Goal: Communication & Community: Participate in discussion

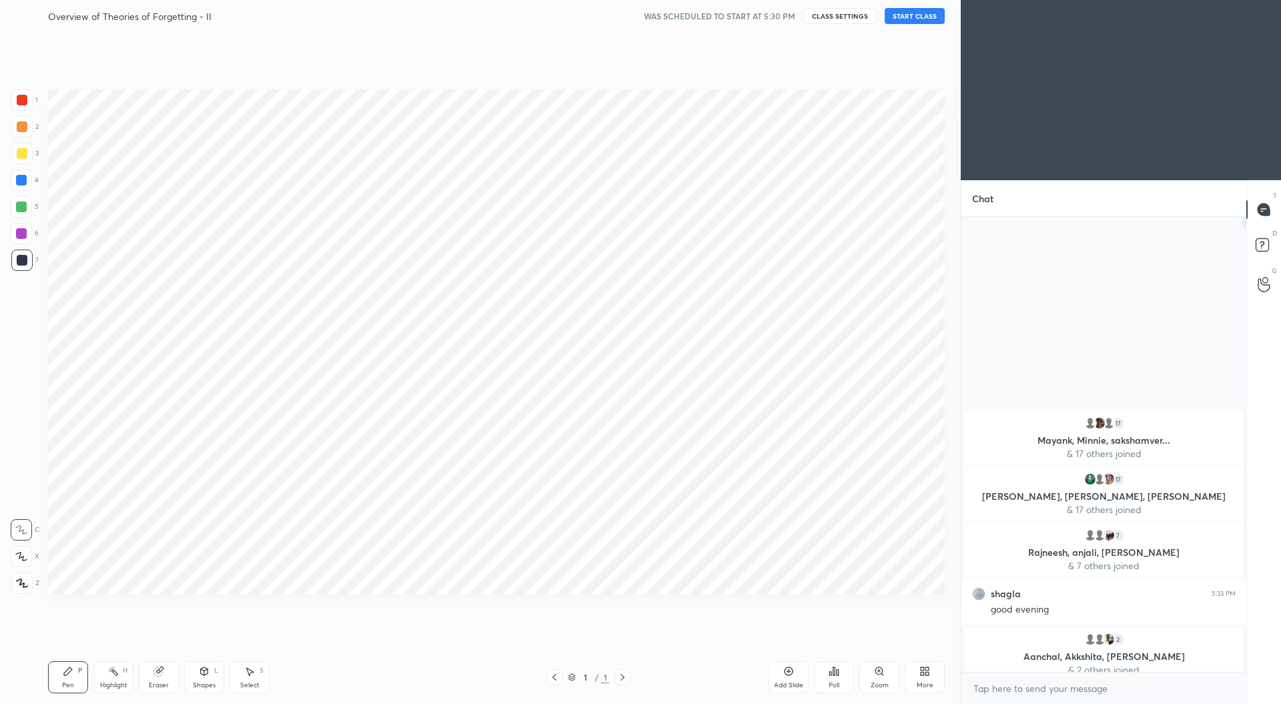
scroll to position [354, 281]
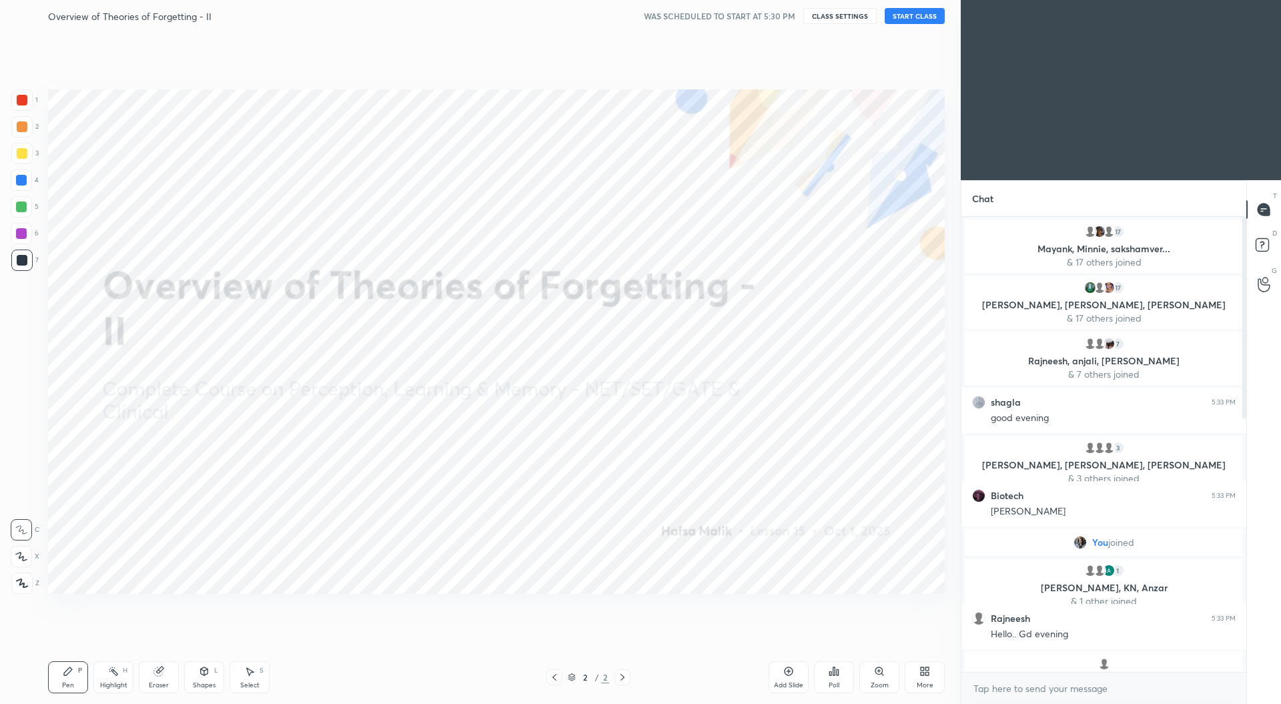
click at [925, 682] on div "More" at bounding box center [925, 685] width 17 height 7
click at [853, 536] on icon at bounding box center [849, 531] width 11 height 11
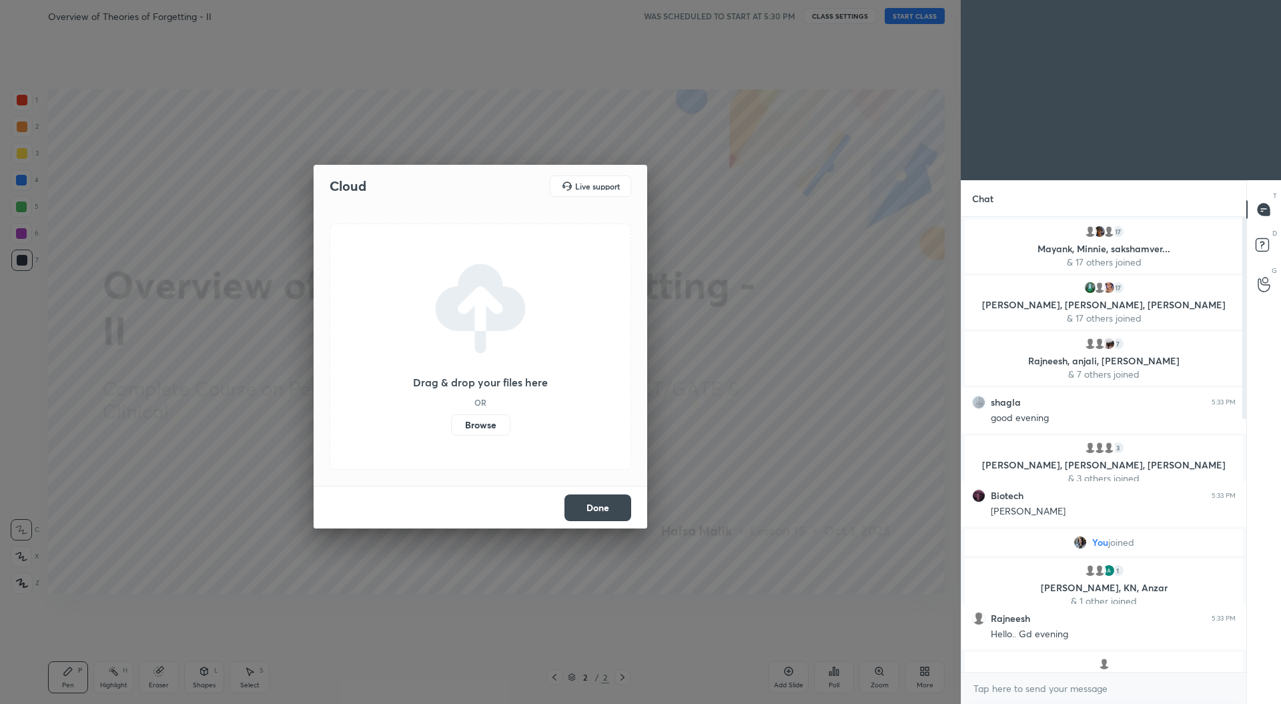
click at [487, 419] on label "Browse" at bounding box center [480, 424] width 59 height 21
click at [451, 419] on input "Browse" at bounding box center [451, 424] width 0 height 21
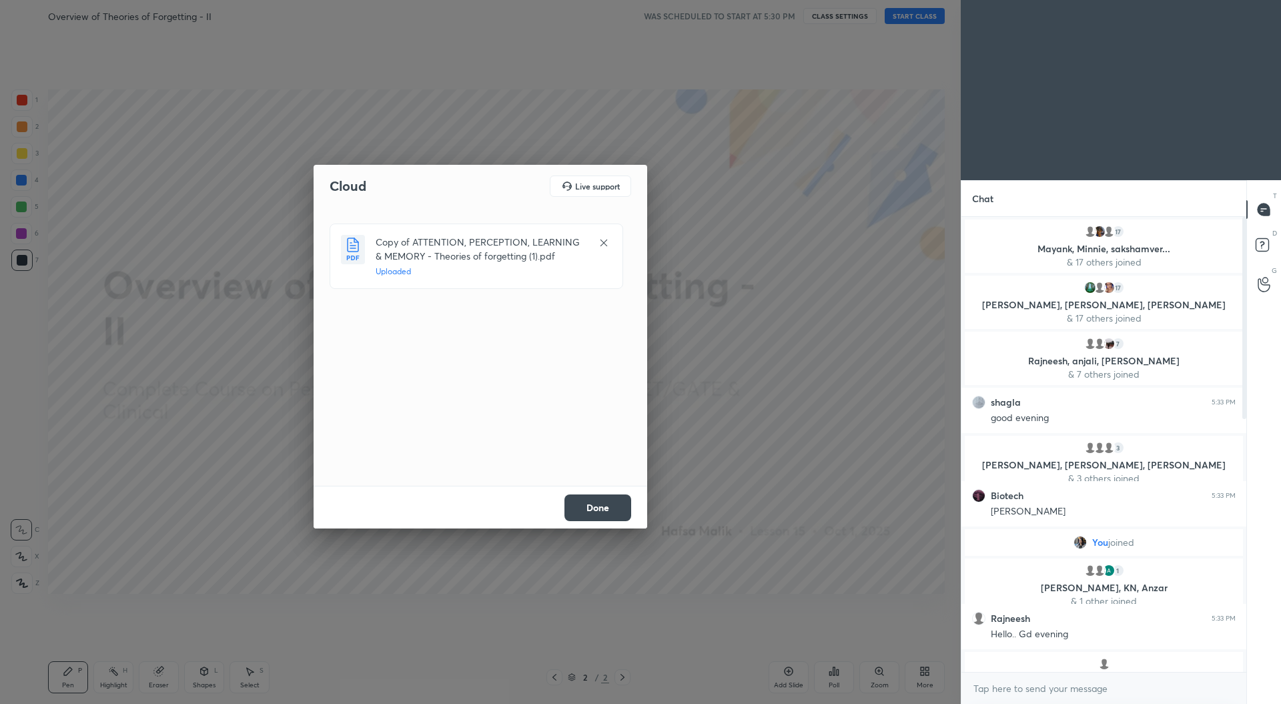
click at [610, 507] on button "Done" at bounding box center [598, 507] width 67 height 27
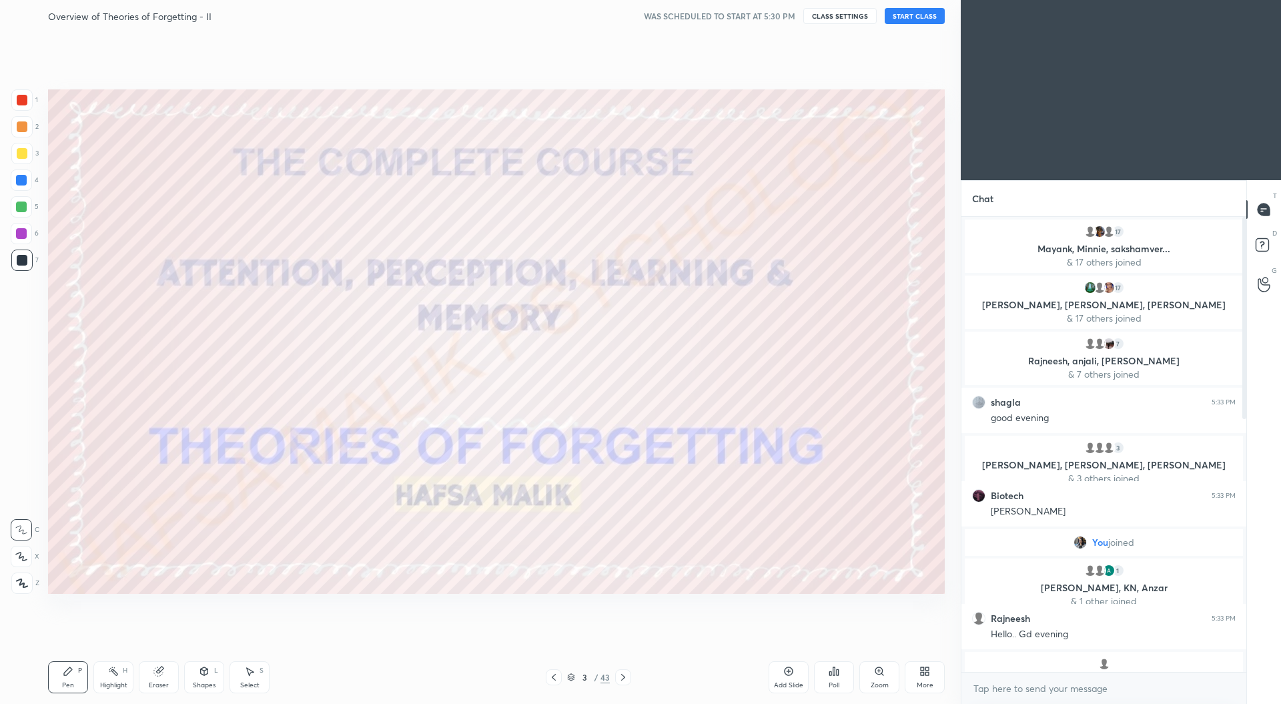
click at [574, 674] on icon at bounding box center [571, 677] width 8 height 8
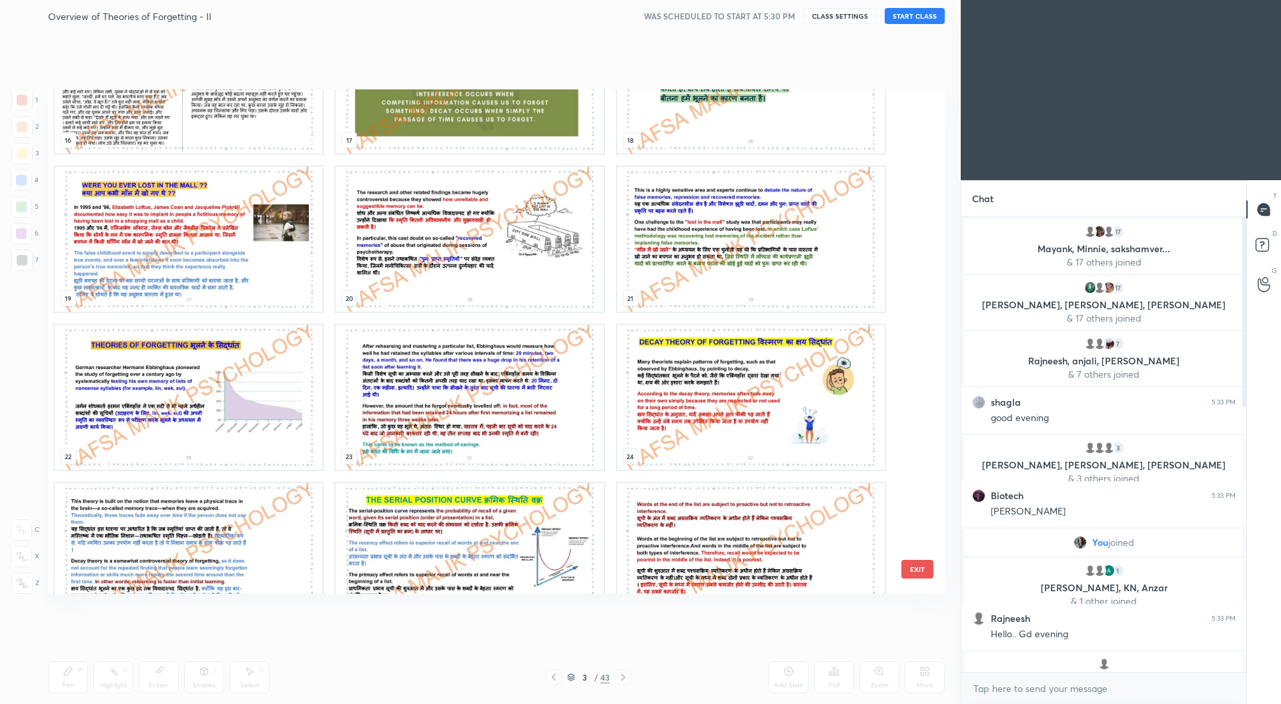
scroll to position [927, 0]
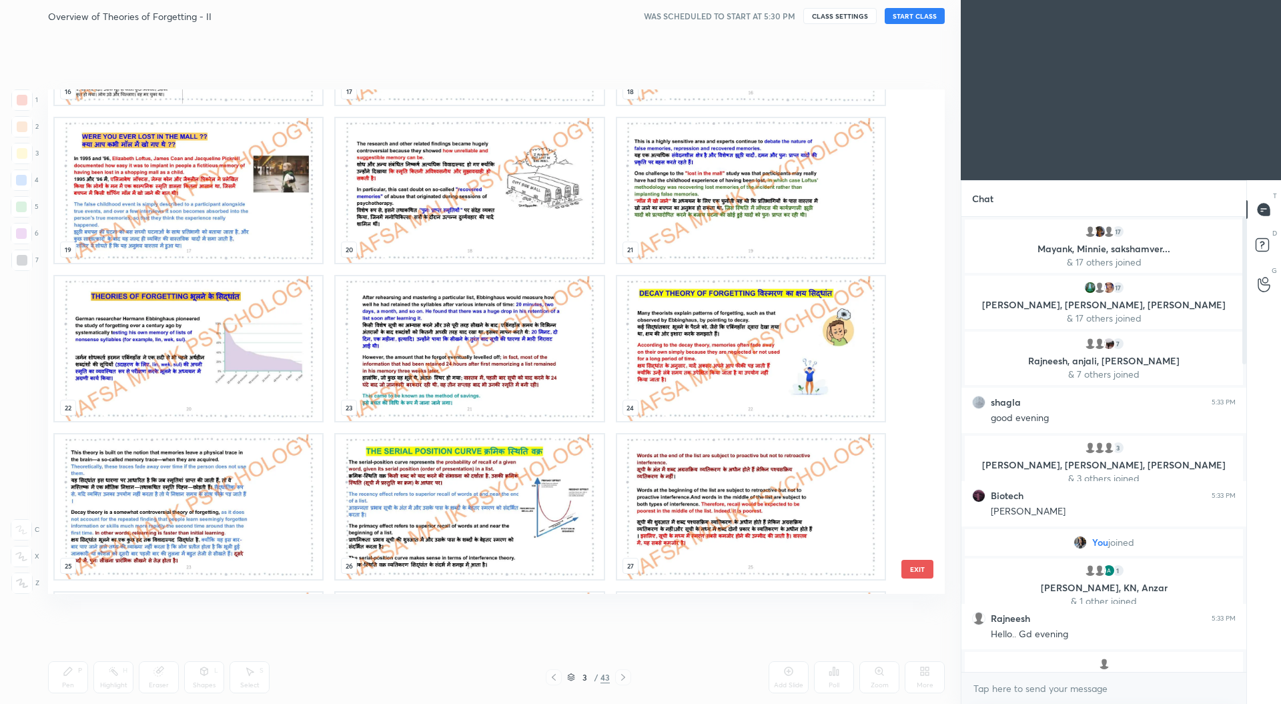
click at [1269, 632] on div "T Messages (T) D Doubts (D) G Raise Hand (G)" at bounding box center [1263, 442] width 35 height 524
click at [1003, 685] on textarea at bounding box center [1104, 688] width 264 height 21
paste textarea "Good evening everyone! :) IMPORTANT LINKS SCHEDULE https://docs.google.com/spre…"
type textarea "Good evening everyone! :) IMPORTANT LINKS SCHEDULE https://docs.google.com/spre…"
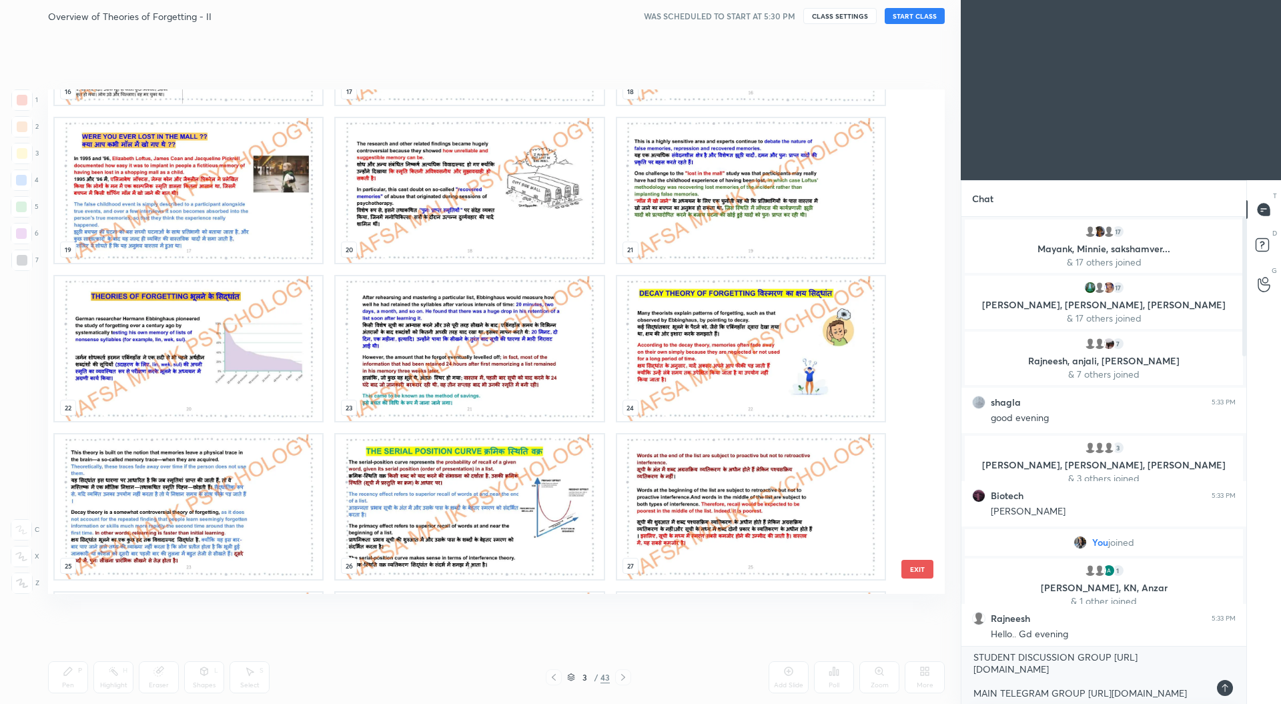
click at [1219, 691] on div at bounding box center [1225, 688] width 16 height 16
click at [922, 572] on button "EXIT" at bounding box center [917, 569] width 32 height 19
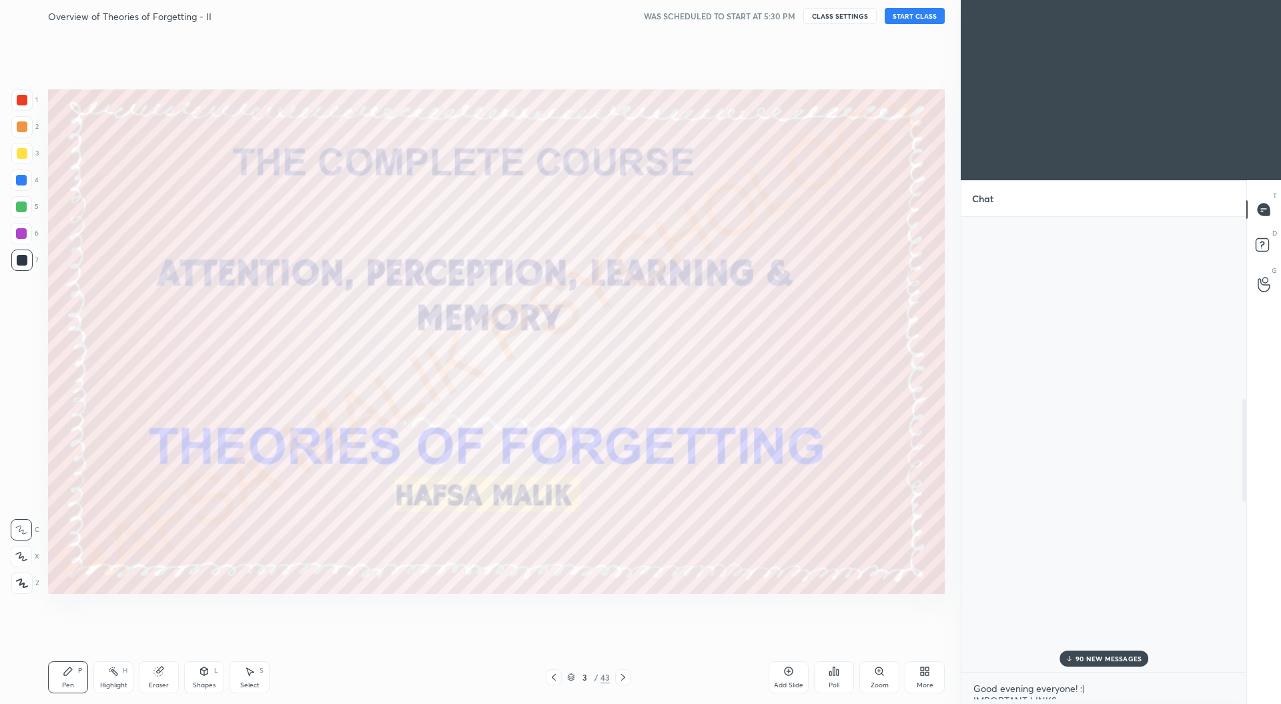
scroll to position [807, 0]
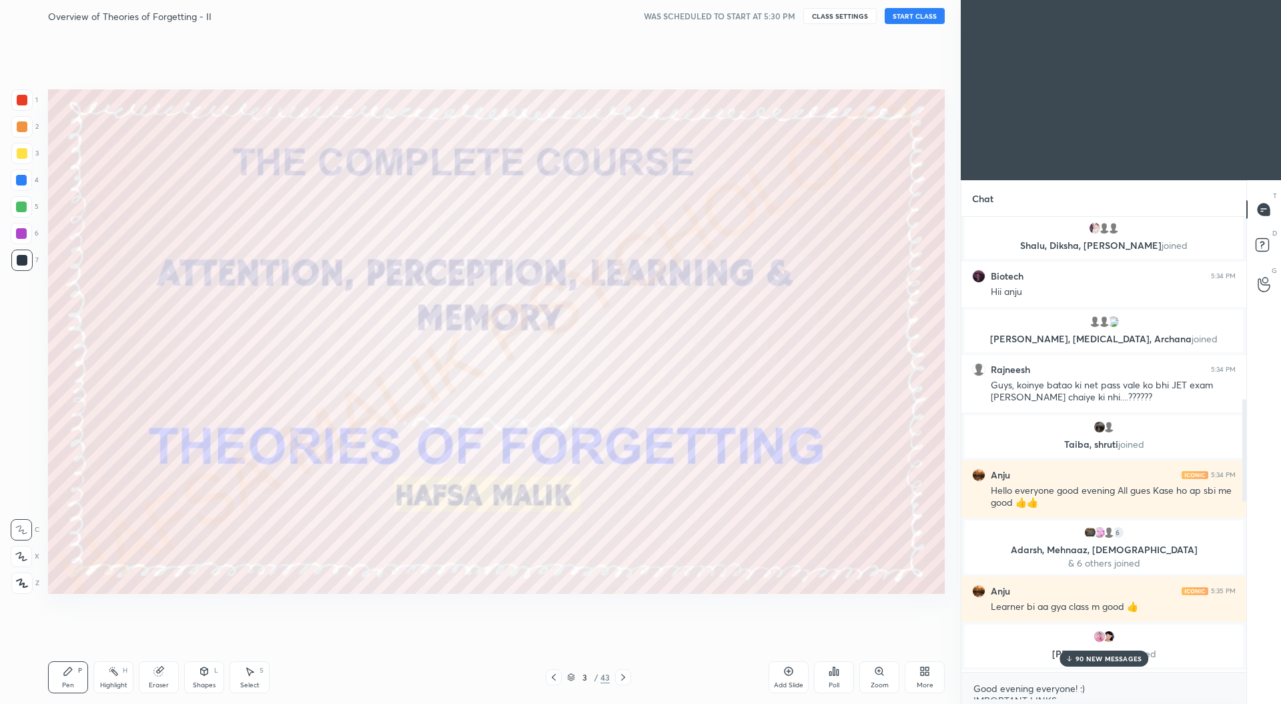
click at [1246, 248] on div at bounding box center [1242, 444] width 8 height 455
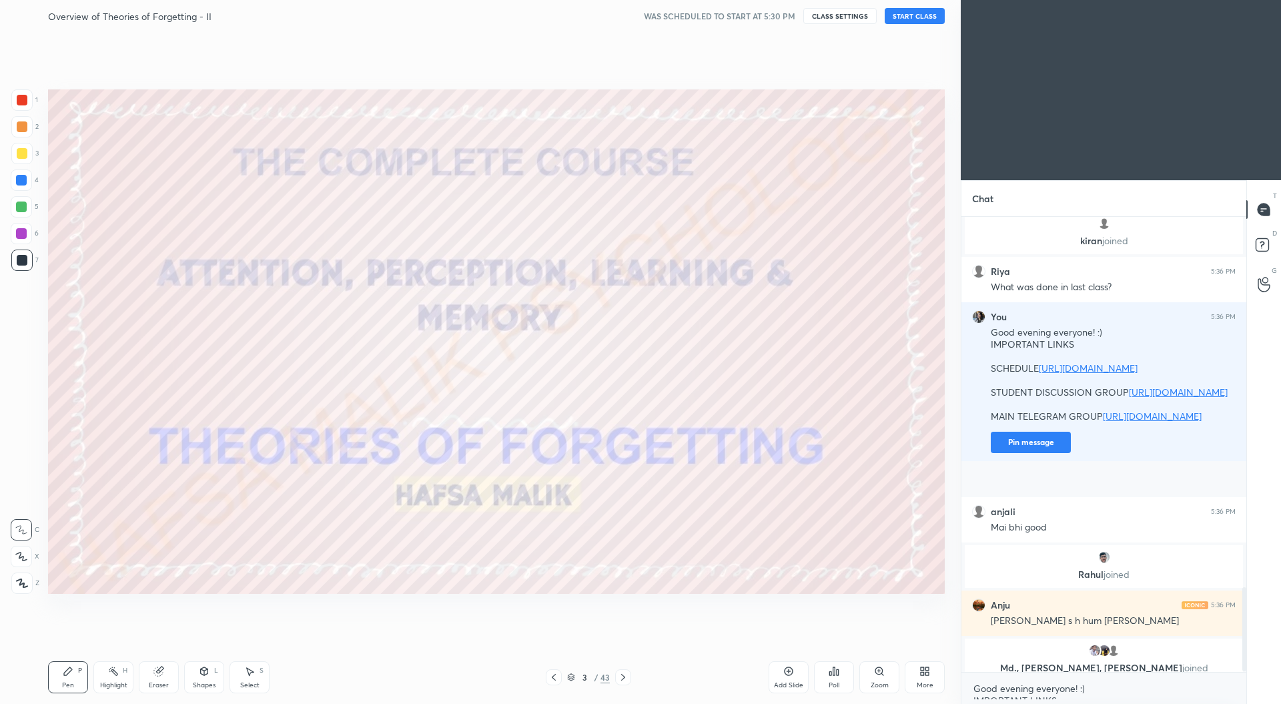
drag, startPoint x: 1244, startPoint y: 433, endPoint x: 1210, endPoint y: 704, distance: 273.0
click at [1210, 0] on html "1 2 3 4 5 6 7 C X Z C X Z E E Erase all H H Overview of Theories of Forgetting …" at bounding box center [640, 0] width 1281 height 0
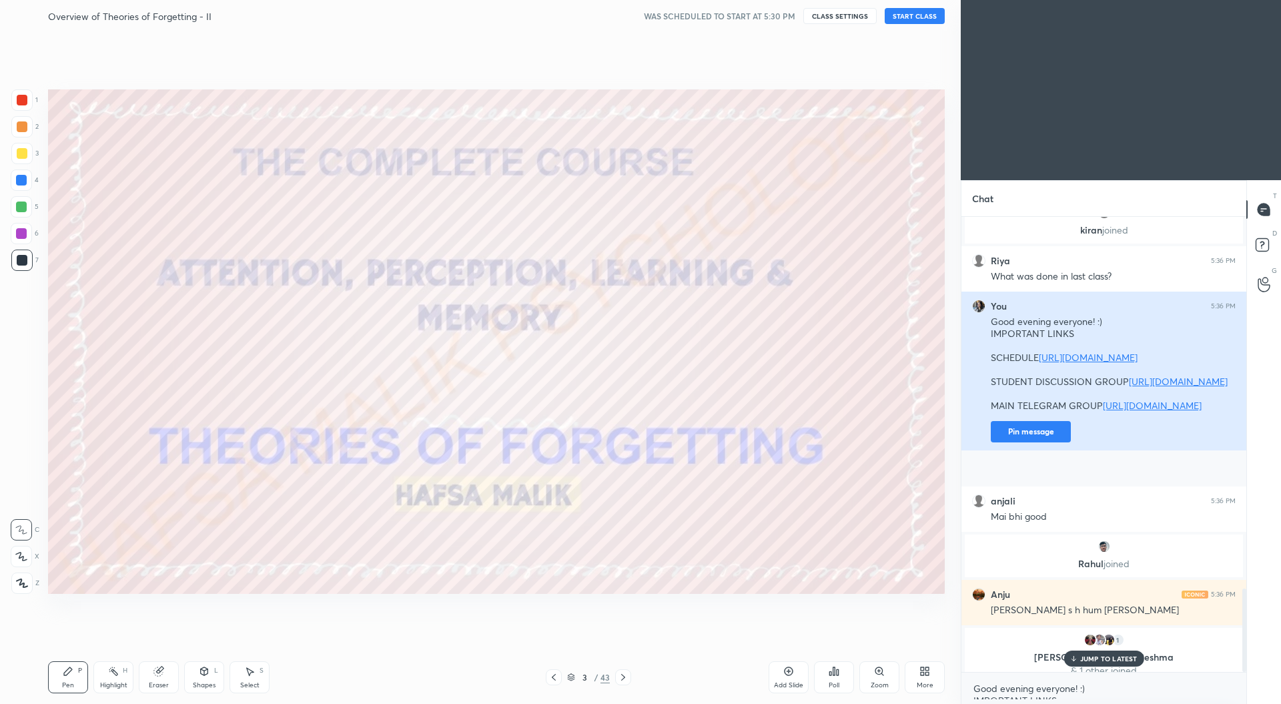
click at [1038, 442] on button "Pin message" at bounding box center [1031, 431] width 80 height 21
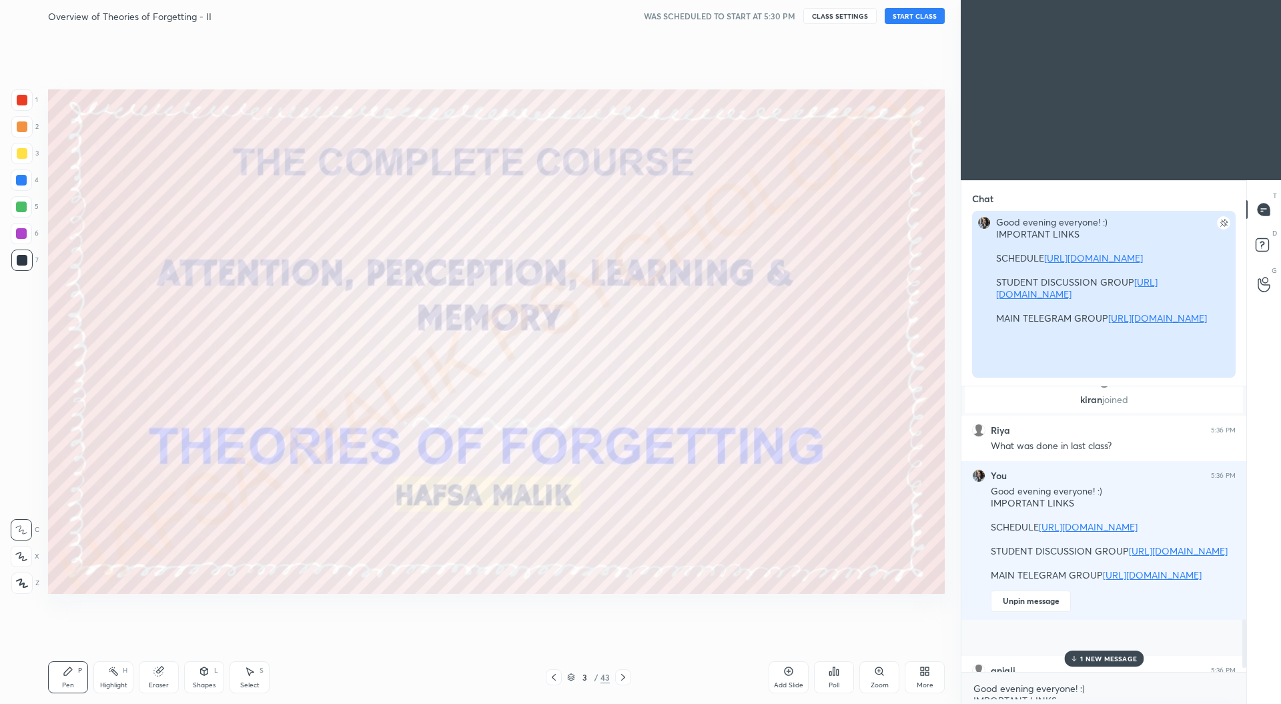
scroll to position [316, 281]
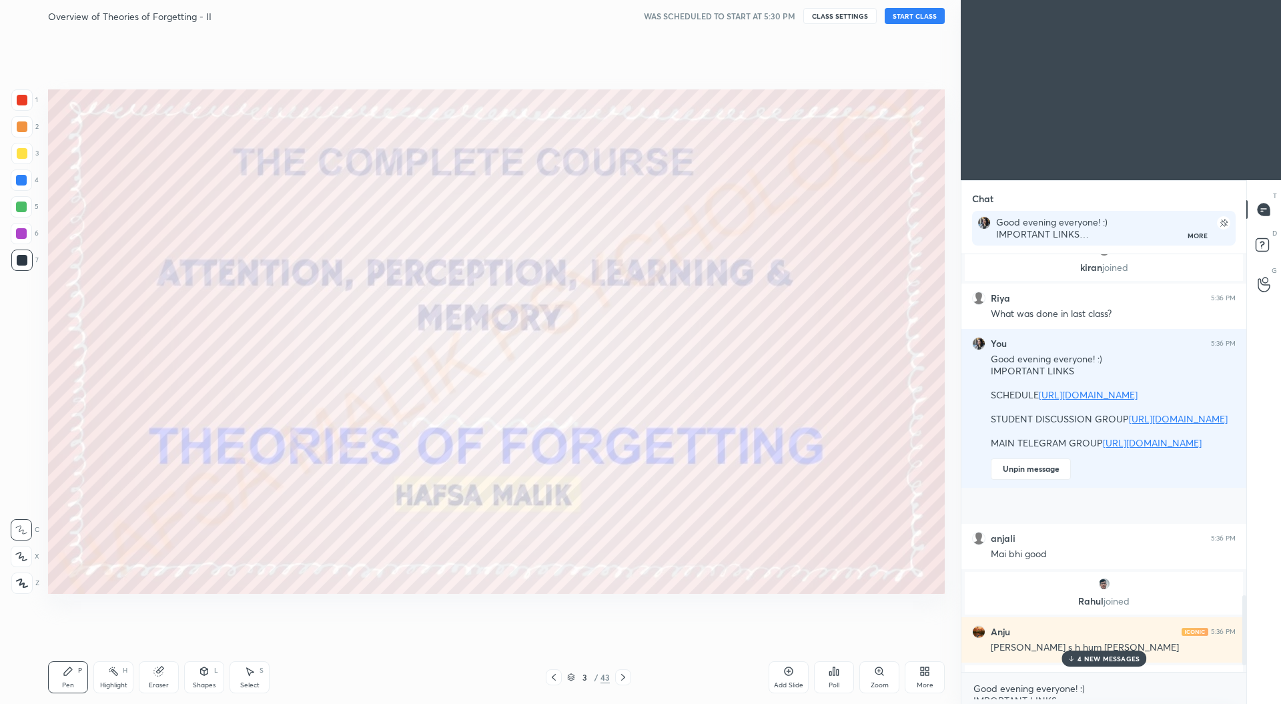
click at [1094, 661] on p "4 NEW MESSAGES" at bounding box center [1109, 659] width 62 height 8
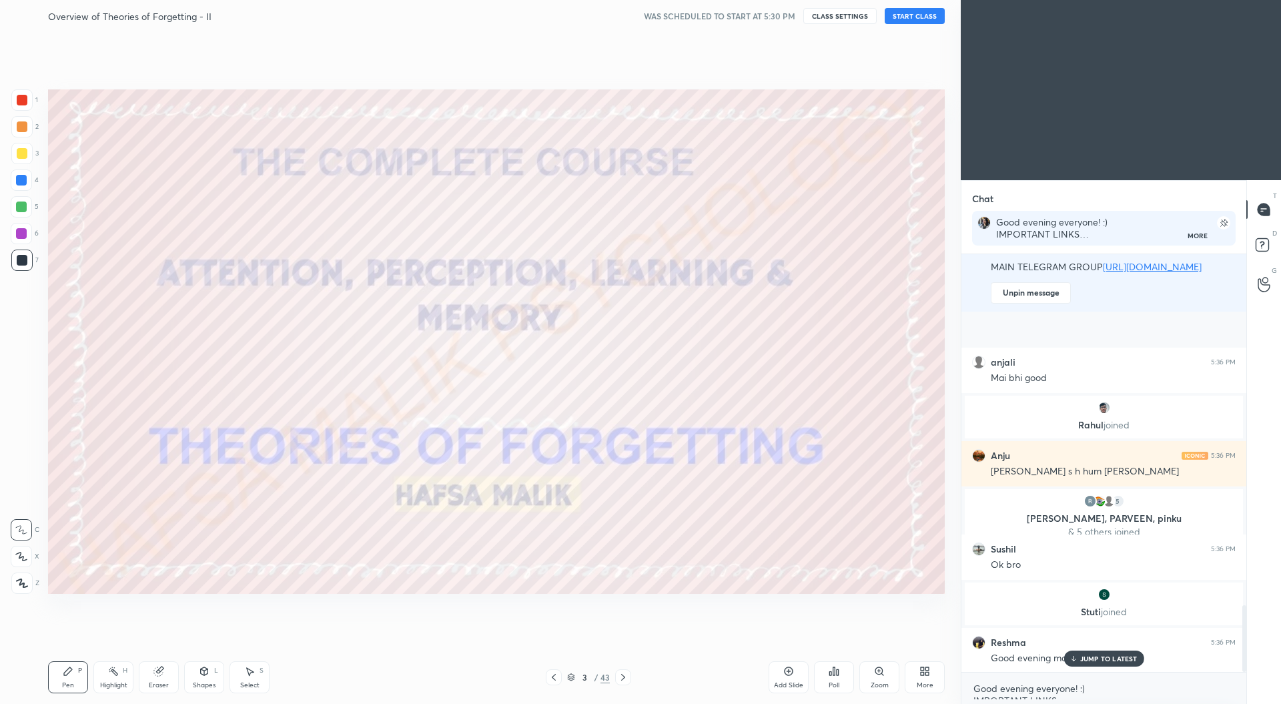
scroll to position [2246, 0]
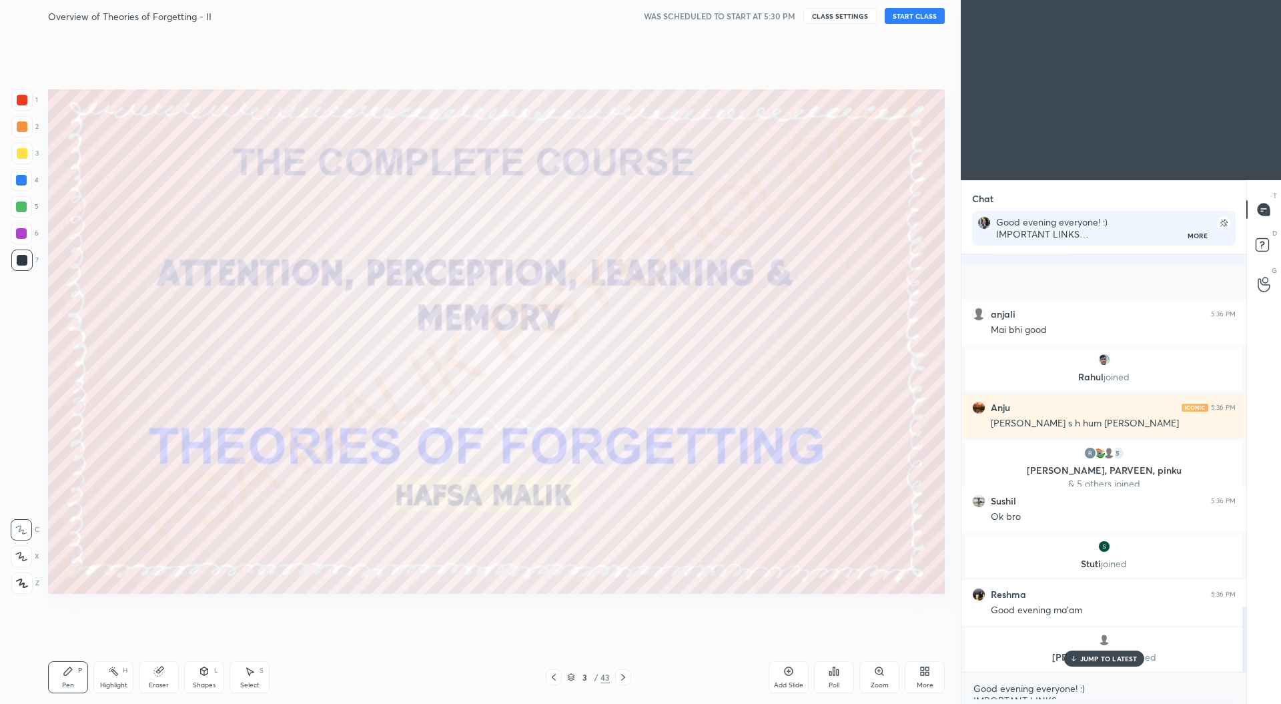
click at [1094, 661] on p "JUMP TO LATEST" at bounding box center [1108, 659] width 57 height 8
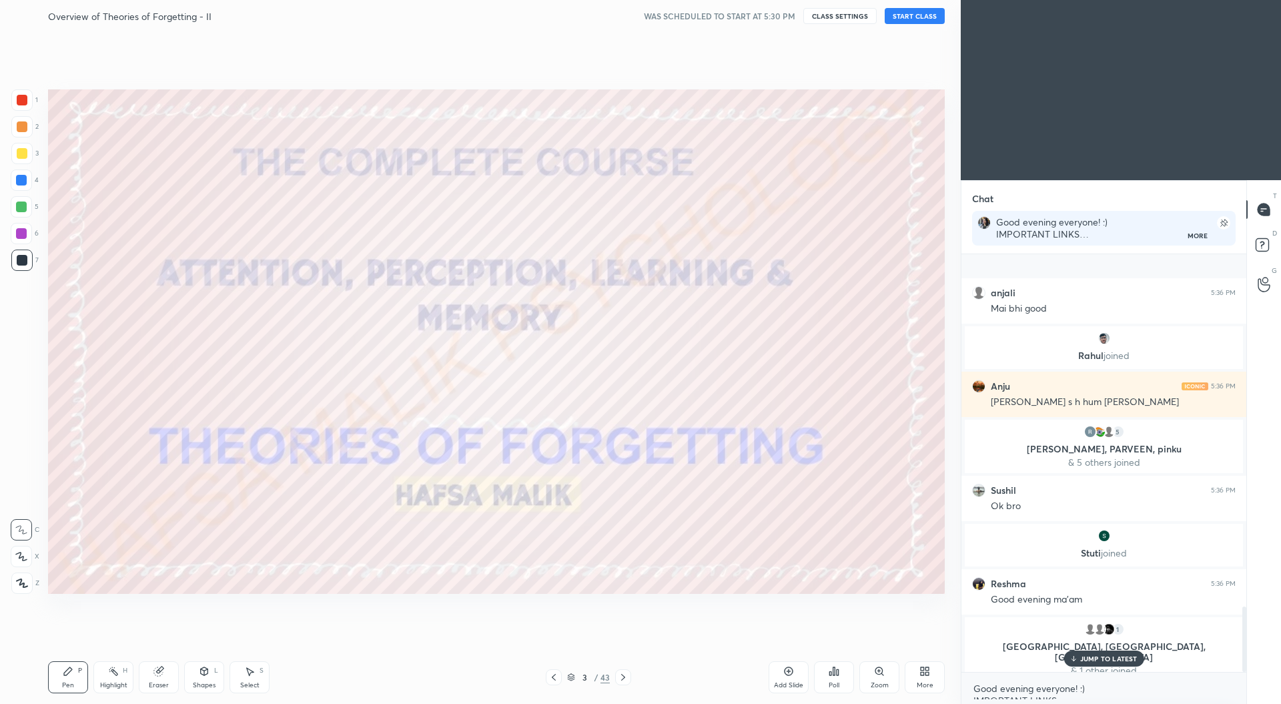
click at [911, 19] on button "START CLASS" at bounding box center [915, 16] width 60 height 16
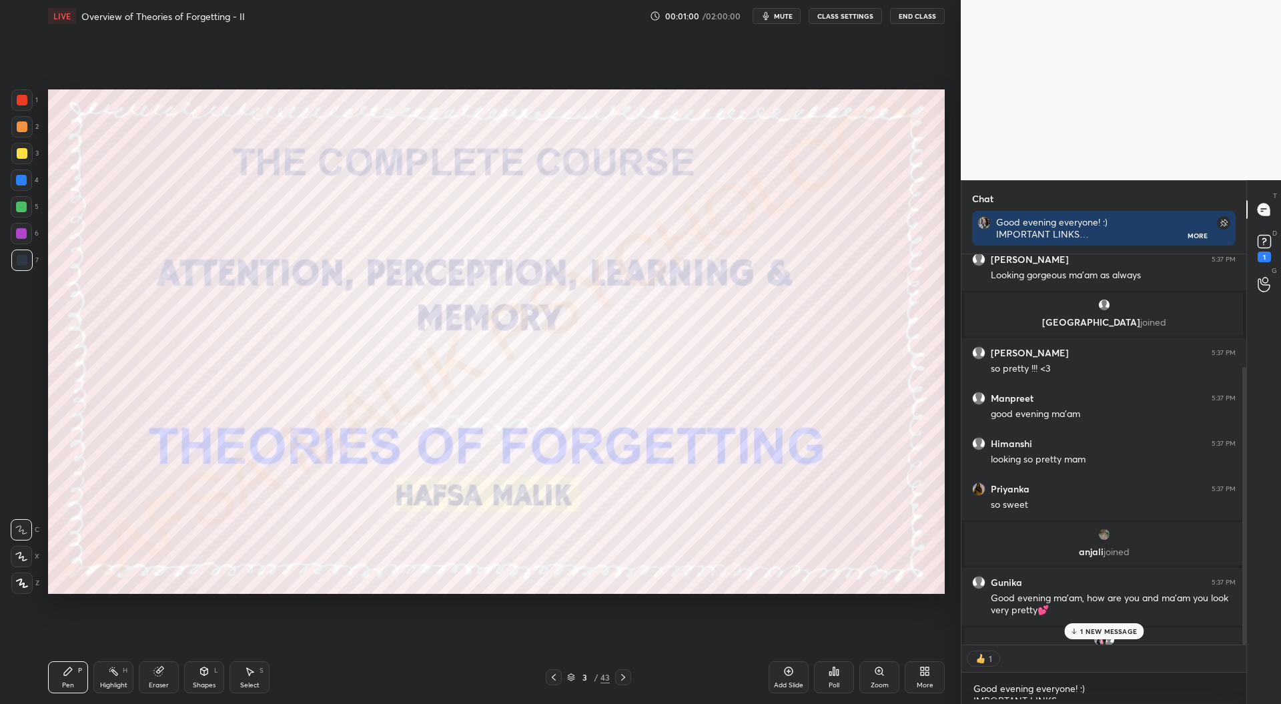
scroll to position [386, 281]
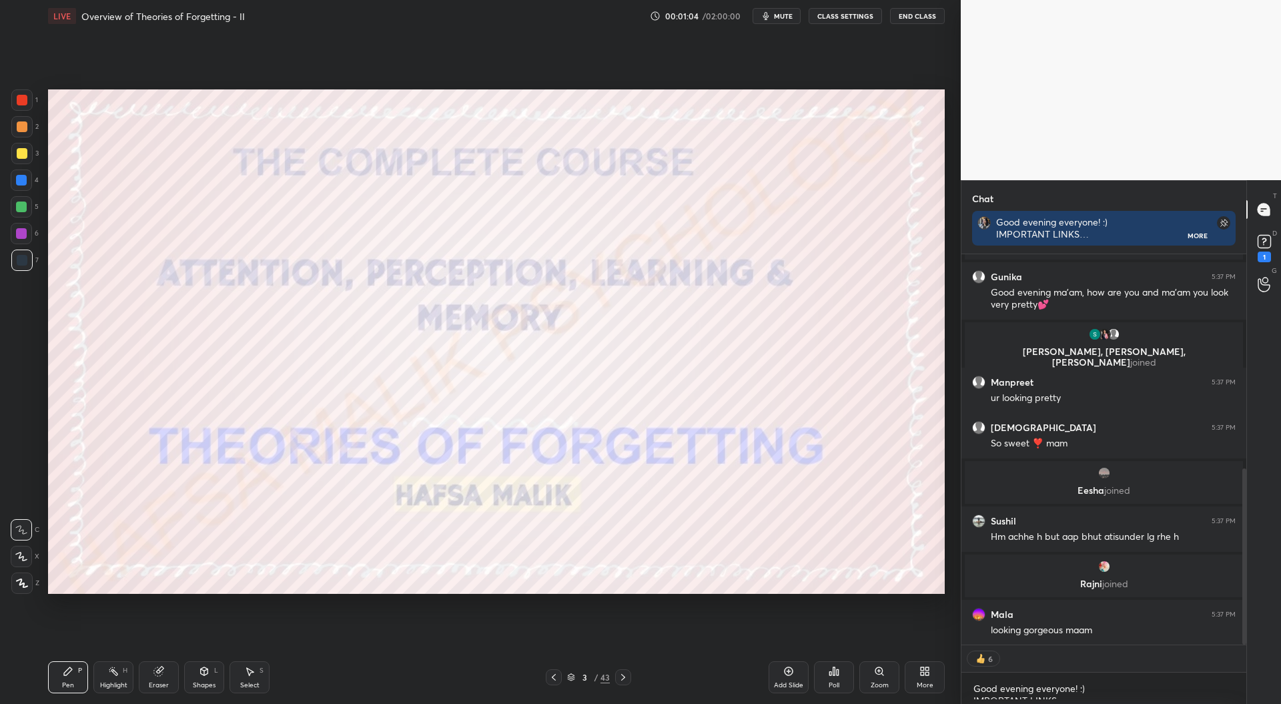
click at [25, 95] on div at bounding box center [22, 100] width 11 height 11
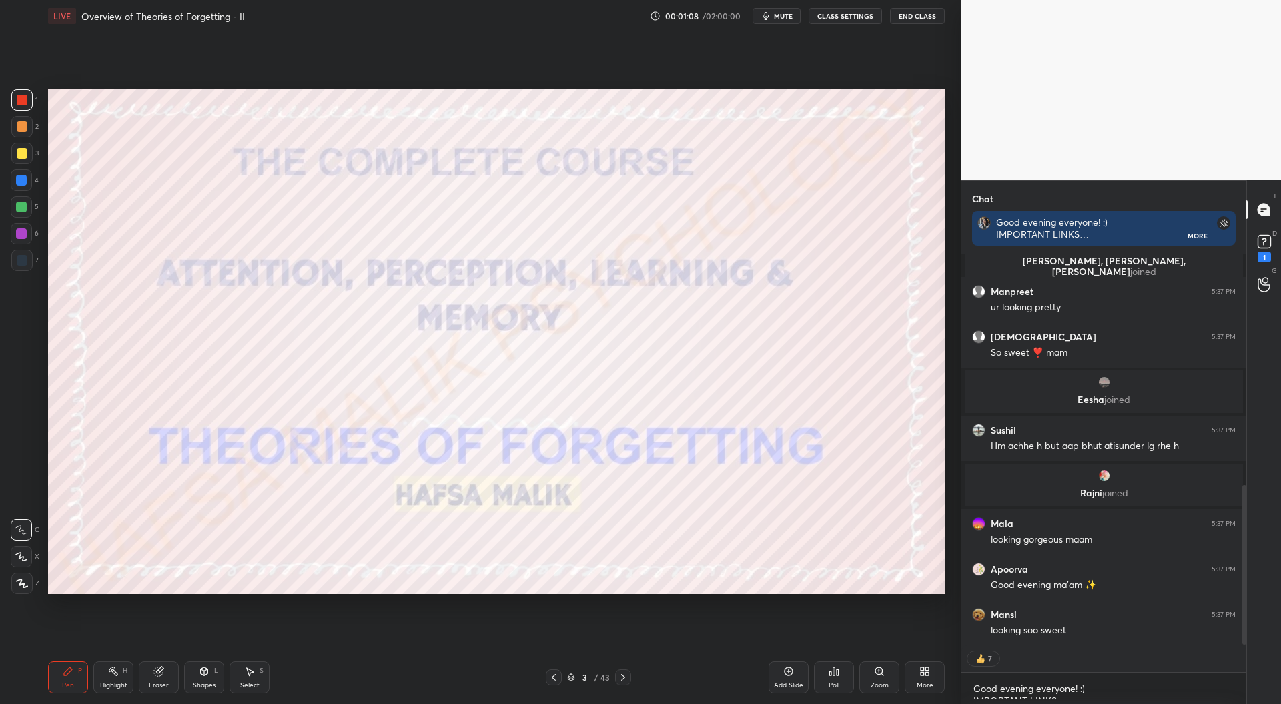
click at [26, 585] on icon at bounding box center [22, 583] width 12 height 9
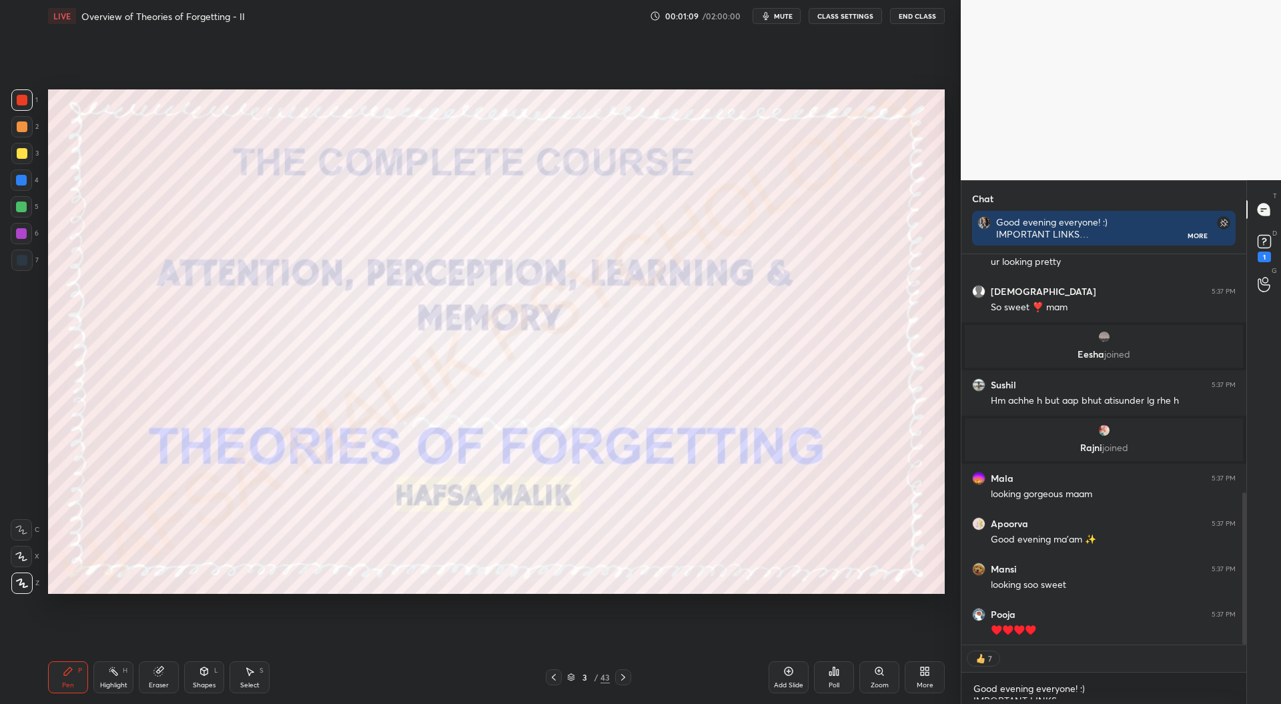
click at [29, 266] on div at bounding box center [21, 260] width 21 height 21
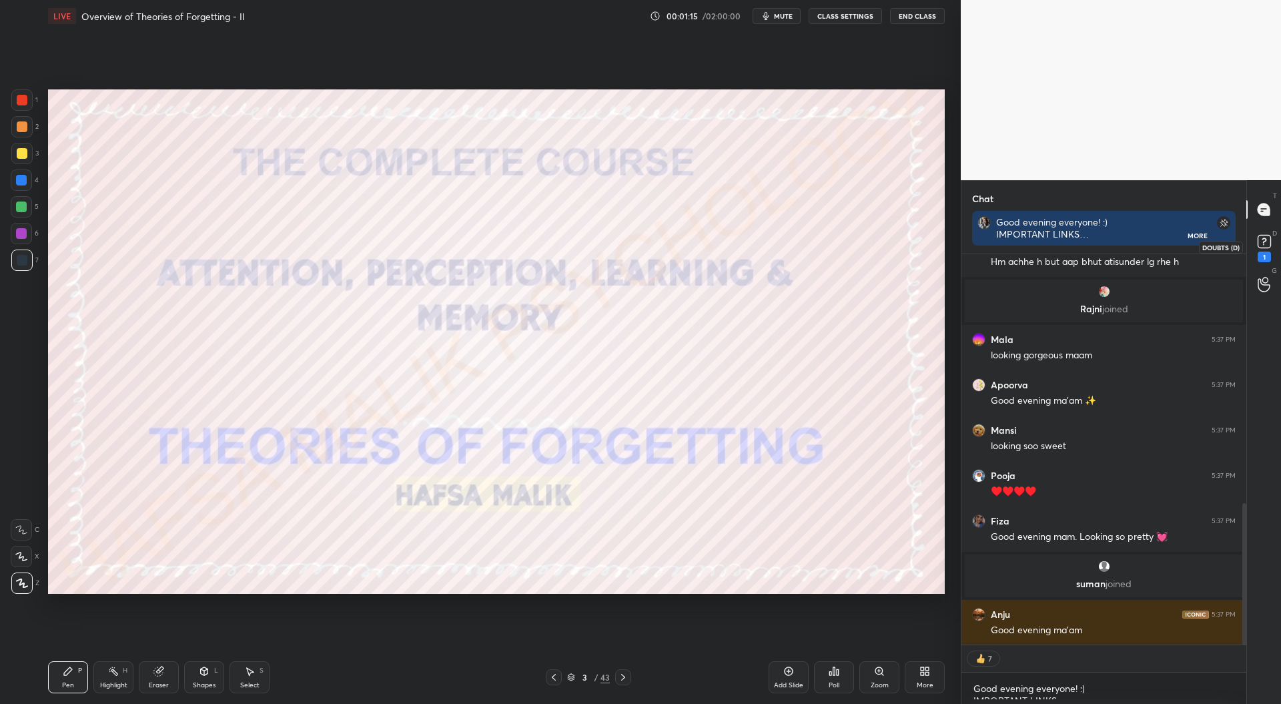
click at [1269, 243] on rect at bounding box center [1264, 242] width 13 height 13
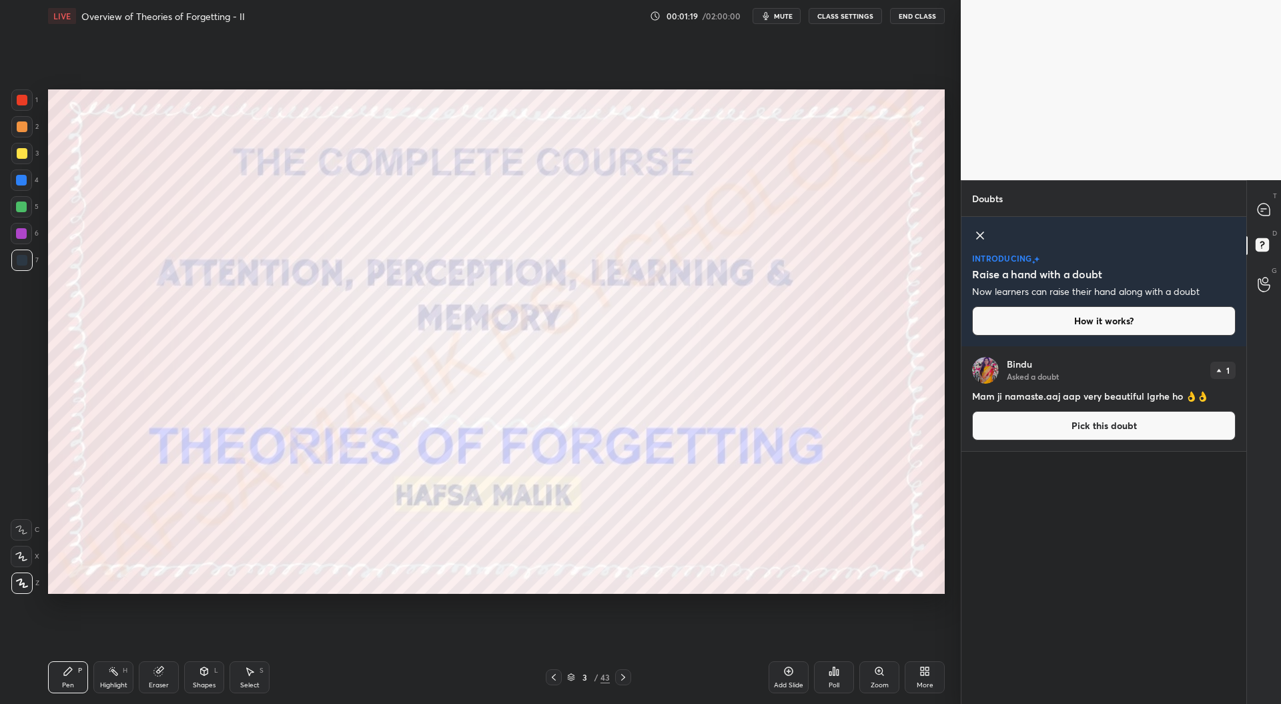
click at [980, 237] on icon at bounding box center [980, 236] width 16 height 16
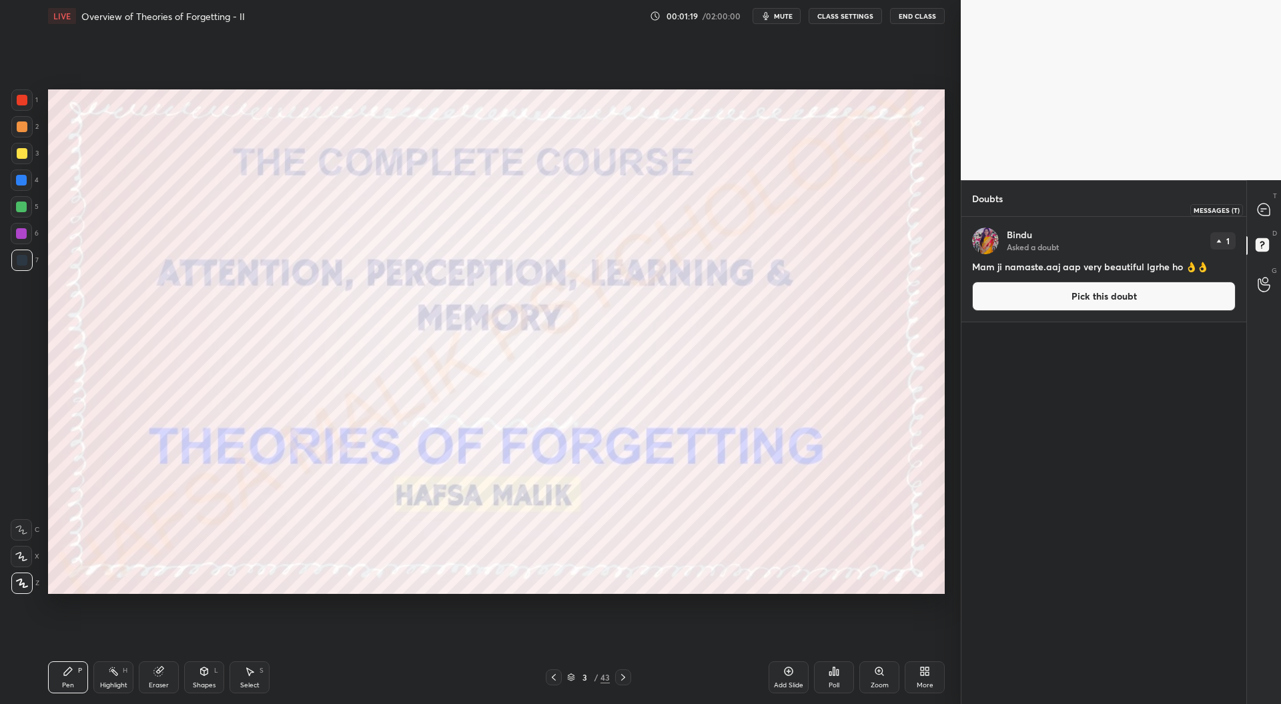
click at [1258, 209] on icon at bounding box center [1264, 210] width 12 height 12
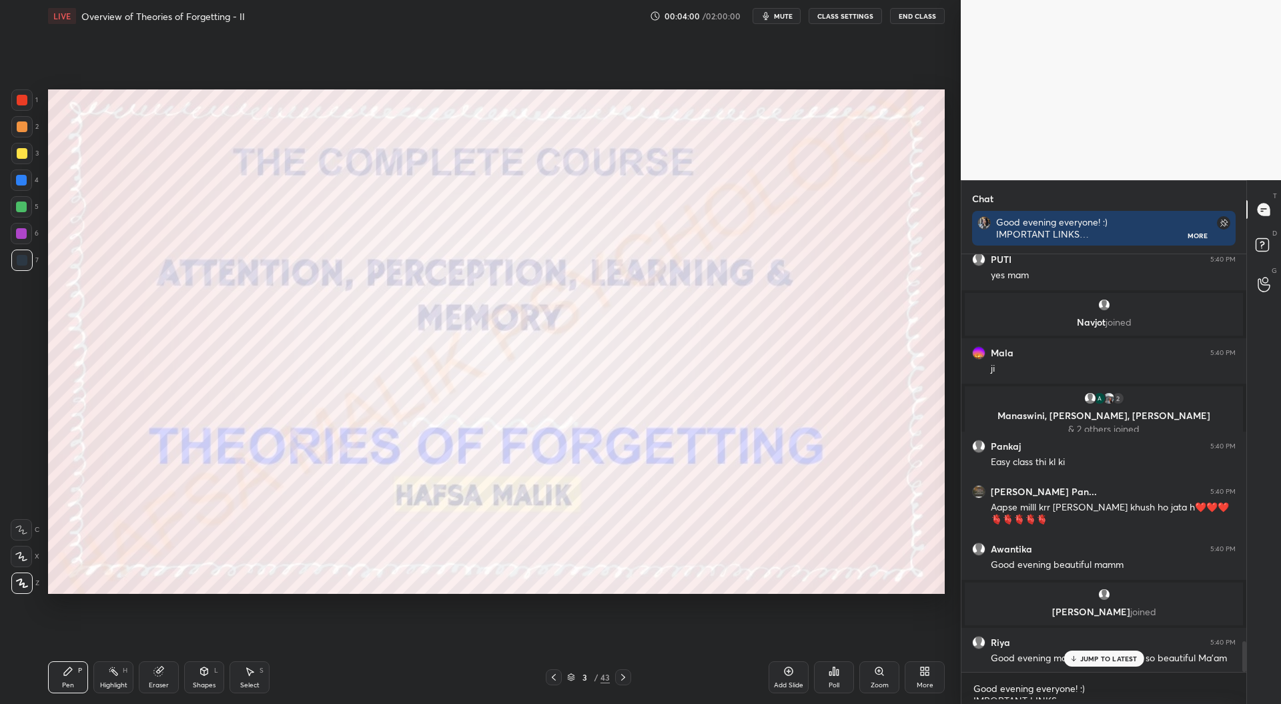
scroll to position [5266, 0]
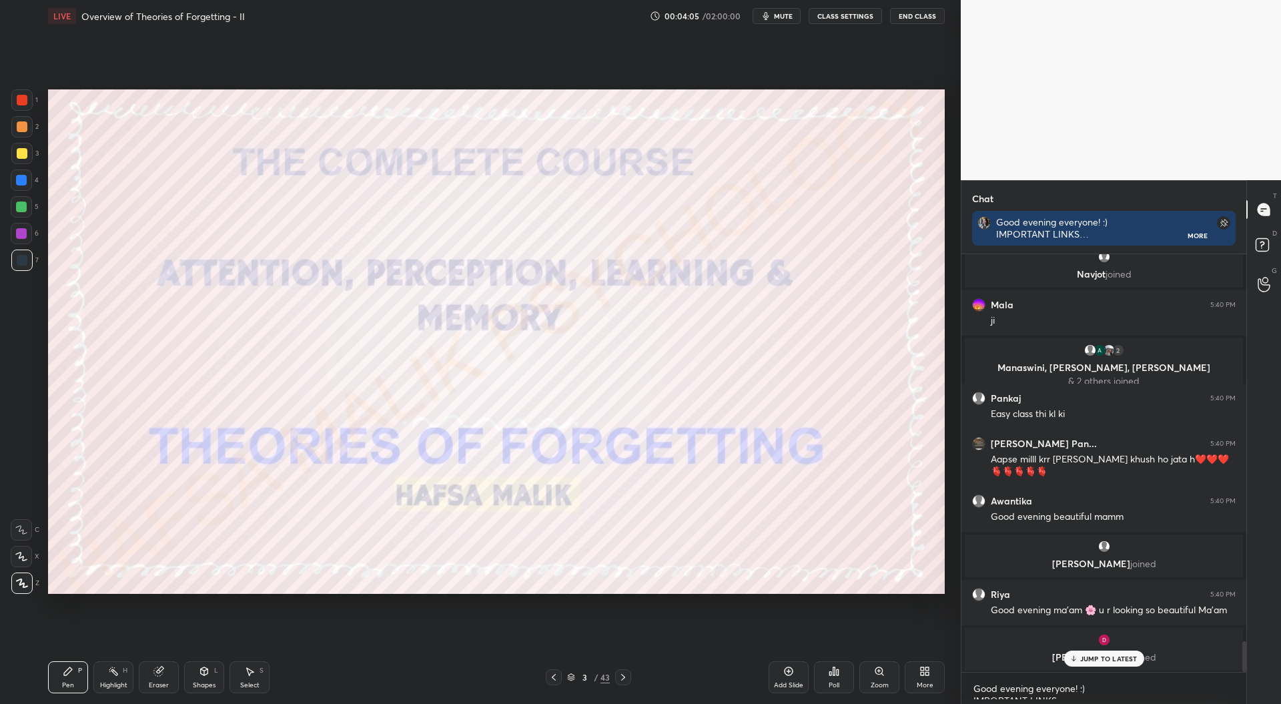
click at [1111, 657] on p "JUMP TO LATEST" at bounding box center [1108, 659] width 57 height 8
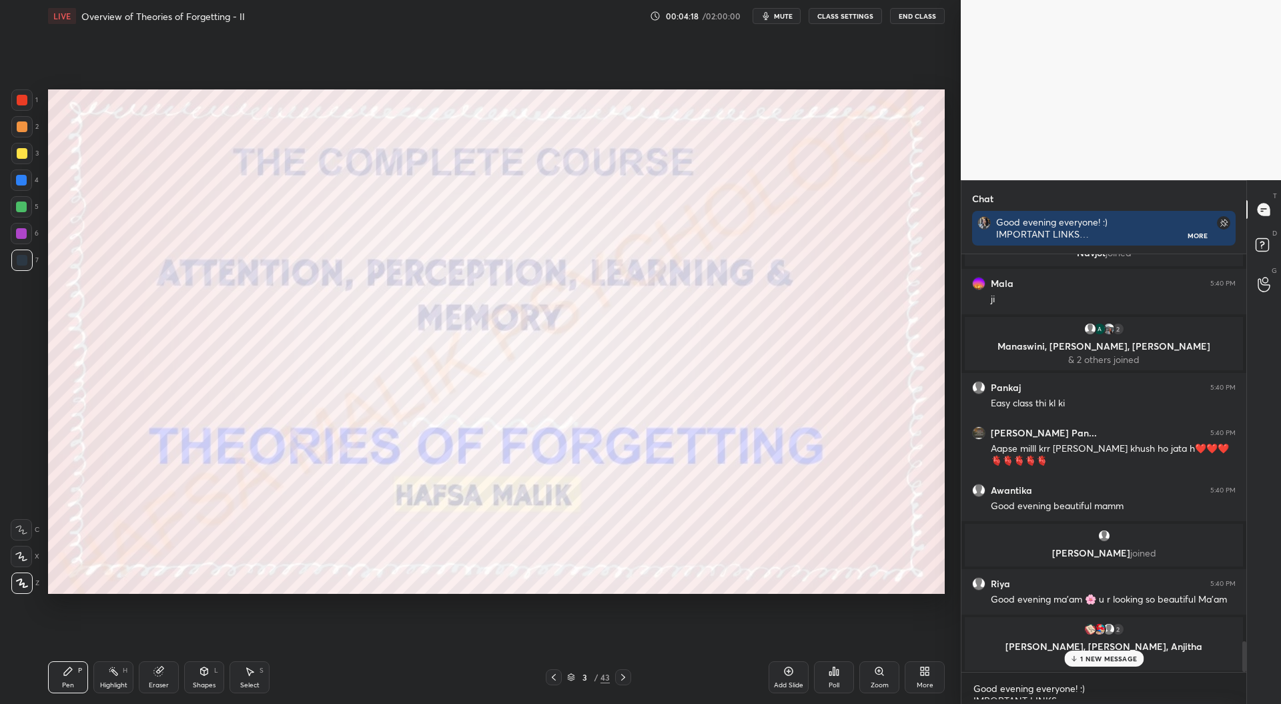
click at [1112, 658] on p "1 NEW MESSAGE" at bounding box center [1108, 659] width 57 height 8
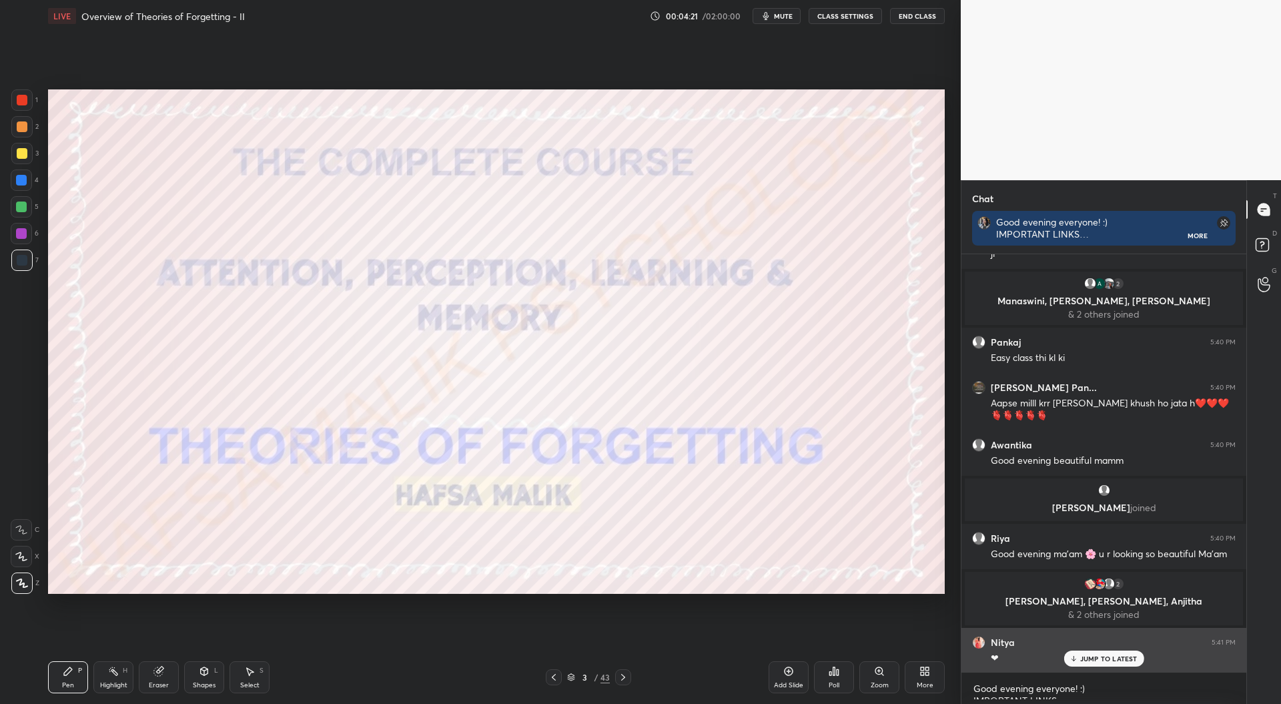
scroll to position [3997, 0]
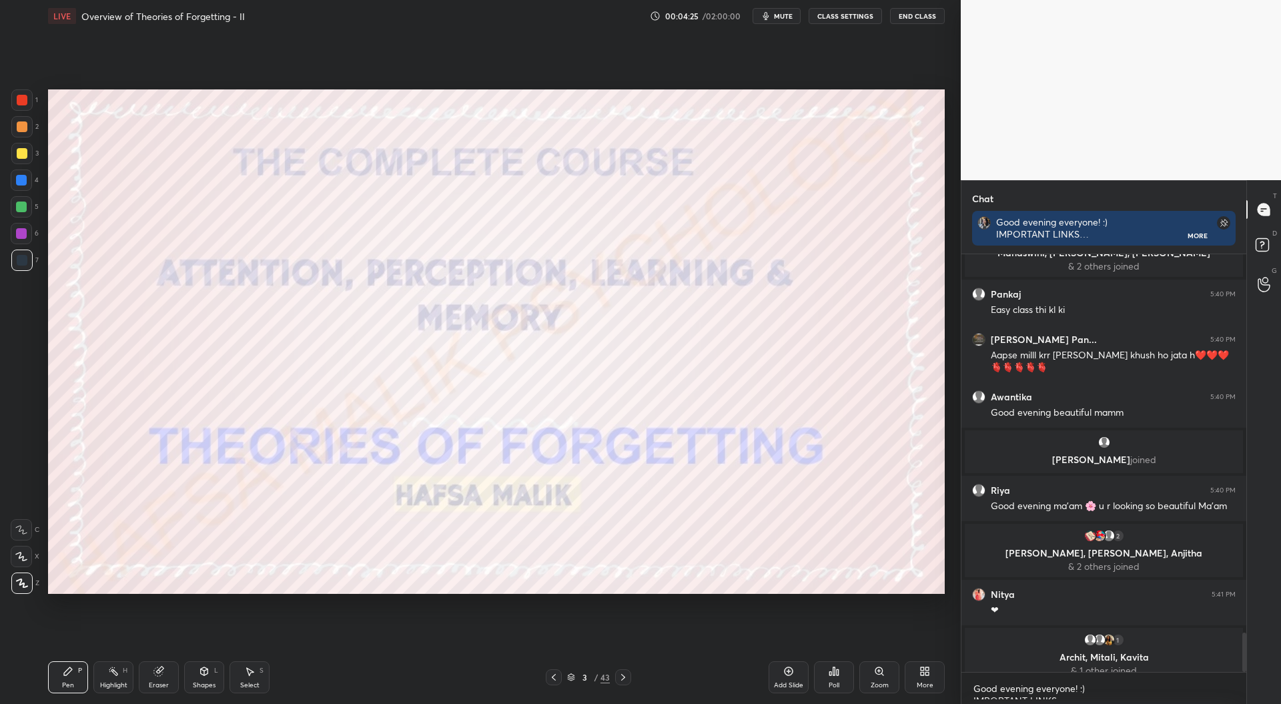
click at [625, 681] on icon at bounding box center [623, 677] width 11 height 11
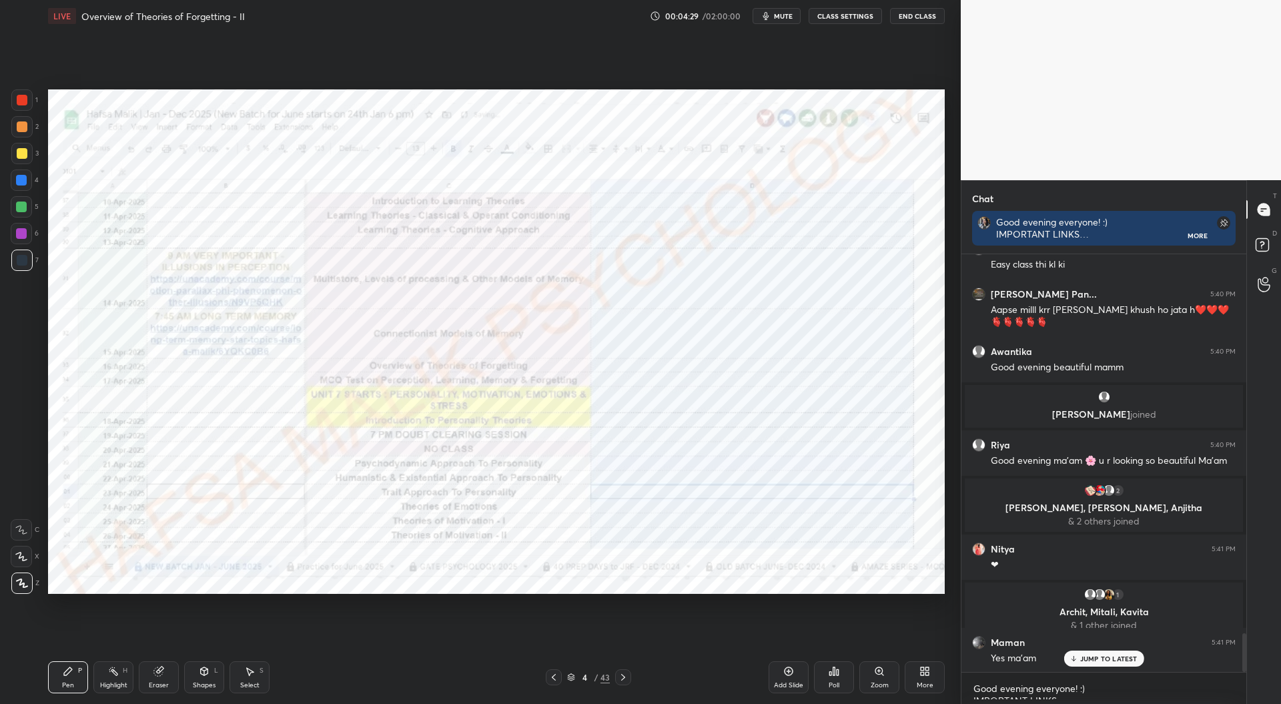
scroll to position [4061, 0]
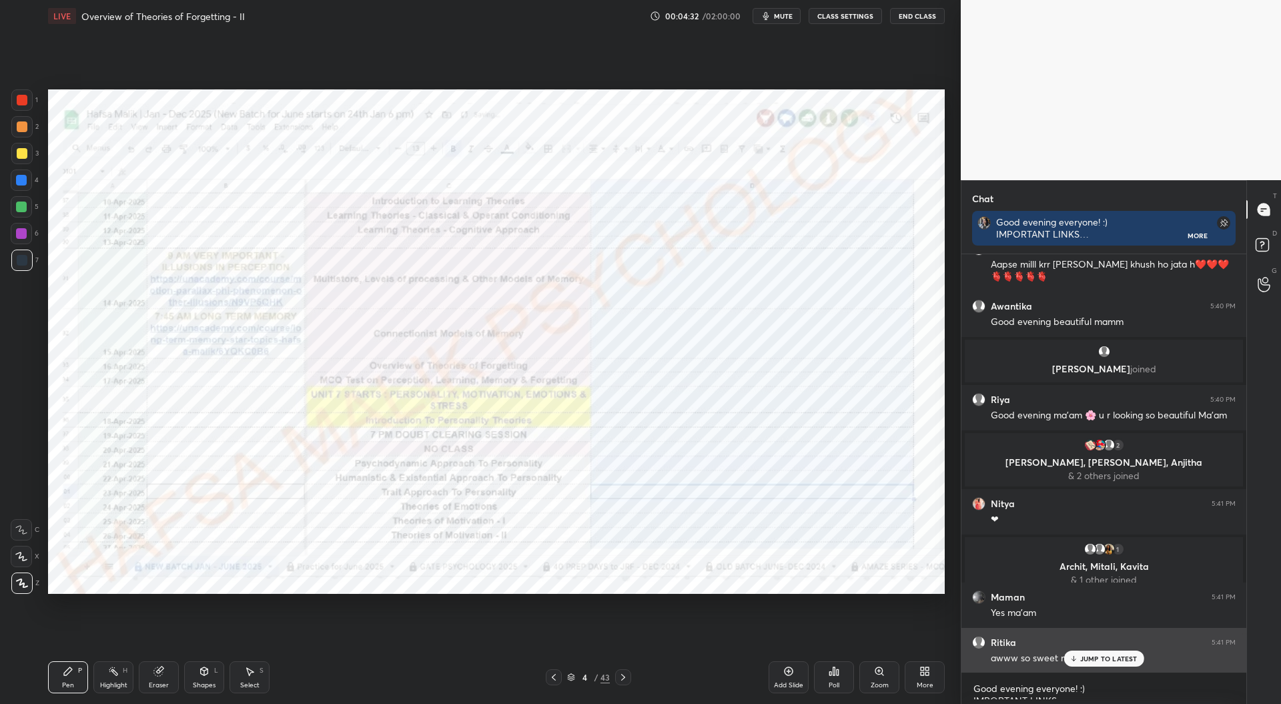
click at [1095, 657] on p "JUMP TO LATEST" at bounding box center [1108, 659] width 57 height 8
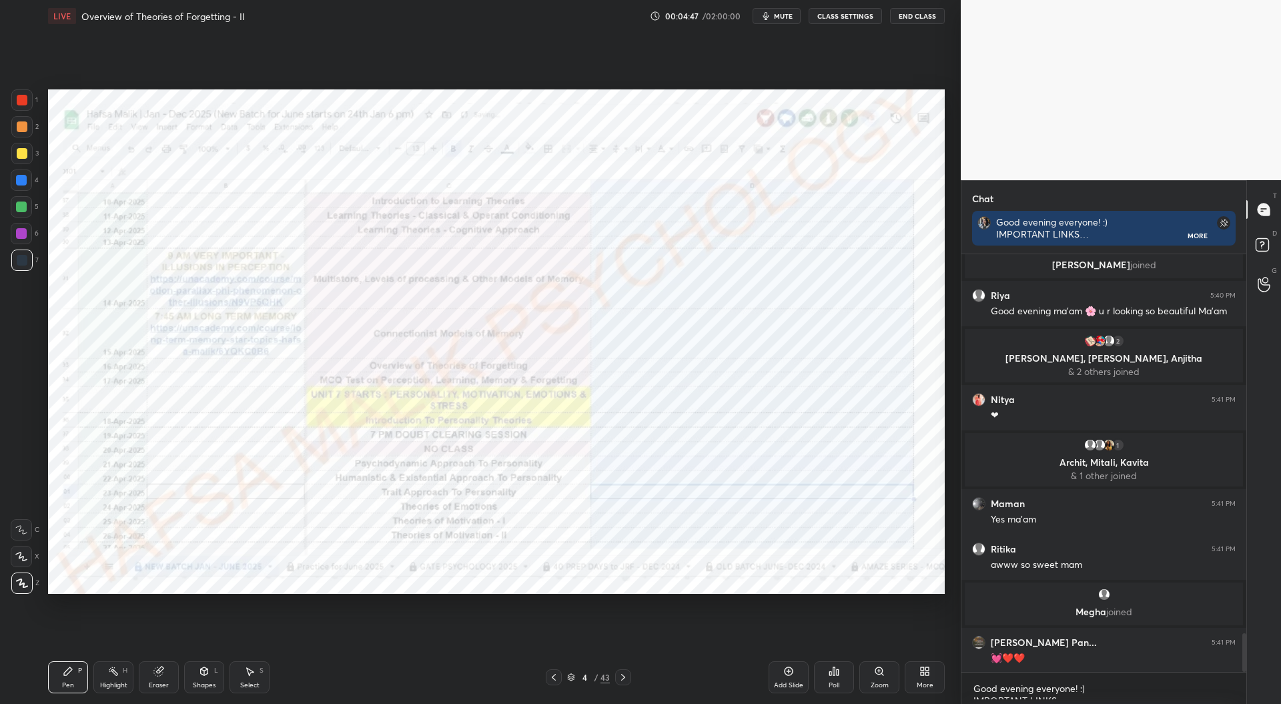
scroll to position [4174, 0]
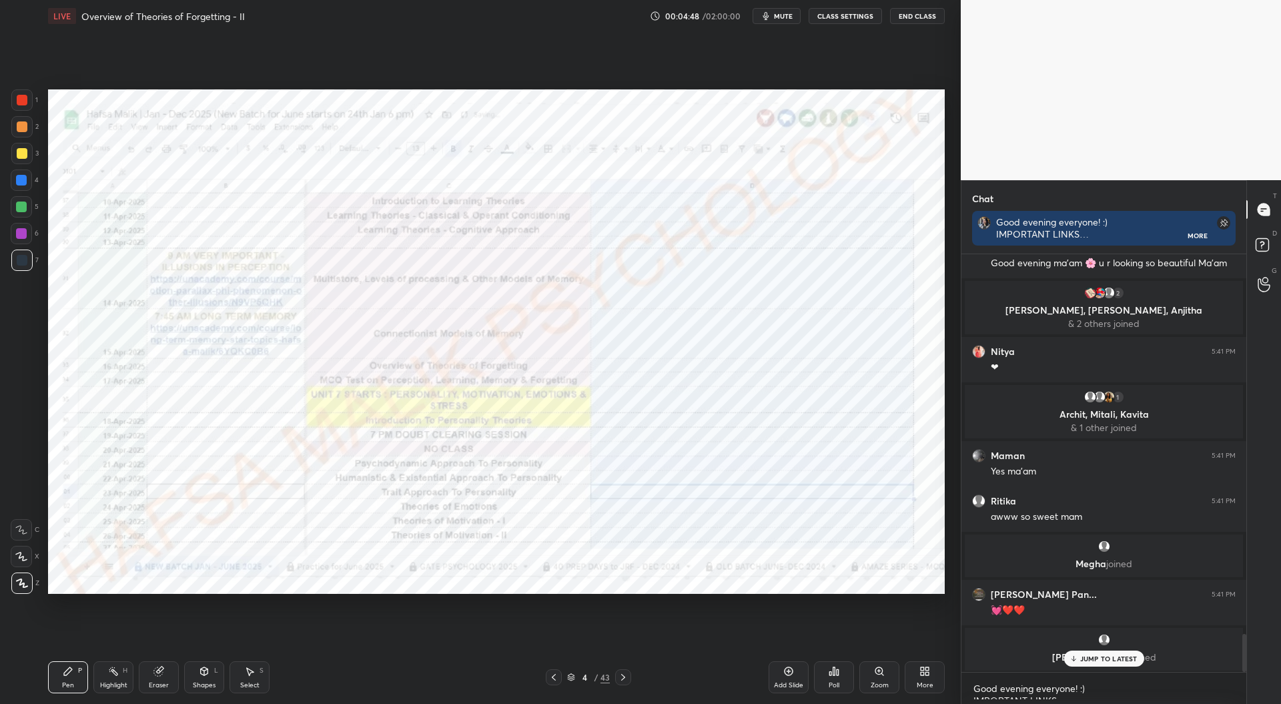
click at [25, 98] on div at bounding box center [22, 100] width 11 height 11
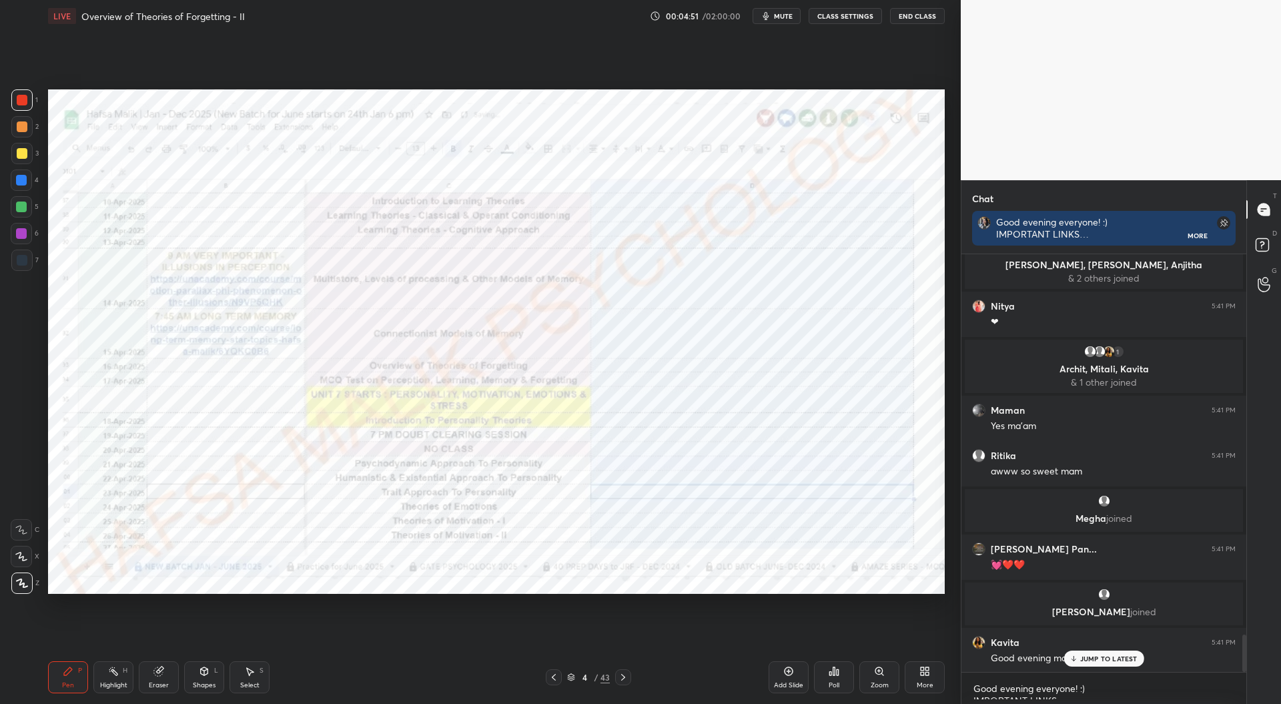
scroll to position [4268, 0]
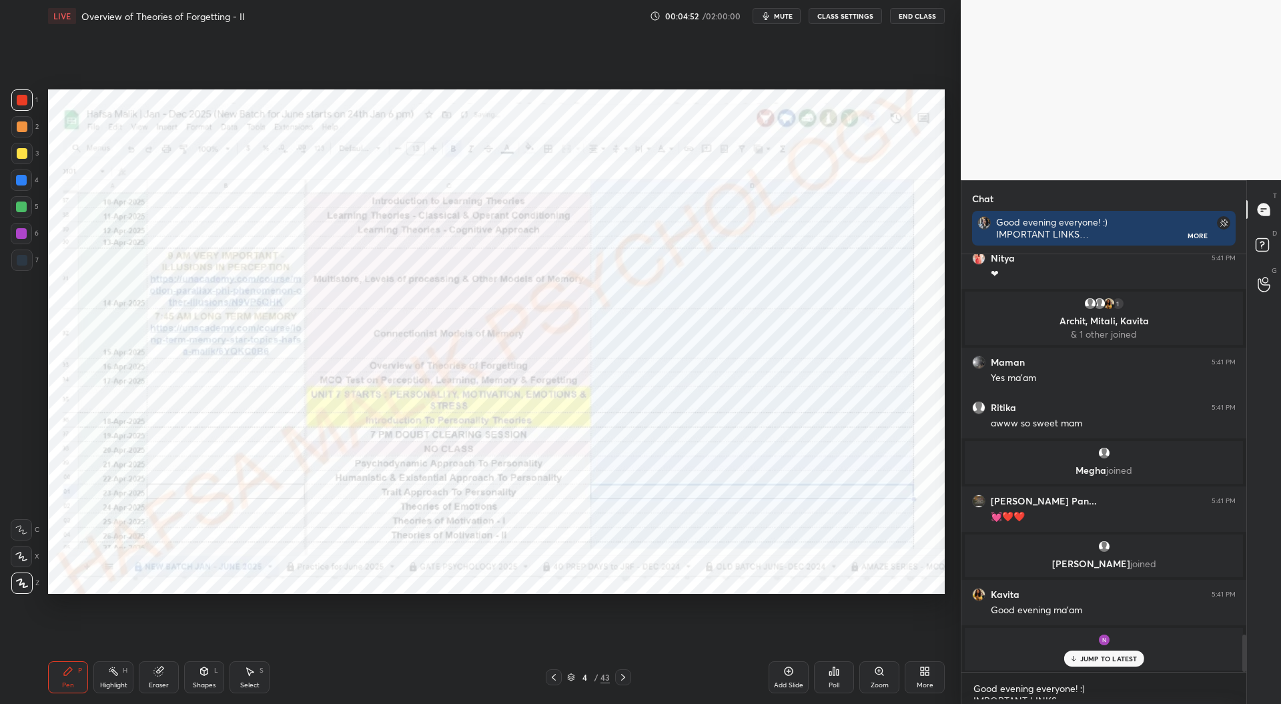
click at [625, 679] on icon at bounding box center [623, 677] width 11 height 11
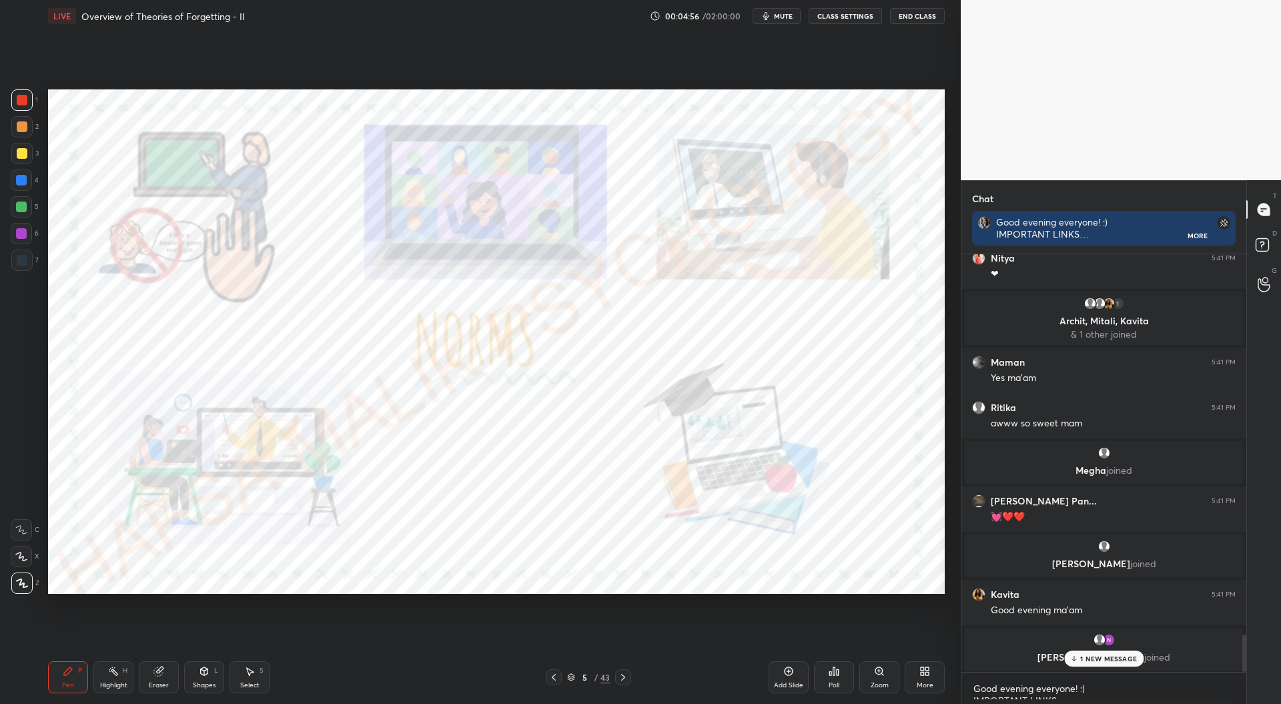
click at [623, 679] on icon at bounding box center [623, 677] width 4 height 7
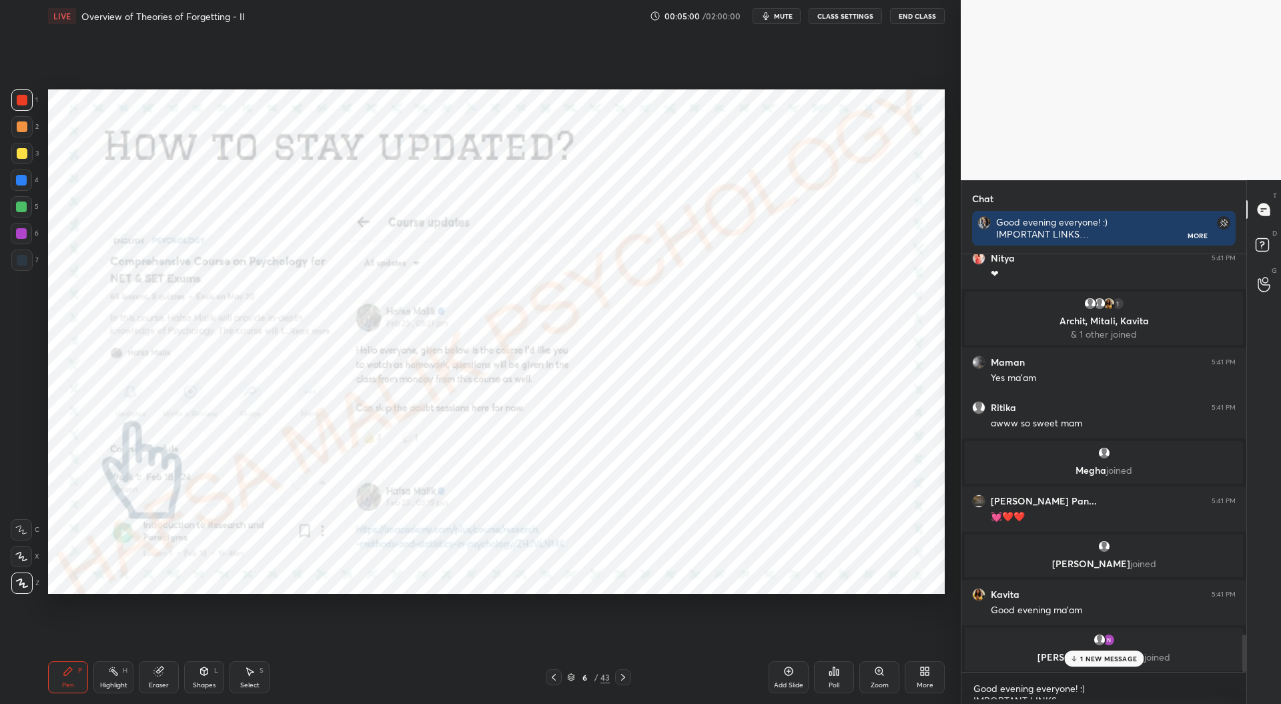
click at [625, 677] on icon at bounding box center [623, 677] width 11 height 11
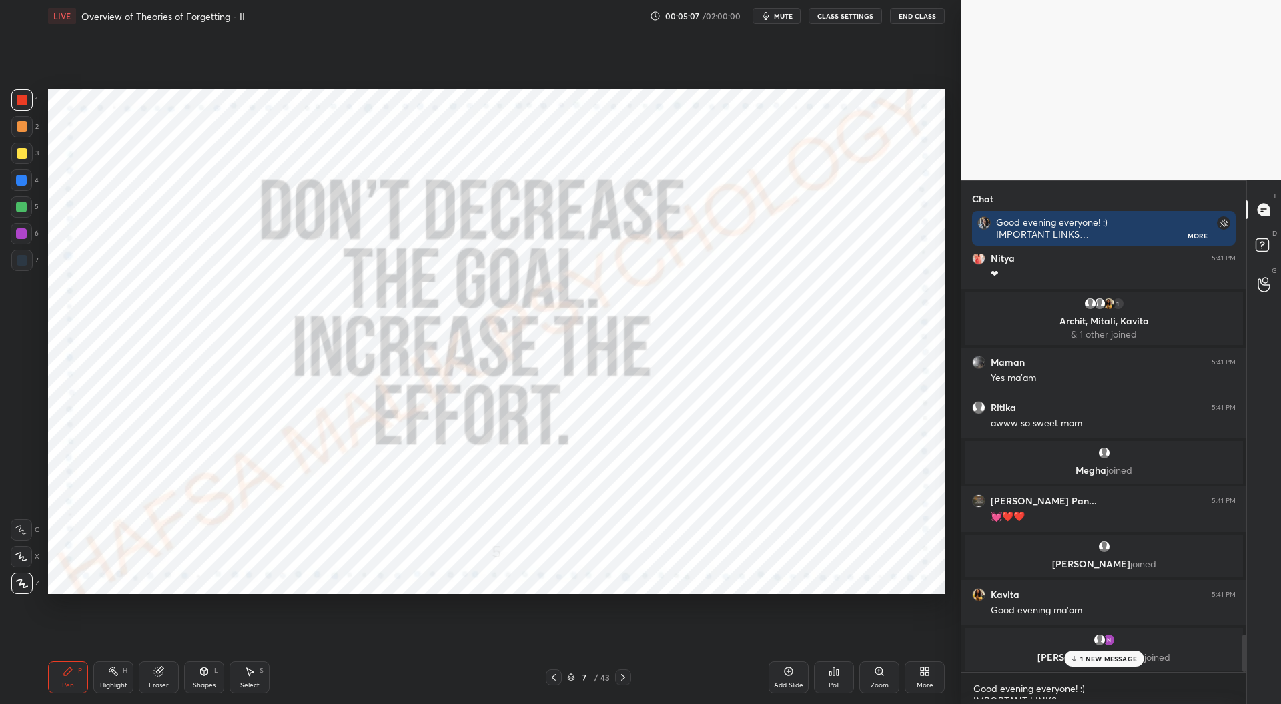
scroll to position [4313, 0]
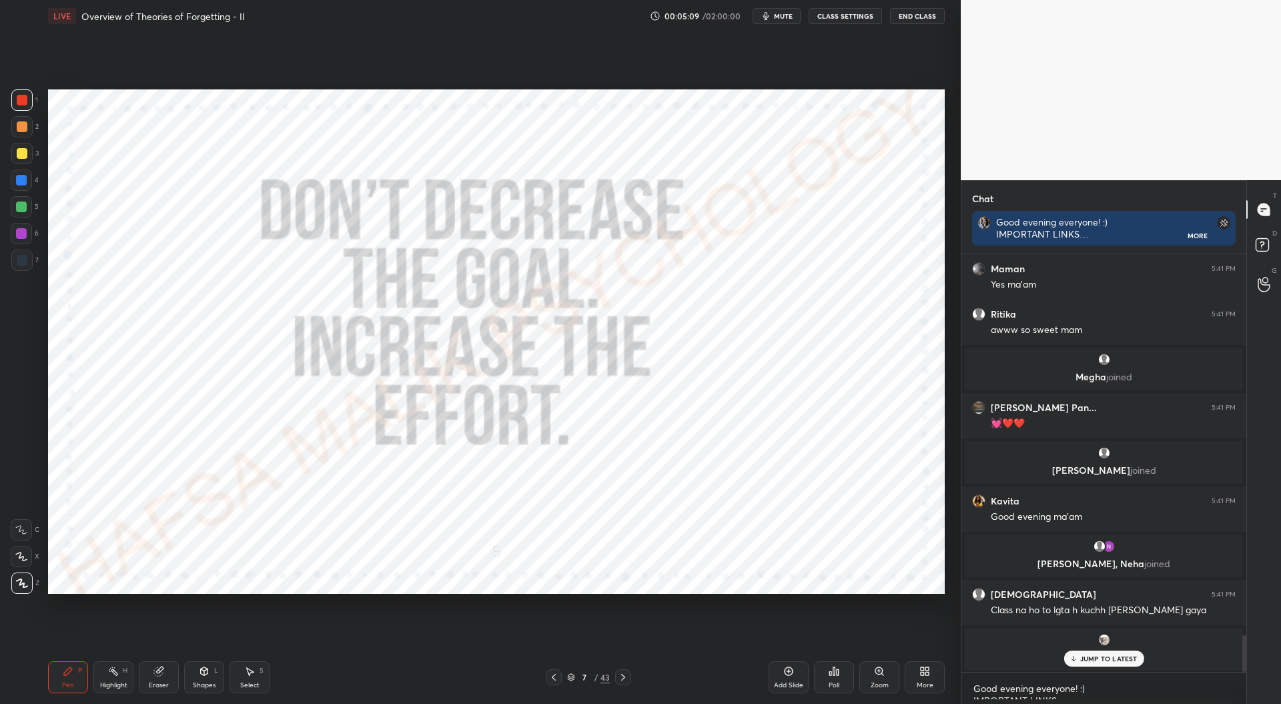
click at [1110, 650] on div "Diksha joined" at bounding box center [1104, 649] width 278 height 43
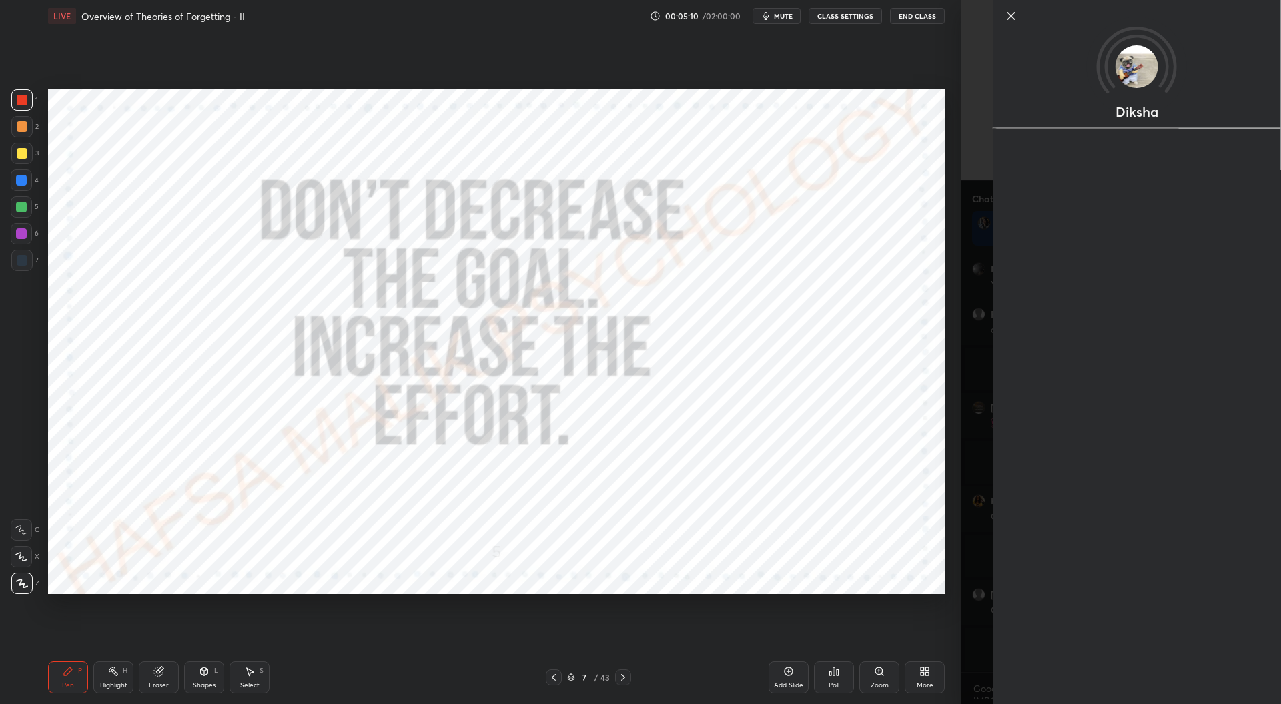
scroll to position [4407, 0]
click at [946, 628] on div "Setting up your live class Poll for secs No correct answer Start poll" at bounding box center [496, 341] width 907 height 619
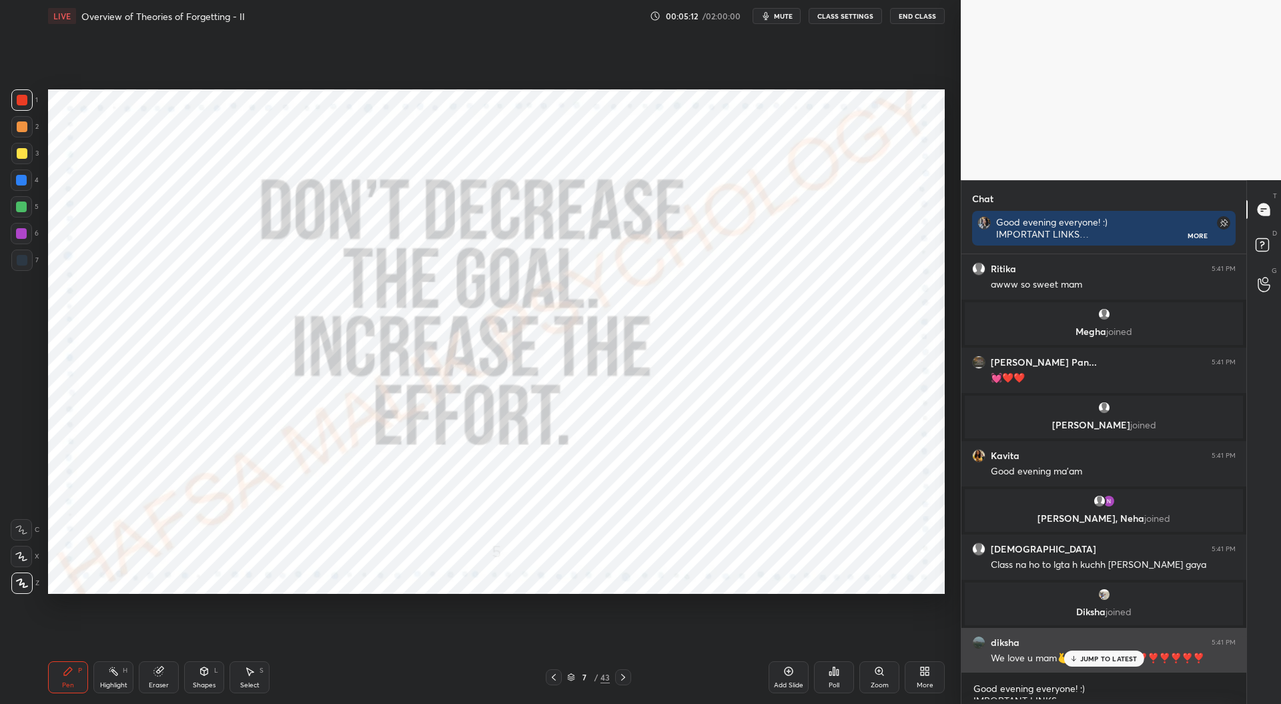
click at [1086, 659] on p "JUMP TO LATEST" at bounding box center [1108, 659] width 57 height 8
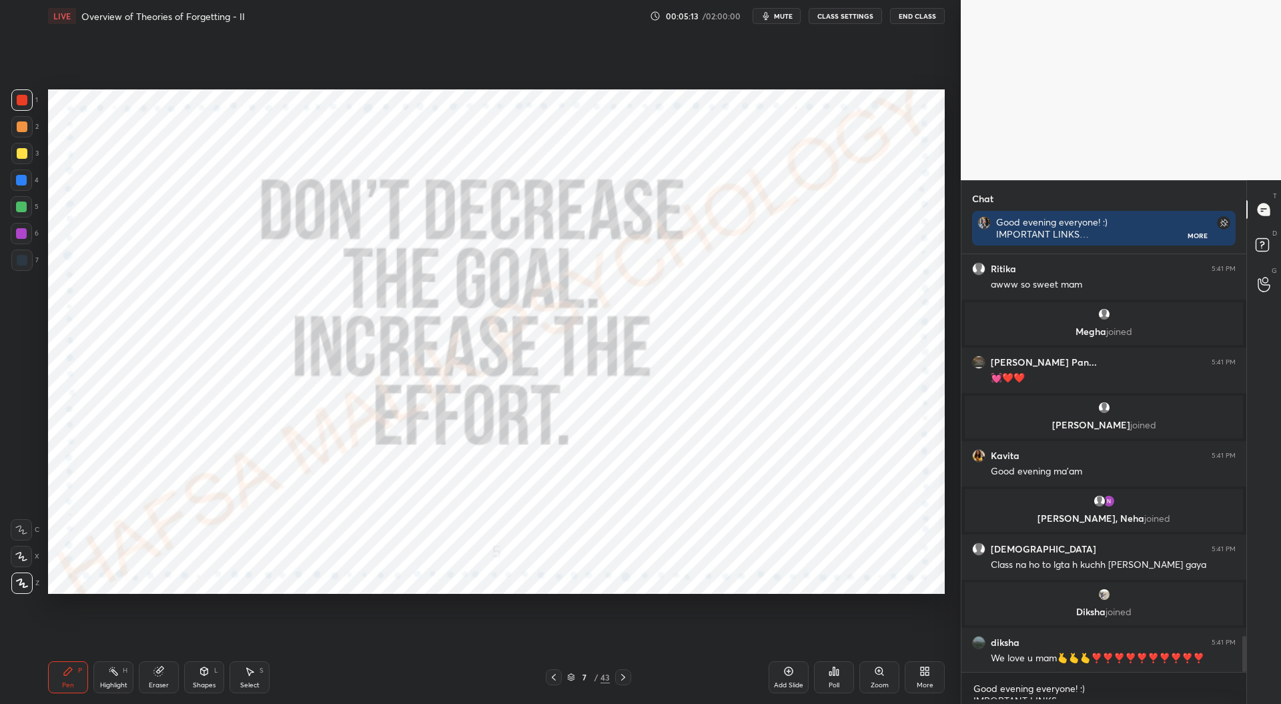
scroll to position [4455, 0]
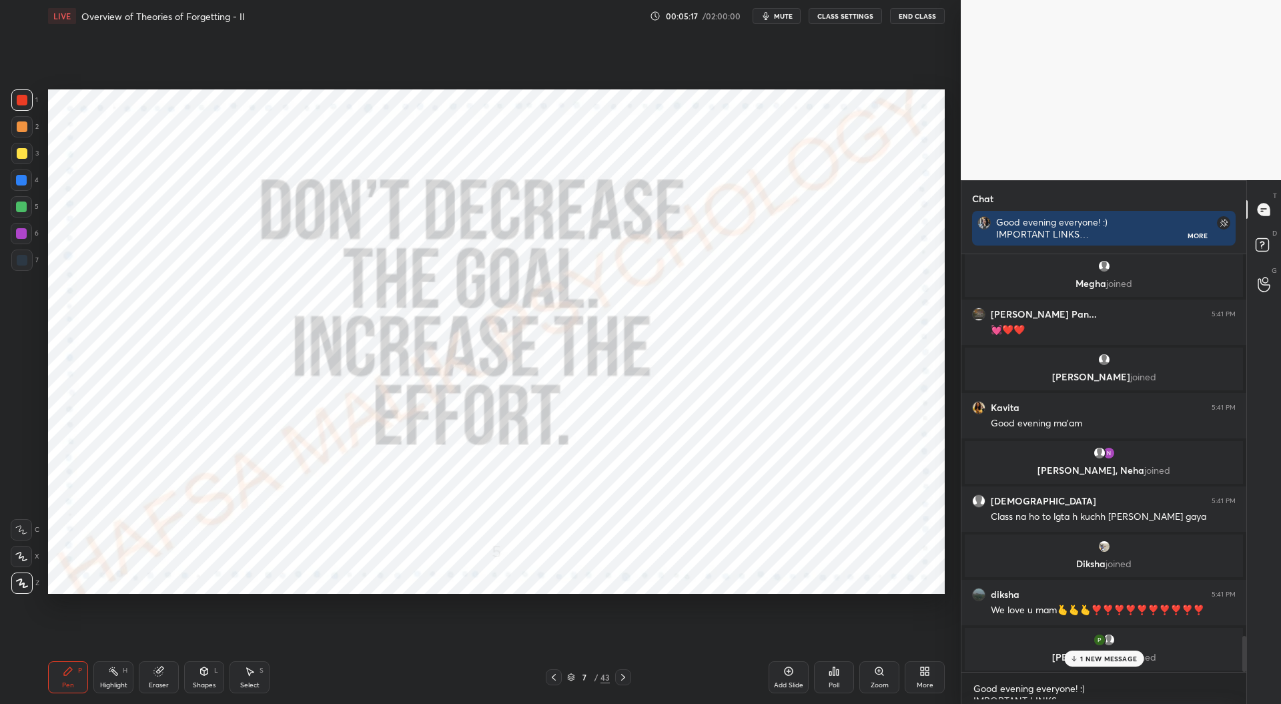
click at [1094, 655] on p "1 NEW MESSAGE" at bounding box center [1108, 659] width 57 height 8
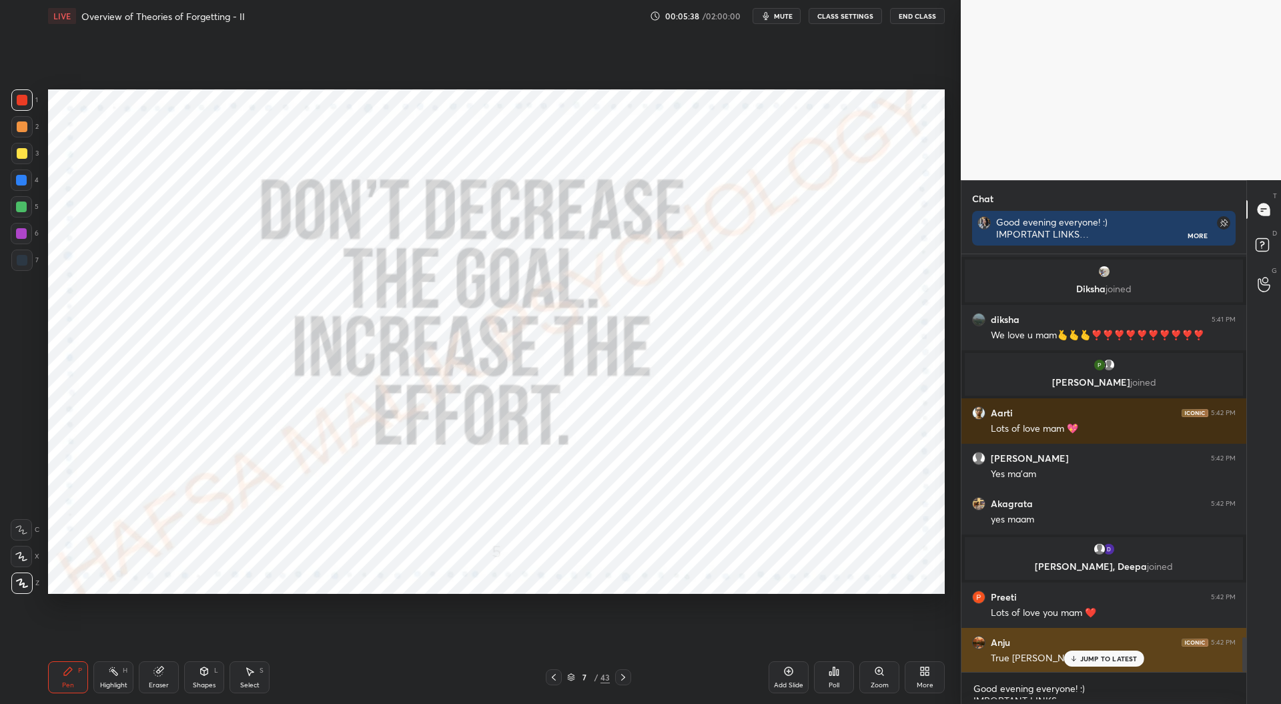
scroll to position [4622, 0]
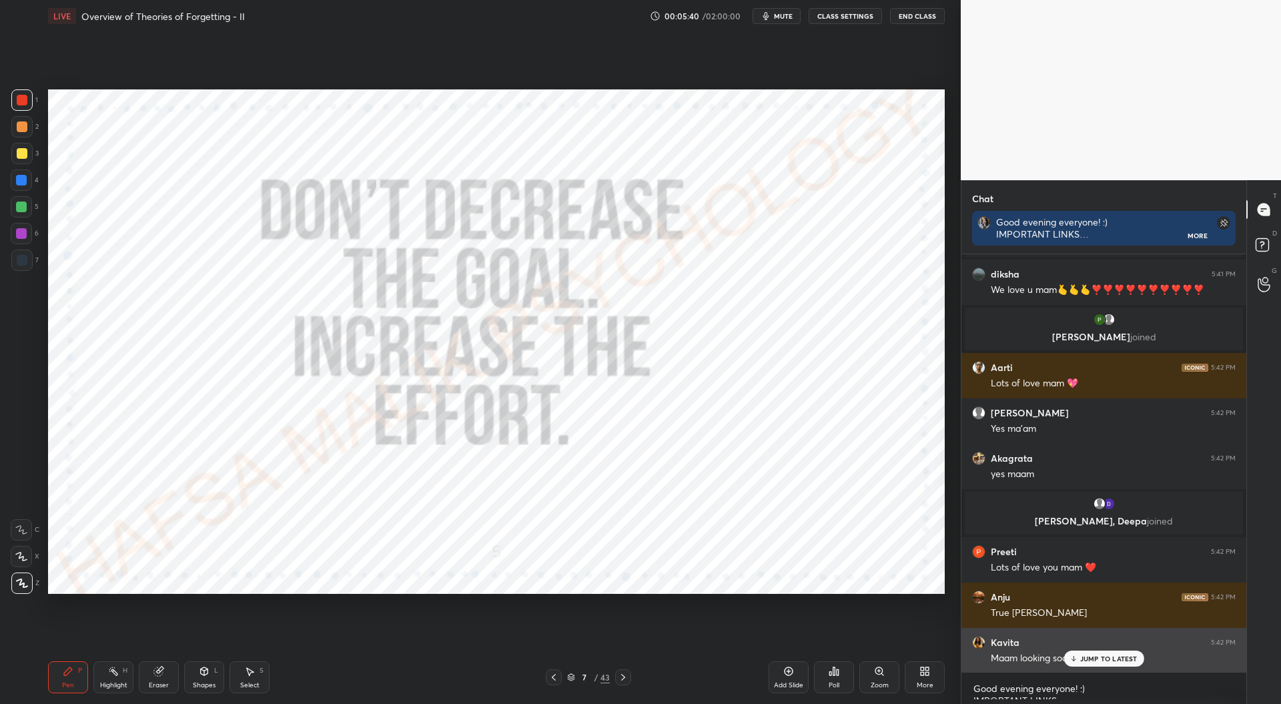
click at [1088, 660] on p "JUMP TO LATEST" at bounding box center [1108, 659] width 57 height 8
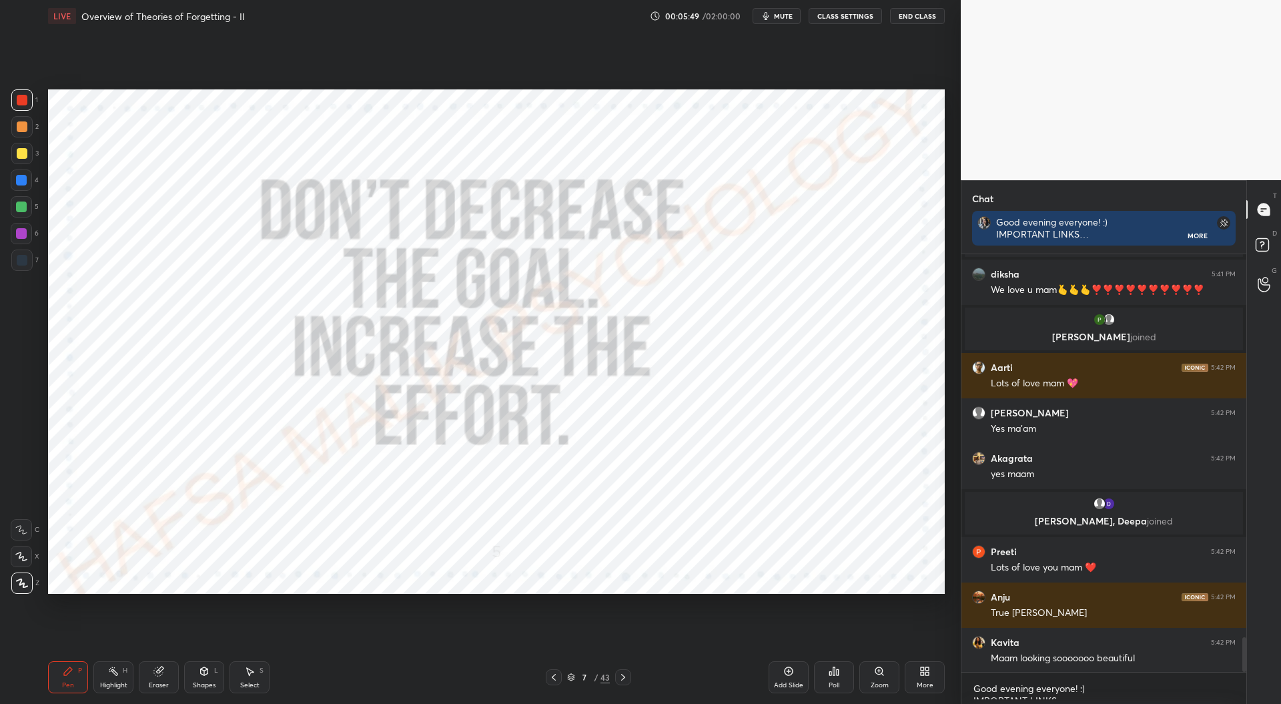
click at [569, 677] on icon at bounding box center [571, 677] width 8 height 8
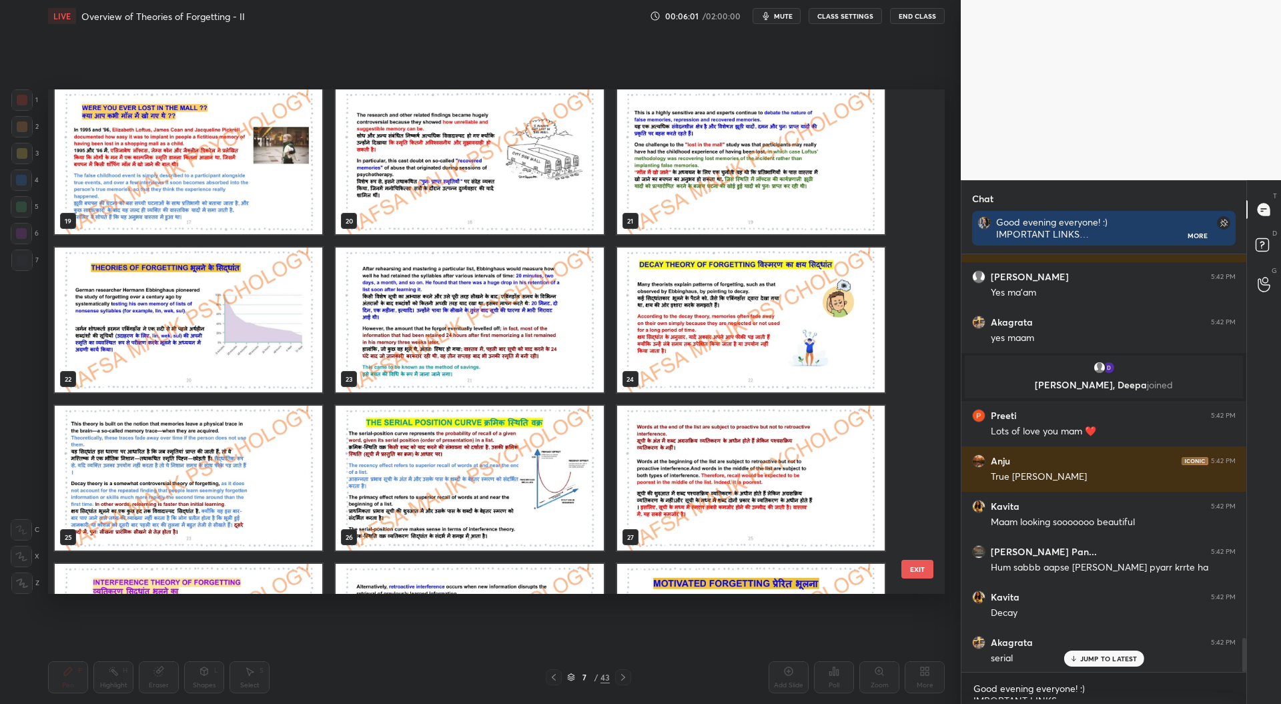
scroll to position [4803, 0]
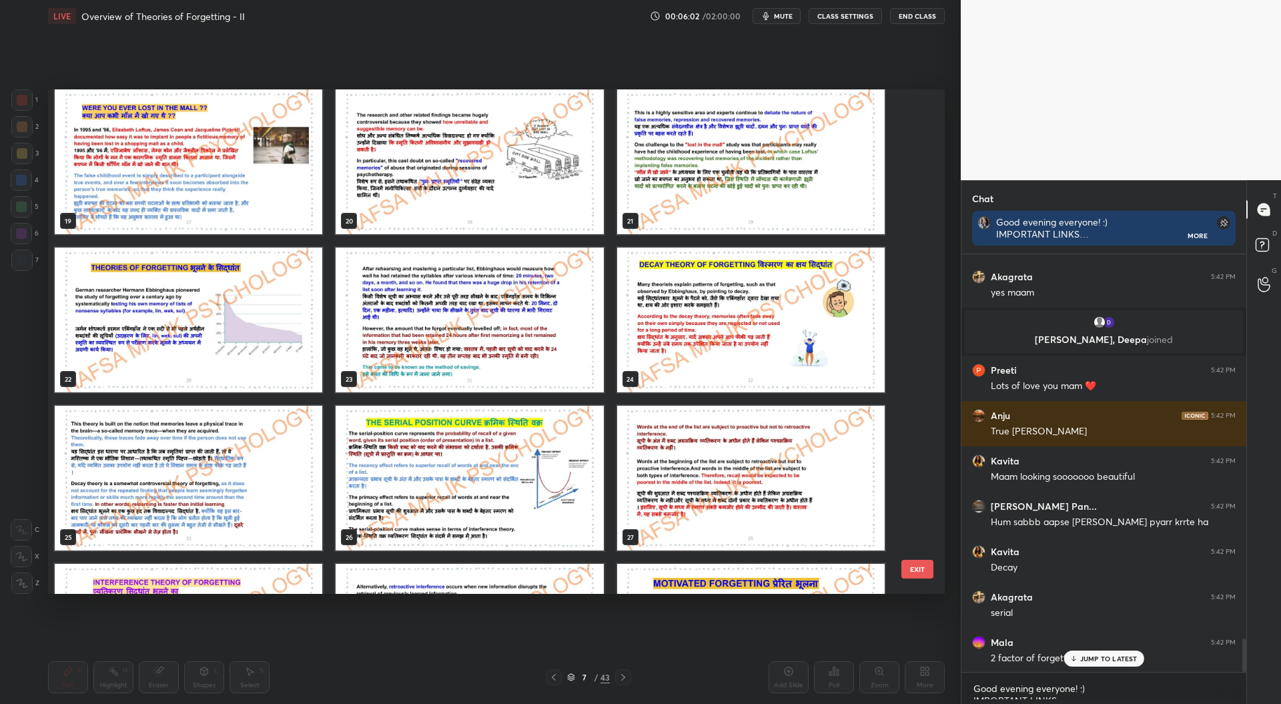
click at [229, 360] on img "grid" at bounding box center [189, 320] width 268 height 145
click at [230, 362] on img "grid" at bounding box center [189, 320] width 268 height 145
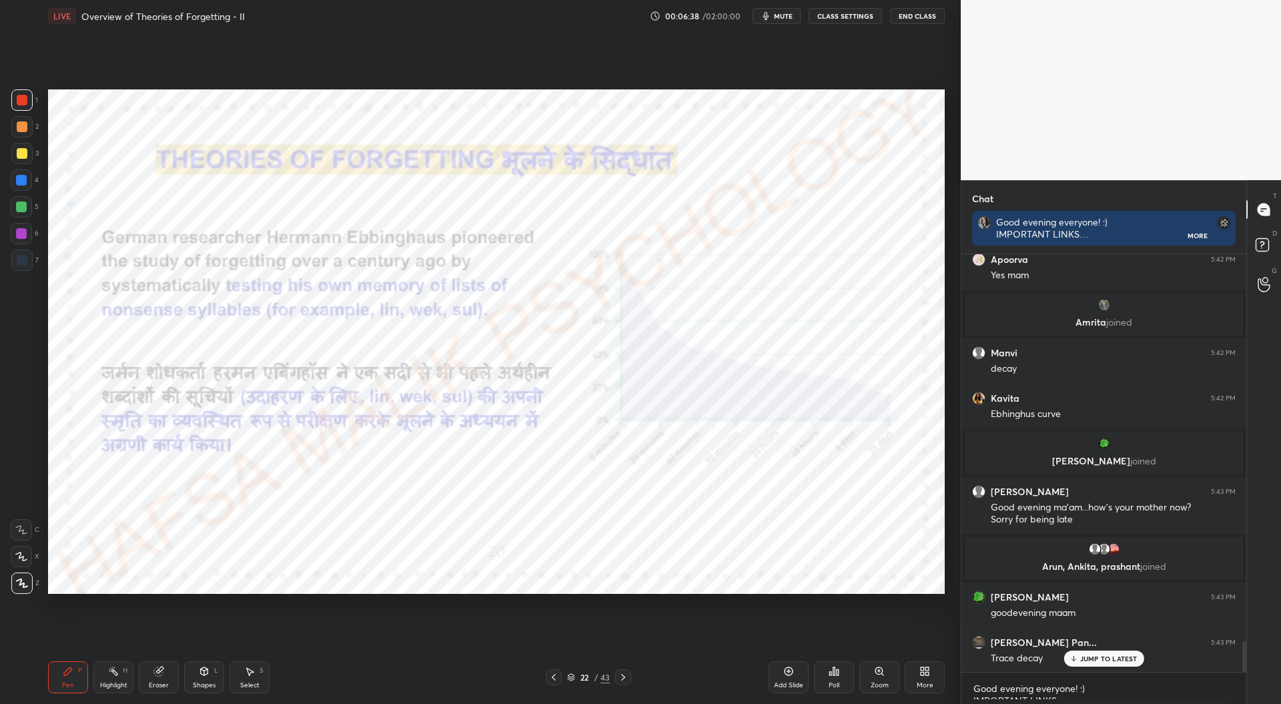
scroll to position [5368, 0]
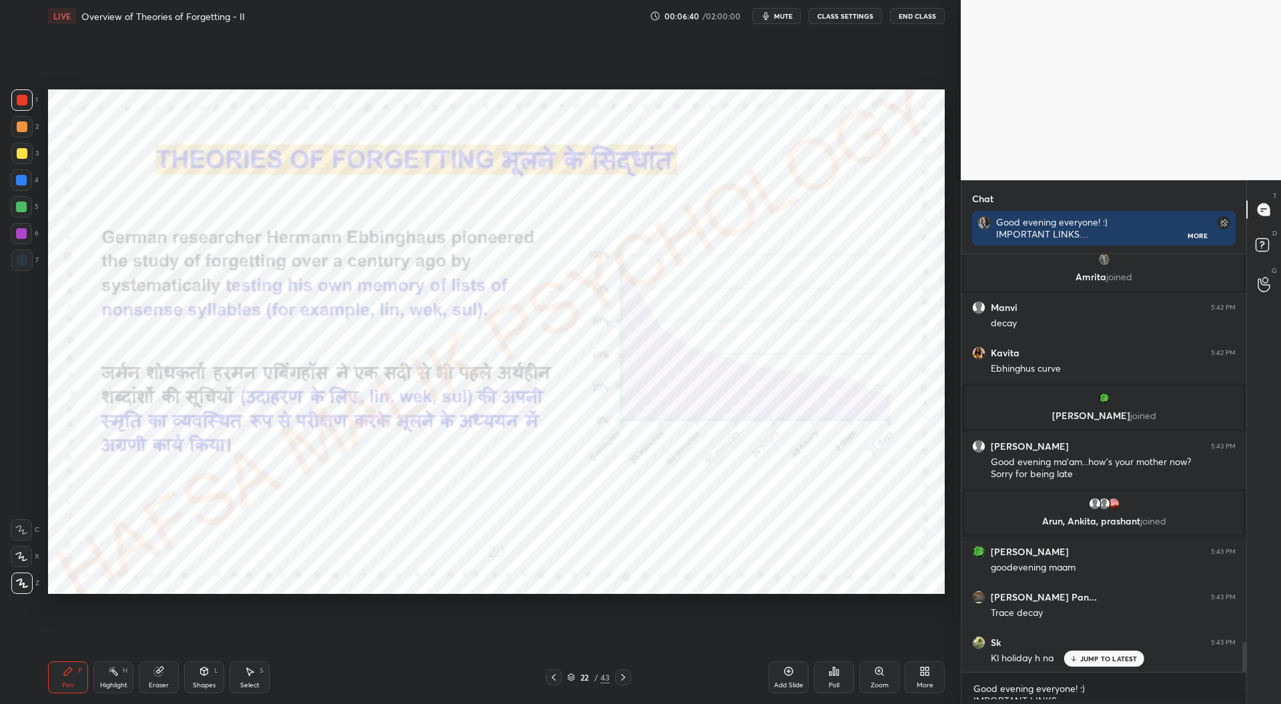
click at [557, 674] on icon at bounding box center [553, 677] width 11 height 11
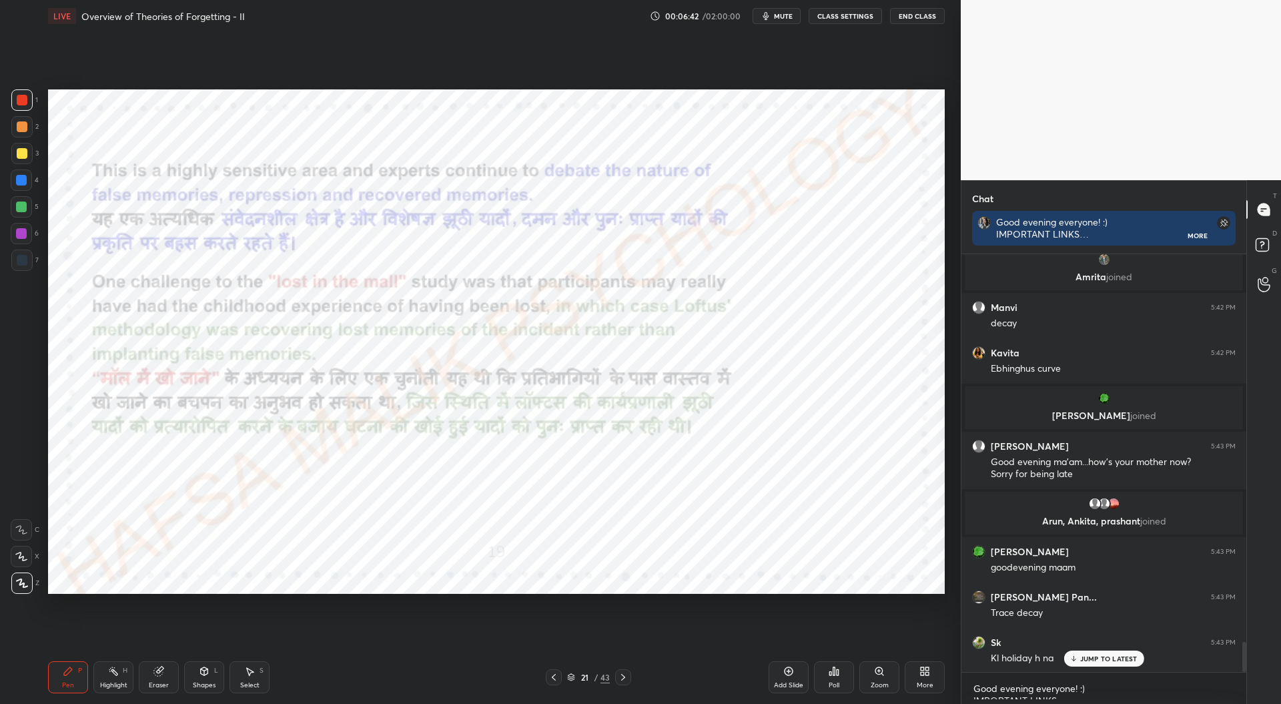
click at [555, 680] on icon at bounding box center [554, 677] width 4 height 7
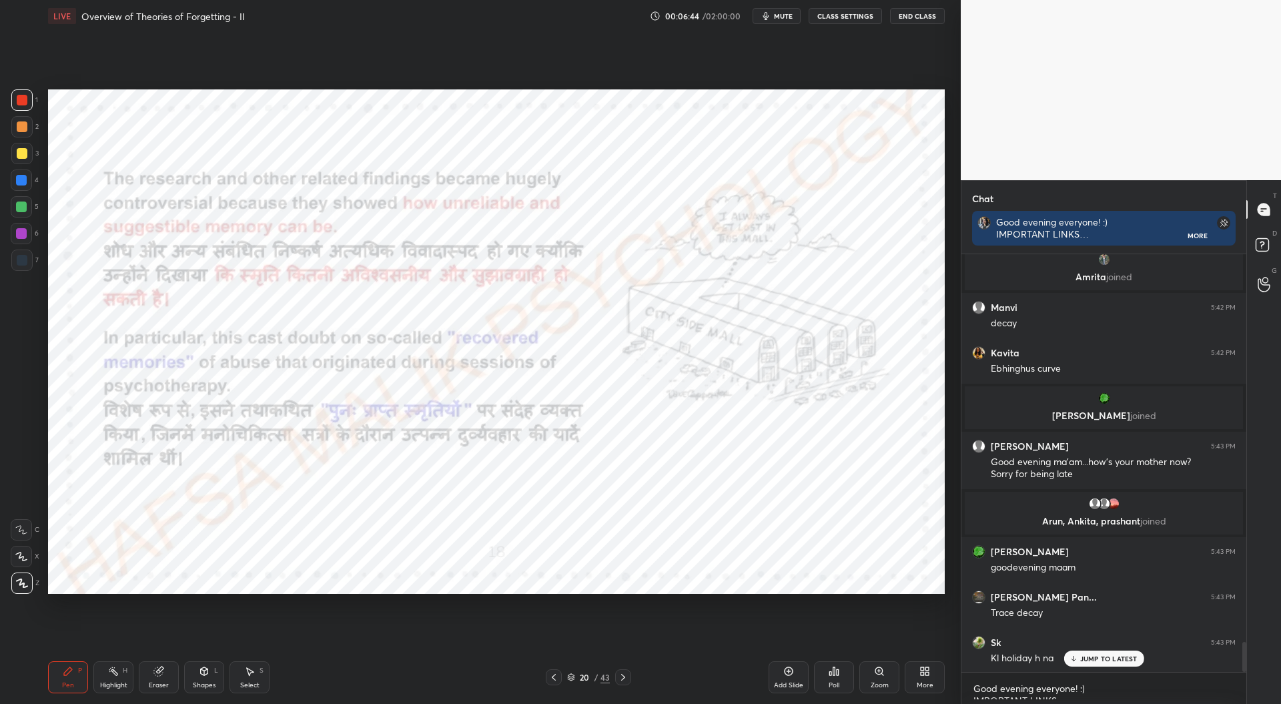
scroll to position [5416, 0]
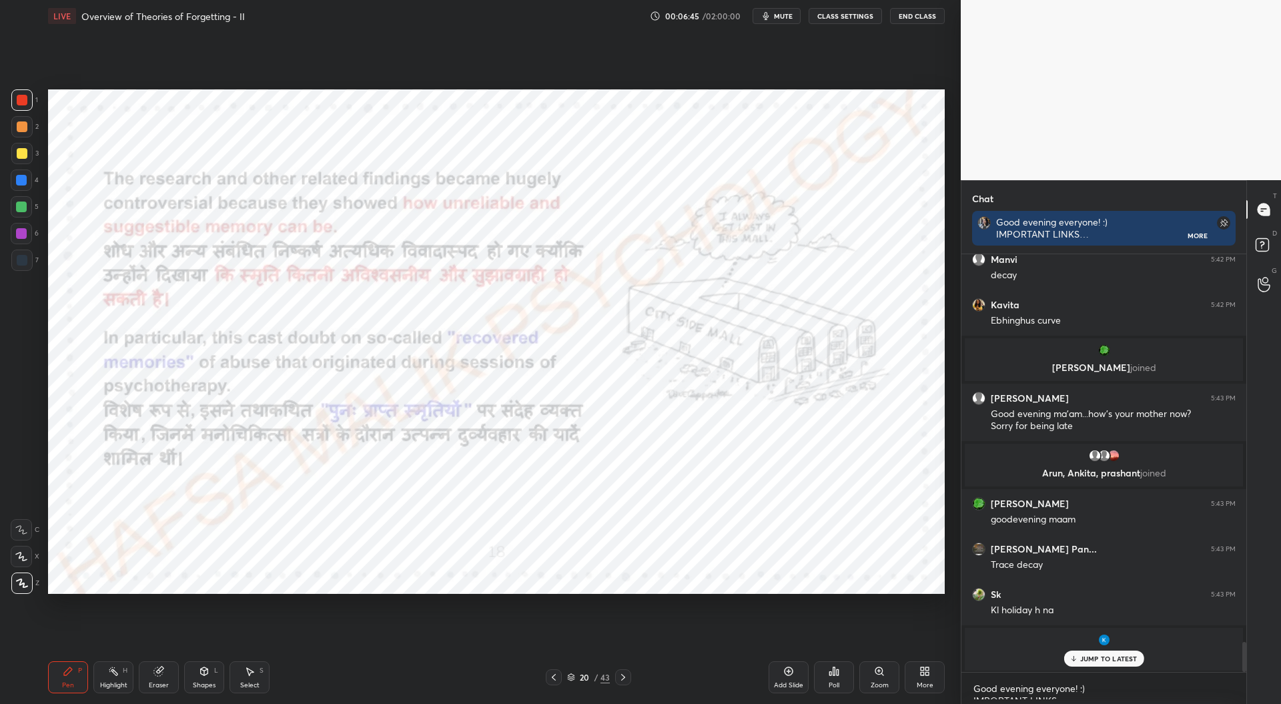
click at [557, 678] on icon at bounding box center [553, 677] width 11 height 11
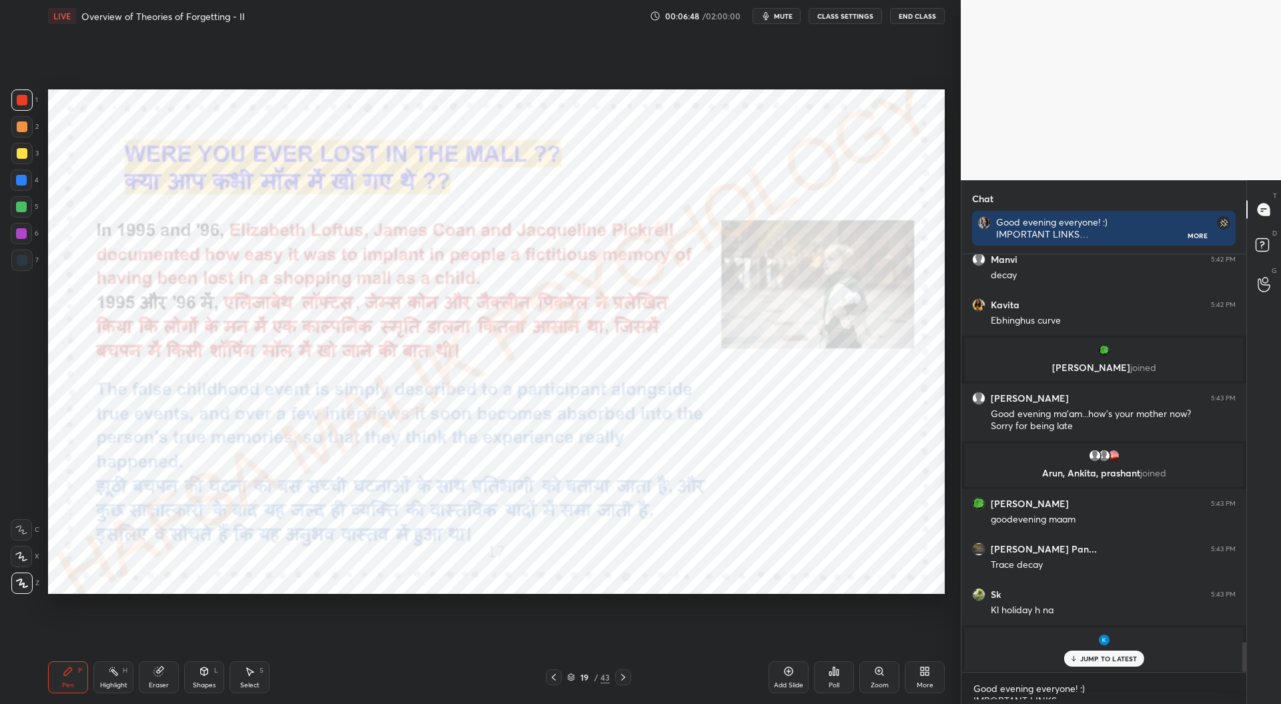
click at [556, 675] on icon at bounding box center [553, 677] width 11 height 11
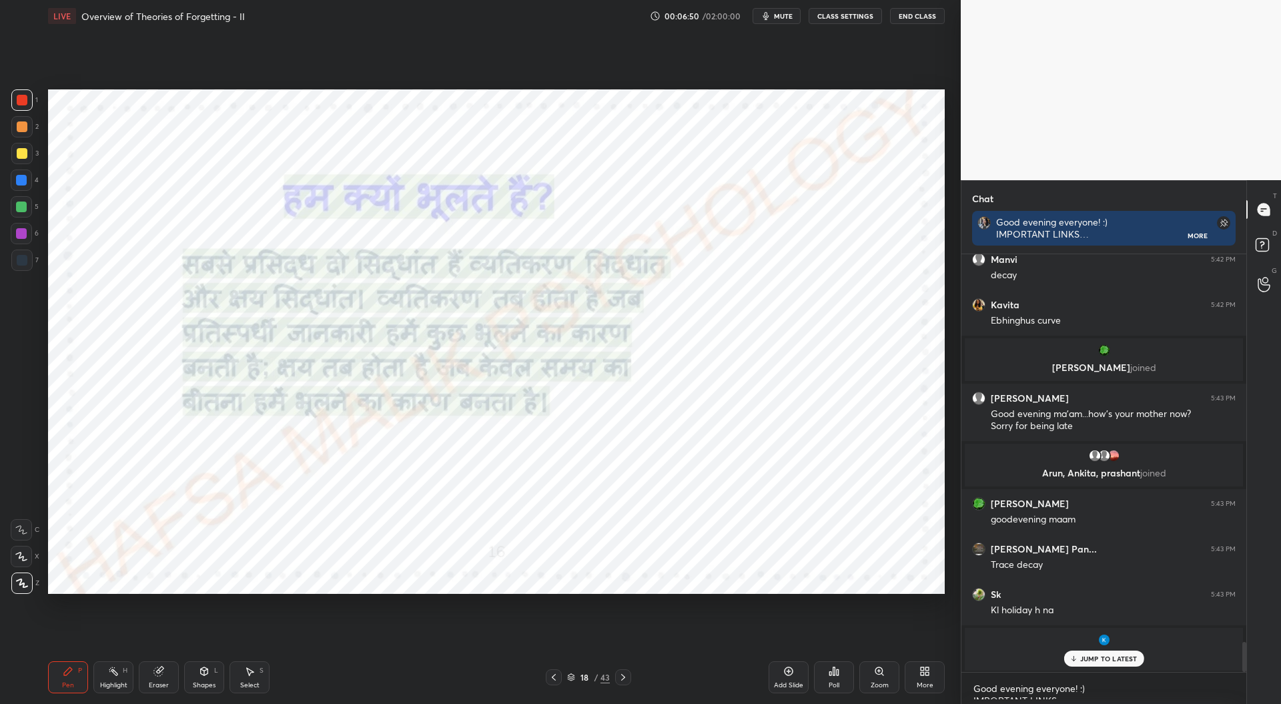
click at [793, 685] on div "Add Slide" at bounding box center [788, 685] width 29 height 7
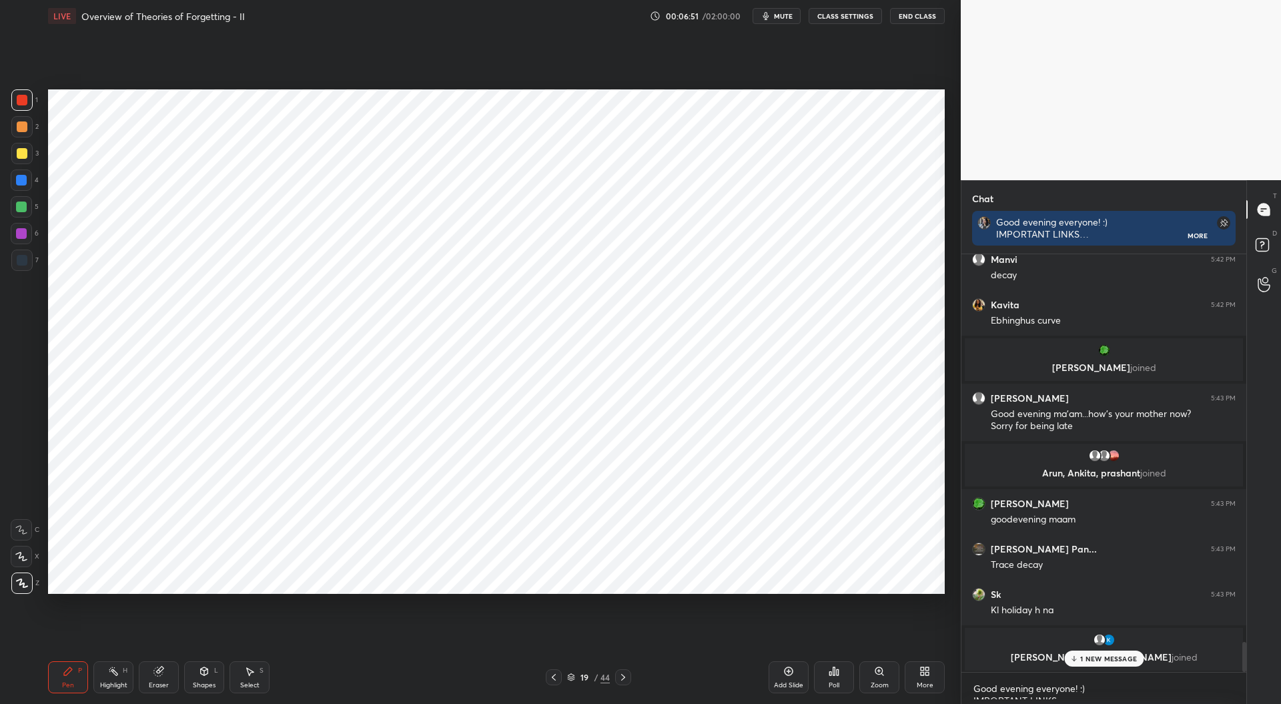
click at [21, 262] on div at bounding box center [22, 260] width 11 height 11
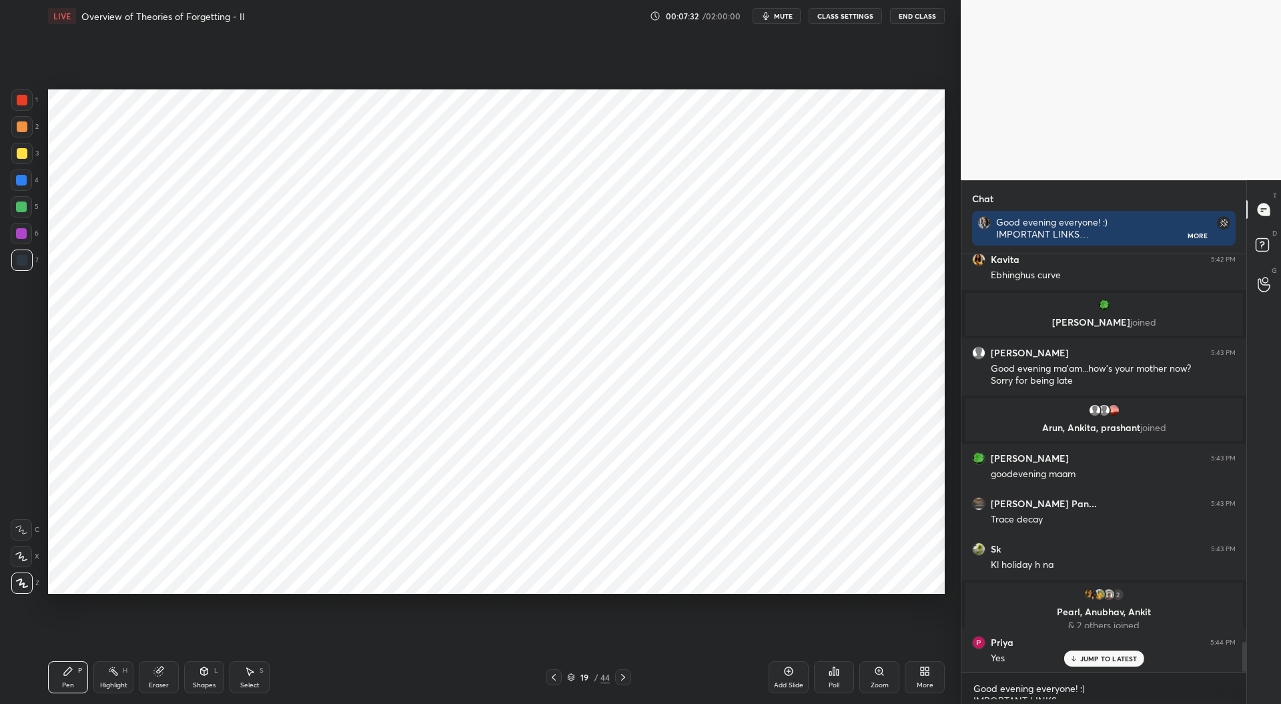
click at [23, 104] on div at bounding box center [22, 100] width 11 height 11
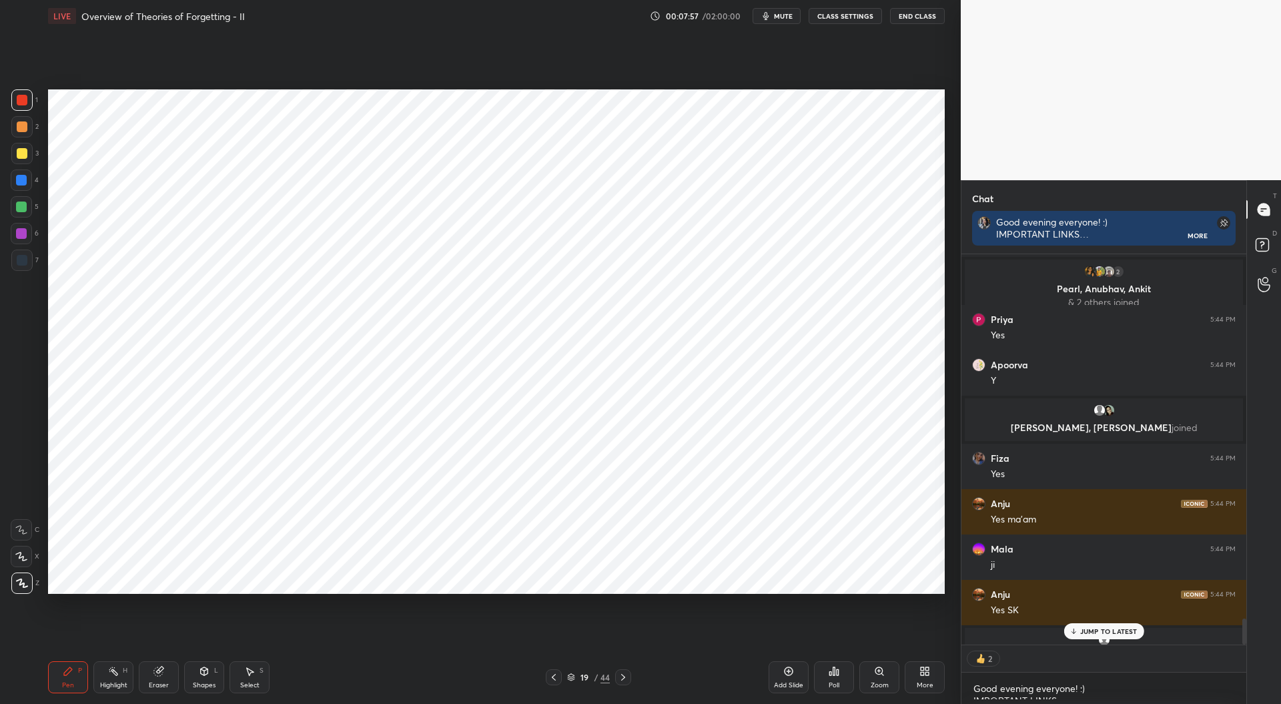
scroll to position [386, 281]
click at [25, 233] on div at bounding box center [21, 233] width 11 height 11
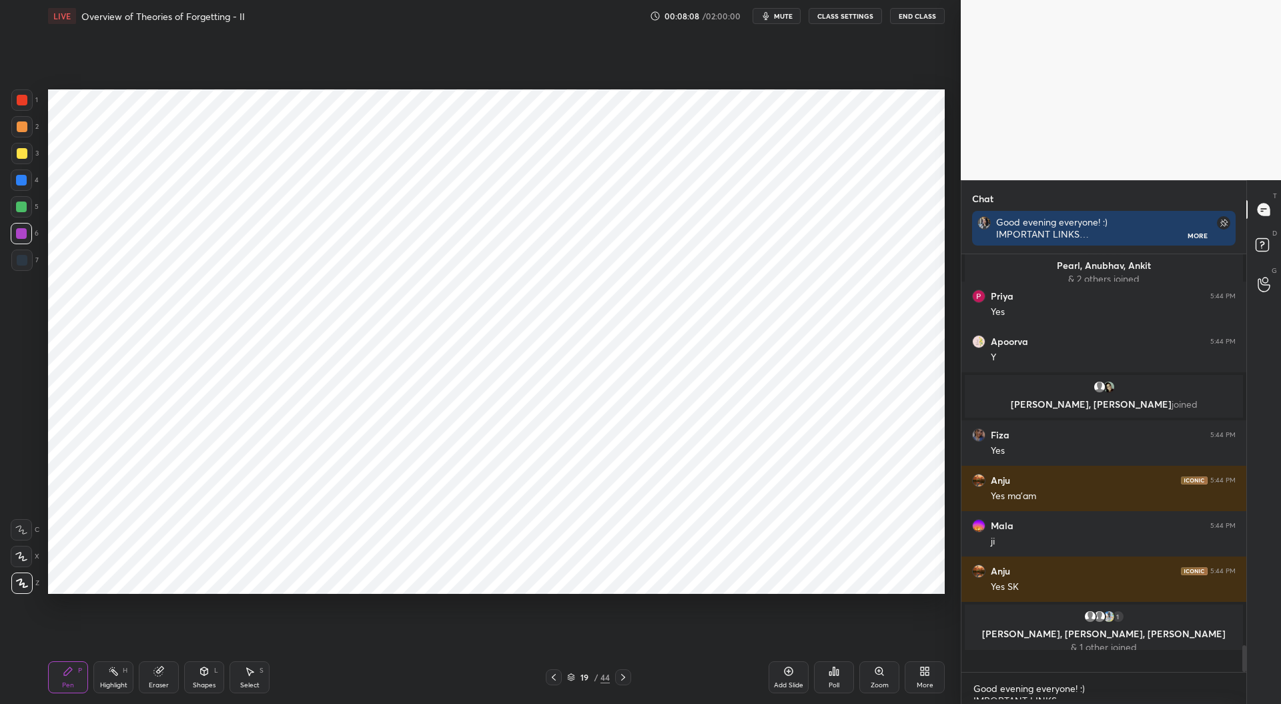
scroll to position [5784, 0]
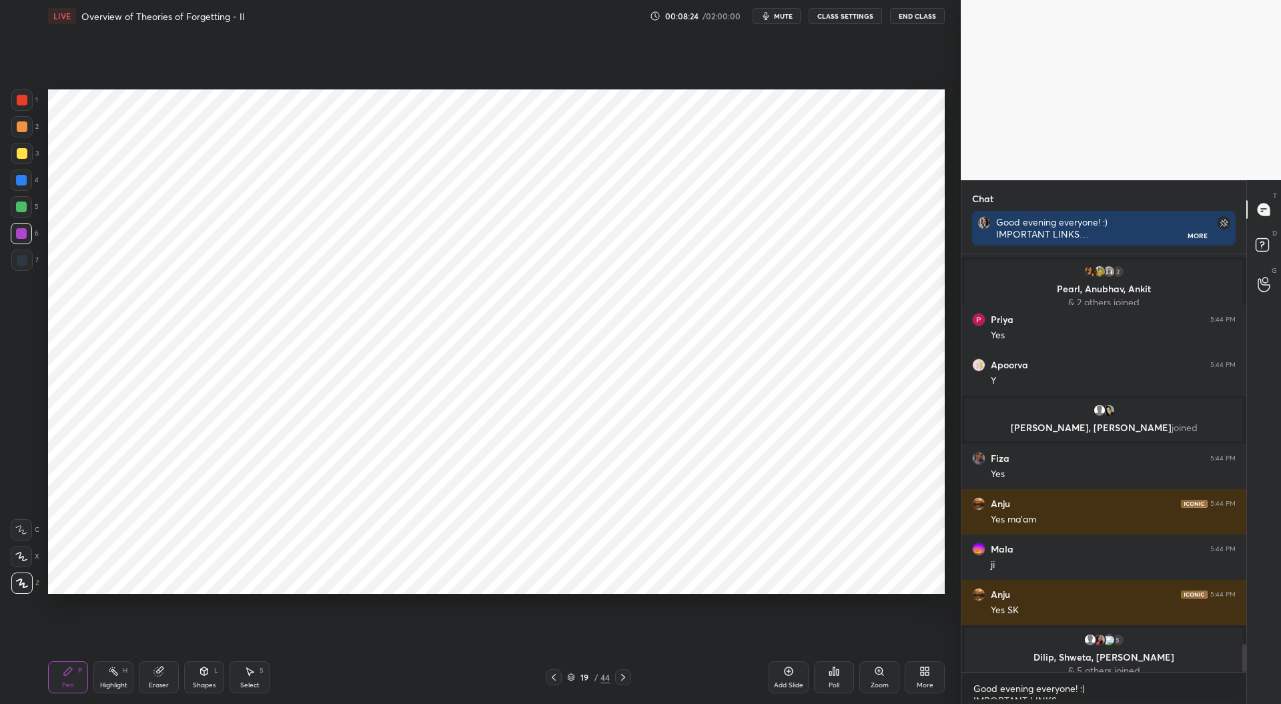
click at [25, 177] on div at bounding box center [21, 180] width 11 height 11
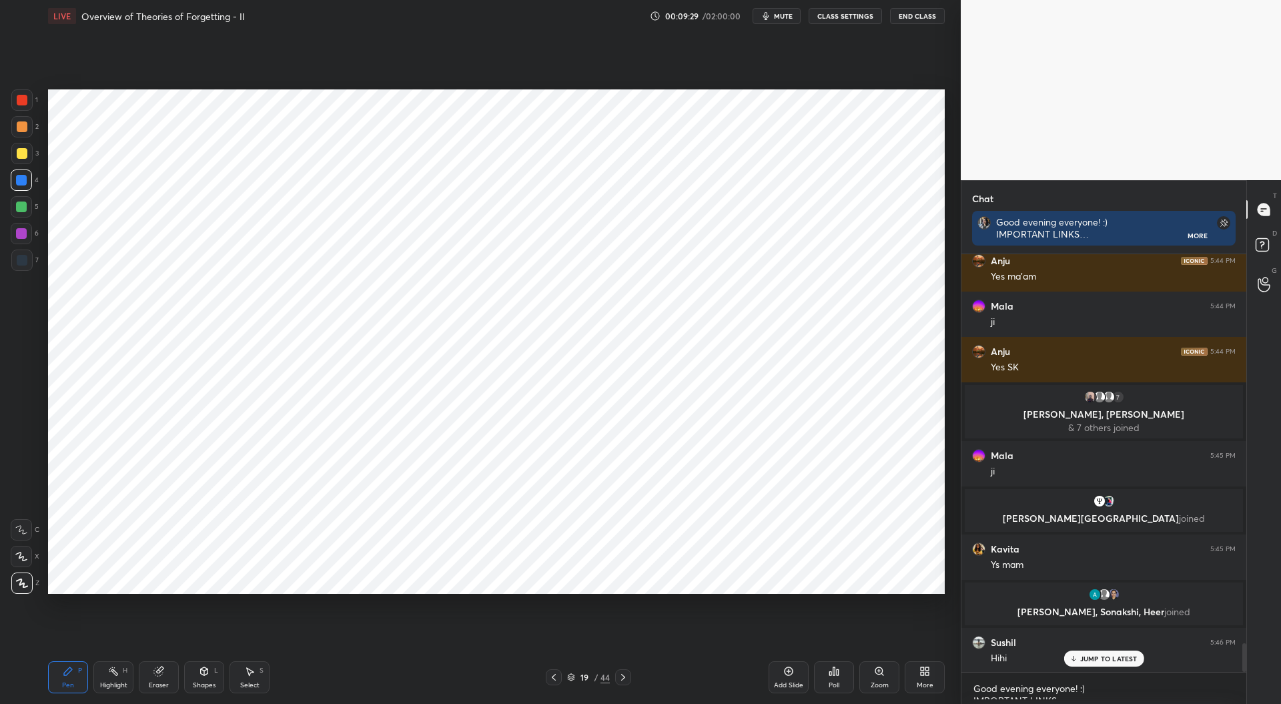
scroll to position [5614, 0]
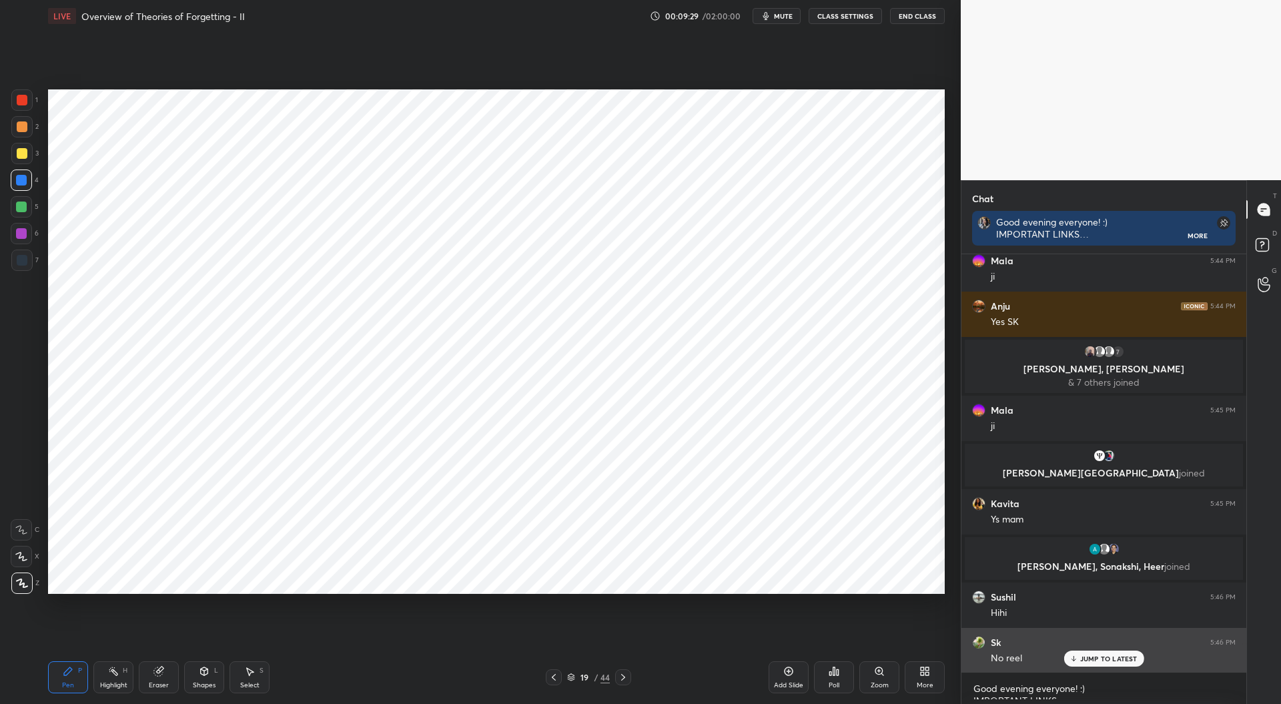
click at [1090, 655] on p "JUMP TO LATEST" at bounding box center [1108, 659] width 57 height 8
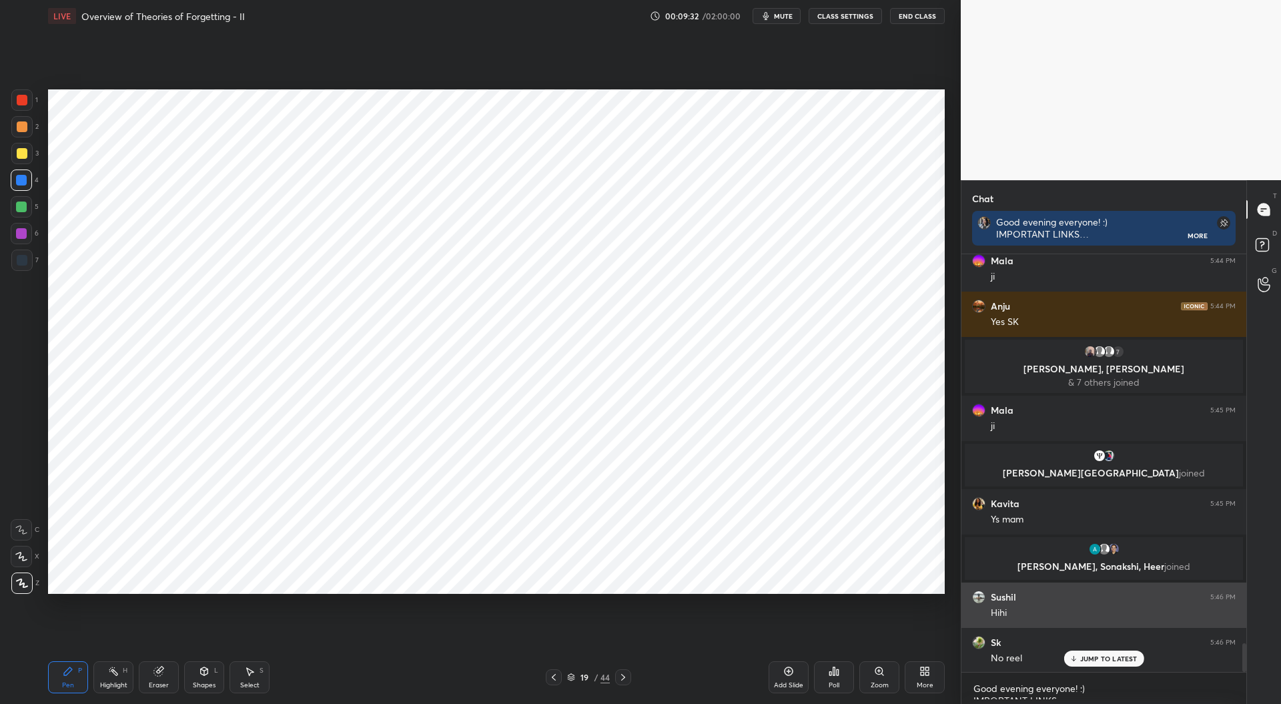
scroll to position [5660, 0]
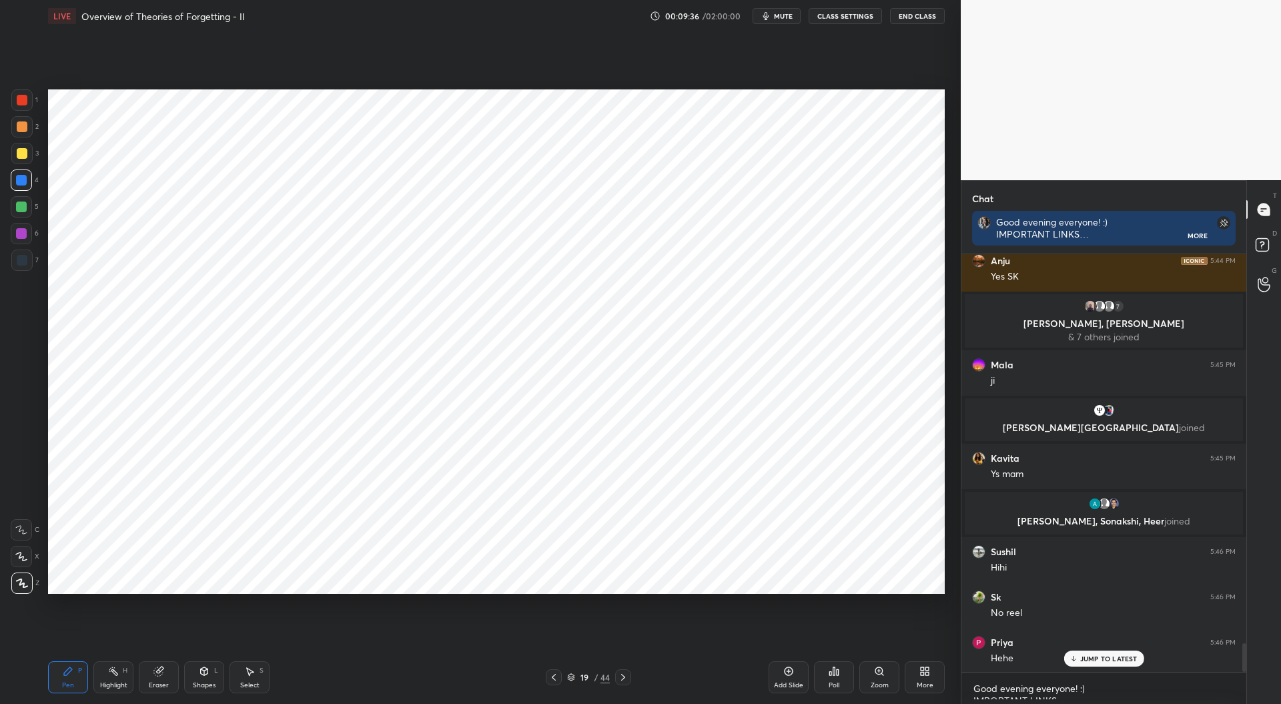
click at [1096, 656] on p "JUMP TO LATEST" at bounding box center [1108, 659] width 57 height 8
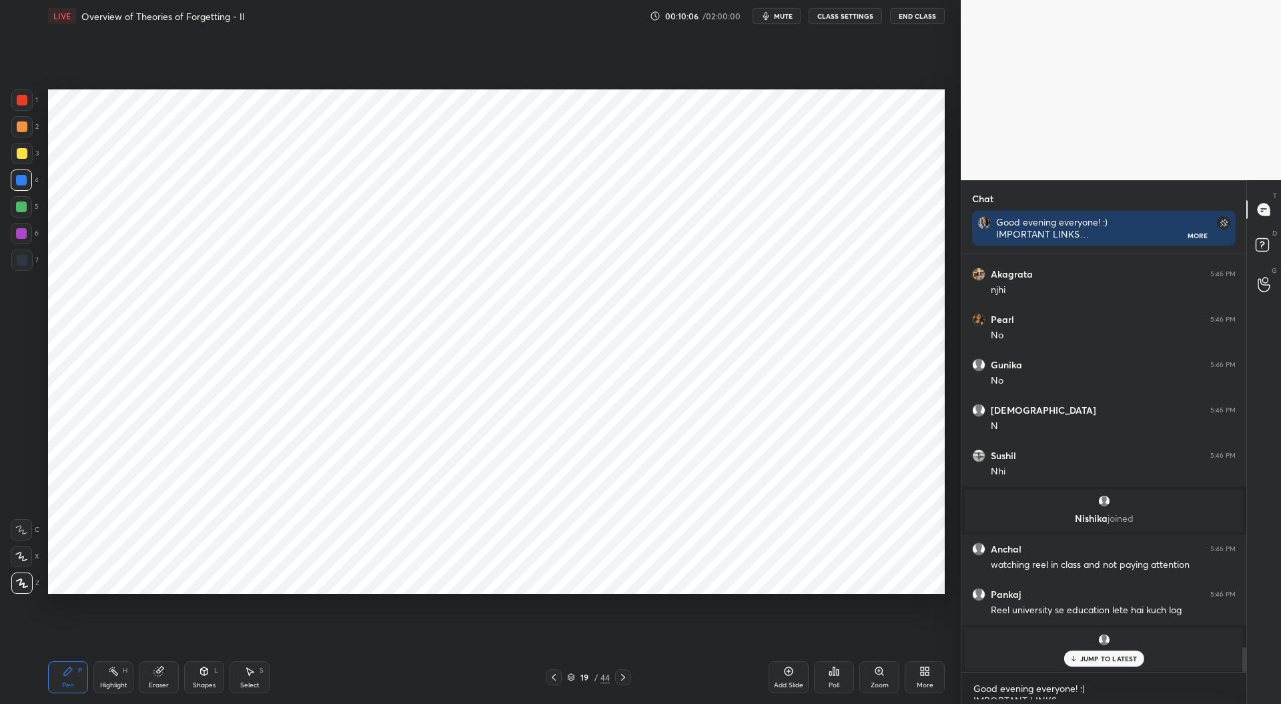
scroll to position [6711, 0]
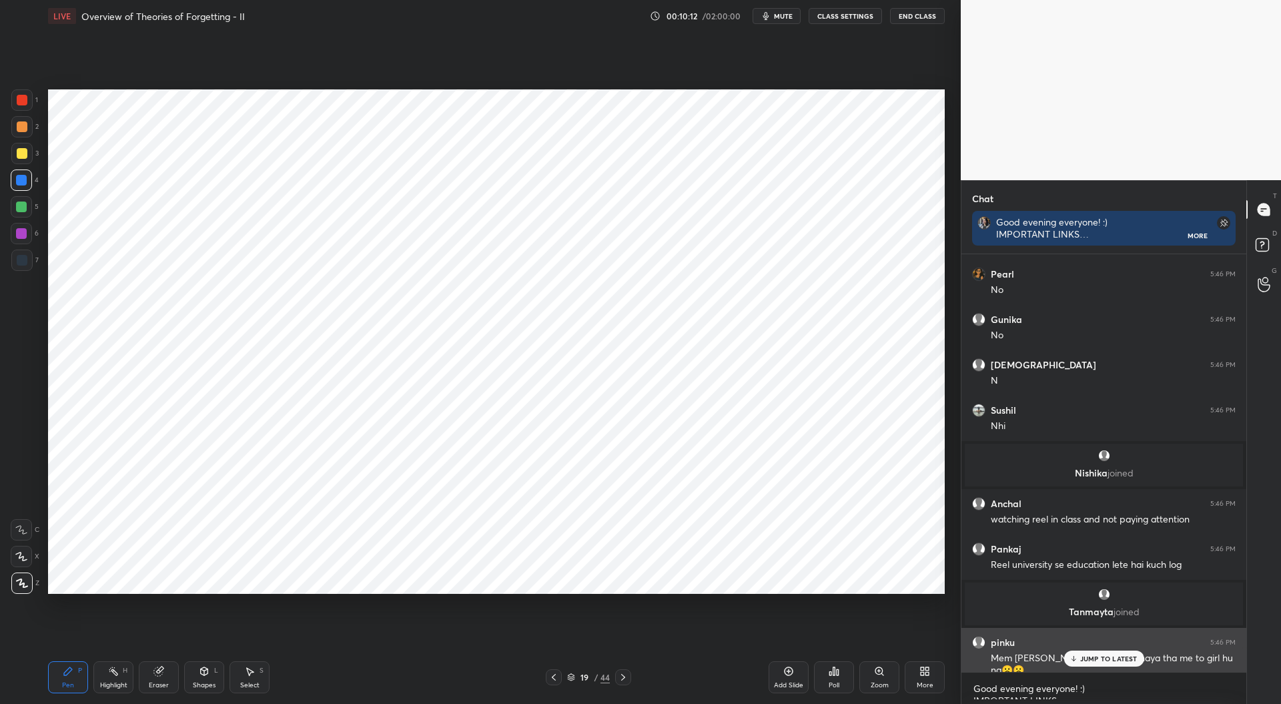
click at [1089, 665] on div "JUMP TO LATEST" at bounding box center [1104, 659] width 80 height 16
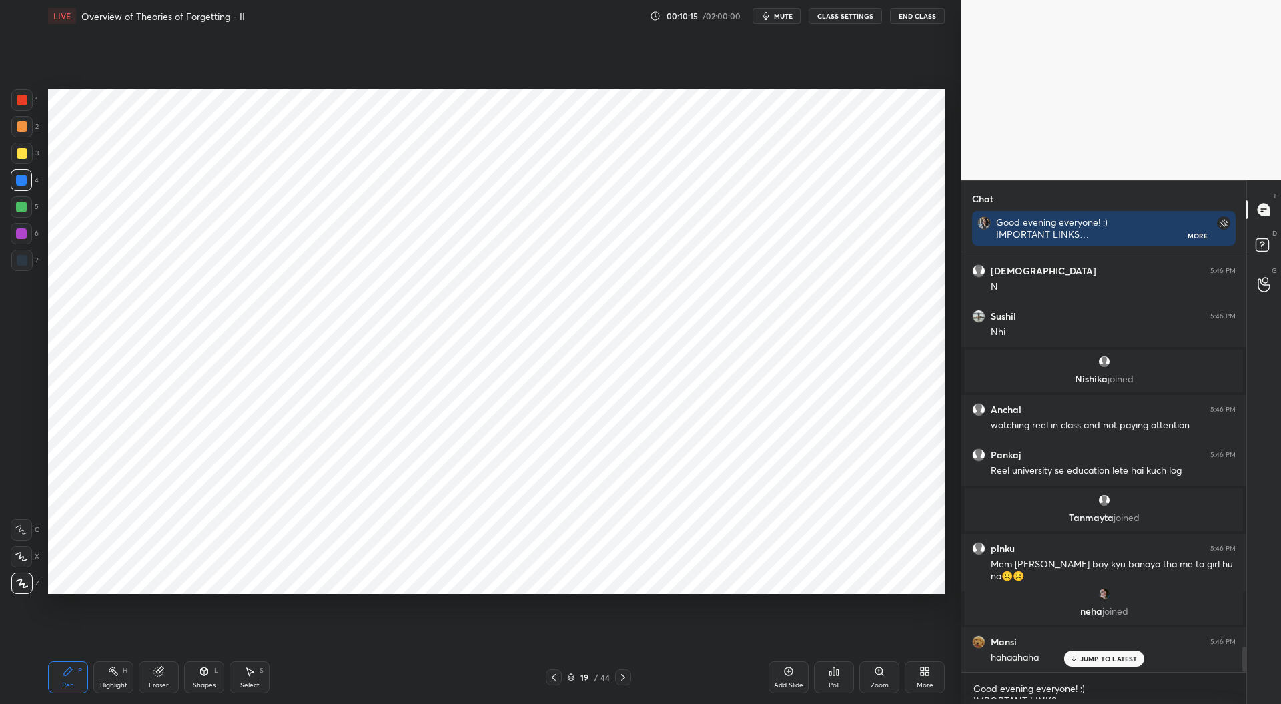
scroll to position [6416, 0]
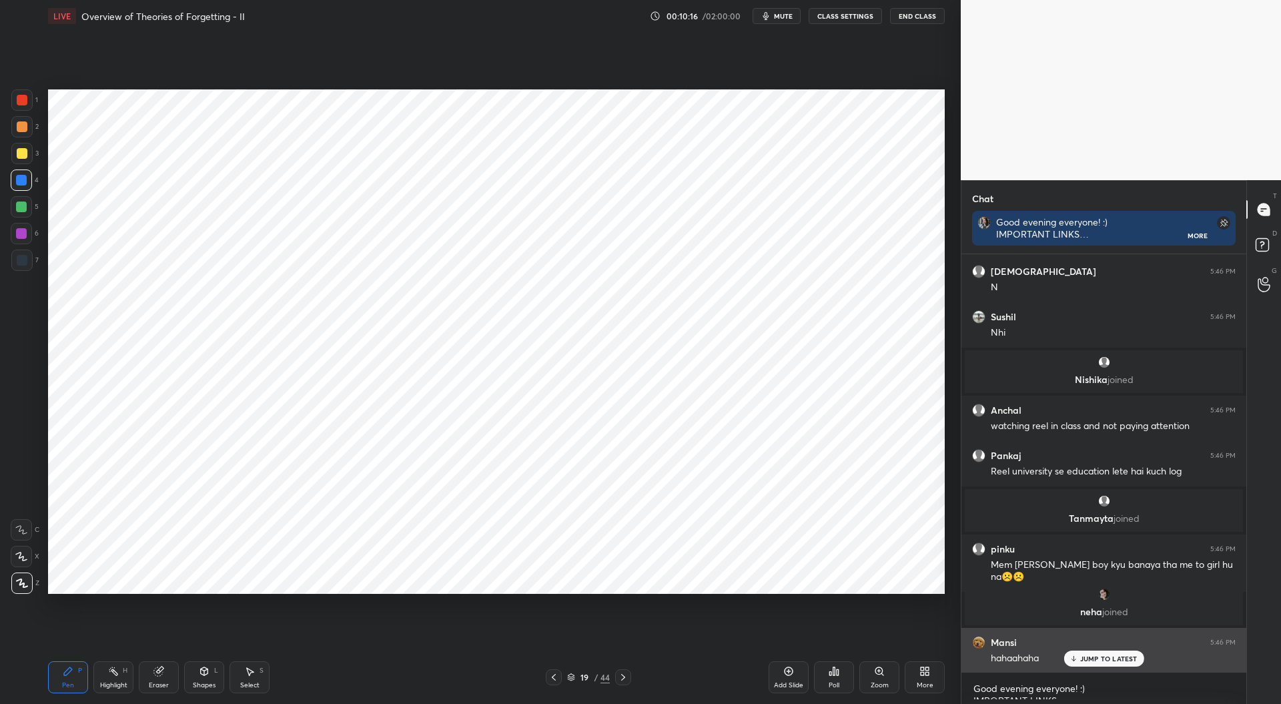
click at [1099, 658] on p "JUMP TO LATEST" at bounding box center [1108, 659] width 57 height 8
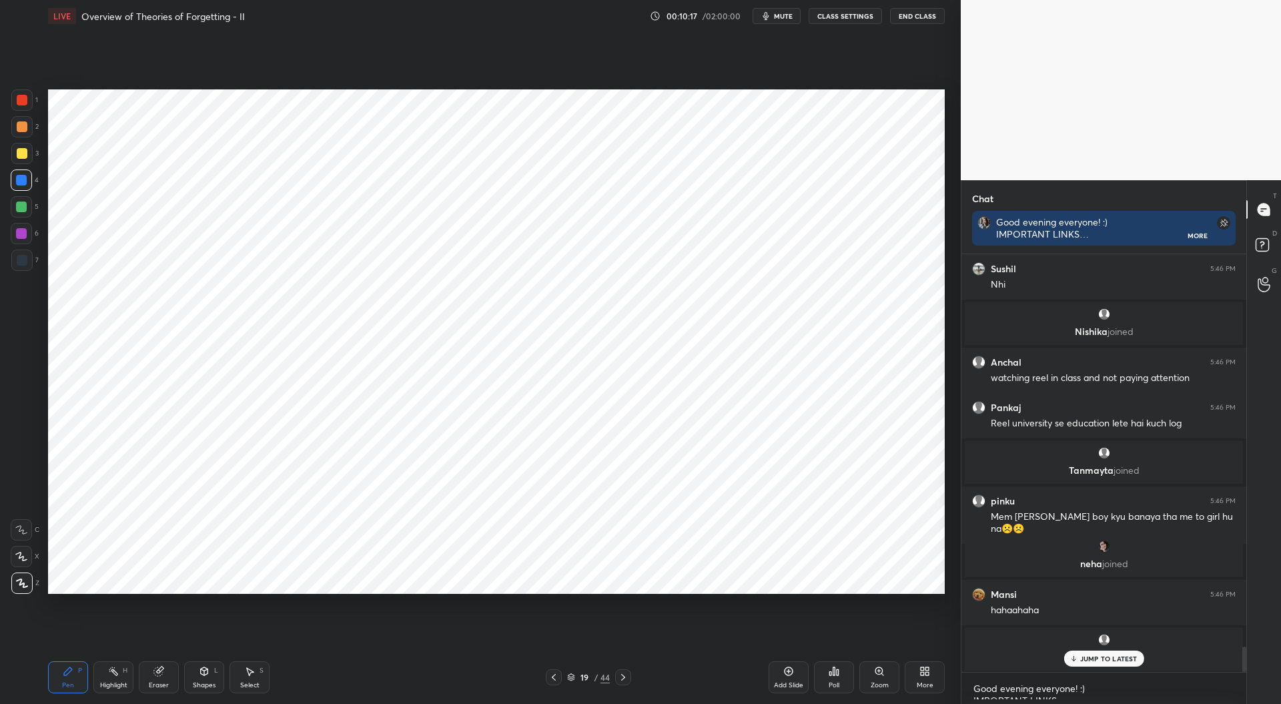
click at [1098, 655] on p "JUMP TO LATEST" at bounding box center [1108, 659] width 57 height 8
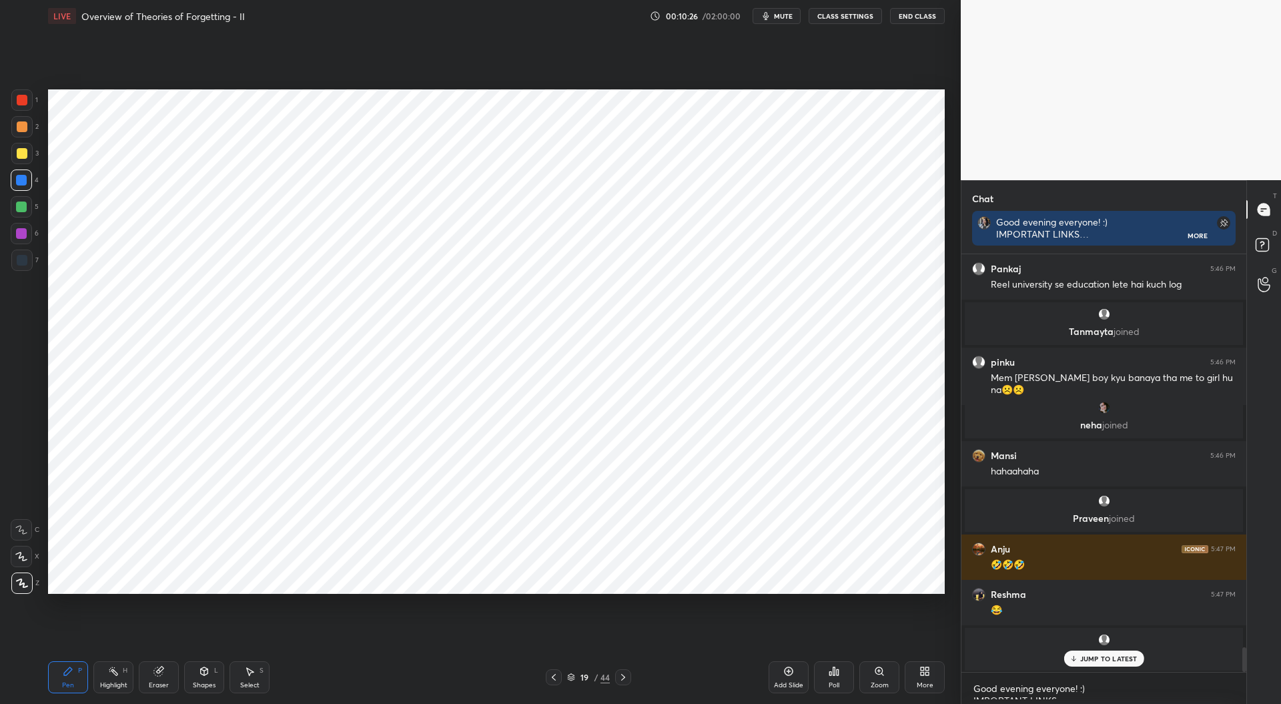
scroll to position [6610, 0]
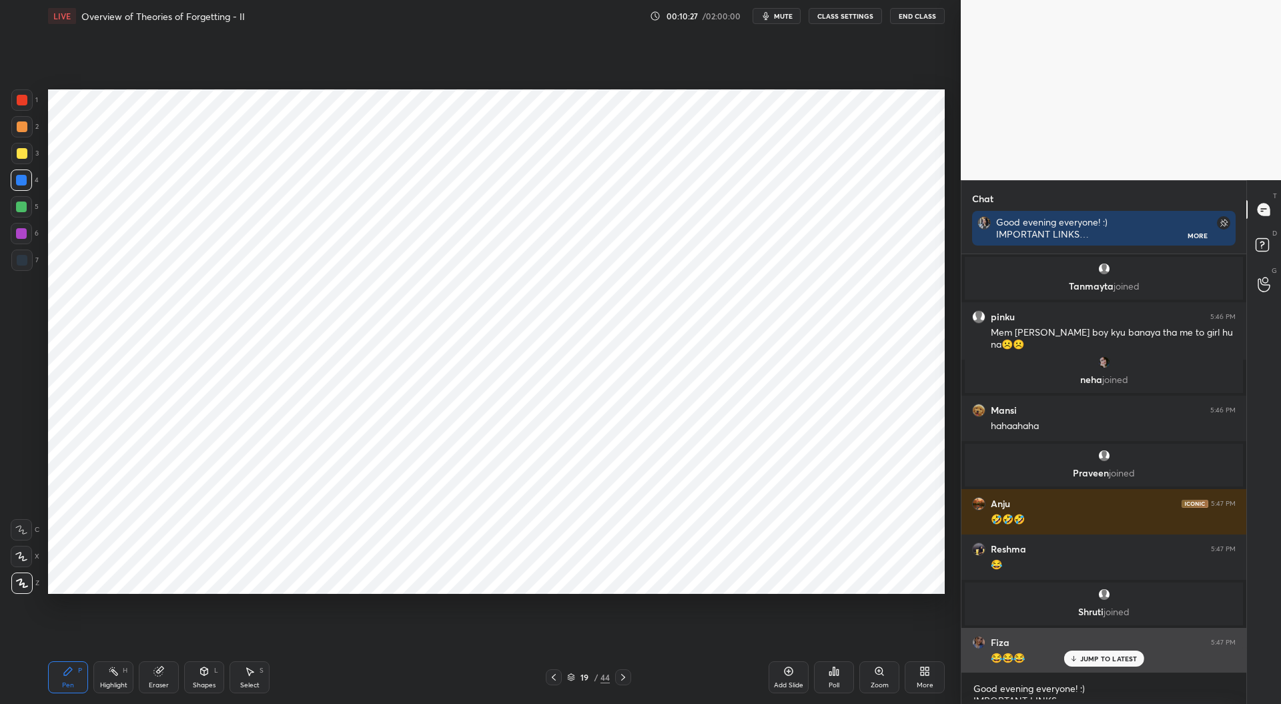
click at [1106, 659] on p "JUMP TO LATEST" at bounding box center [1108, 659] width 57 height 8
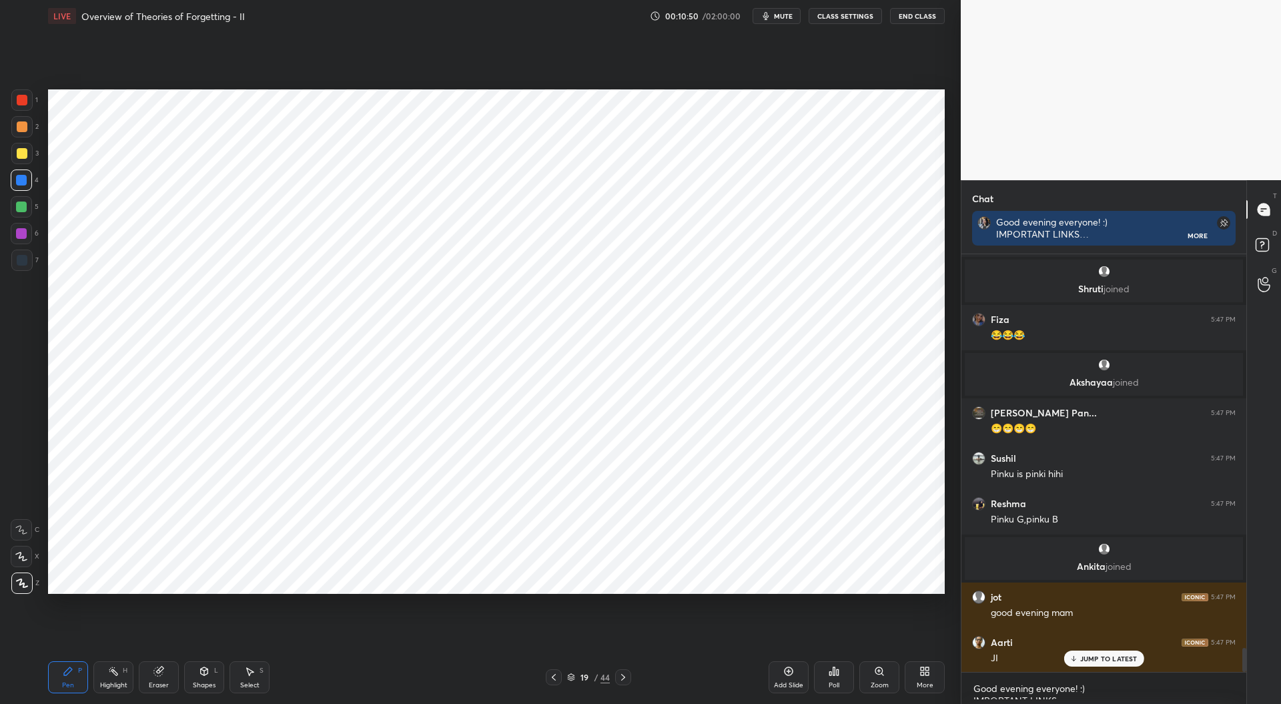
scroll to position [6918, 0]
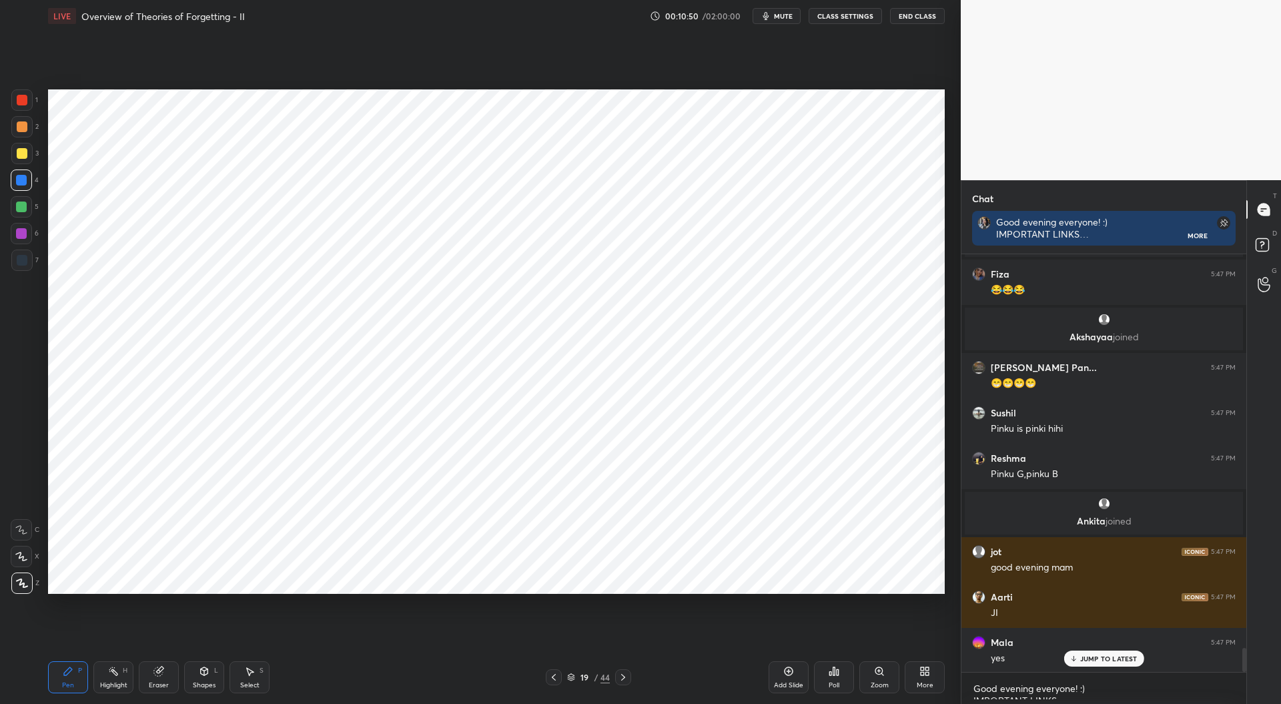
click at [13, 97] on div at bounding box center [21, 99] width 21 height 21
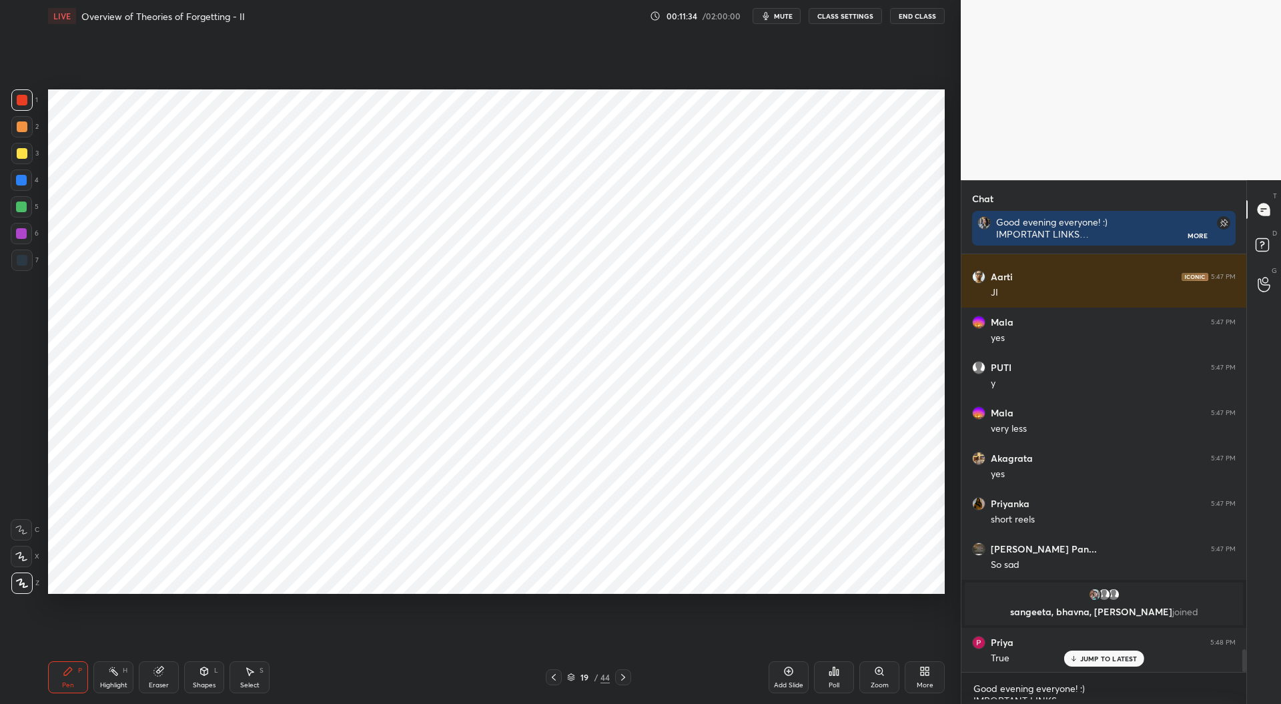
scroll to position [7287, 0]
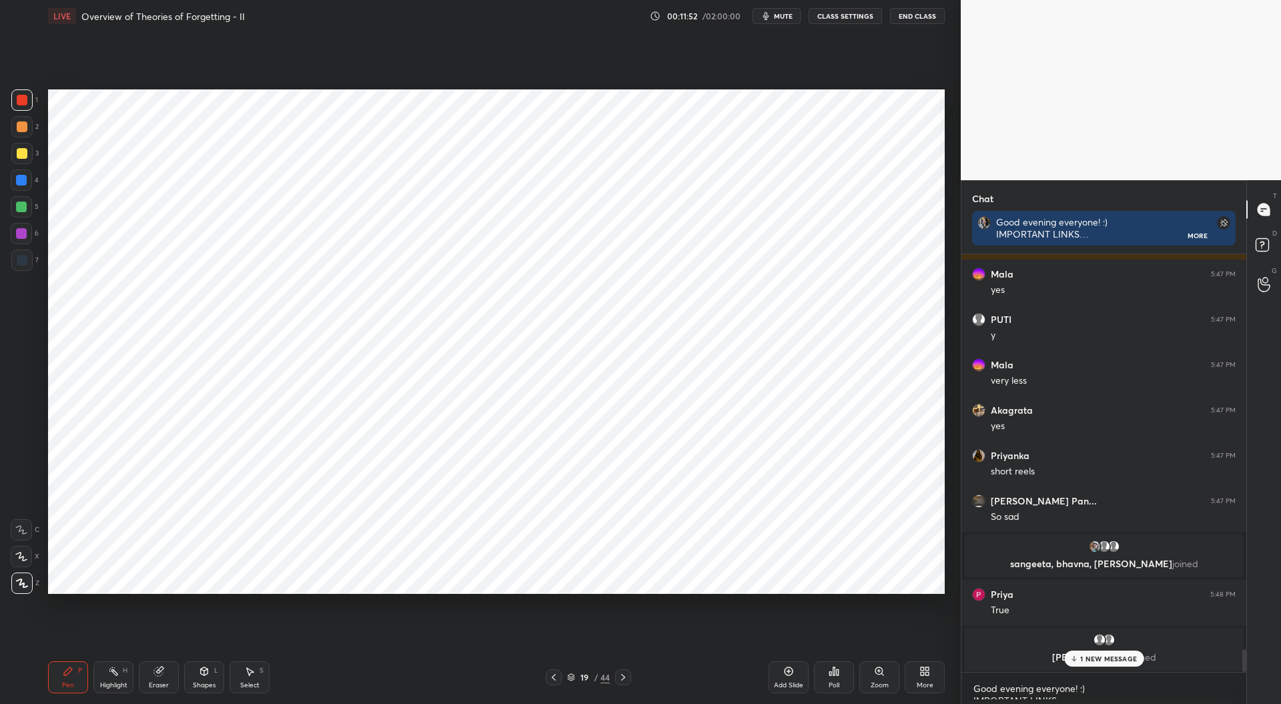
click at [23, 210] on div at bounding box center [21, 207] width 11 height 11
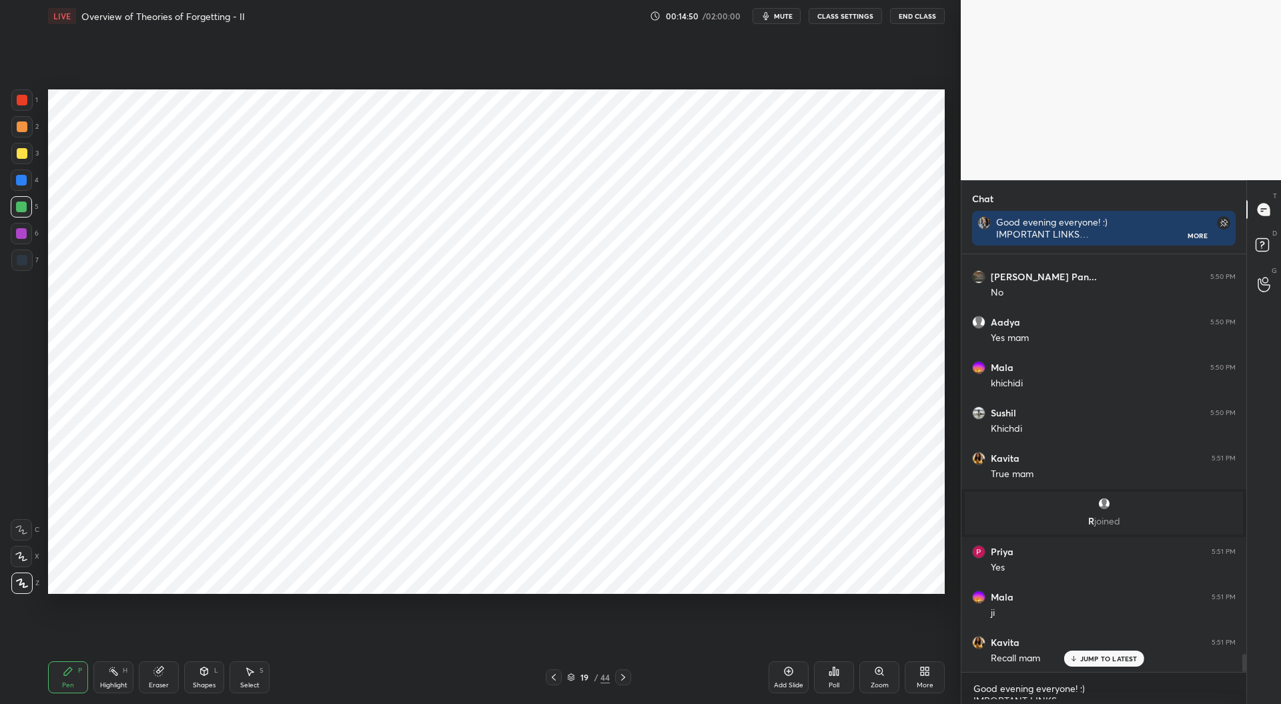
scroll to position [9267, 0]
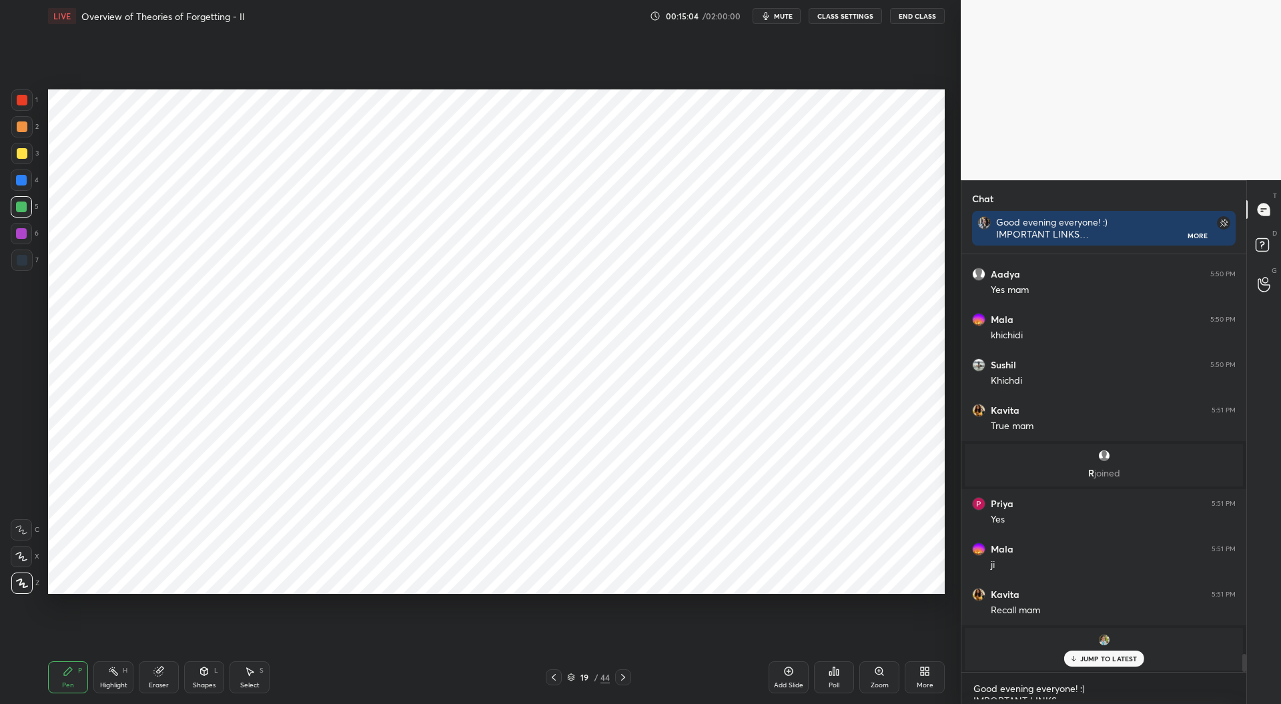
click at [25, 98] on div at bounding box center [22, 100] width 11 height 11
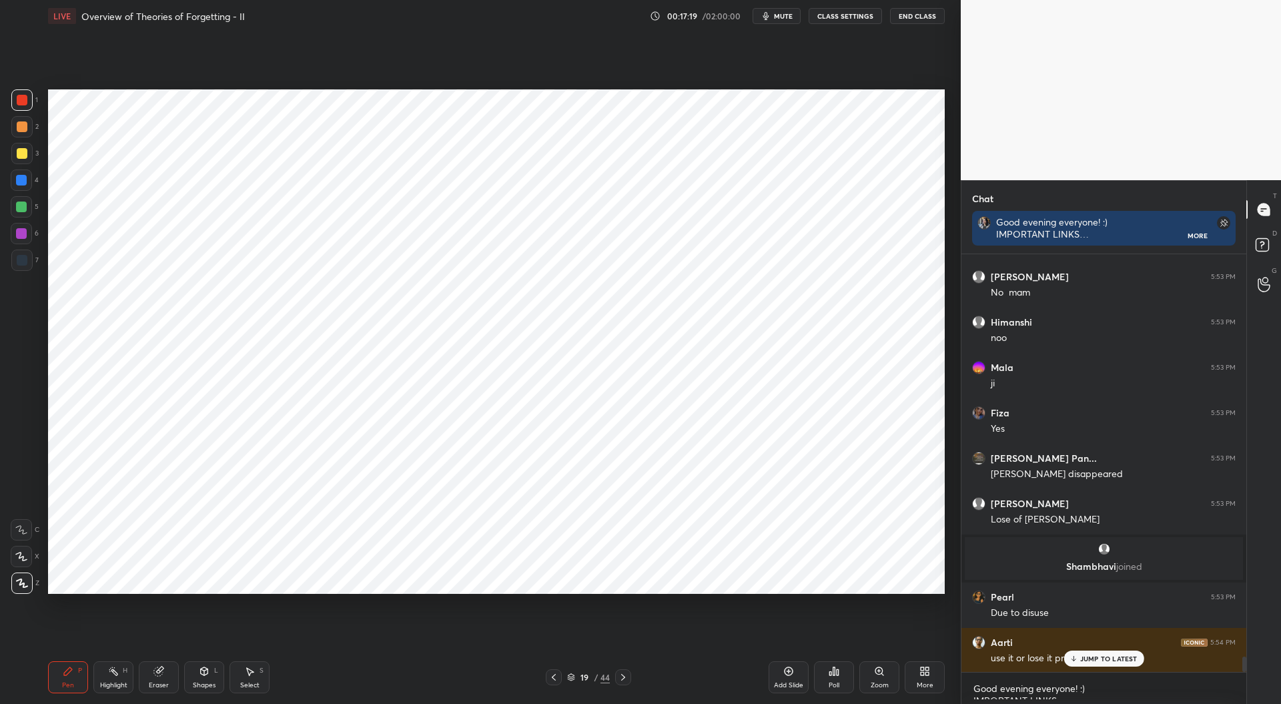
scroll to position [10775, 0]
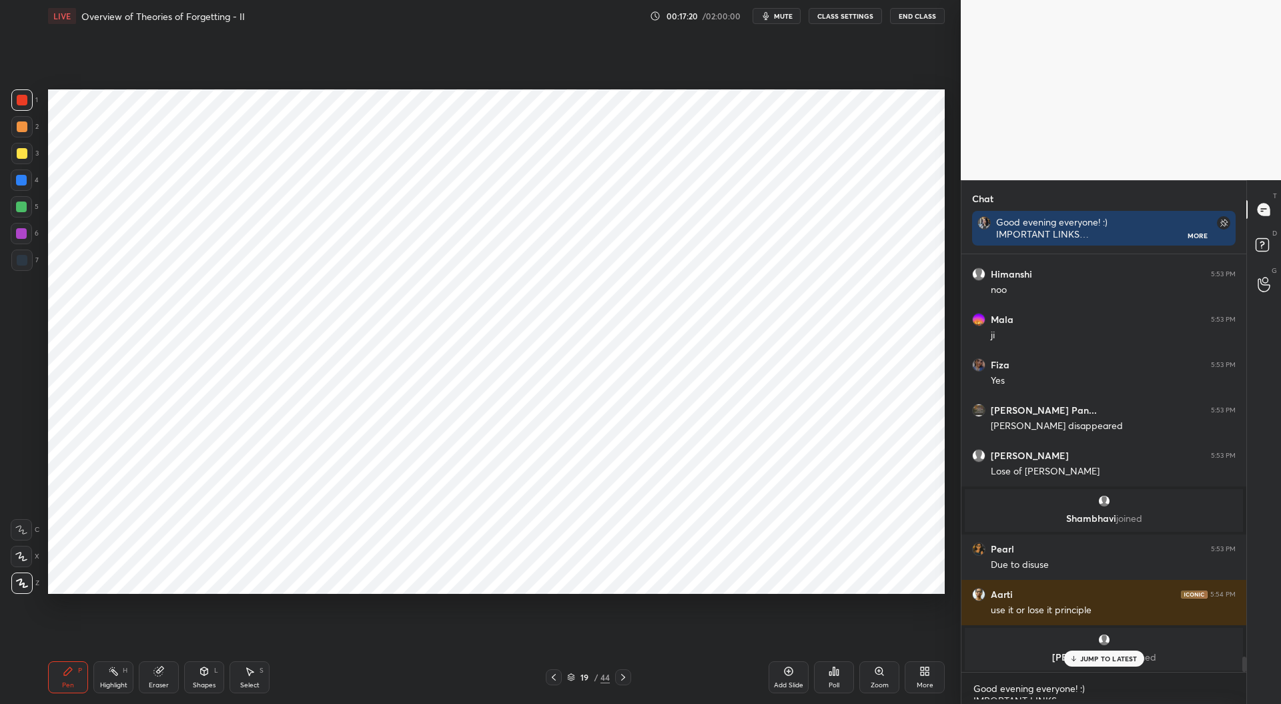
click at [23, 266] on div at bounding box center [21, 260] width 21 height 21
click at [25, 97] on div at bounding box center [22, 100] width 11 height 11
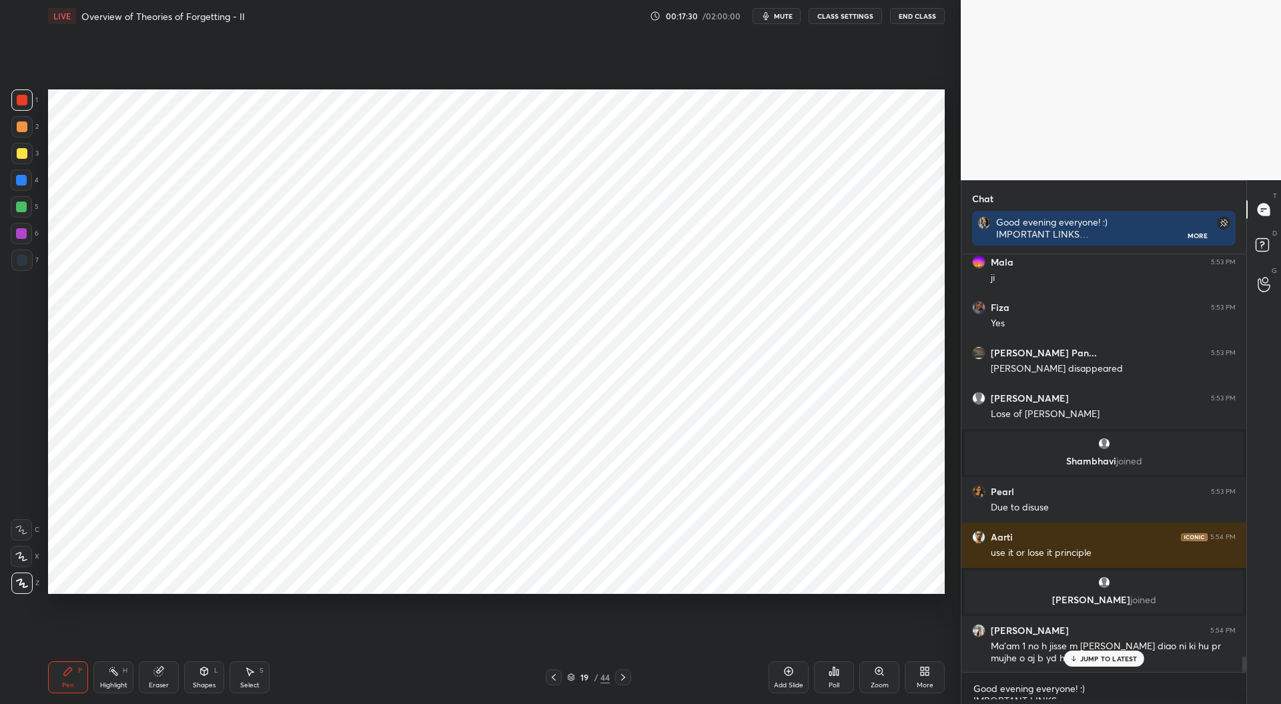
scroll to position [10878, 0]
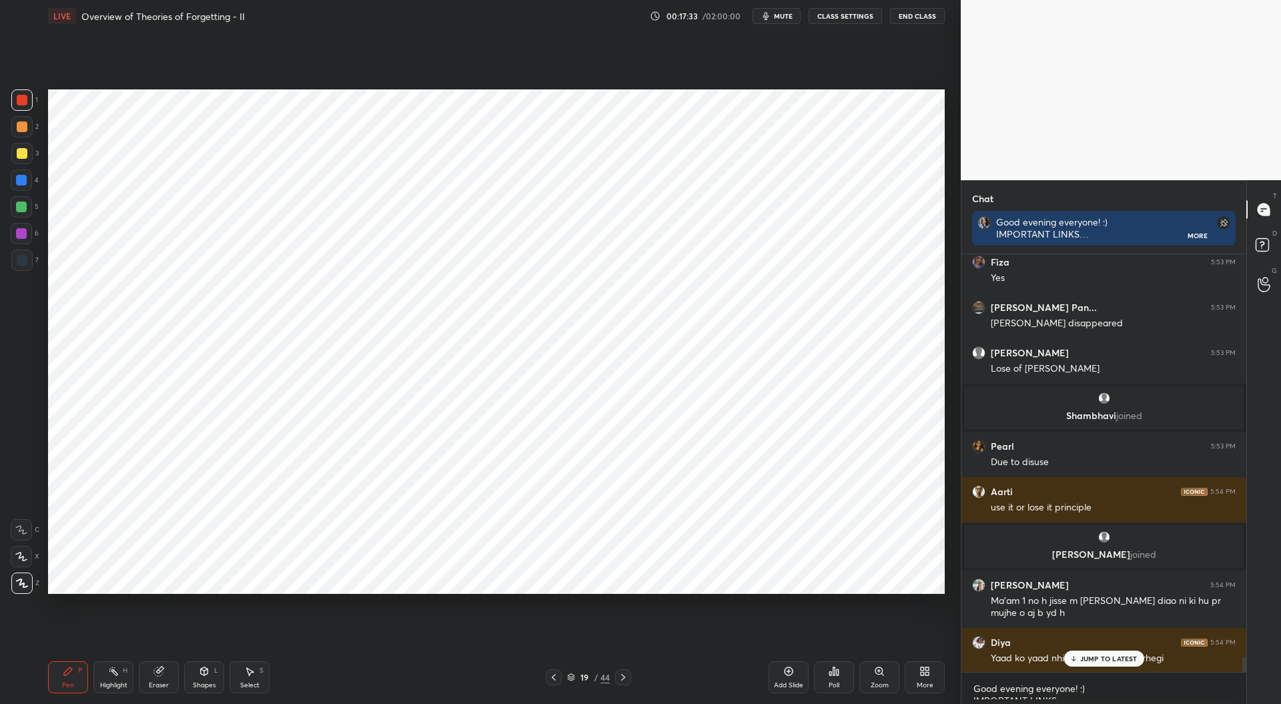
click at [21, 262] on div at bounding box center [22, 260] width 11 height 11
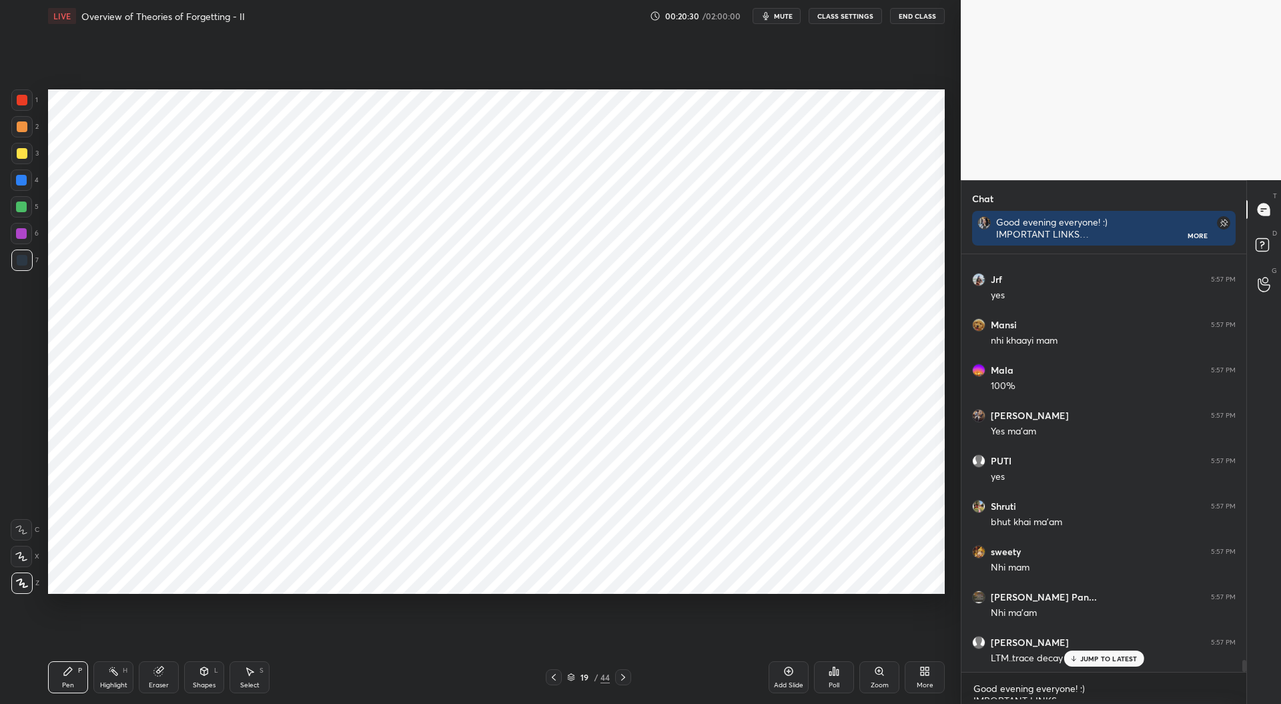
scroll to position [14530, 0]
click at [624, 676] on icon at bounding box center [623, 677] width 11 height 11
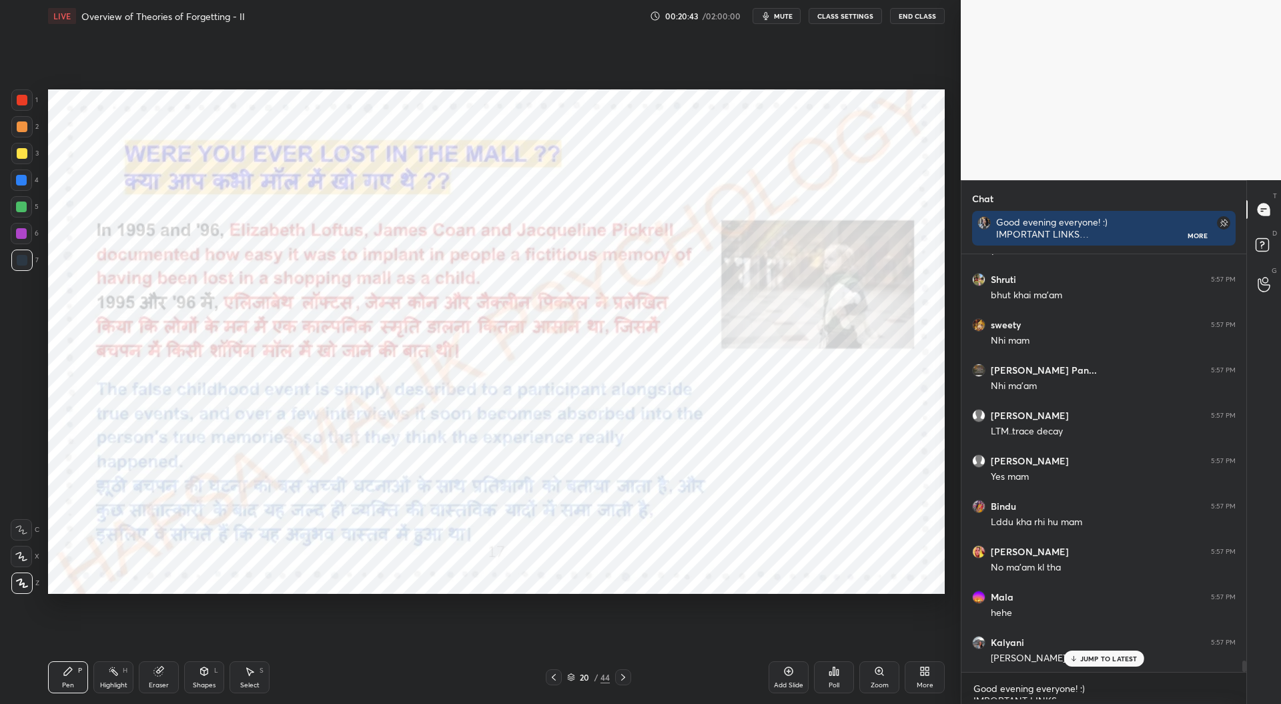
scroll to position [14757, 0]
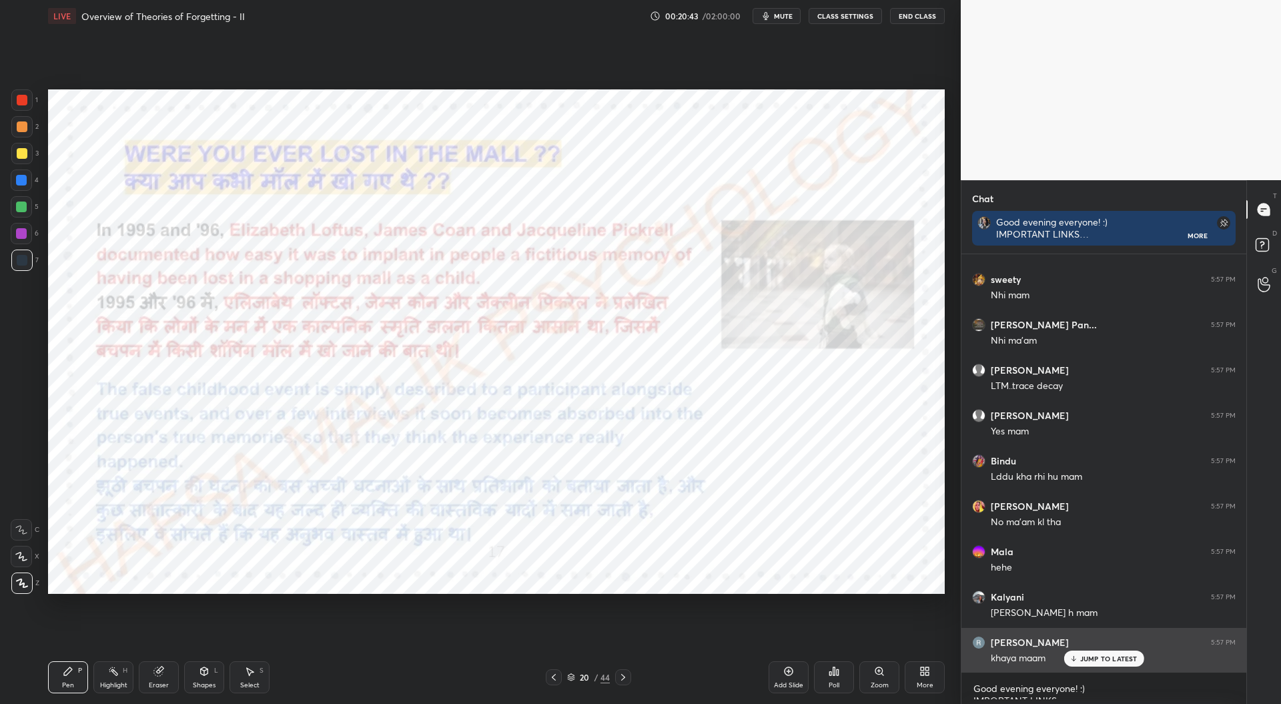
click at [1100, 655] on p "JUMP TO LATEST" at bounding box center [1108, 659] width 57 height 8
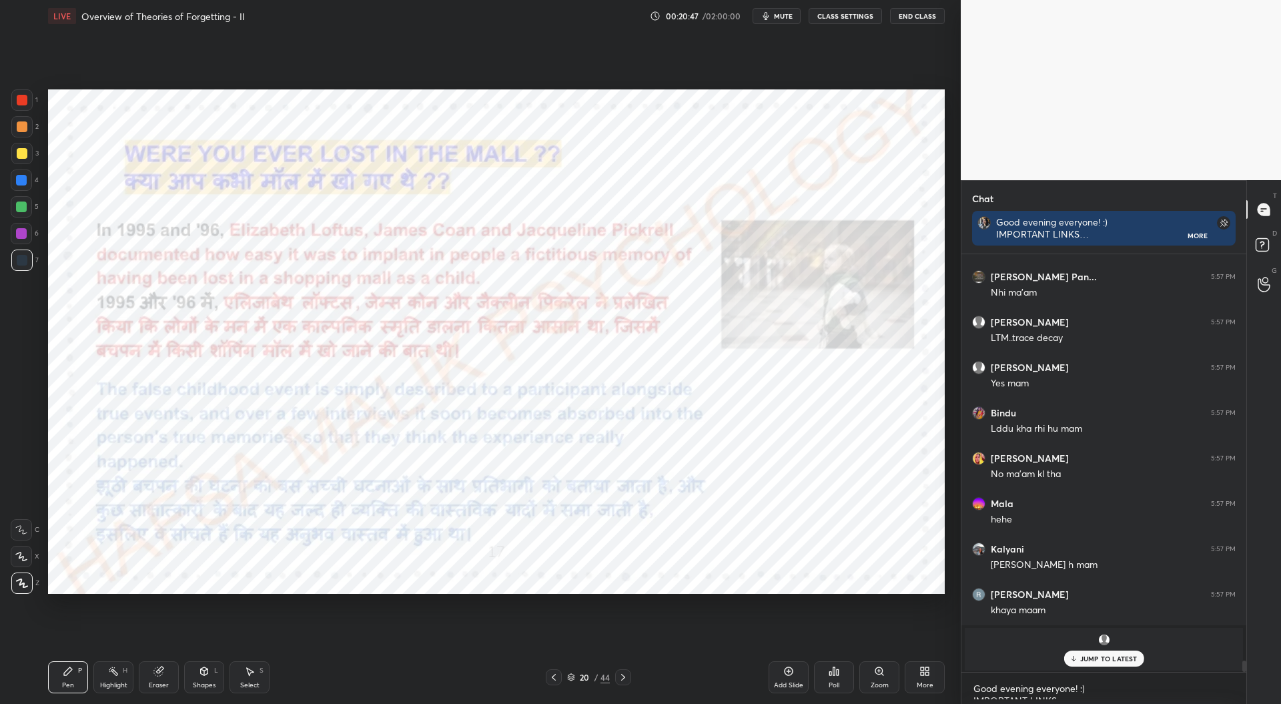
scroll to position [12547, 0]
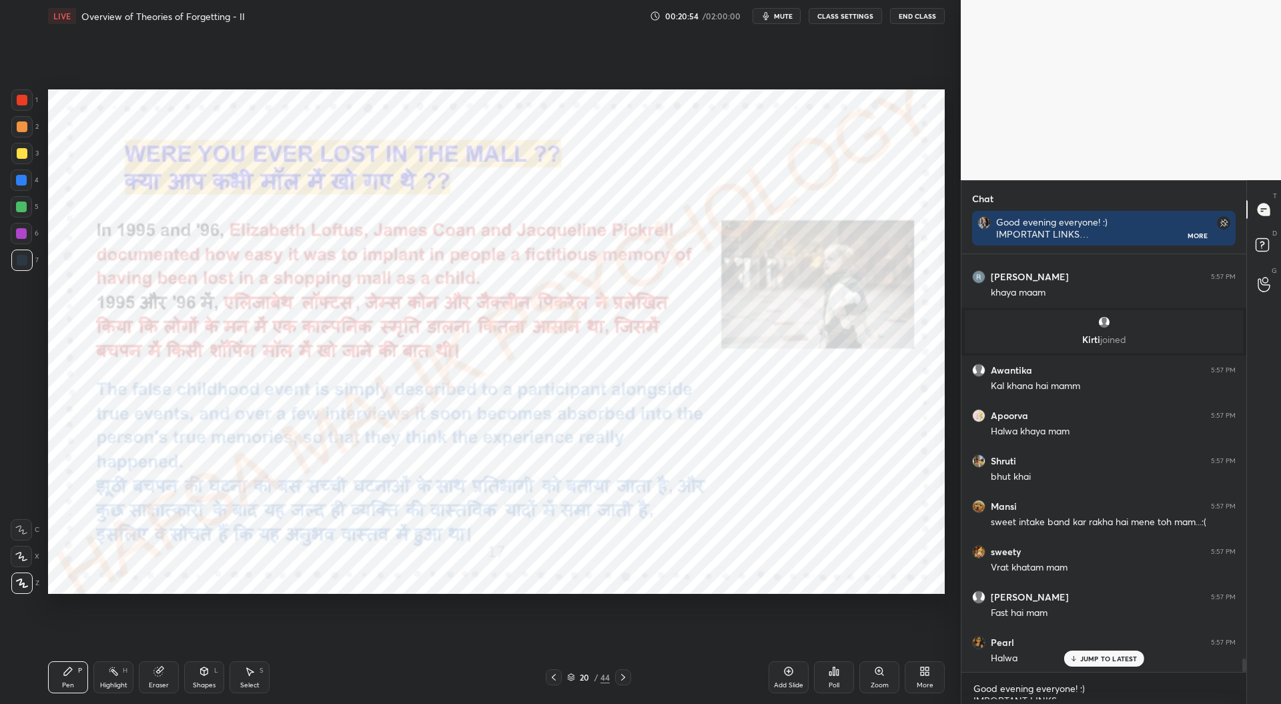
click at [548, 675] on icon at bounding box center [553, 677] width 11 height 11
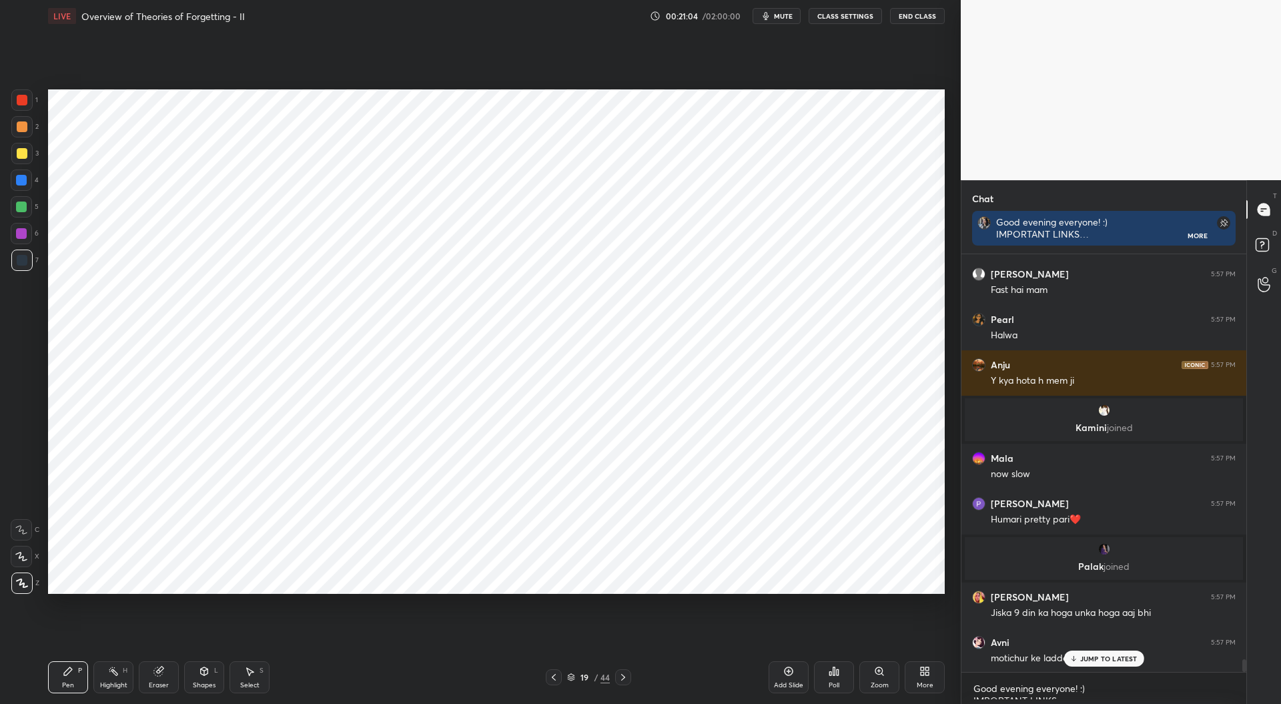
click at [575, 679] on icon at bounding box center [571, 677] width 8 height 8
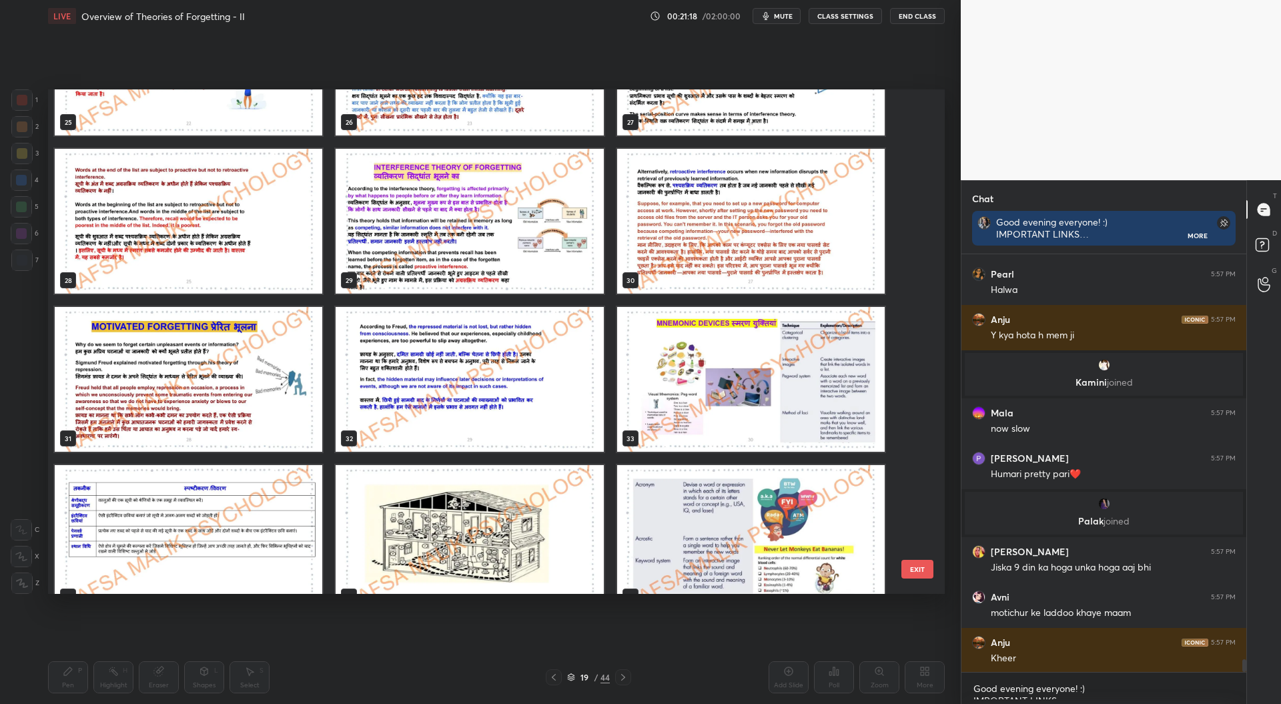
click at [234, 365] on img "grid" at bounding box center [189, 379] width 268 height 145
click at [235, 366] on img "grid" at bounding box center [189, 379] width 268 height 145
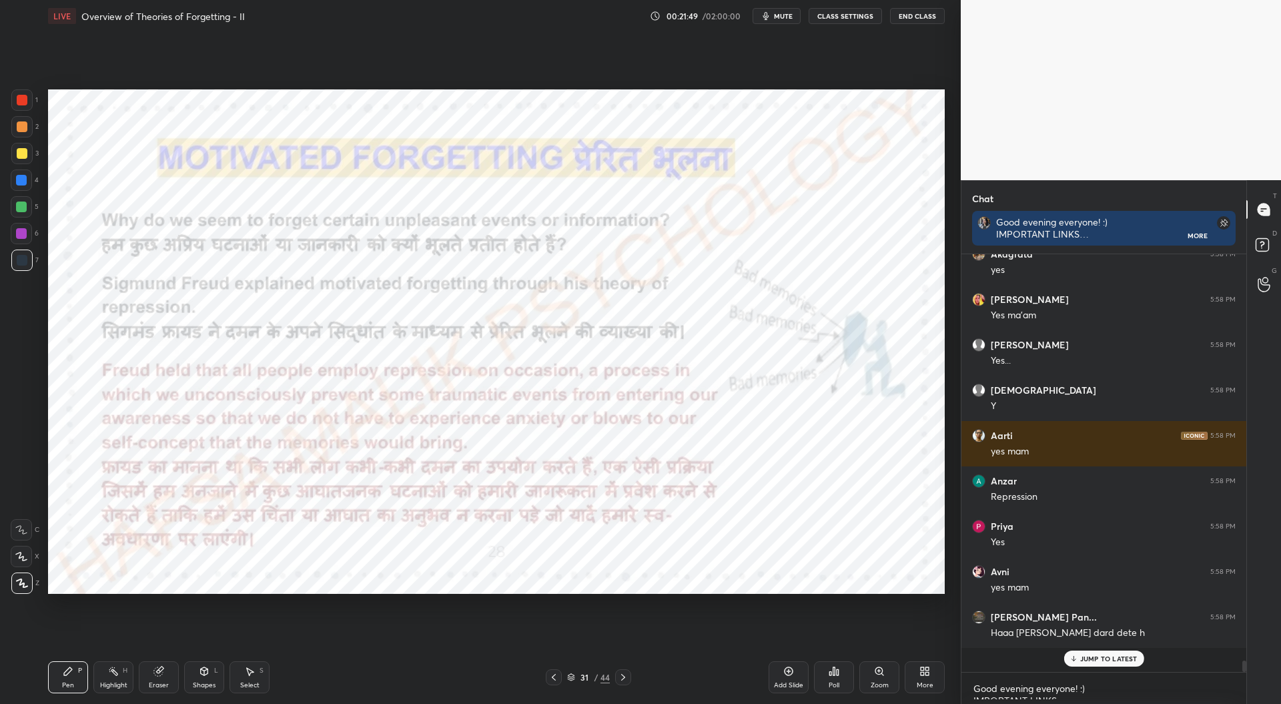
scroll to position [13679, 0]
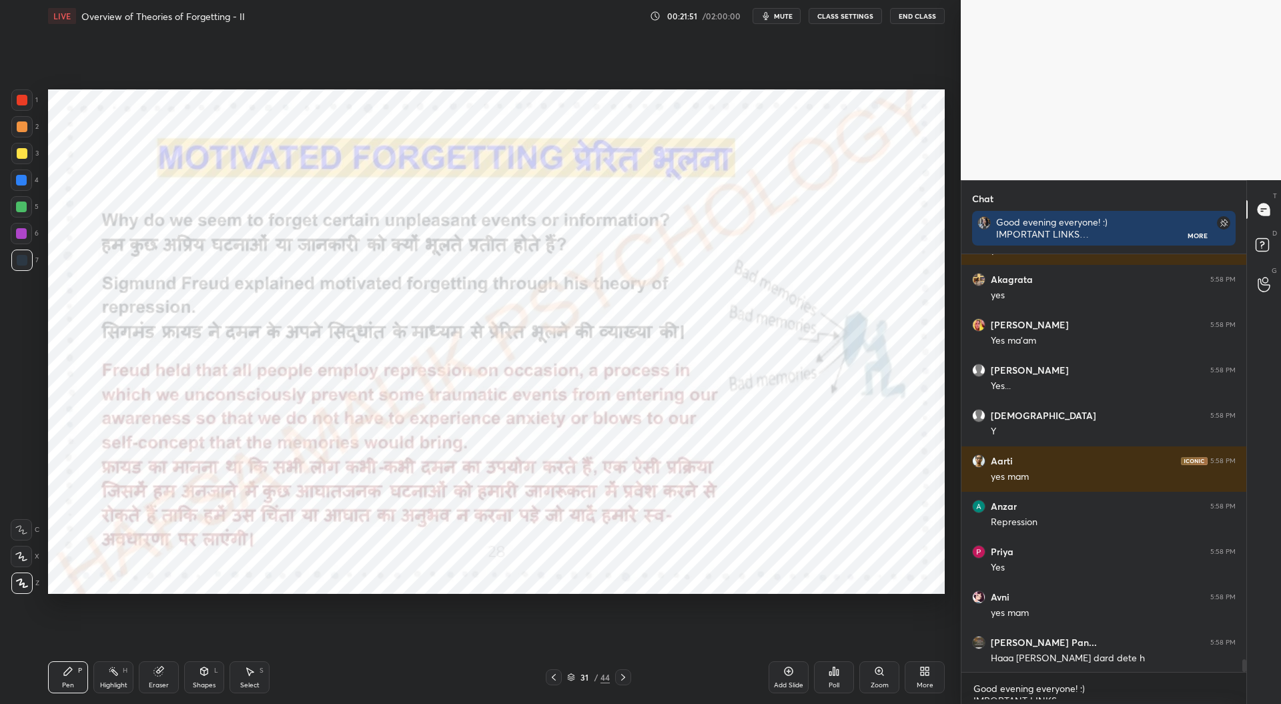
click at [24, 101] on div at bounding box center [22, 100] width 11 height 11
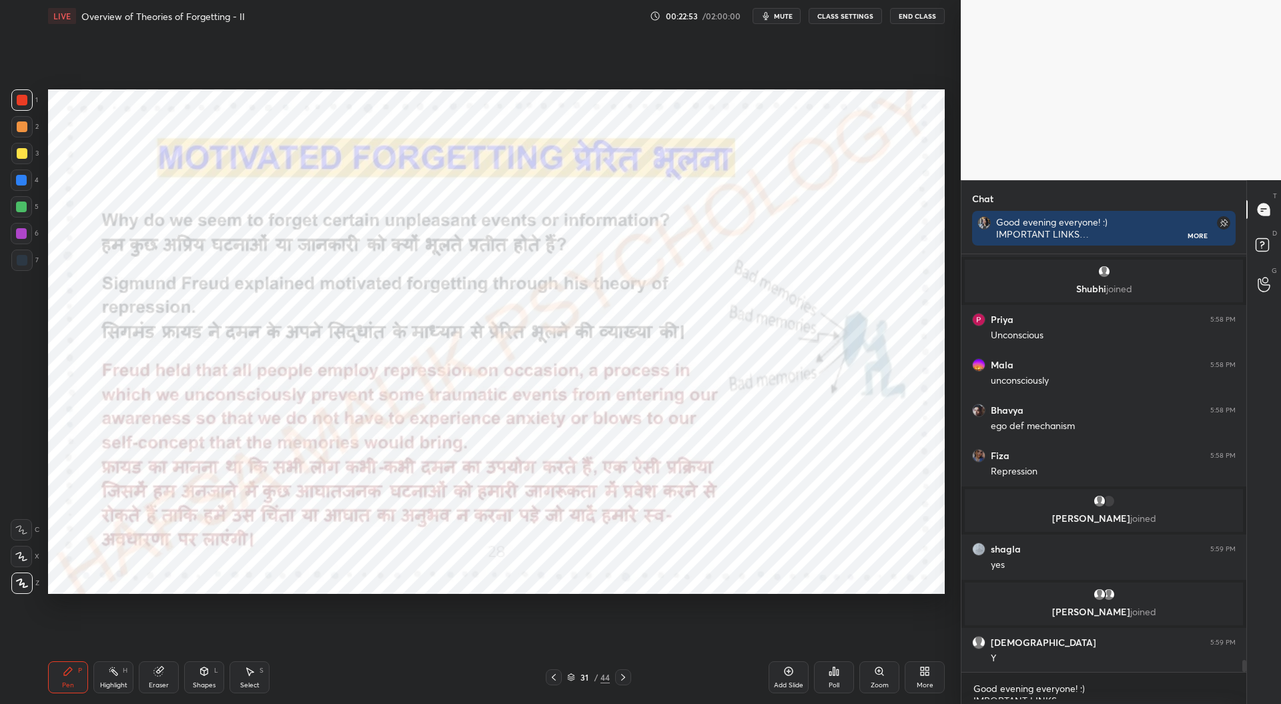
scroll to position [13959, 0]
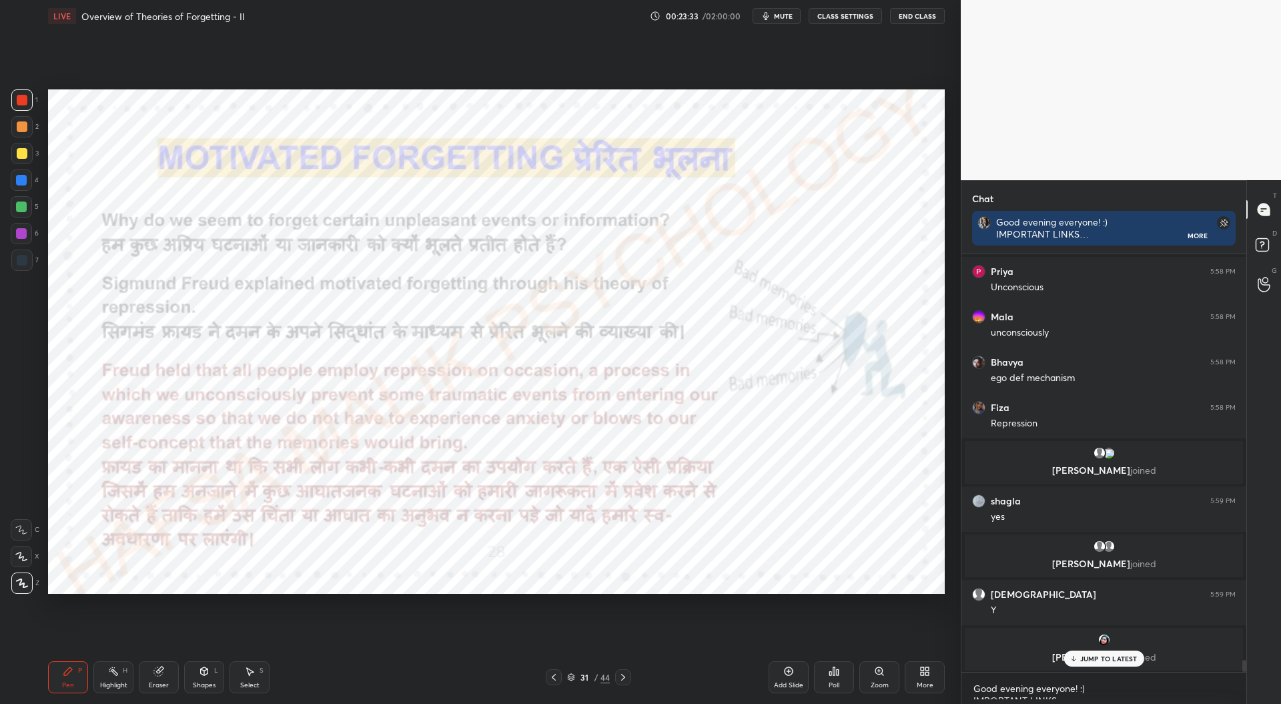
click at [1112, 649] on div "SUMITHA joined" at bounding box center [1104, 649] width 278 height 43
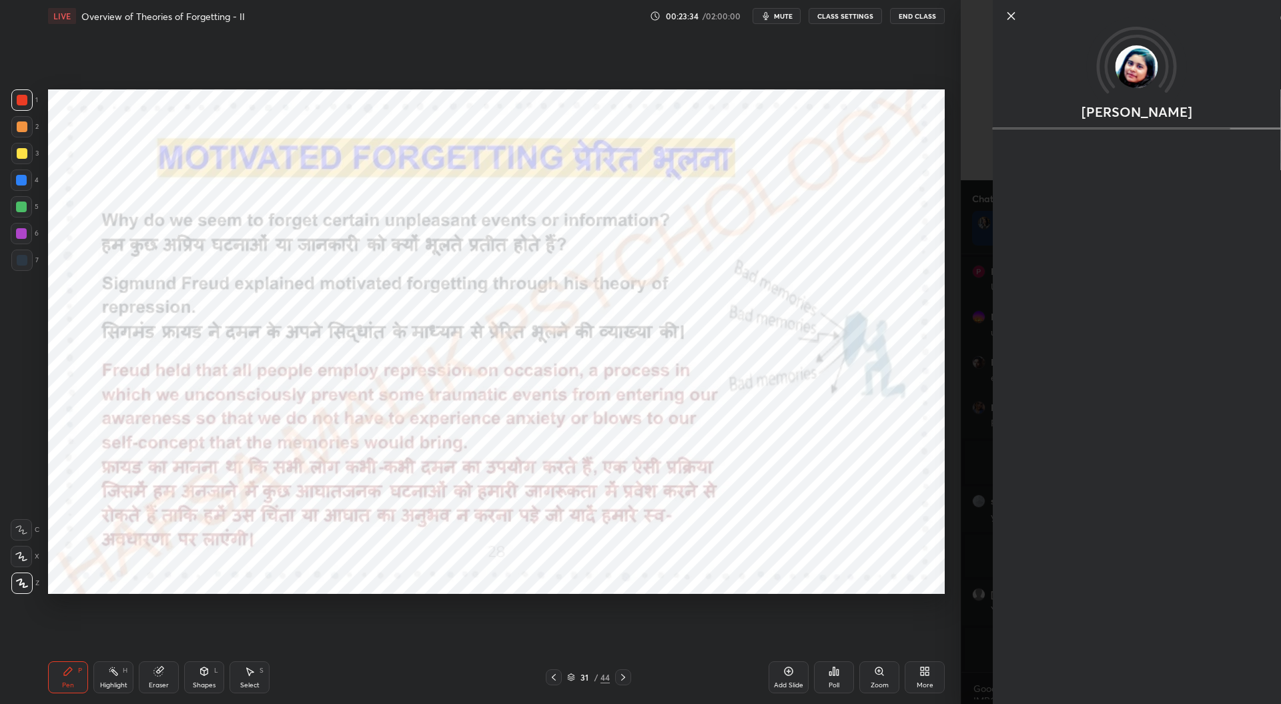
click at [938, 625] on div "Setting up your live class Poll for secs No correct answer Start poll" at bounding box center [496, 341] width 907 height 619
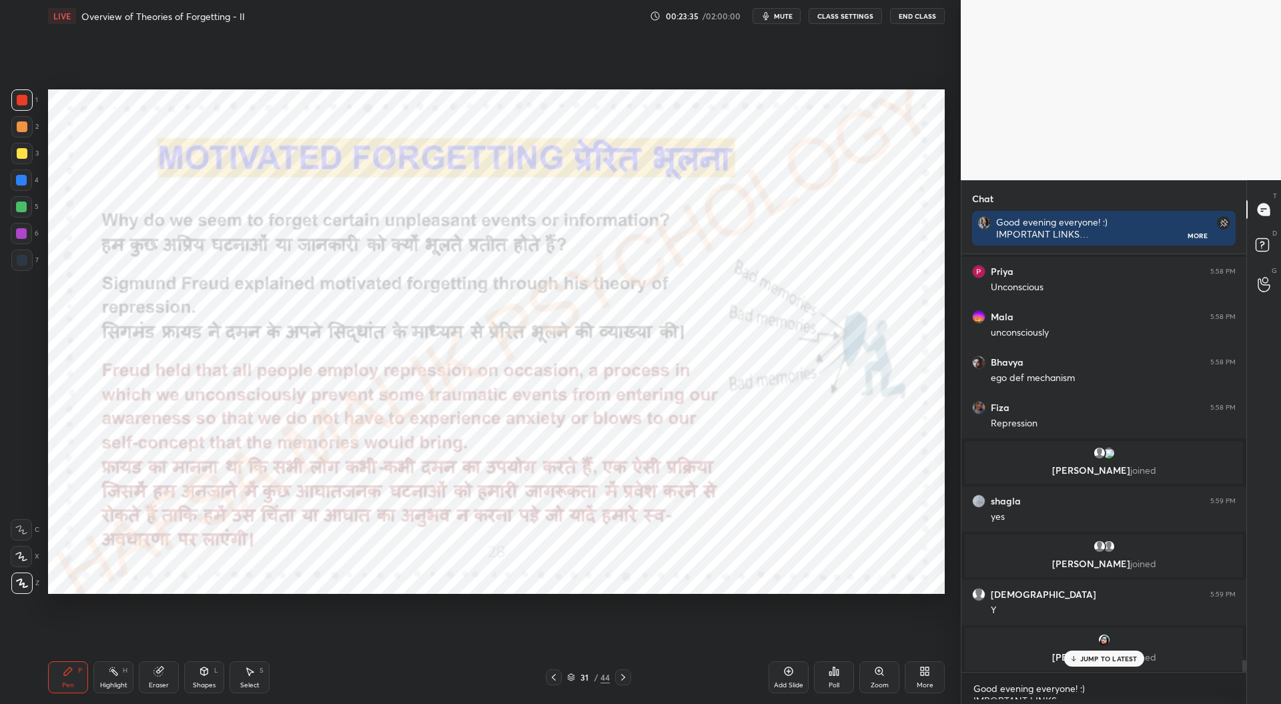
click at [1096, 656] on p "JUMP TO LATEST" at bounding box center [1108, 659] width 57 height 8
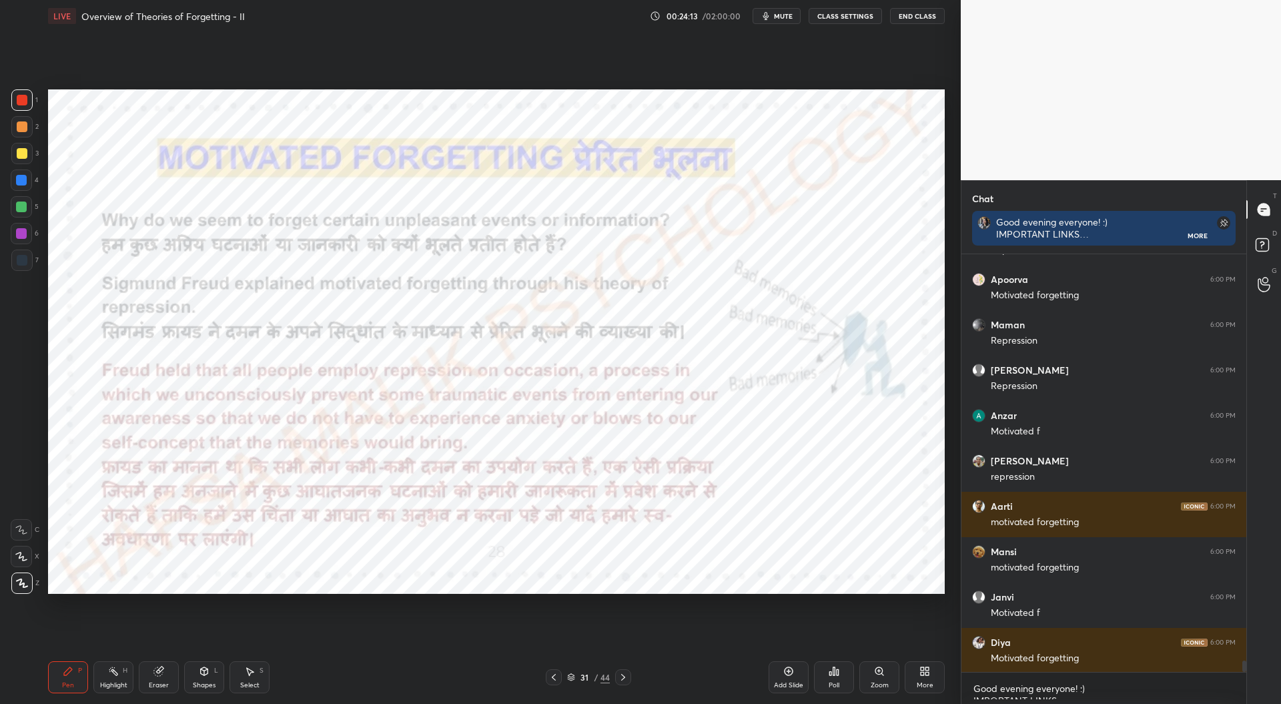
scroll to position [14821, 0]
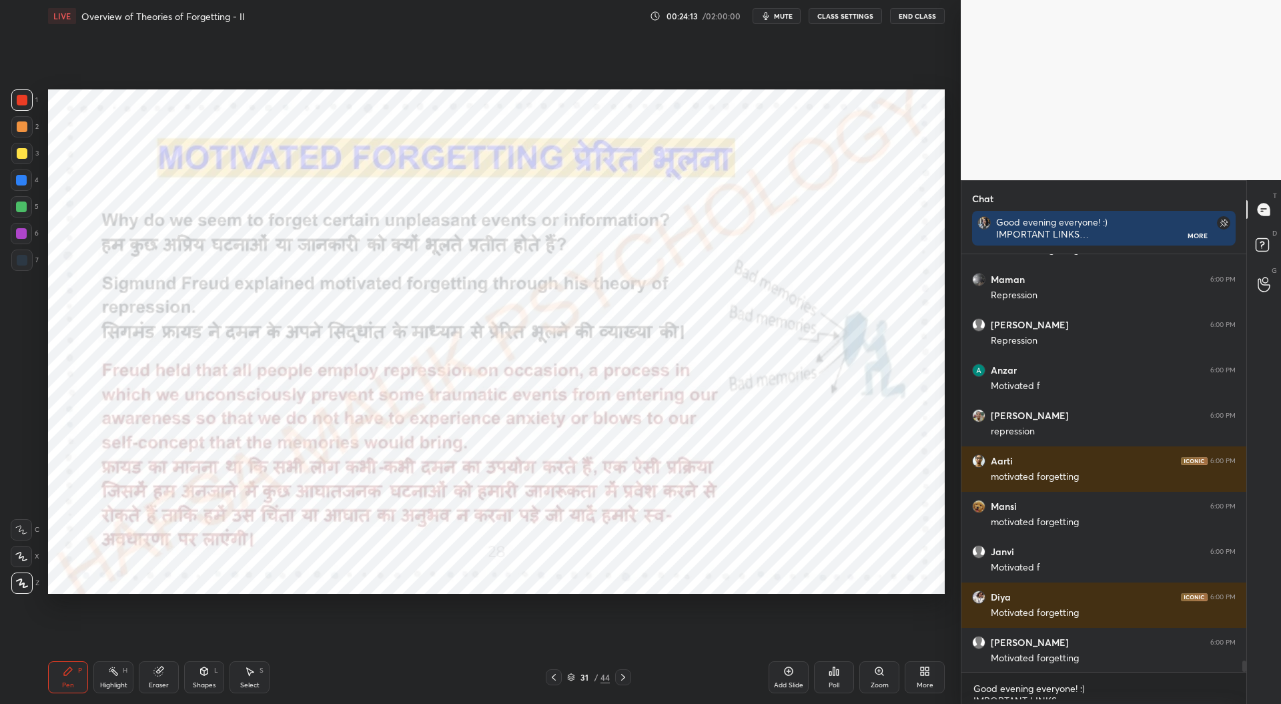
click at [569, 674] on icon at bounding box center [571, 677] width 8 height 8
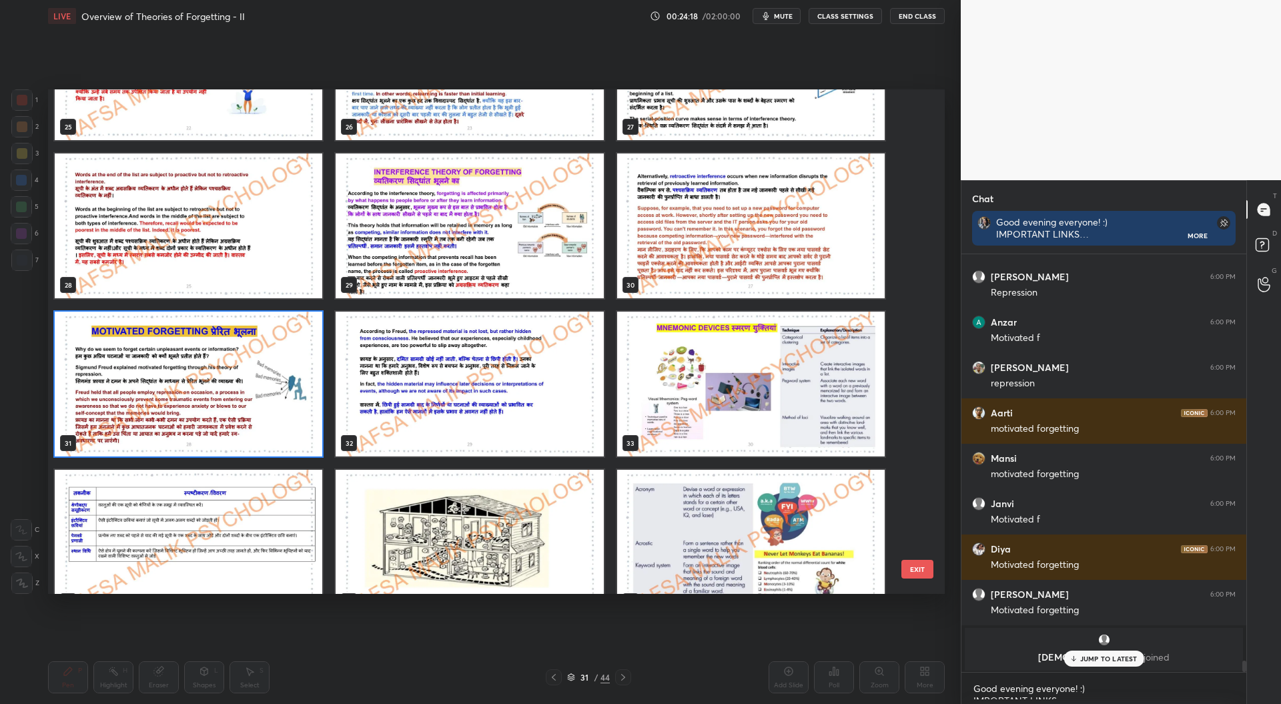
scroll to position [1368, 0]
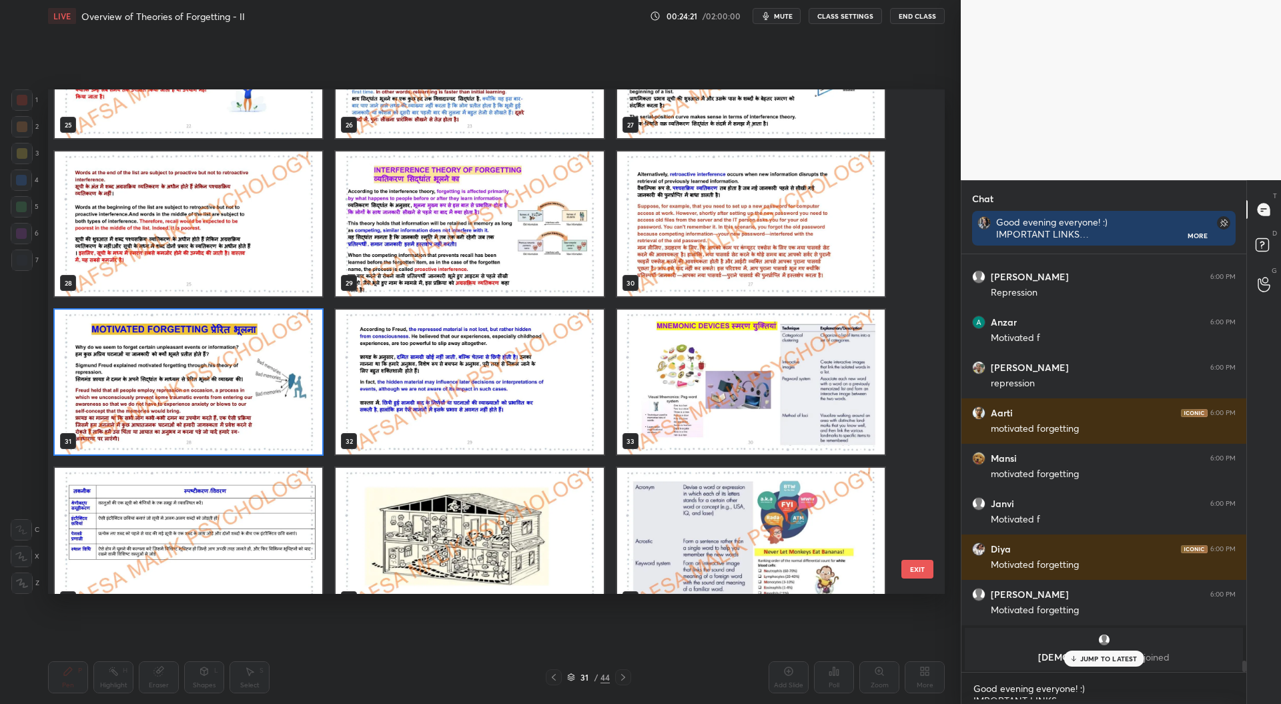
click at [243, 386] on img "grid" at bounding box center [189, 382] width 268 height 145
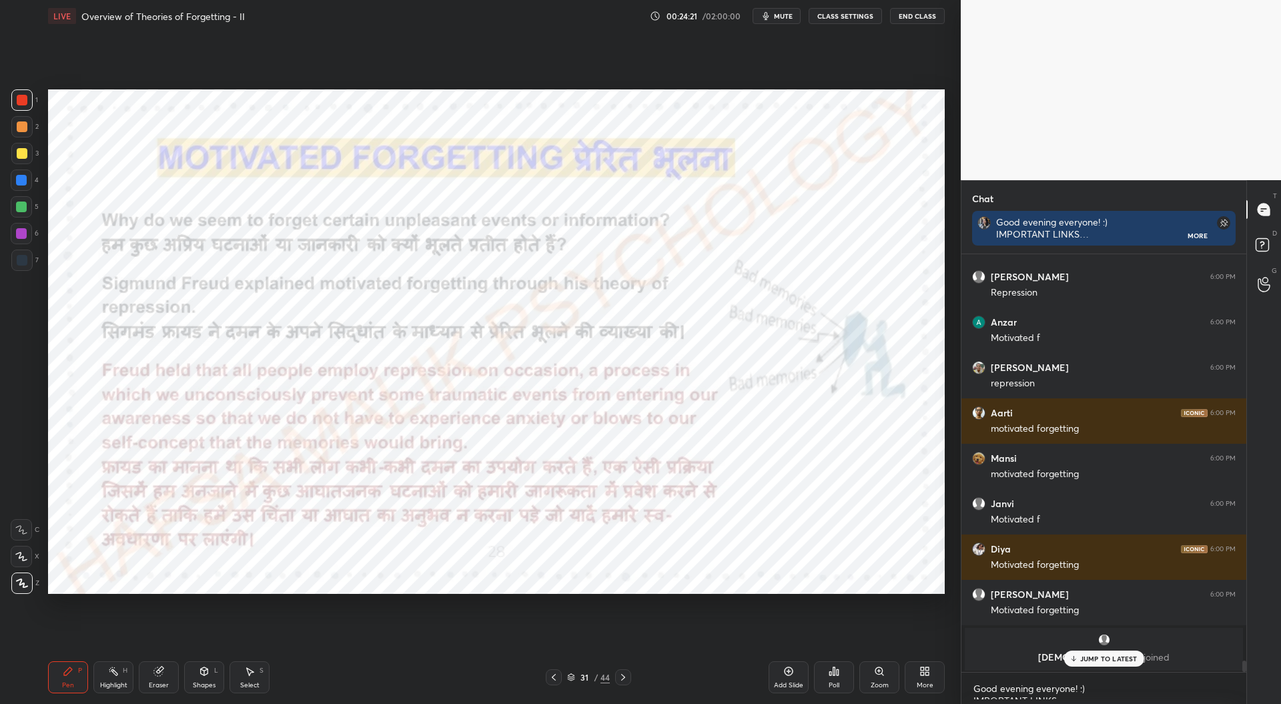
scroll to position [0, 0]
click at [795, 673] on div "Add Slide" at bounding box center [789, 677] width 40 height 32
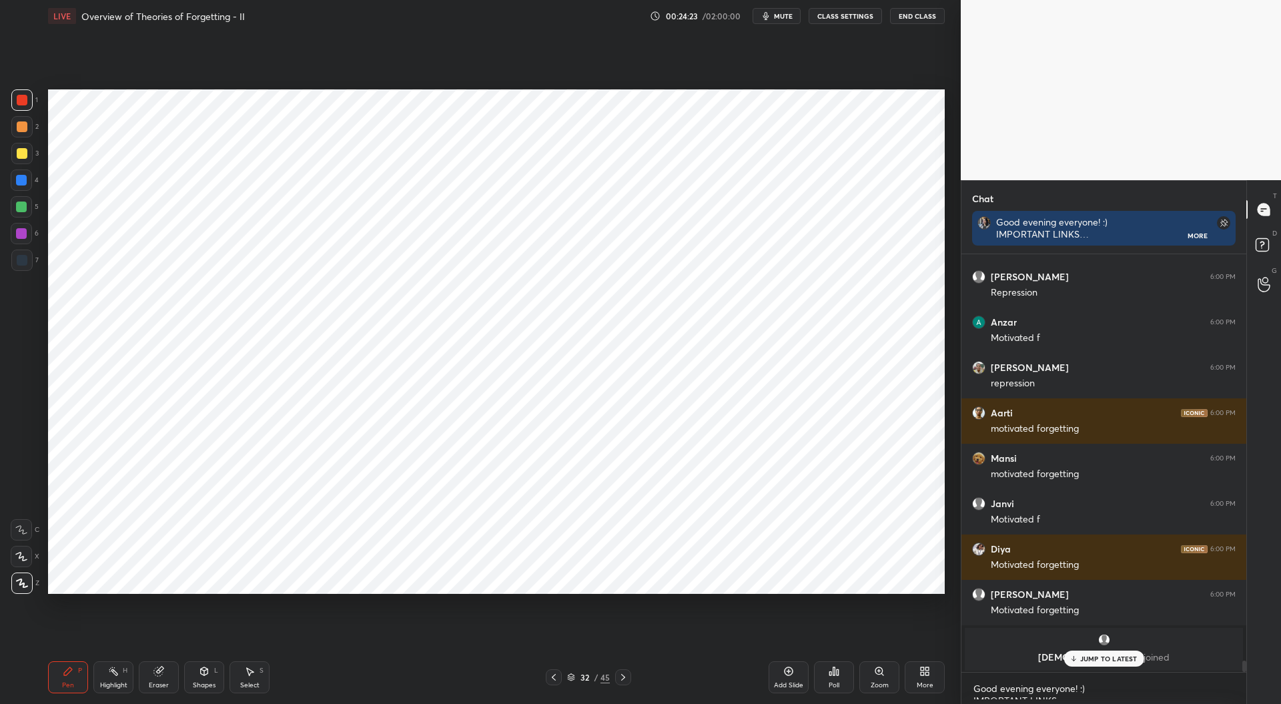
click at [28, 264] on div at bounding box center [21, 260] width 21 height 21
click at [25, 181] on div at bounding box center [21, 180] width 11 height 11
click at [571, 673] on div "32 / 45" at bounding box center [588, 677] width 43 height 12
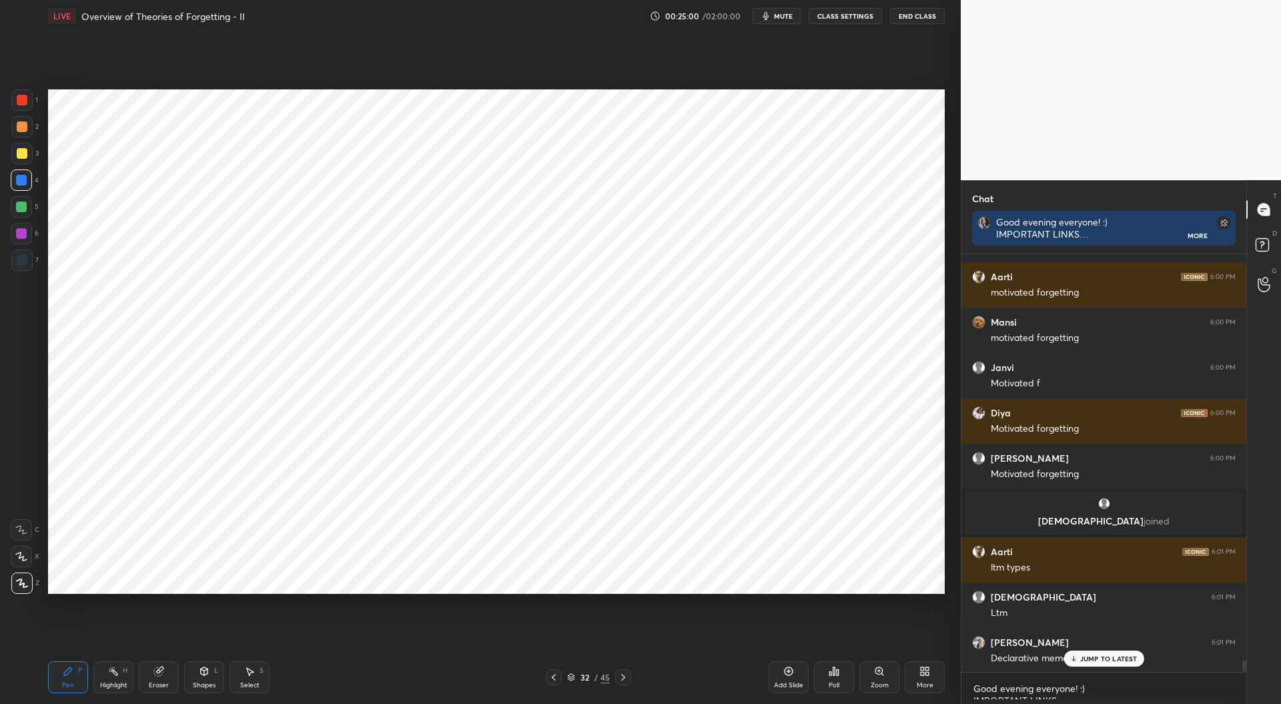
scroll to position [15051, 0]
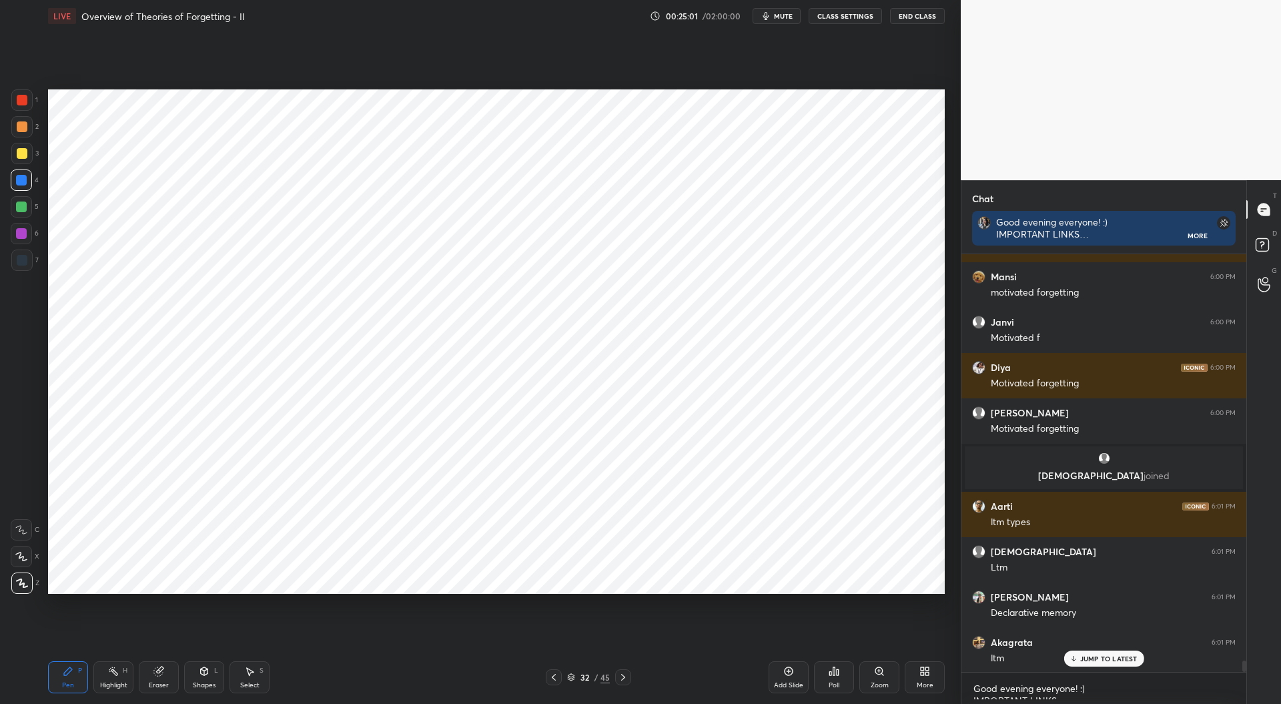
click at [30, 98] on div at bounding box center [21, 99] width 21 height 21
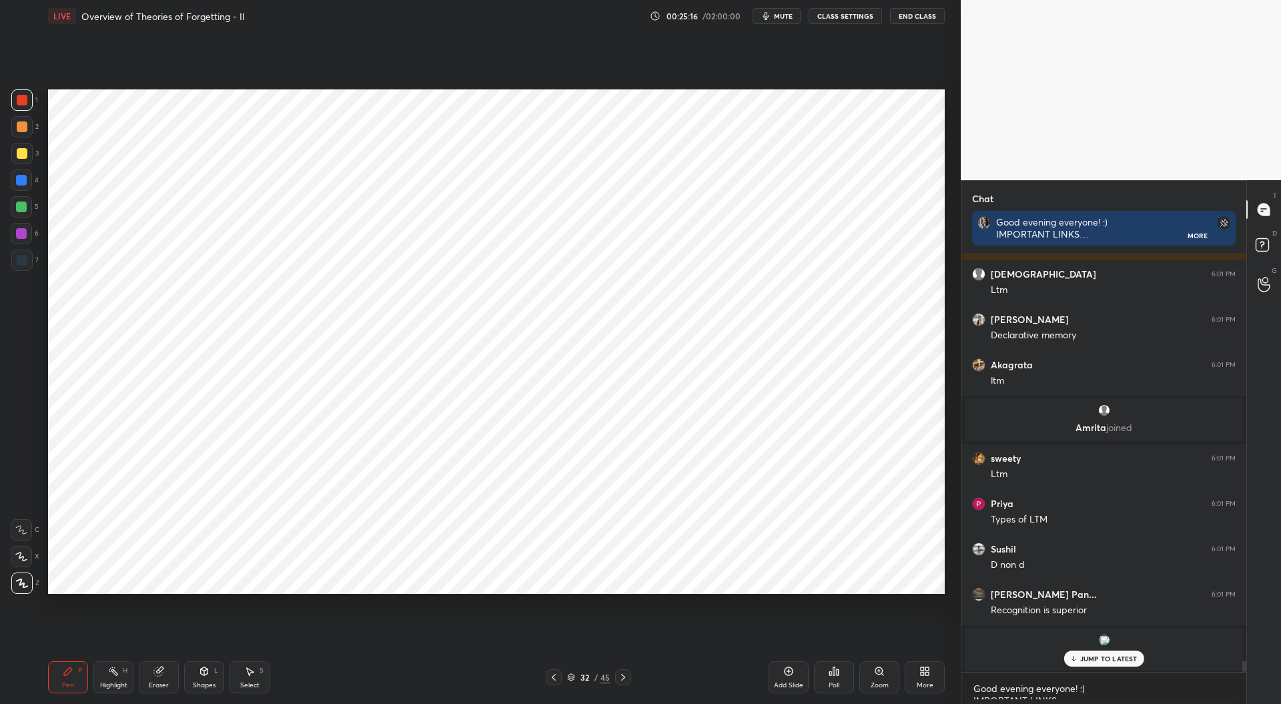
scroll to position [15374, 0]
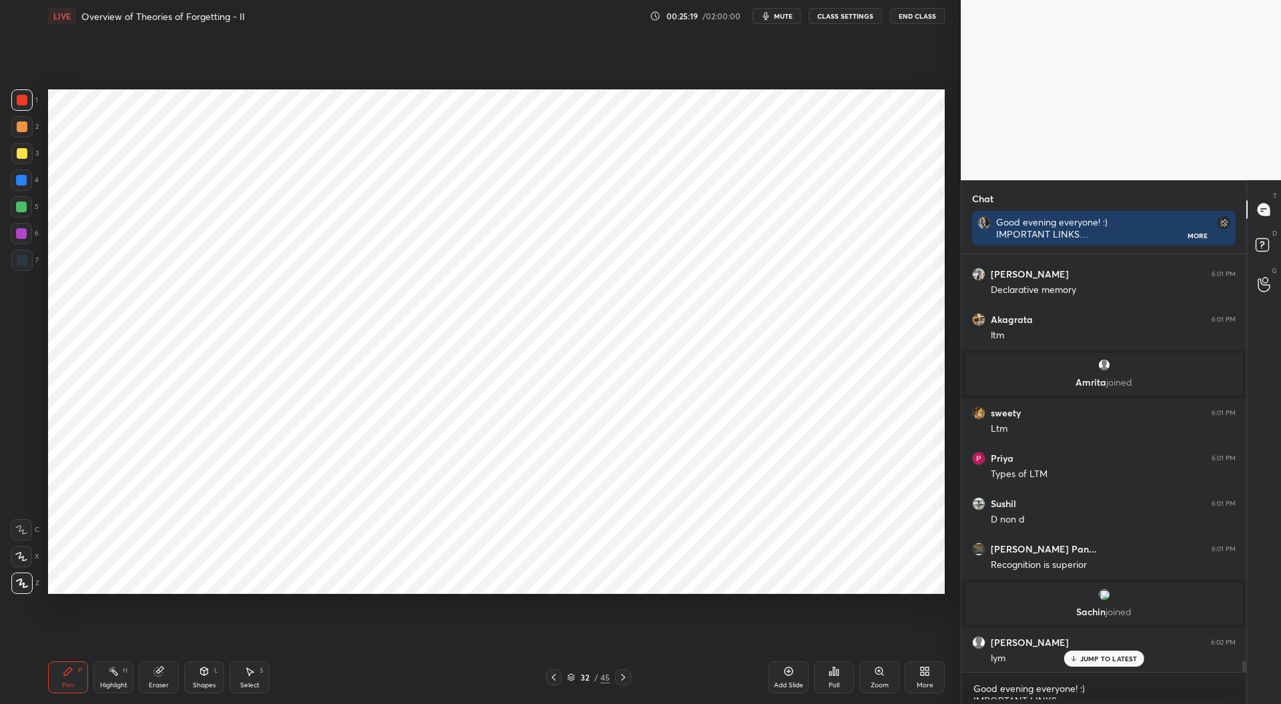
click at [24, 179] on div at bounding box center [21, 180] width 11 height 11
click at [27, 103] on div at bounding box center [22, 100] width 11 height 11
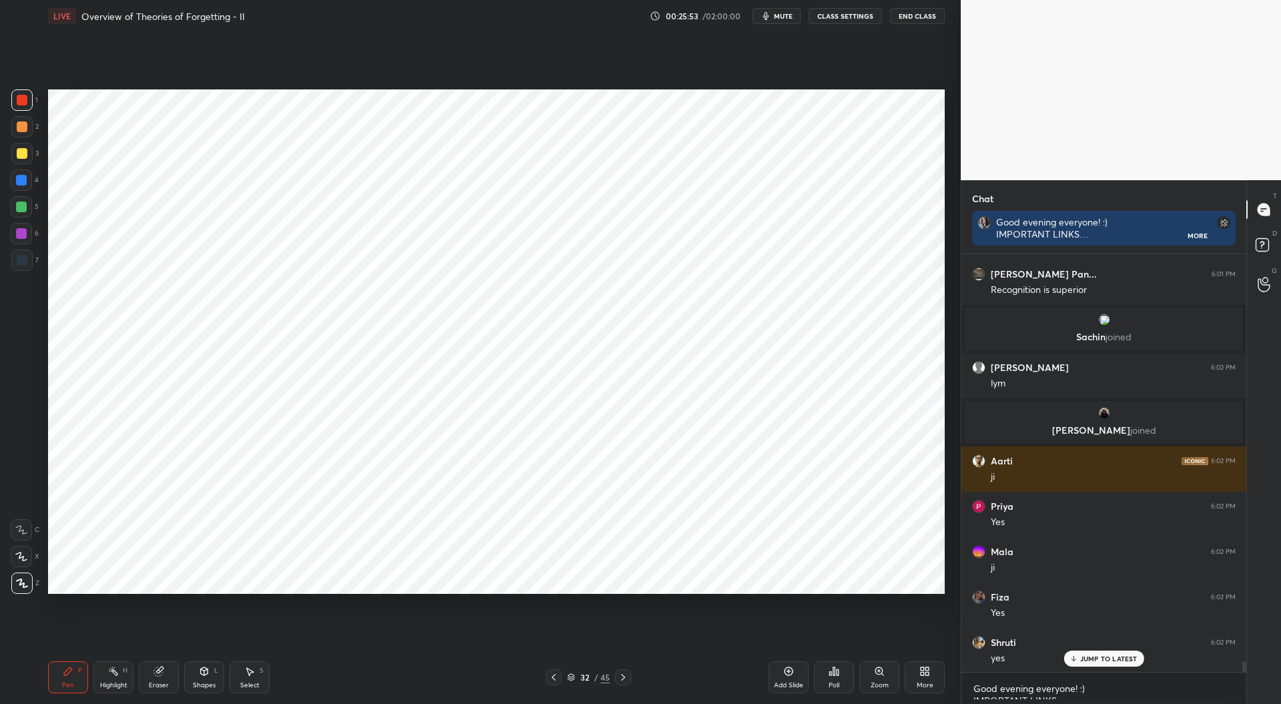
scroll to position [15694, 0]
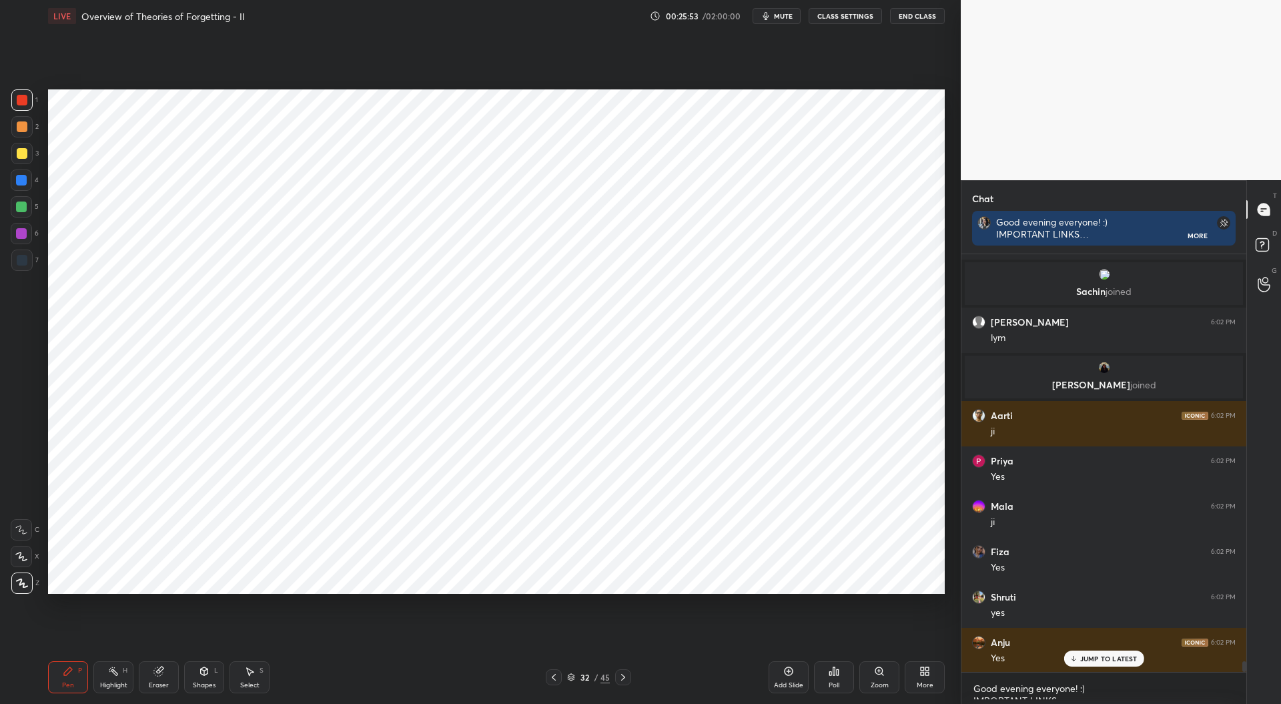
click at [21, 186] on div at bounding box center [21, 179] width 21 height 21
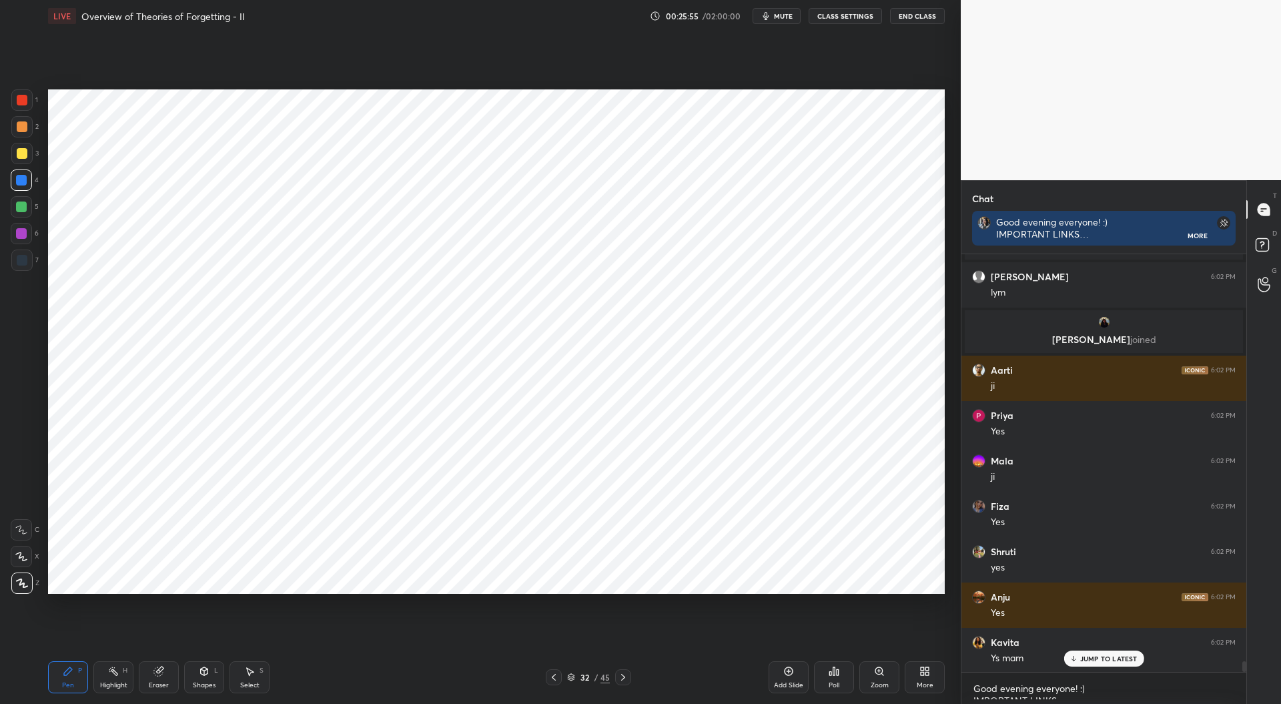
click at [25, 264] on div at bounding box center [22, 260] width 11 height 11
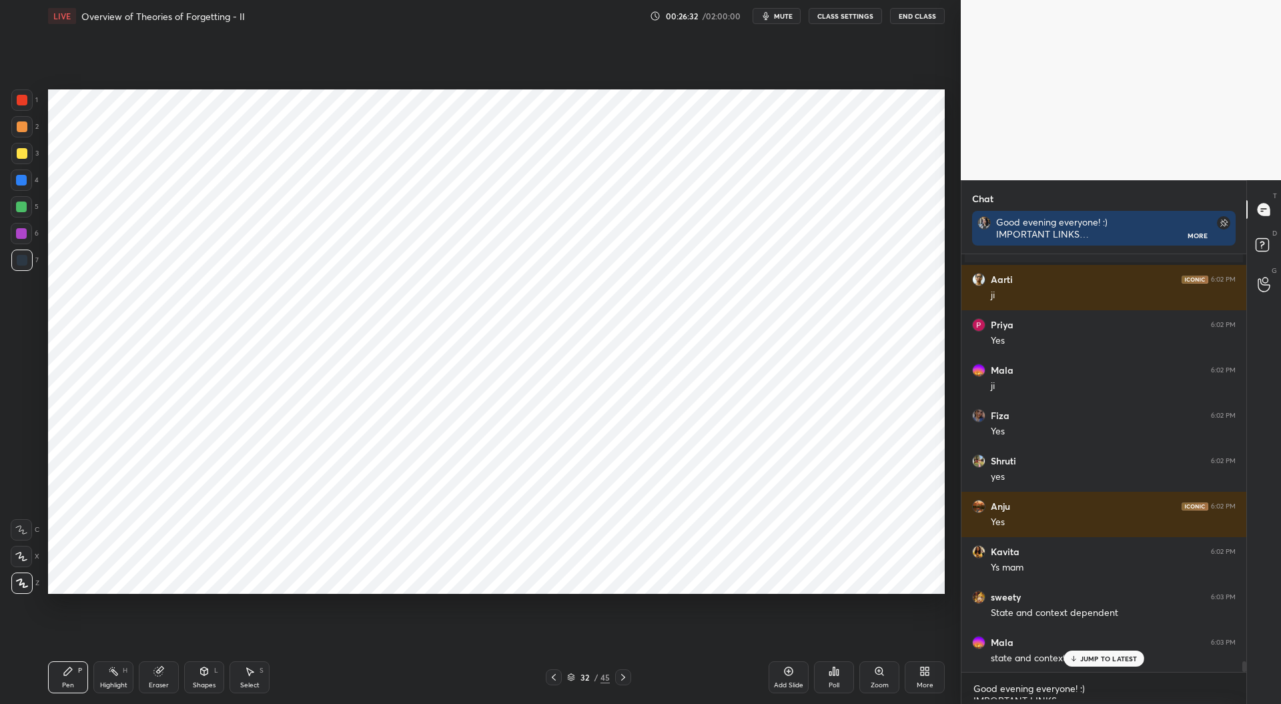
scroll to position [15876, 0]
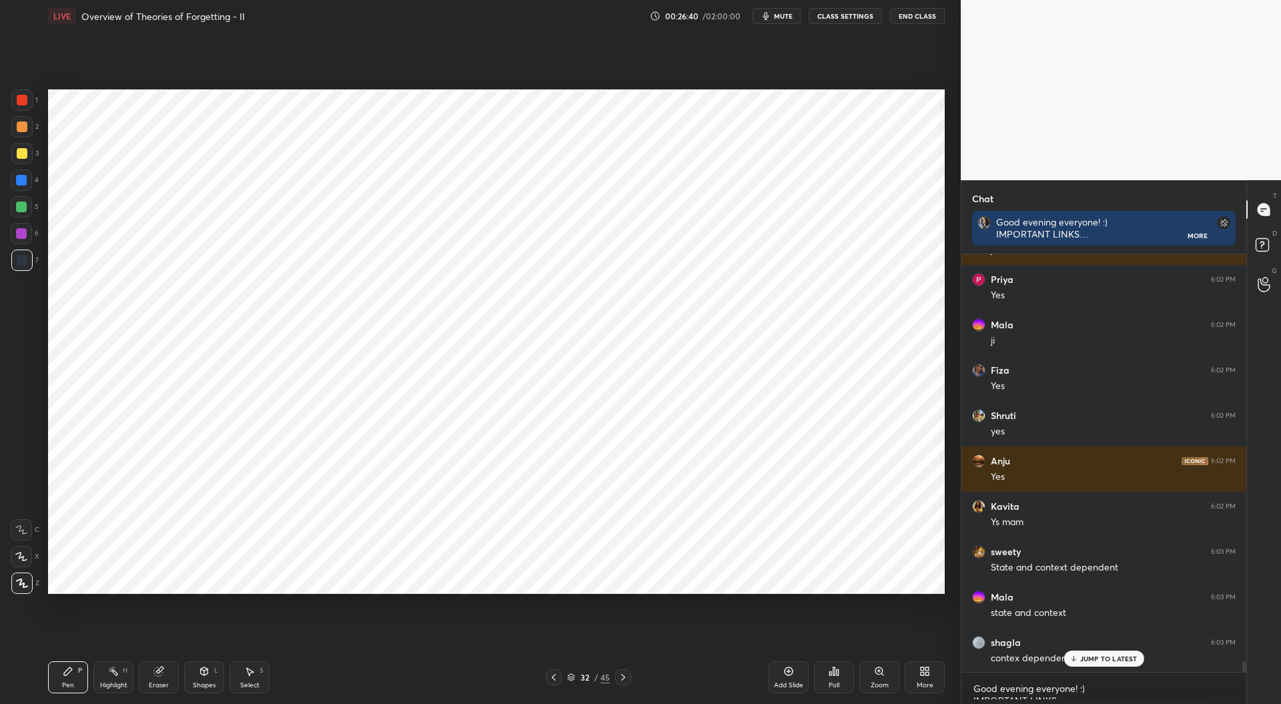
click at [17, 98] on div at bounding box center [22, 100] width 11 height 11
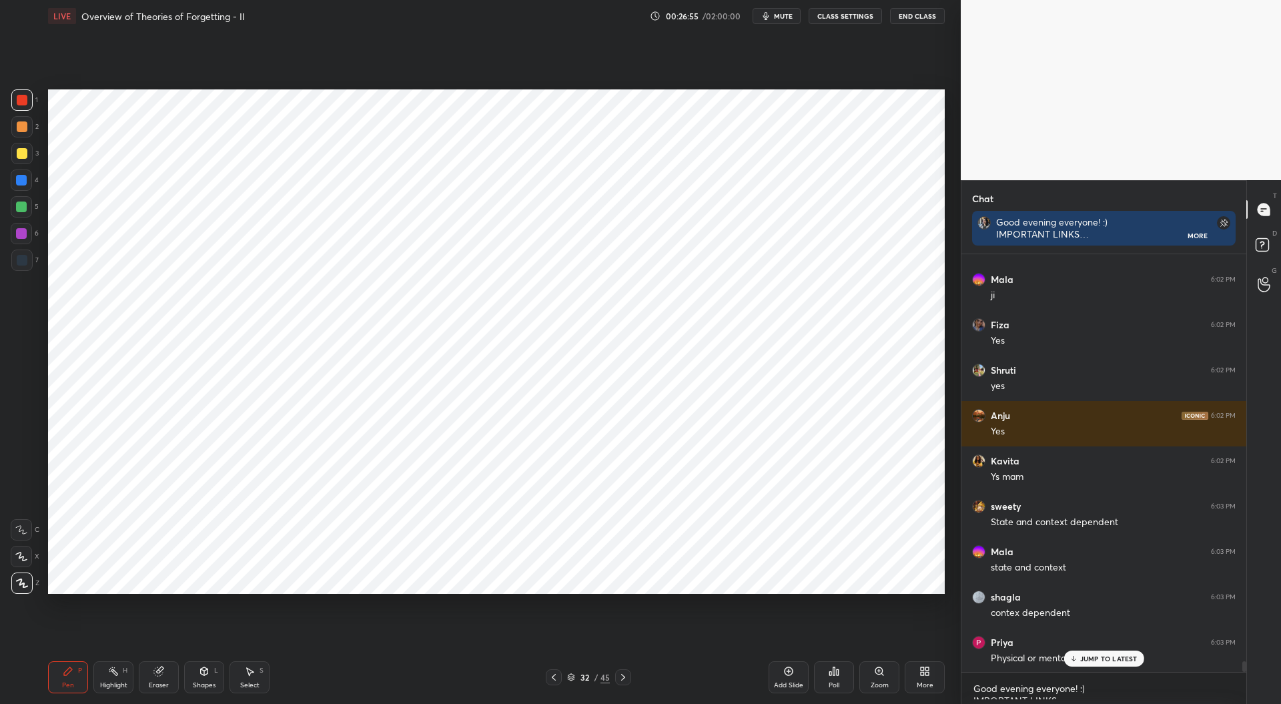
scroll to position [15966, 0]
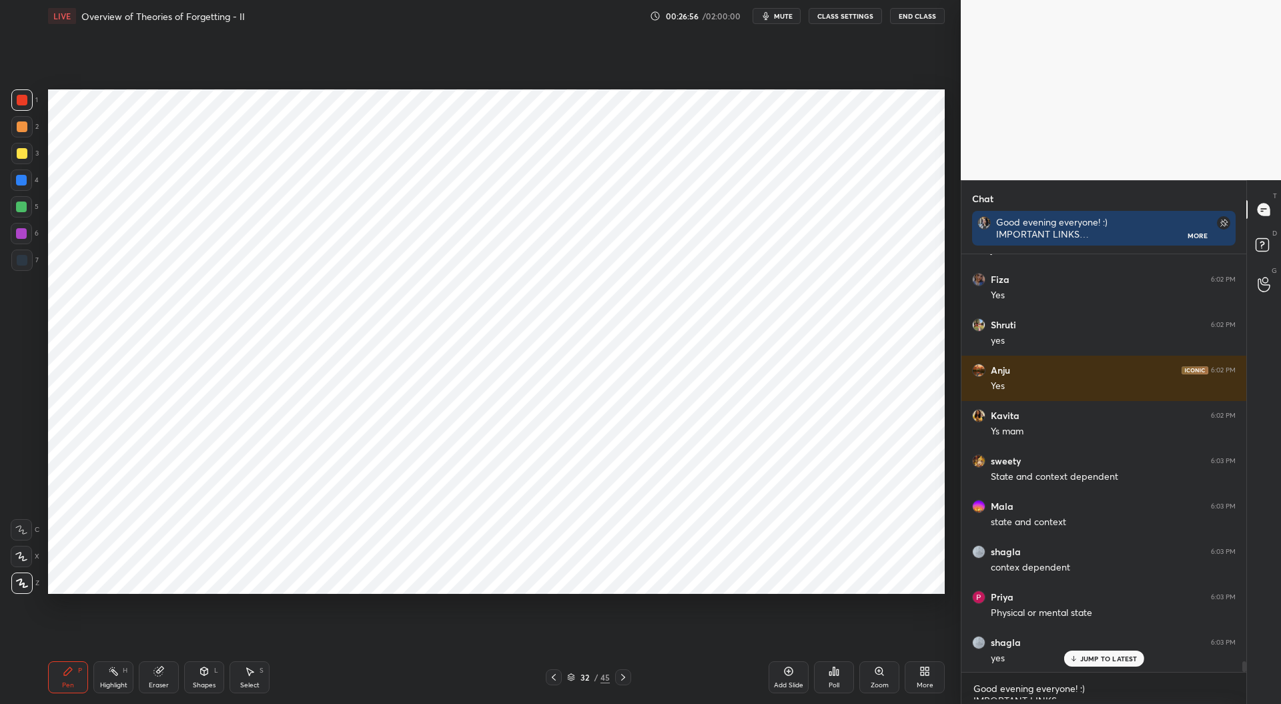
click at [163, 677] on div "Eraser" at bounding box center [159, 677] width 40 height 32
click at [68, 682] on div "Pen" at bounding box center [68, 685] width 12 height 7
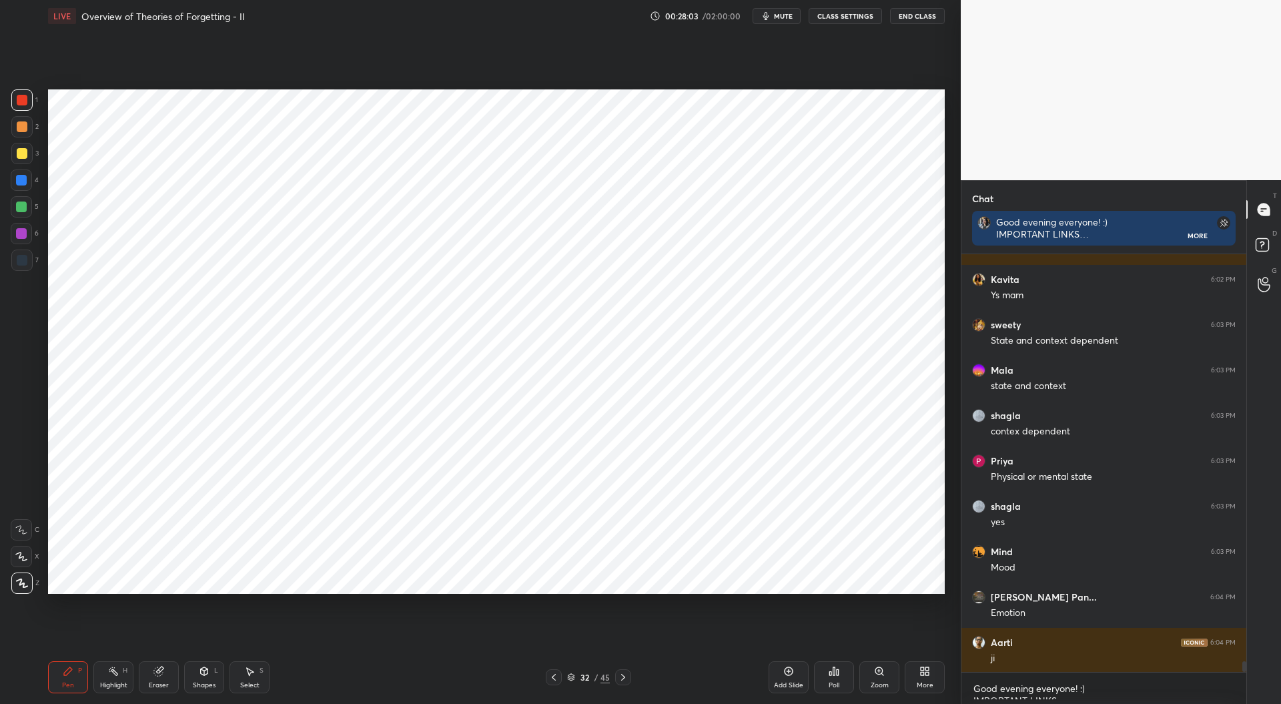
scroll to position [16148, 0]
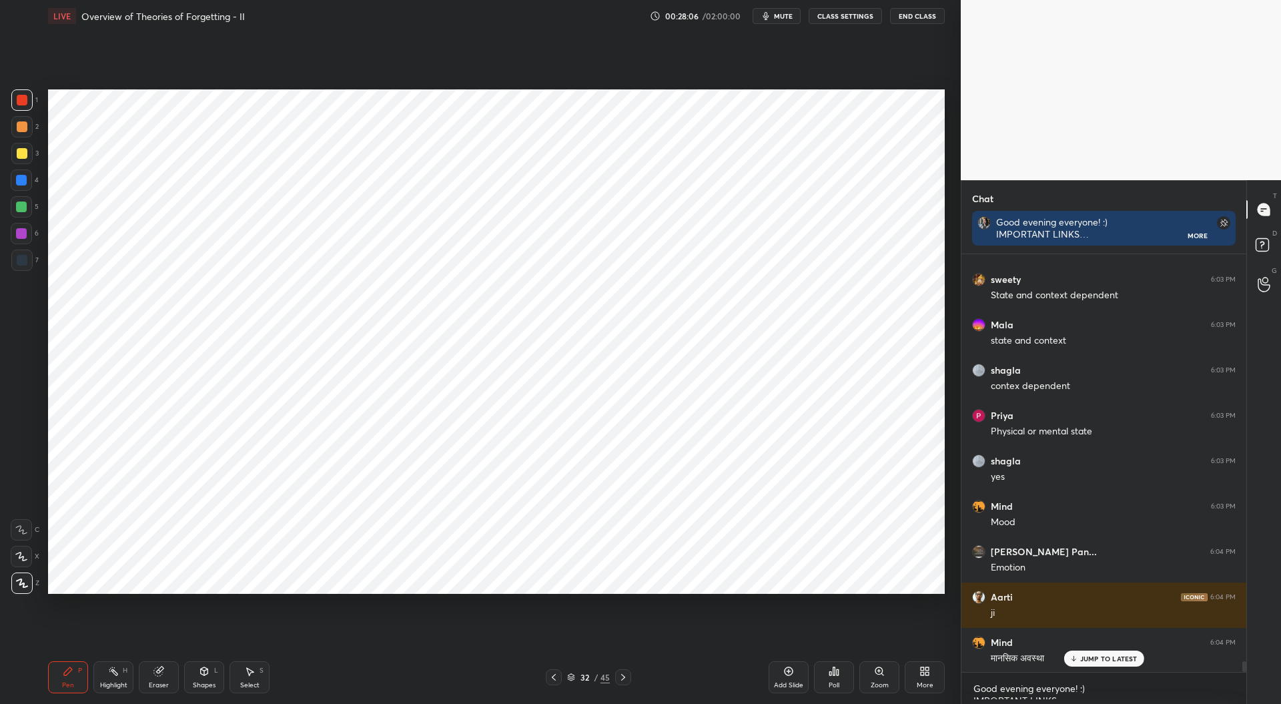
click at [24, 179] on div at bounding box center [21, 180] width 11 height 11
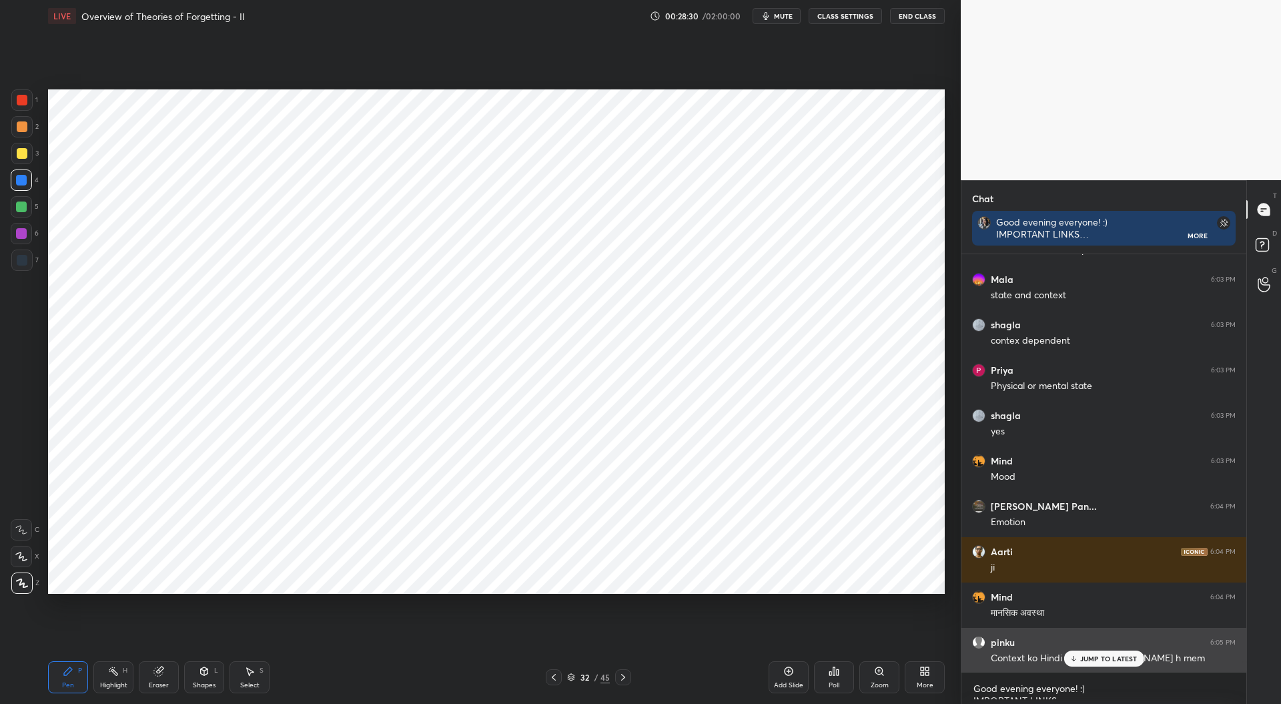
click at [1104, 652] on div "JUMP TO LATEST" at bounding box center [1104, 659] width 80 height 16
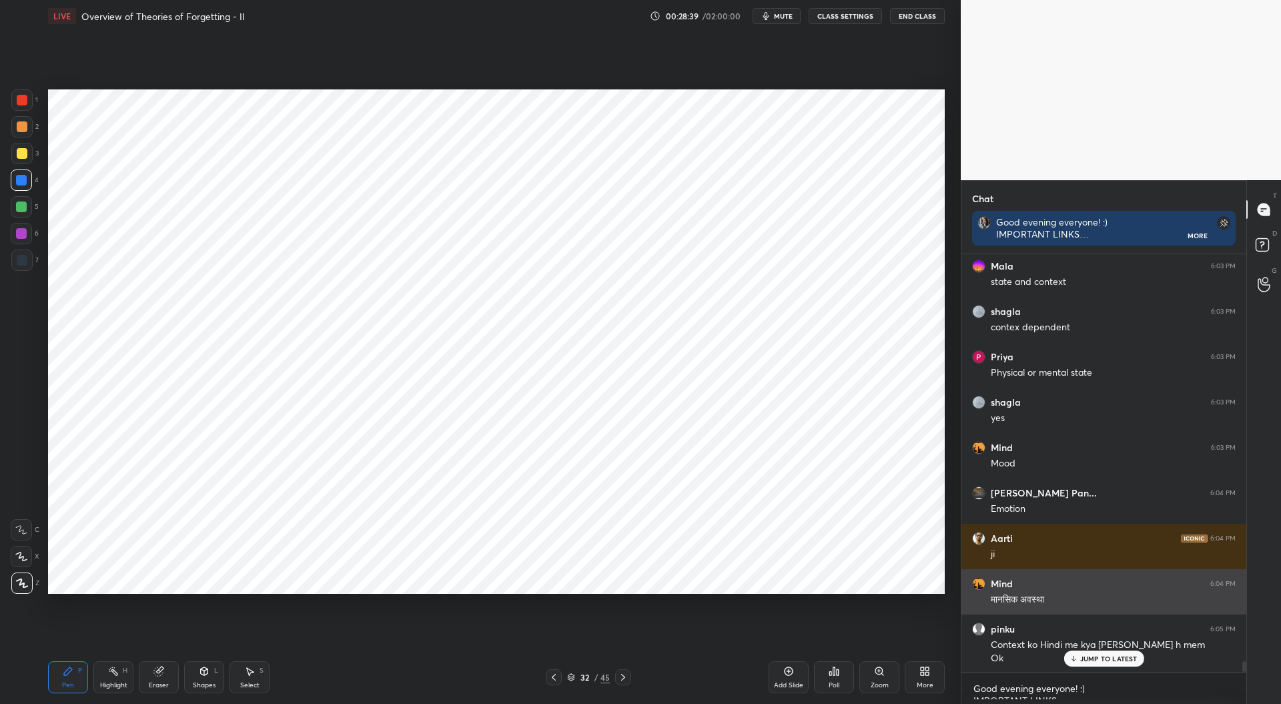
scroll to position [16252, 0]
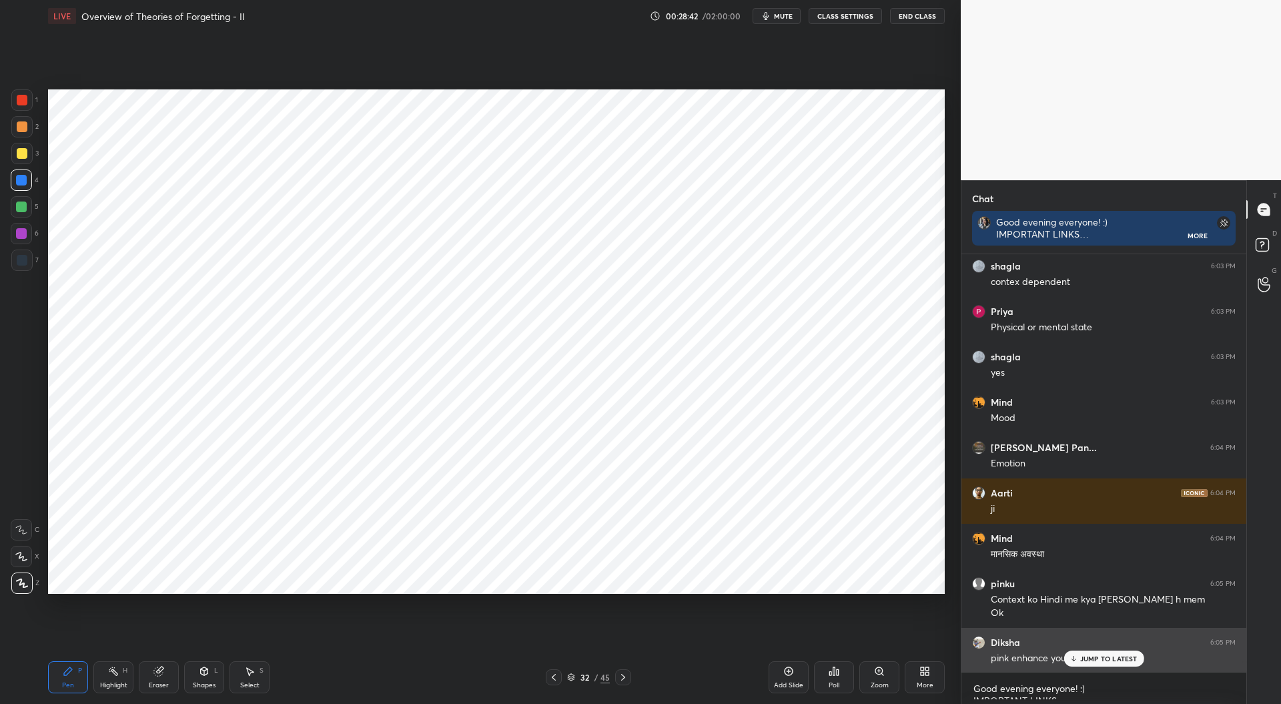
click at [1124, 656] on p "JUMP TO LATEST" at bounding box center [1108, 659] width 57 height 8
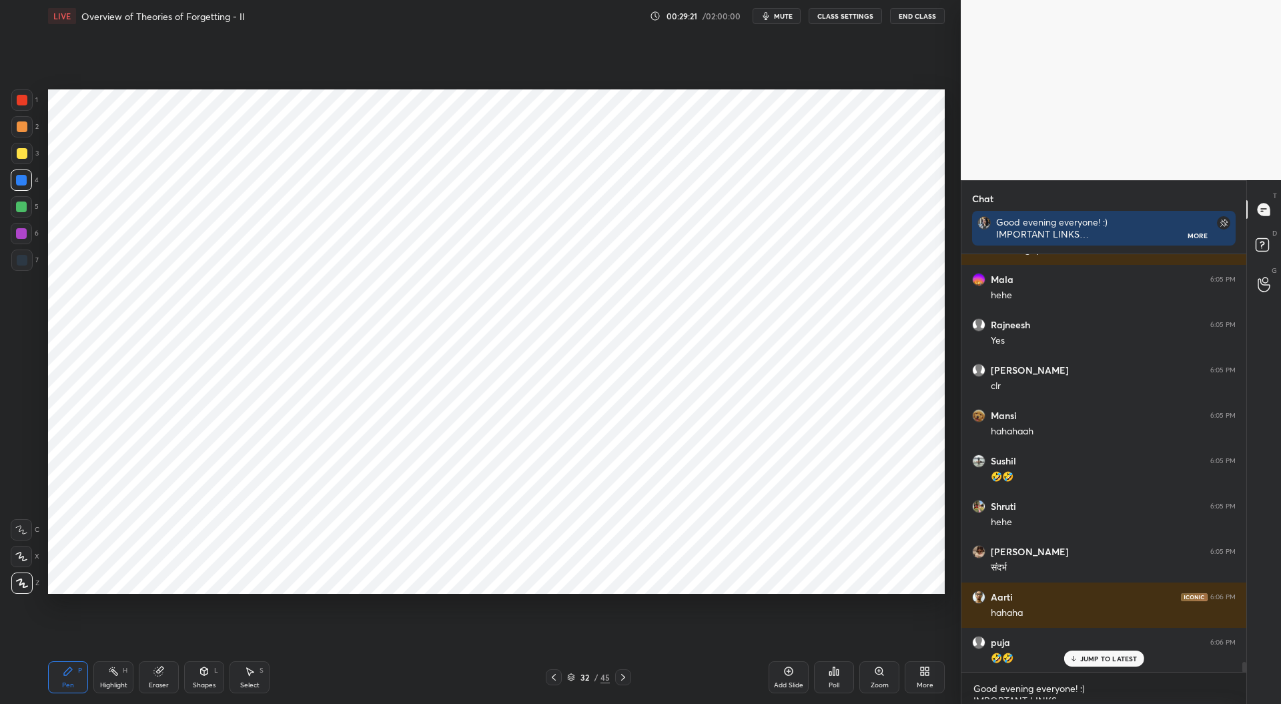
scroll to position [17069, 0]
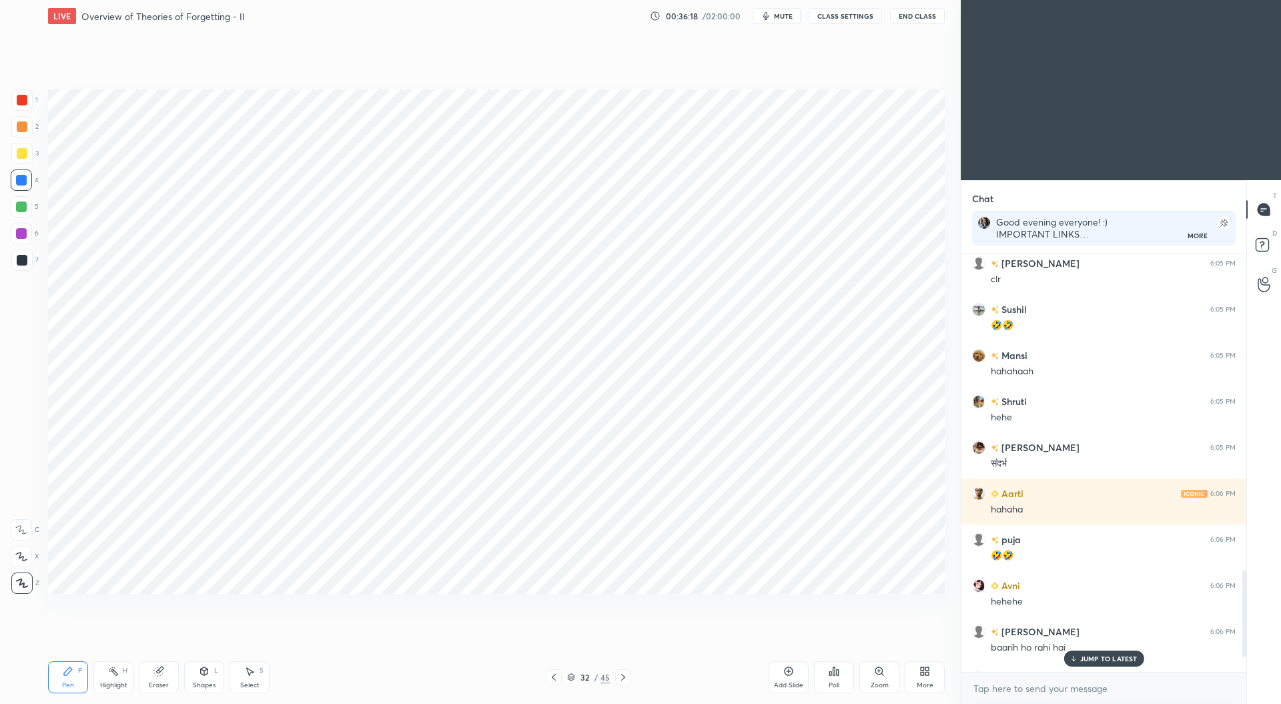
scroll to position [1776, 0]
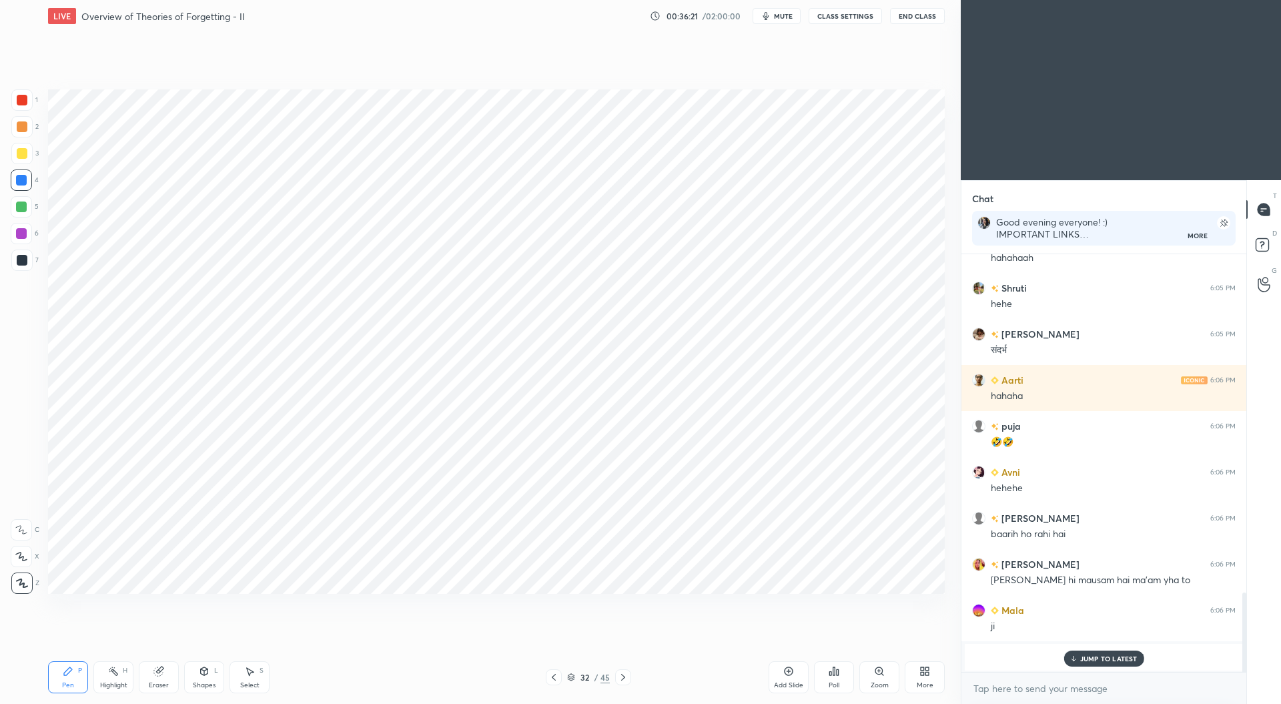
click at [1121, 655] on p "JUMP TO LATEST" at bounding box center [1108, 659] width 57 height 8
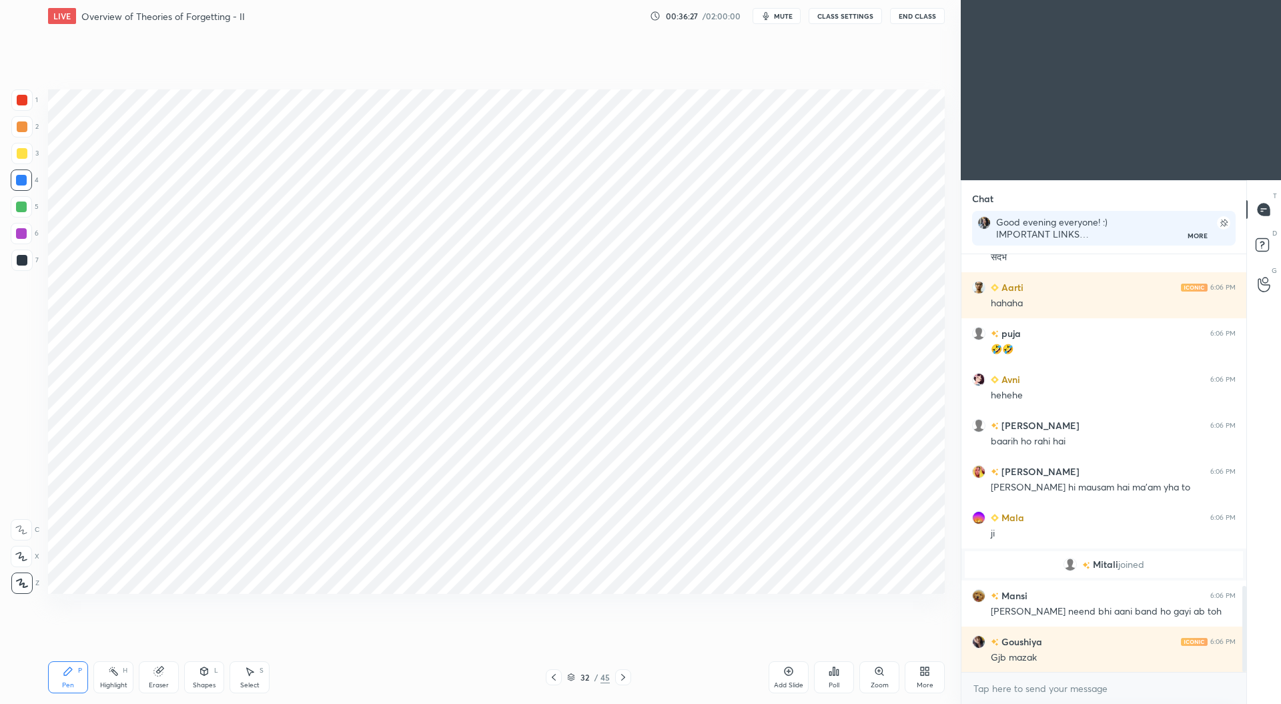
scroll to position [1652, 0]
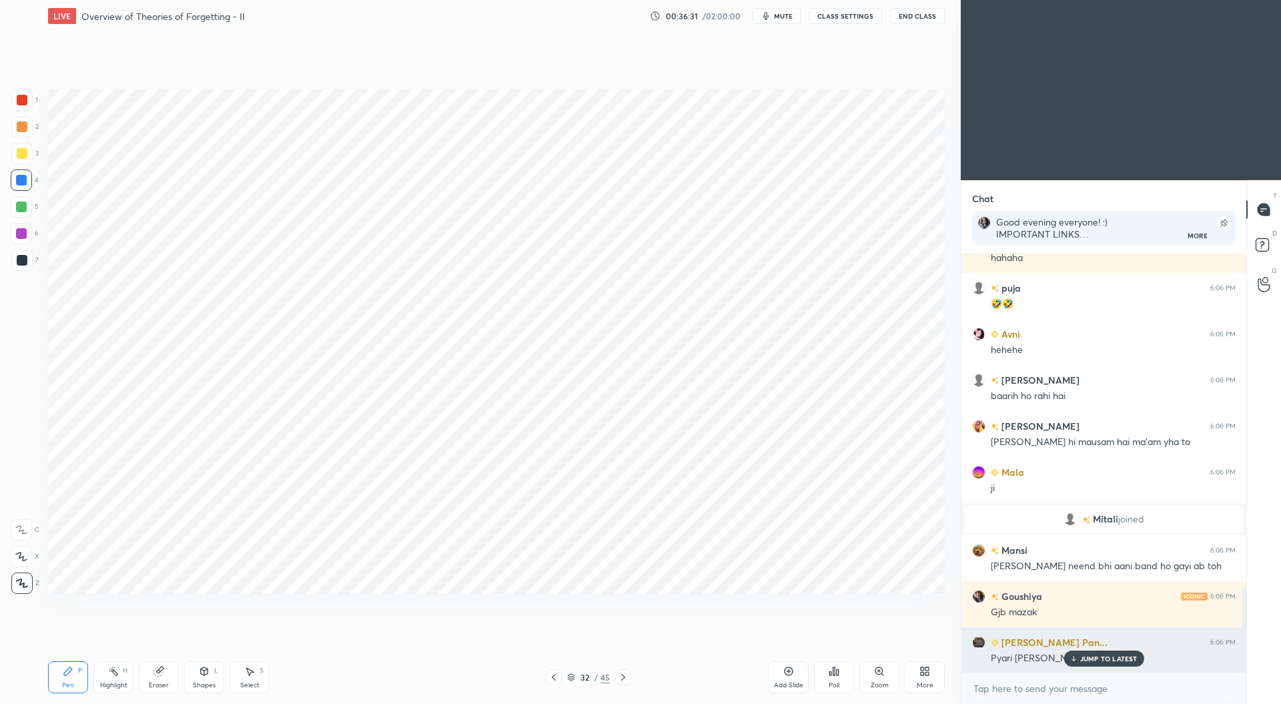
click at [1113, 656] on p "JUMP TO LATEST" at bounding box center [1108, 659] width 57 height 8
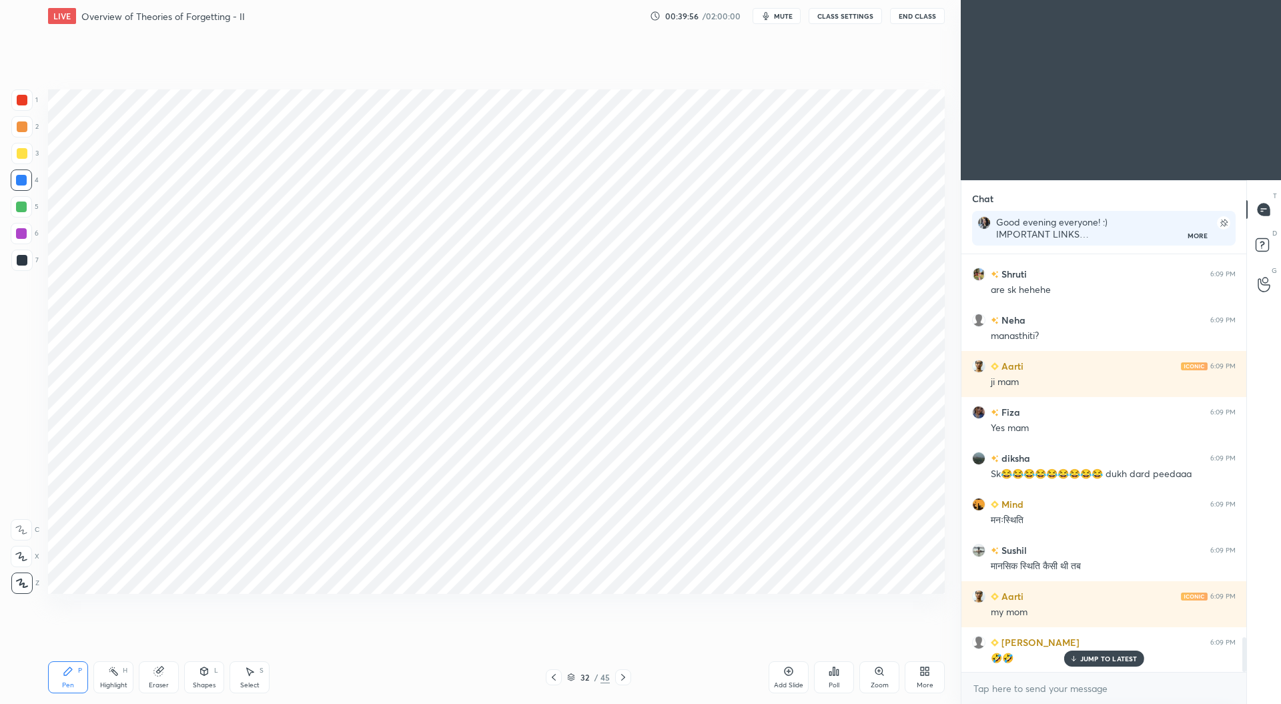
scroll to position [4674, 0]
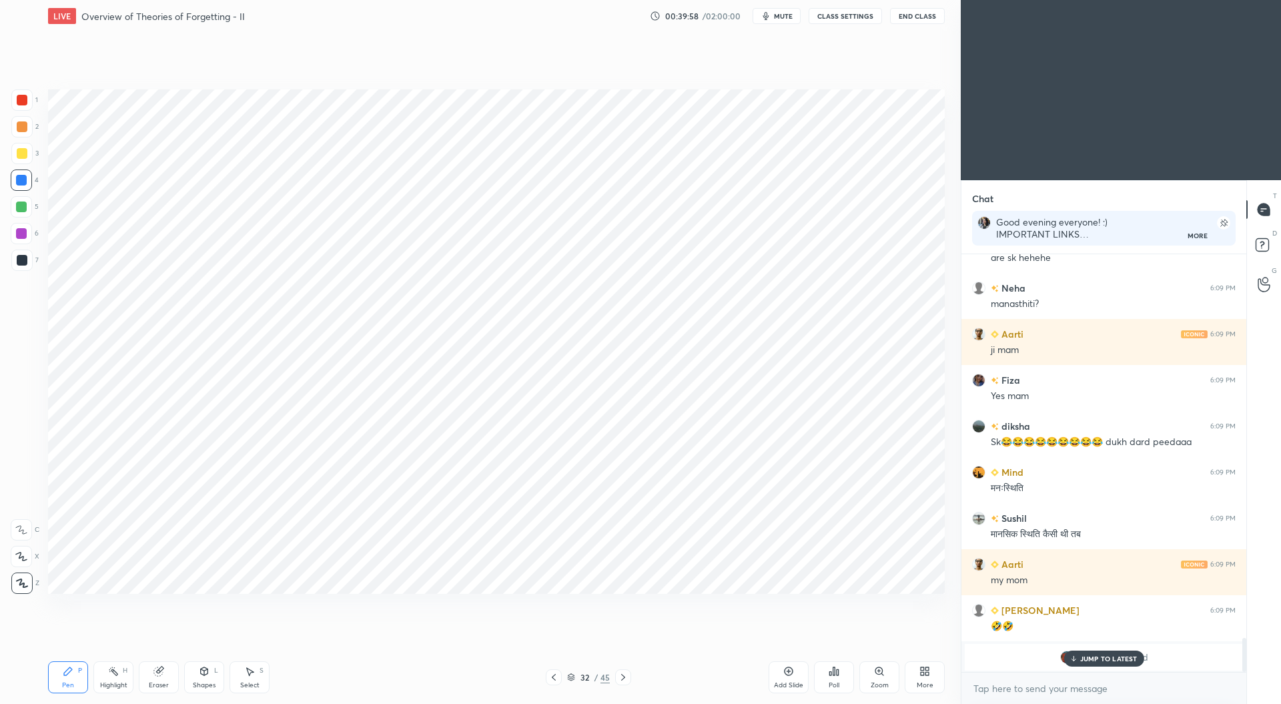
click at [1084, 655] on p "JUMP TO LATEST" at bounding box center [1108, 659] width 57 height 8
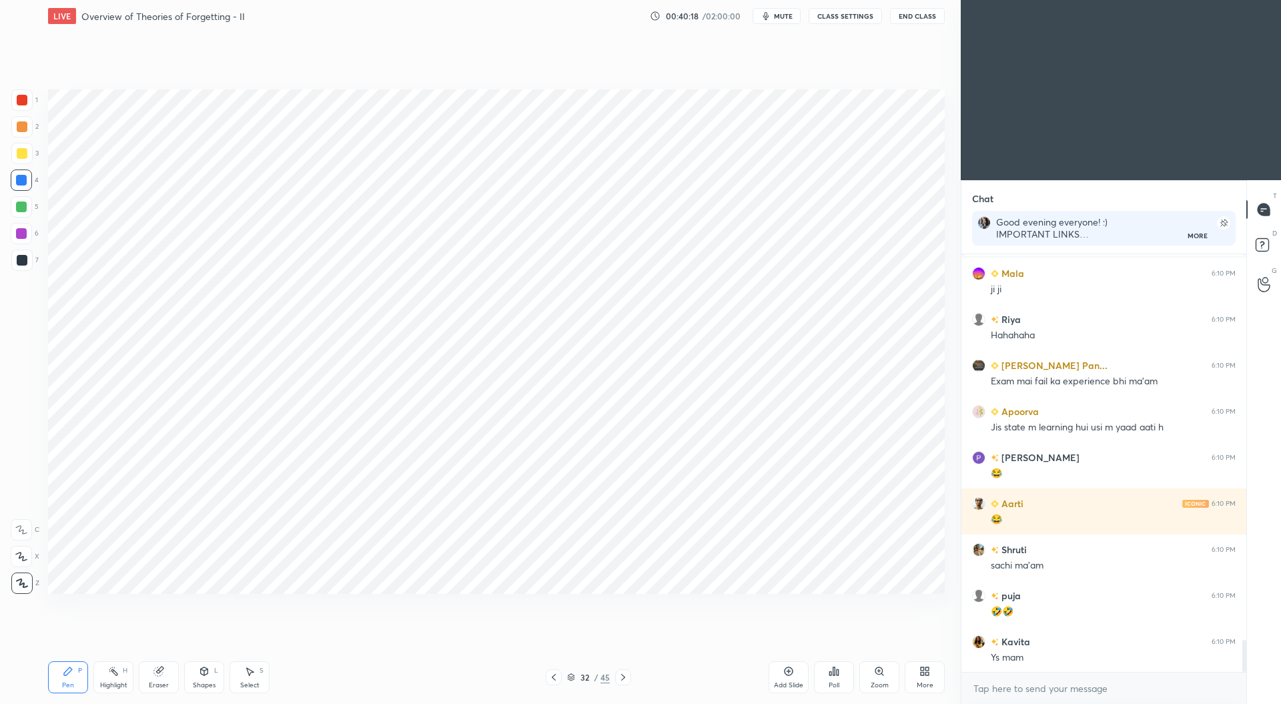
scroll to position [5134, 0]
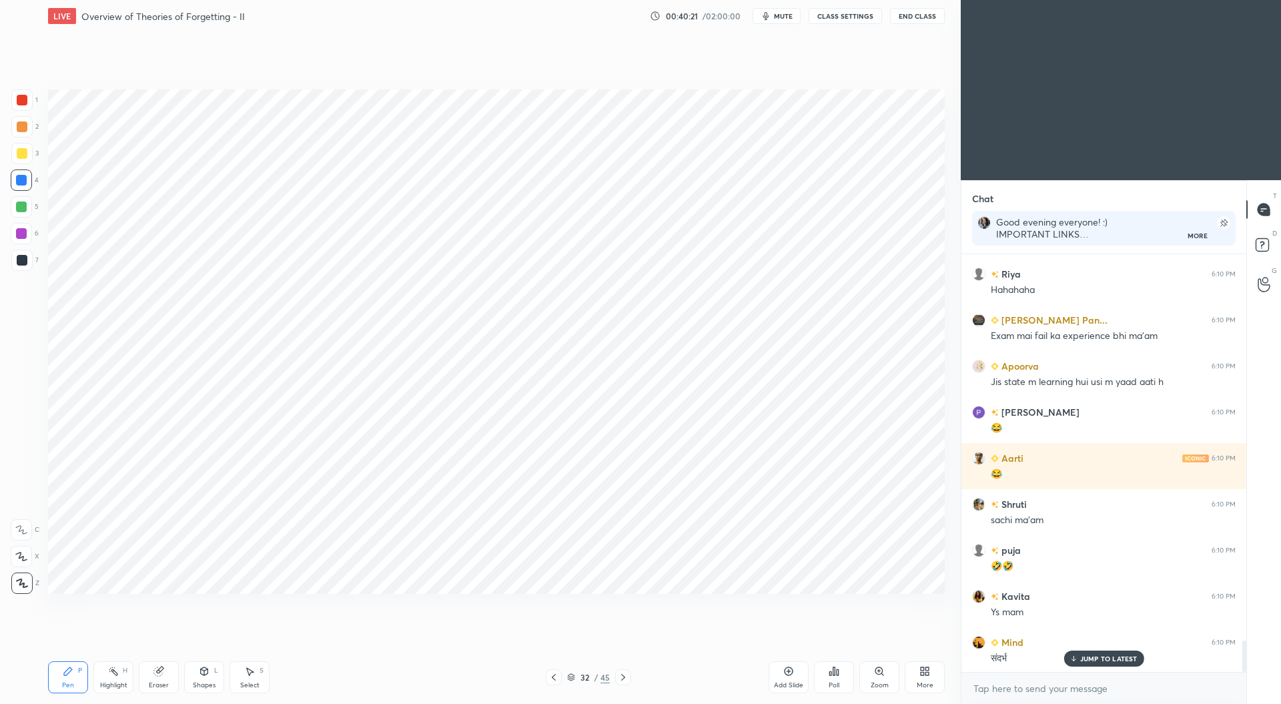
click at [156, 679] on div "Eraser" at bounding box center [159, 677] width 40 height 32
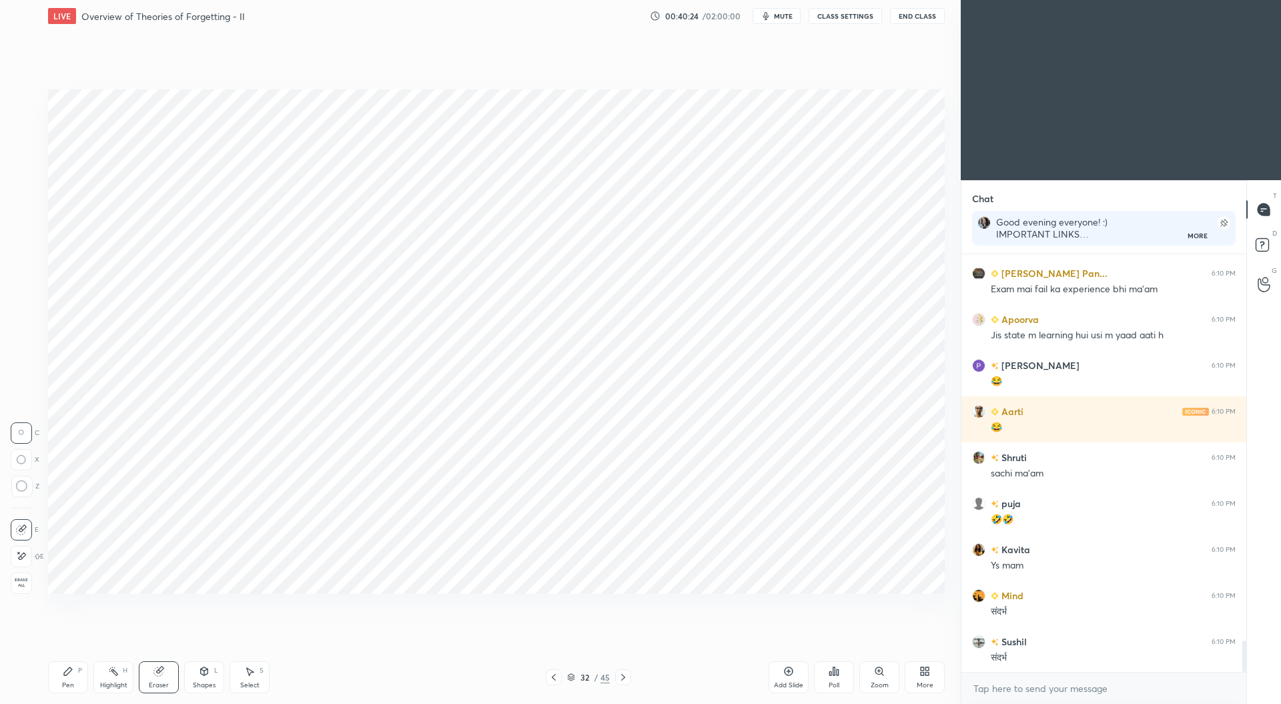
click at [76, 672] on div "Pen P" at bounding box center [68, 677] width 40 height 32
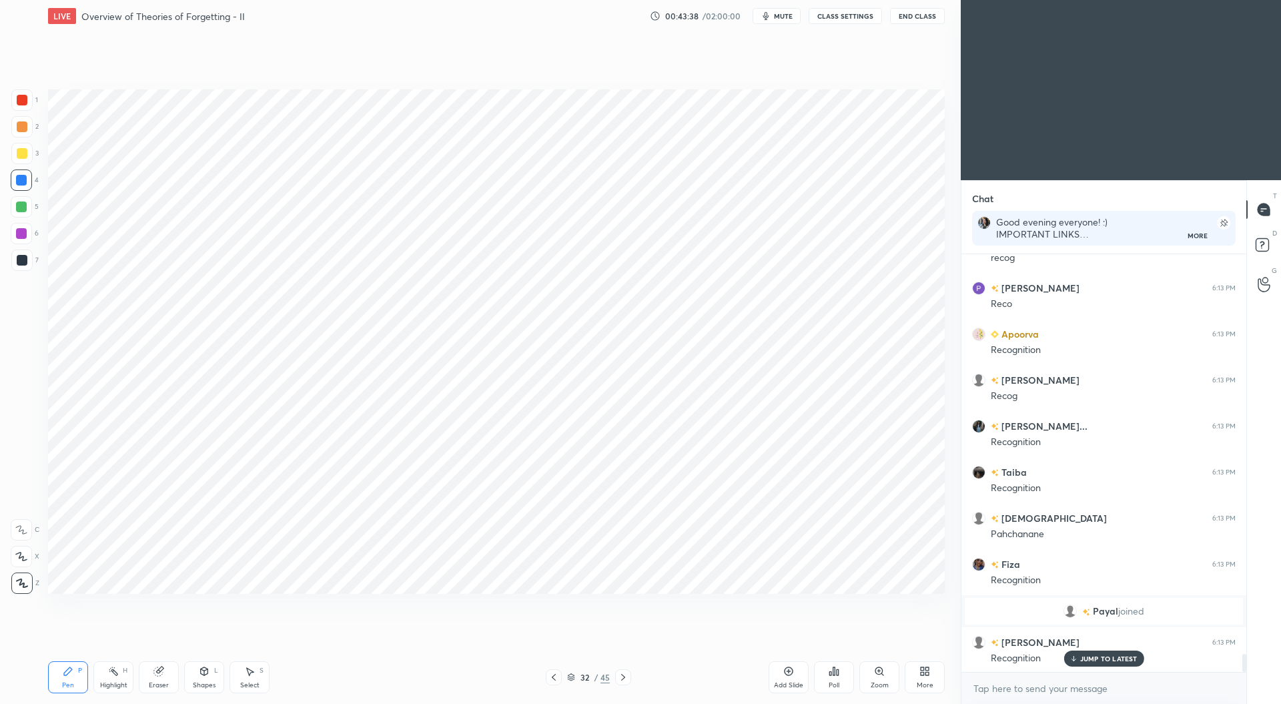
scroll to position [9350, 0]
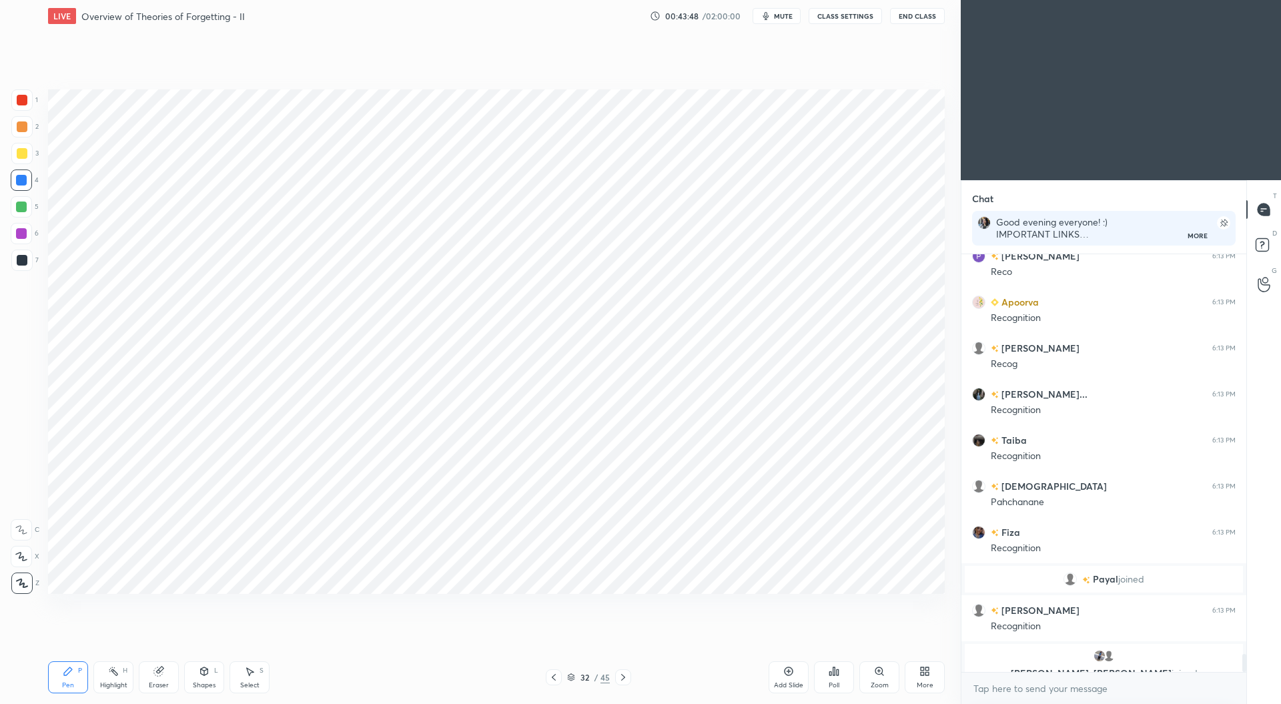
click at [778, 625] on div "Setting up your live class Poll for secs No correct answer Start poll" at bounding box center [496, 341] width 907 height 619
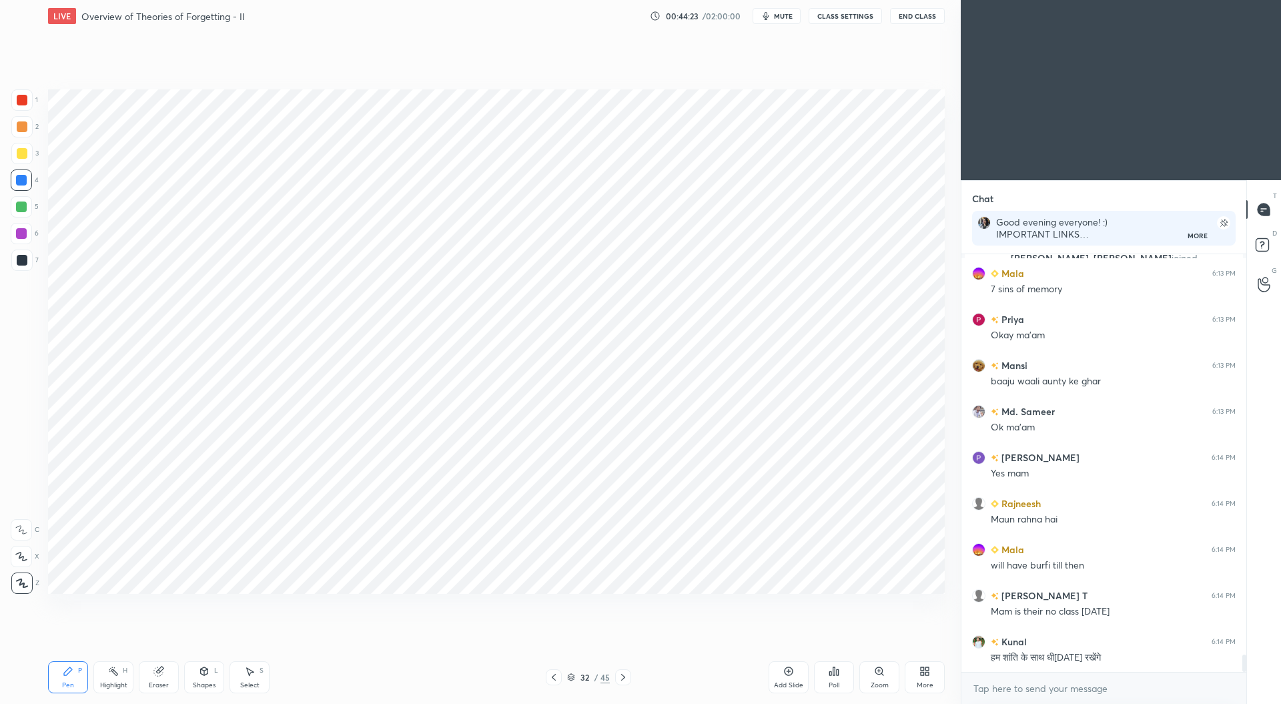
scroll to position [9810, 0]
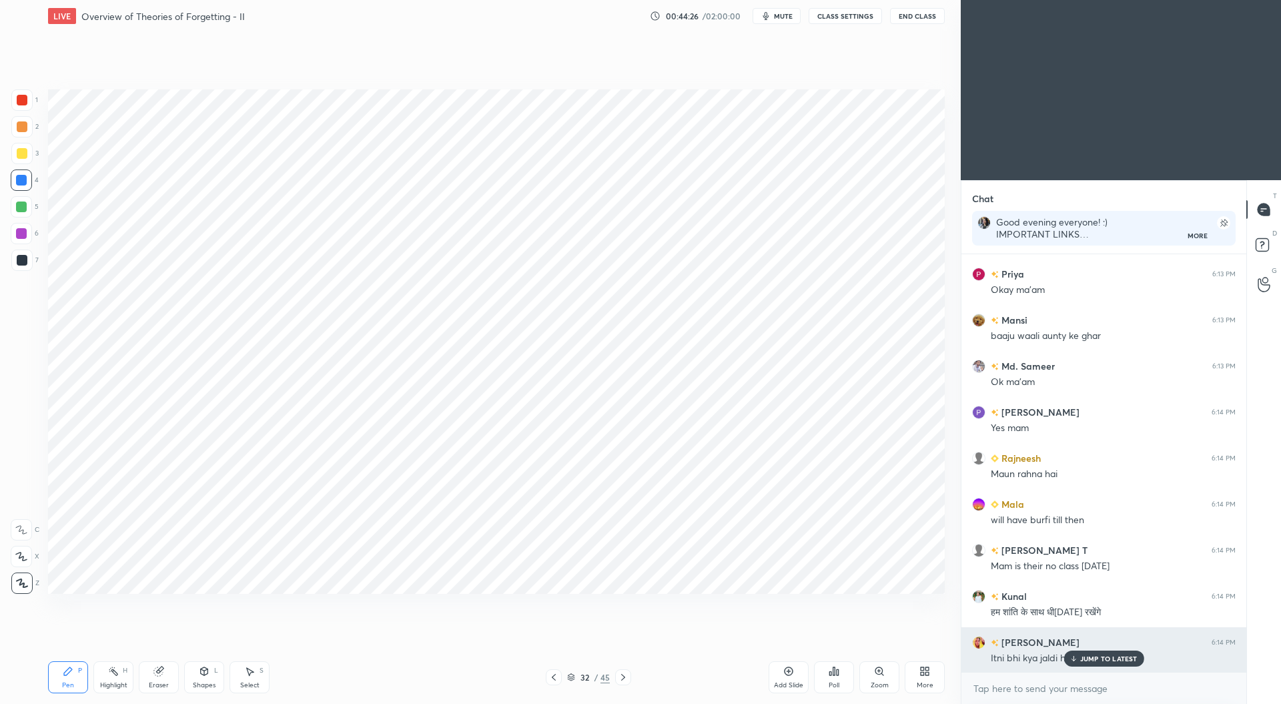
click at [1113, 649] on div "Itni bhi kya jaldi hai mansi🤔" at bounding box center [1113, 657] width 245 height 16
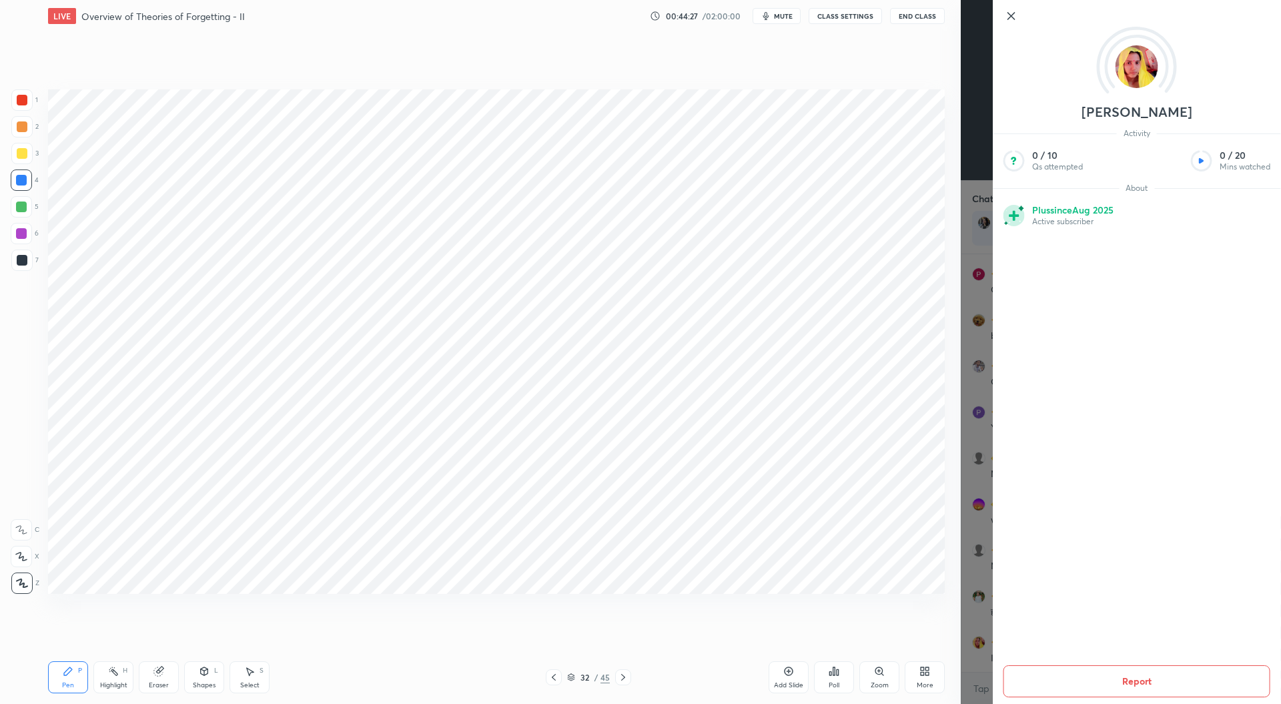
click at [926, 644] on div "Add Slide Poll Zoom More" at bounding box center [857, 677] width 176 height 75
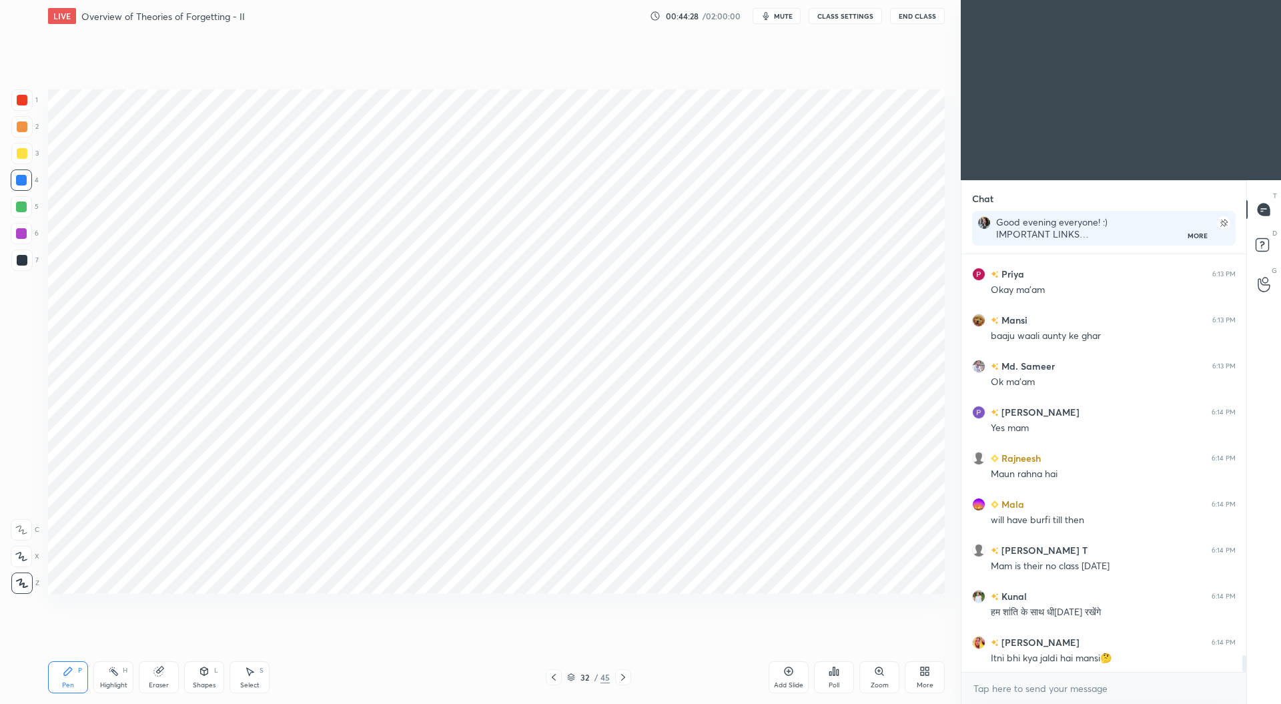
scroll to position [9857, 0]
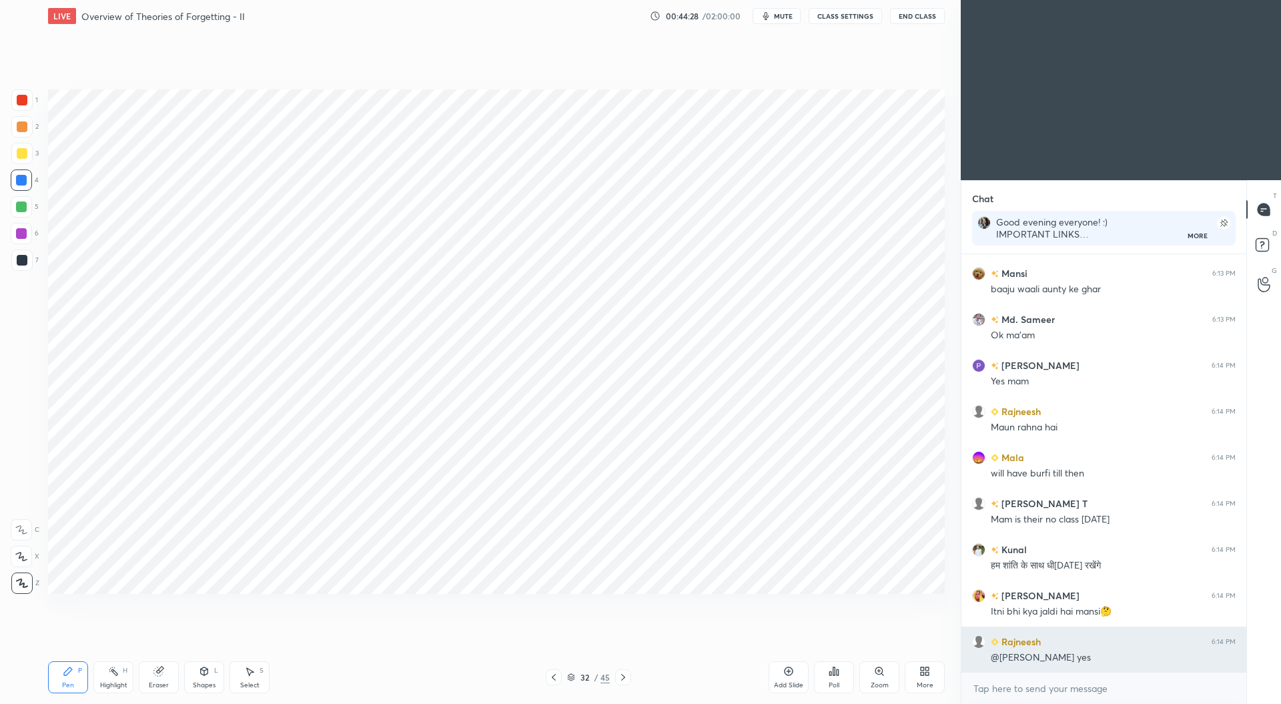
click at [1080, 655] on div "@abinash yes" at bounding box center [1113, 657] width 245 height 13
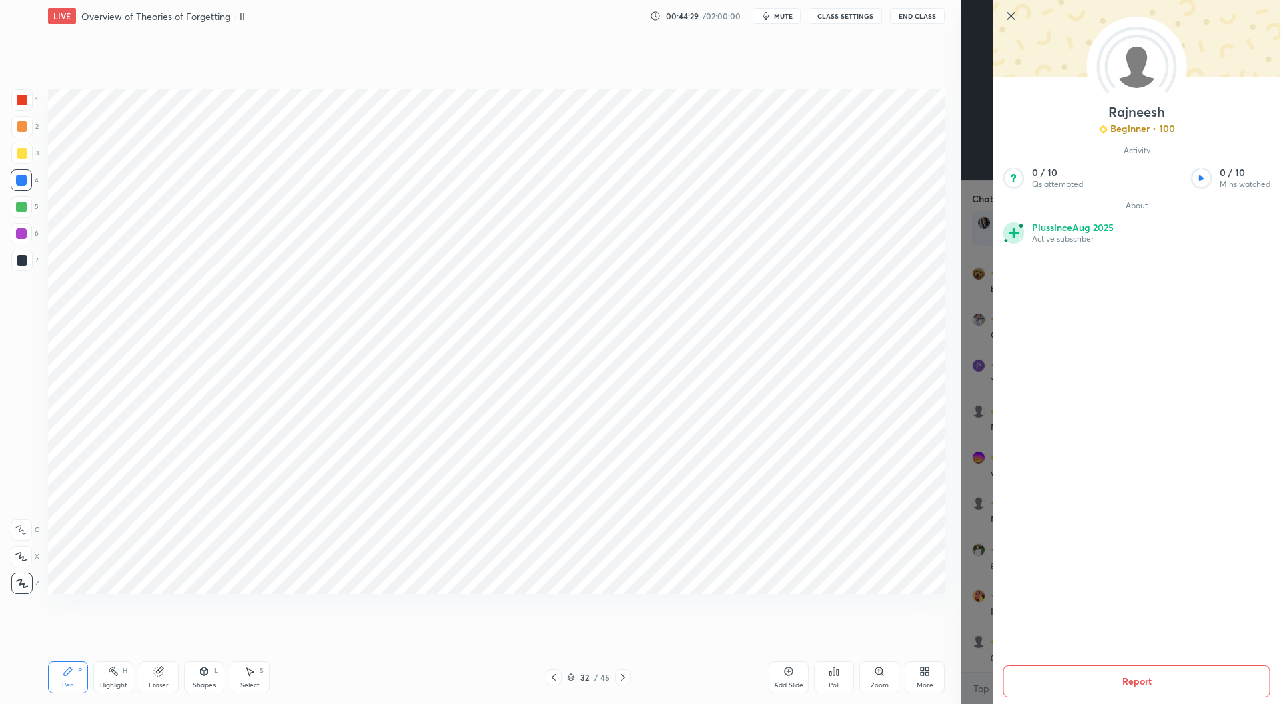
click at [841, 597] on div "Setting up your live class Poll for secs No correct answer Start poll" at bounding box center [496, 341] width 907 height 619
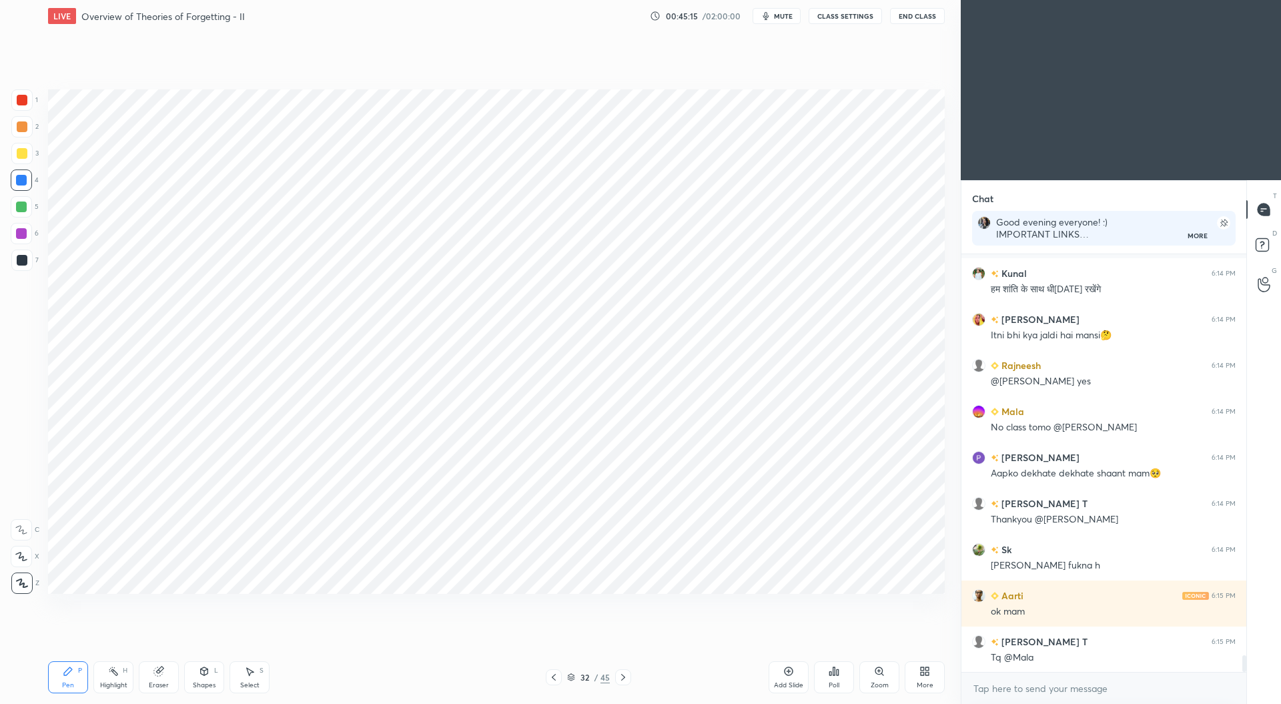
scroll to position [10225, 0]
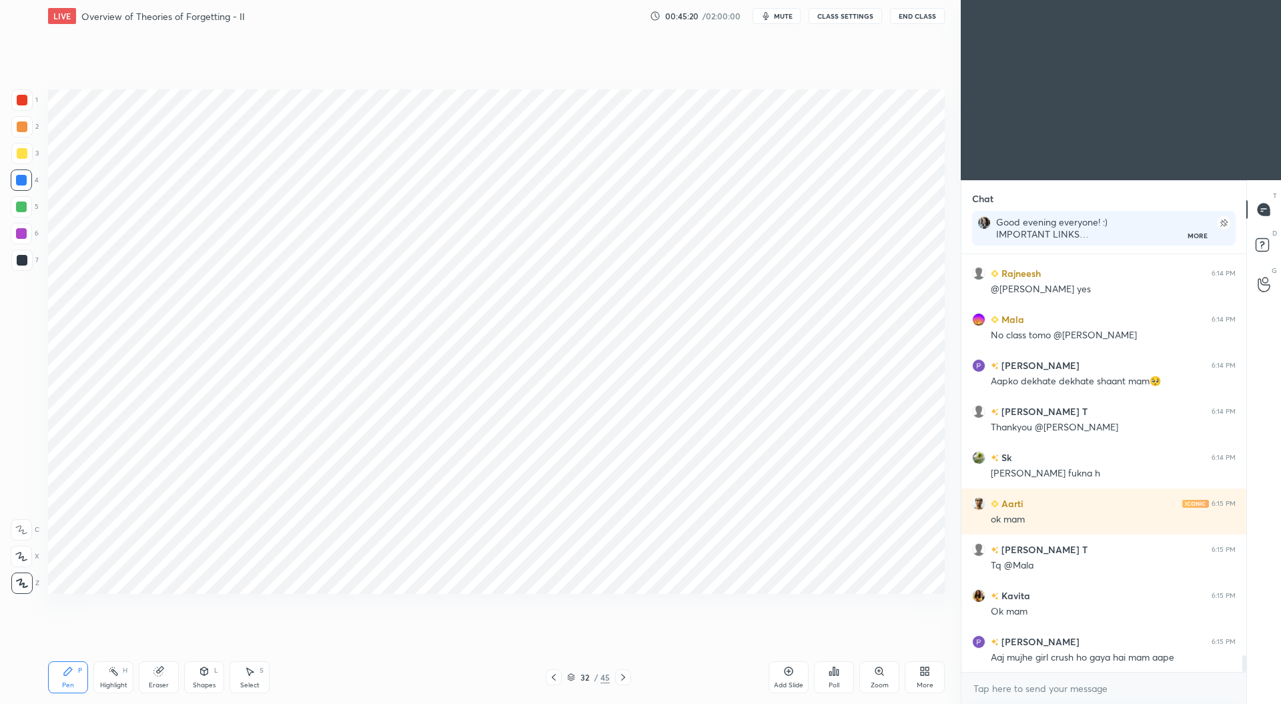
click at [572, 674] on icon at bounding box center [571, 677] width 8 height 8
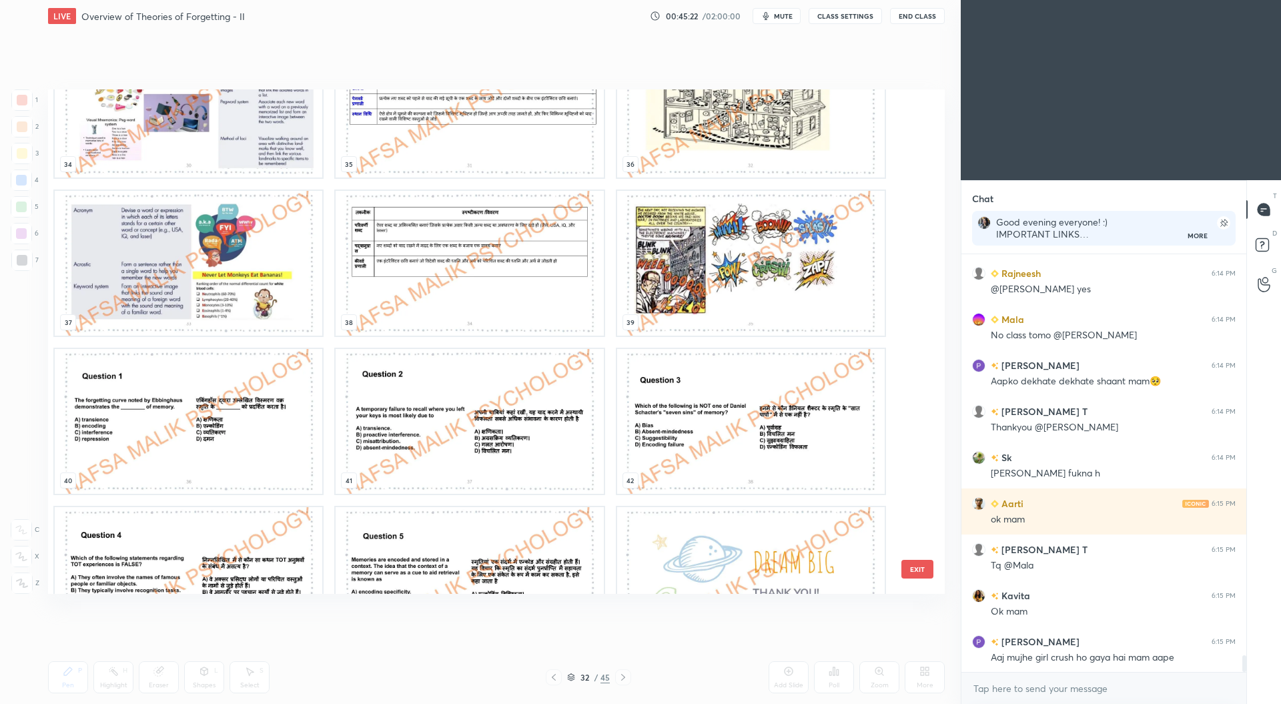
scroll to position [1868, 0]
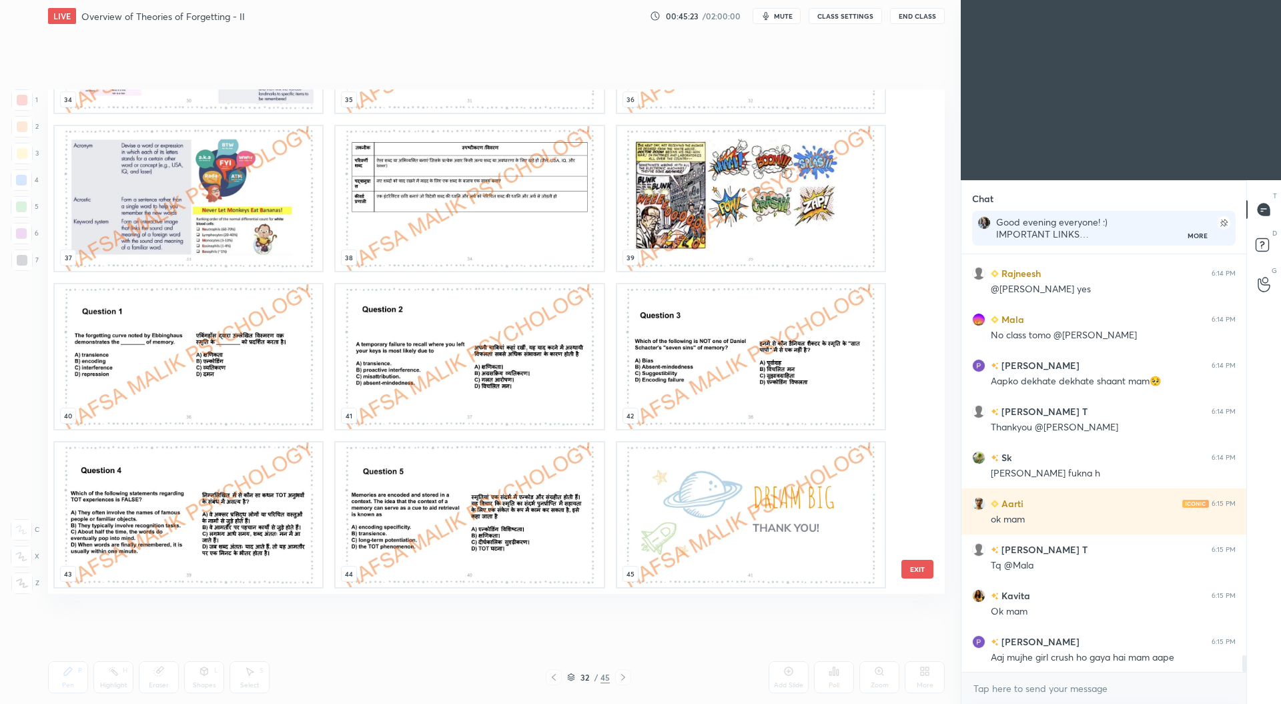
click at [821, 517] on img "grid" at bounding box center [751, 514] width 268 height 145
click at [826, 512] on img "grid" at bounding box center [751, 514] width 268 height 145
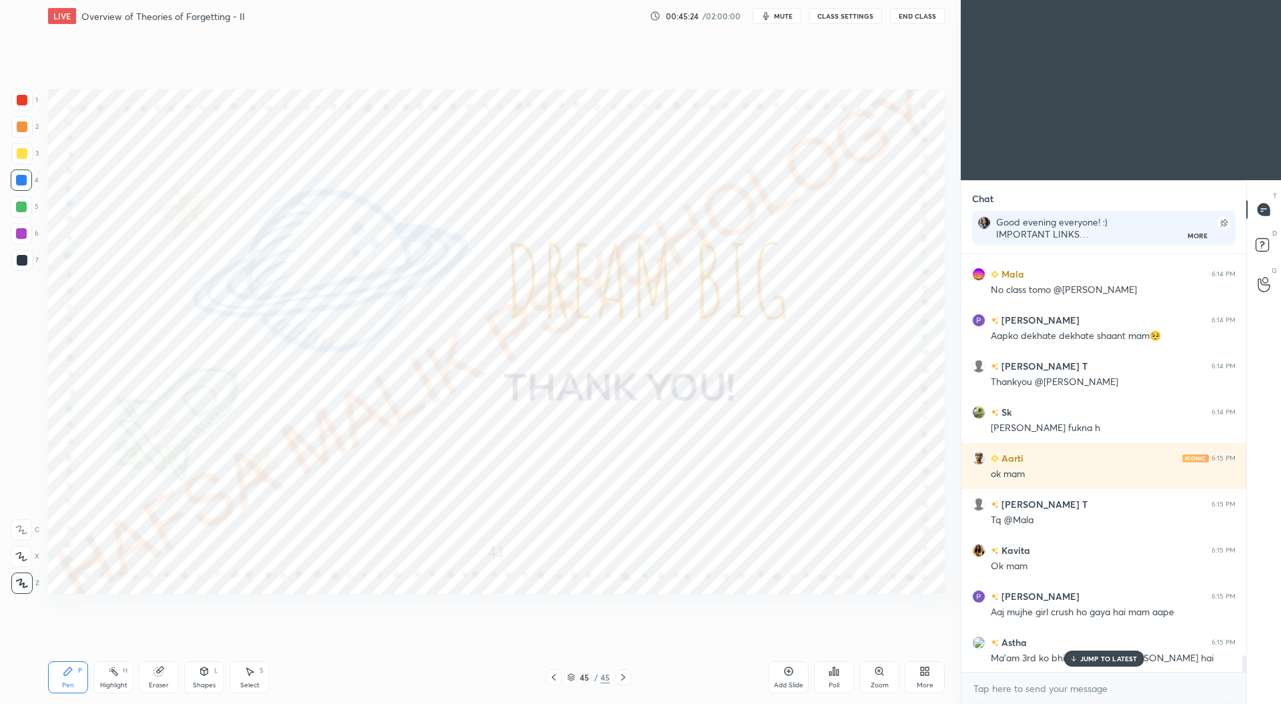
click at [928, 679] on div "More" at bounding box center [925, 677] width 40 height 32
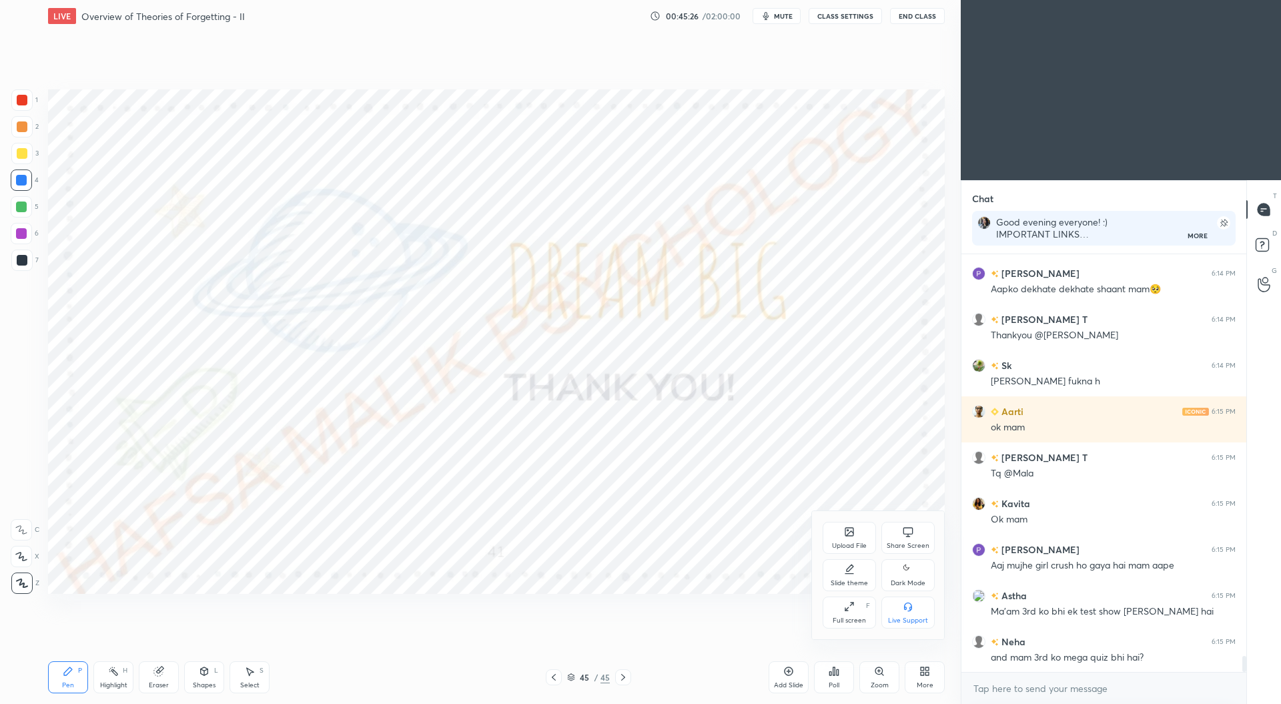
click at [849, 532] on icon at bounding box center [849, 532] width 8 height 8
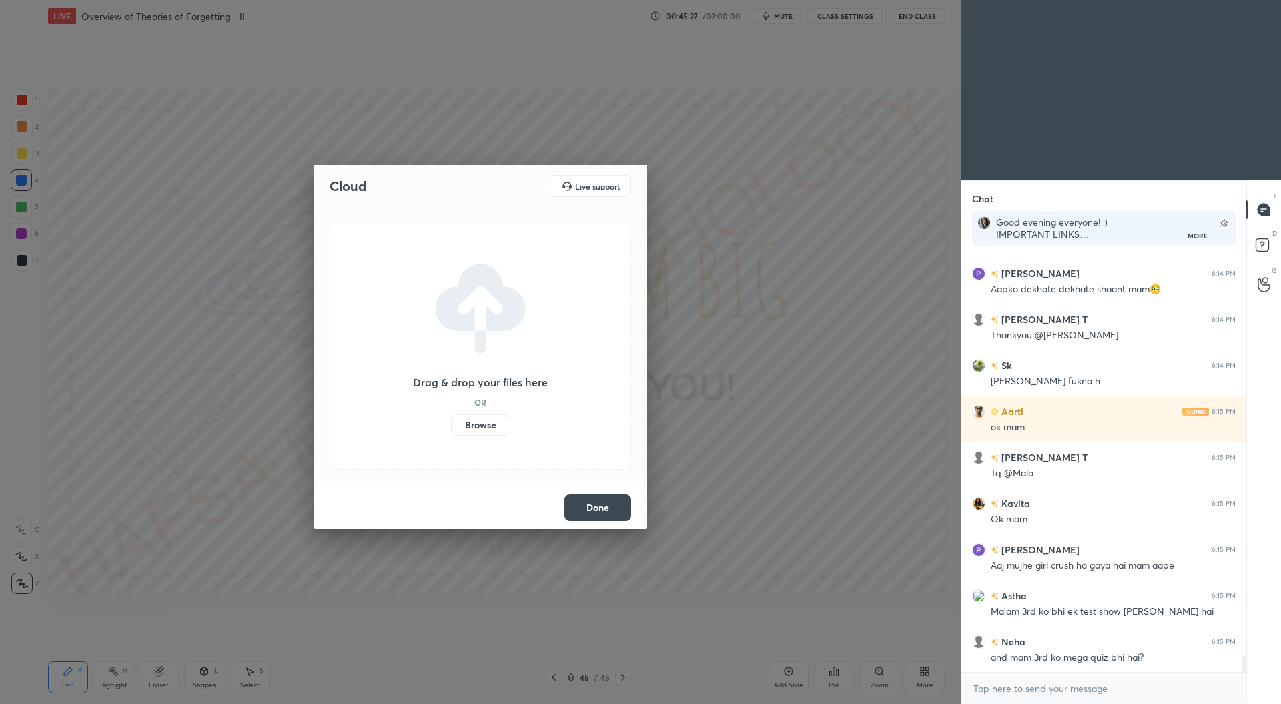
click at [476, 427] on label "Browse" at bounding box center [480, 424] width 59 height 21
click at [451, 427] on input "Browse" at bounding box center [451, 424] width 0 height 21
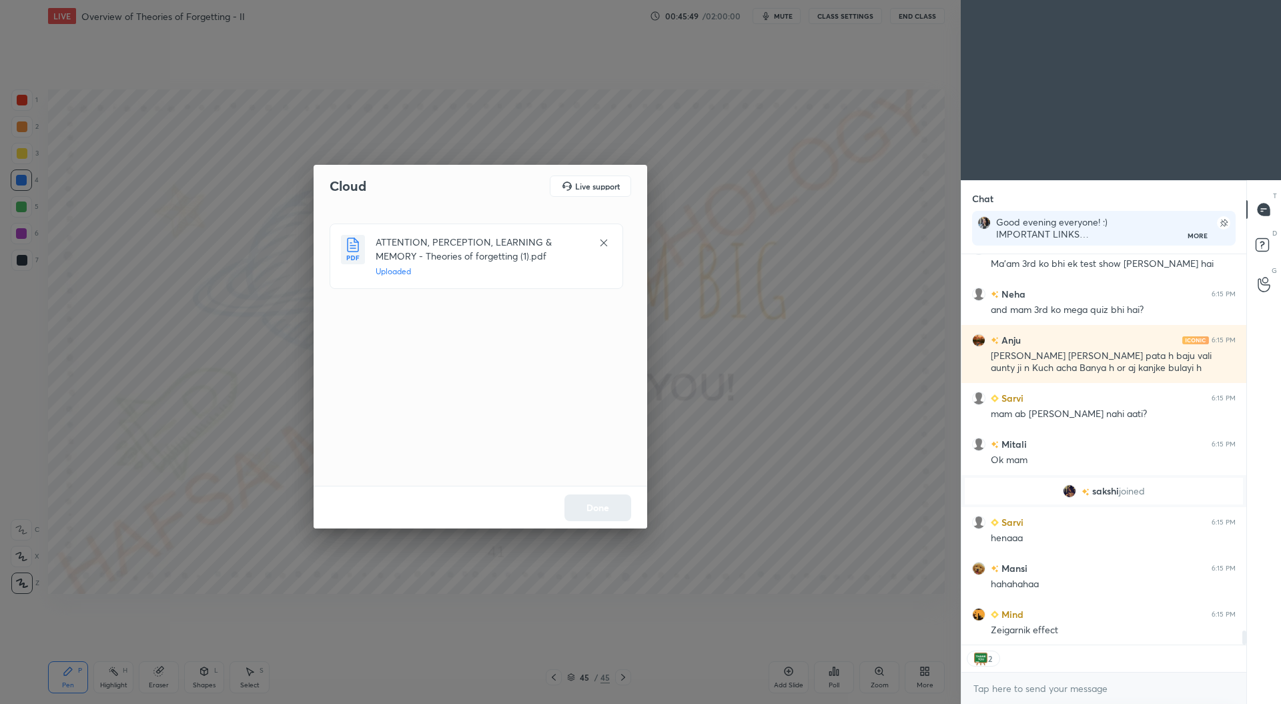
scroll to position [10711, 0]
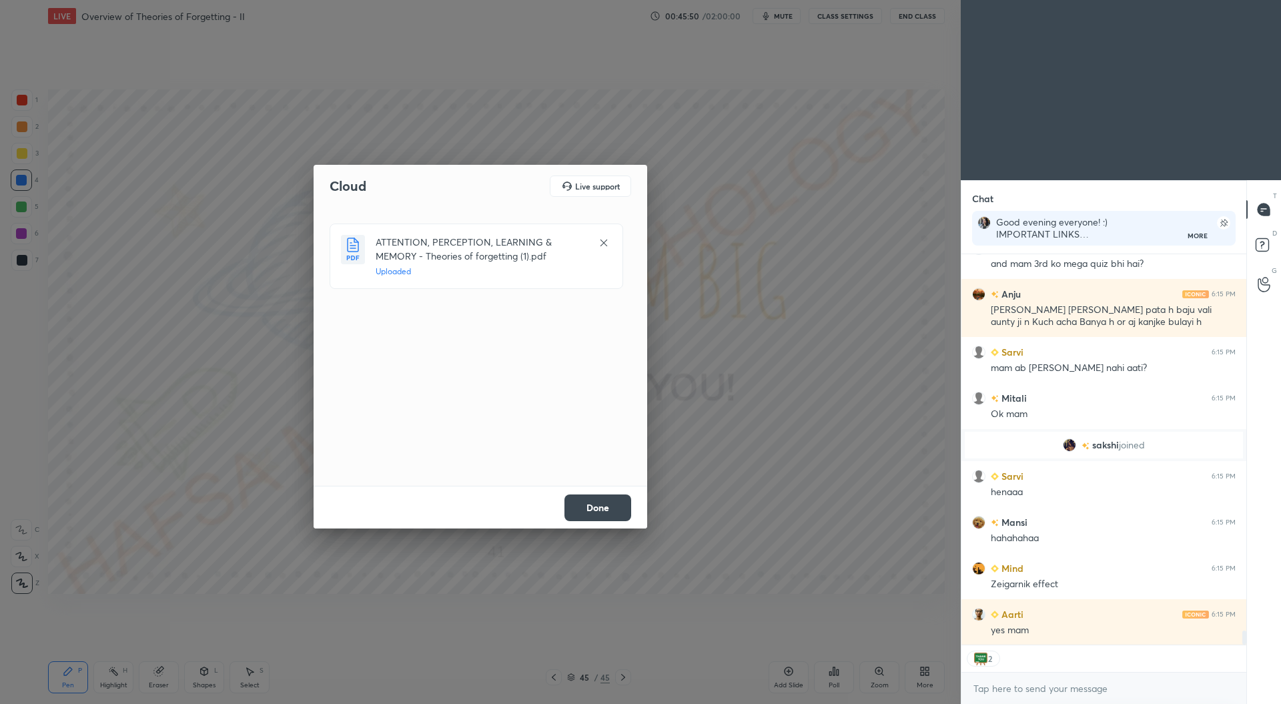
click at [605, 513] on button "Done" at bounding box center [598, 507] width 67 height 27
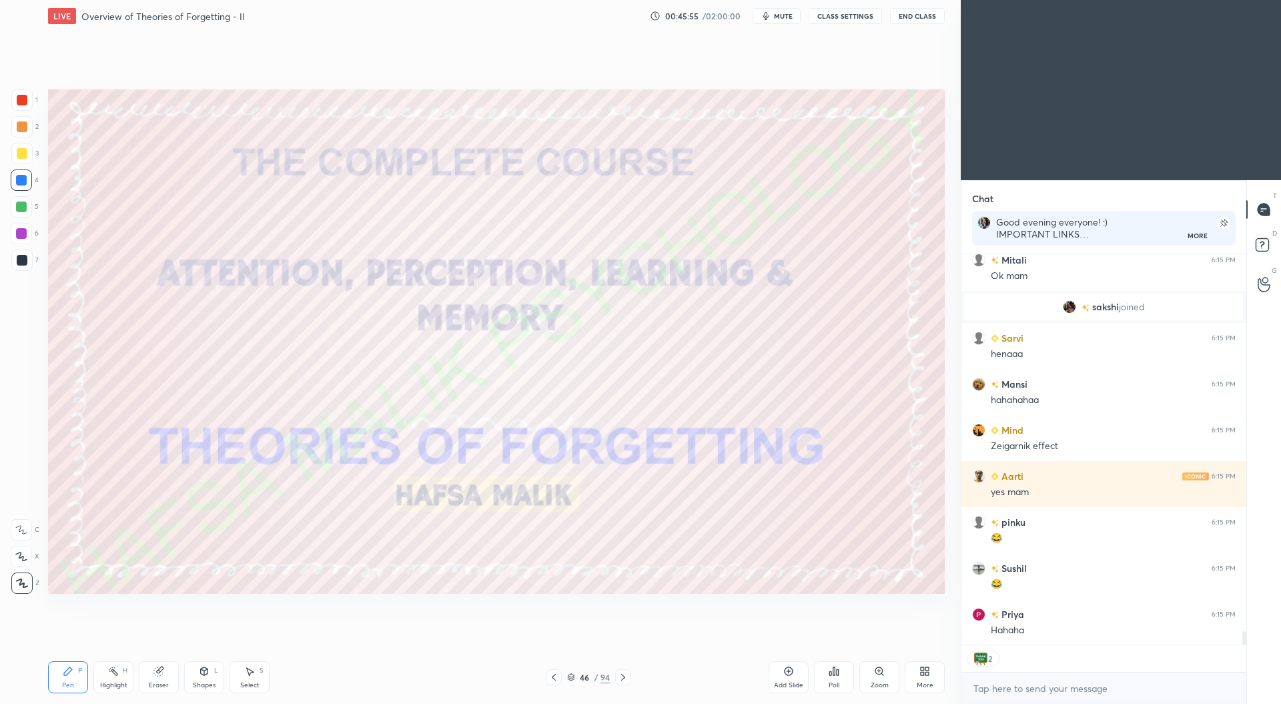
scroll to position [10895, 0]
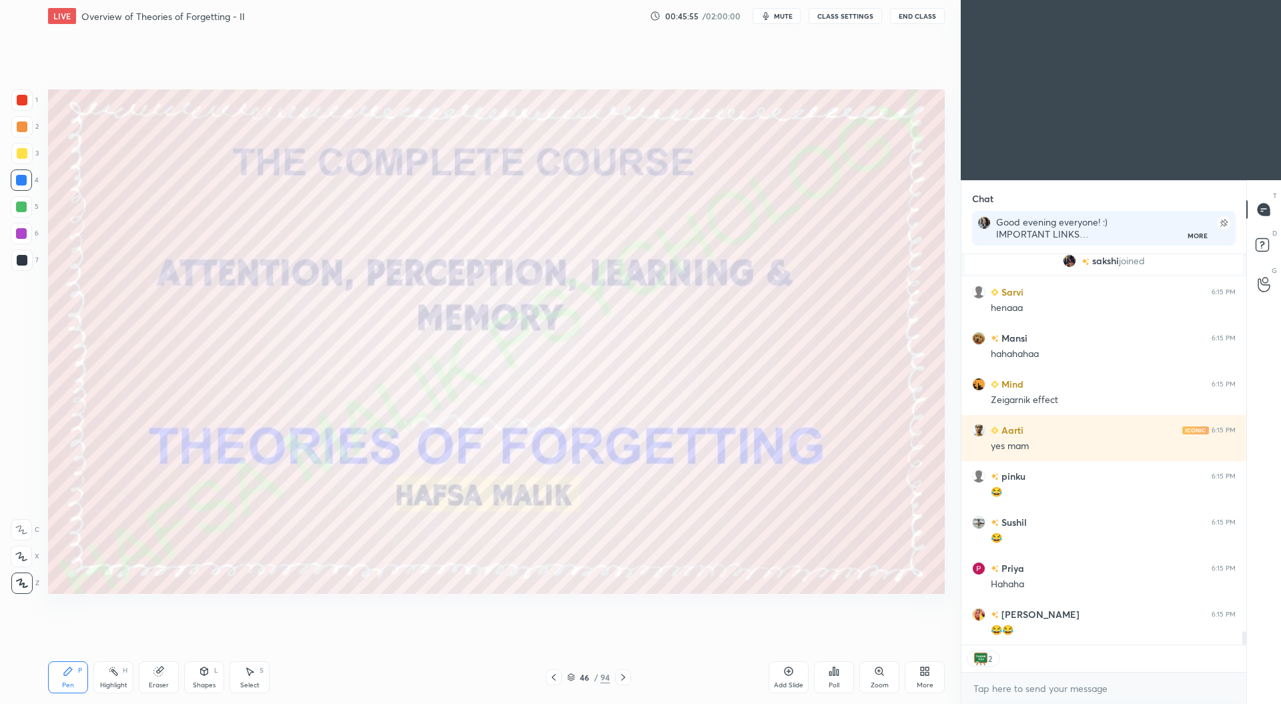
click at [573, 677] on icon at bounding box center [571, 675] width 7 height 3
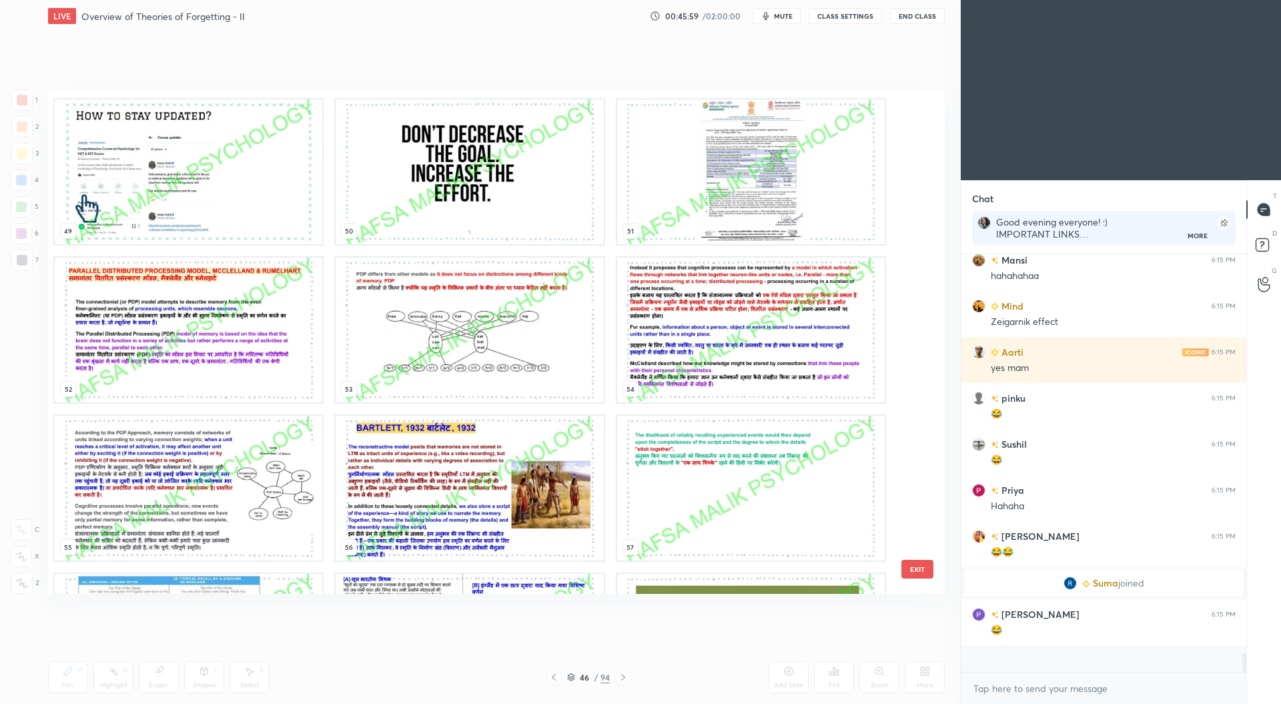
scroll to position [8365, 0]
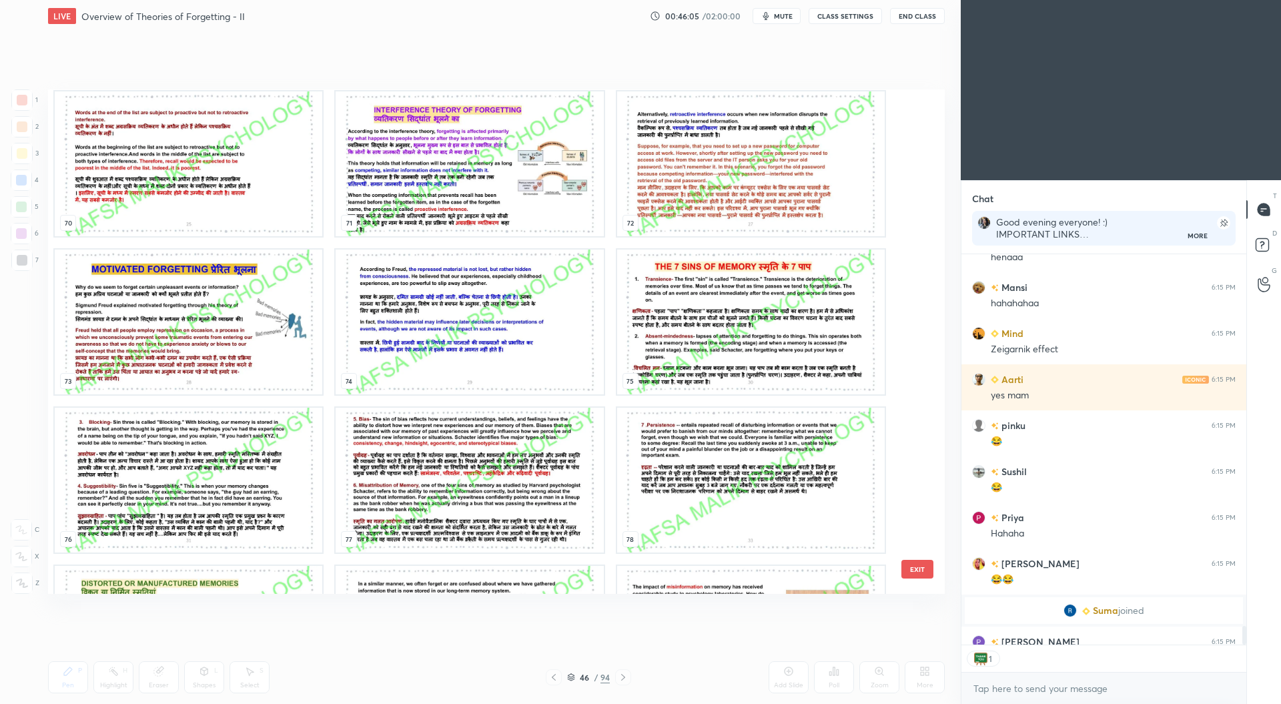
click at [732, 340] on img "grid" at bounding box center [751, 322] width 268 height 145
click at [731, 338] on img "grid" at bounding box center [751, 322] width 268 height 145
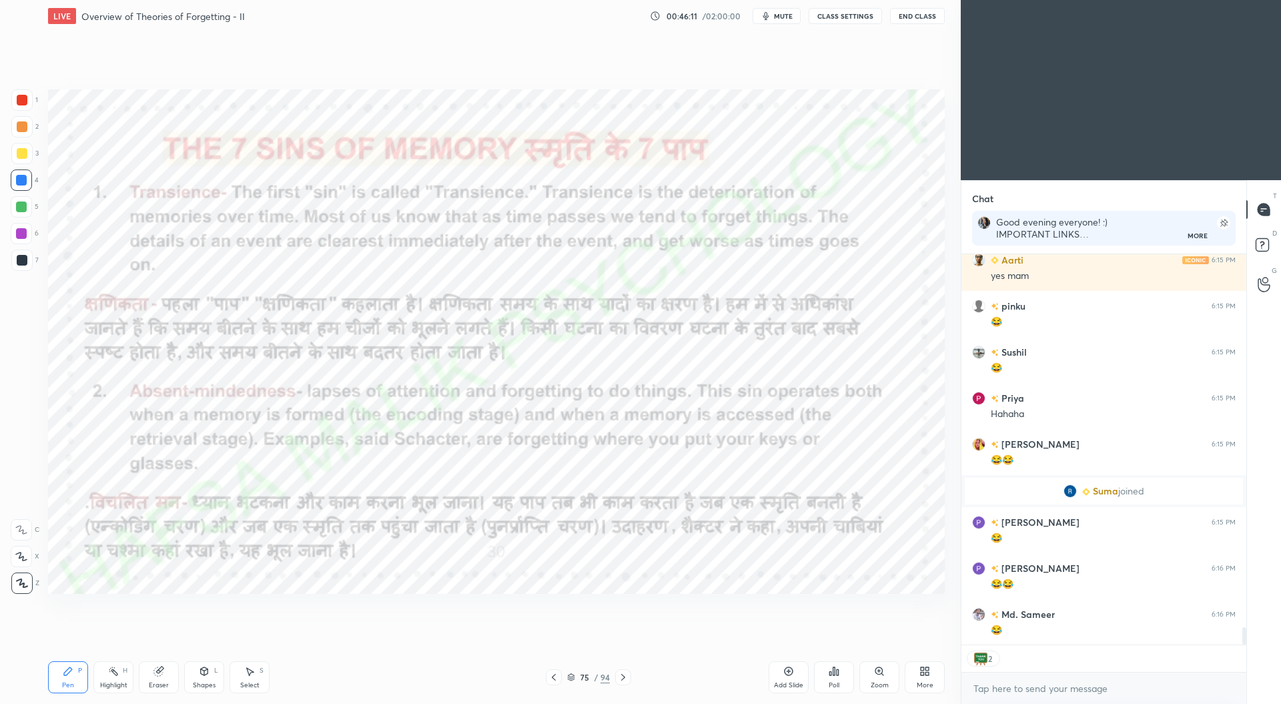
type textarea "x"
click at [21, 233] on div at bounding box center [21, 233] width 11 height 11
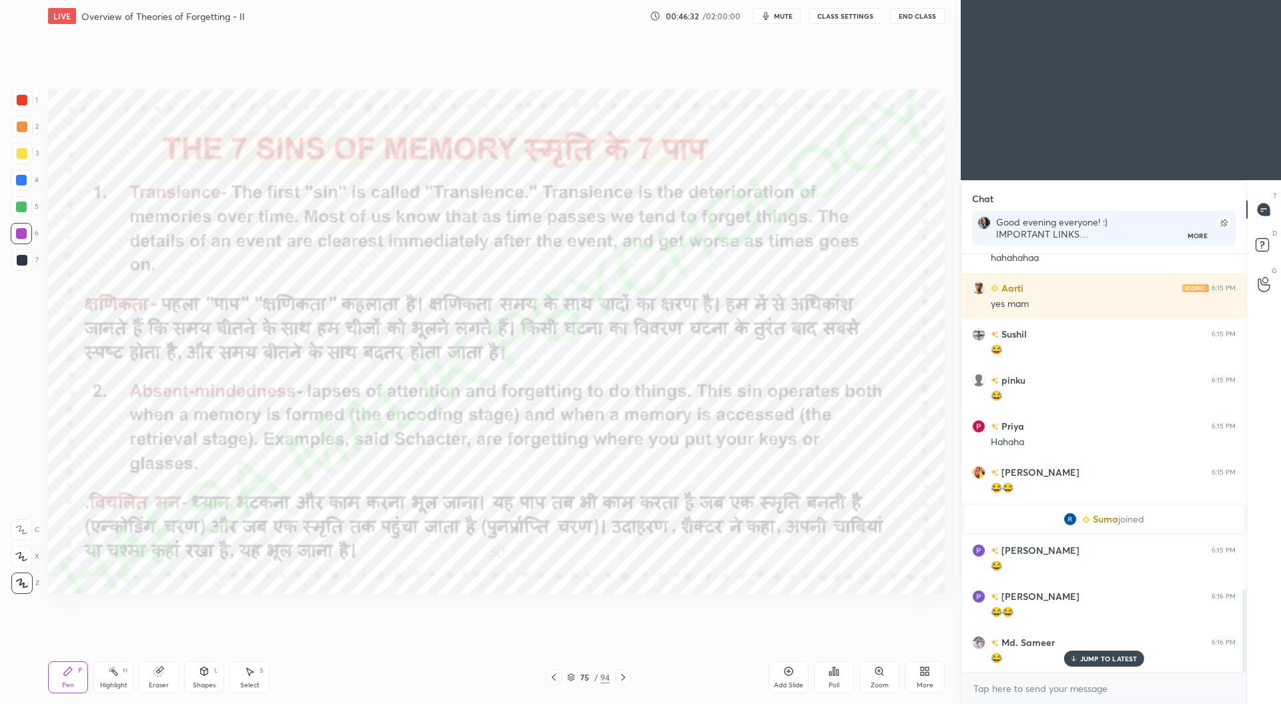
scroll to position [1459, 0]
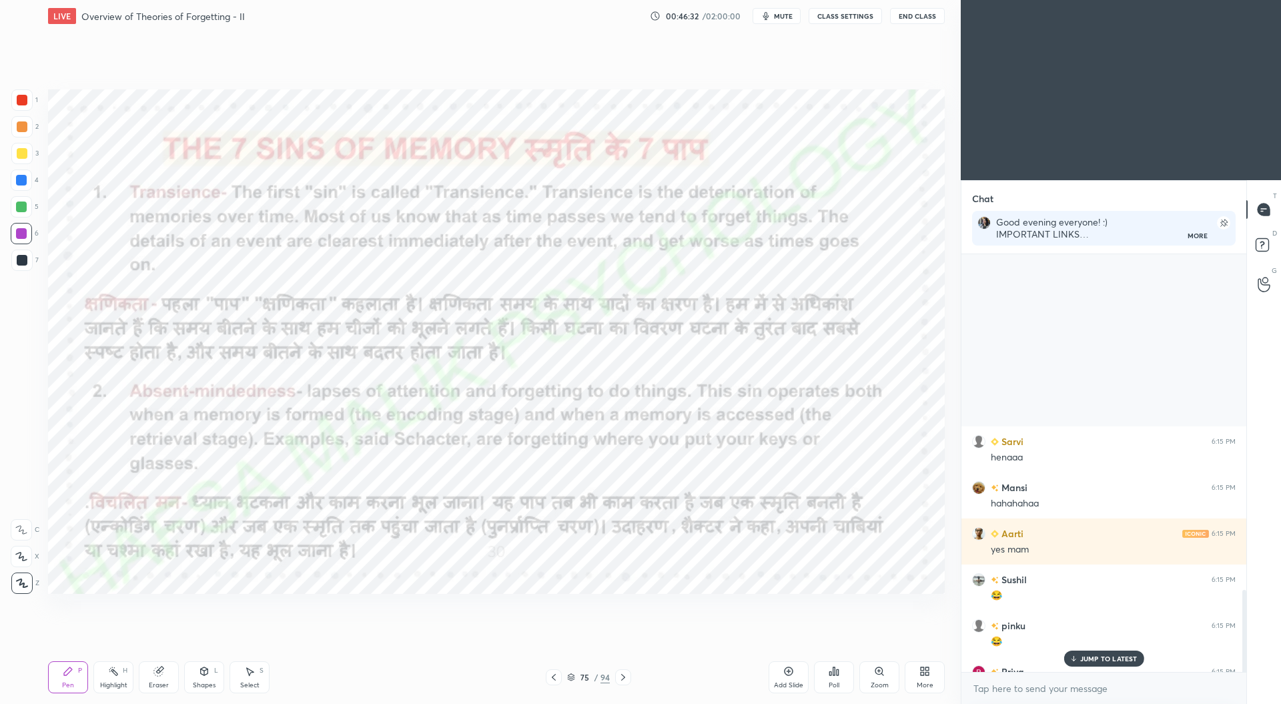
click at [25, 261] on div at bounding box center [22, 260] width 11 height 11
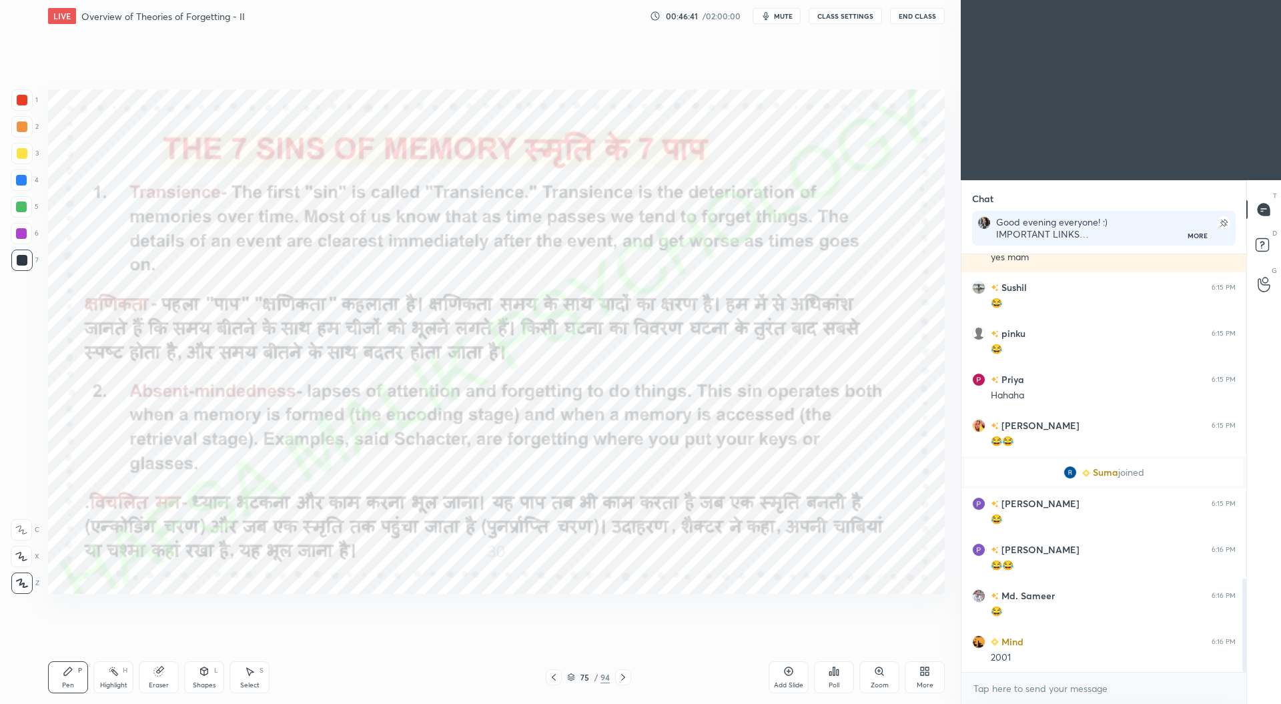
scroll to position [1504, 0]
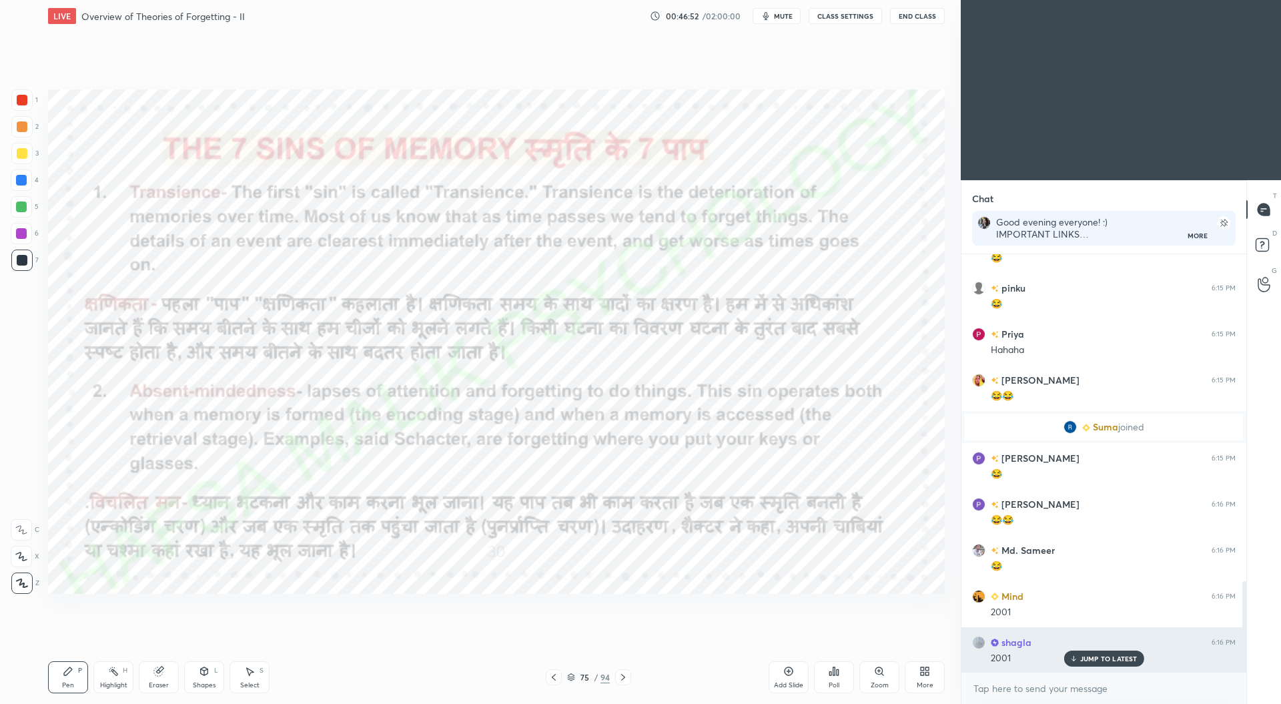
click at [1089, 651] on div "JUMP TO LATEST" at bounding box center [1104, 659] width 80 height 16
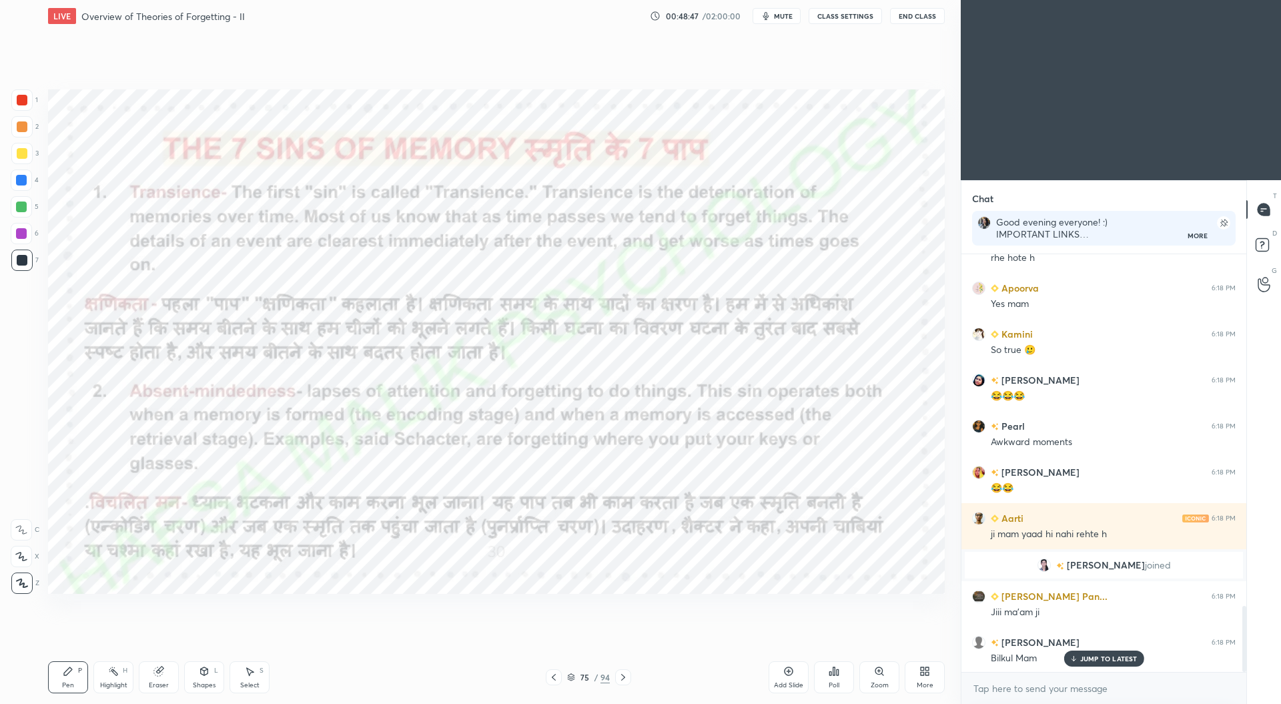
scroll to position [2286, 0]
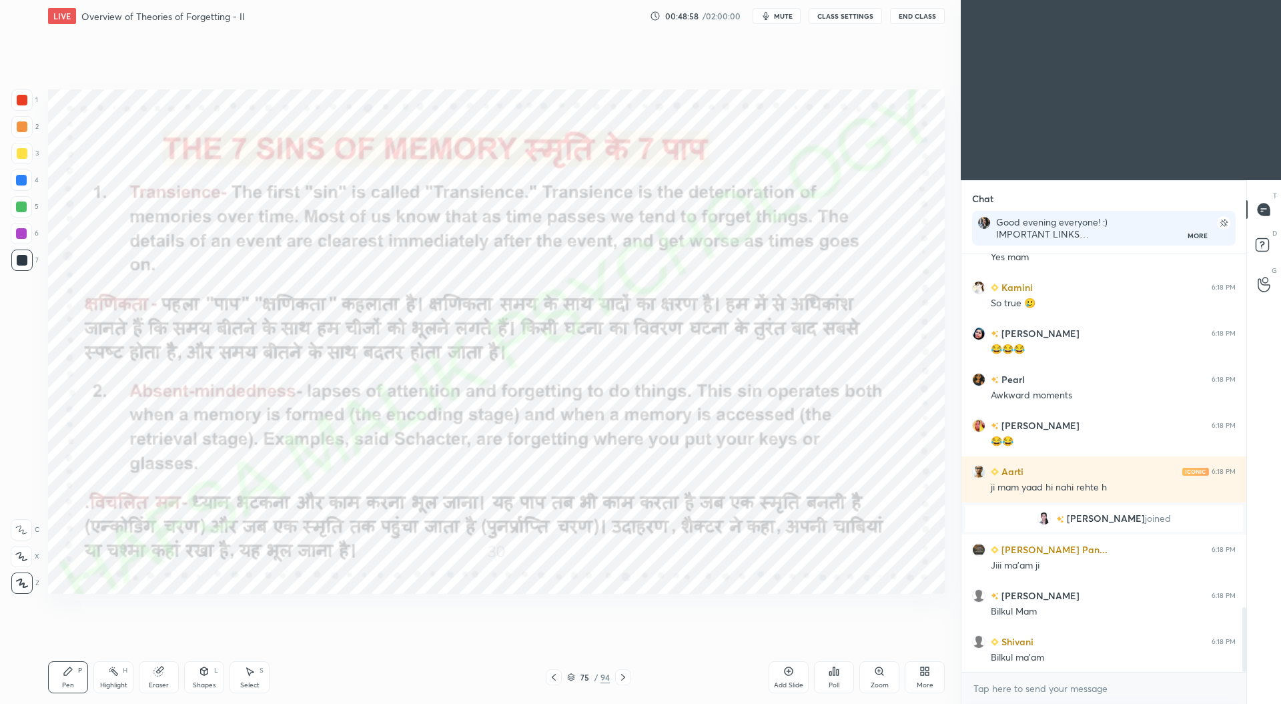
click at [23, 98] on div at bounding box center [22, 100] width 11 height 11
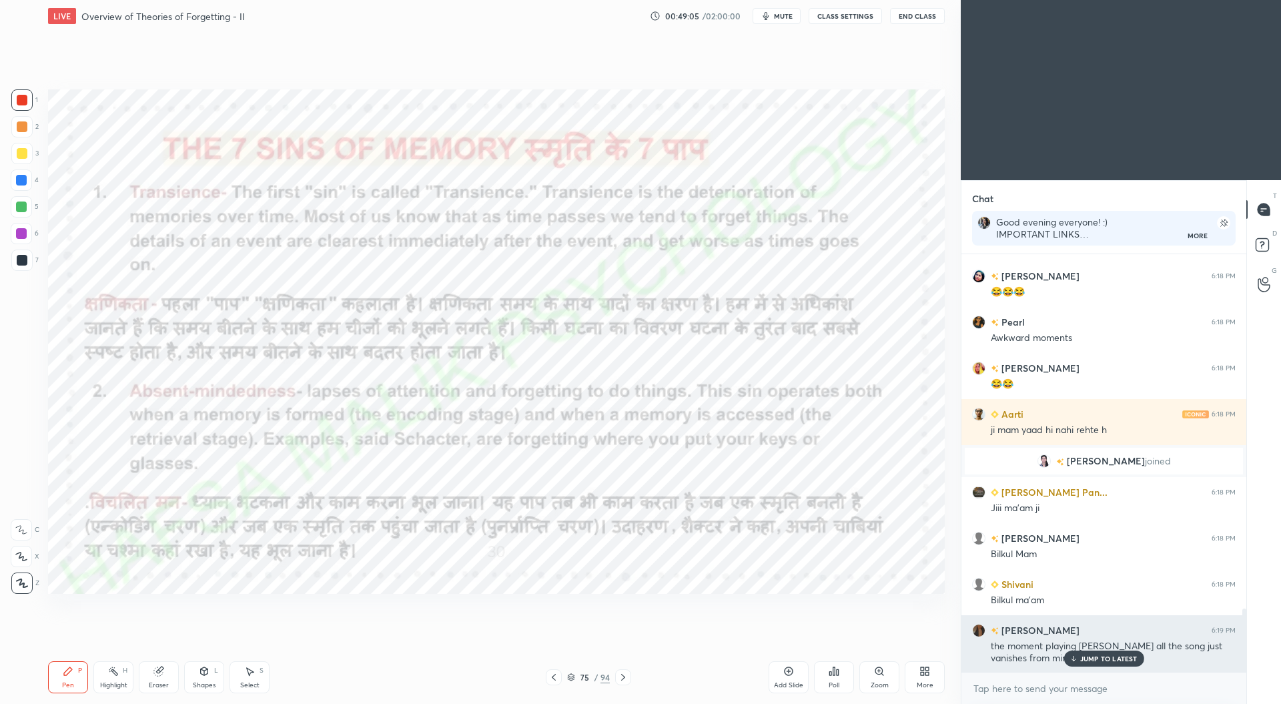
click at [1081, 659] on p "JUMP TO LATEST" at bounding box center [1108, 659] width 57 height 8
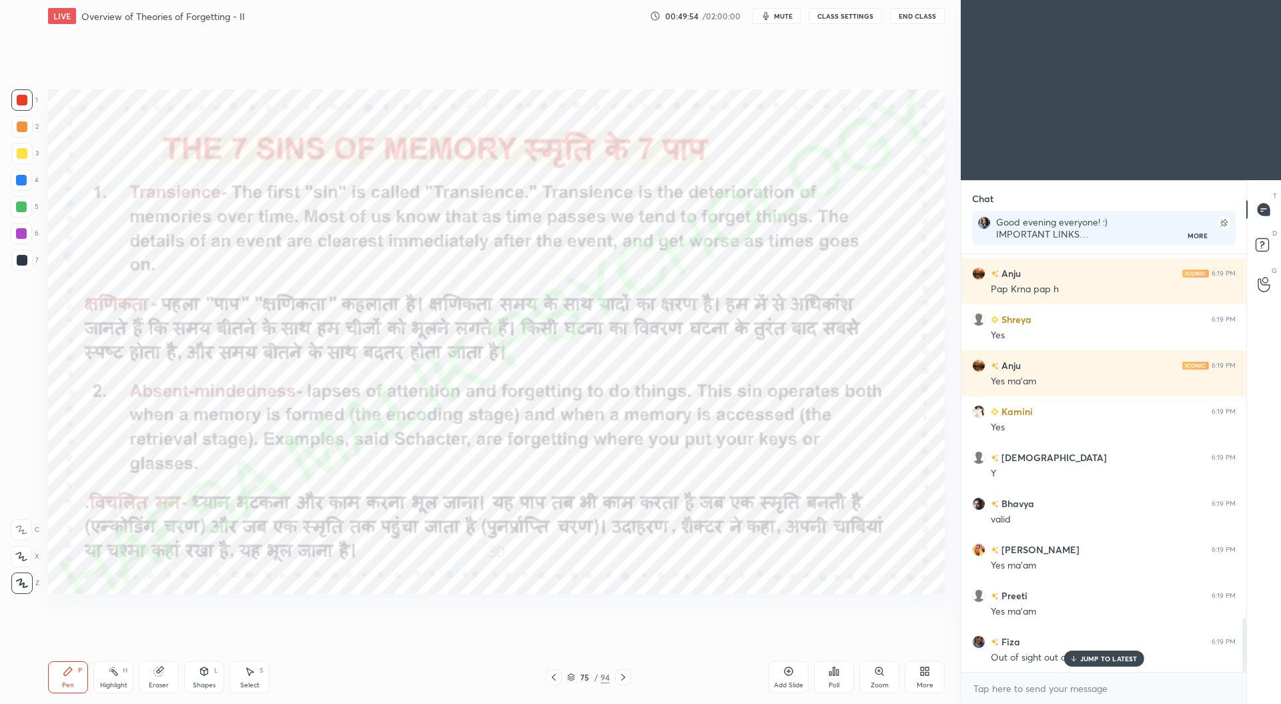
scroll to position [2804, 0]
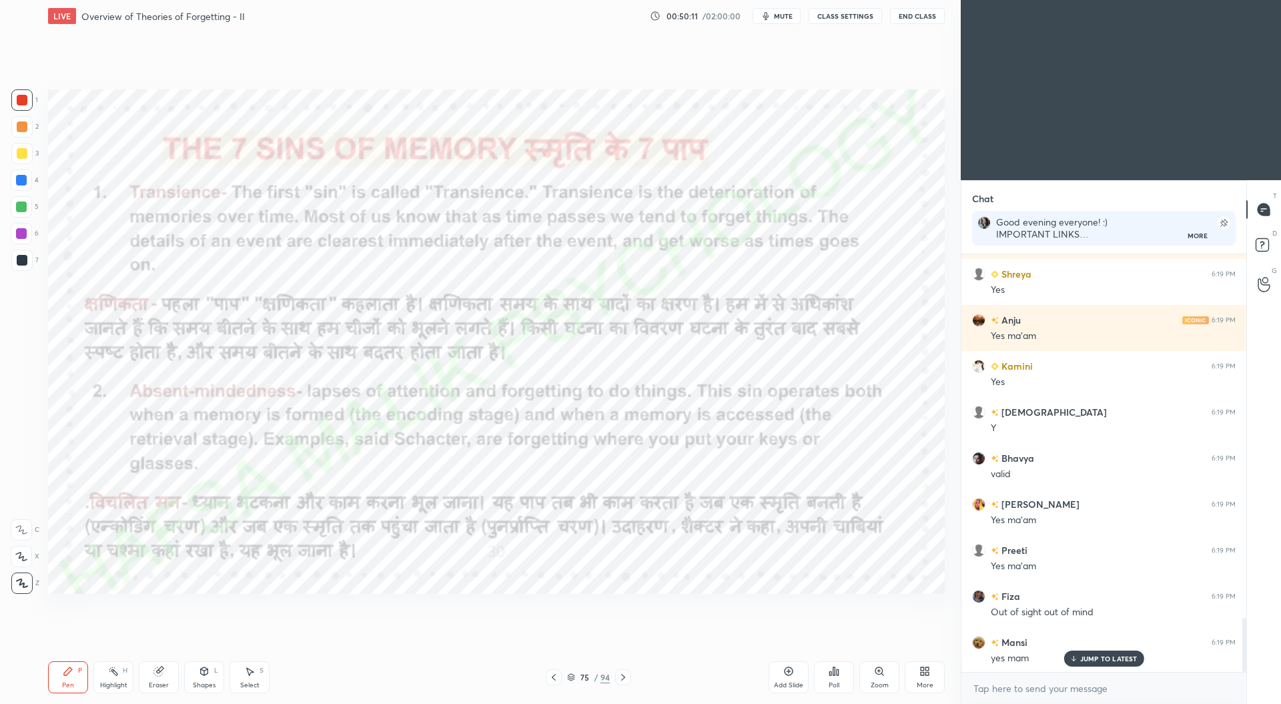
click at [798, 679] on div "Add Slide" at bounding box center [789, 677] width 40 height 32
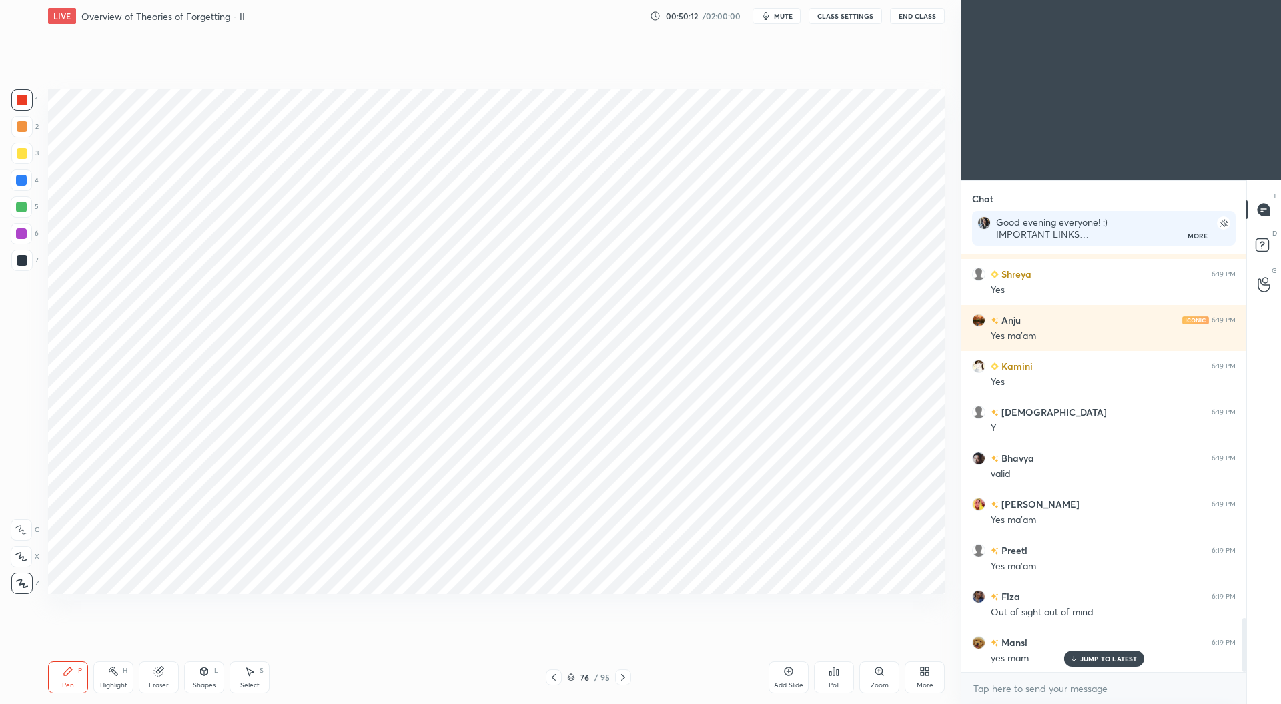
click at [23, 261] on div at bounding box center [22, 260] width 11 height 11
click at [23, 99] on div at bounding box center [22, 100] width 11 height 11
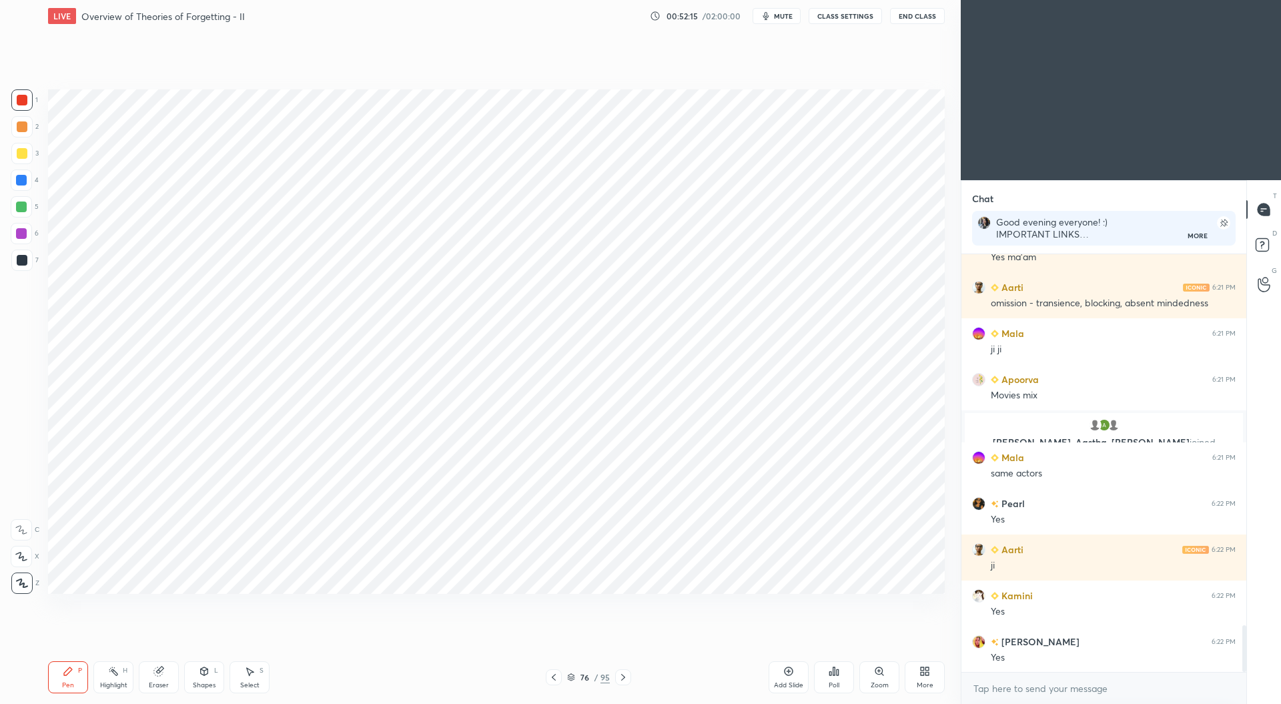
scroll to position [3388, 0]
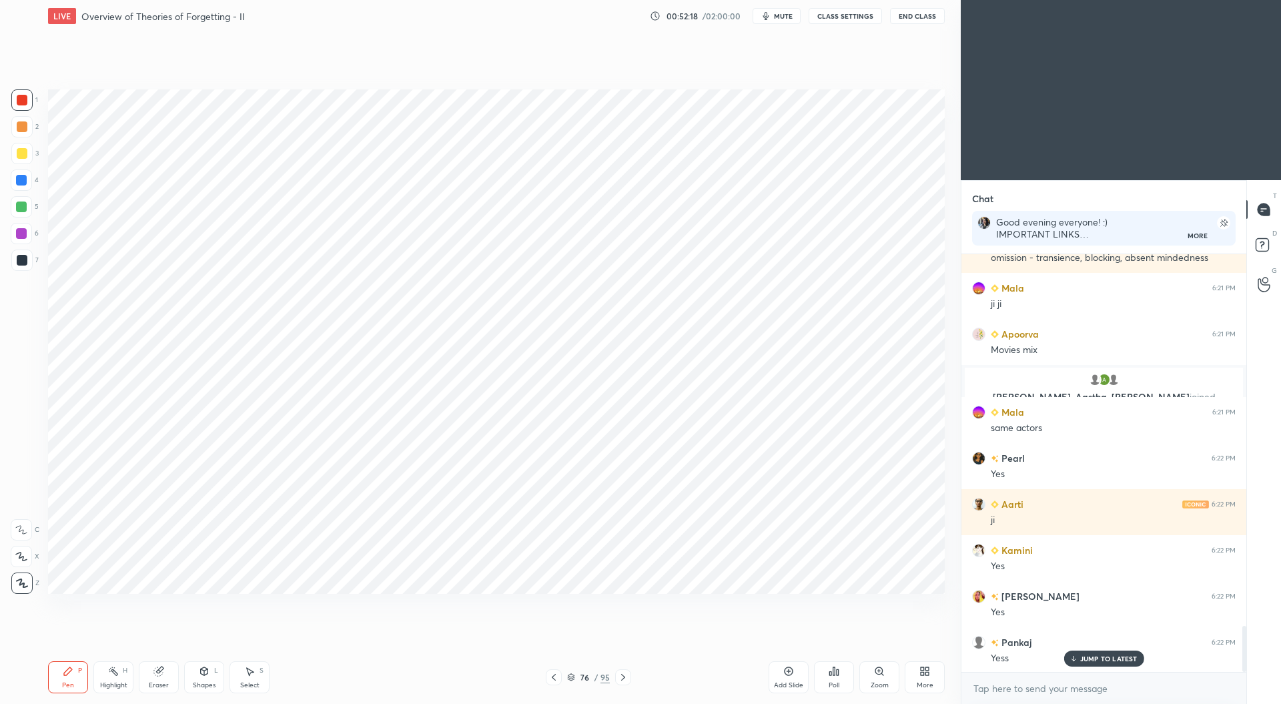
click at [554, 682] on icon at bounding box center [553, 677] width 11 height 11
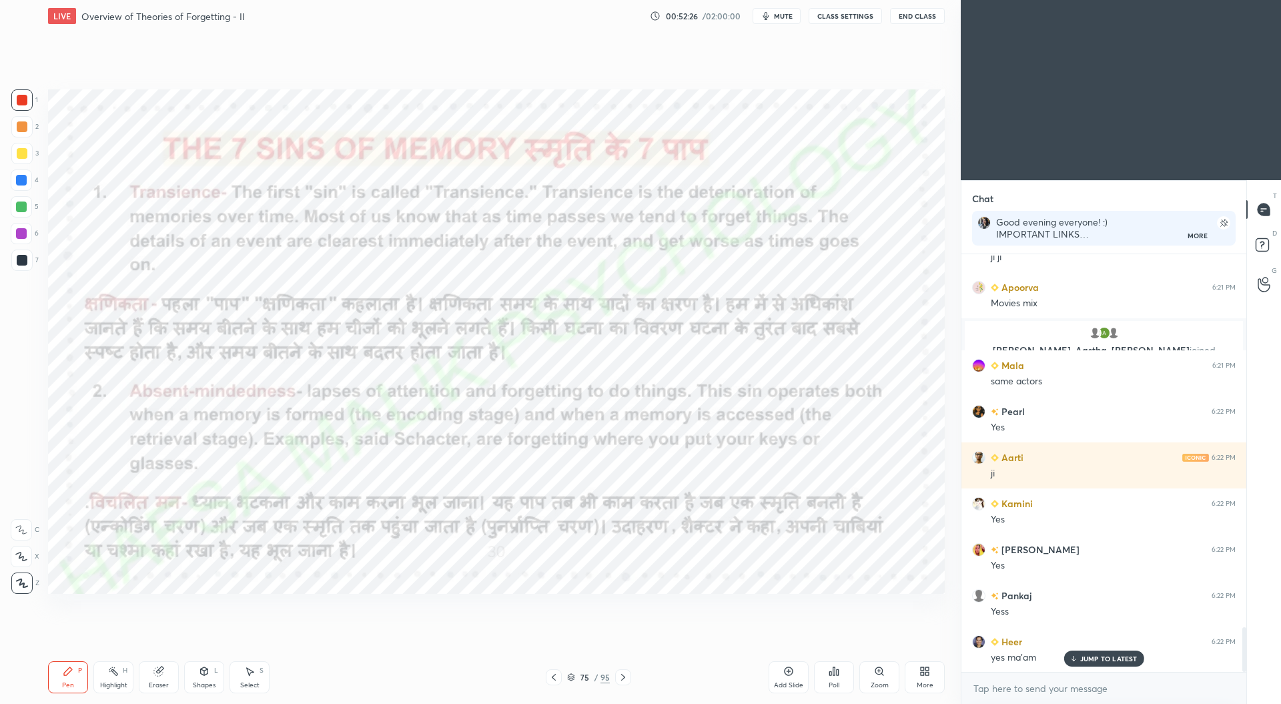
scroll to position [3480, 0]
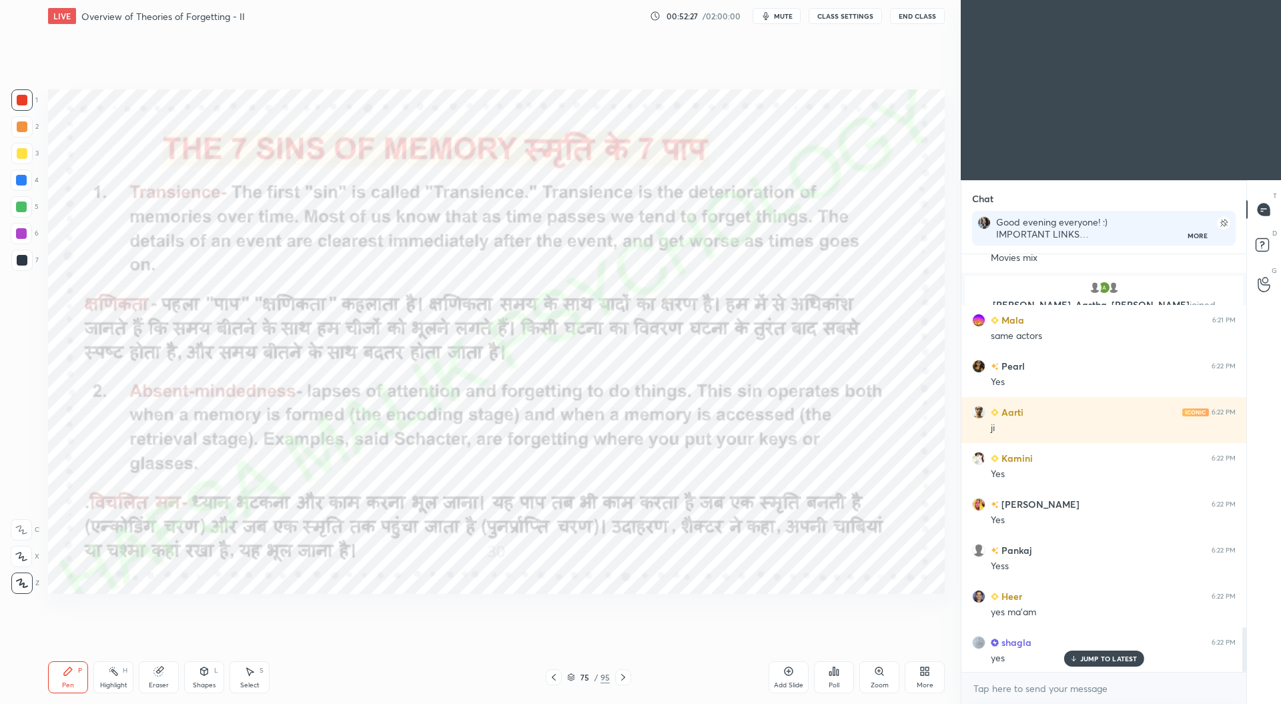
click at [17, 175] on div at bounding box center [21, 180] width 11 height 11
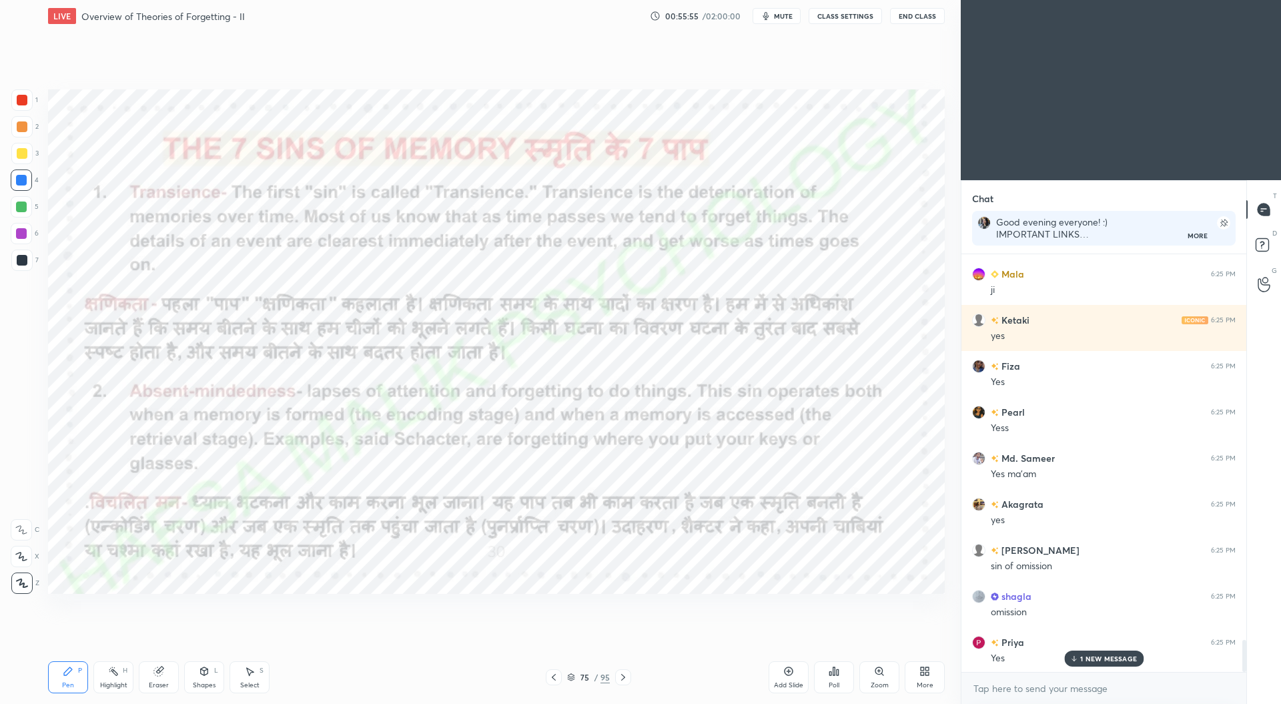
scroll to position [5109, 0]
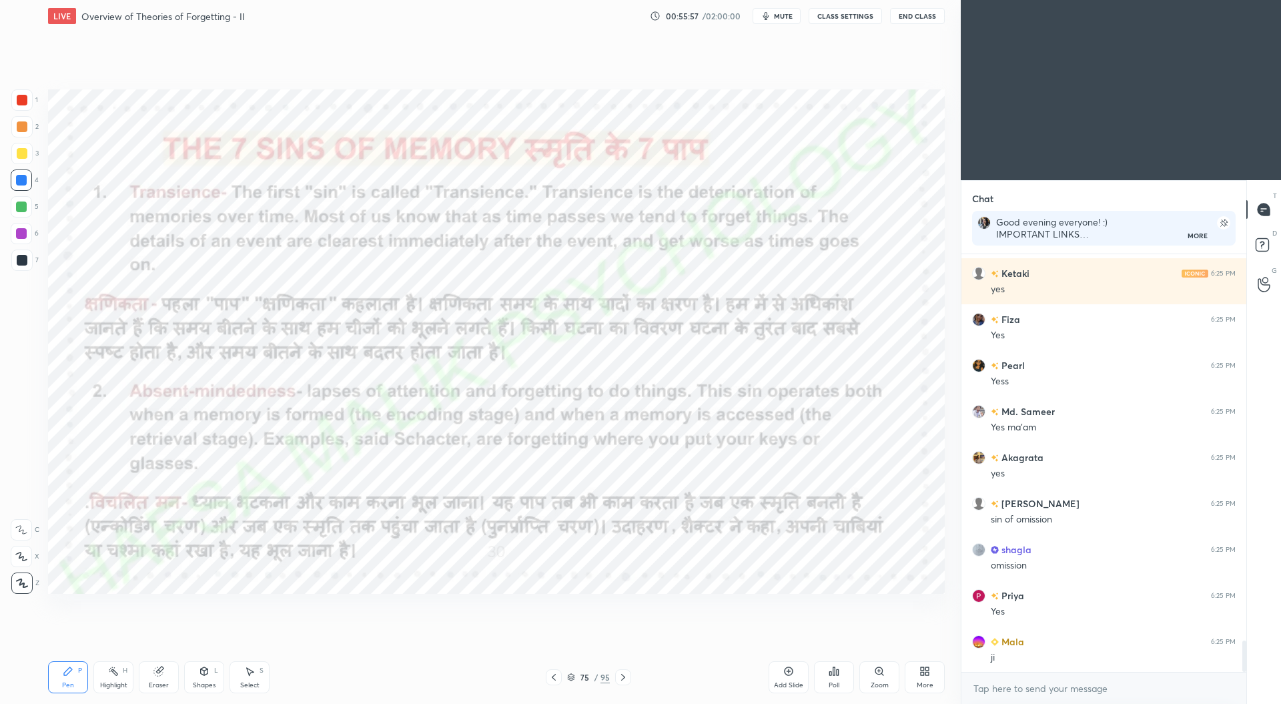
click at [621, 680] on icon at bounding box center [623, 677] width 4 height 7
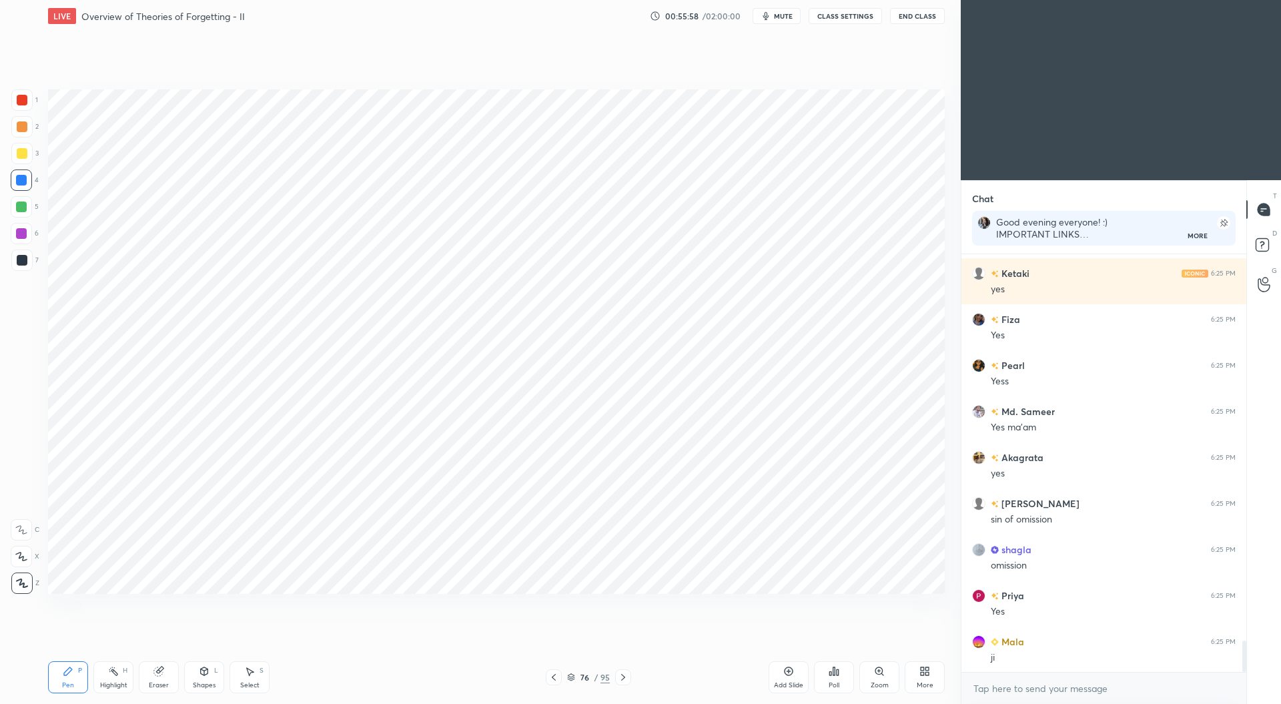
click at [623, 675] on icon at bounding box center [623, 677] width 11 height 11
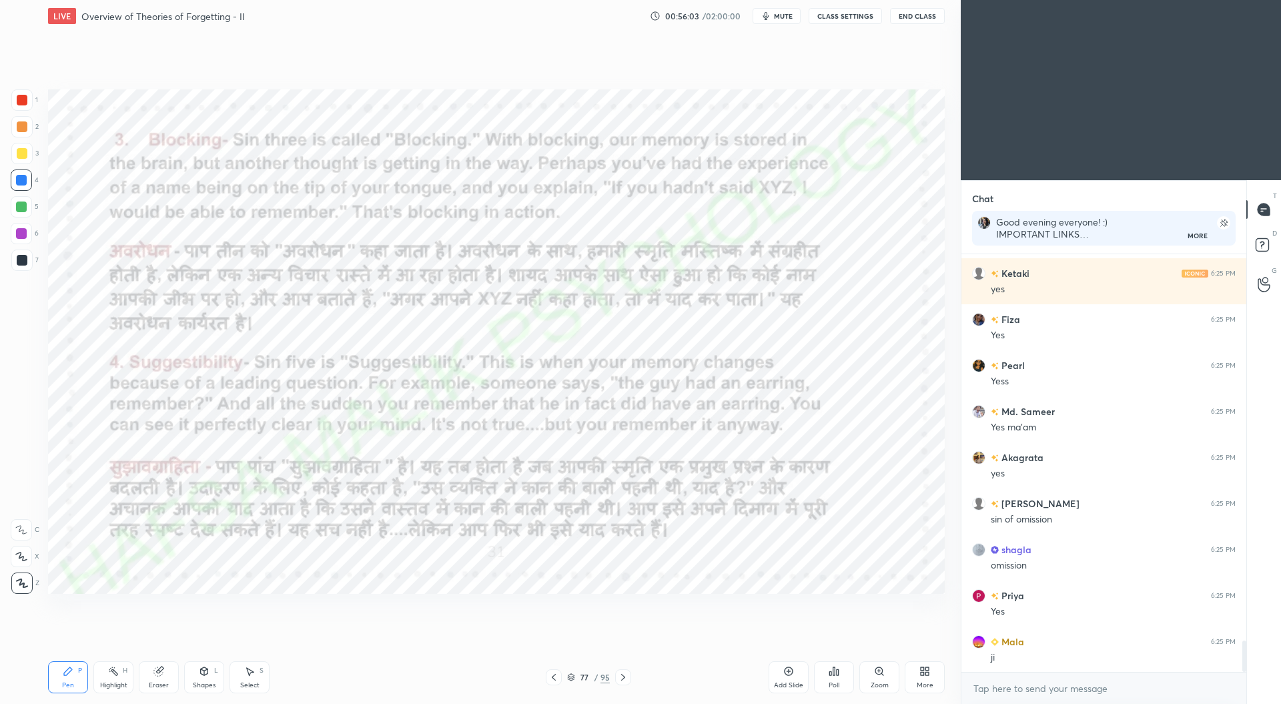
click at [790, 680] on div "Add Slide" at bounding box center [789, 677] width 40 height 32
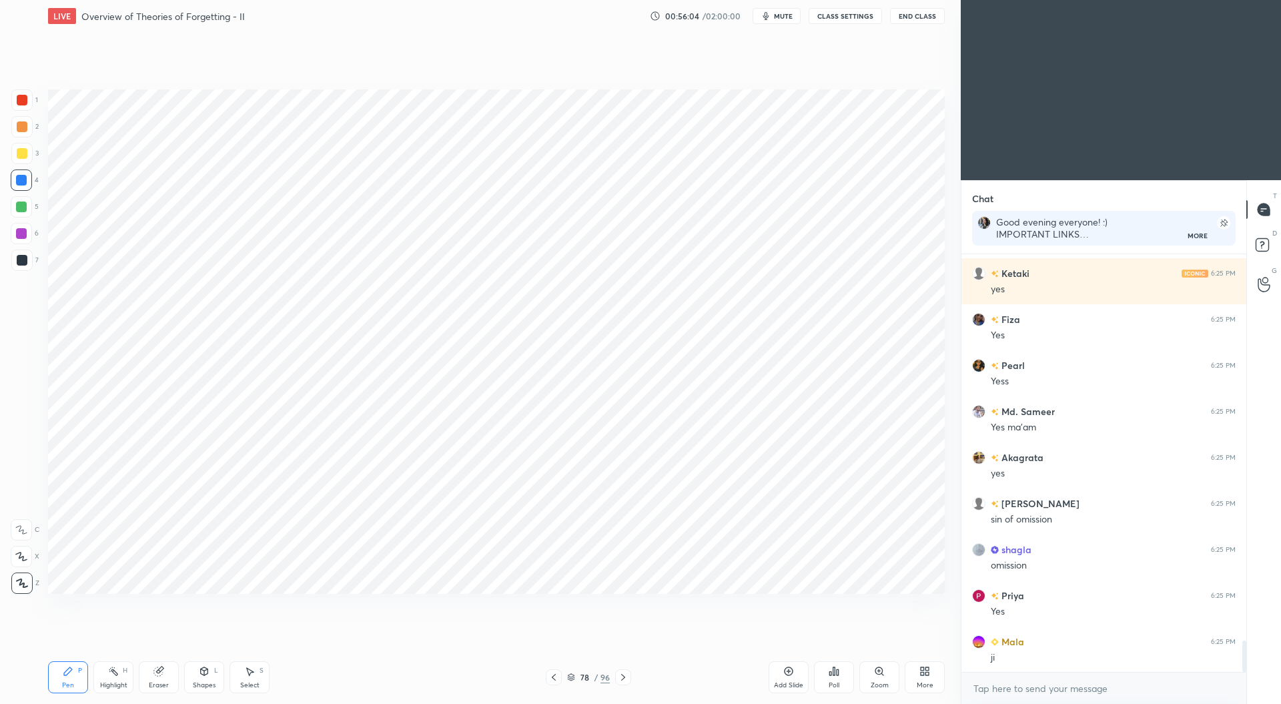
click at [30, 264] on div at bounding box center [21, 260] width 21 height 21
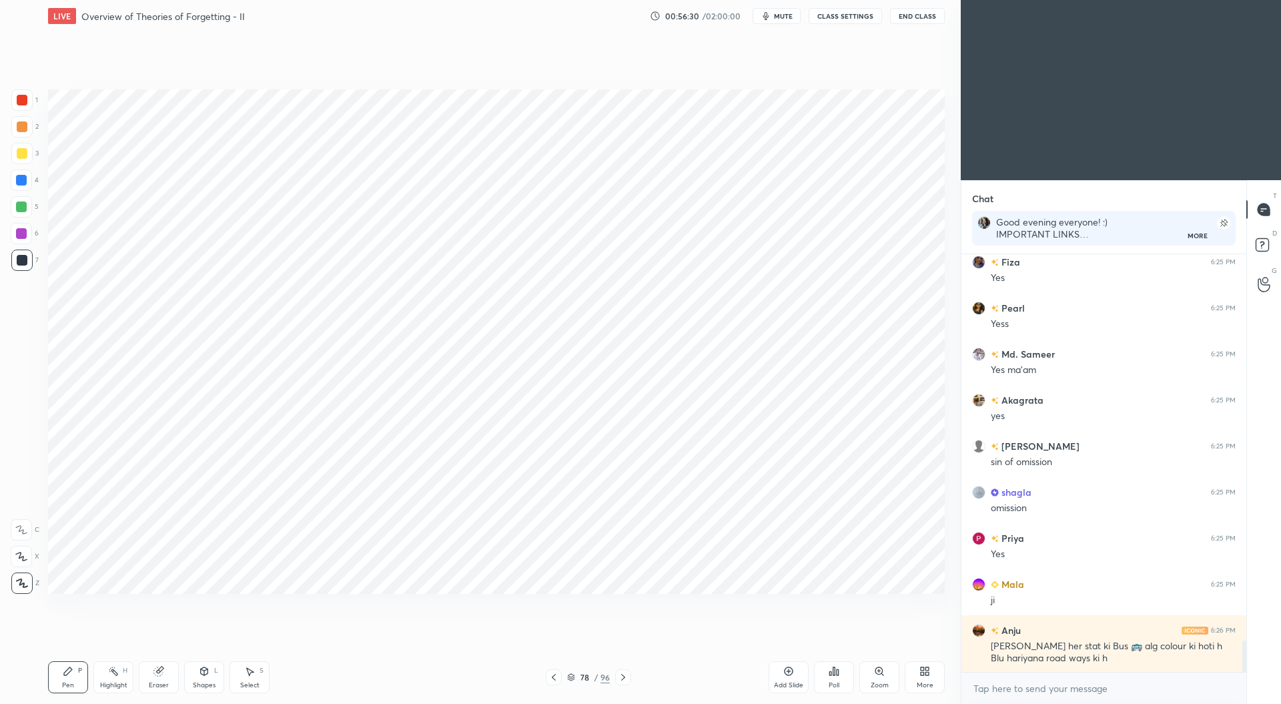
click at [19, 157] on div at bounding box center [22, 153] width 11 height 11
click at [24, 235] on div at bounding box center [21, 233] width 11 height 11
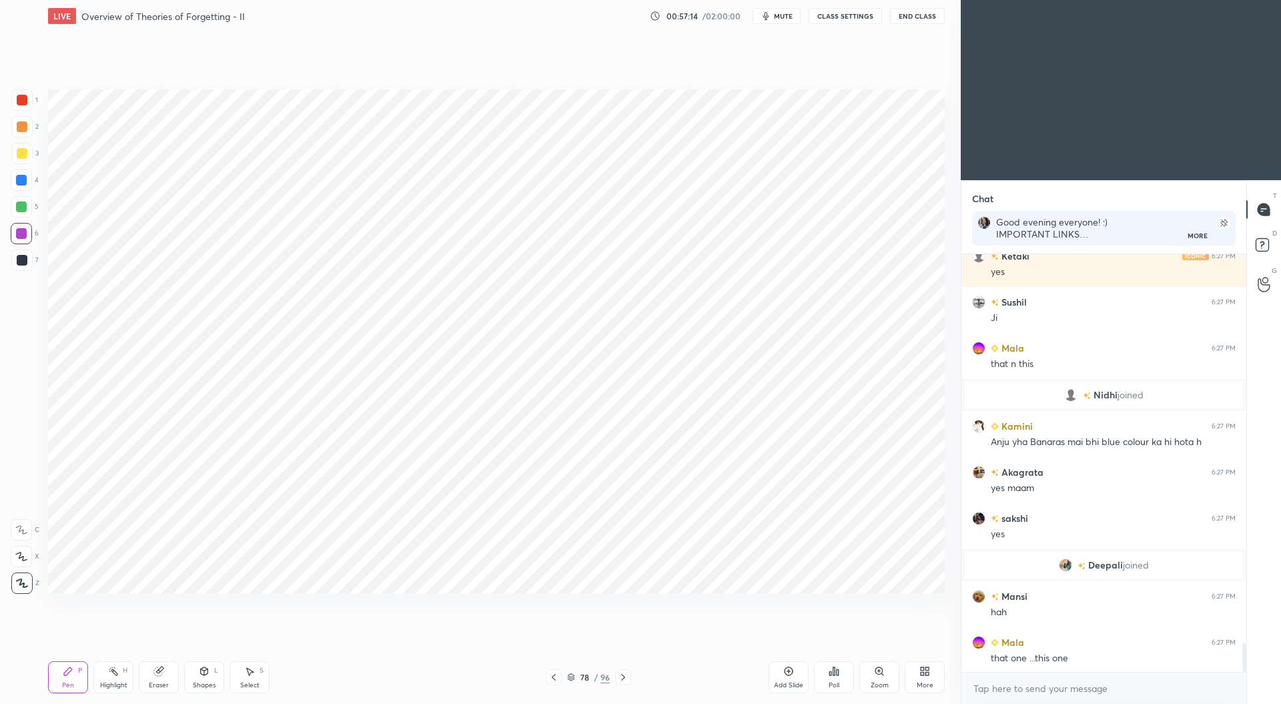
scroll to position [5645, 0]
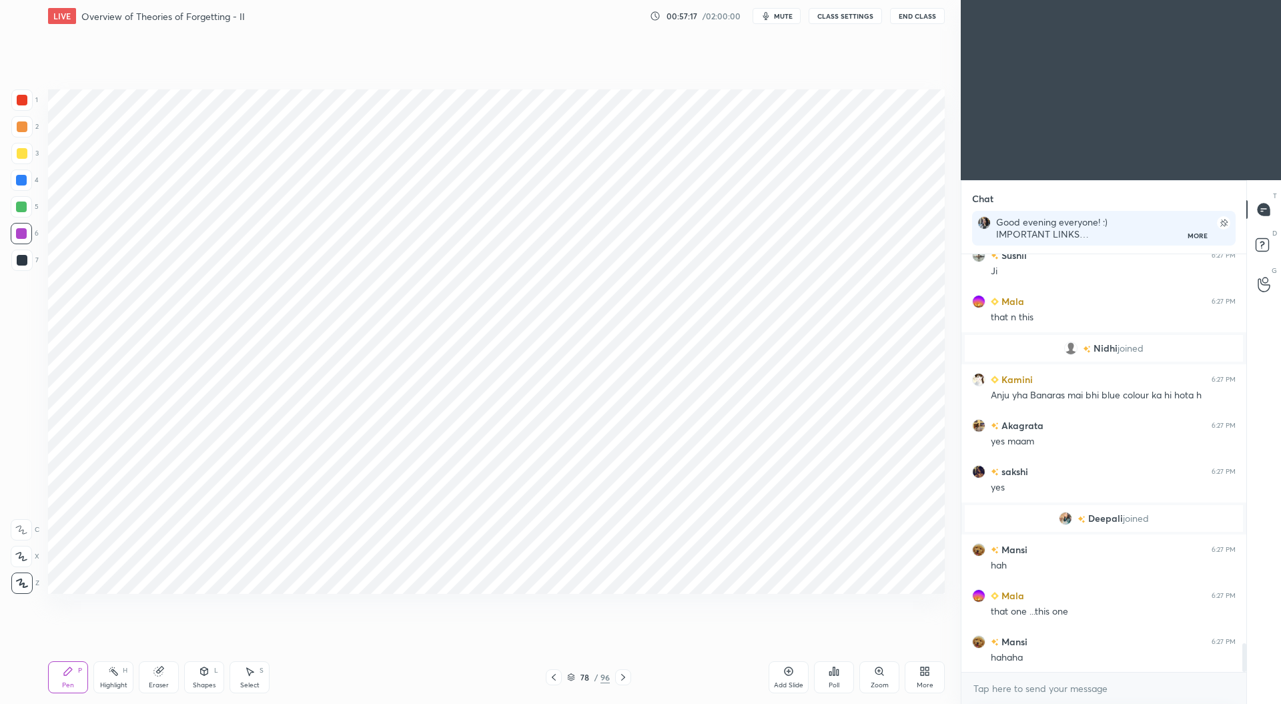
click at [28, 179] on div at bounding box center [21, 179] width 21 height 21
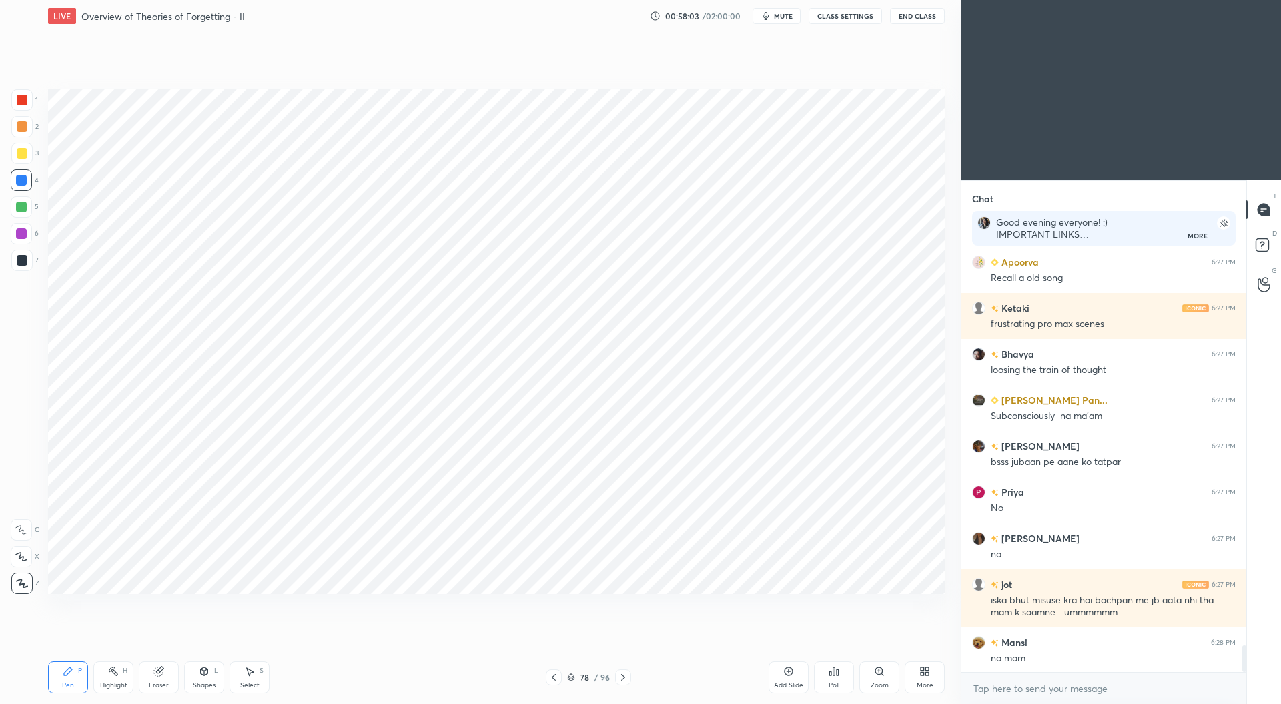
scroll to position [6210, 0]
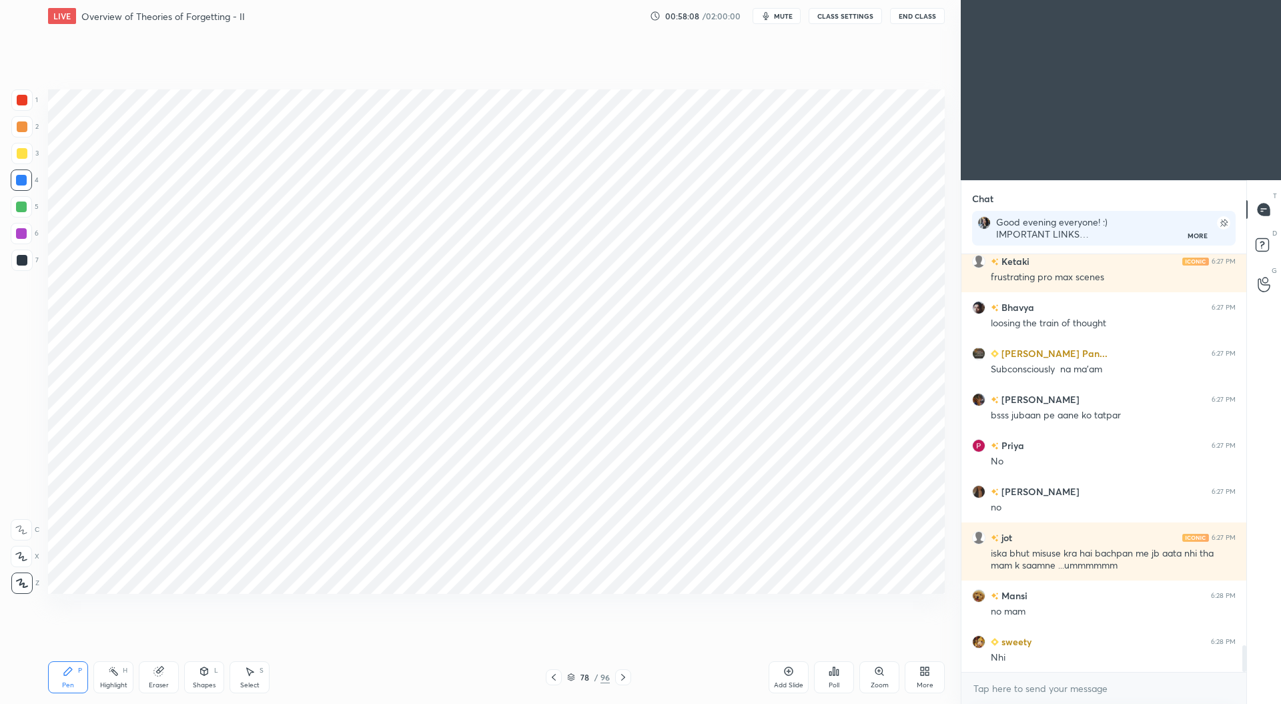
click at [24, 233] on div at bounding box center [21, 233] width 11 height 11
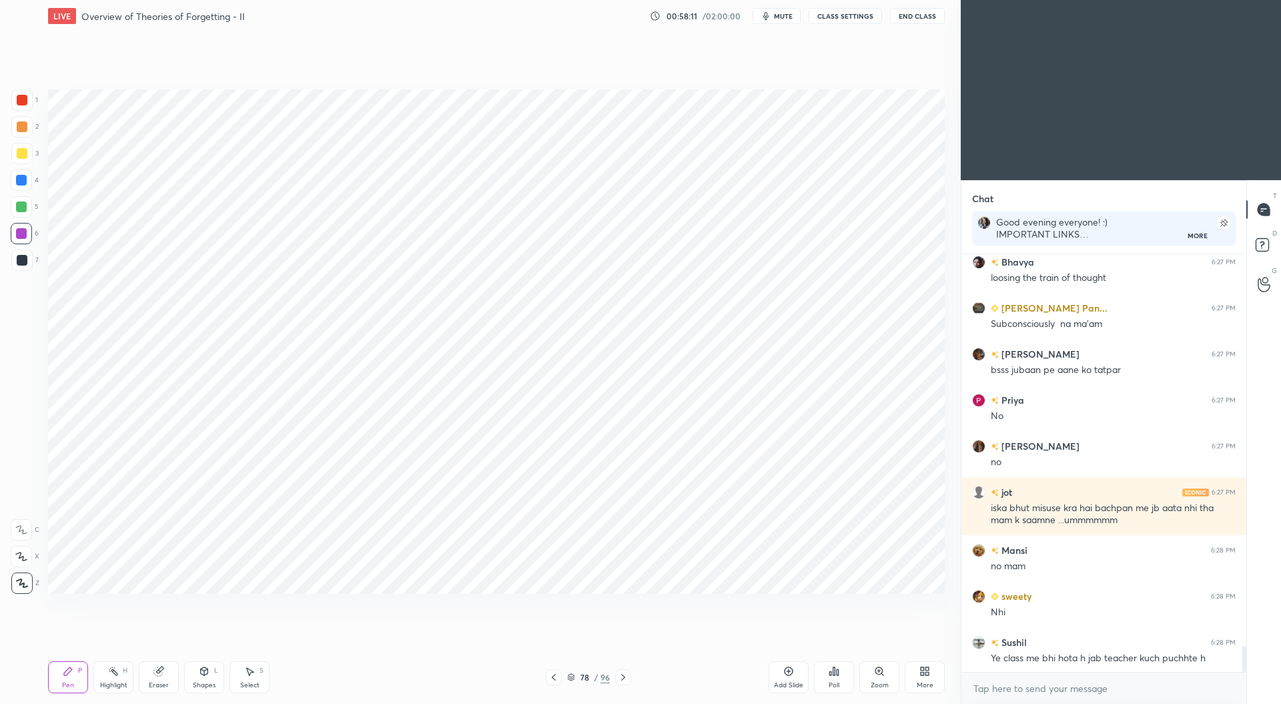
scroll to position [6302, 0]
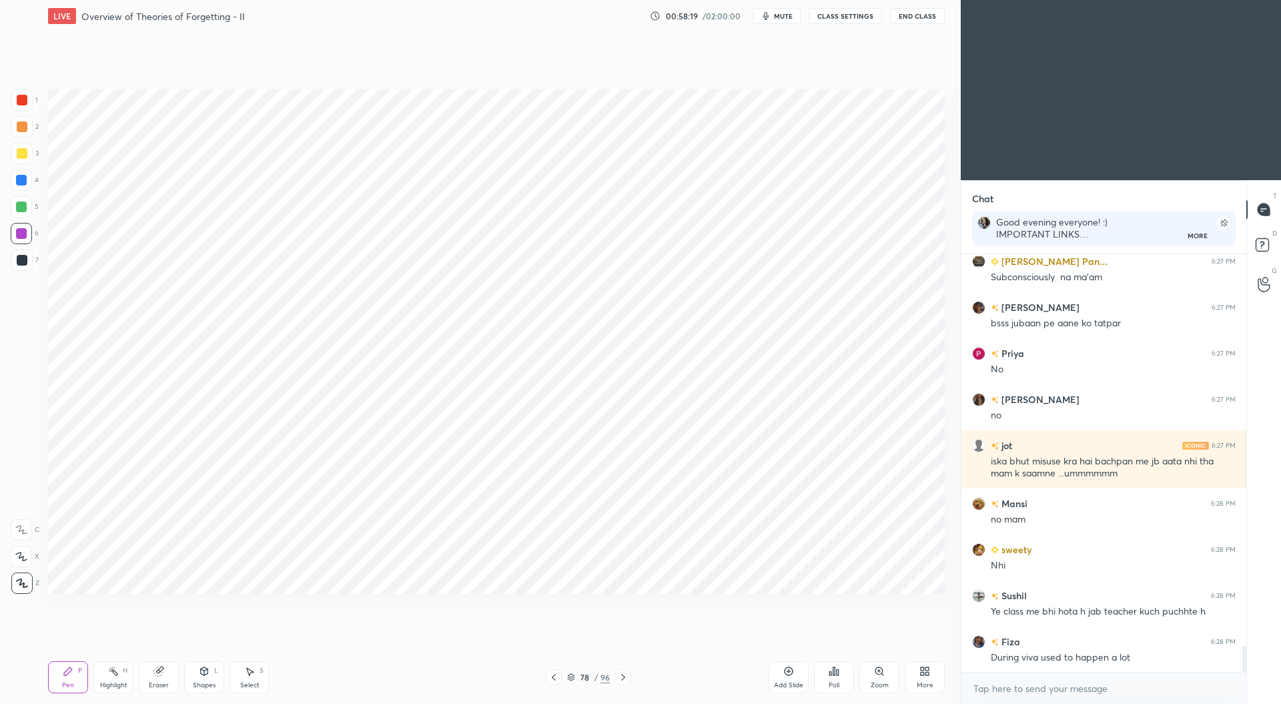
click at [22, 264] on div at bounding box center [22, 260] width 11 height 11
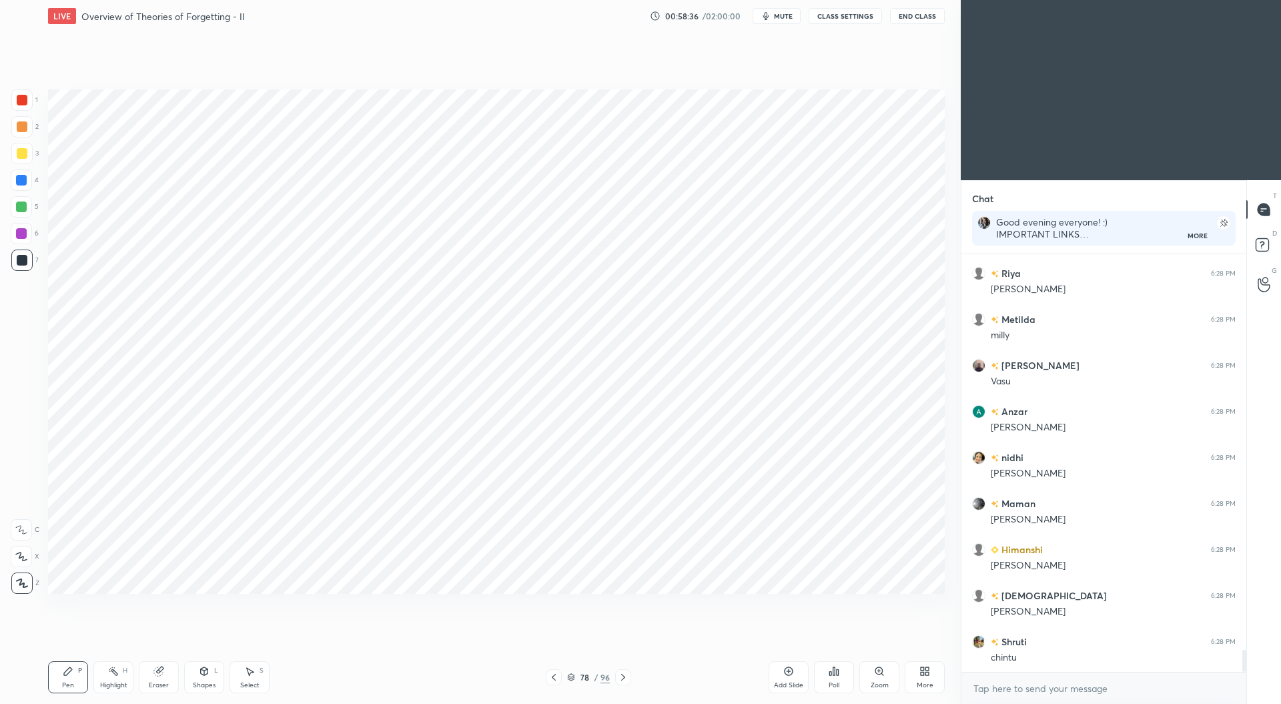
scroll to position [7556, 0]
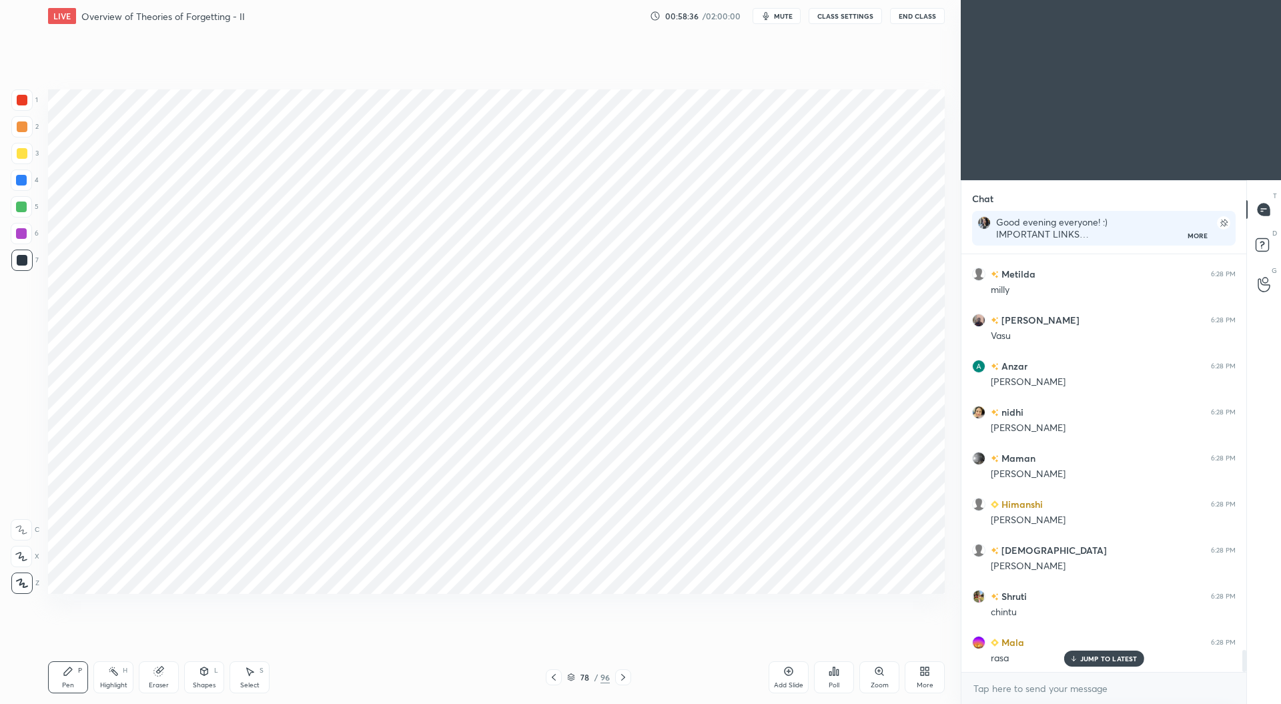
click at [21, 103] on div at bounding box center [22, 100] width 11 height 11
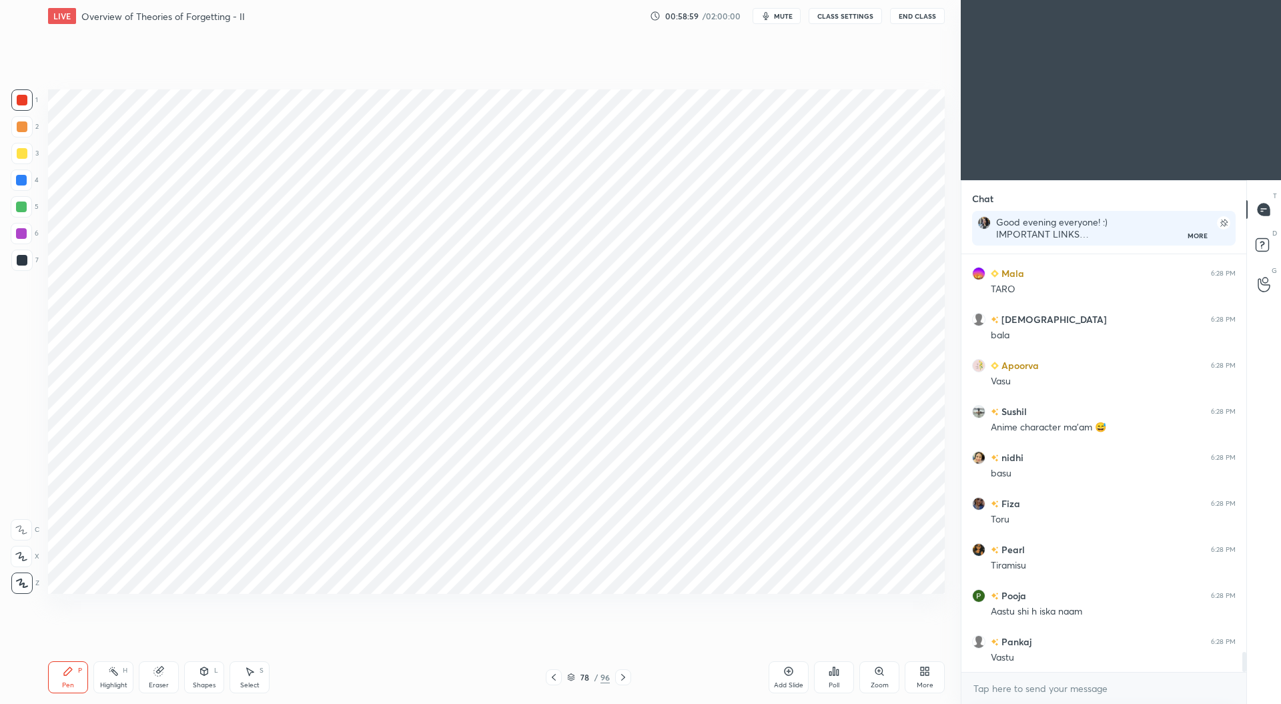
scroll to position [8340, 0]
click at [26, 179] on div at bounding box center [21, 180] width 11 height 11
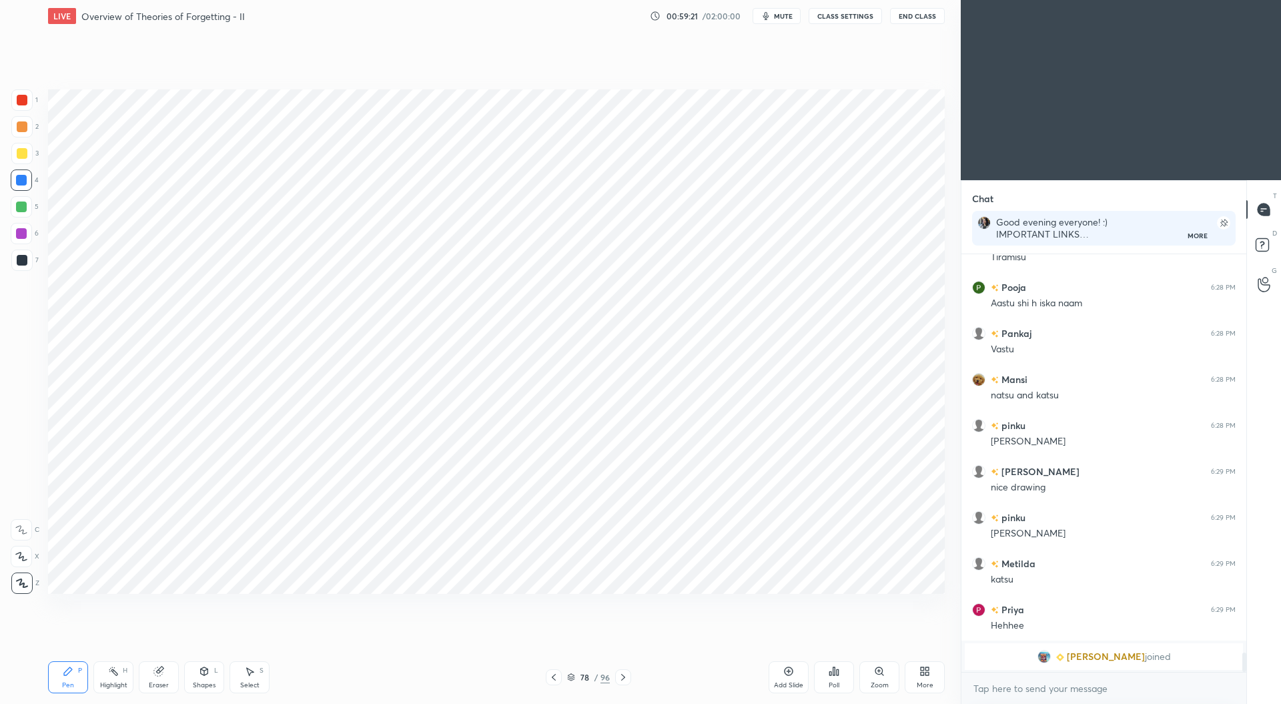
scroll to position [7432, 0]
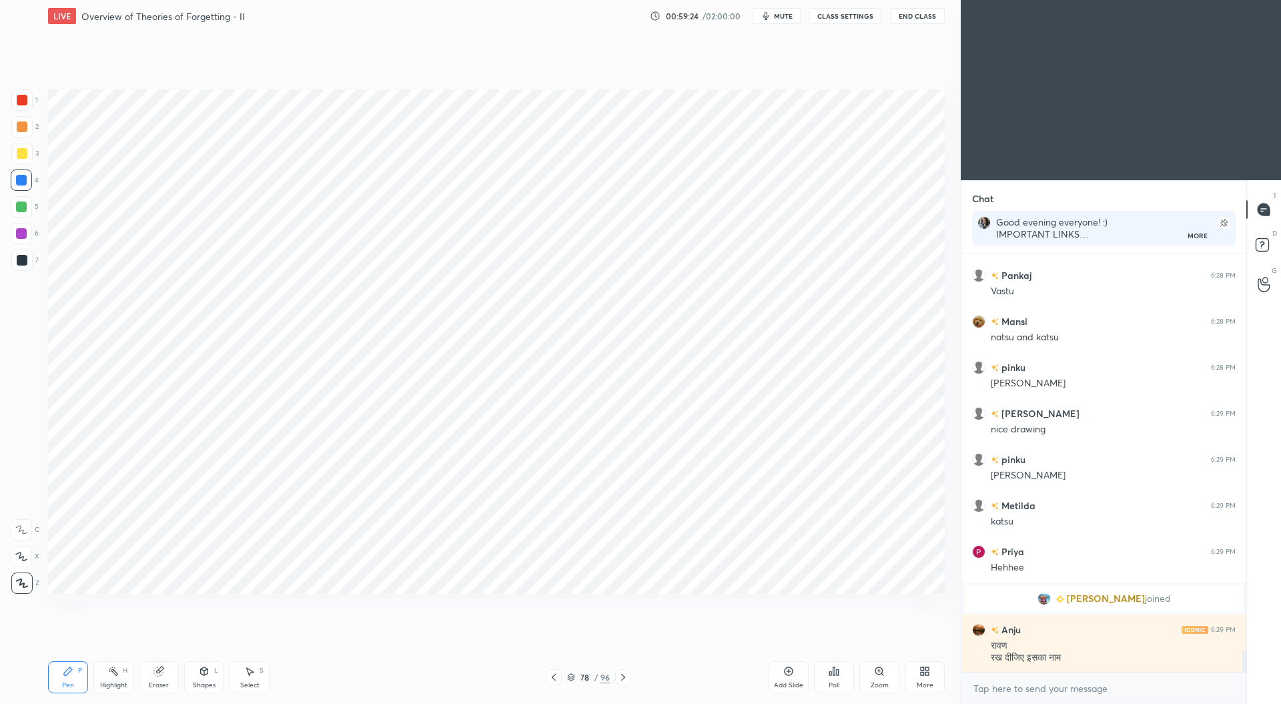
click at [20, 100] on div at bounding box center [22, 100] width 11 height 11
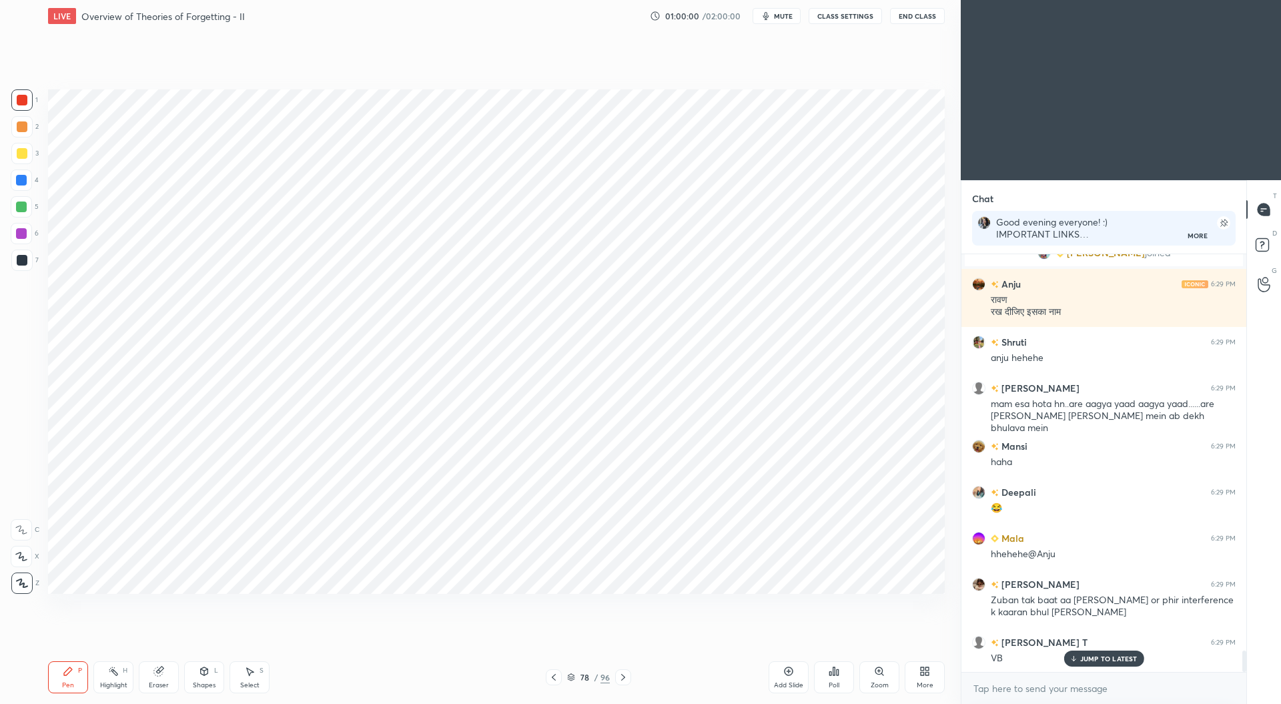
scroll to position [7824, 0]
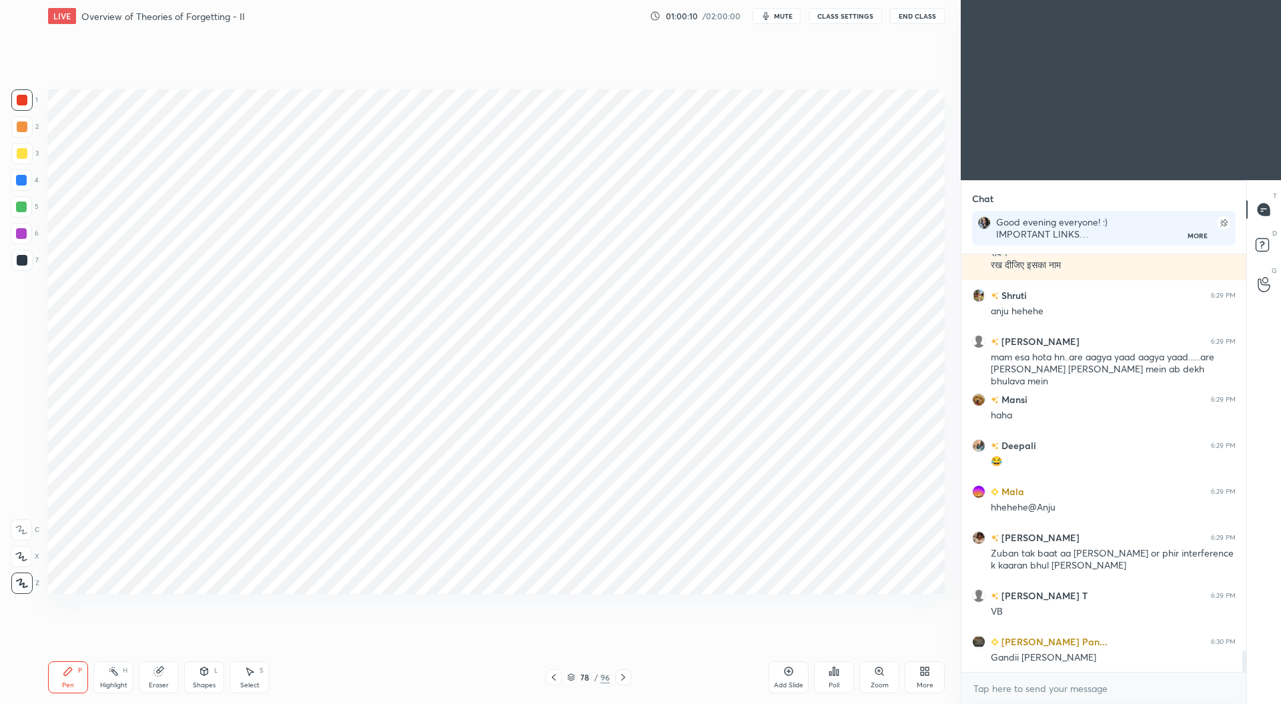
click at [20, 213] on div at bounding box center [21, 206] width 21 height 21
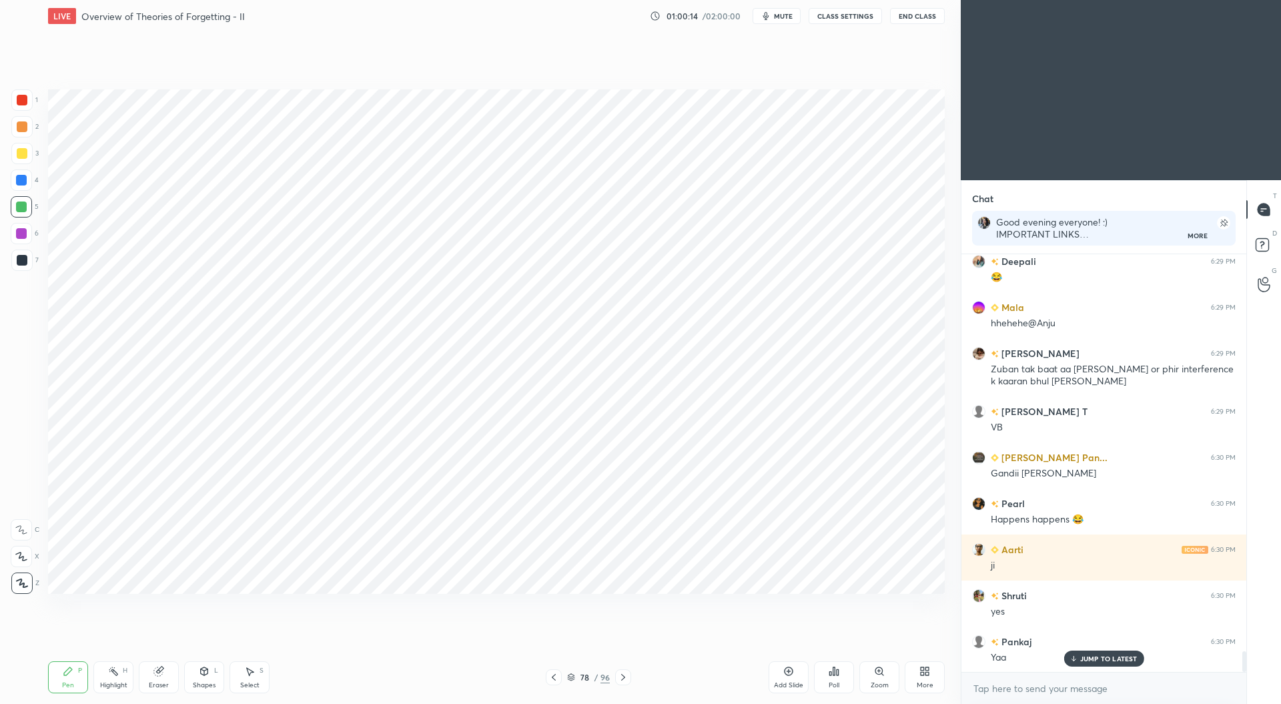
scroll to position [8054, 0]
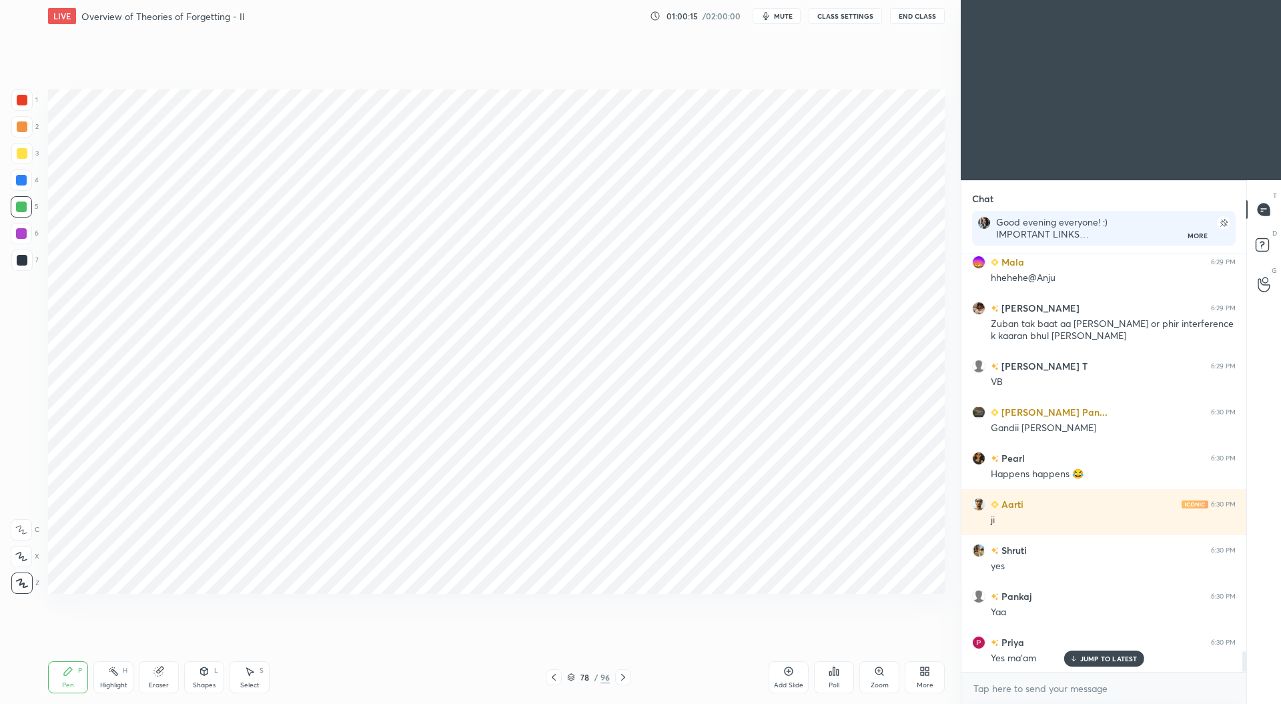
click at [163, 673] on icon at bounding box center [158, 671] width 9 height 9
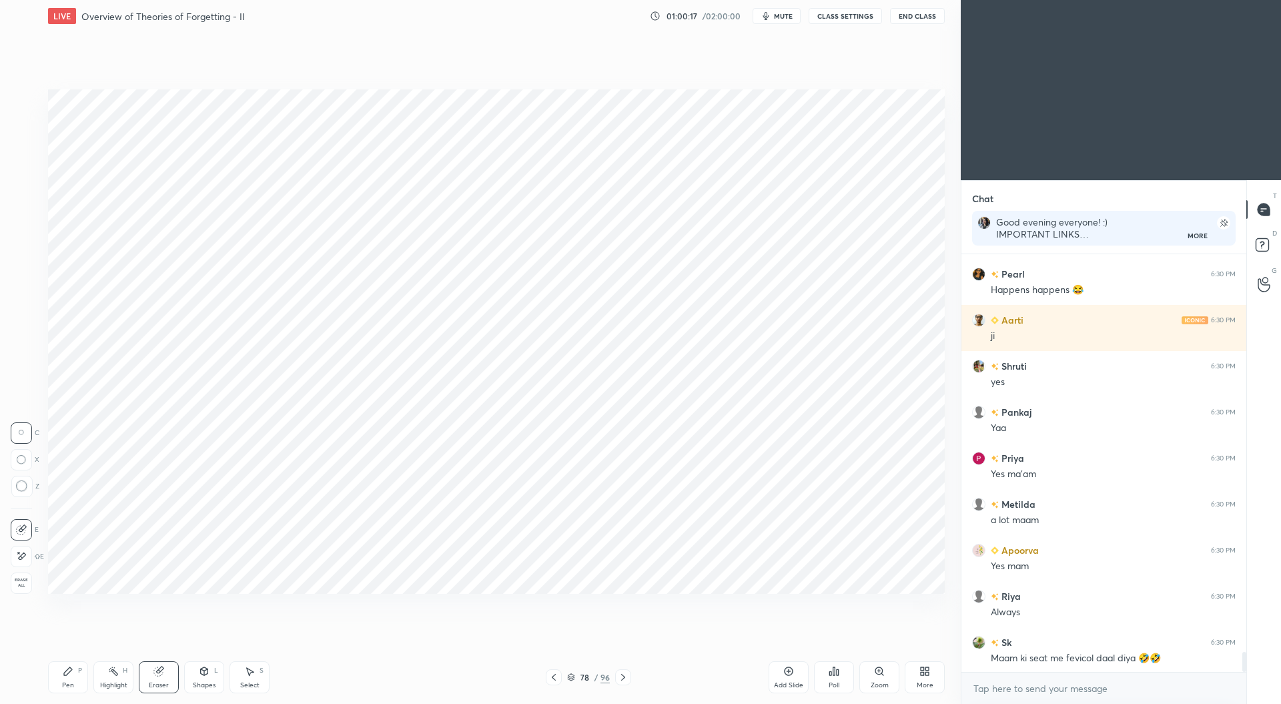
scroll to position [8285, 0]
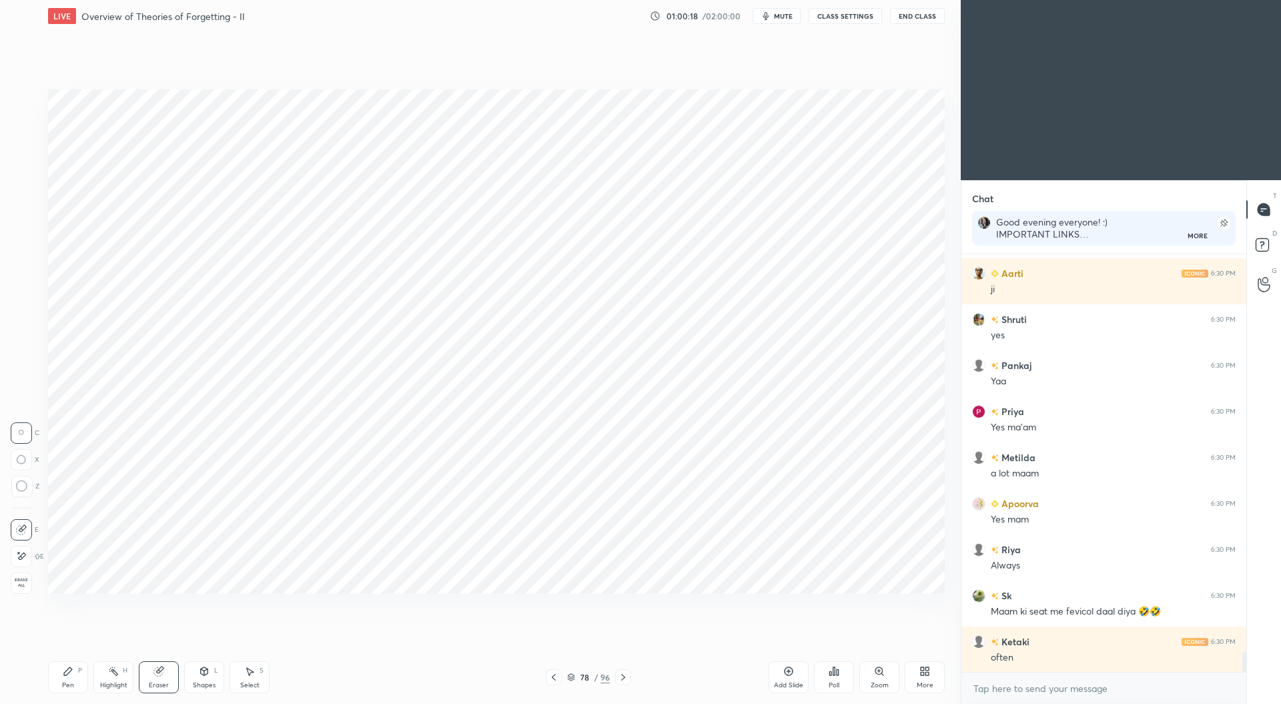
click at [65, 673] on icon at bounding box center [68, 671] width 8 height 8
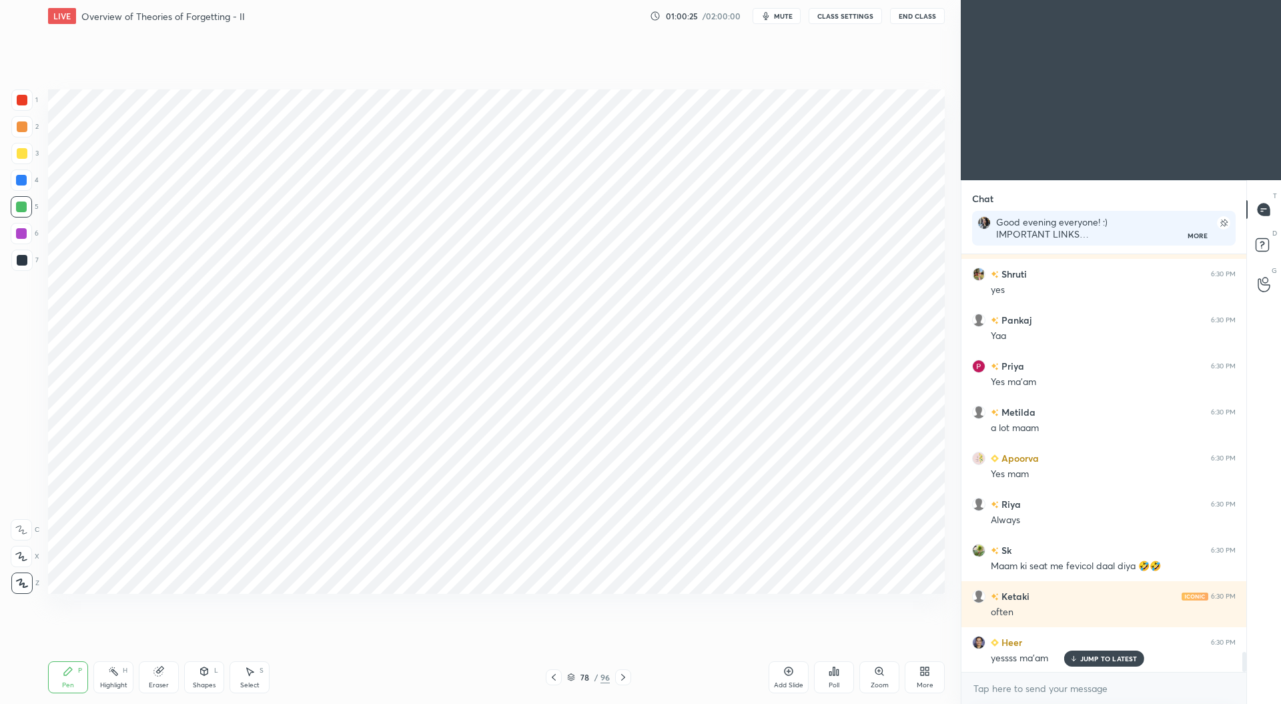
click at [25, 260] on div at bounding box center [22, 260] width 11 height 11
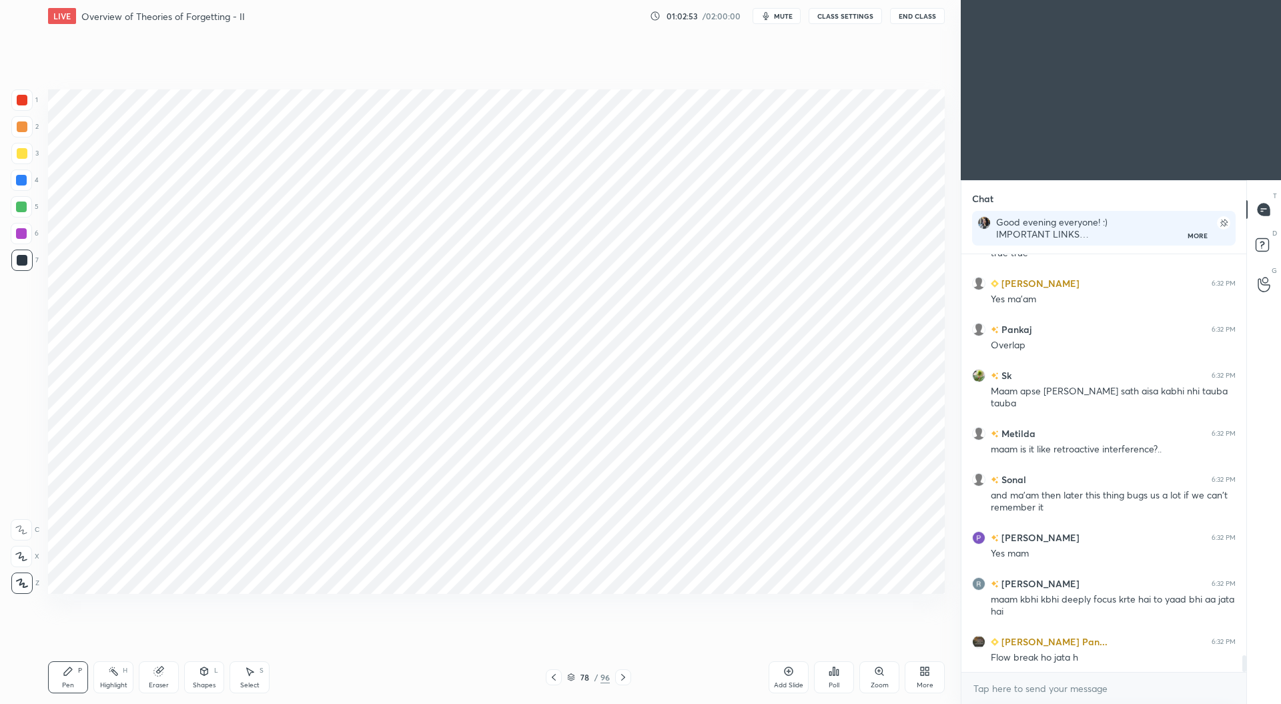
scroll to position [10164, 0]
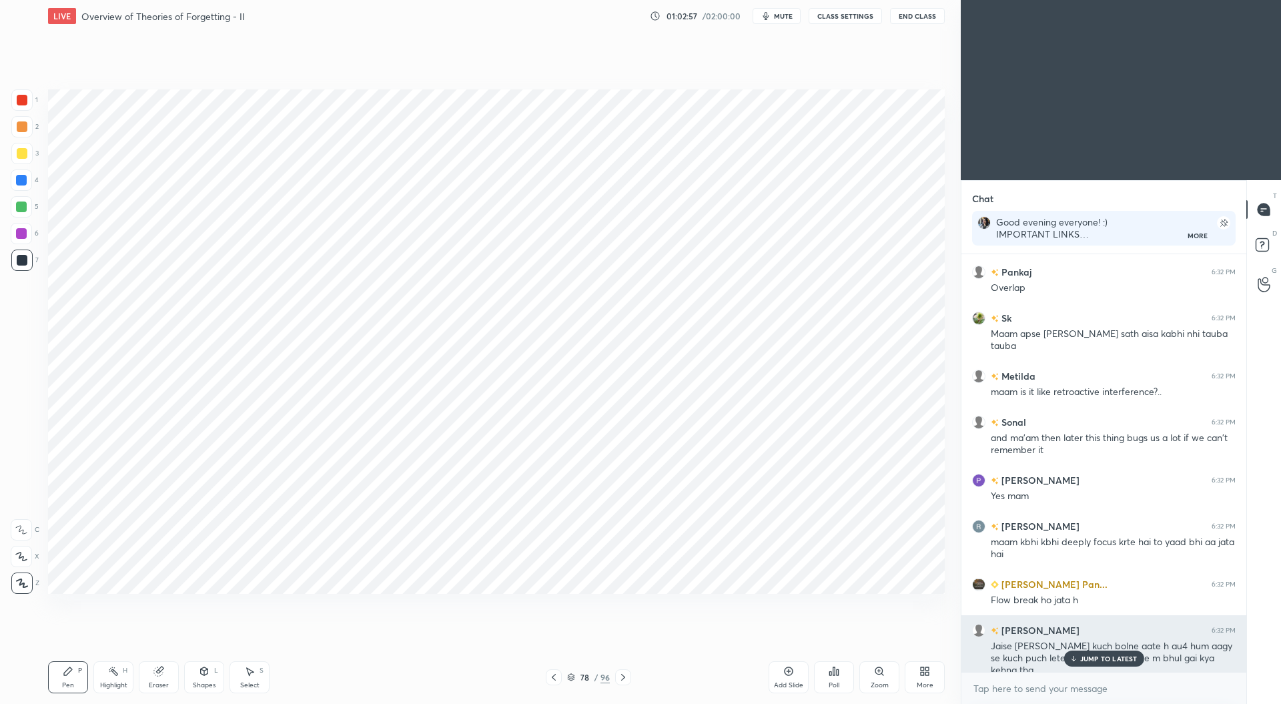
click at [1093, 655] on p "JUMP TO LATEST" at bounding box center [1108, 659] width 57 height 8
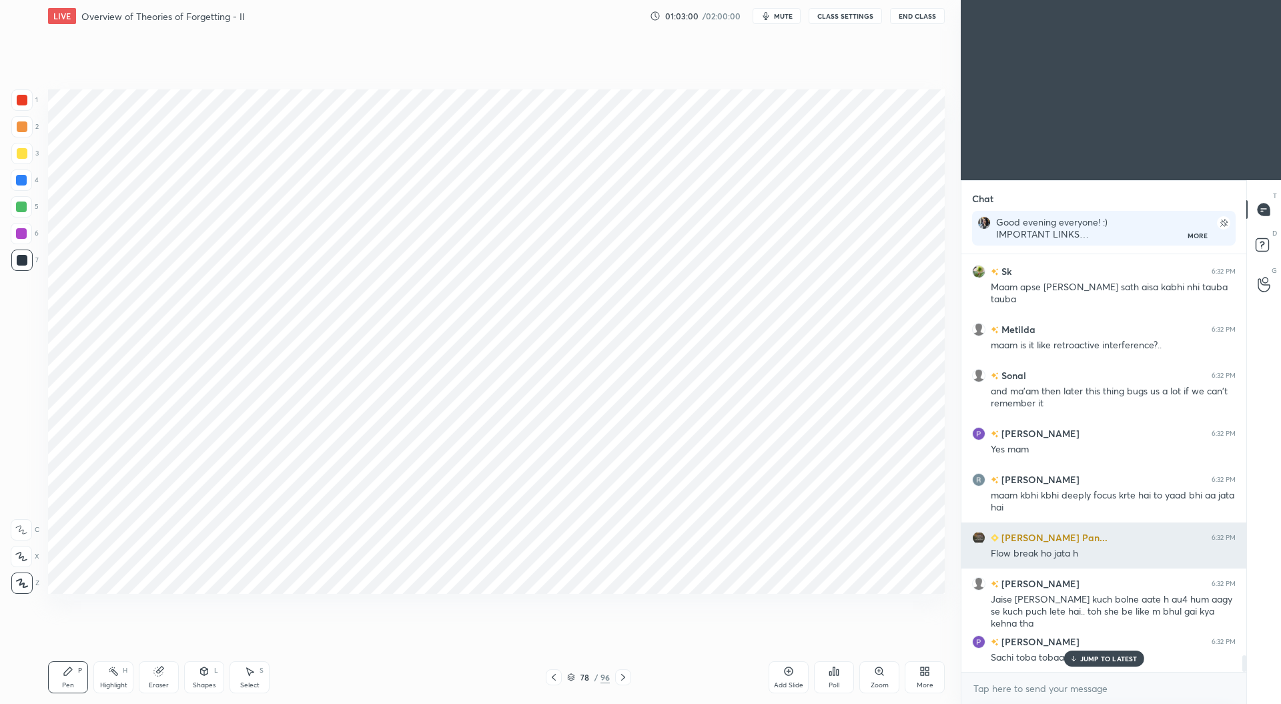
scroll to position [10256, 0]
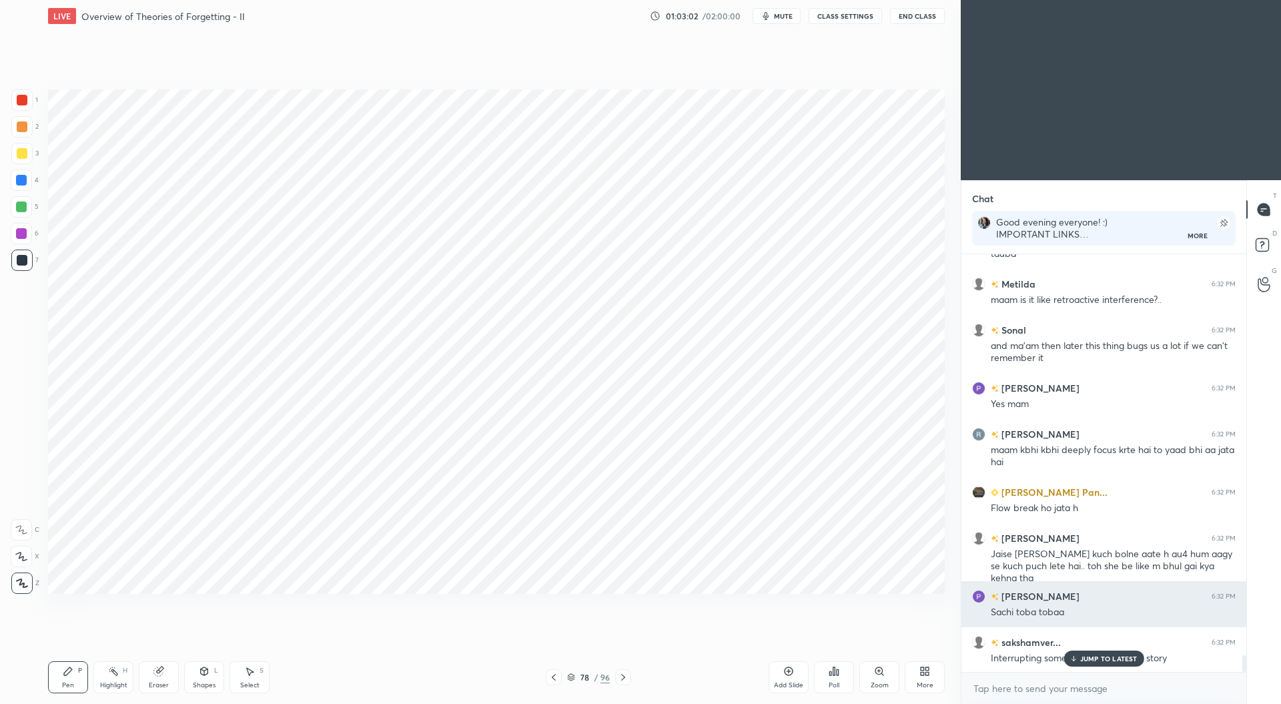
click at [1119, 656] on p "JUMP TO LATEST" at bounding box center [1108, 659] width 57 height 8
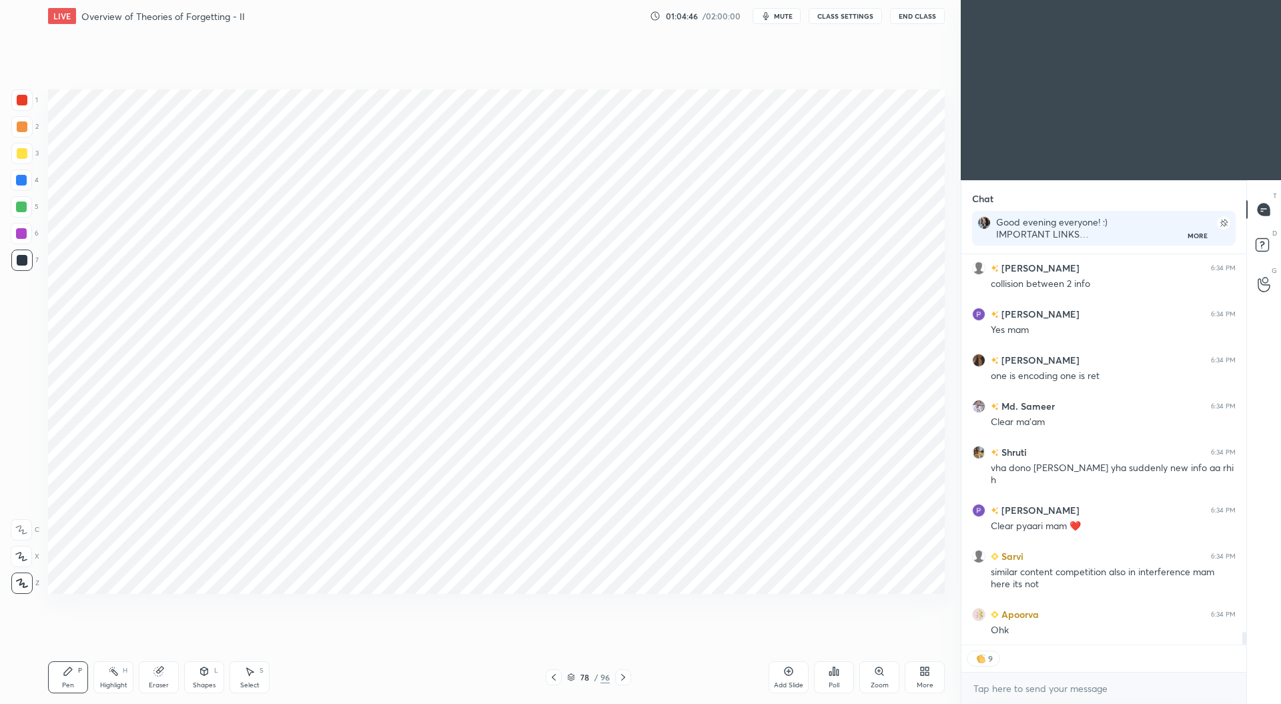
scroll to position [11943, 0]
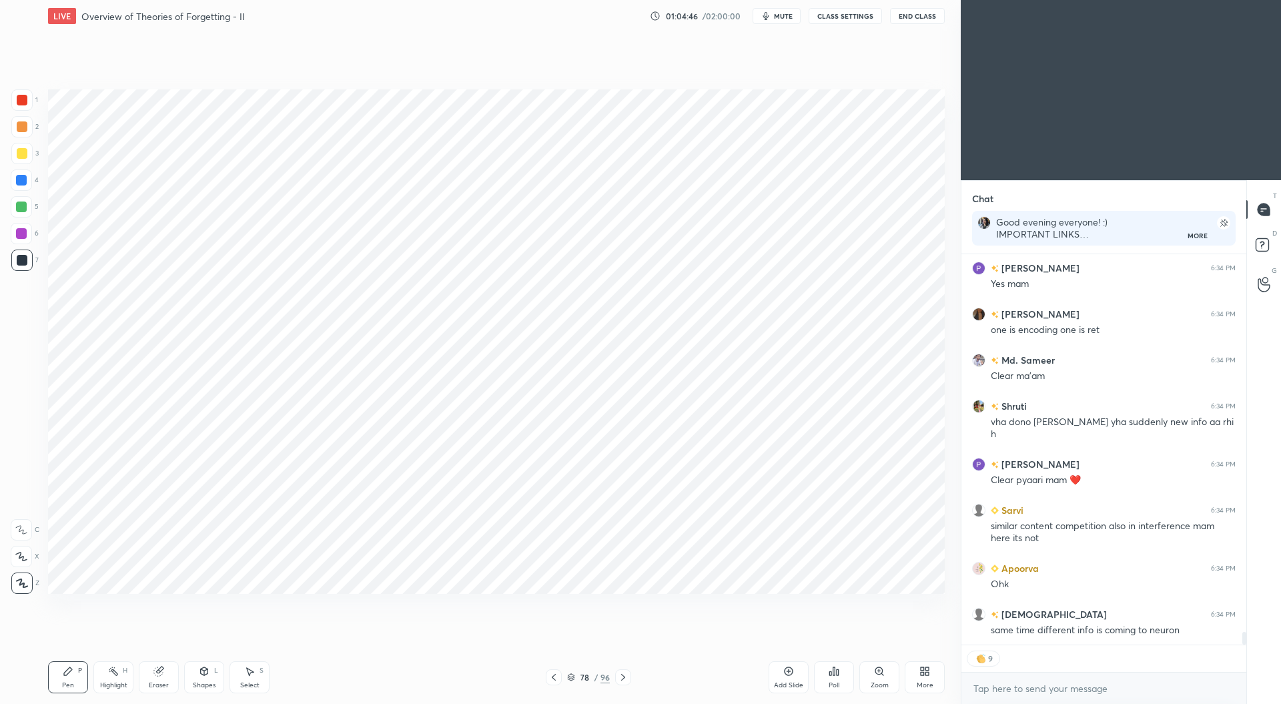
click at [626, 678] on icon at bounding box center [623, 677] width 11 height 11
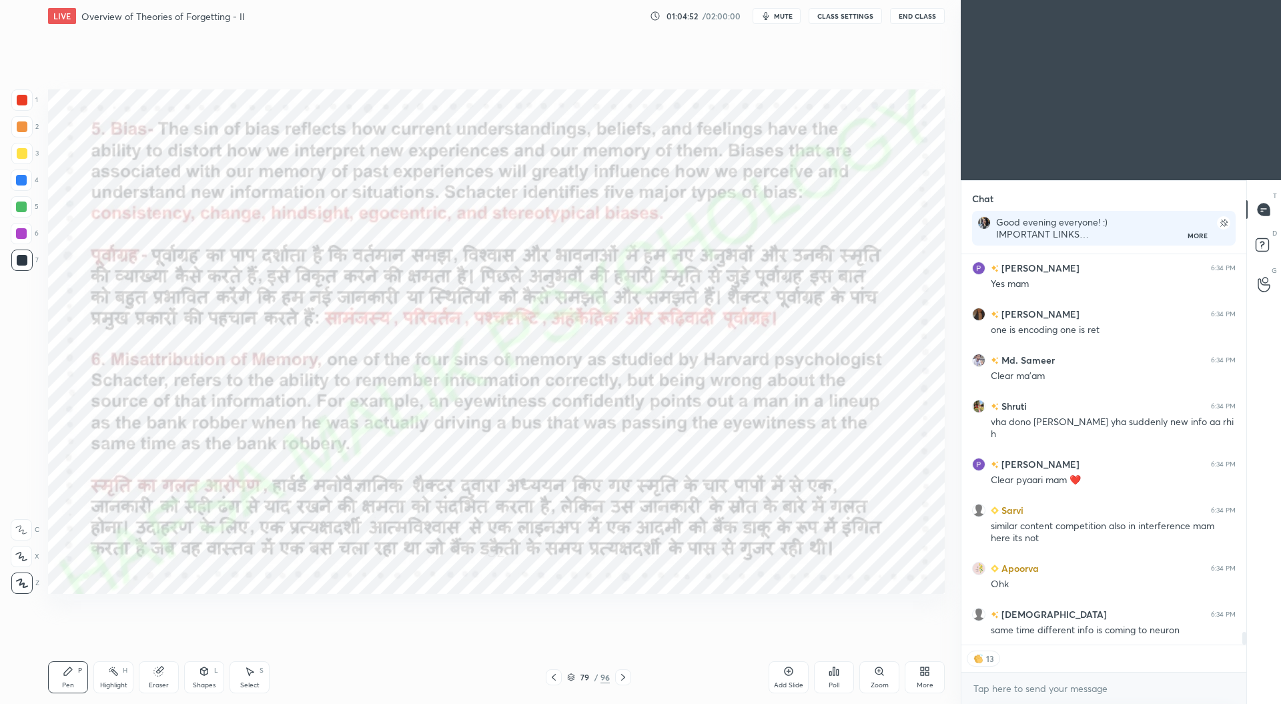
click at [555, 677] on icon at bounding box center [553, 677] width 11 height 11
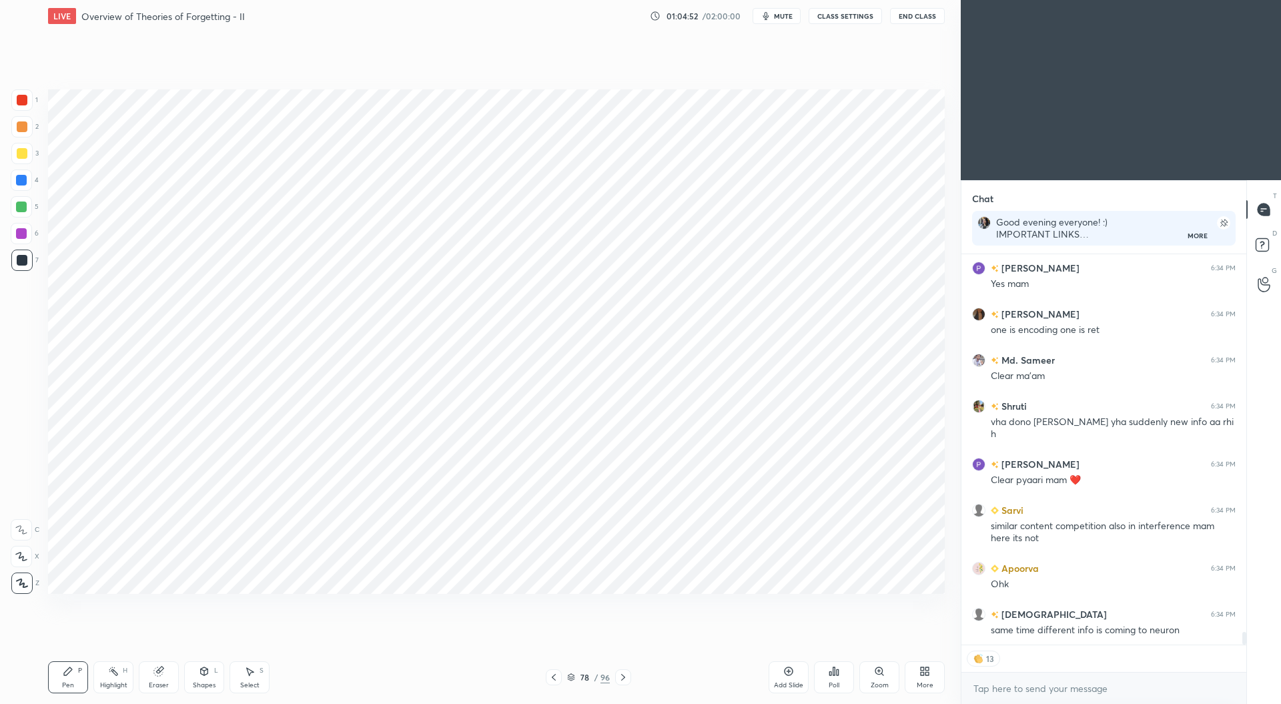
click at [558, 673] on icon at bounding box center [553, 677] width 11 height 11
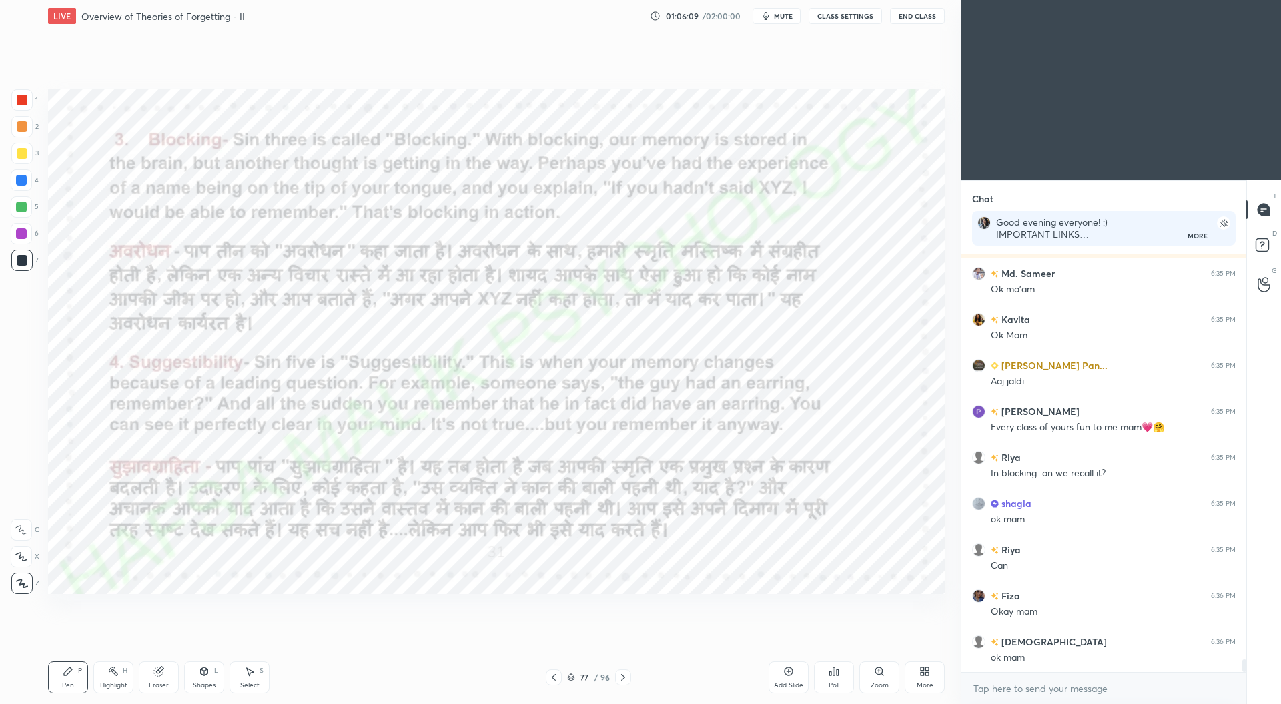
scroll to position [13309, 0]
click at [625, 681] on icon at bounding box center [623, 677] width 11 height 11
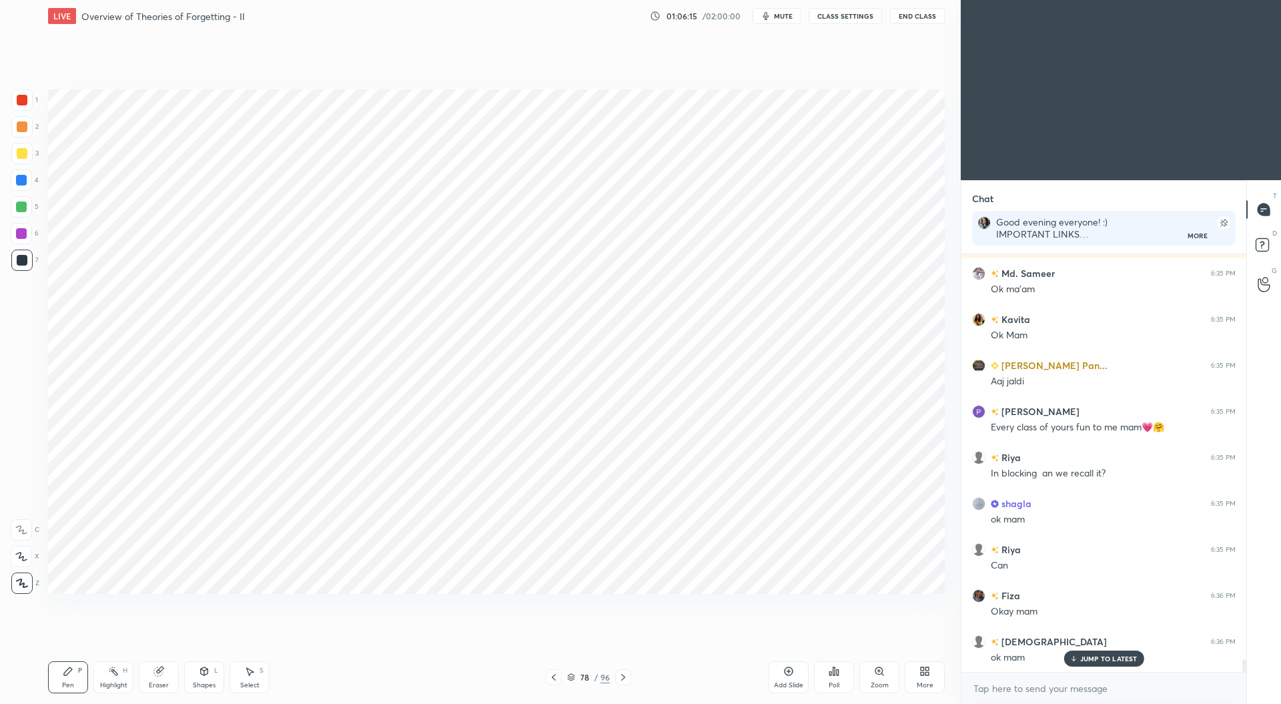
scroll to position [13355, 0]
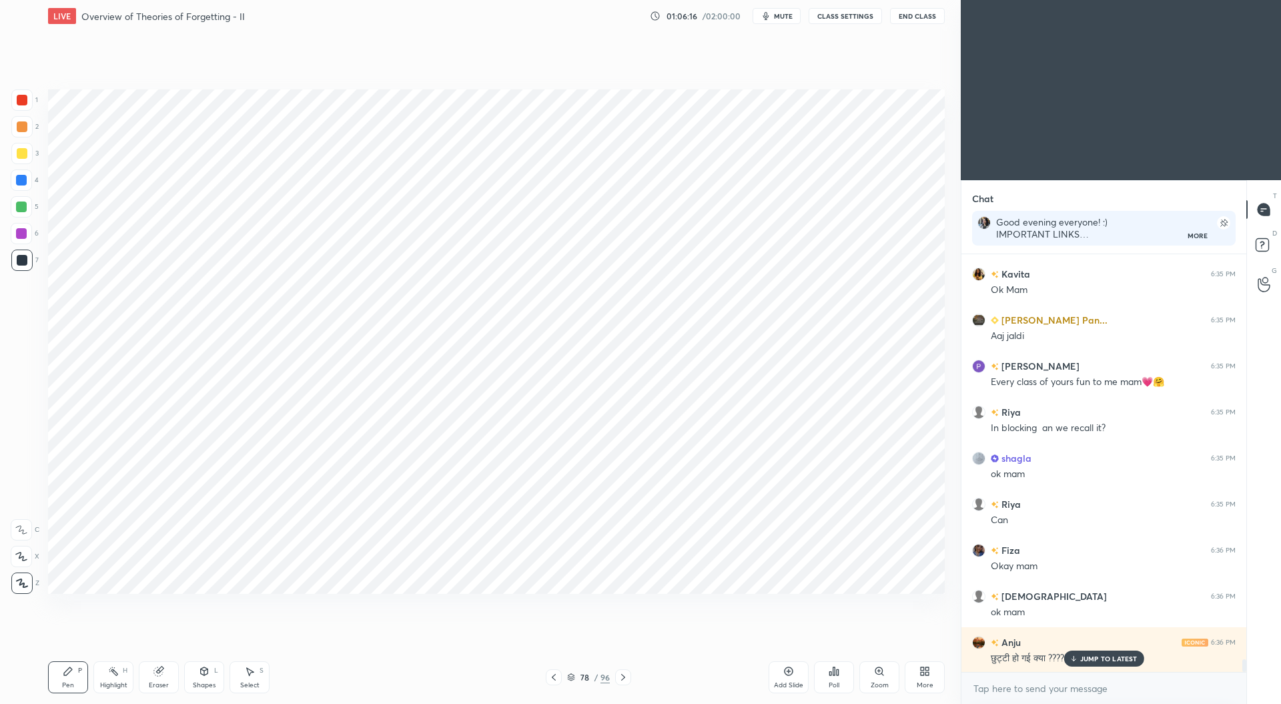
click at [625, 679] on icon at bounding box center [623, 677] width 11 height 11
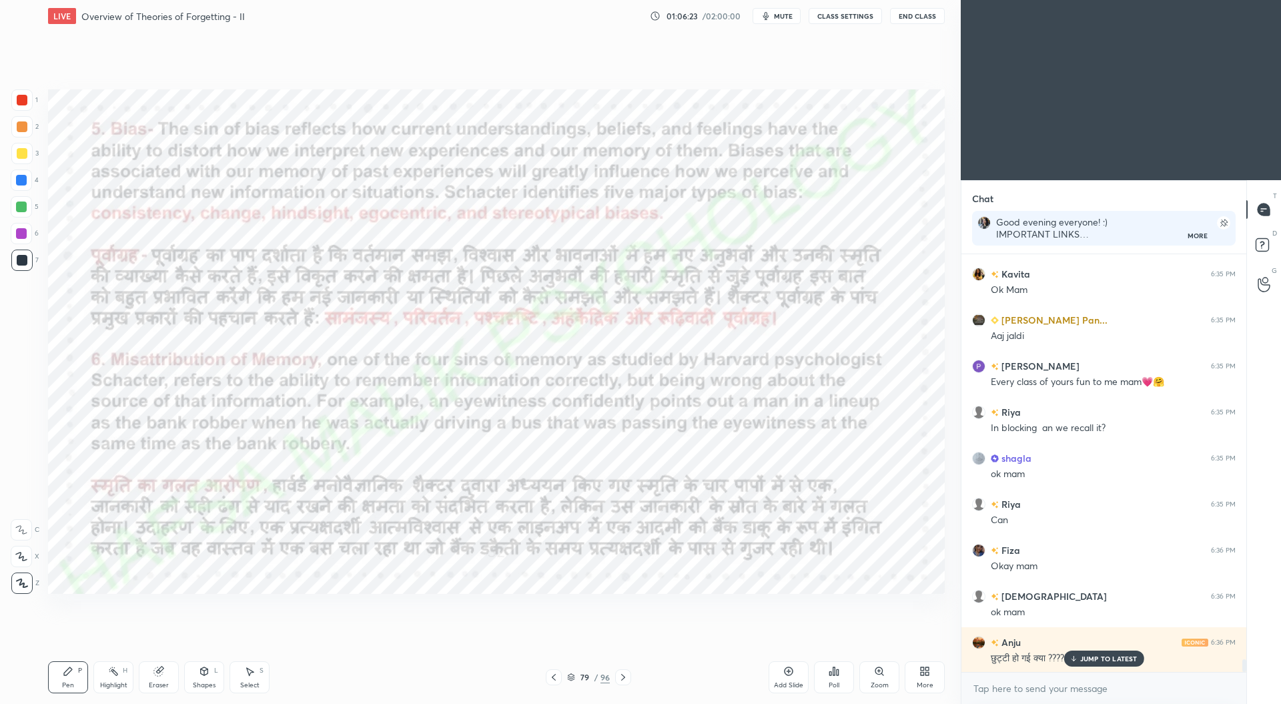
click at [20, 185] on div at bounding box center [21, 180] width 11 height 11
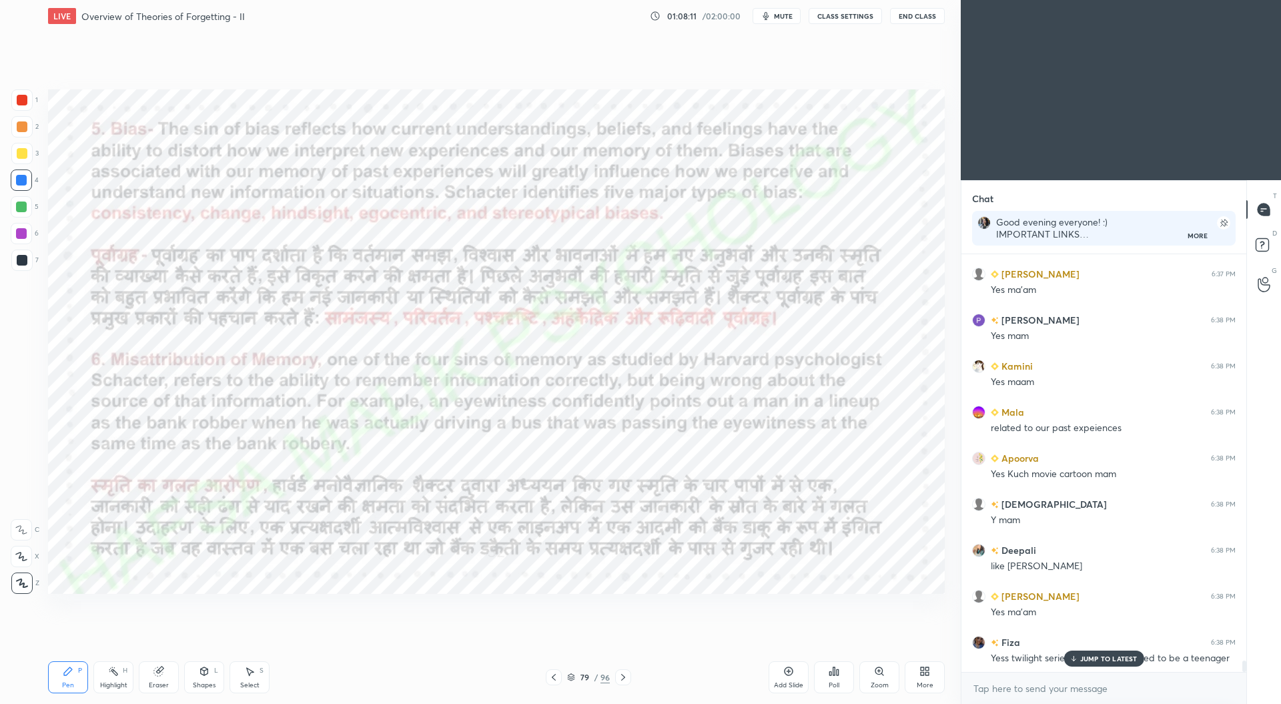
scroll to position [14584, 0]
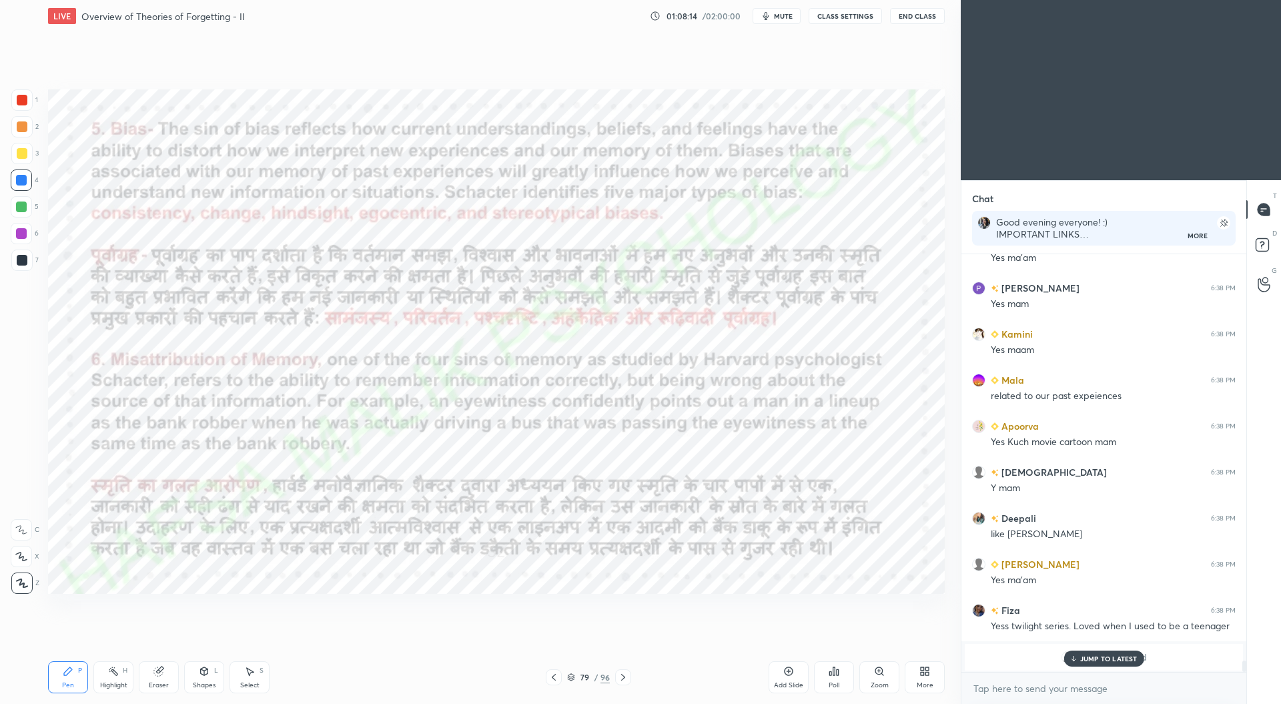
click at [789, 679] on div "Add Slide" at bounding box center [789, 677] width 40 height 32
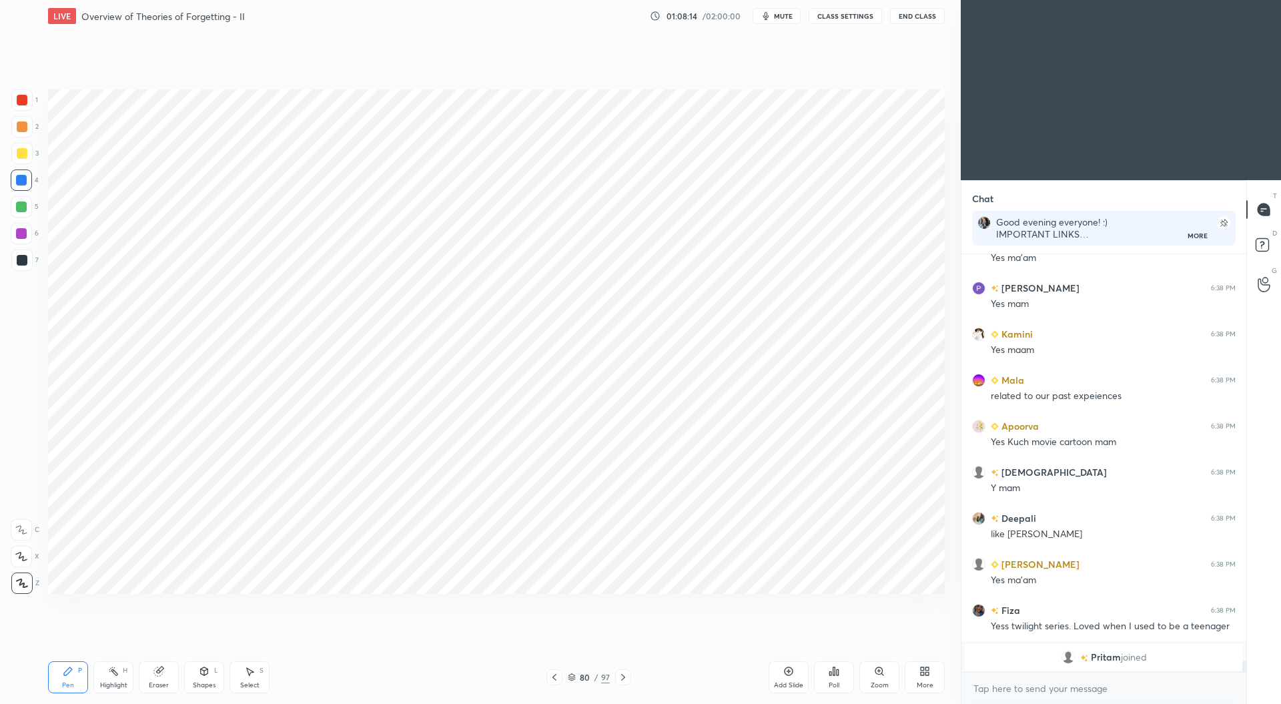
scroll to position [14631, 0]
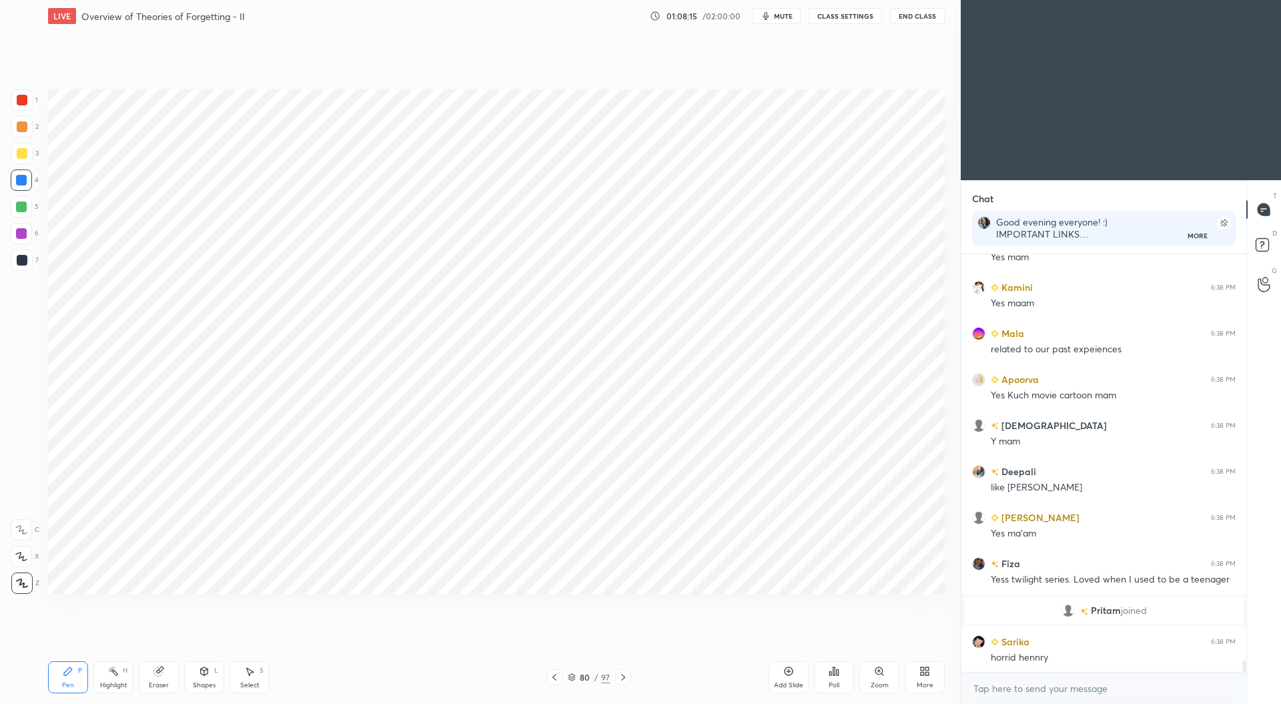
click at [17, 262] on div at bounding box center [22, 260] width 11 height 11
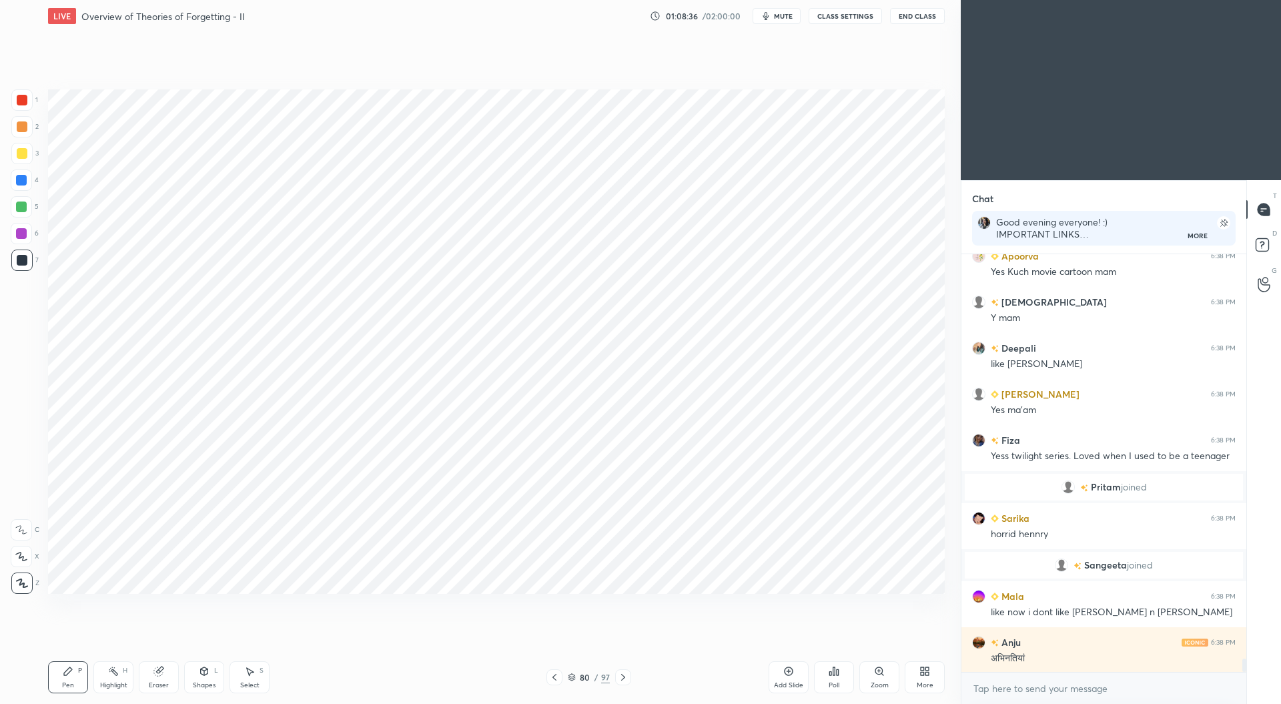
scroll to position [12694, 0]
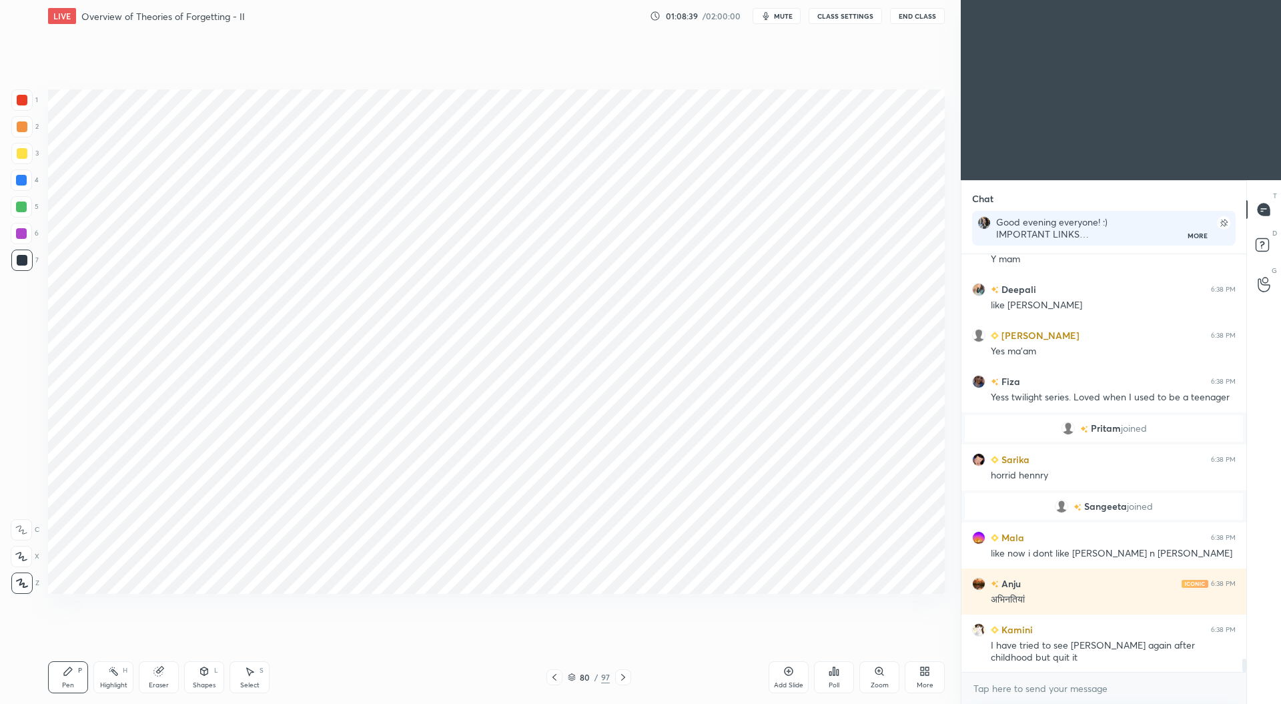
click at [557, 683] on div at bounding box center [554, 677] width 16 height 16
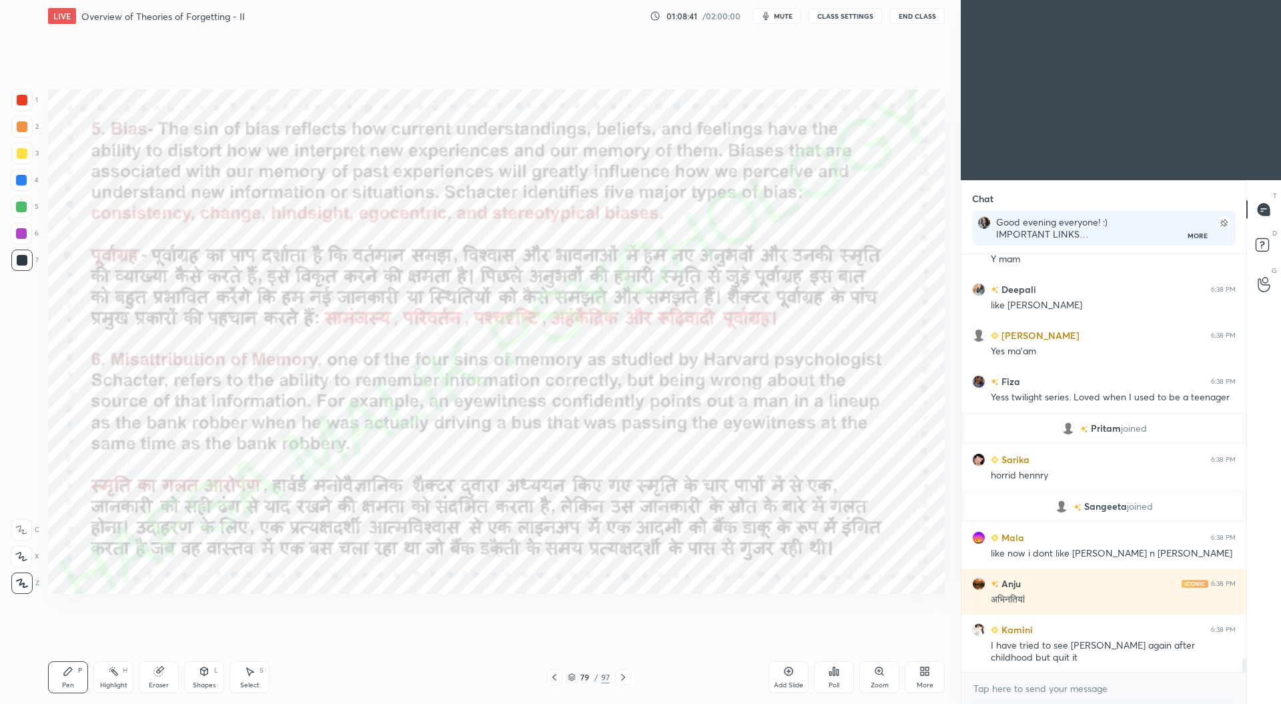
click at [625, 681] on icon at bounding box center [623, 677] width 11 height 11
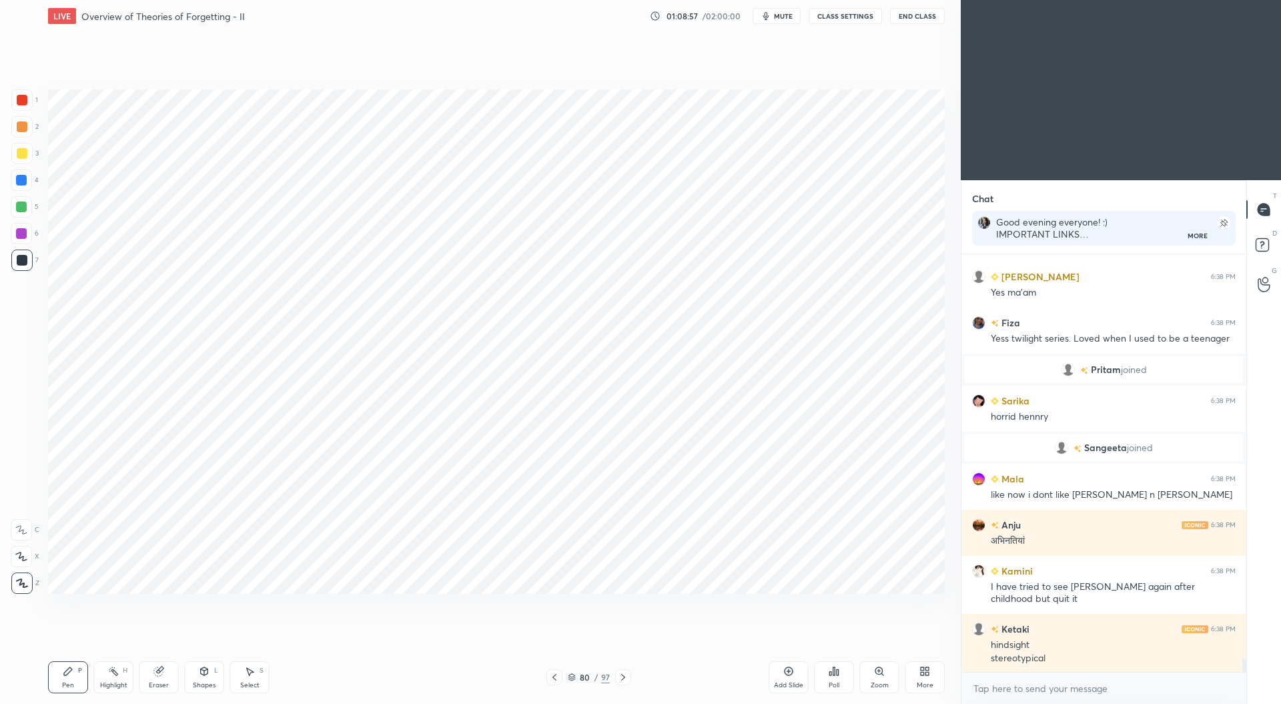
scroll to position [12800, 0]
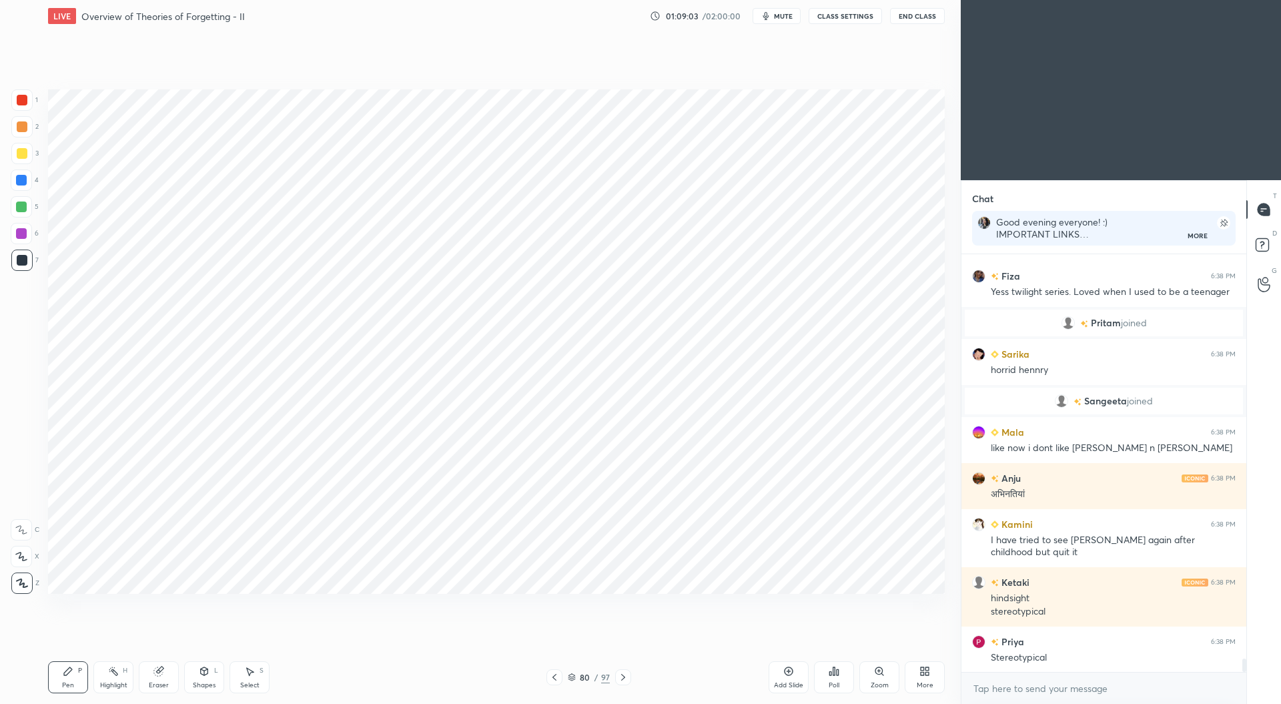
click at [23, 230] on div at bounding box center [21, 233] width 11 height 11
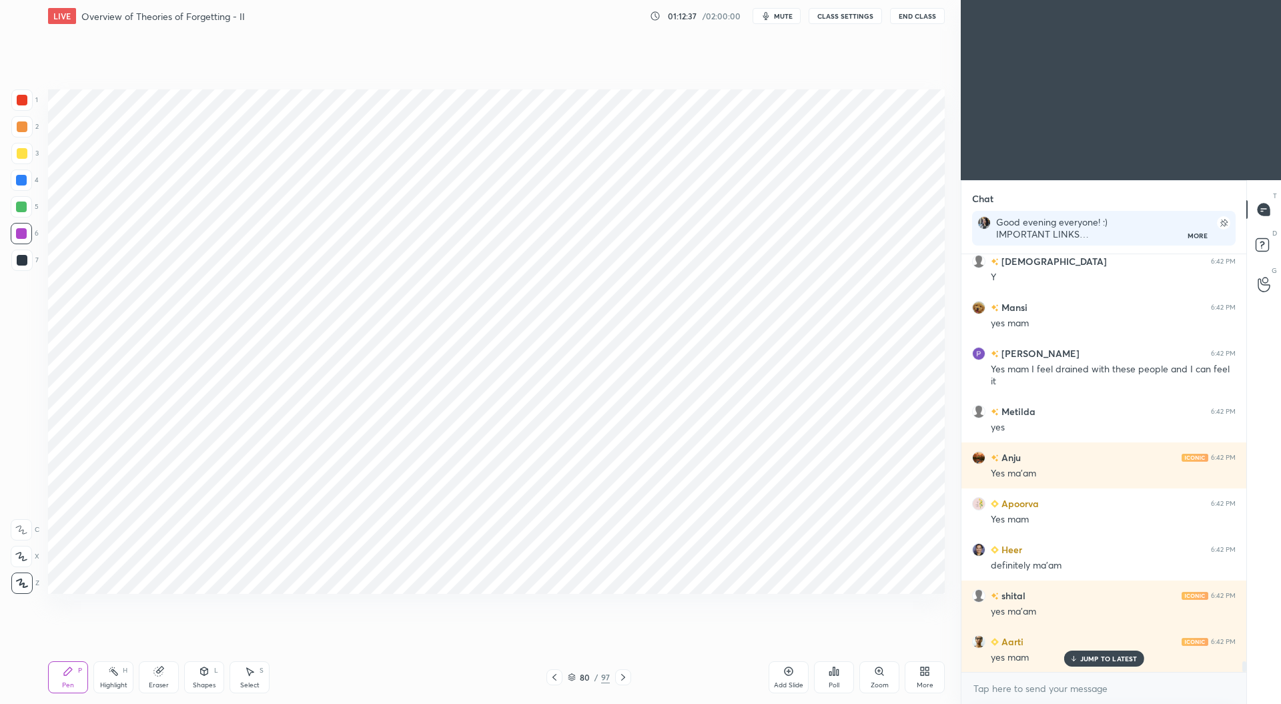
scroll to position [15908, 0]
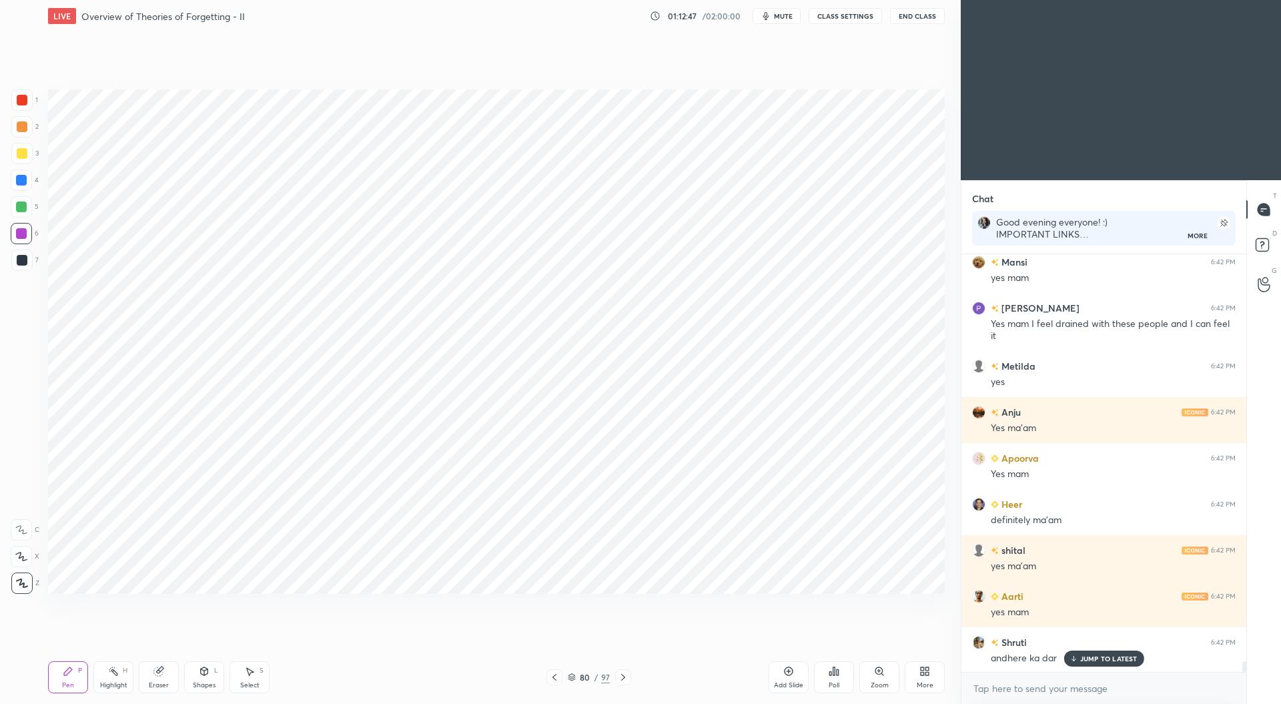
click at [161, 675] on icon at bounding box center [158, 671] width 11 height 11
click at [73, 679] on div "Pen P" at bounding box center [68, 677] width 40 height 32
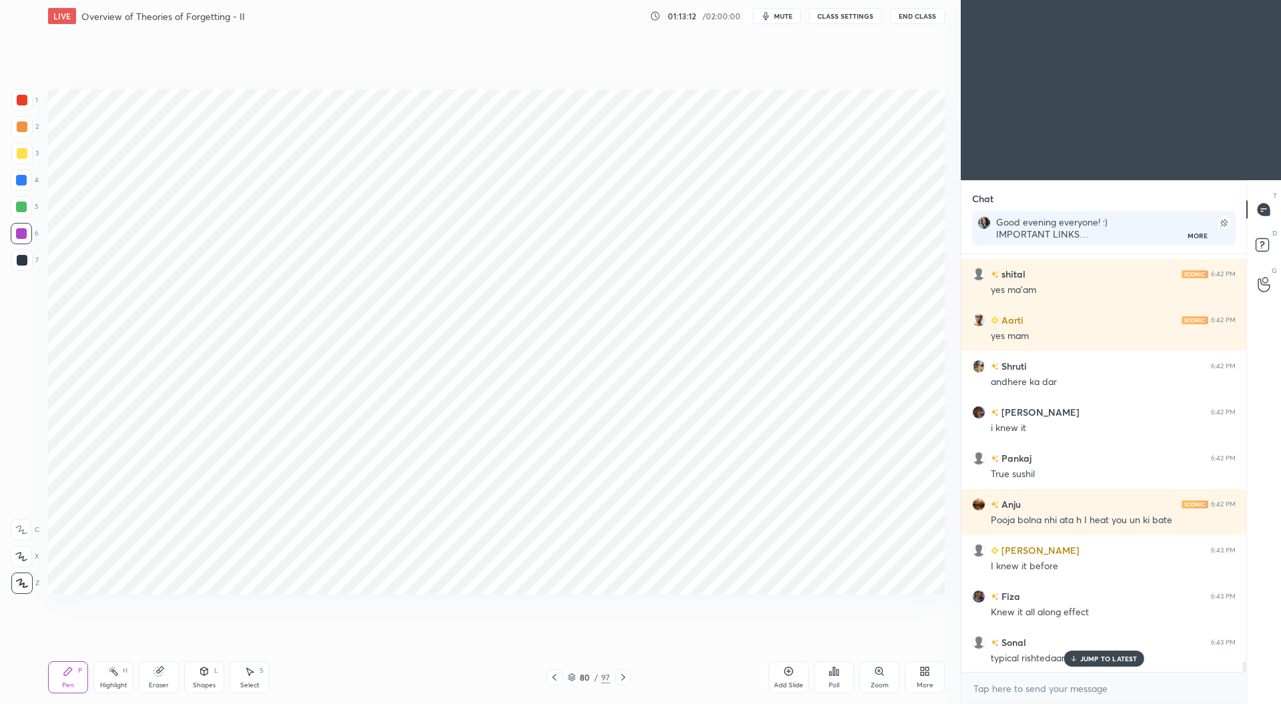
scroll to position [16231, 0]
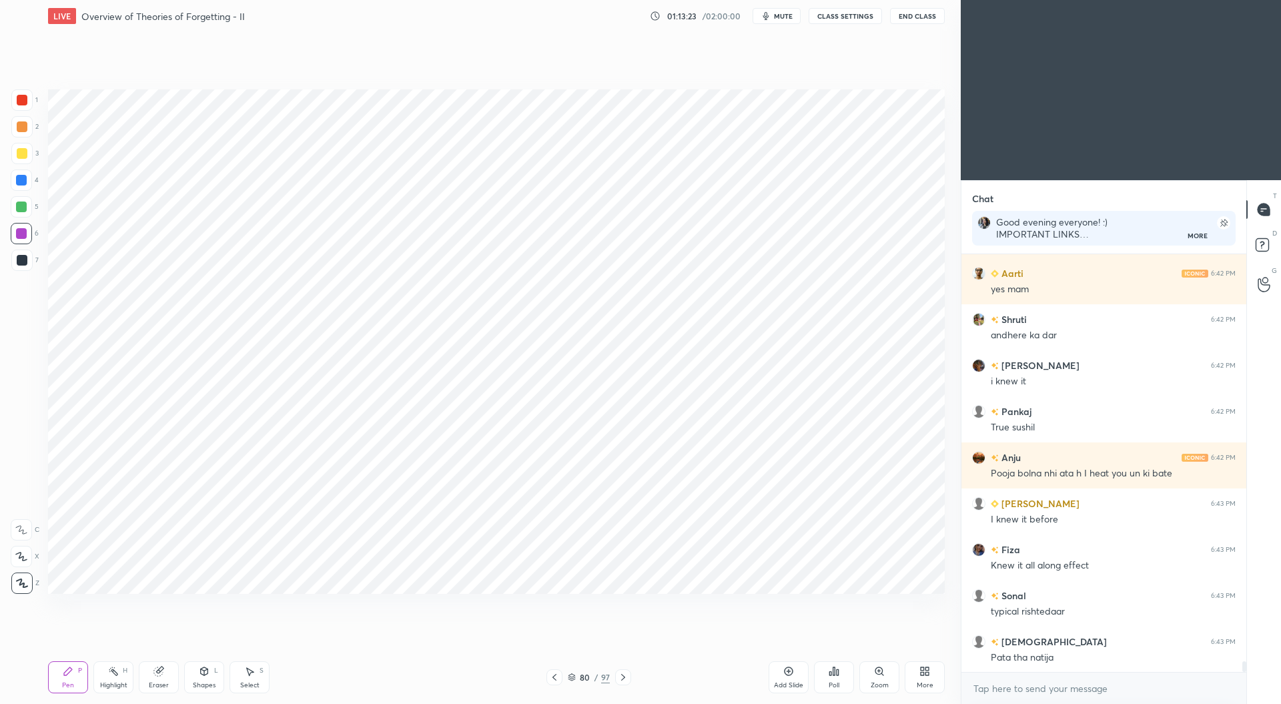
click at [25, 100] on div at bounding box center [22, 100] width 11 height 11
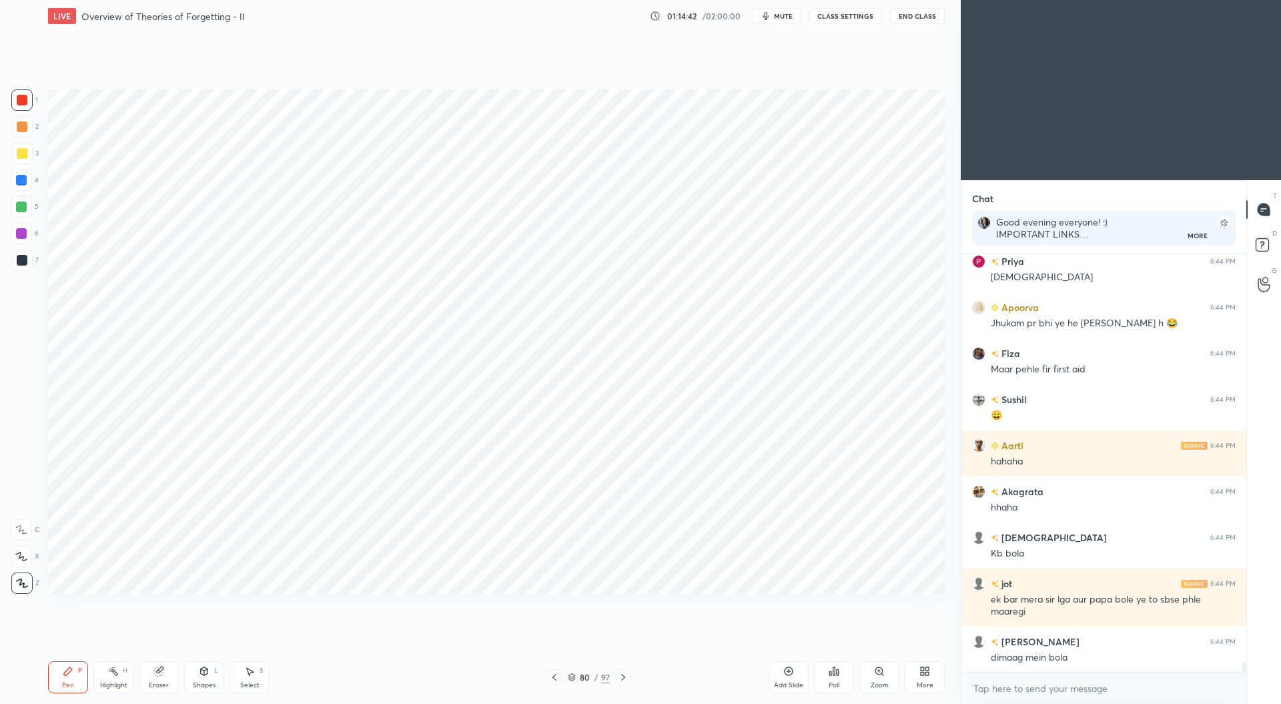
scroll to position [17785, 0]
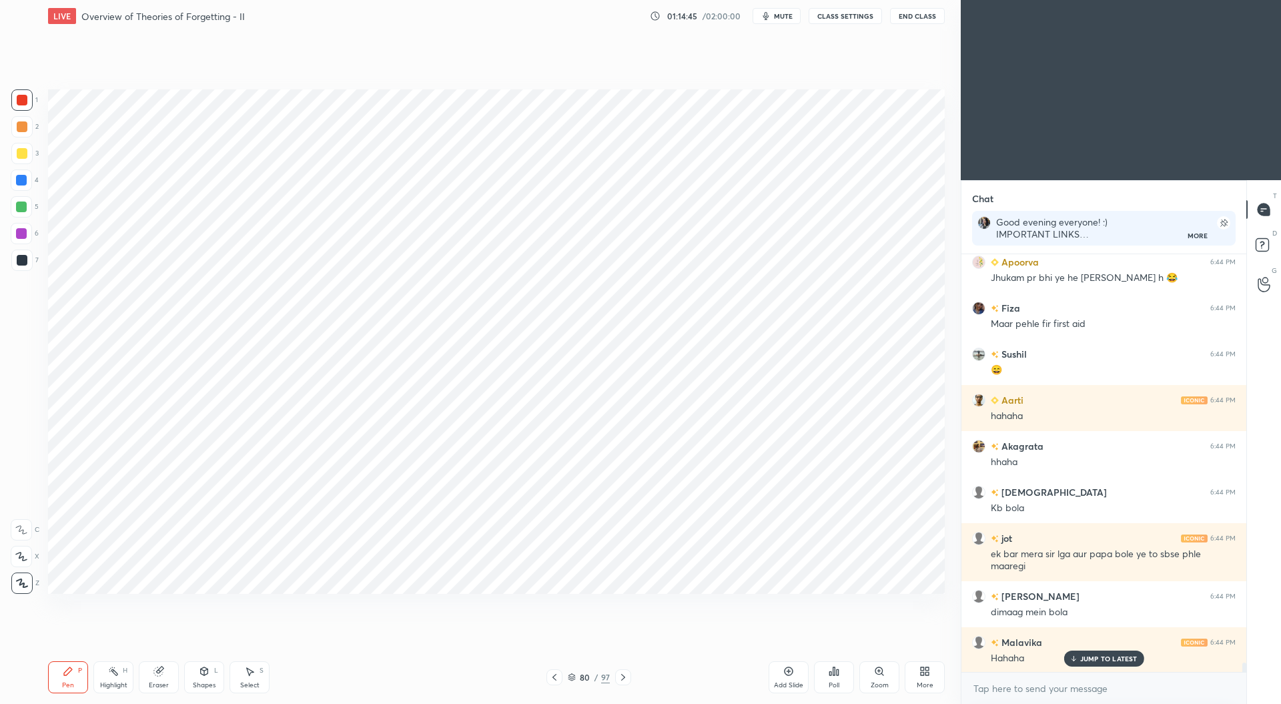
click at [24, 234] on div at bounding box center [21, 233] width 11 height 11
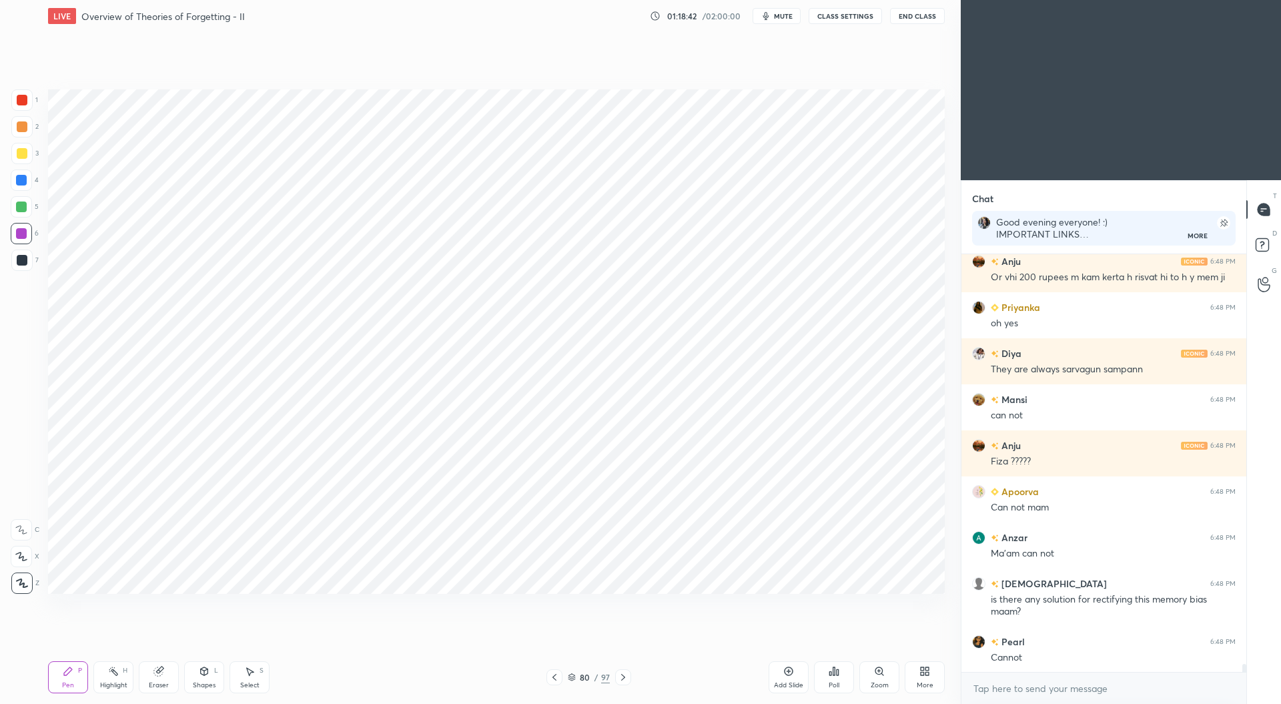
scroll to position [21003, 0]
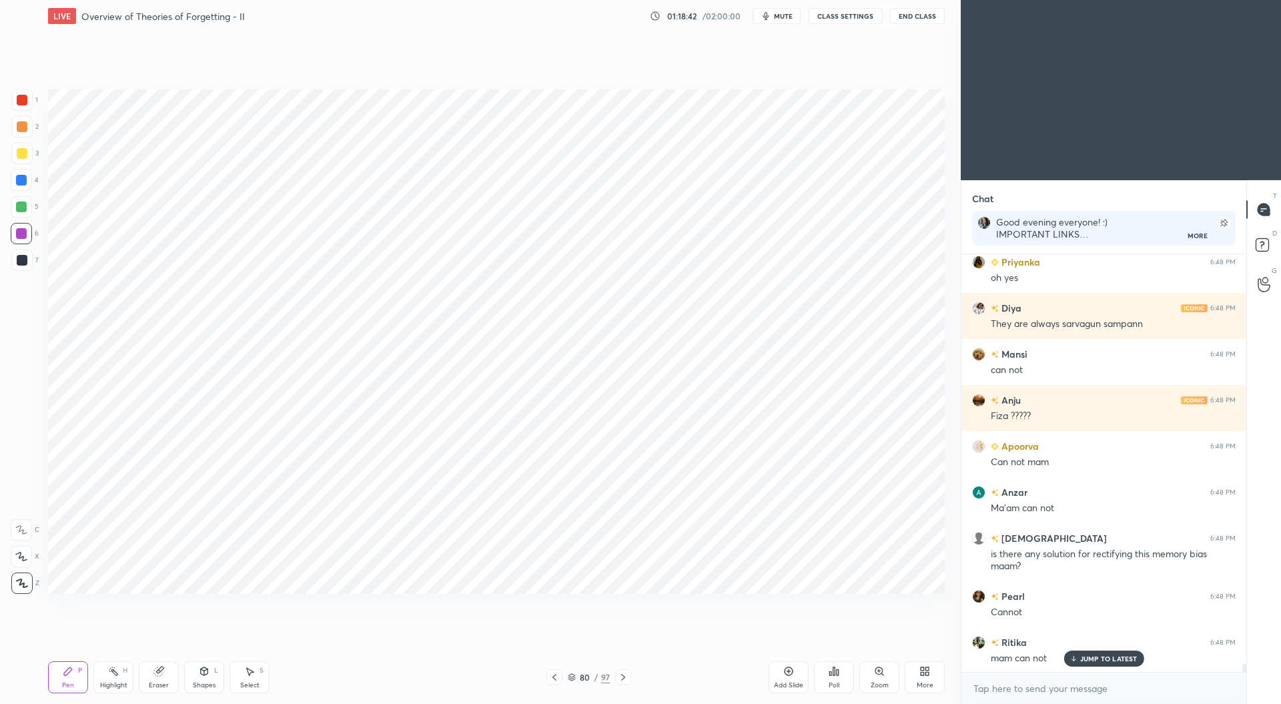
click at [159, 679] on div "Eraser" at bounding box center [159, 677] width 40 height 32
click at [66, 680] on div "Pen P" at bounding box center [68, 677] width 40 height 32
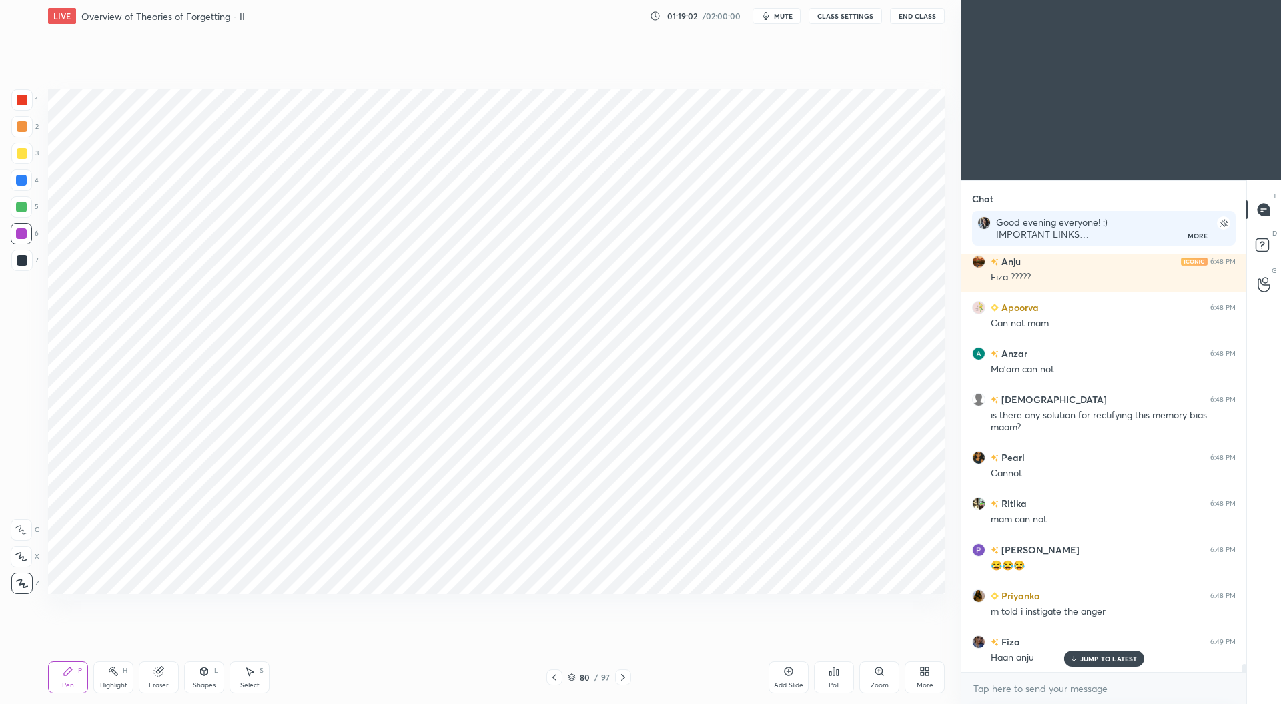
scroll to position [21187, 0]
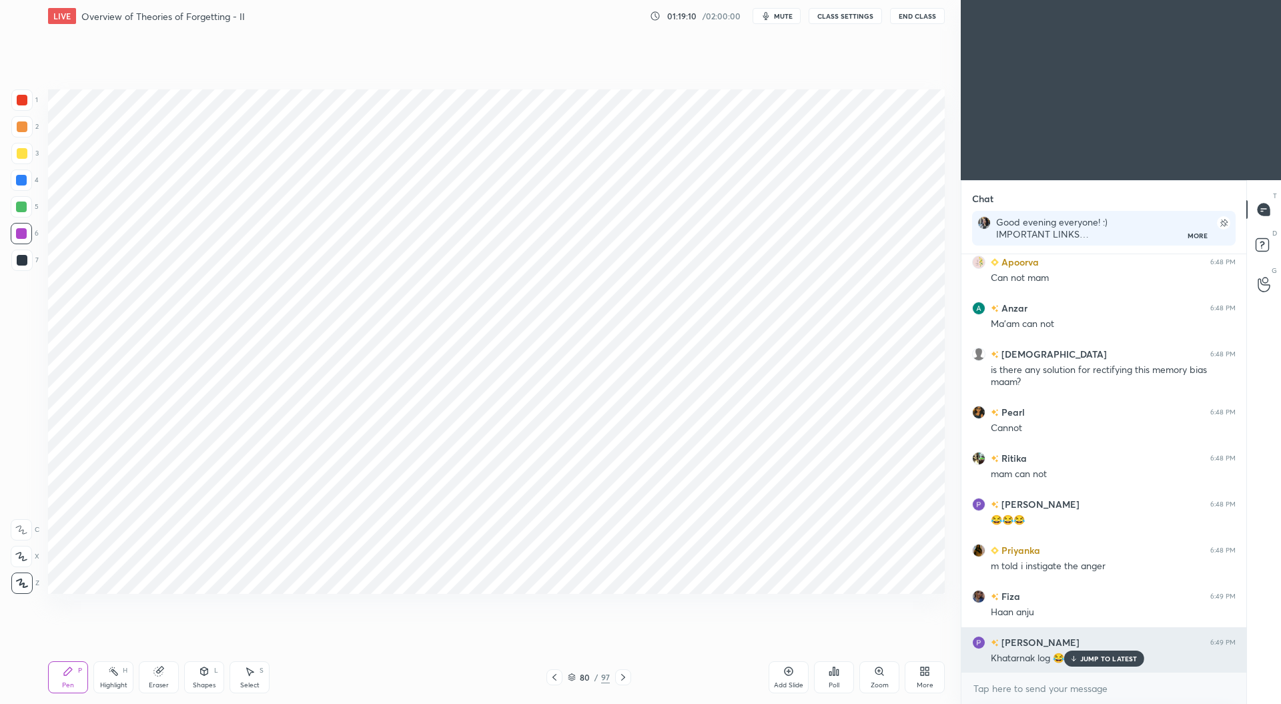
click at [1096, 661] on p "JUMP TO LATEST" at bounding box center [1108, 659] width 57 height 8
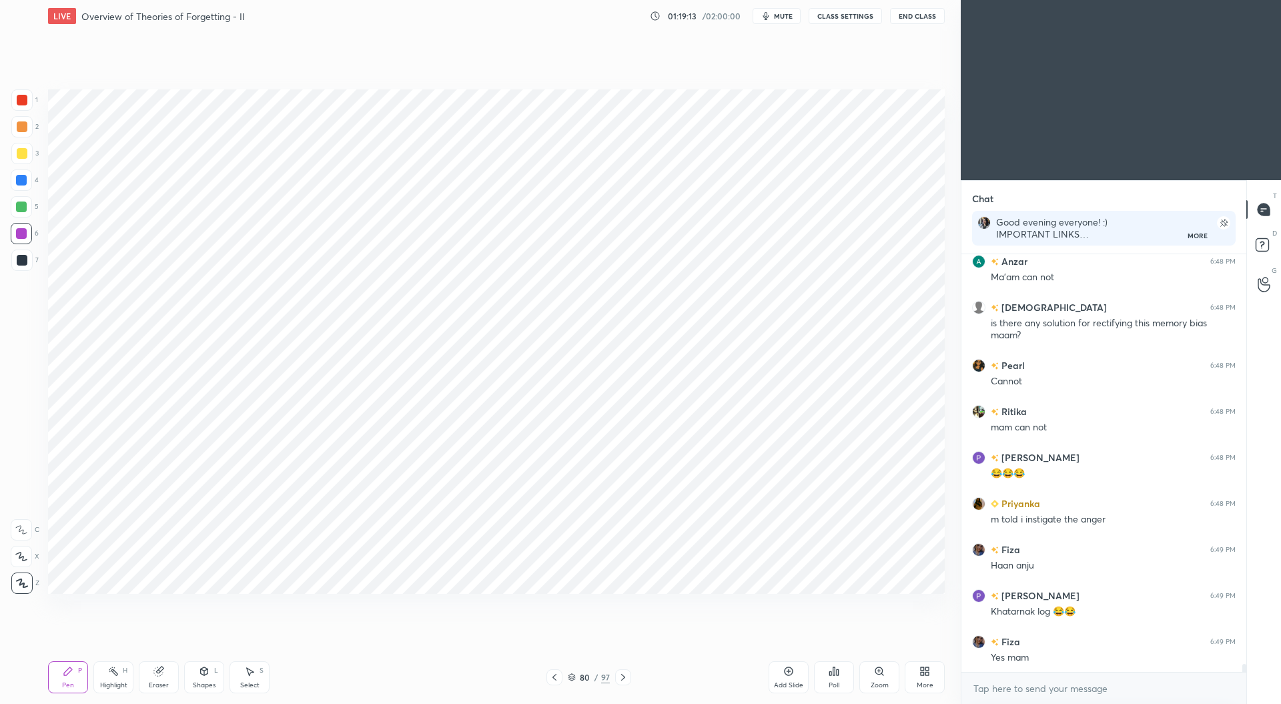
scroll to position [21279, 0]
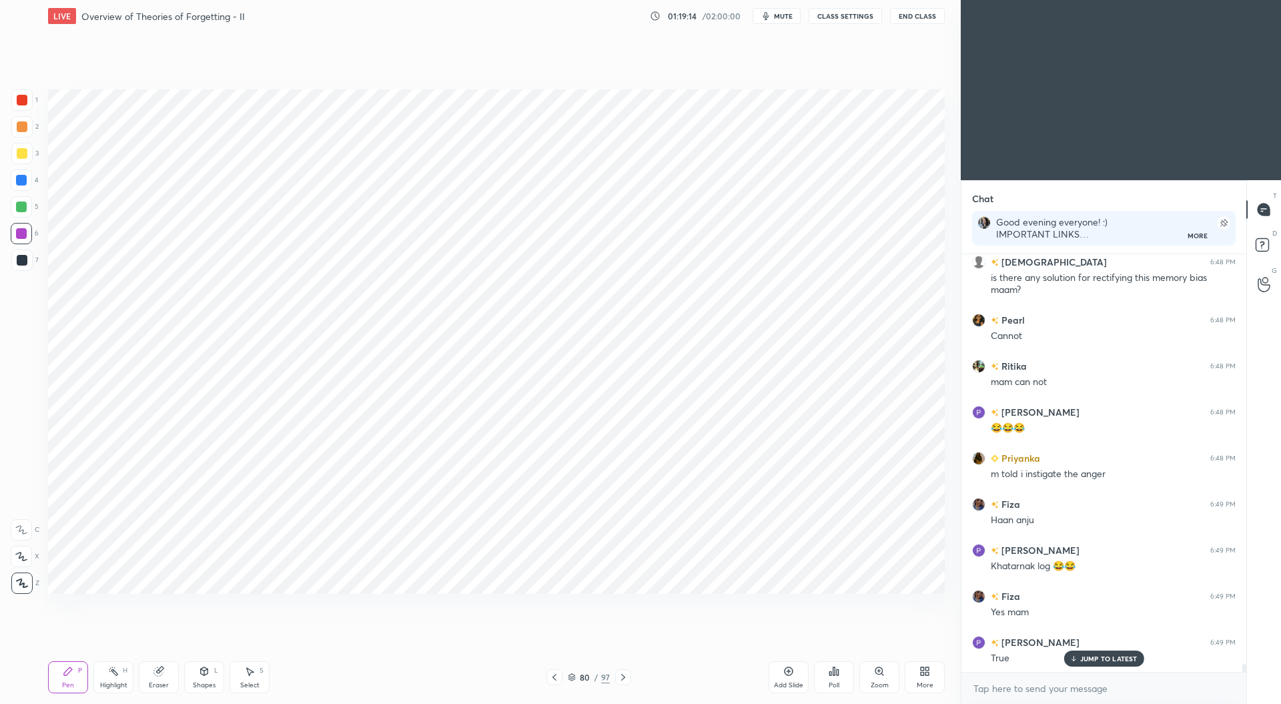
click at [1130, 660] on p "JUMP TO LATEST" at bounding box center [1108, 659] width 57 height 8
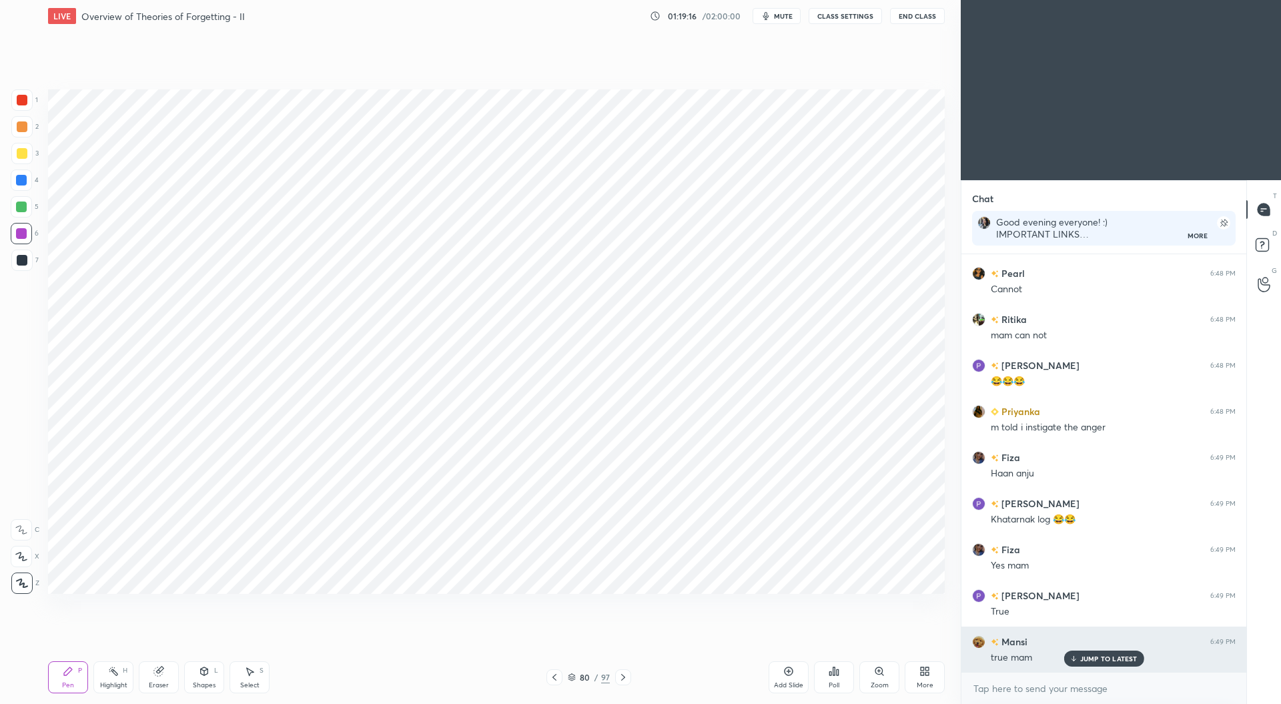
scroll to position [21371, 0]
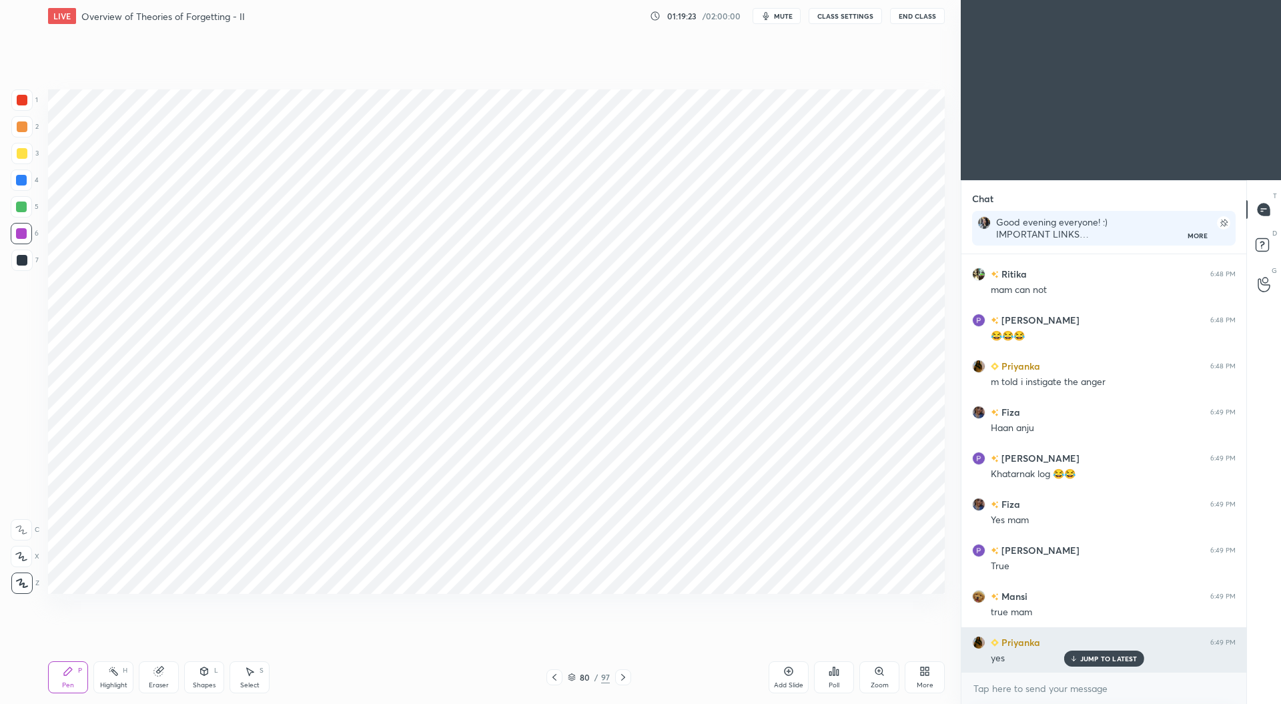
click at [1120, 660] on p "JUMP TO LATEST" at bounding box center [1108, 659] width 57 height 8
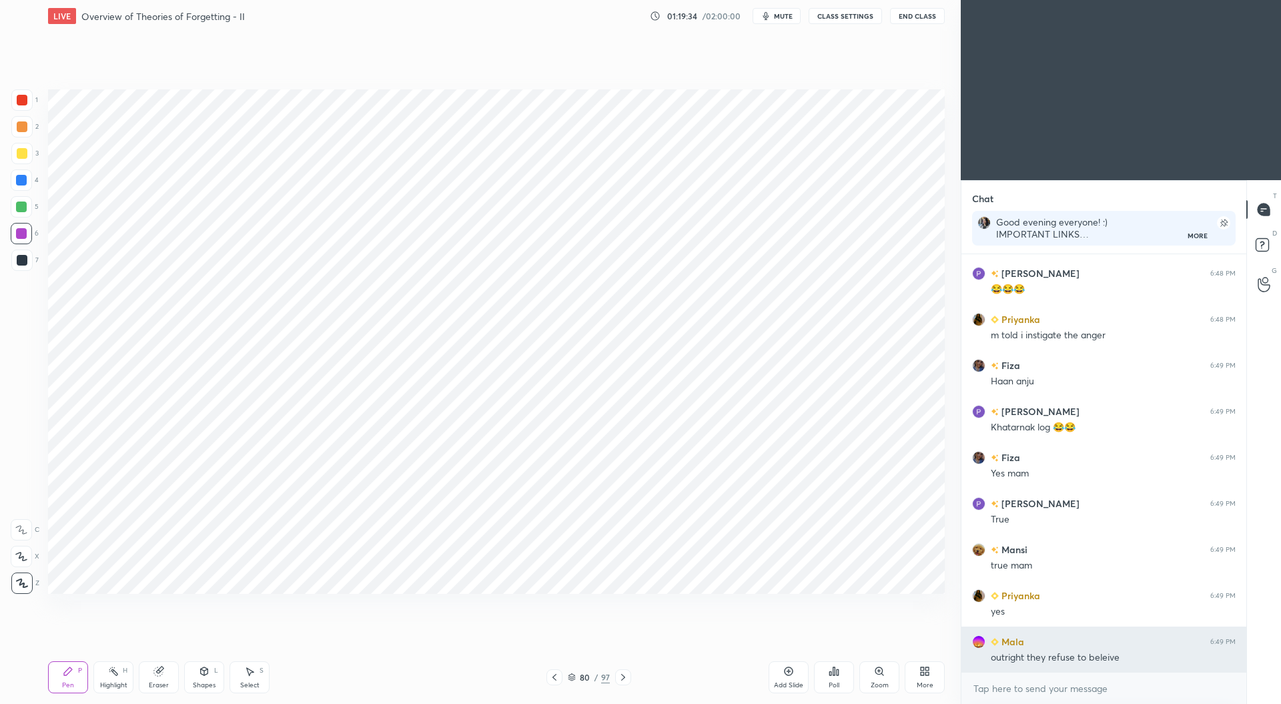
scroll to position [21463, 0]
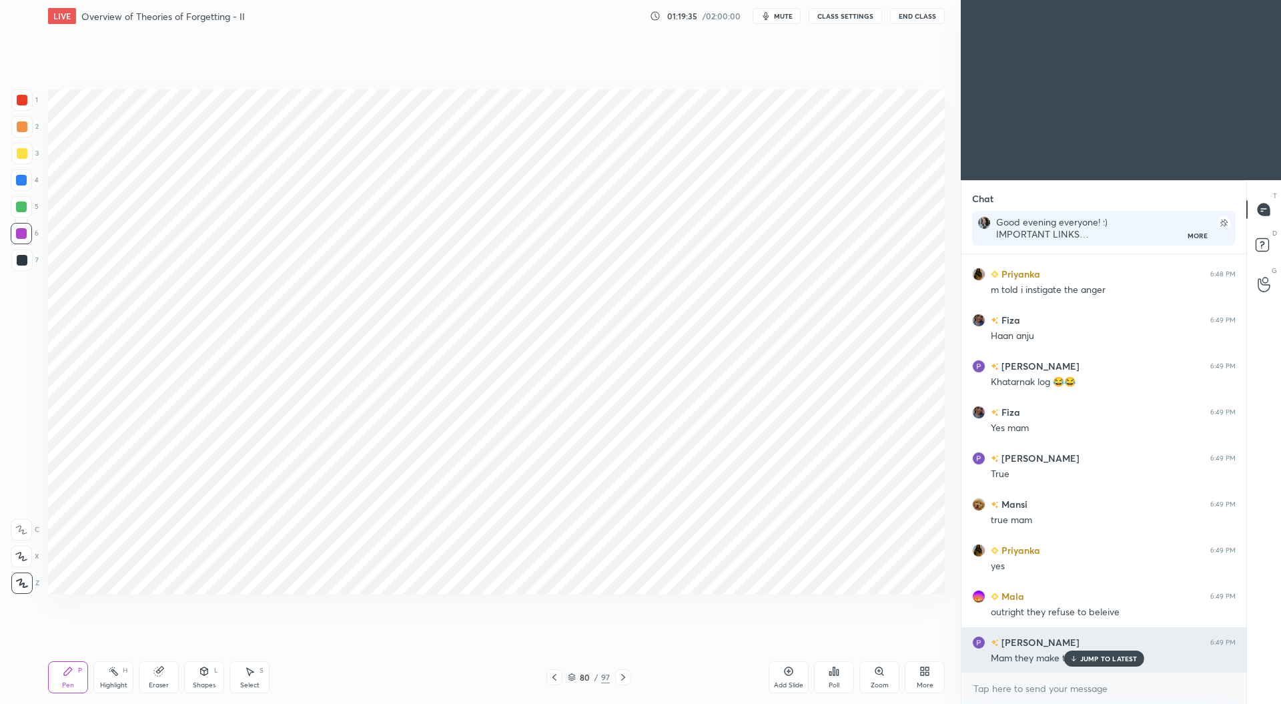
click at [1118, 660] on p "JUMP TO LATEST" at bounding box center [1108, 659] width 57 height 8
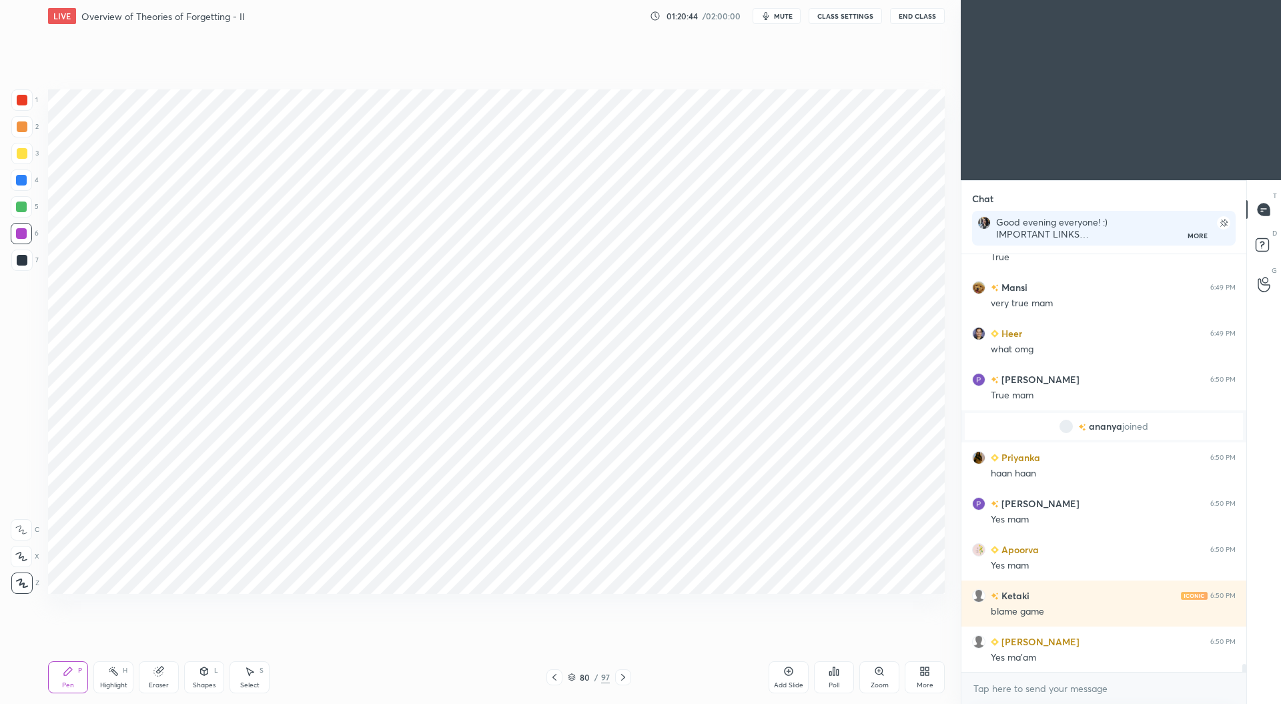
scroll to position [22256, 0]
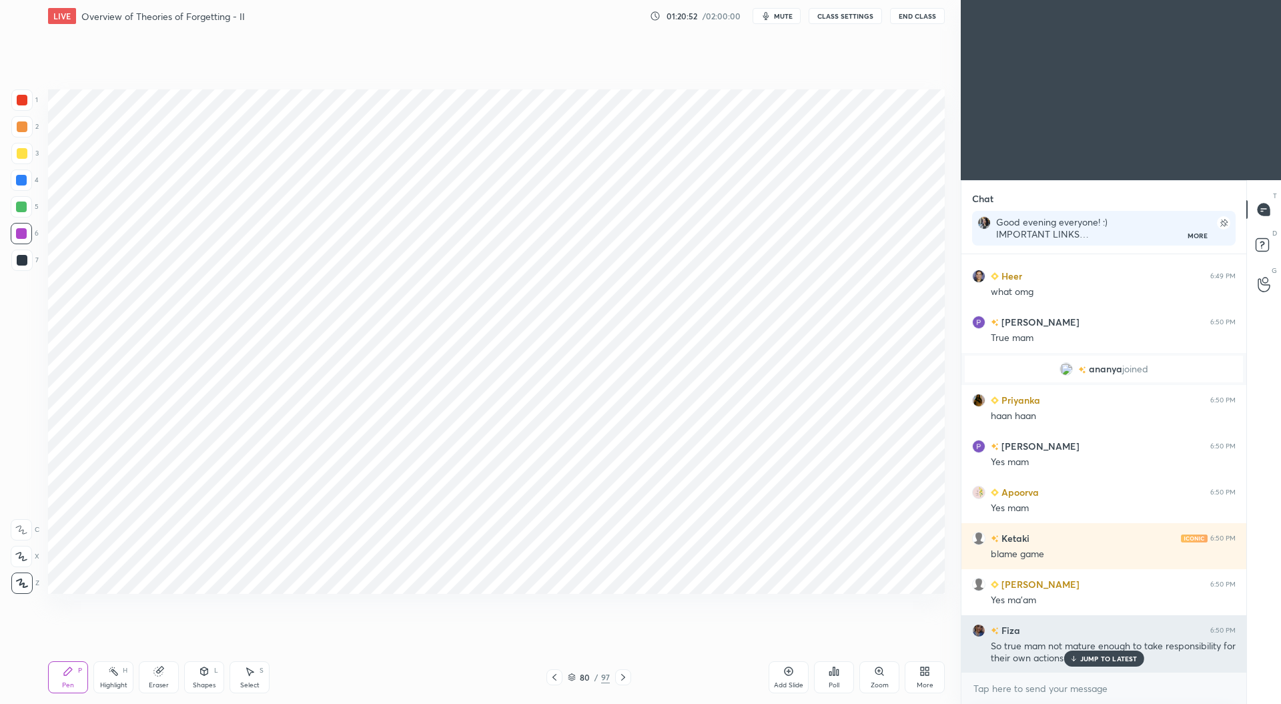
click at [1090, 656] on p "JUMP TO LATEST" at bounding box center [1108, 659] width 57 height 8
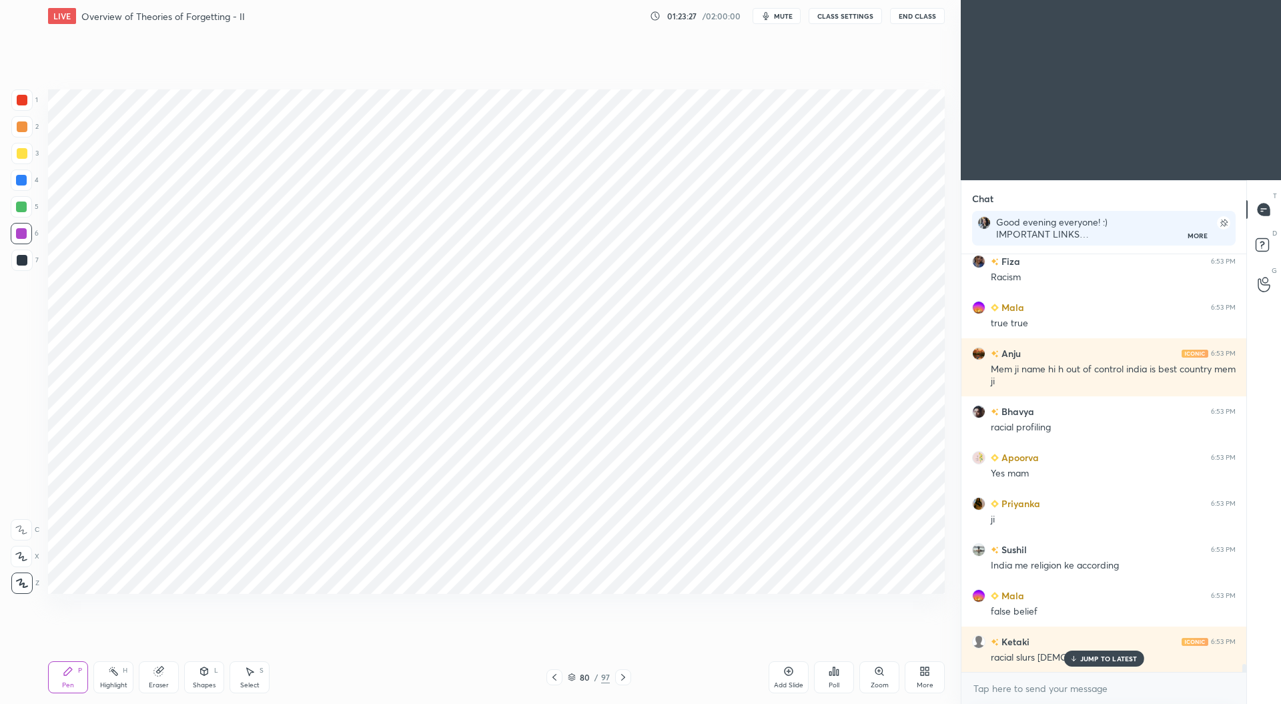
scroll to position [22012, 0]
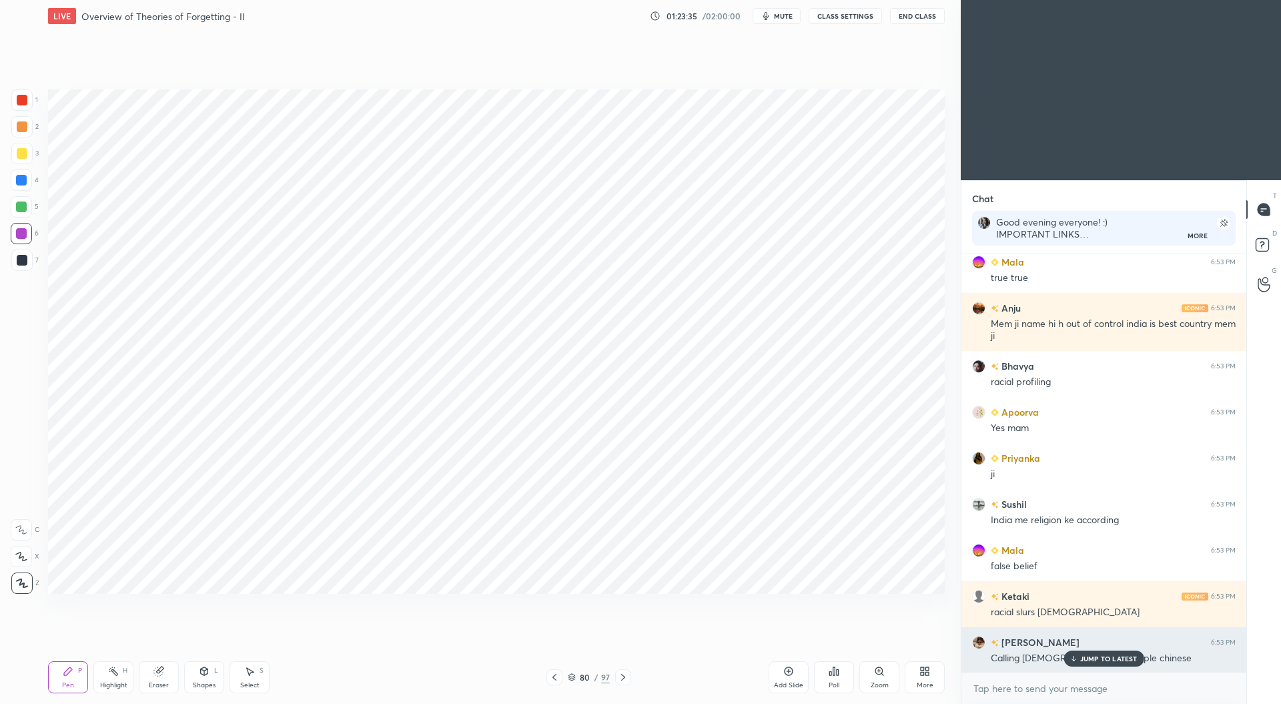
click at [1114, 655] on p "JUMP TO LATEST" at bounding box center [1108, 659] width 57 height 8
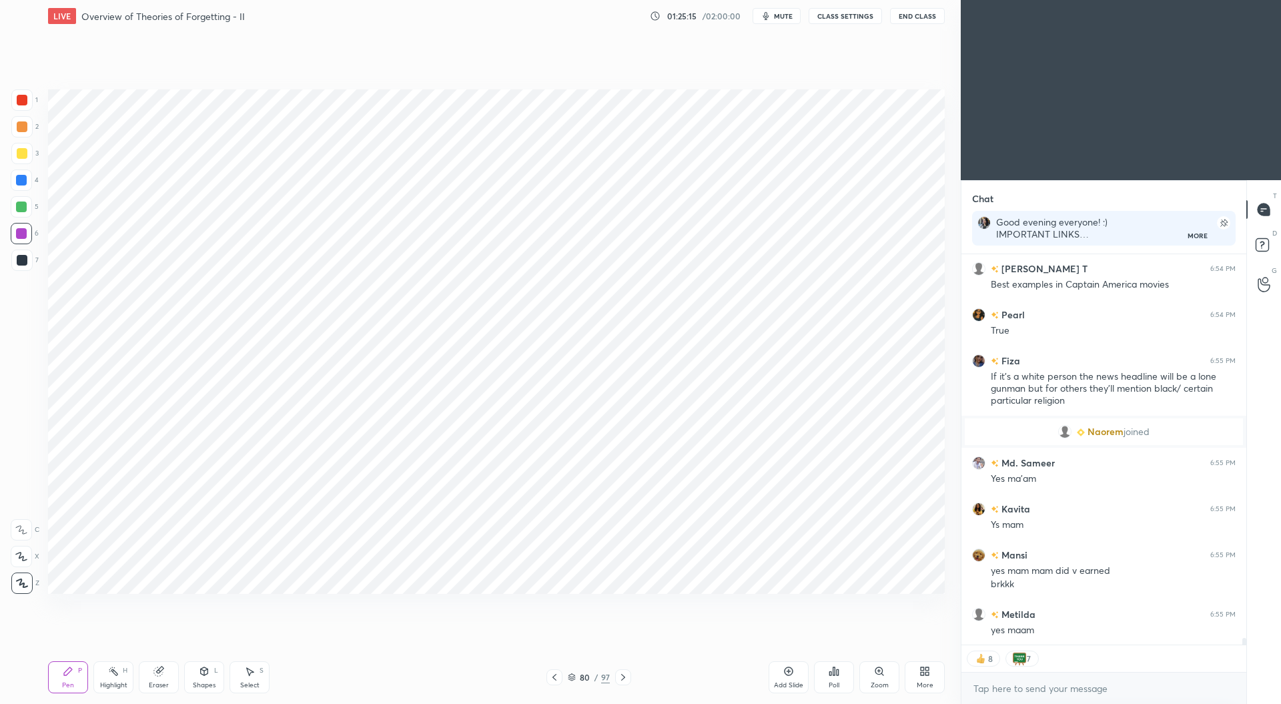
scroll to position [22403, 0]
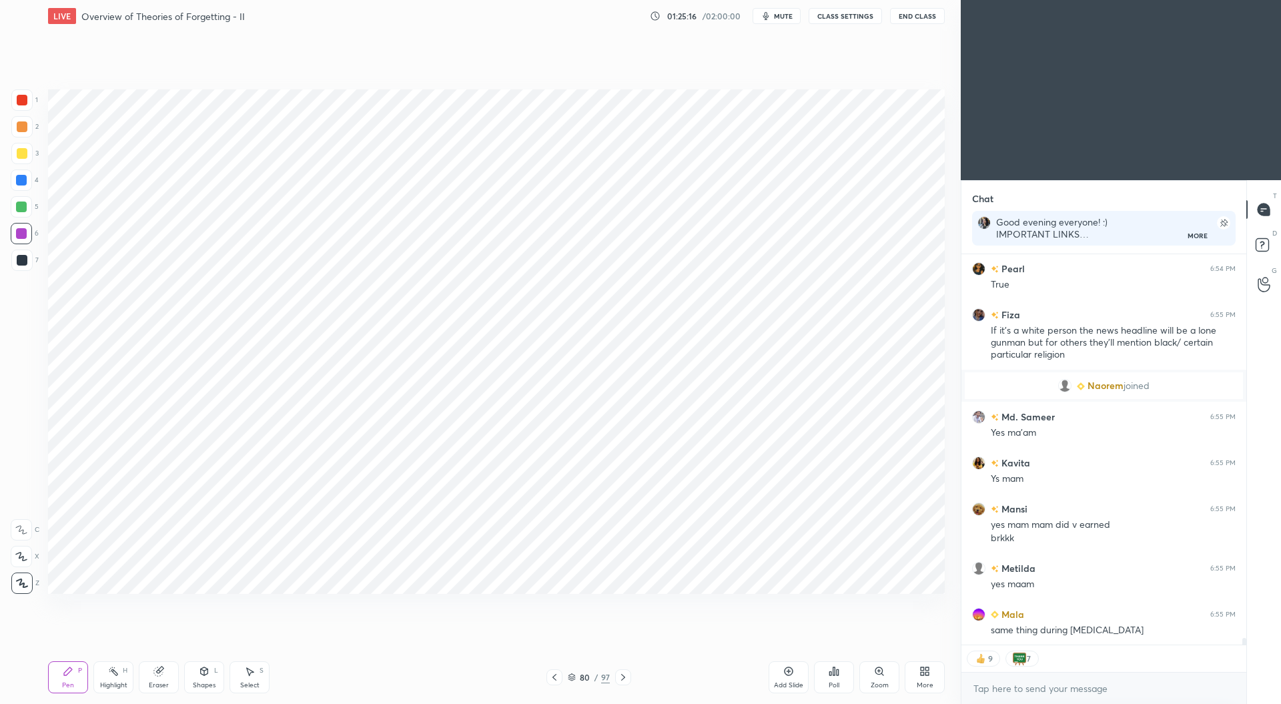
click at [793, 680] on div "Add Slide" at bounding box center [789, 677] width 40 height 32
click at [21, 94] on div at bounding box center [21, 99] width 21 height 21
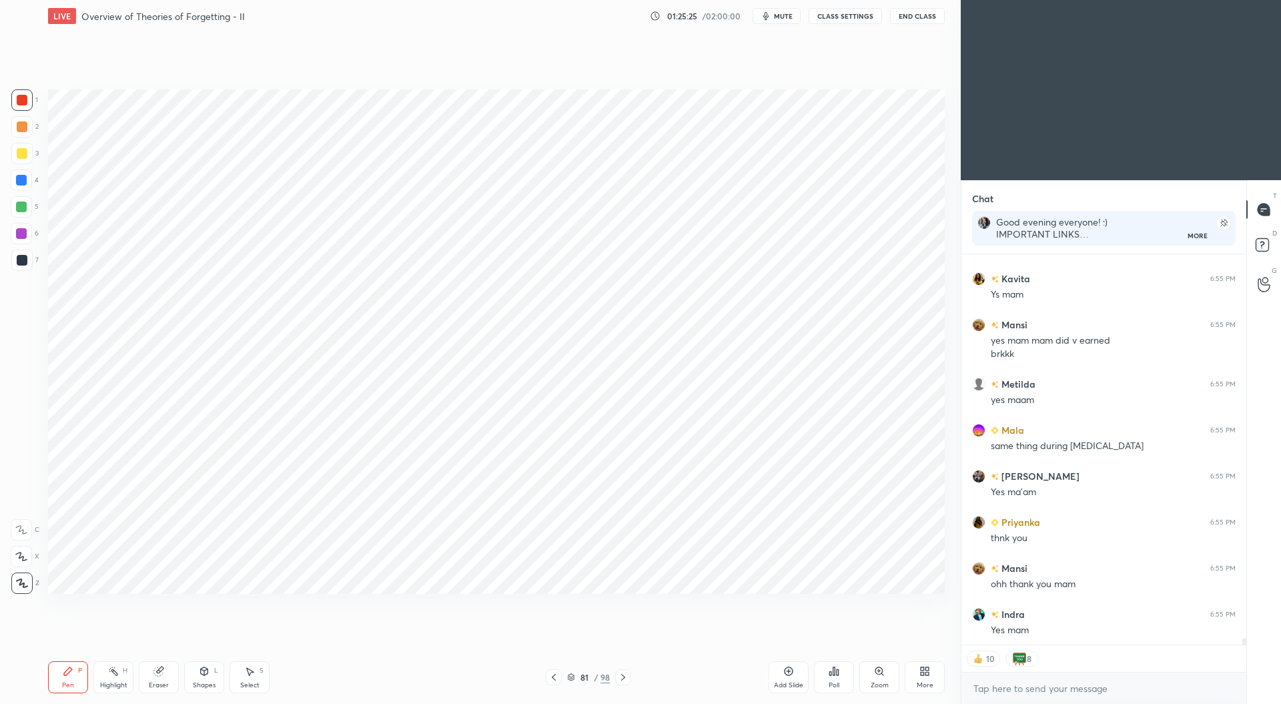
scroll to position [22633, 0]
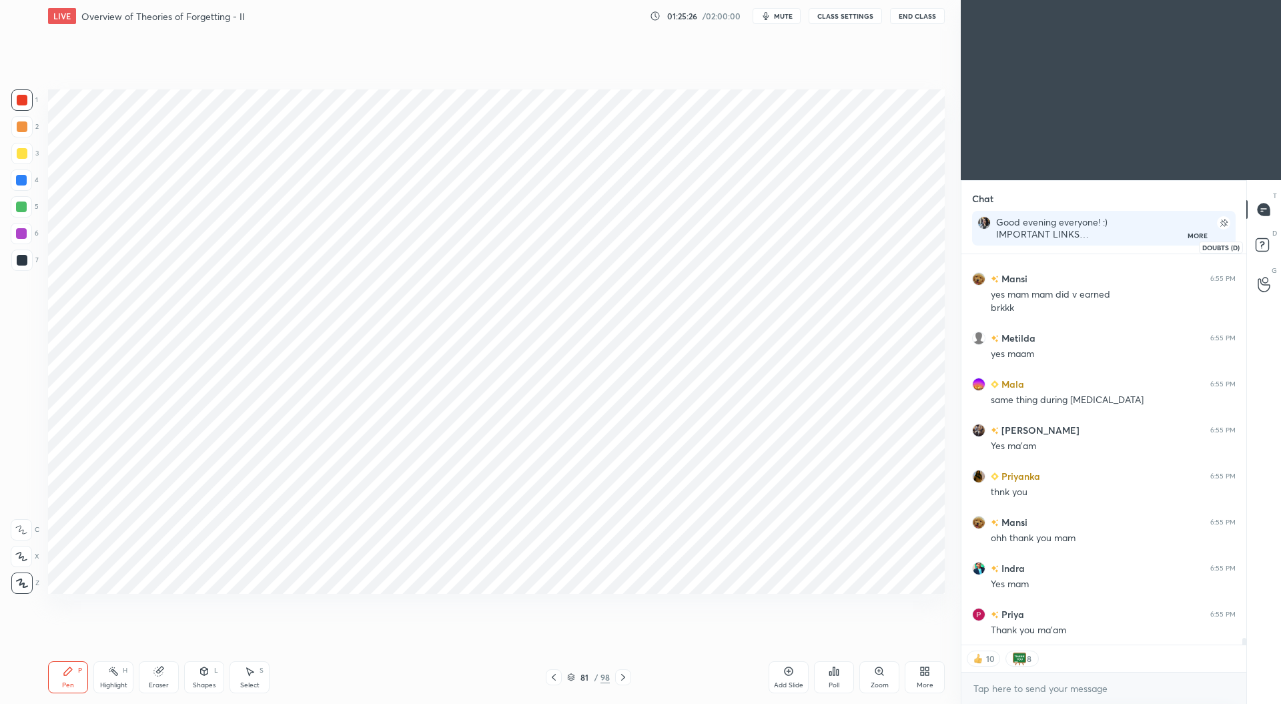
click at [1260, 250] on rect at bounding box center [1262, 245] width 13 height 13
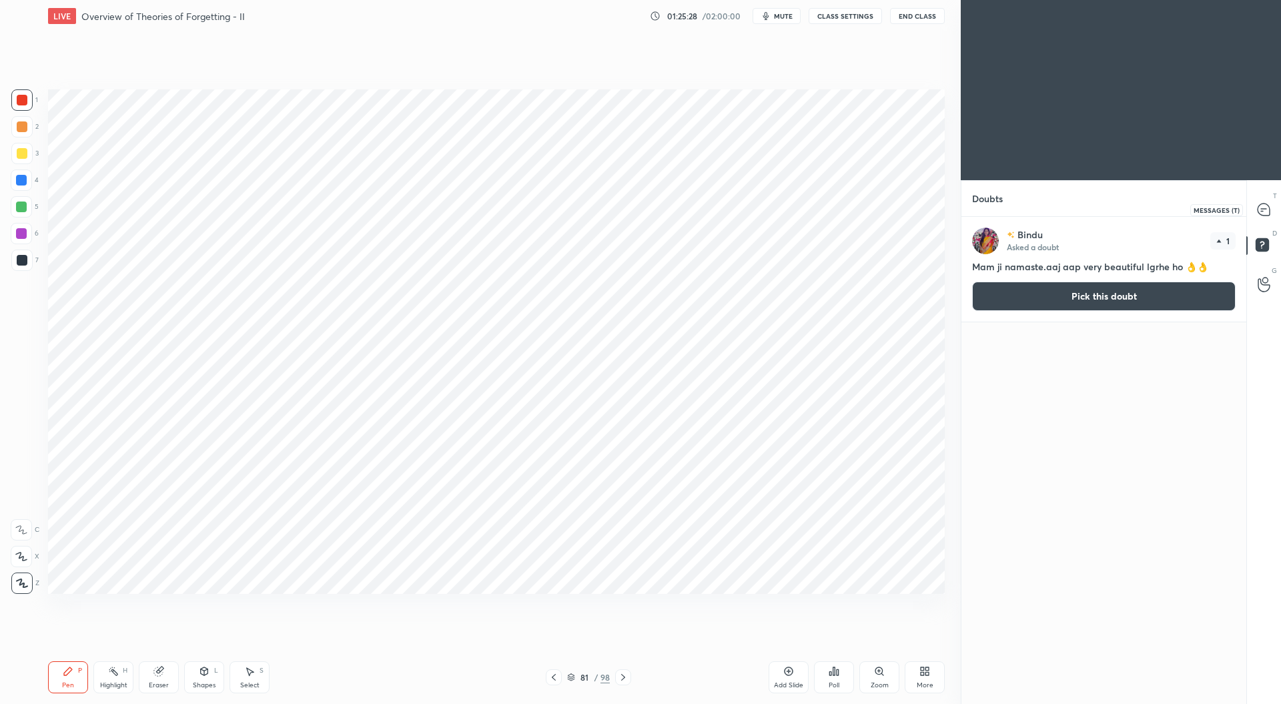
click at [1273, 210] on div at bounding box center [1264, 210] width 27 height 24
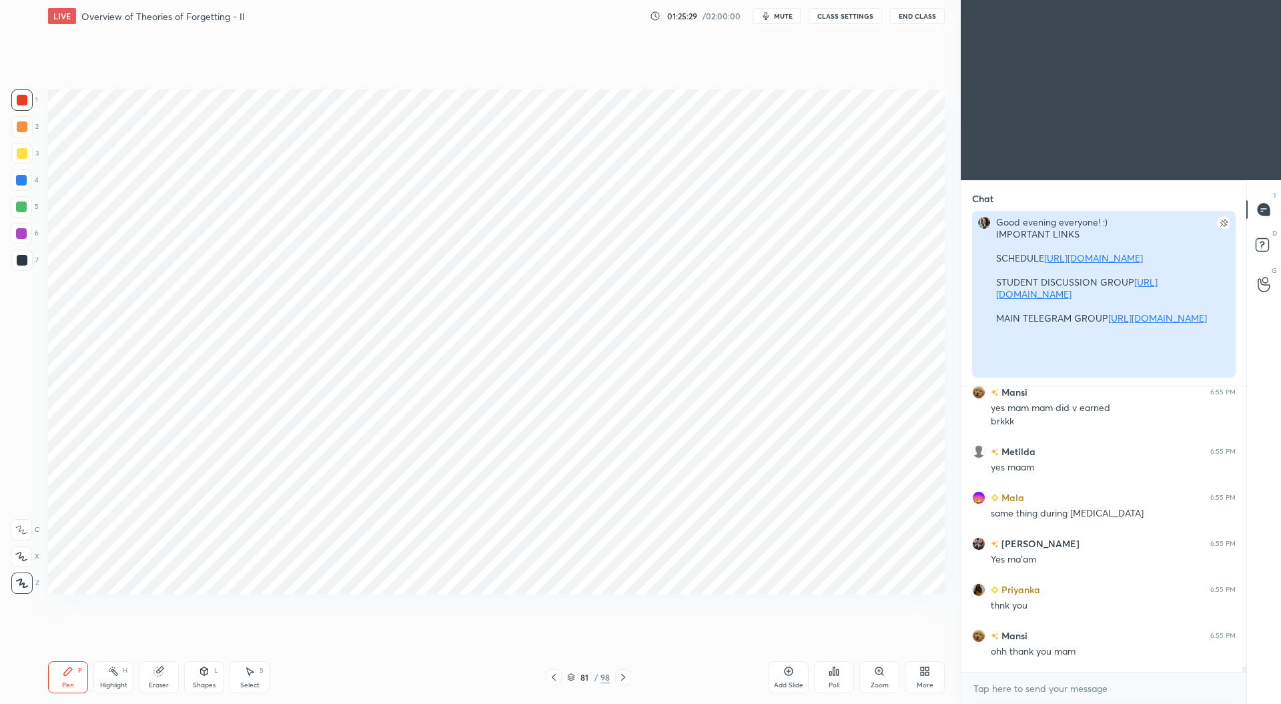
scroll to position [5, 4]
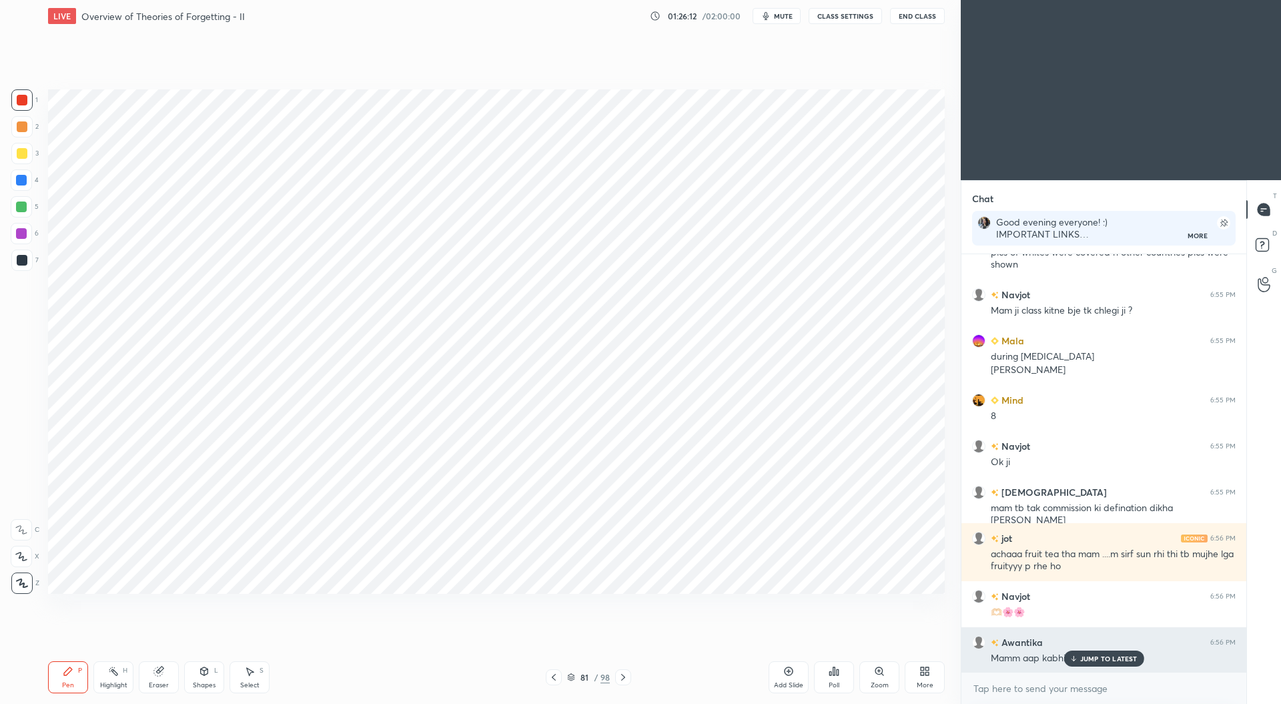
click at [1090, 646] on div "[PERSON_NAME] 6:56 PM" at bounding box center [1104, 642] width 264 height 14
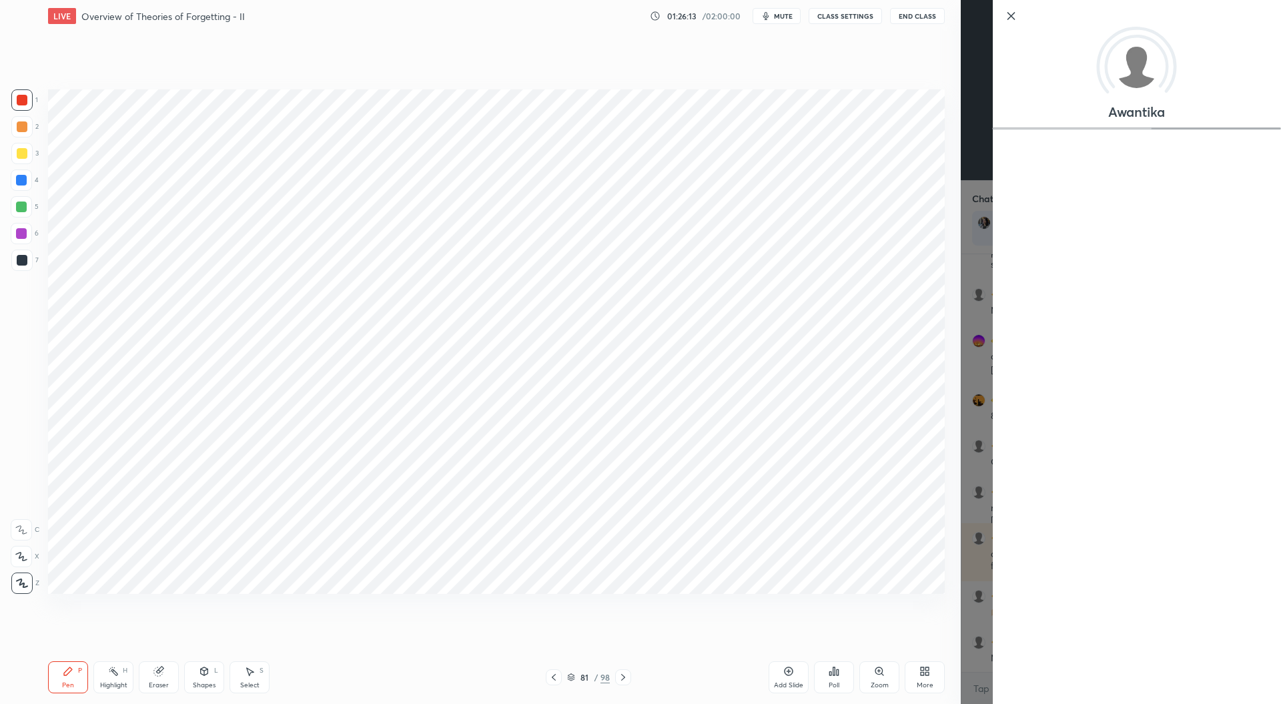
click at [978, 635] on div "Awantika" at bounding box center [1121, 352] width 320 height 704
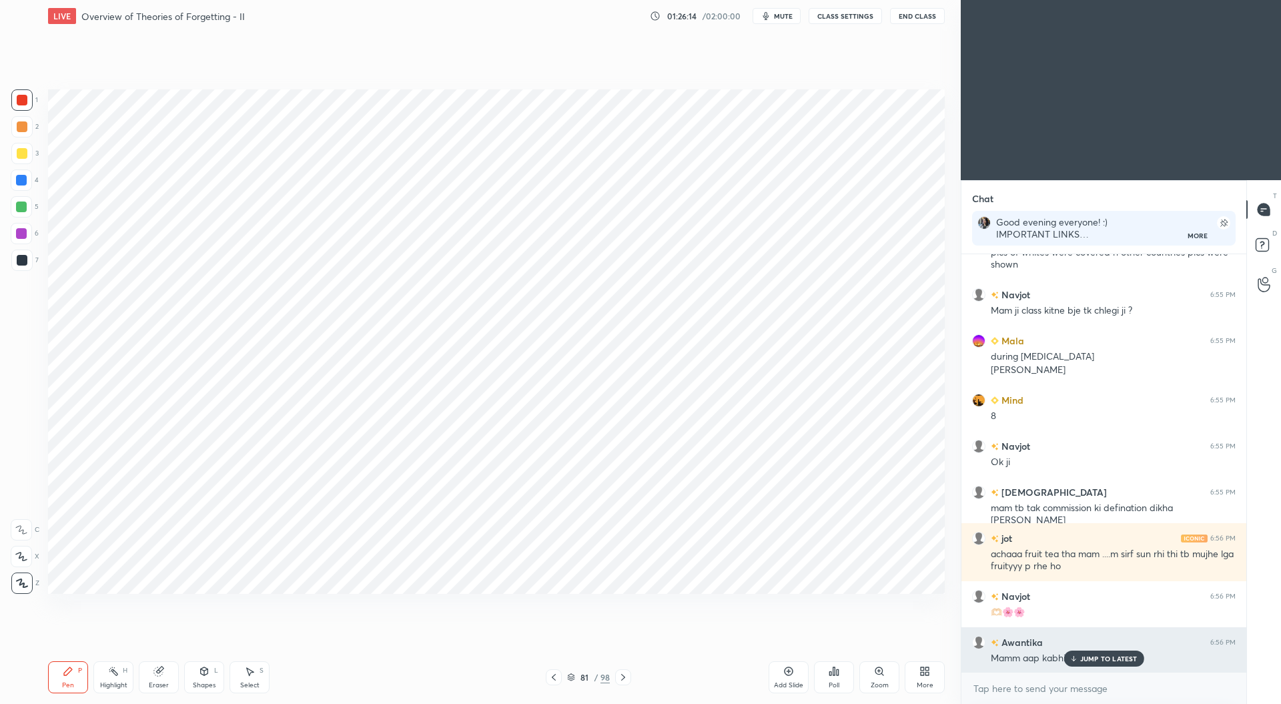
click at [1106, 657] on p "JUMP TO LATEST" at bounding box center [1108, 659] width 57 height 8
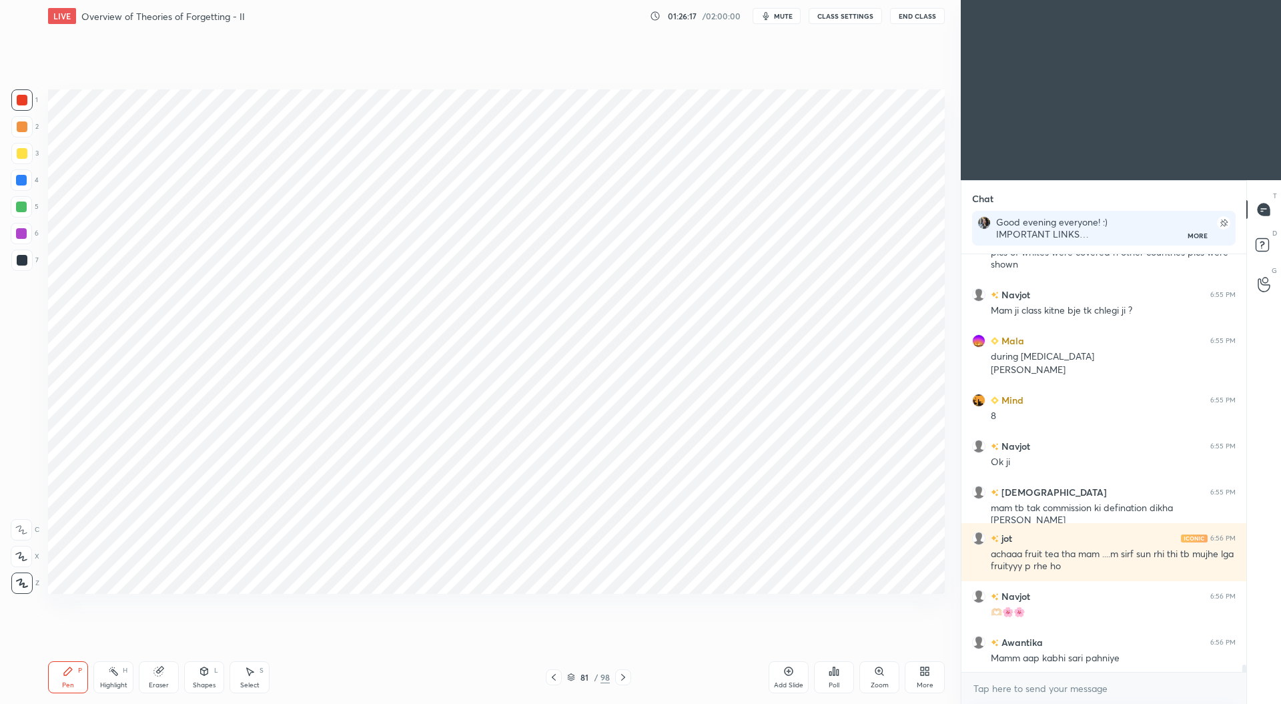
scroll to position [23521, 0]
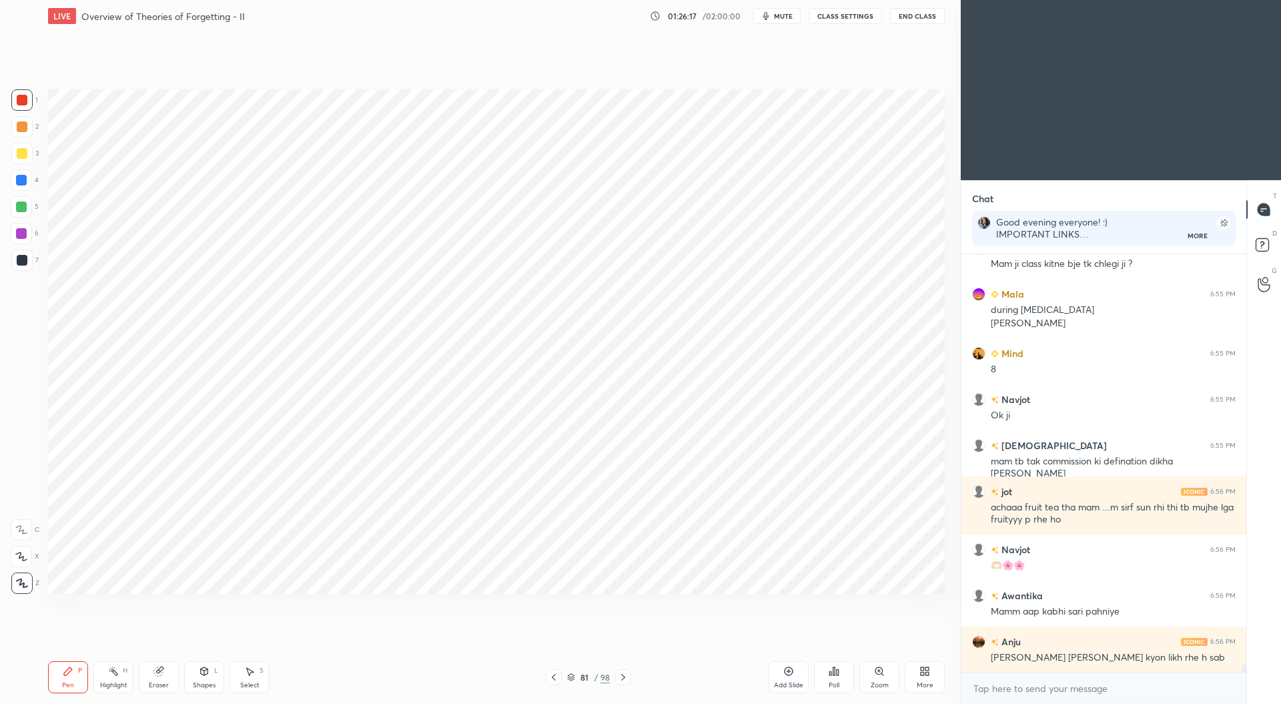
click at [559, 681] on icon at bounding box center [553, 677] width 11 height 11
click at [559, 679] on icon at bounding box center [553, 677] width 11 height 11
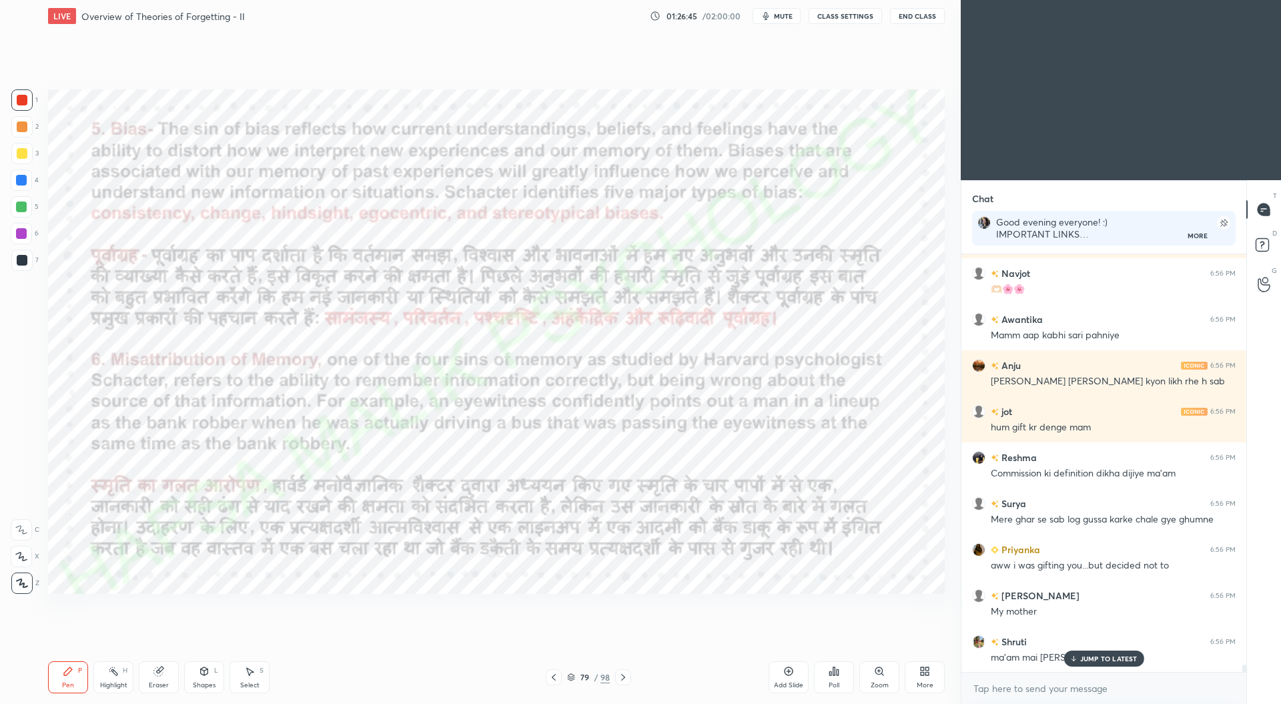
scroll to position [23843, 0]
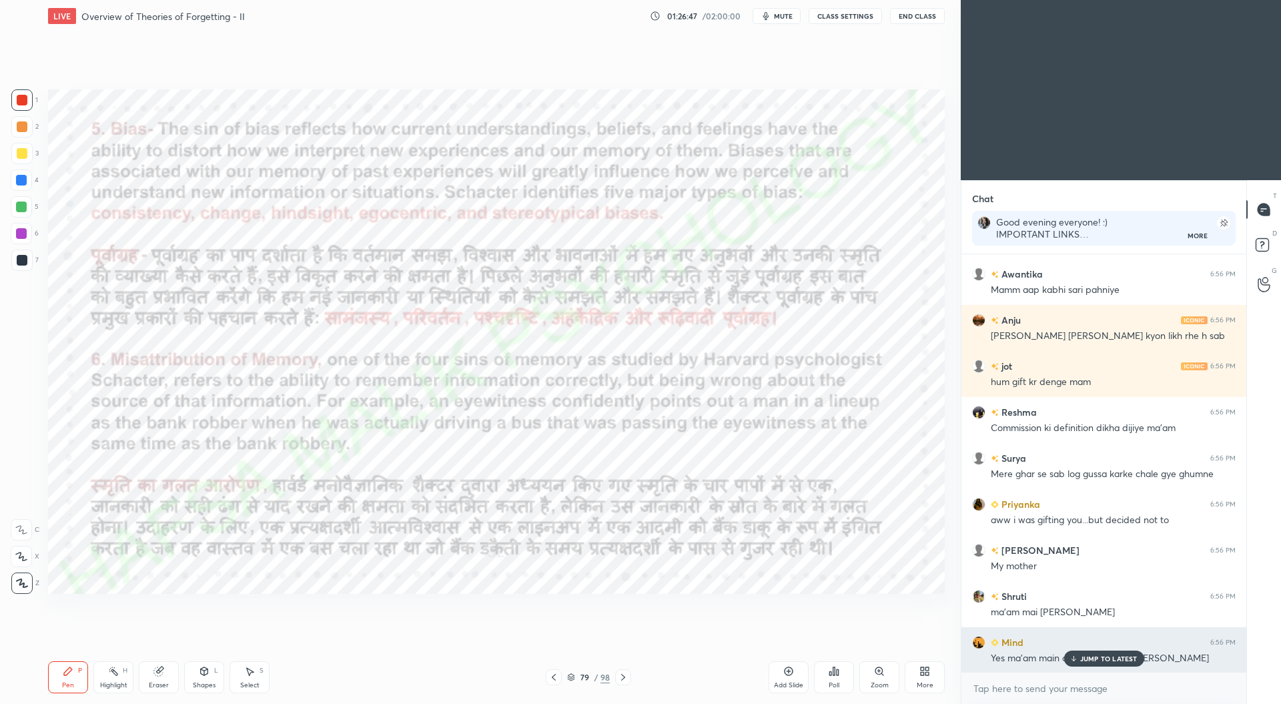
click at [1088, 661] on p "JUMP TO LATEST" at bounding box center [1108, 659] width 57 height 8
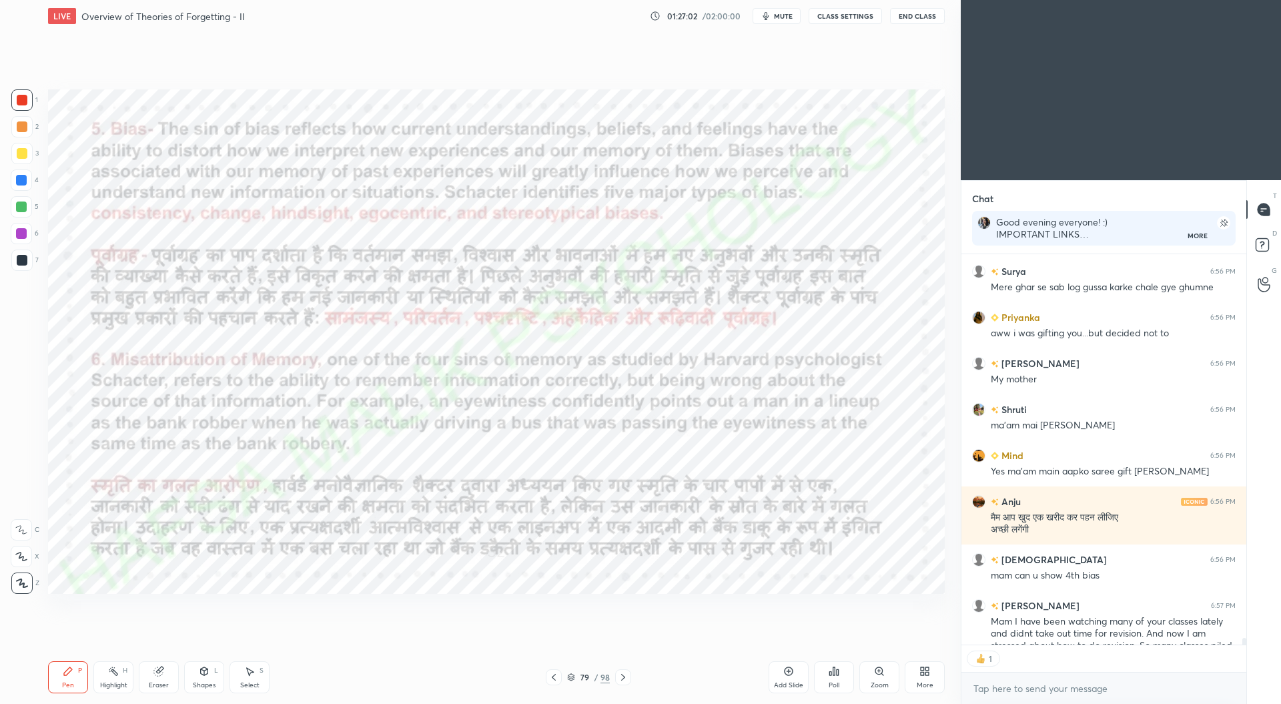
scroll to position [386, 281]
click at [554, 679] on icon at bounding box center [554, 677] width 4 height 7
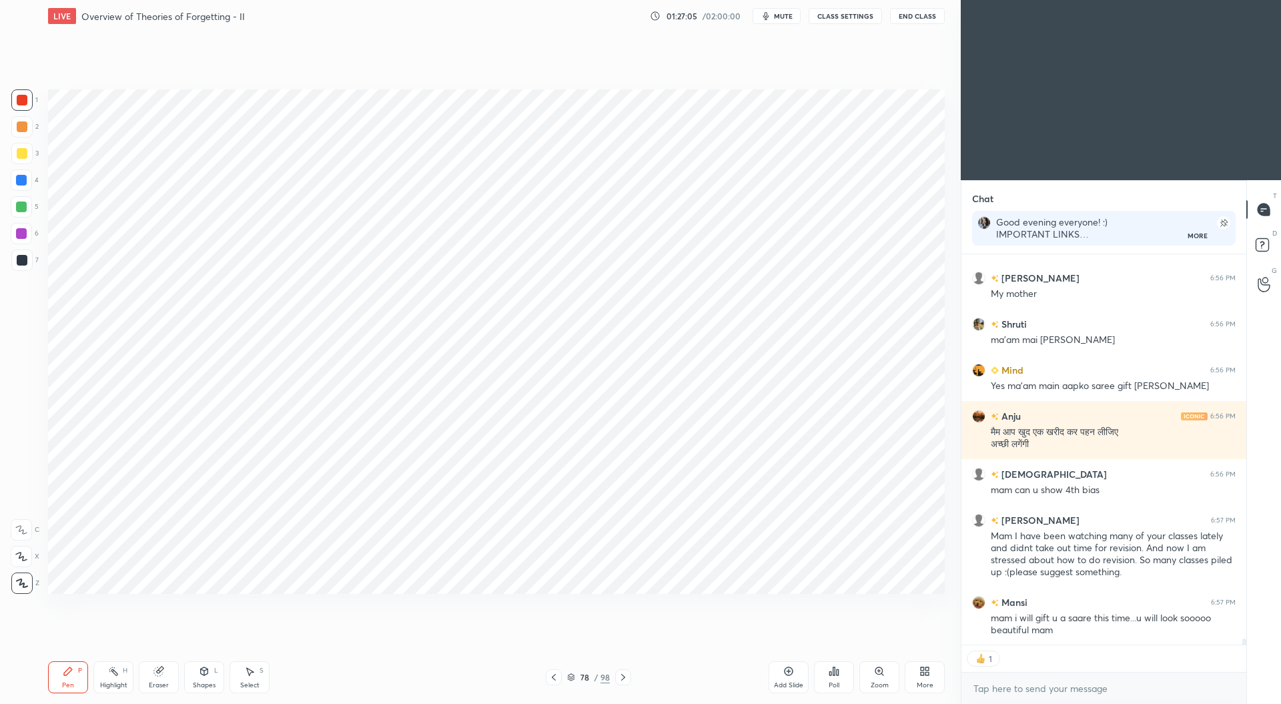
scroll to position [24161, 0]
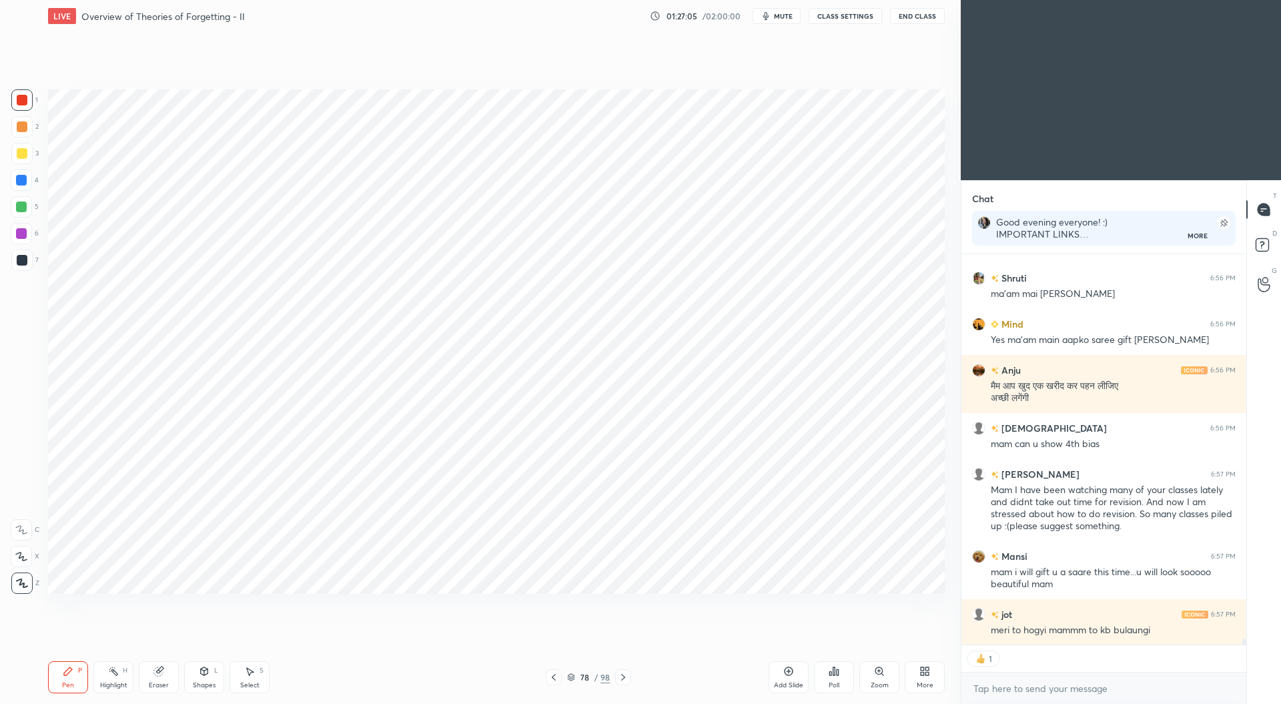
click at [551, 677] on icon at bounding box center [553, 677] width 11 height 11
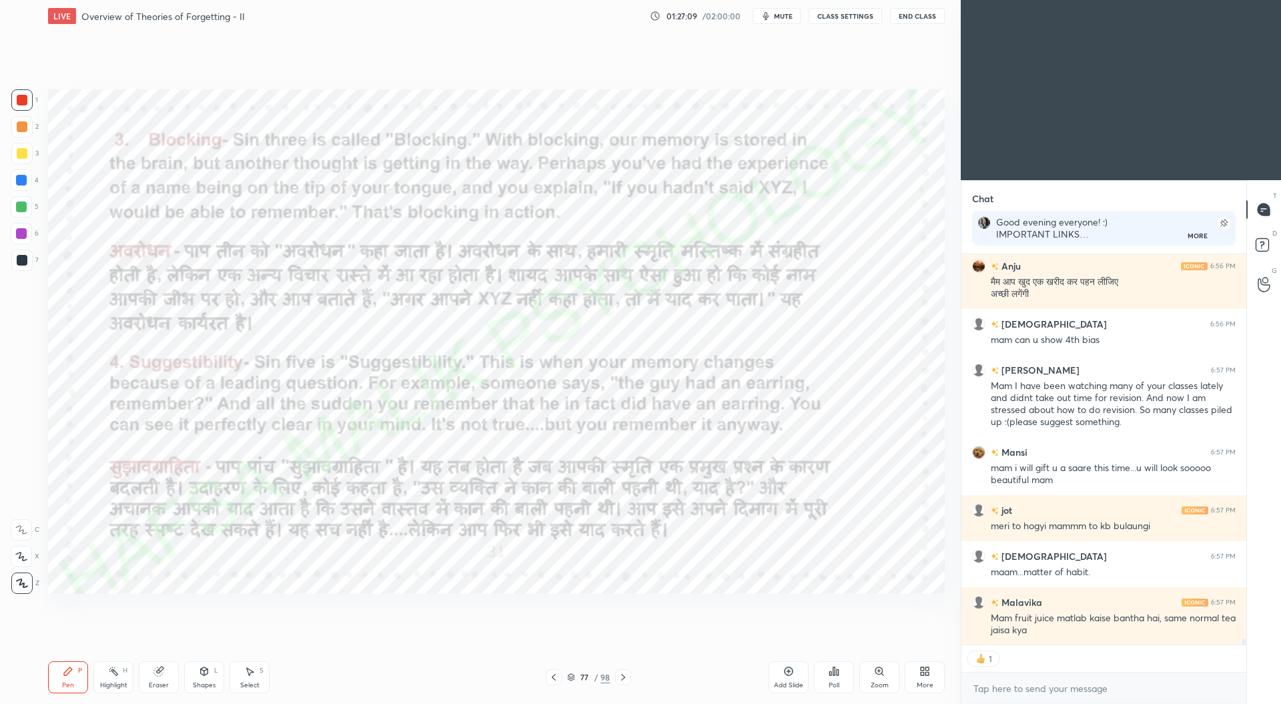
scroll to position [24311, 0]
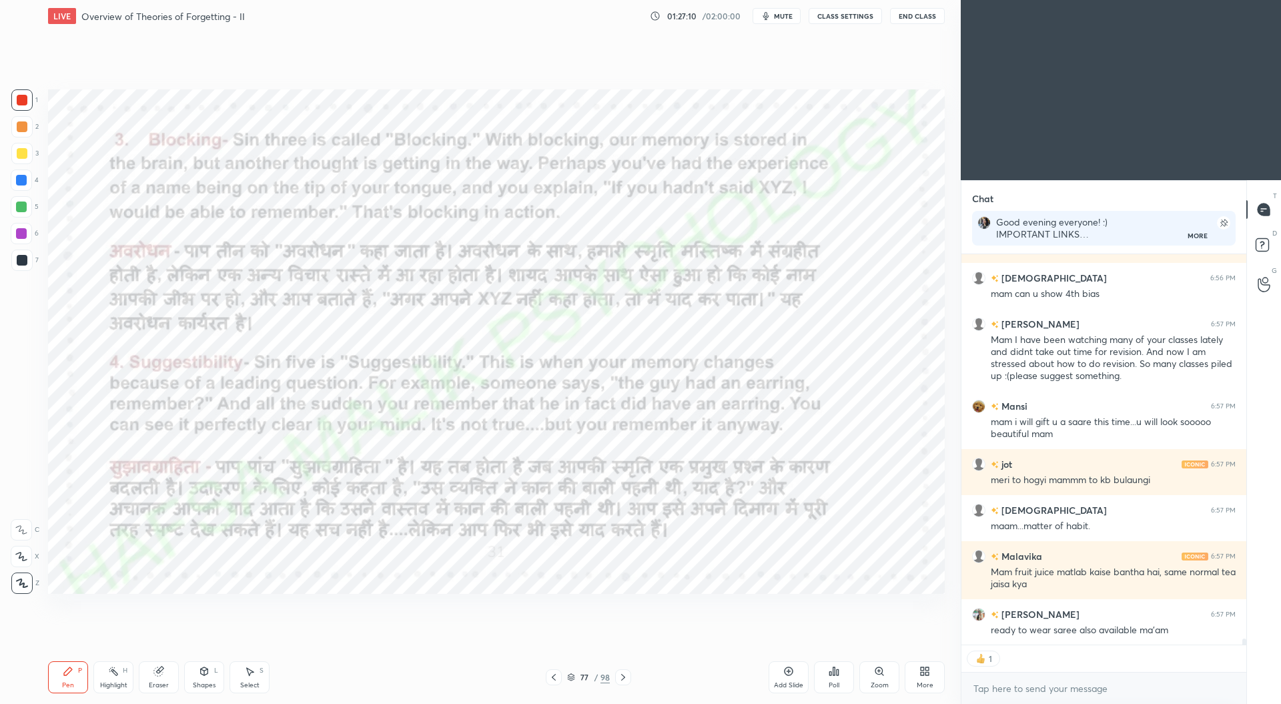
click at [553, 675] on icon at bounding box center [553, 677] width 11 height 11
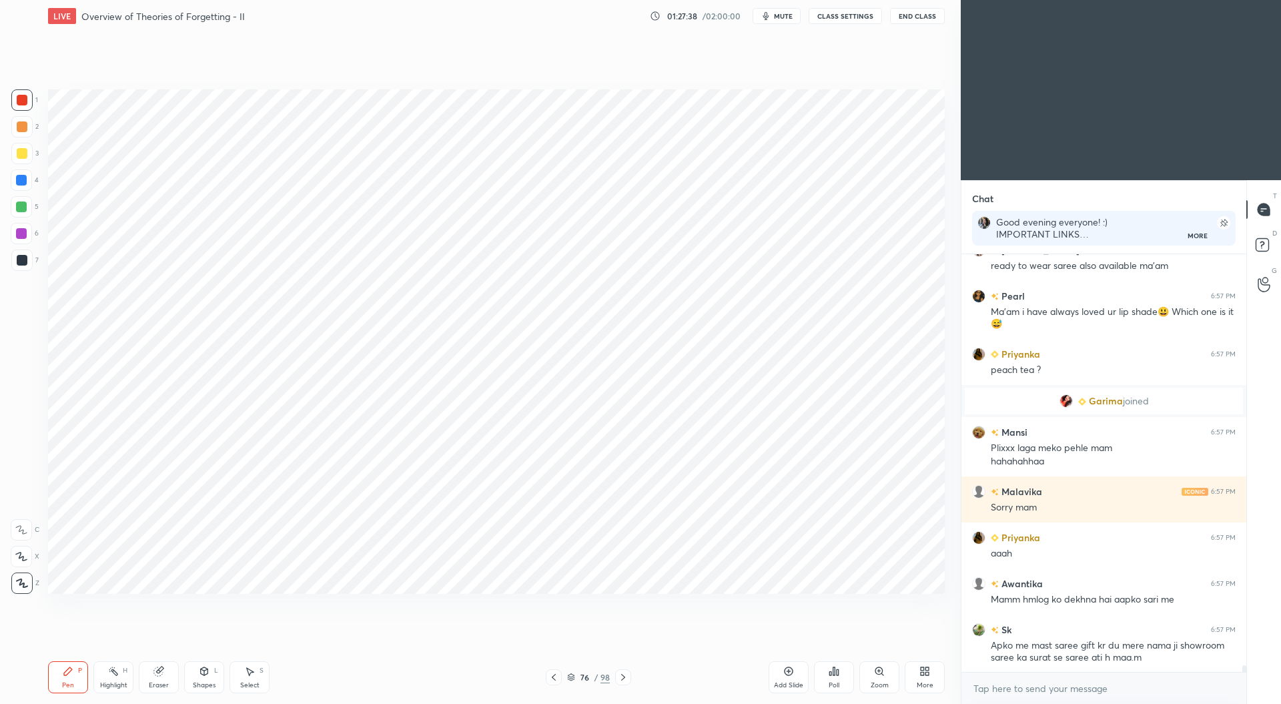
scroll to position [24721, 0]
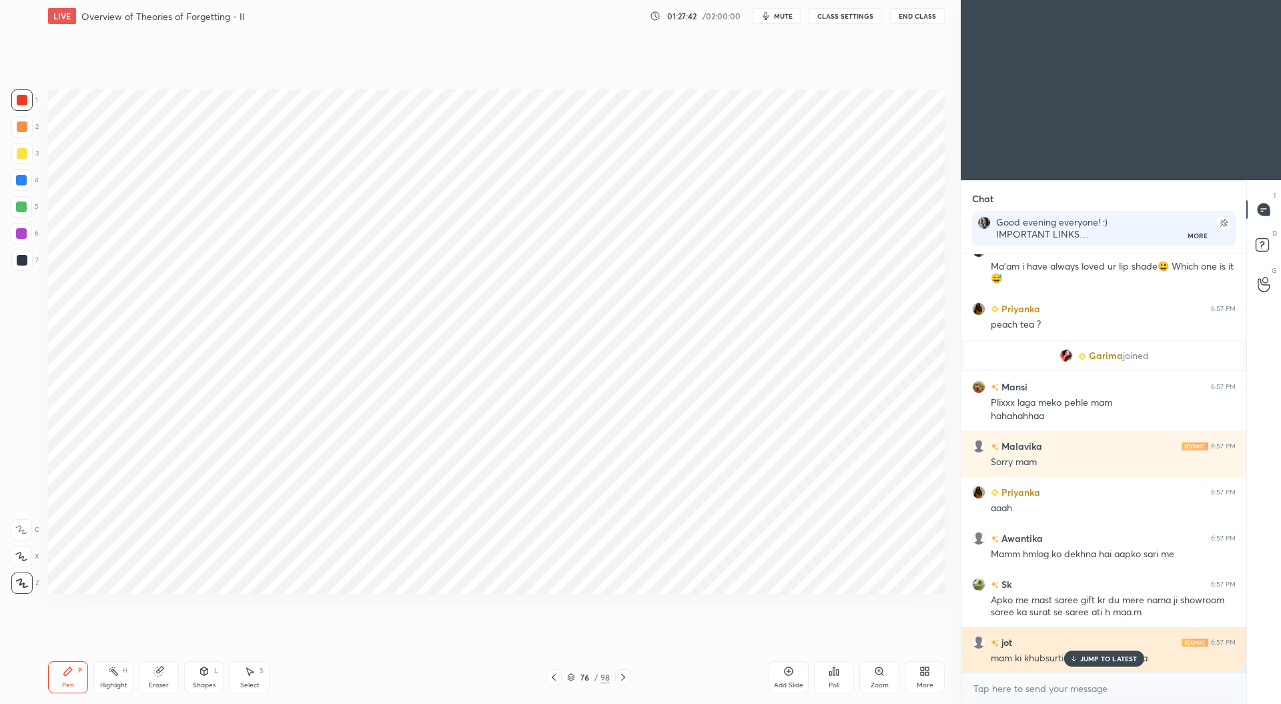
click at [1104, 657] on p "JUMP TO LATEST" at bounding box center [1108, 659] width 57 height 8
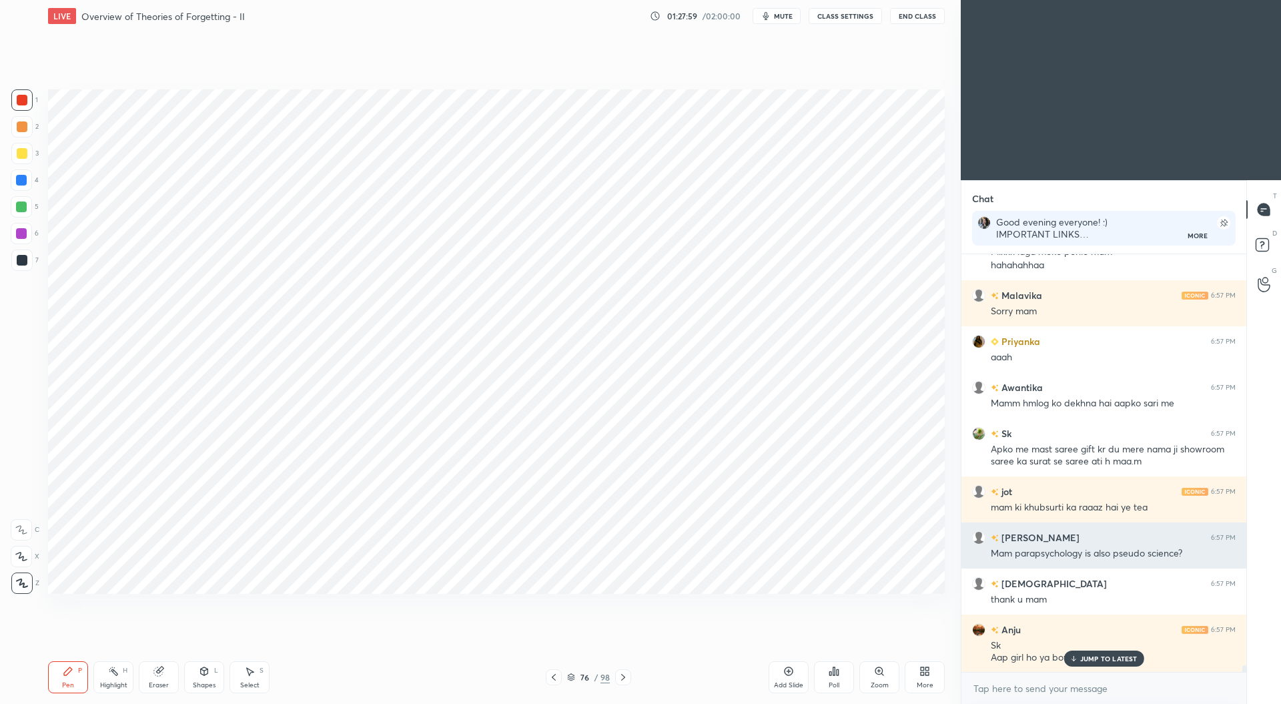
scroll to position [24917, 0]
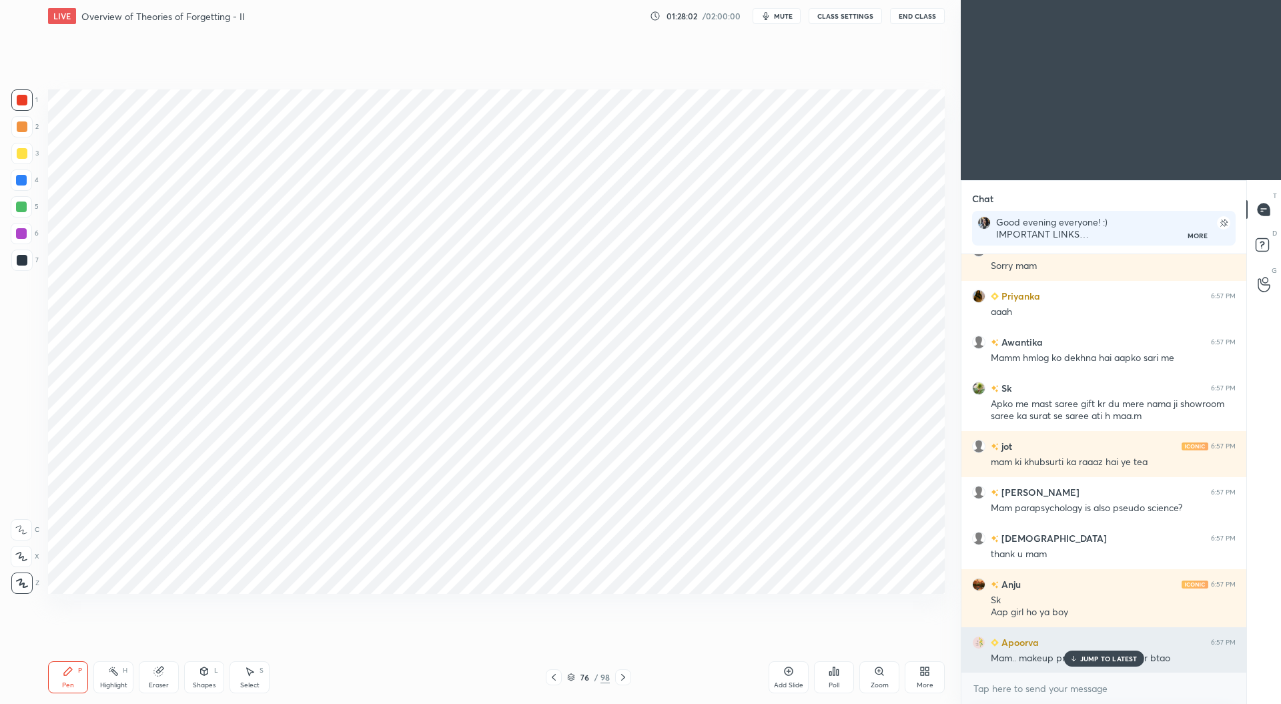
click at [1098, 659] on p "JUMP TO LATEST" at bounding box center [1108, 659] width 57 height 8
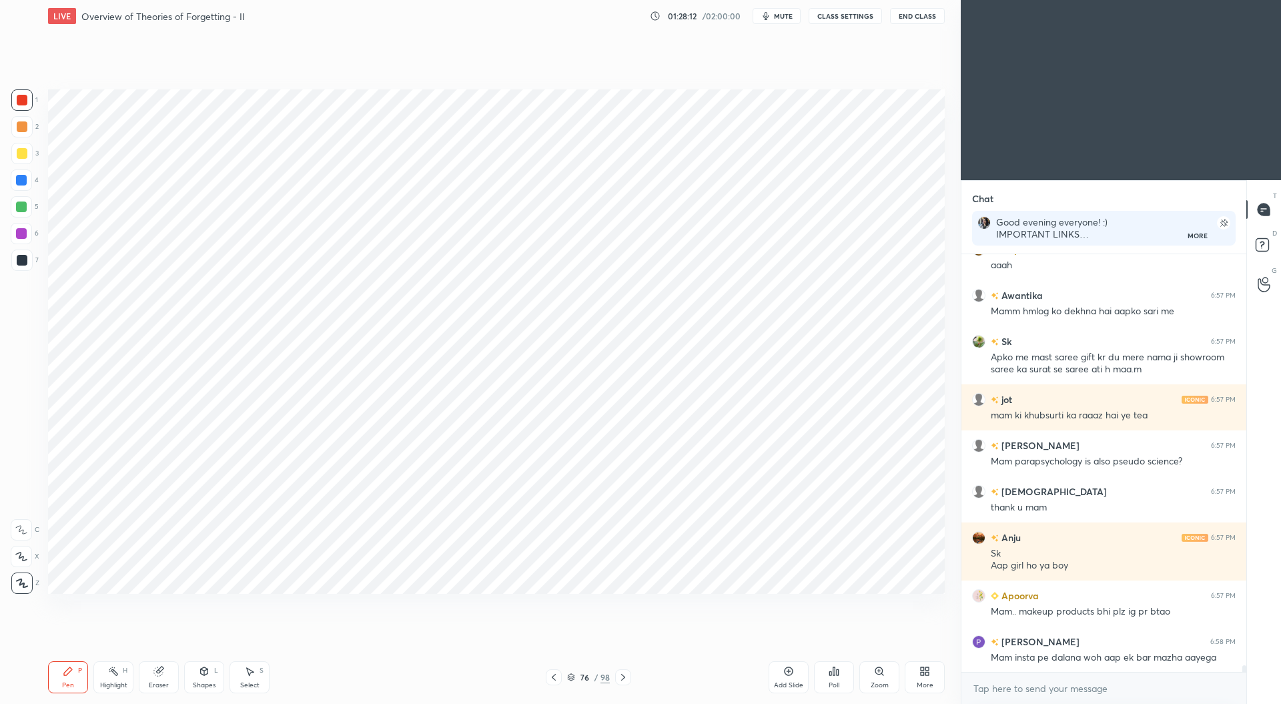
scroll to position [25009, 0]
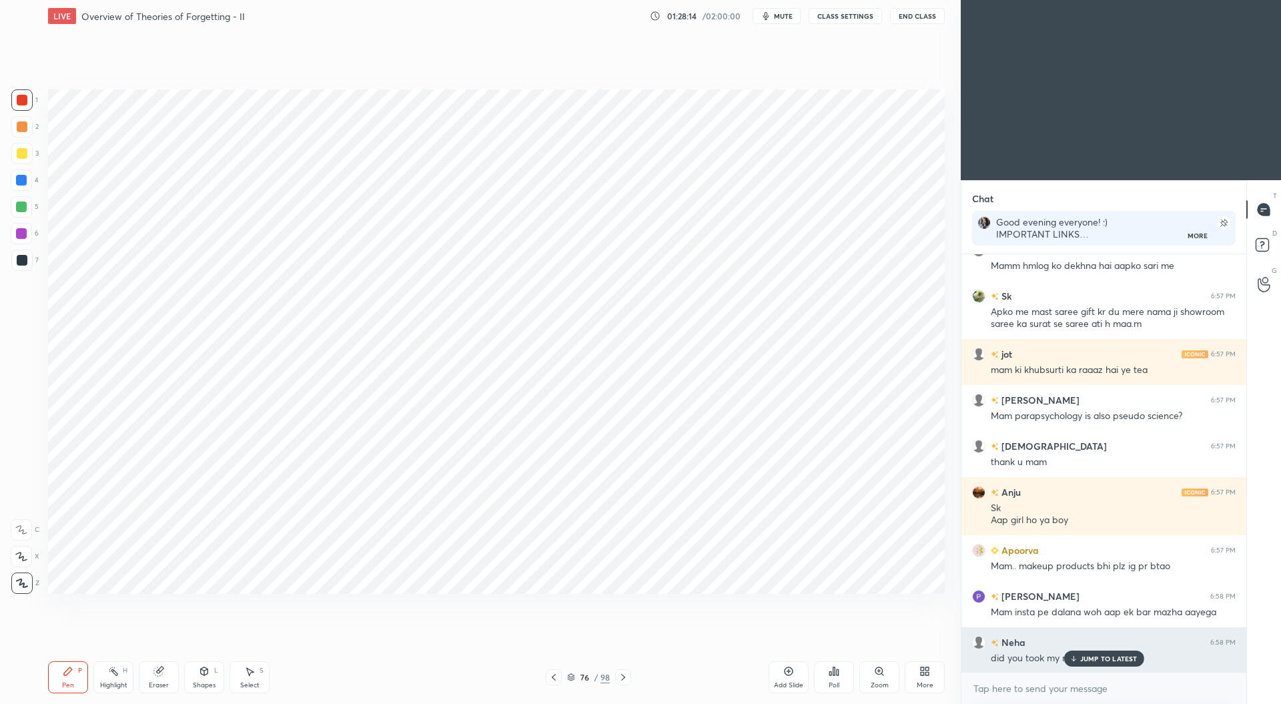
click at [1105, 659] on p "JUMP TO LATEST" at bounding box center [1108, 659] width 57 height 8
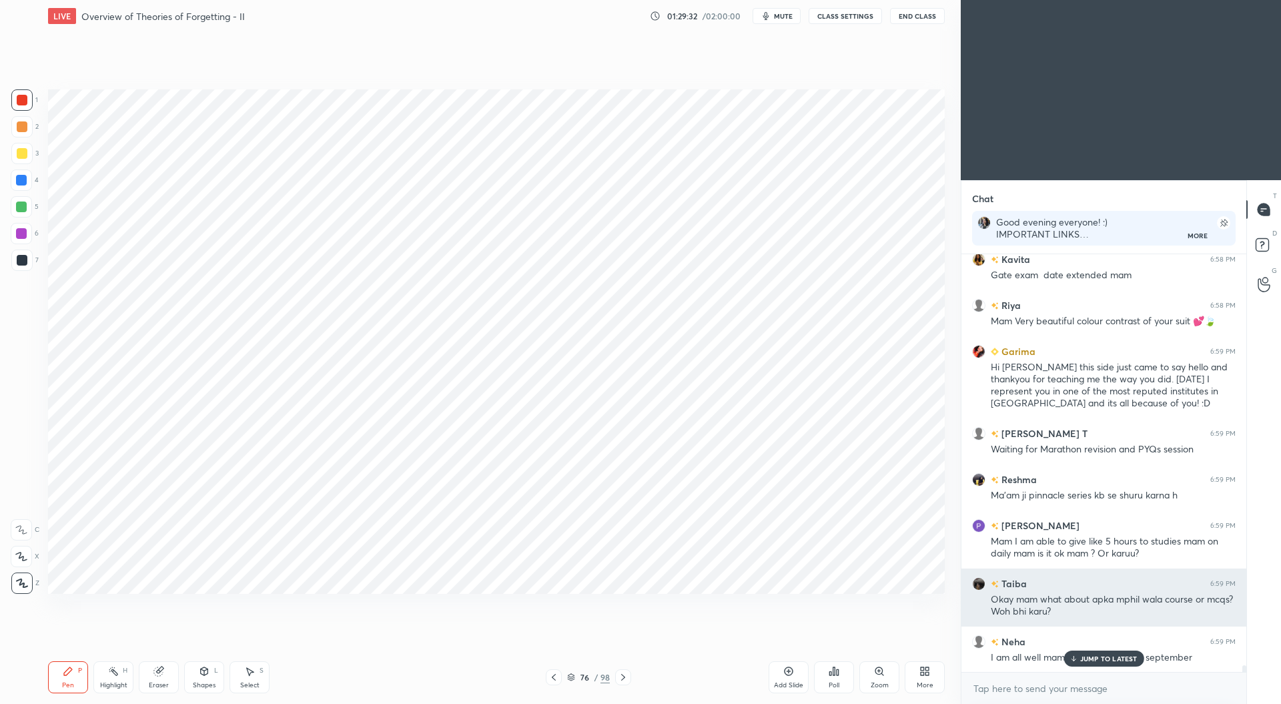
scroll to position [25874, 0]
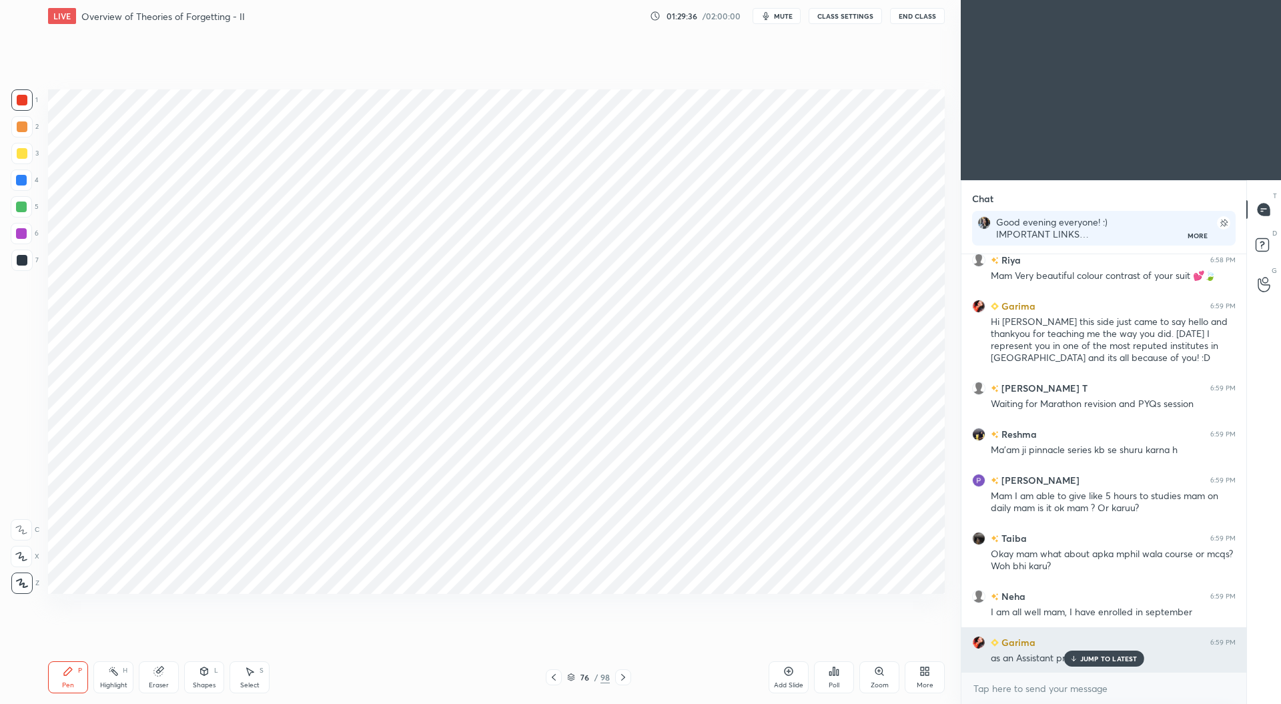
click at [1090, 659] on p "JUMP TO LATEST" at bounding box center [1108, 659] width 57 height 8
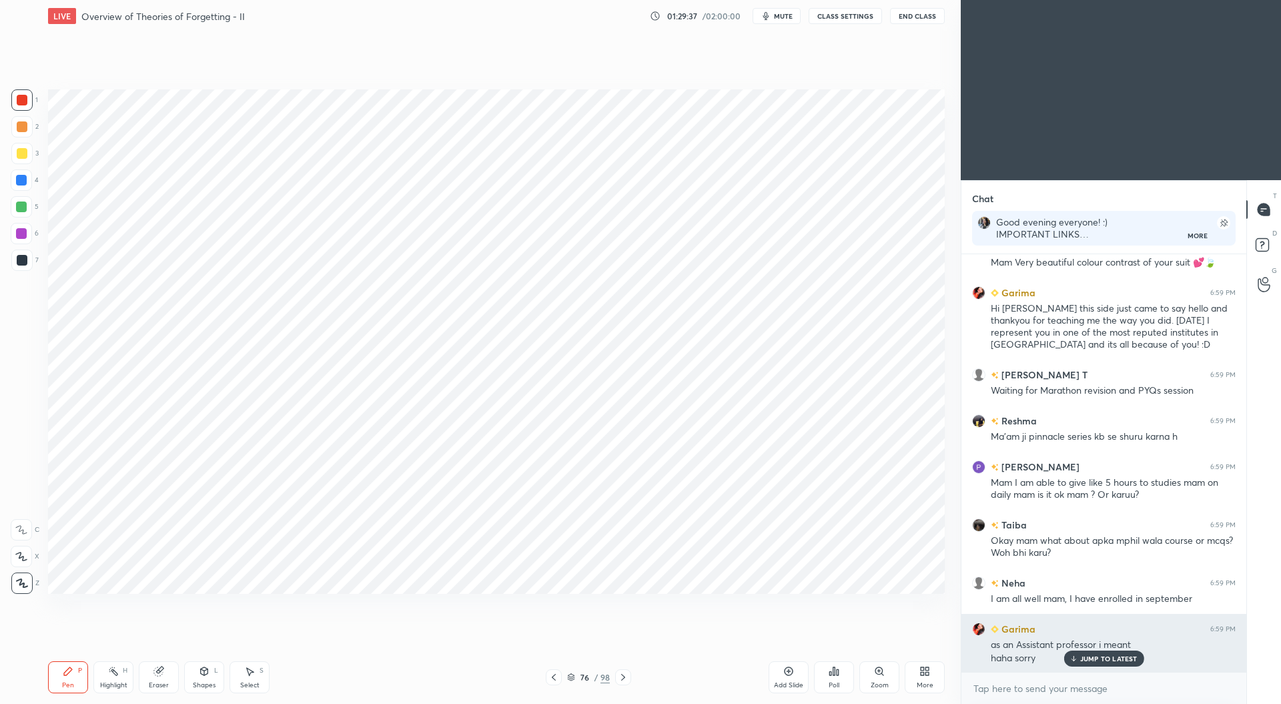
click at [1092, 657] on p "JUMP TO LATEST" at bounding box center [1108, 659] width 57 height 8
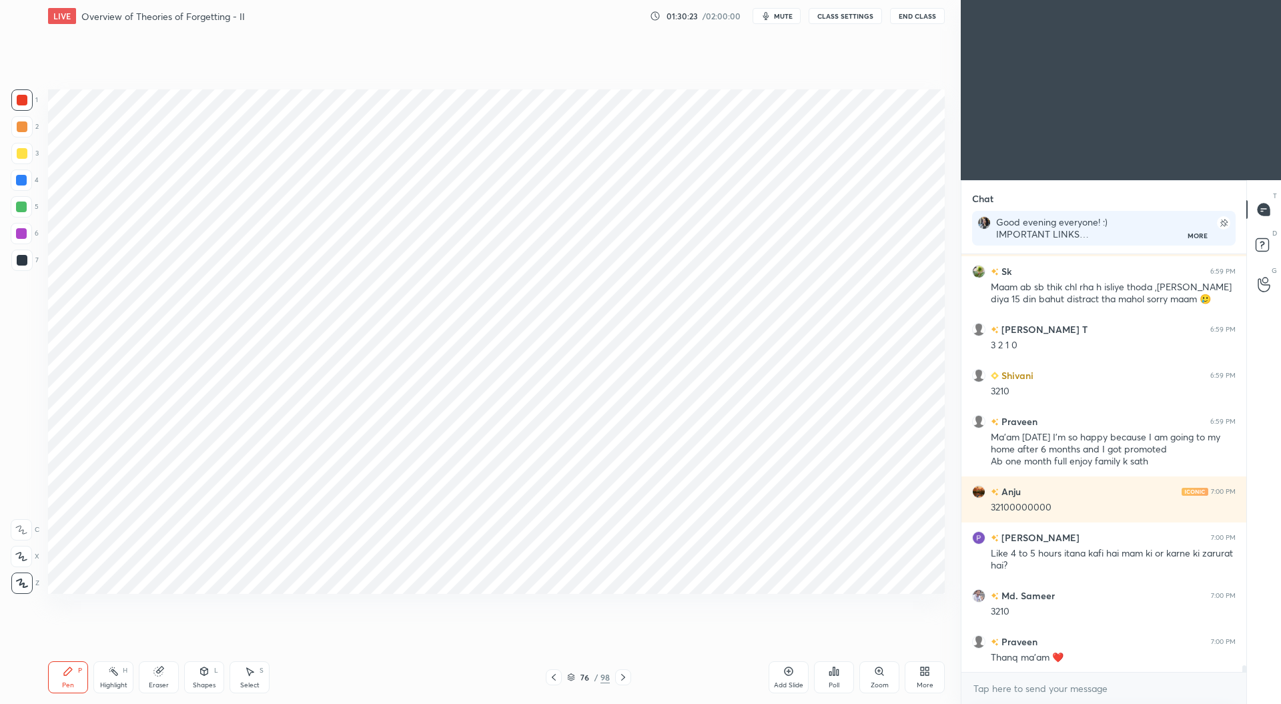
scroll to position [26604, 0]
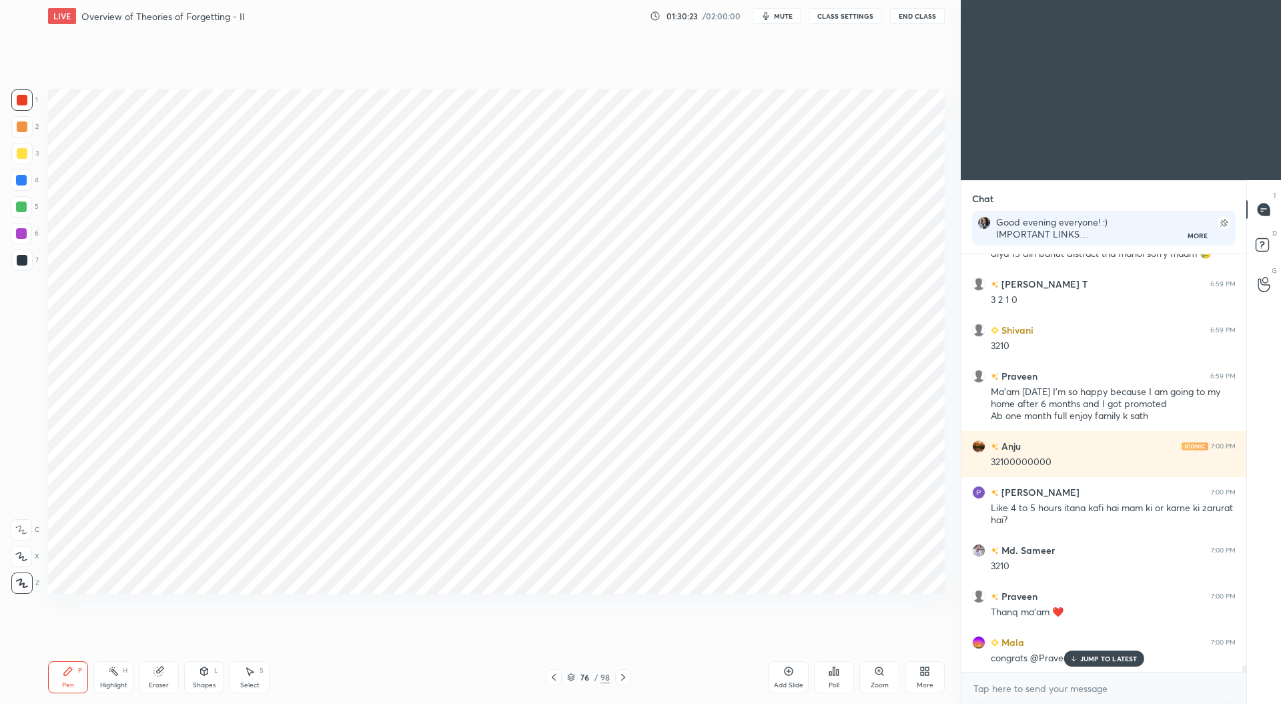
click at [625, 676] on icon at bounding box center [623, 677] width 11 height 11
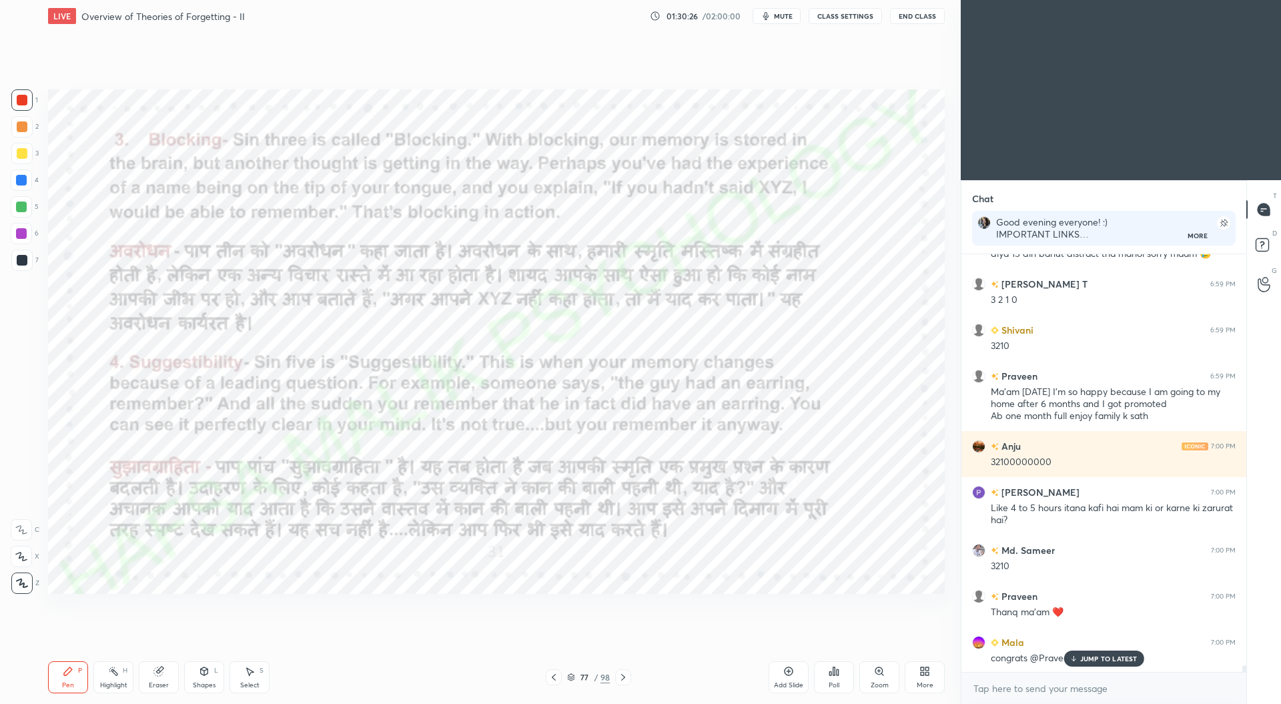
click at [575, 679] on icon at bounding box center [571, 677] width 8 height 8
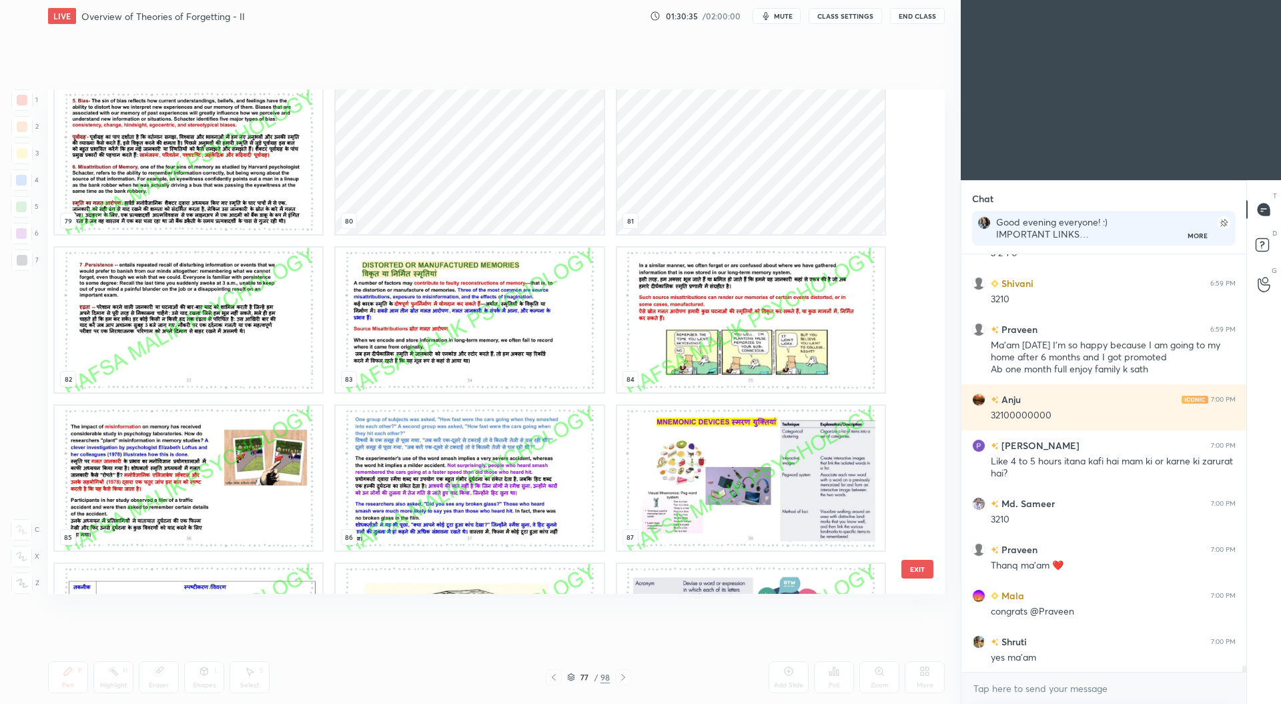
scroll to position [26696, 0]
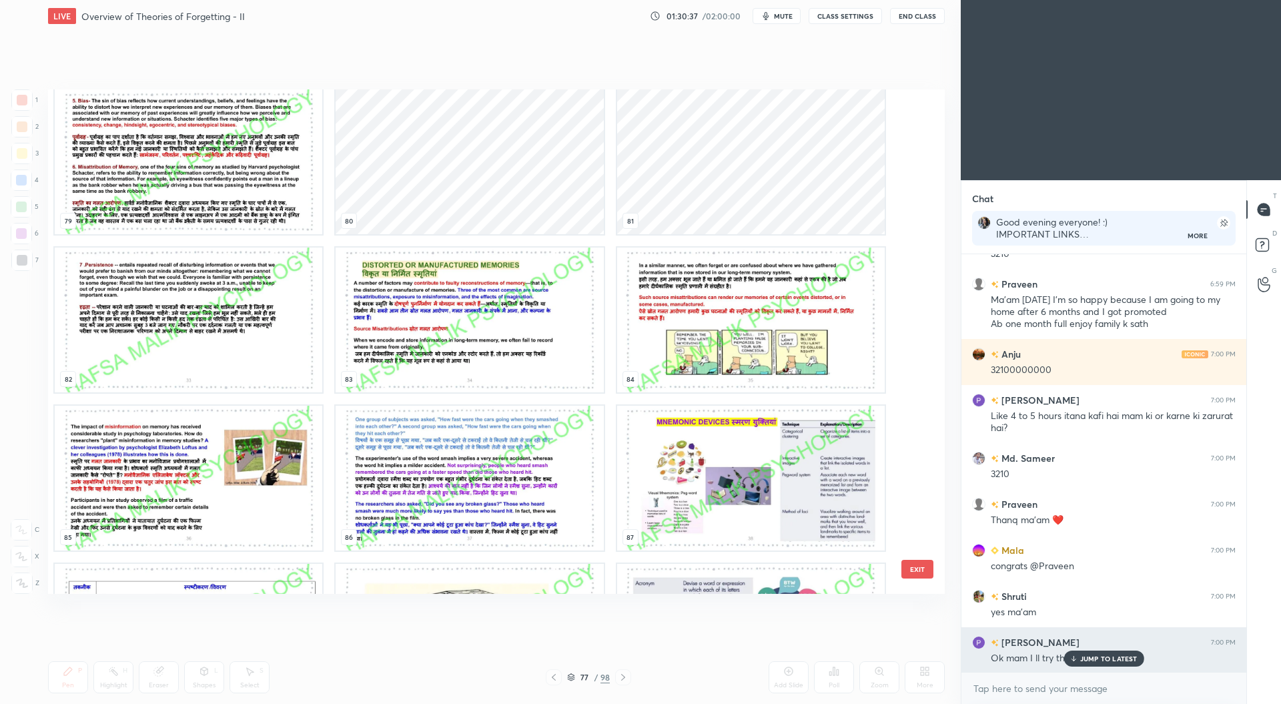
click at [1096, 658] on p "JUMP TO LATEST" at bounding box center [1108, 659] width 57 height 8
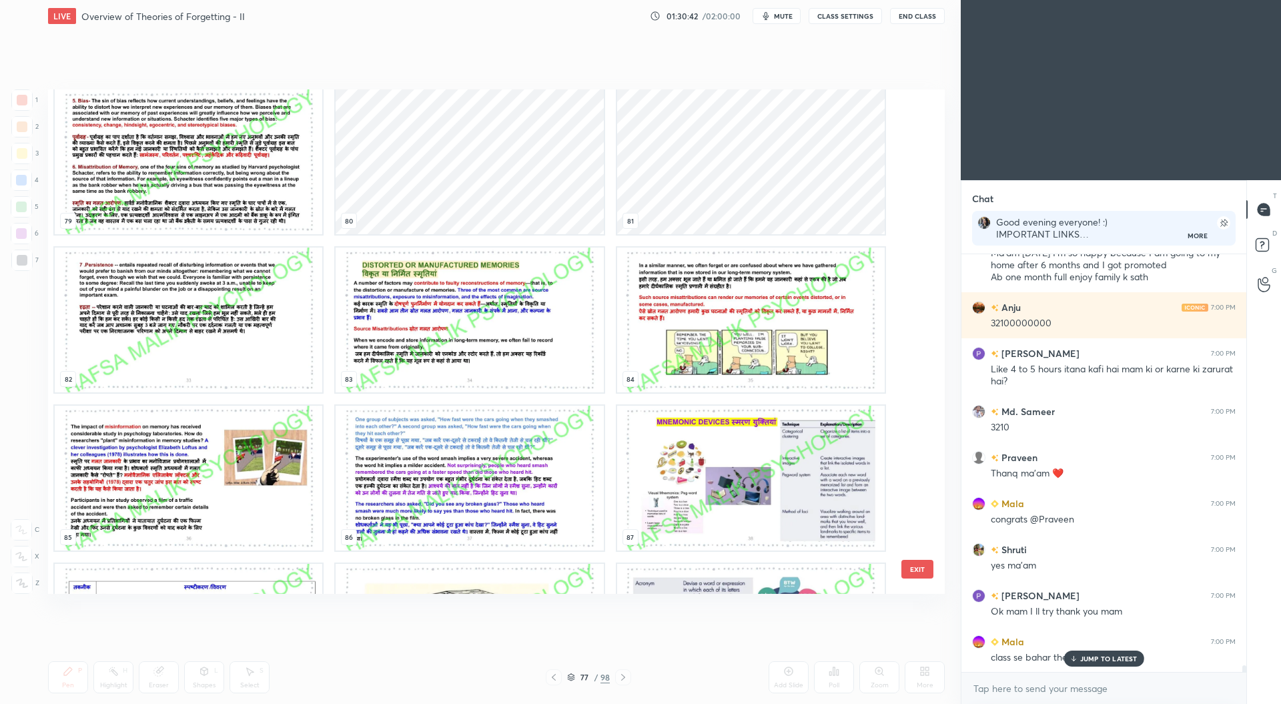
scroll to position [26788, 0]
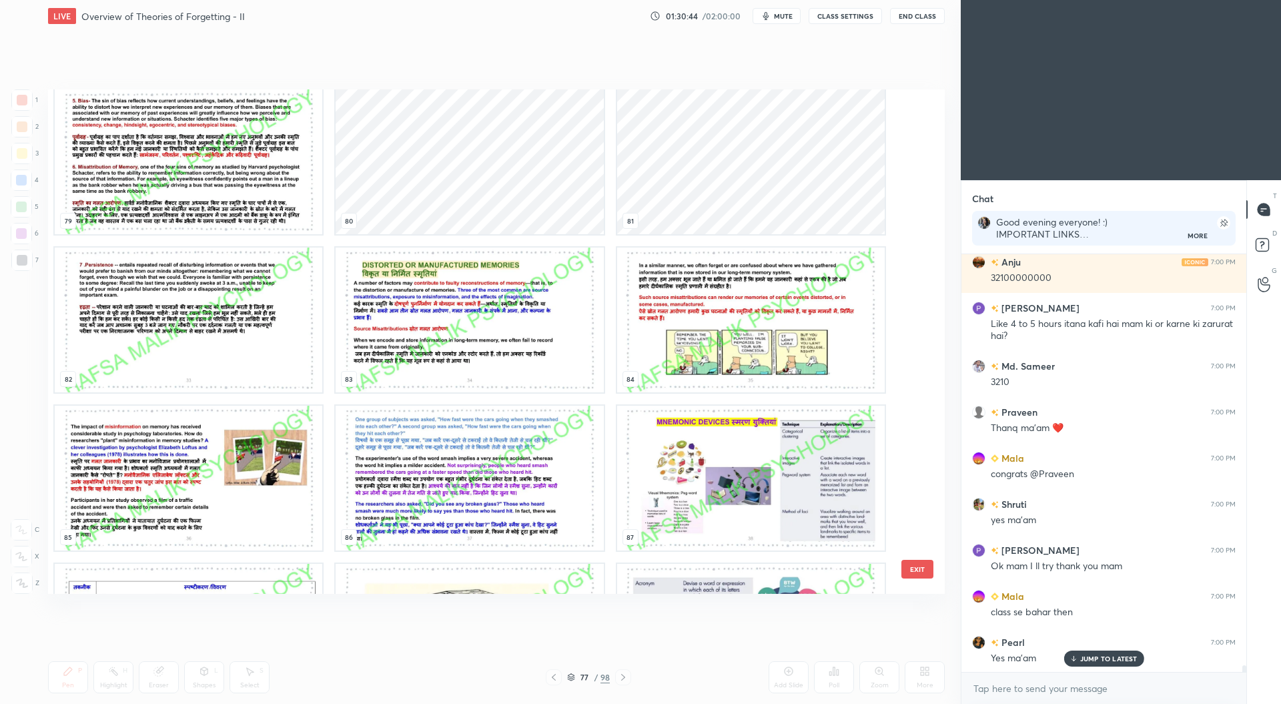
click at [1083, 653] on div "JUMP TO LATEST" at bounding box center [1104, 659] width 80 height 16
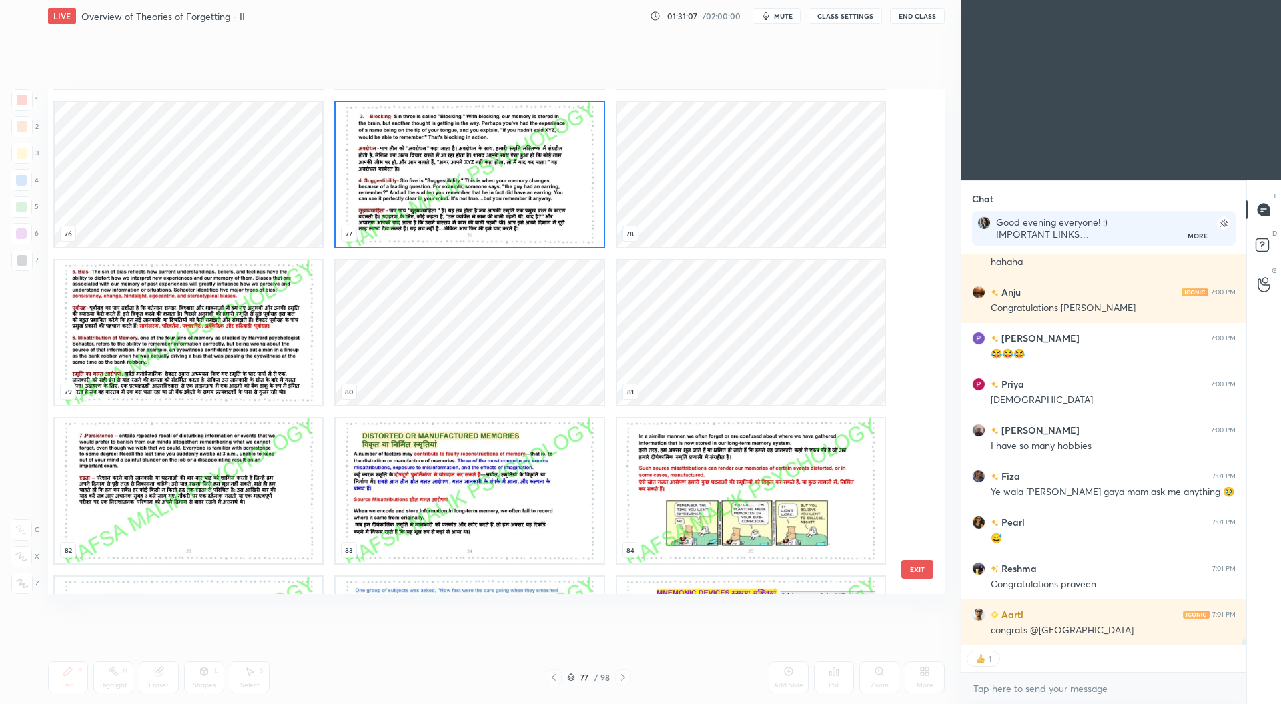
scroll to position [27461, 0]
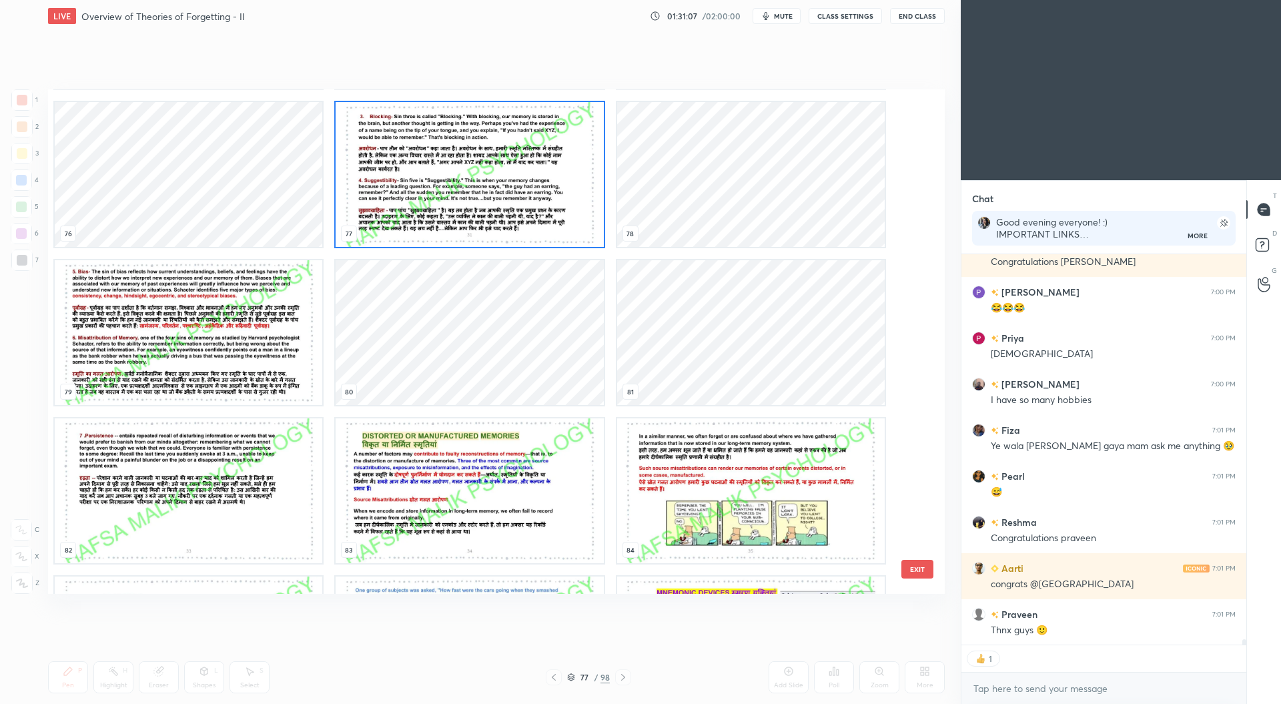
click at [408, 196] on img "grid" at bounding box center [470, 174] width 268 height 145
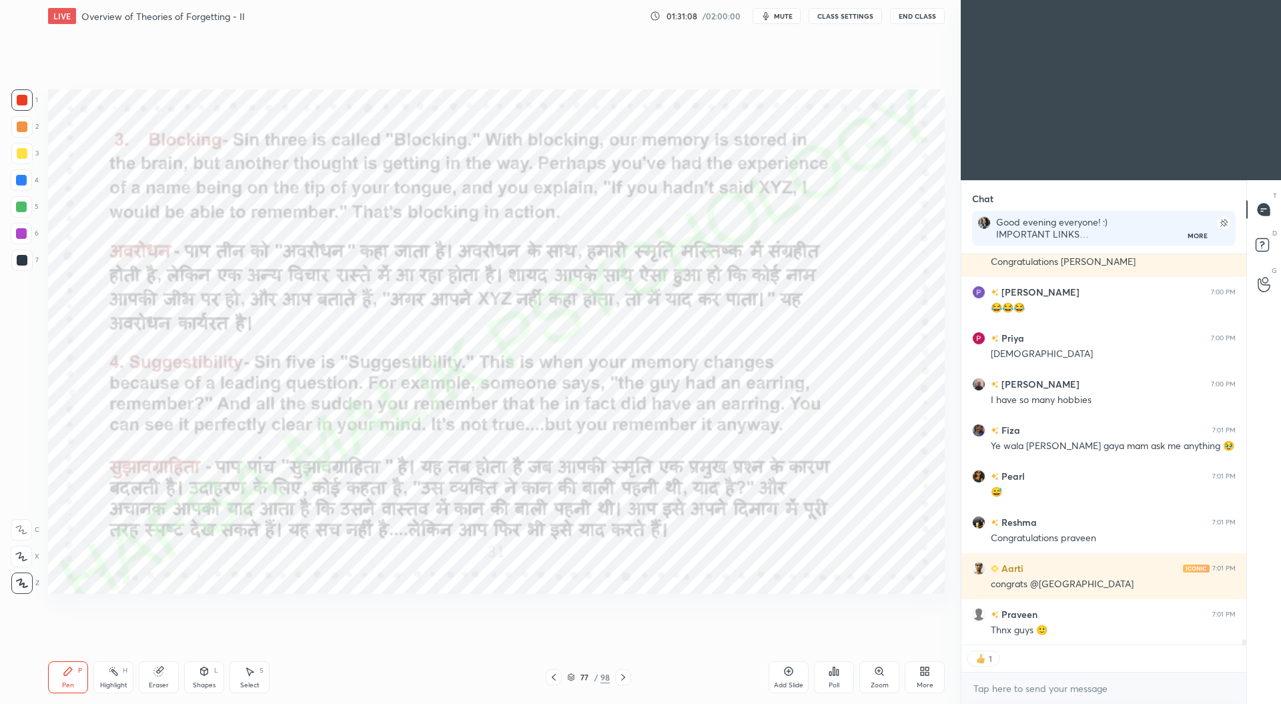
click at [406, 194] on img "grid" at bounding box center [470, 174] width 268 height 145
click at [623, 679] on icon at bounding box center [623, 677] width 4 height 7
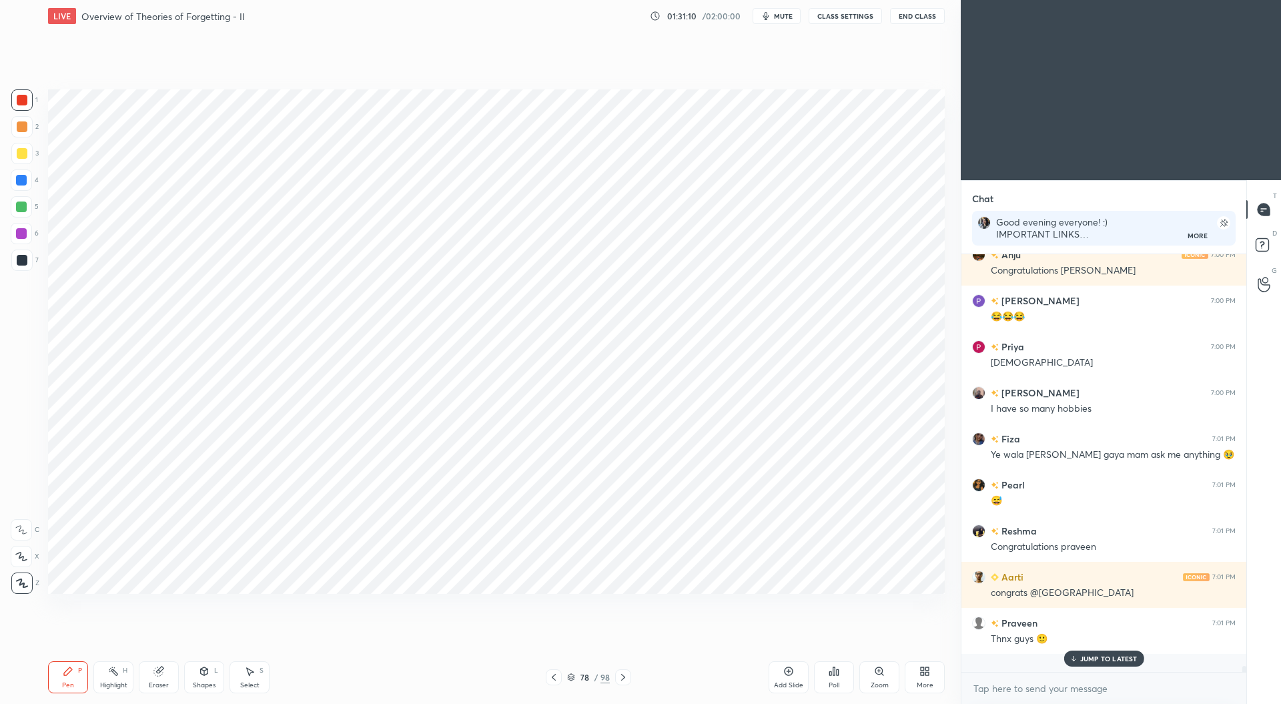
click at [623, 674] on icon at bounding box center [623, 677] width 11 height 11
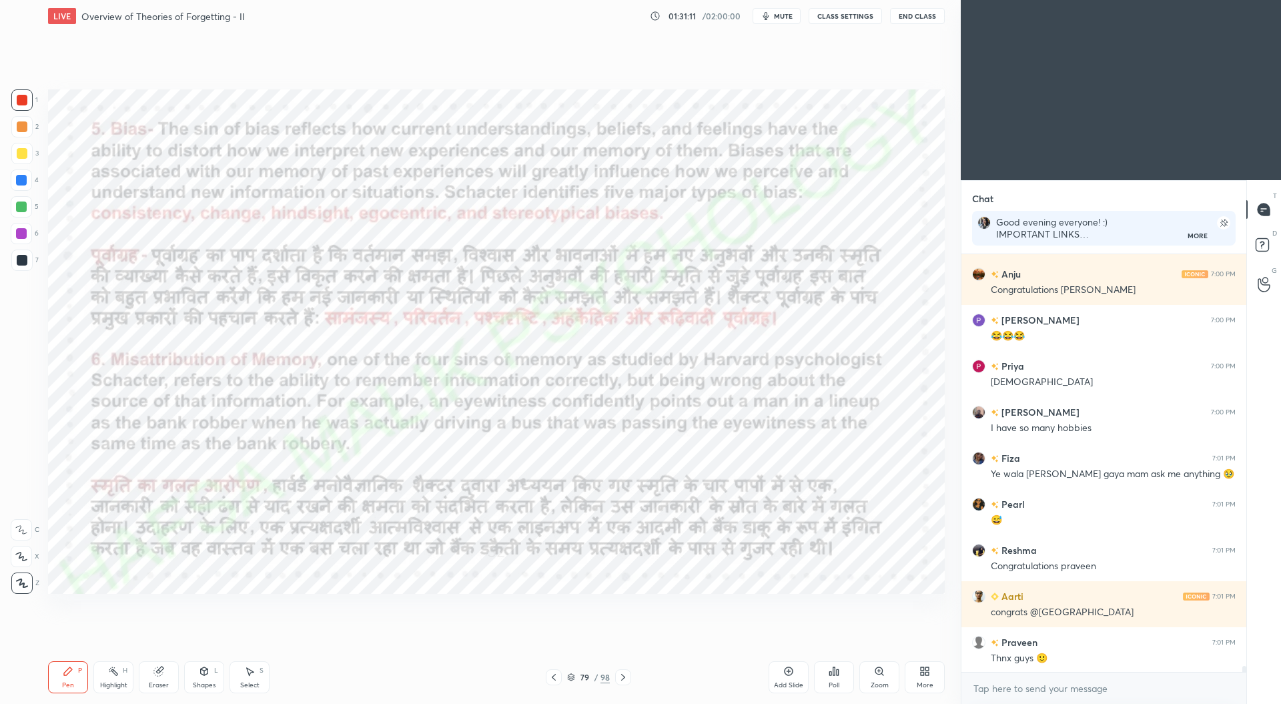
click at [619, 675] on icon at bounding box center [623, 677] width 11 height 11
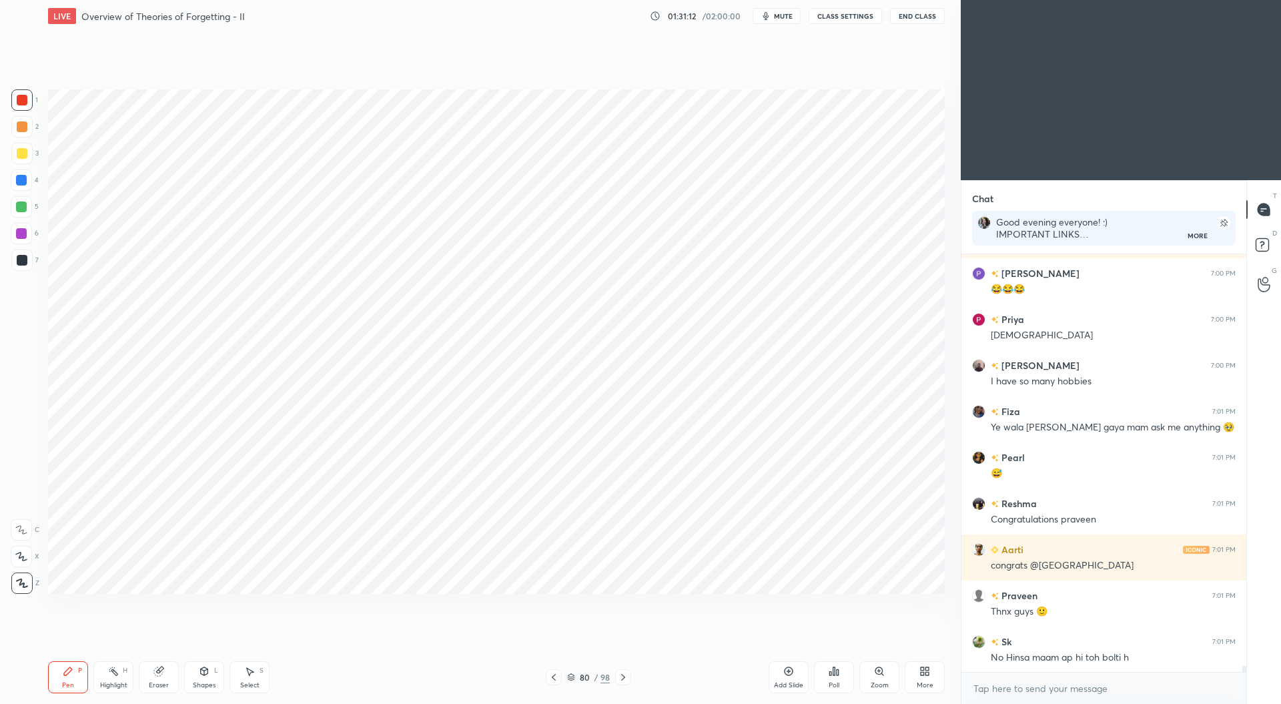
click at [626, 677] on icon at bounding box center [623, 677] width 11 height 11
click at [625, 677] on icon at bounding box center [623, 677] width 11 height 11
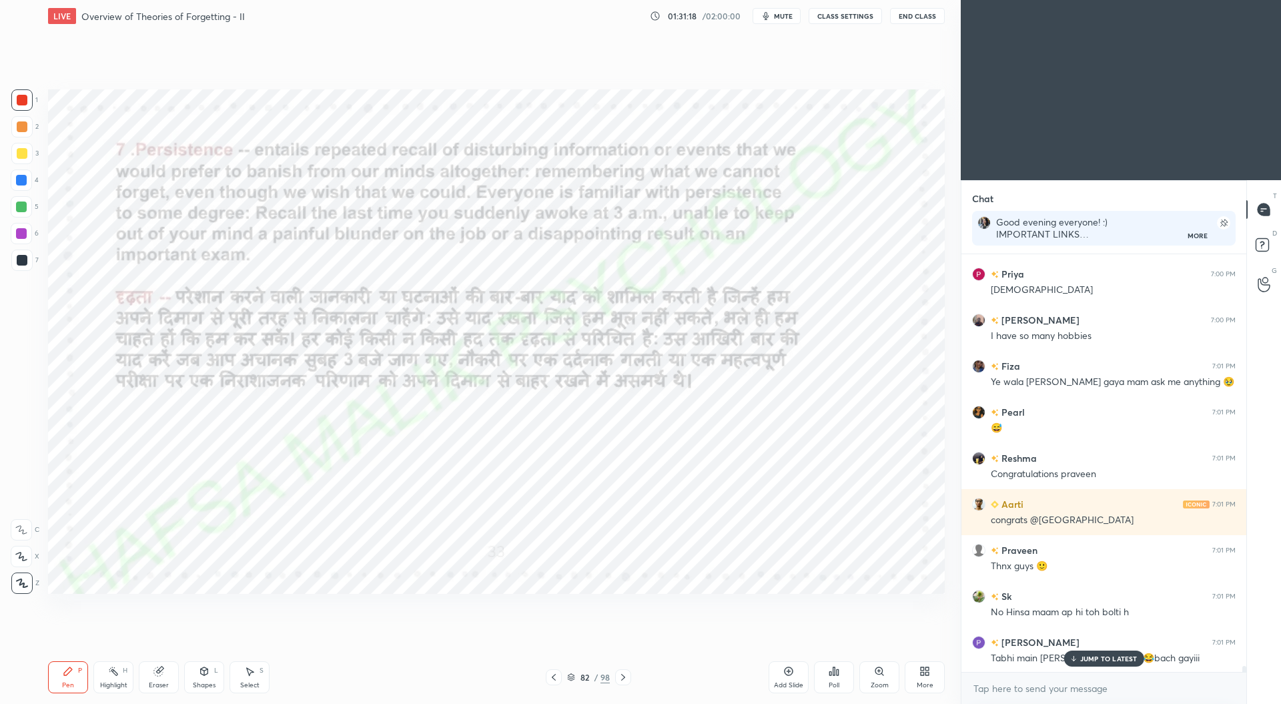
click at [22, 179] on div at bounding box center [21, 180] width 11 height 11
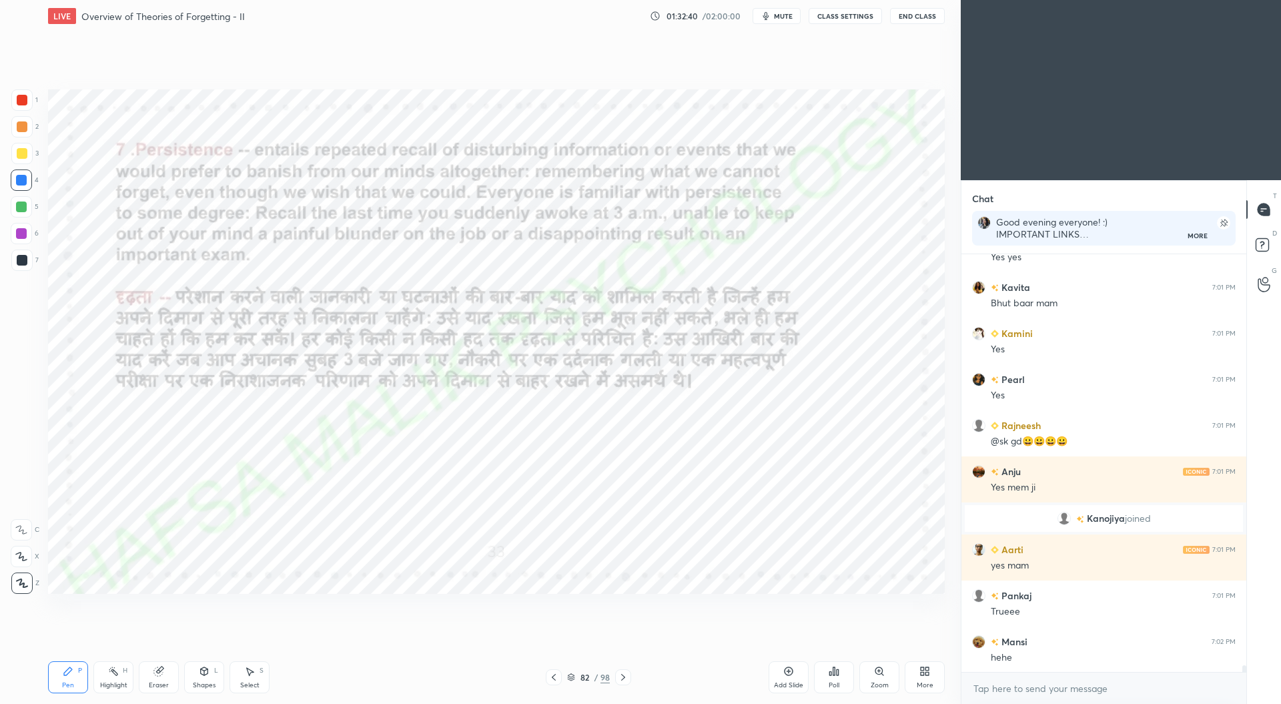
scroll to position [26108, 0]
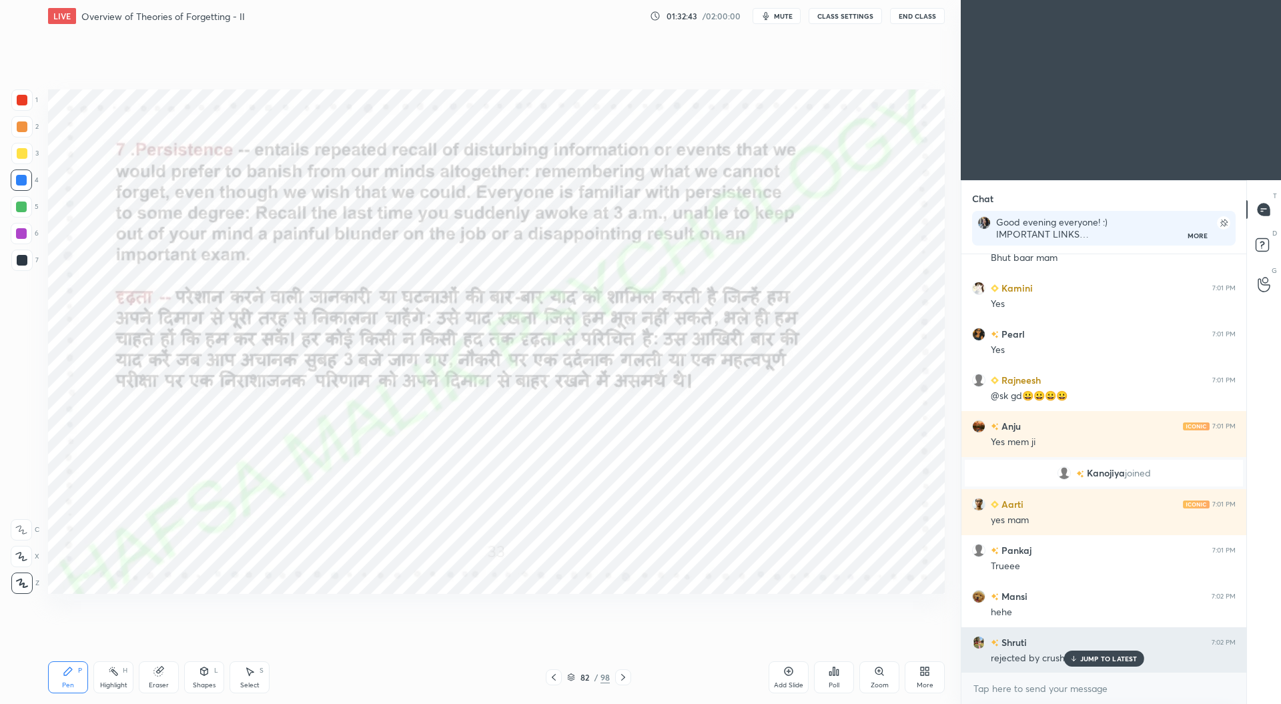
click at [1096, 656] on p "JUMP TO LATEST" at bounding box center [1108, 659] width 57 height 8
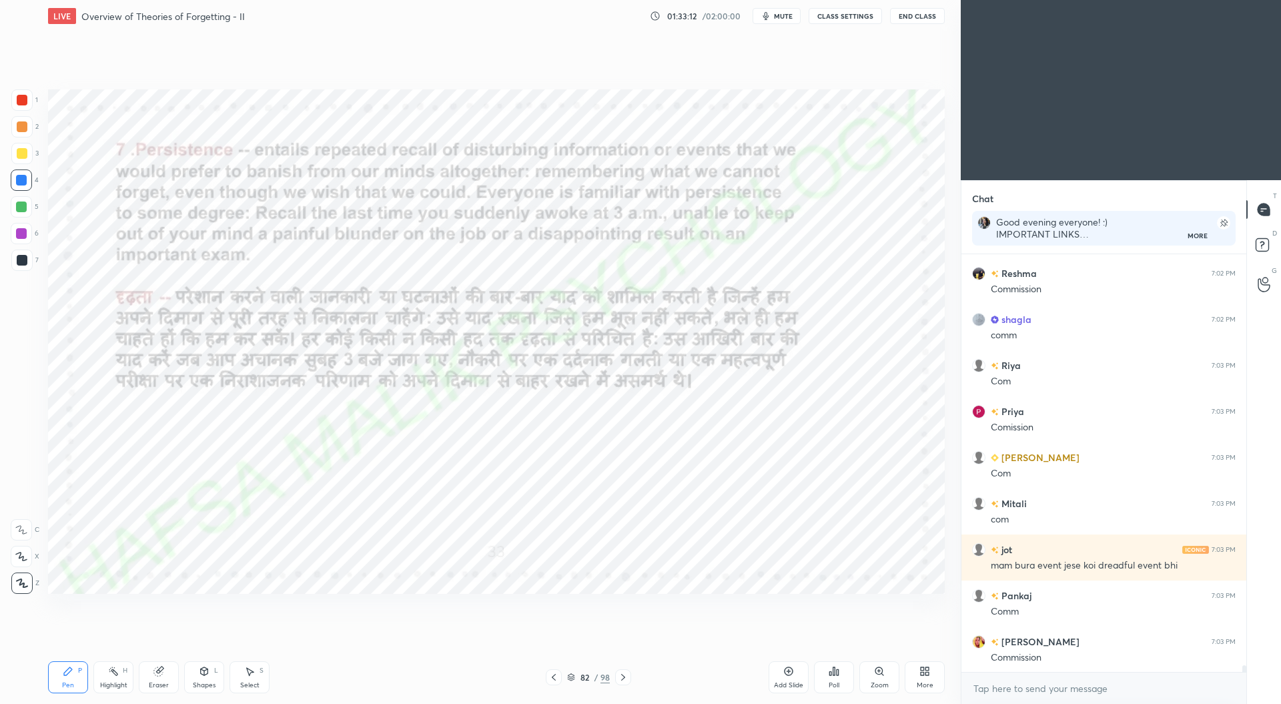
scroll to position [26660, 0]
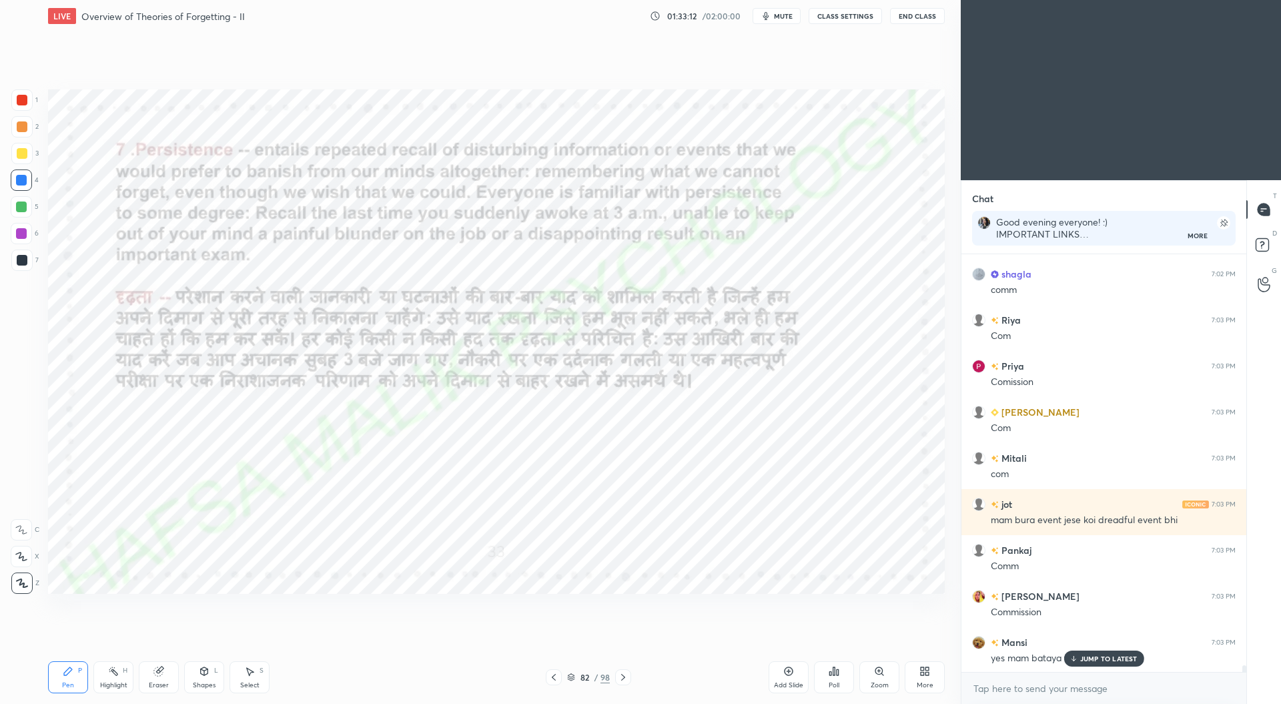
click at [629, 681] on div at bounding box center [623, 677] width 16 height 16
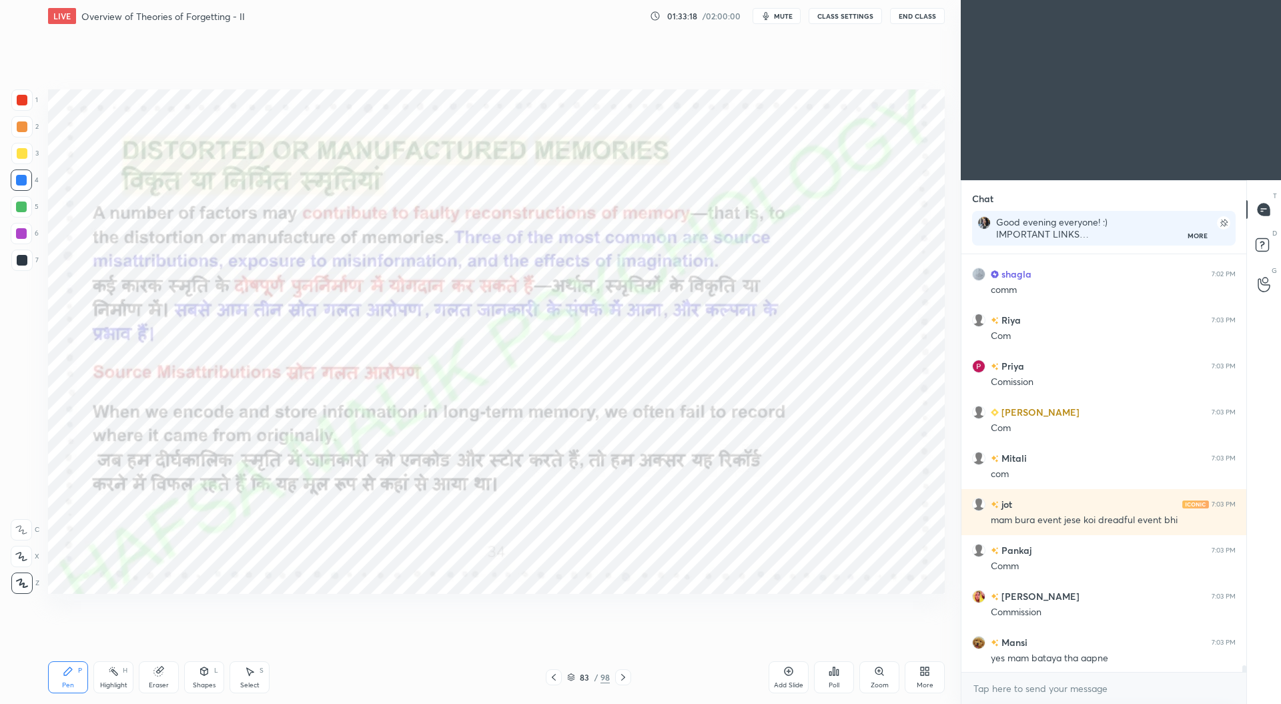
scroll to position [26707, 0]
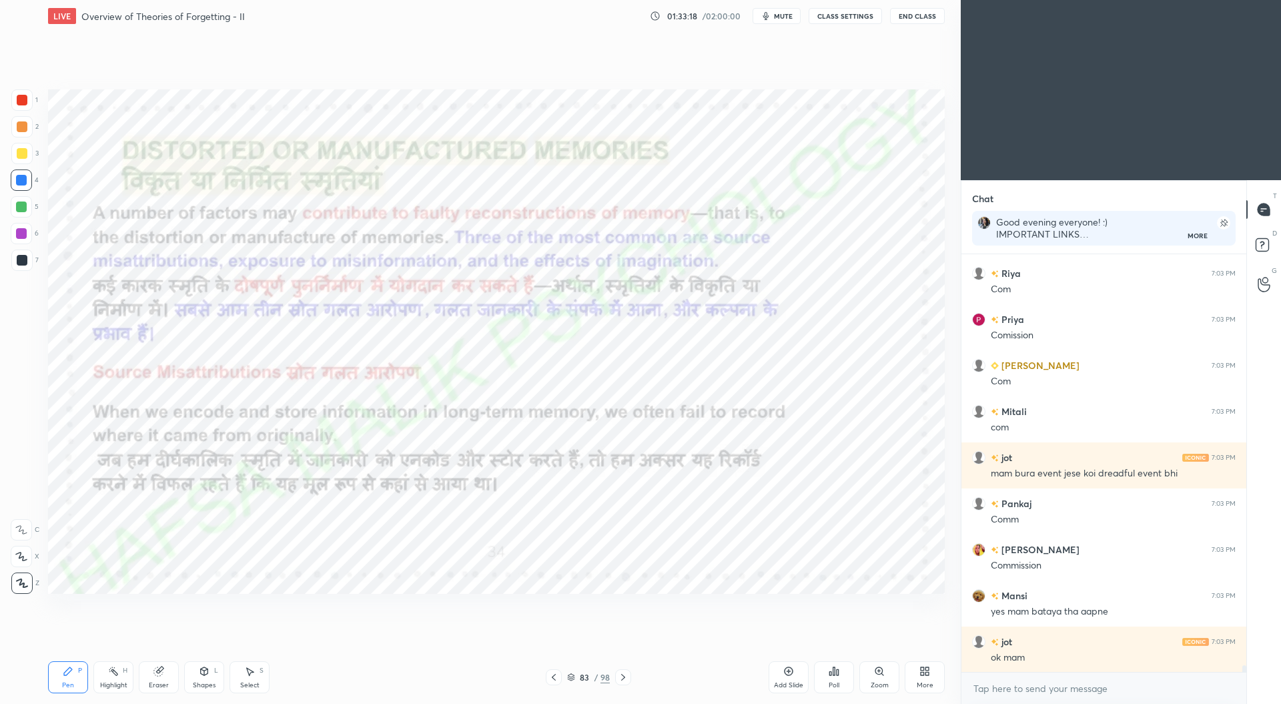
click at [622, 679] on icon at bounding box center [623, 677] width 11 height 11
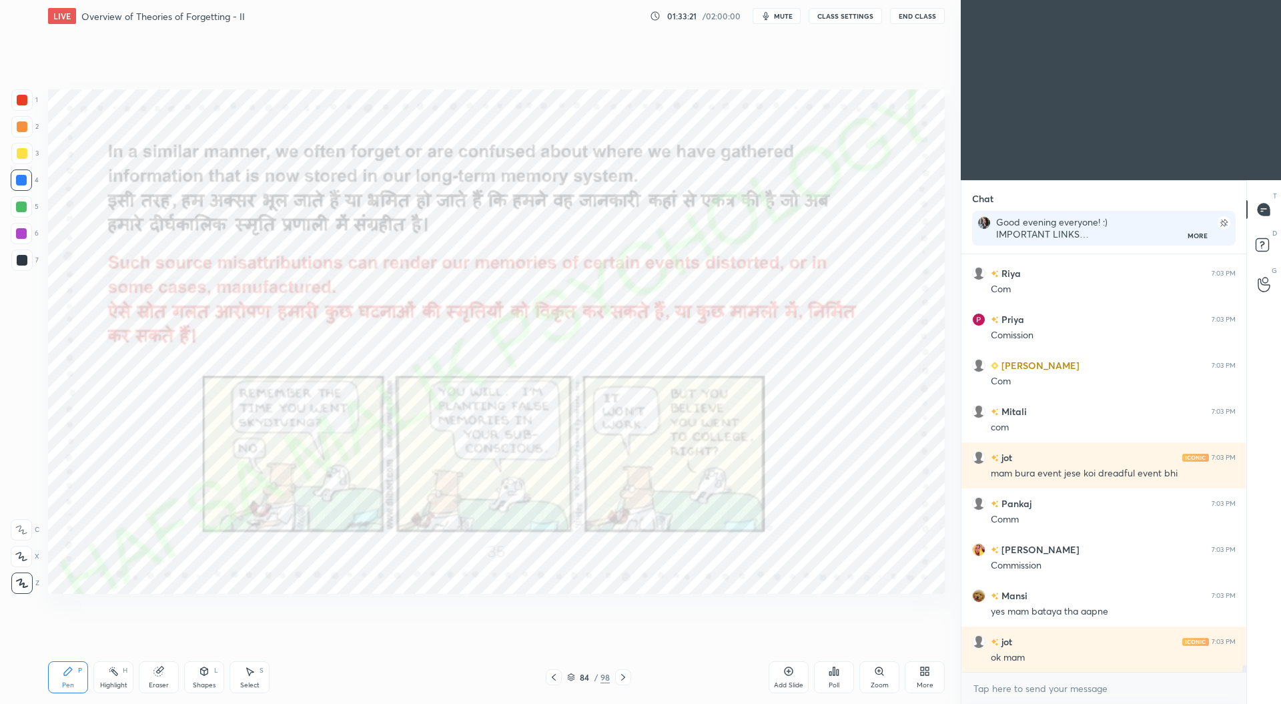
click at [623, 676] on icon at bounding box center [623, 677] width 11 height 11
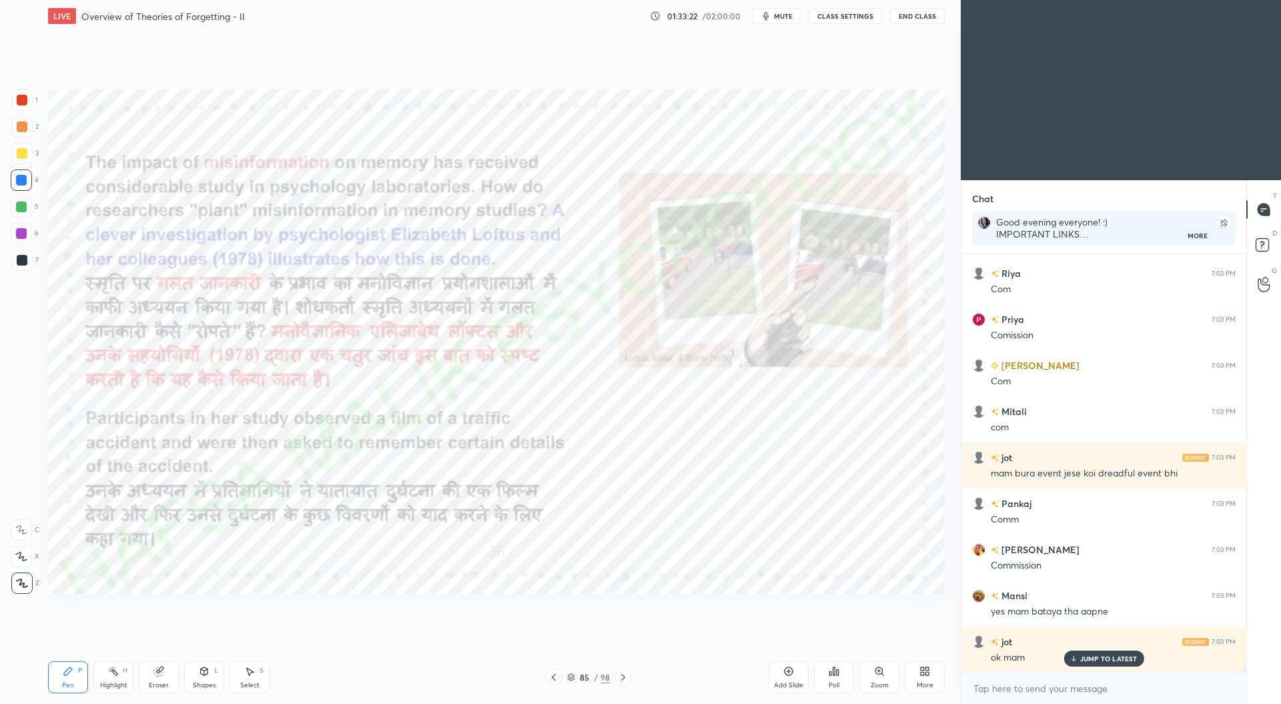
scroll to position [26752, 0]
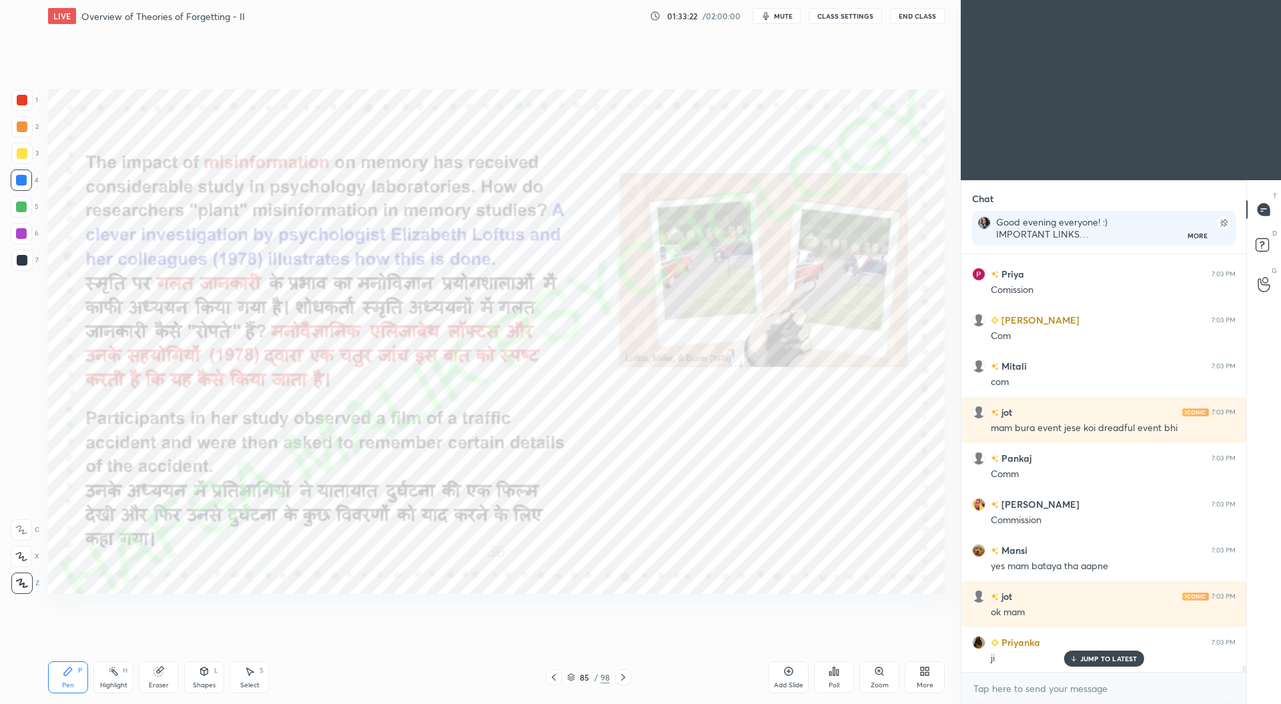
click at [552, 681] on icon at bounding box center [553, 677] width 11 height 11
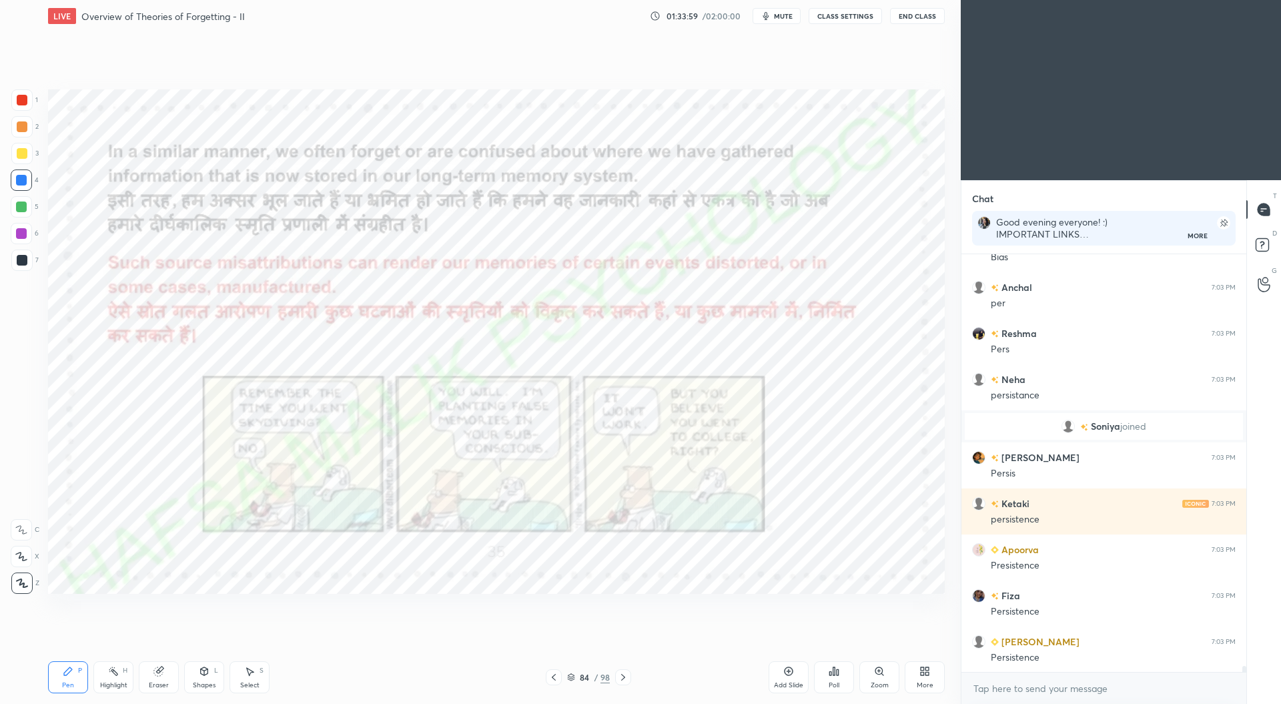
scroll to position [27705, 0]
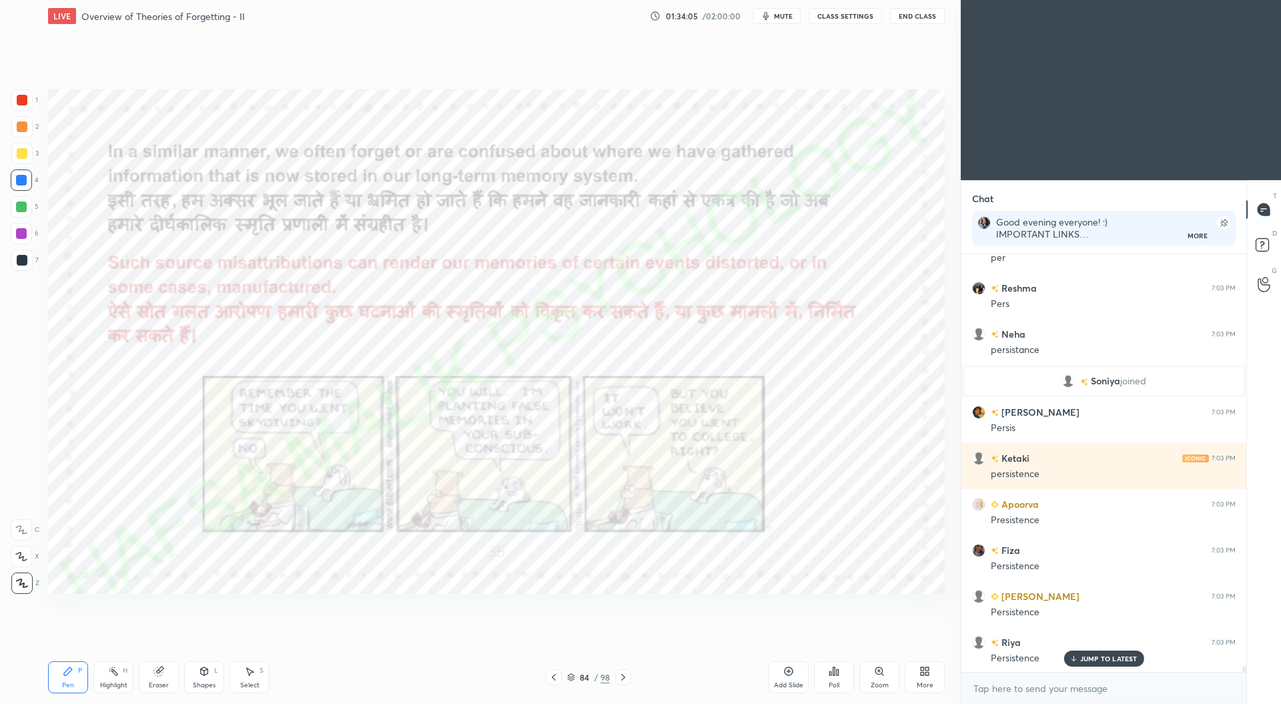
click at [556, 675] on icon at bounding box center [553, 677] width 11 height 11
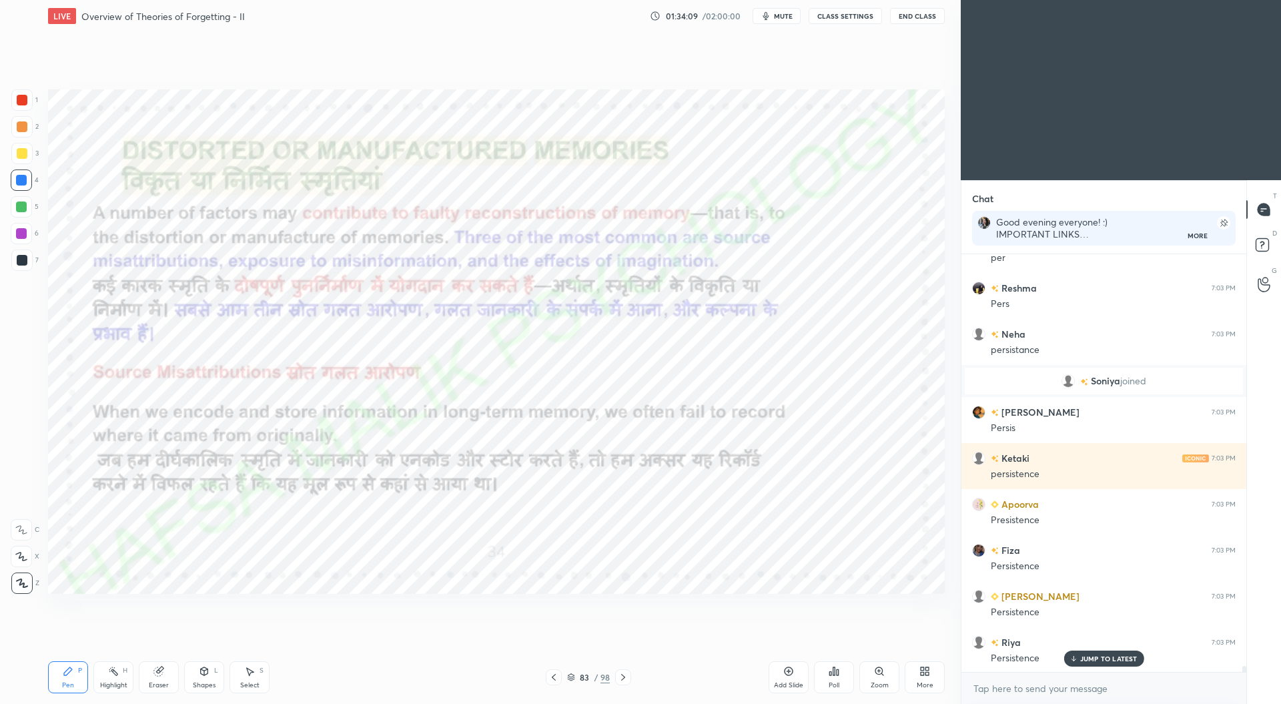
click at [23, 234] on div at bounding box center [21, 233] width 11 height 11
click at [789, 683] on div "Add Slide" at bounding box center [788, 685] width 29 height 7
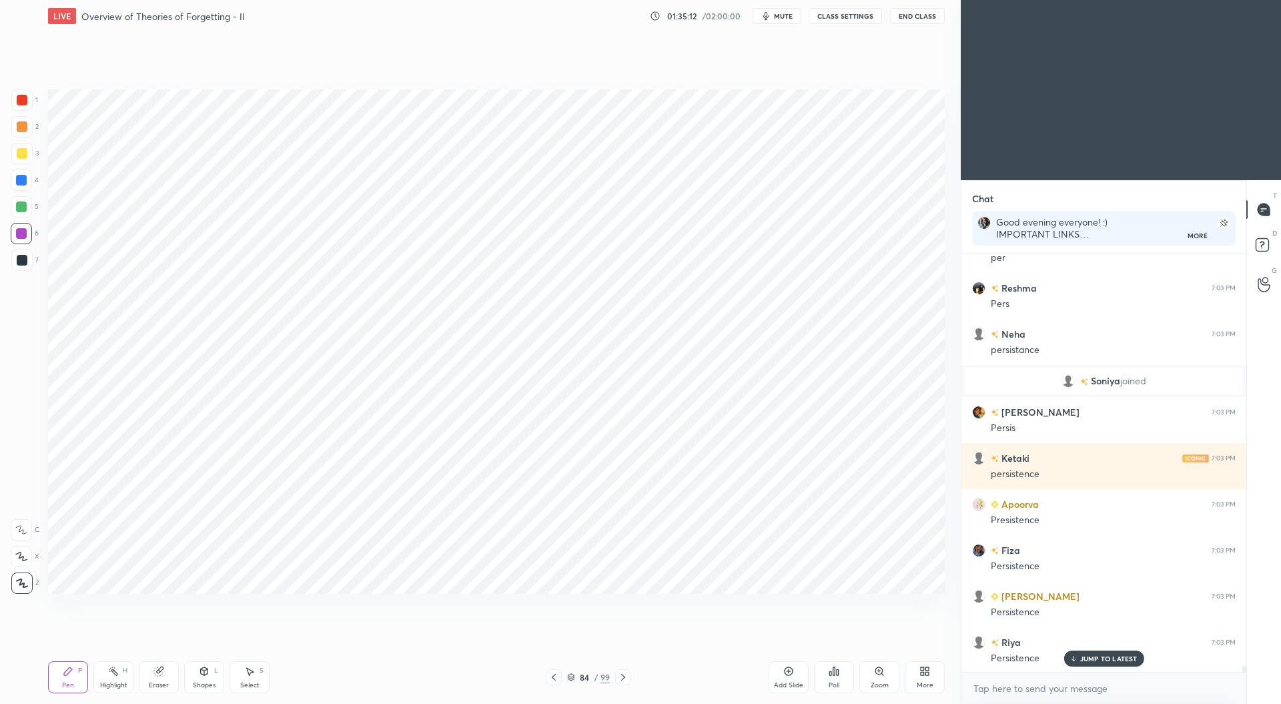
scroll to position [27752, 0]
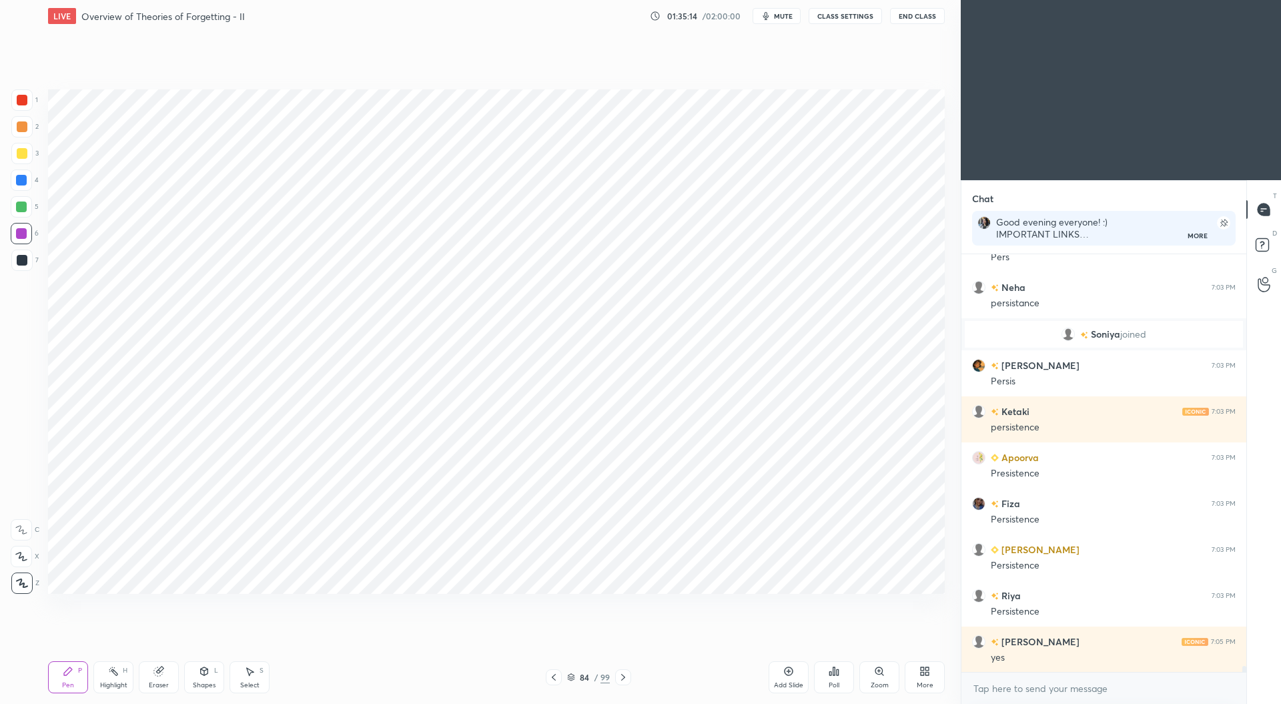
click at [165, 679] on div "Eraser" at bounding box center [159, 677] width 40 height 32
click at [73, 672] on icon at bounding box center [68, 671] width 11 height 11
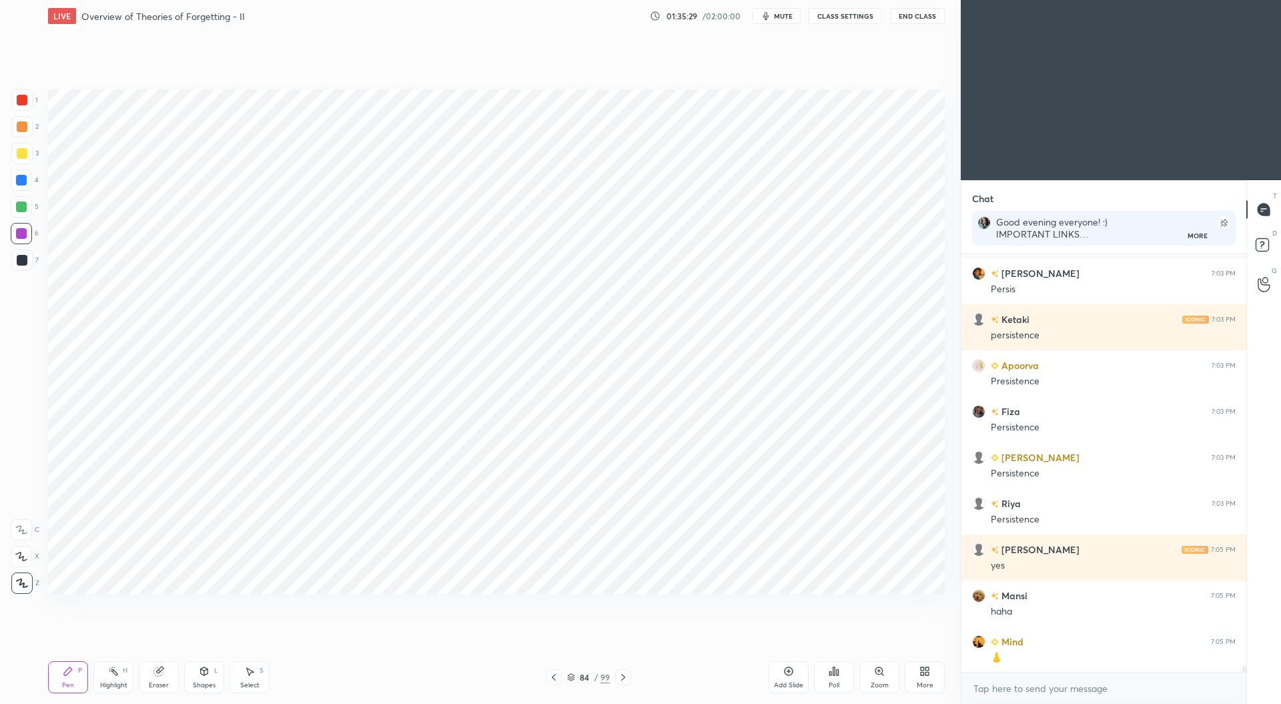
scroll to position [27901, 0]
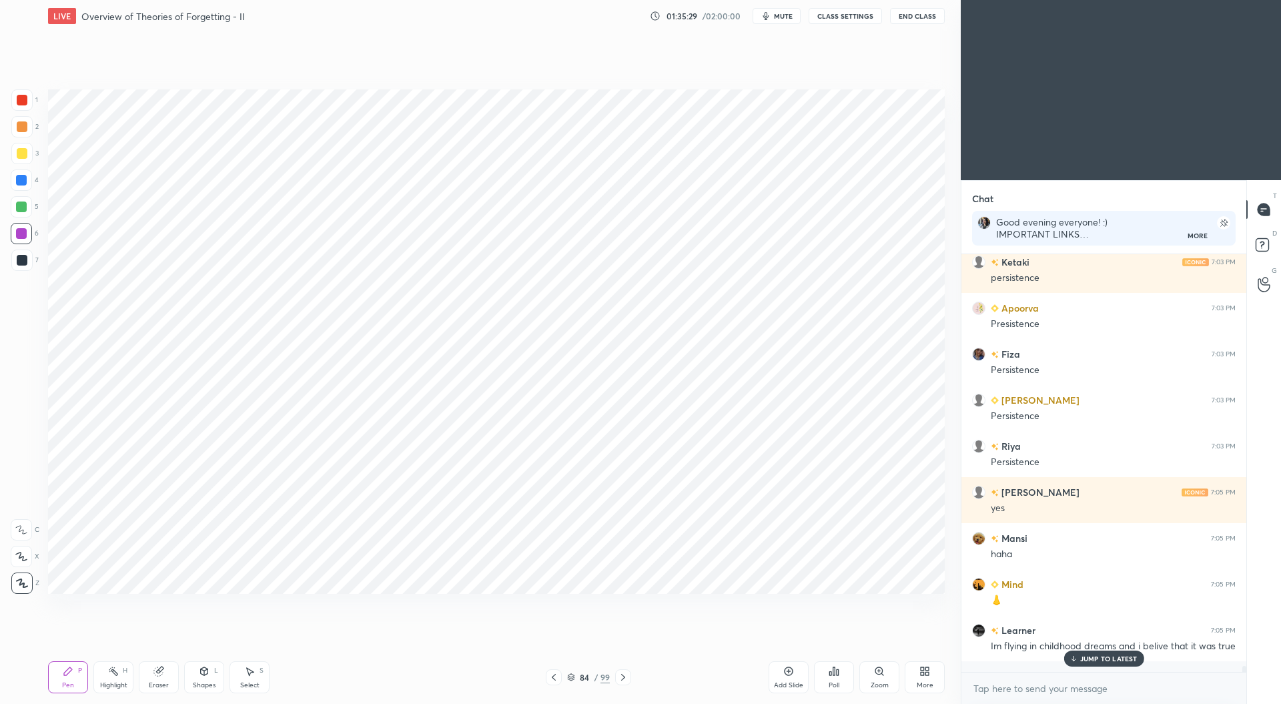
click at [20, 177] on div at bounding box center [21, 180] width 11 height 11
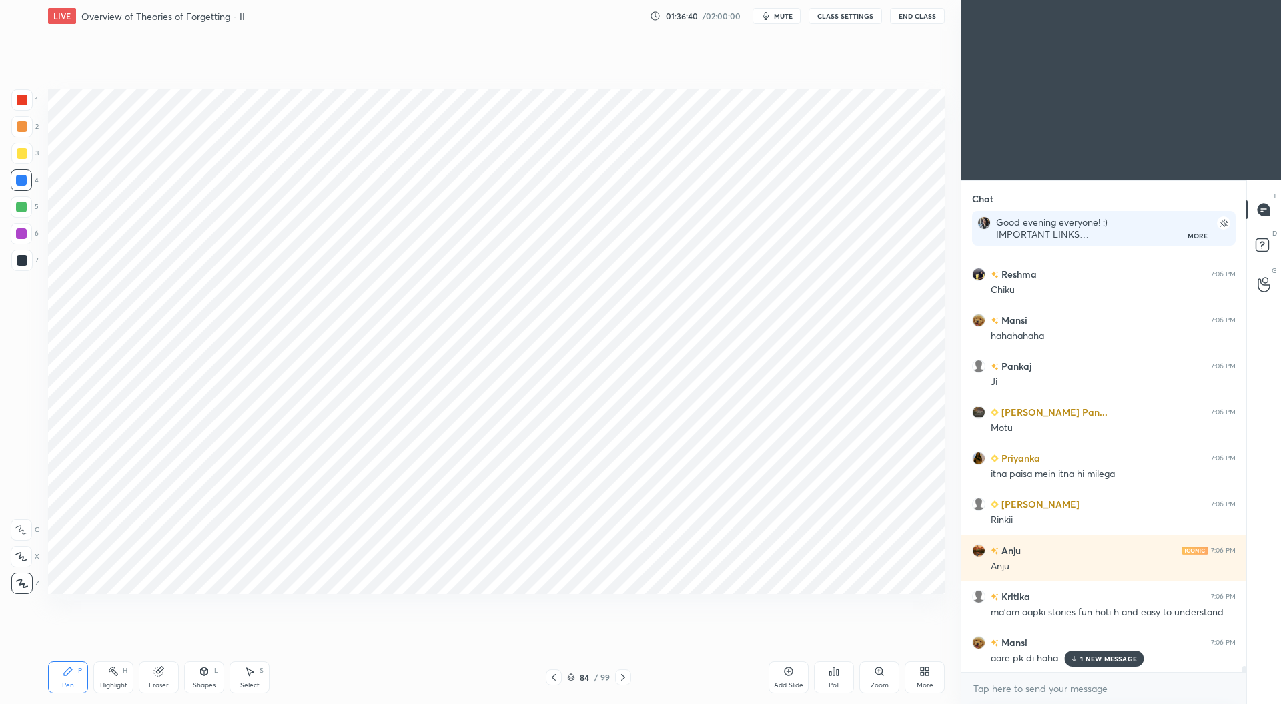
scroll to position [28809, 0]
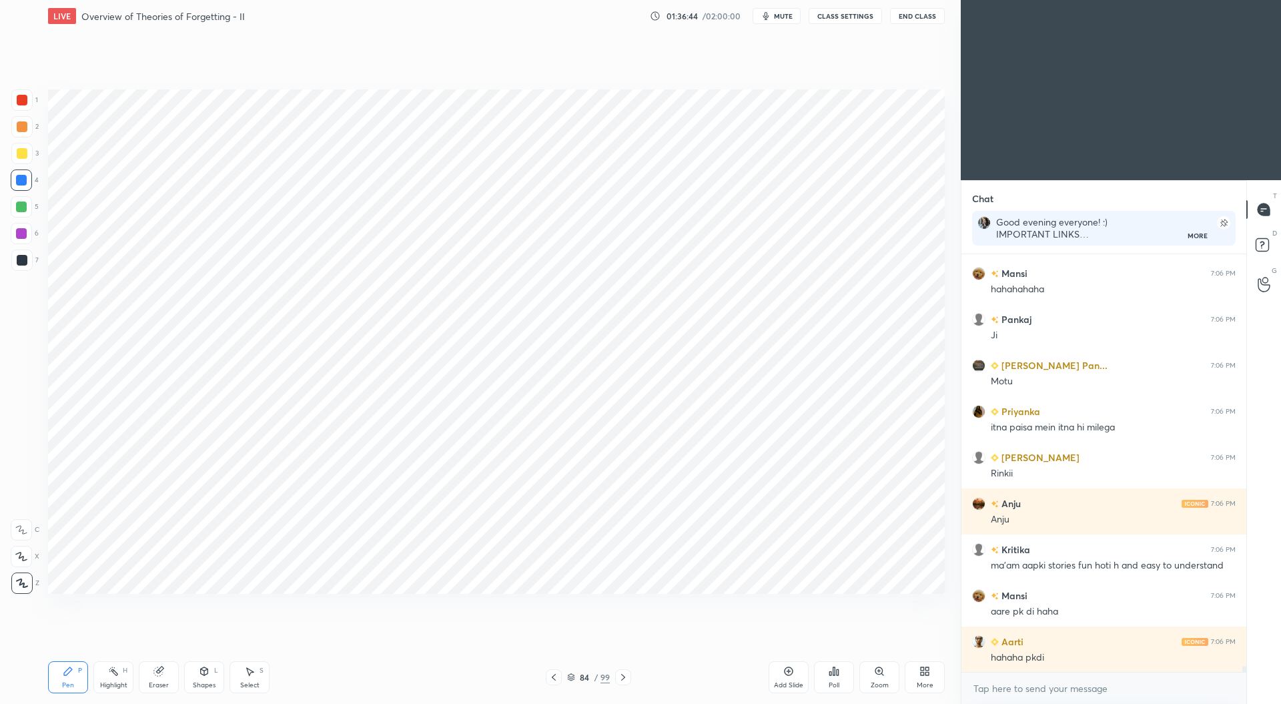
click at [23, 103] on div at bounding box center [22, 100] width 11 height 11
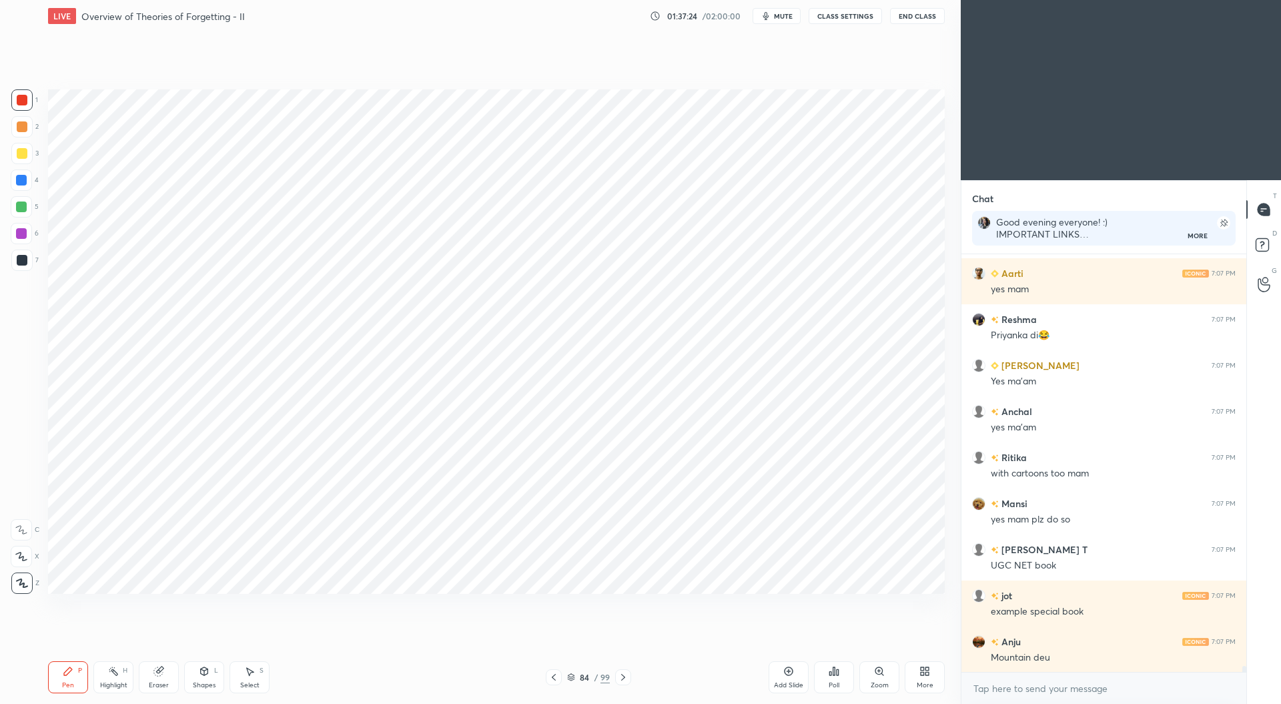
scroll to position [29393, 0]
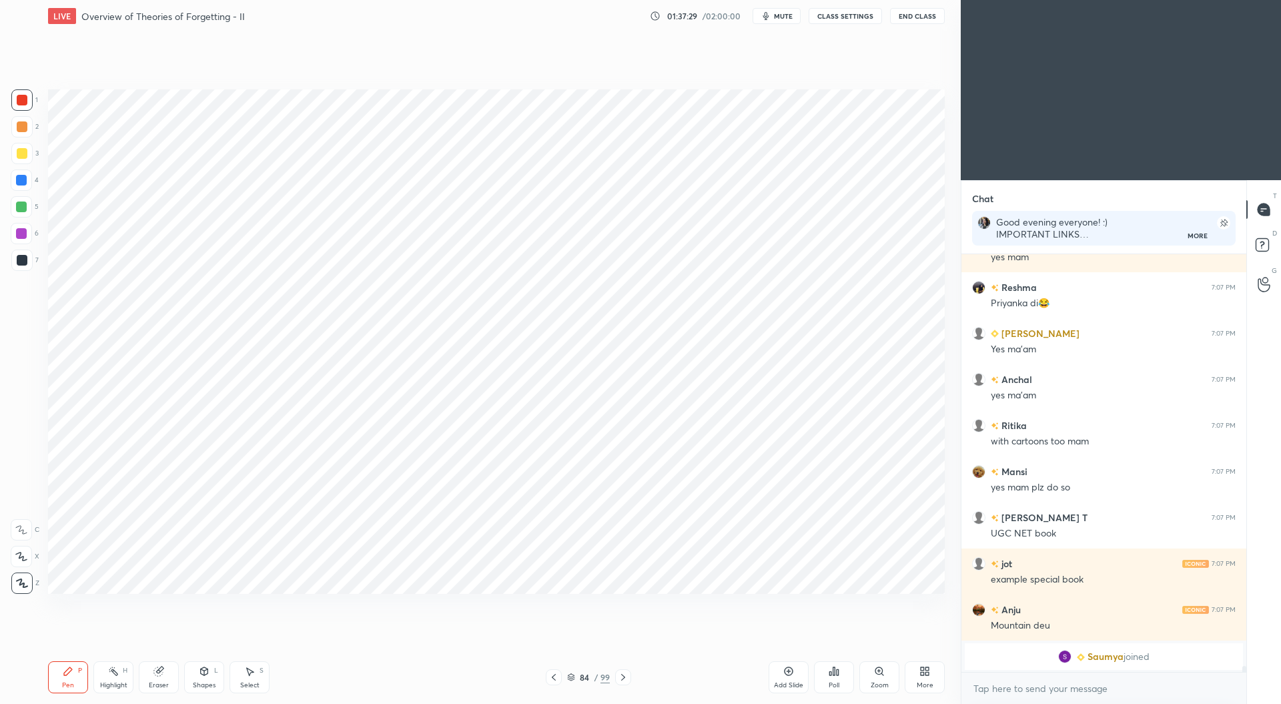
click at [19, 210] on div at bounding box center [21, 207] width 11 height 11
click at [27, 101] on div at bounding box center [22, 100] width 11 height 11
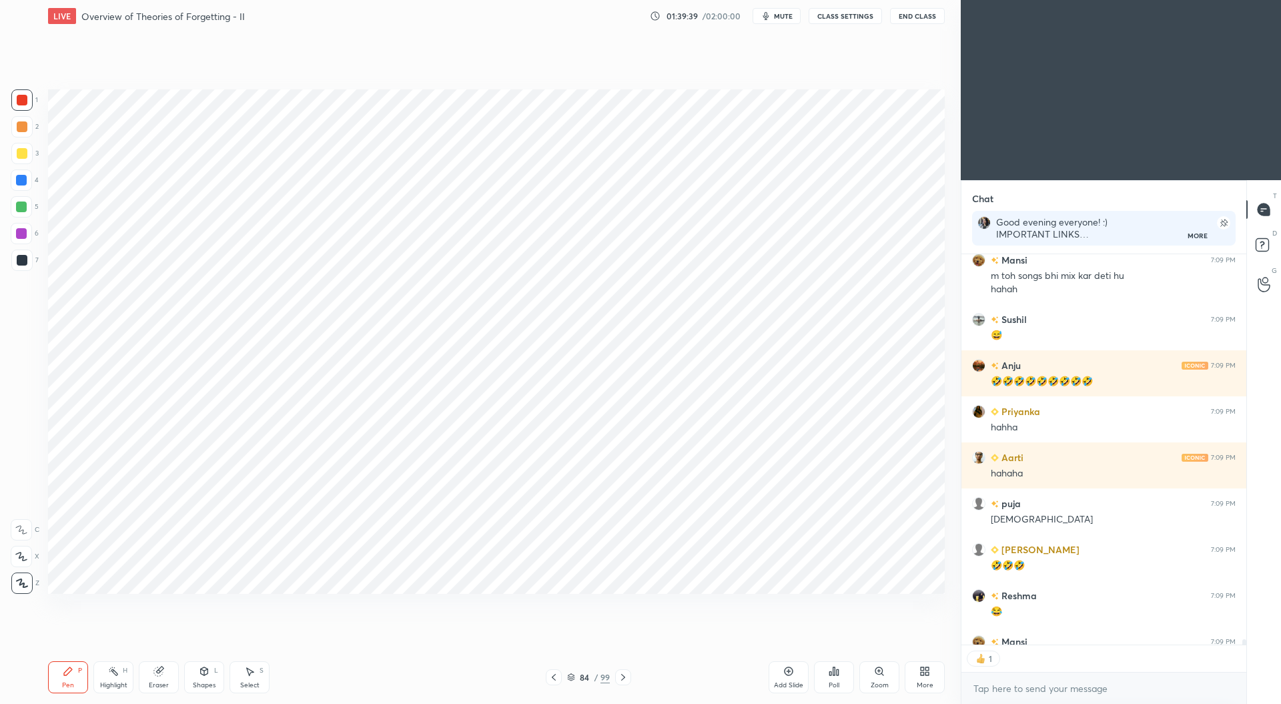
scroll to position [29915, 0]
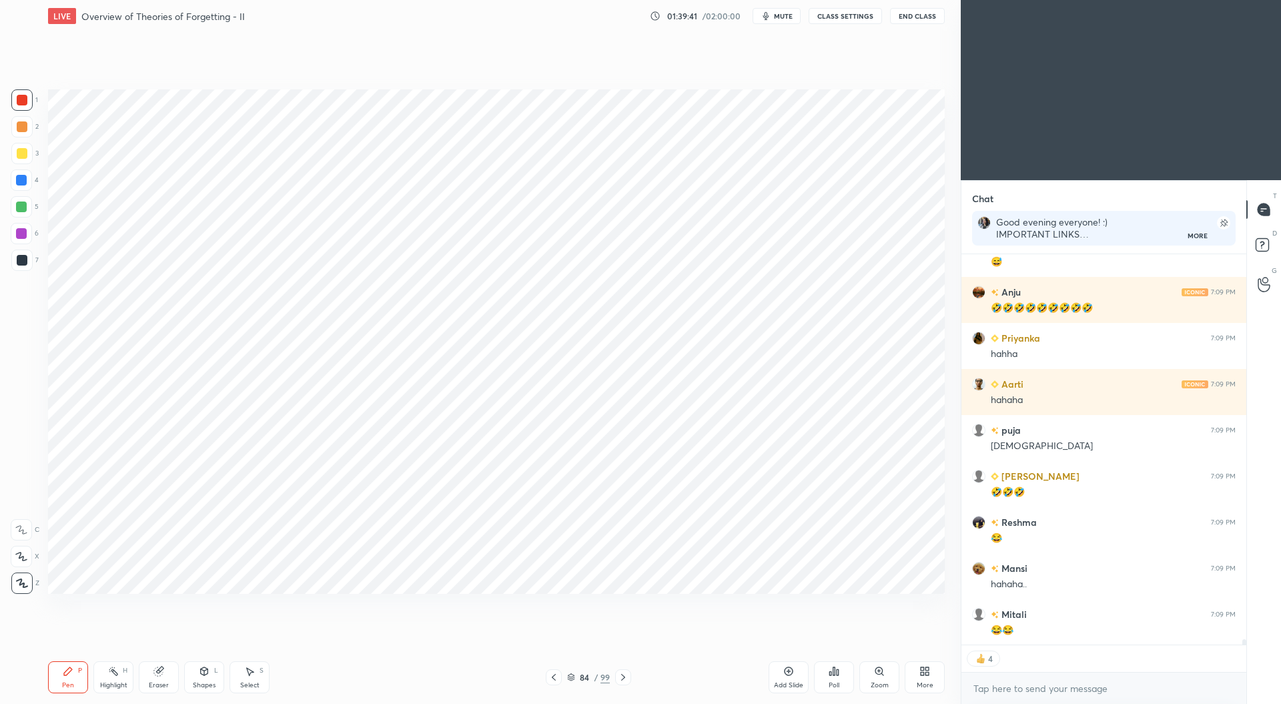
click at [21, 179] on div at bounding box center [21, 180] width 11 height 11
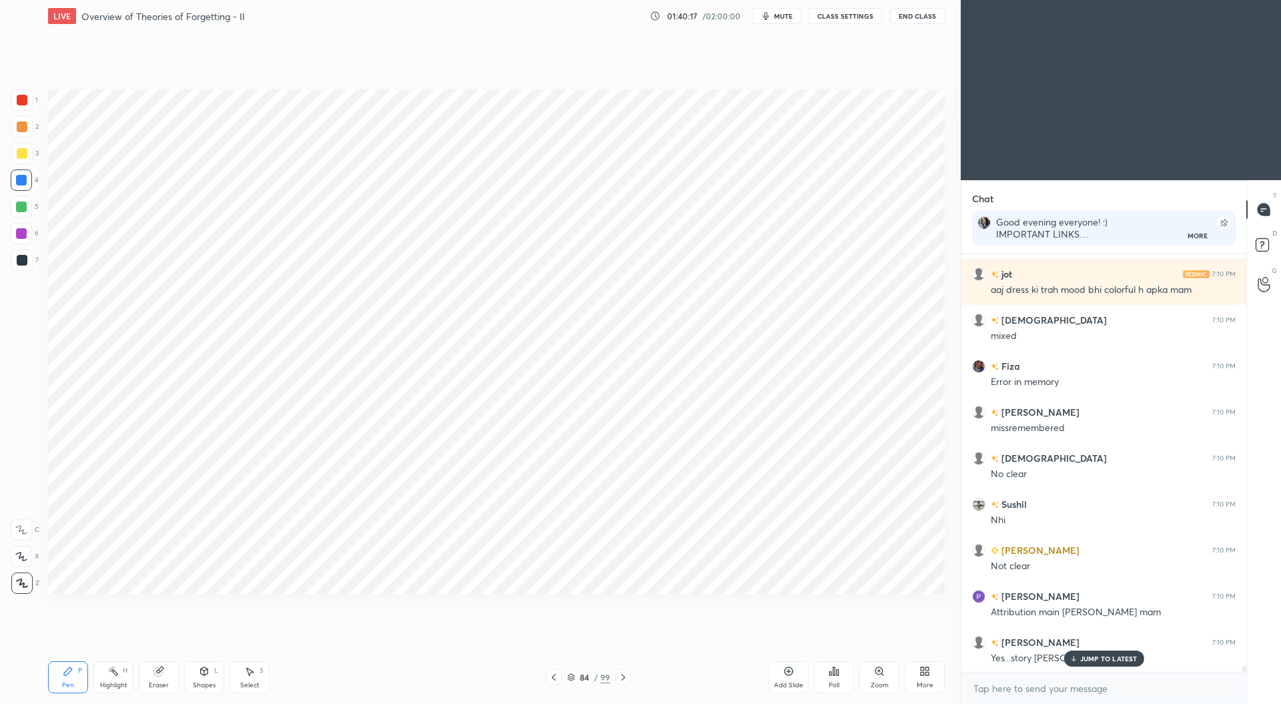
scroll to position [31131, 0]
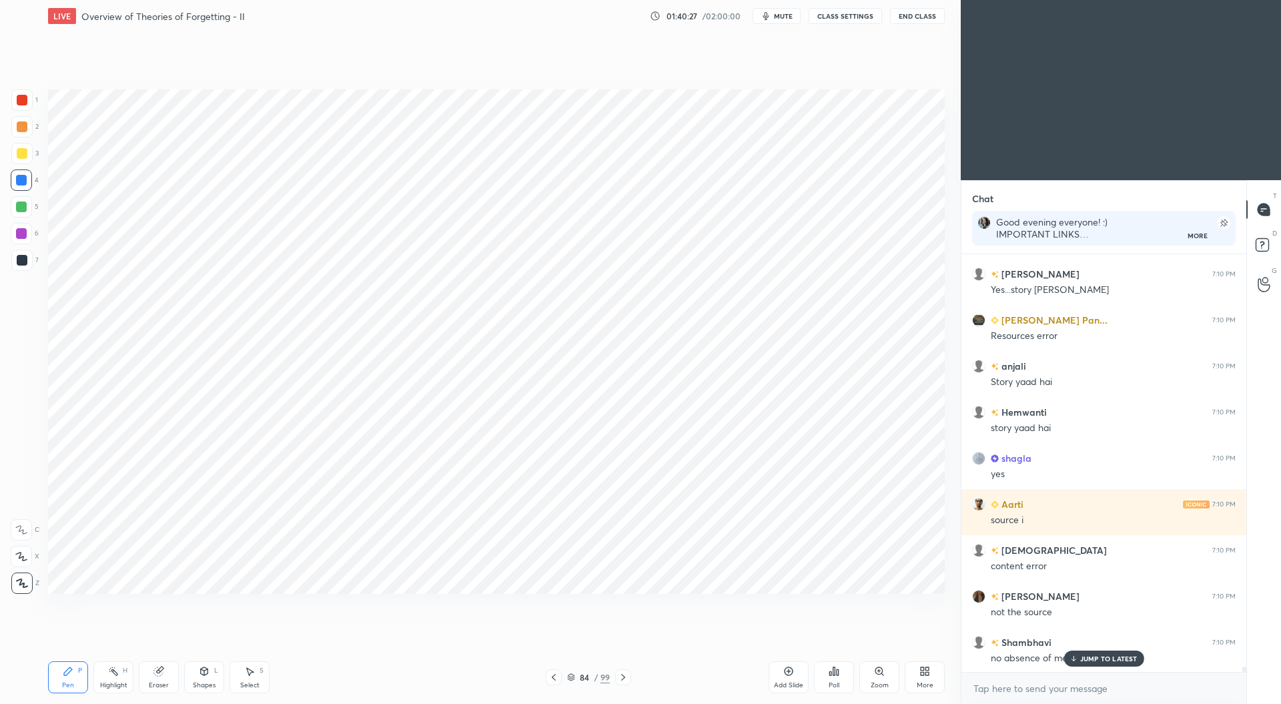
click at [165, 681] on div "Eraser" at bounding box center [159, 677] width 40 height 32
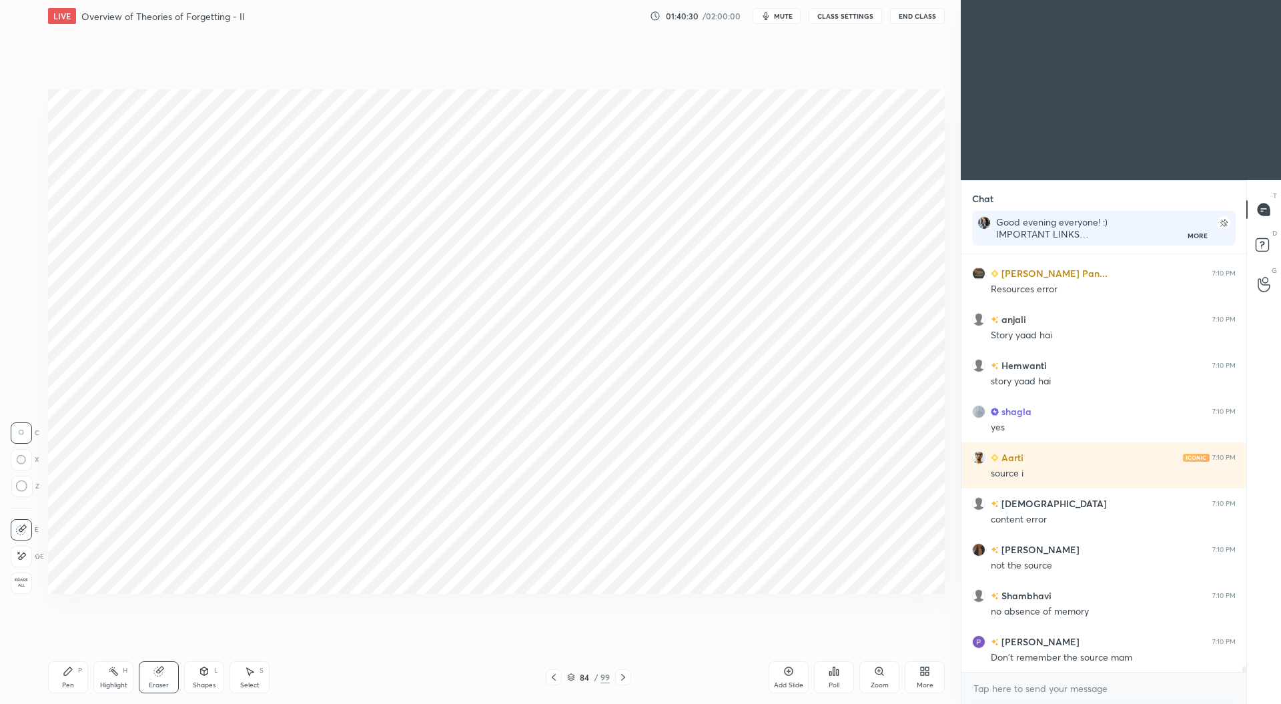
click at [72, 684] on div "Pen" at bounding box center [68, 685] width 12 height 7
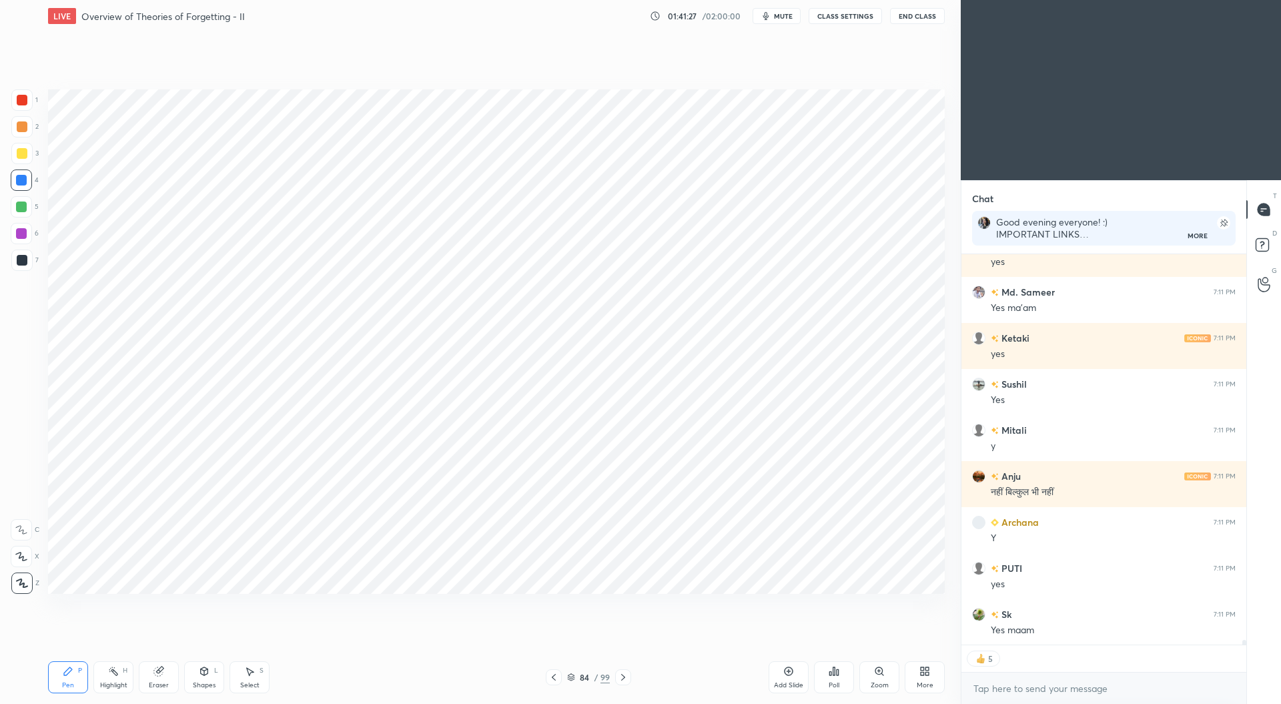
scroll to position [32401, 0]
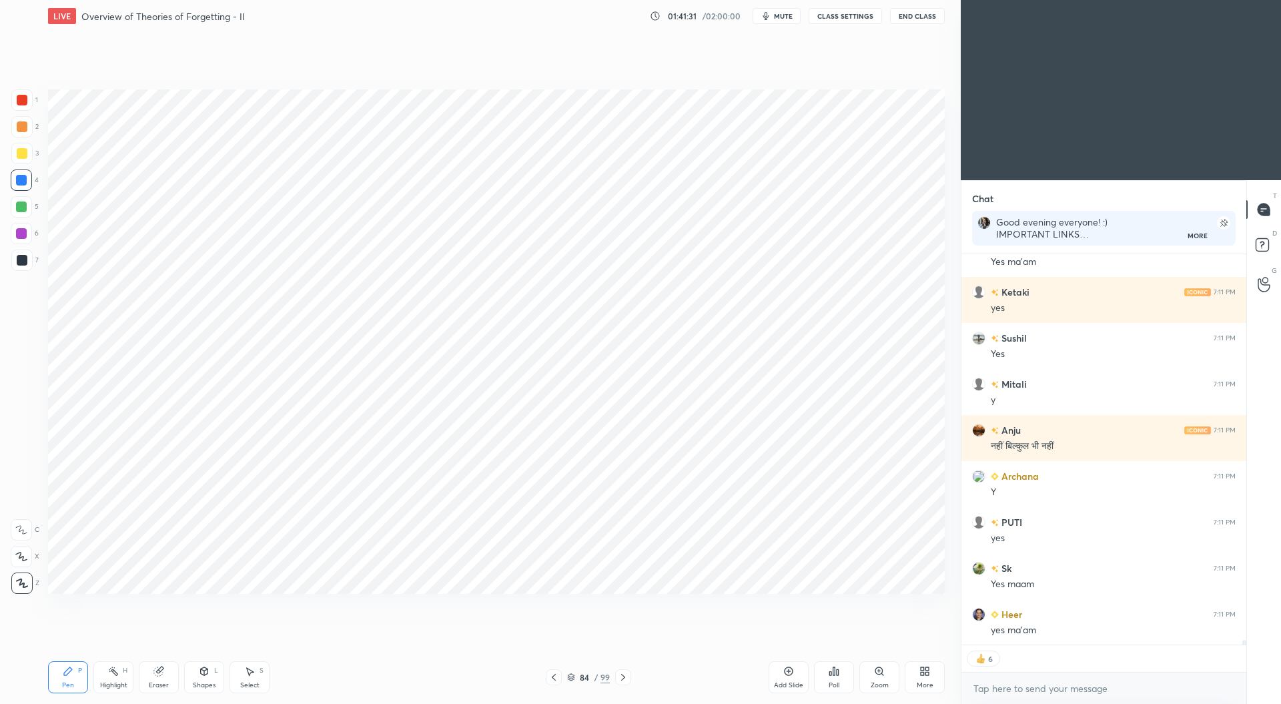
click at [24, 259] on div at bounding box center [22, 260] width 11 height 11
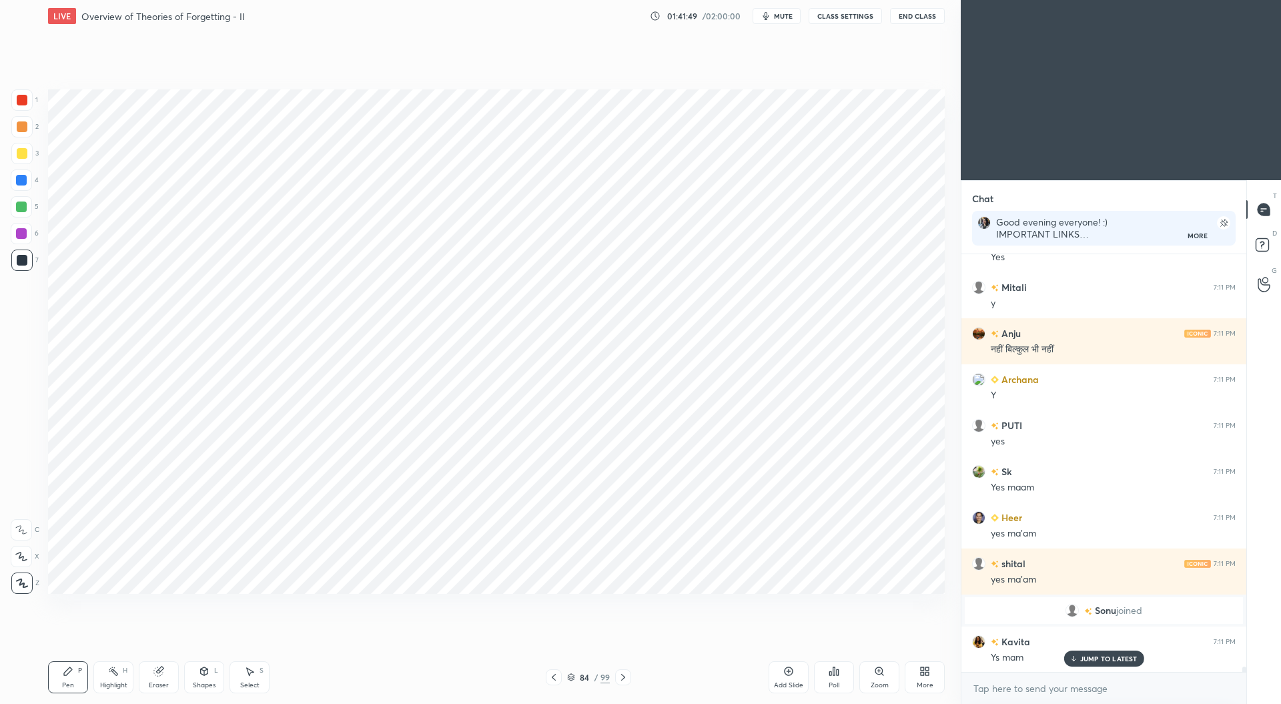
scroll to position [31395, 0]
click at [19, 102] on div at bounding box center [22, 100] width 11 height 11
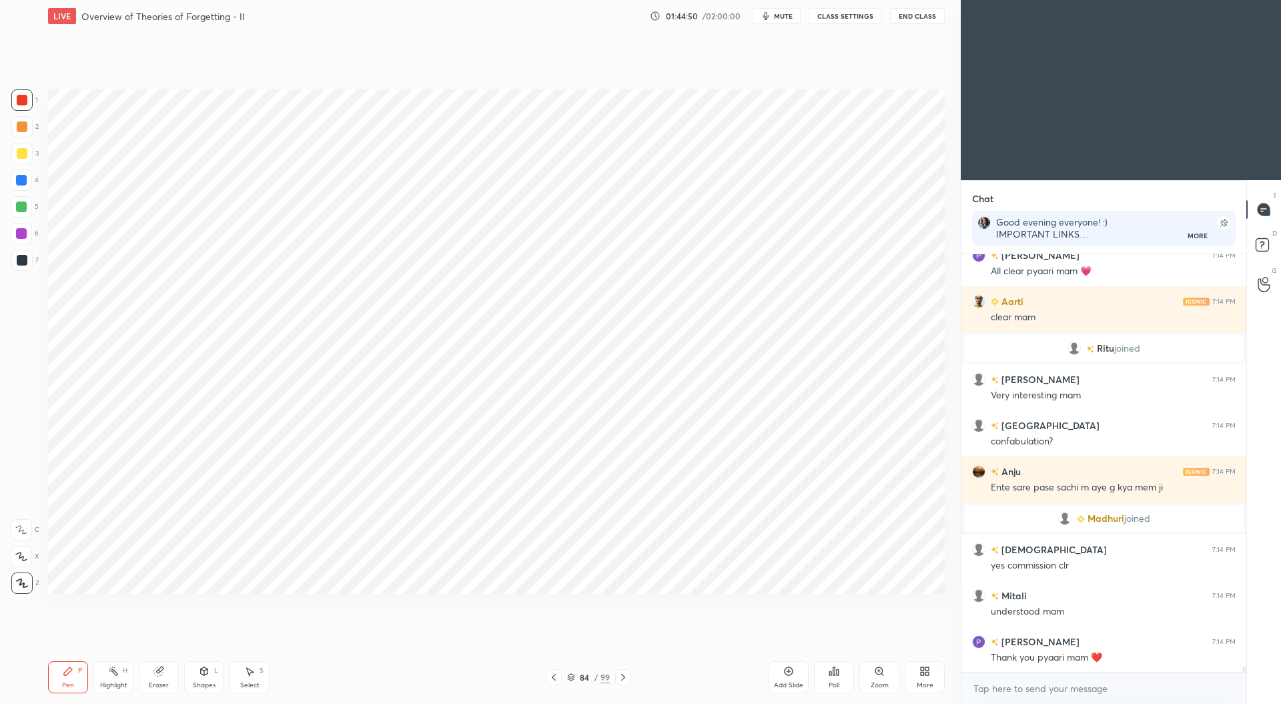
scroll to position [33358, 0]
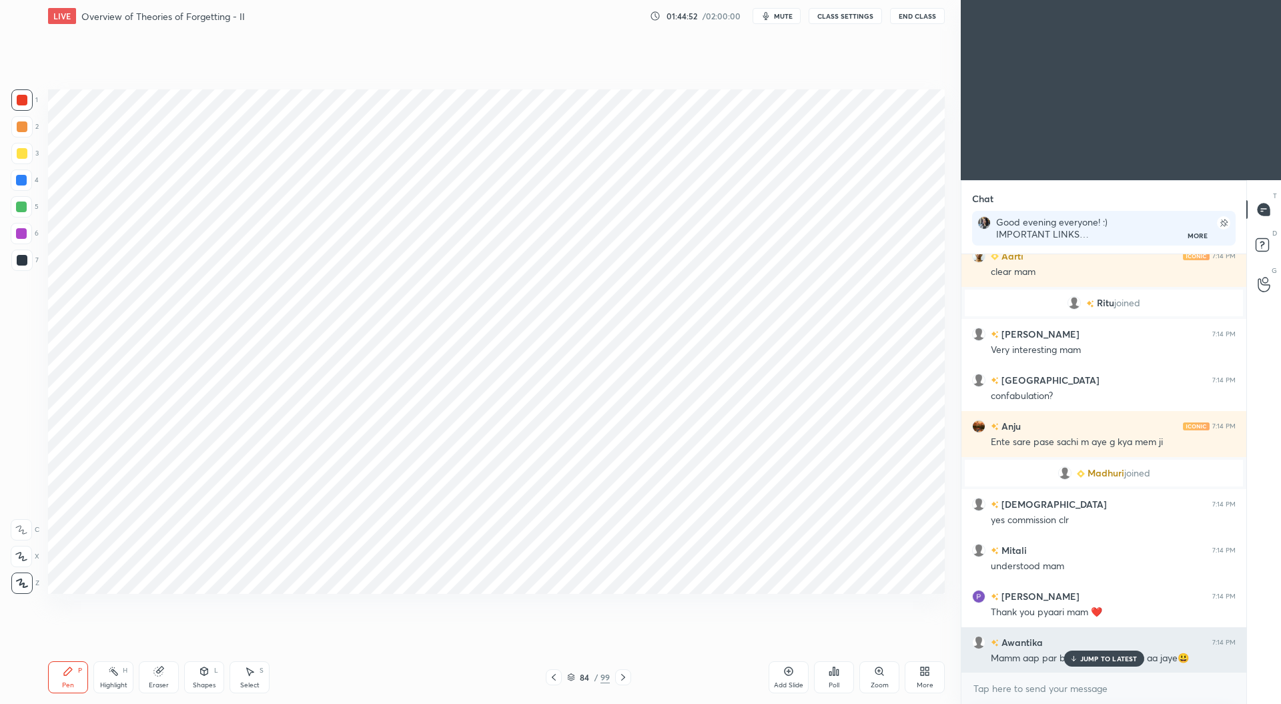
click at [1108, 655] on p "JUMP TO LATEST" at bounding box center [1108, 659] width 57 height 8
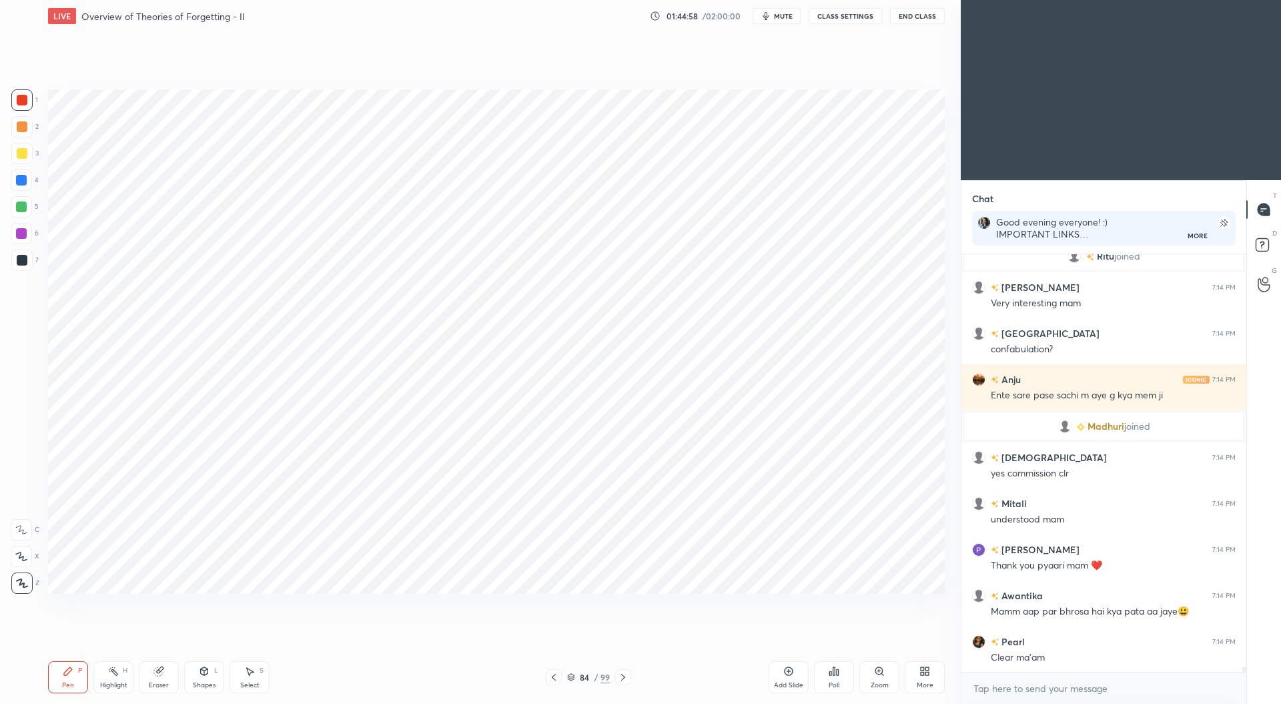
scroll to position [33450, 0]
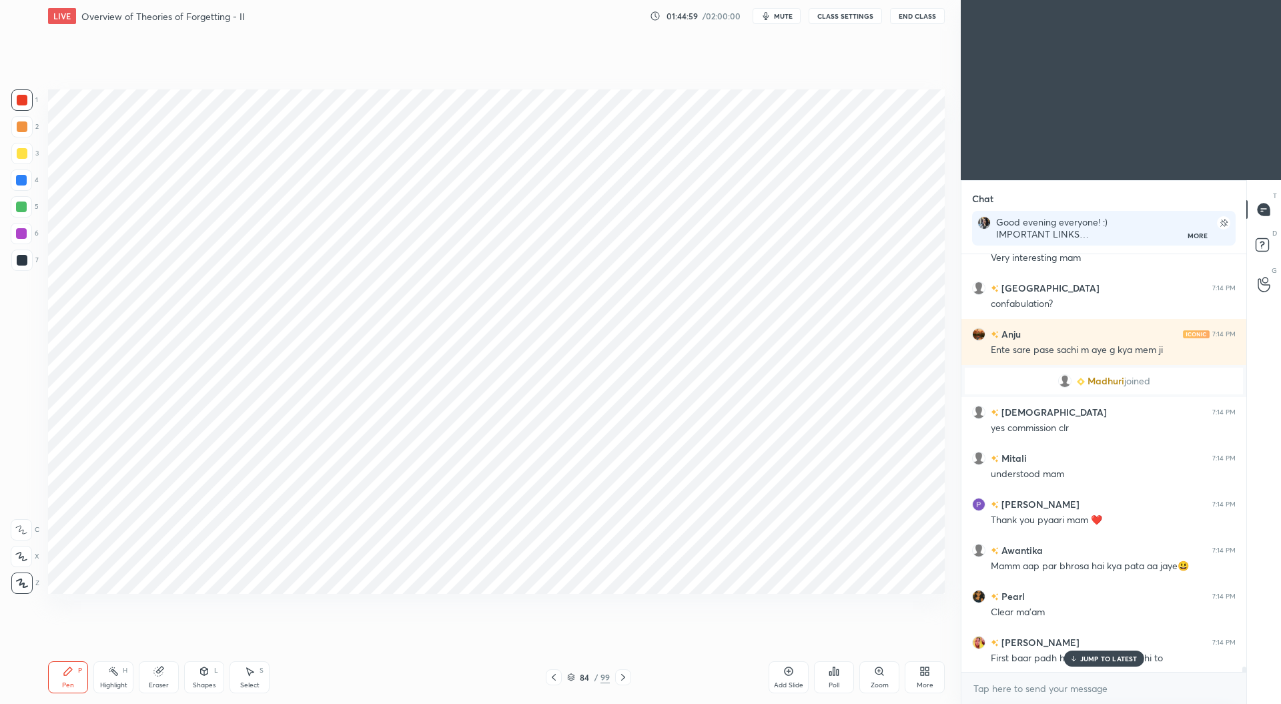
click at [623, 673] on icon at bounding box center [623, 677] width 11 height 11
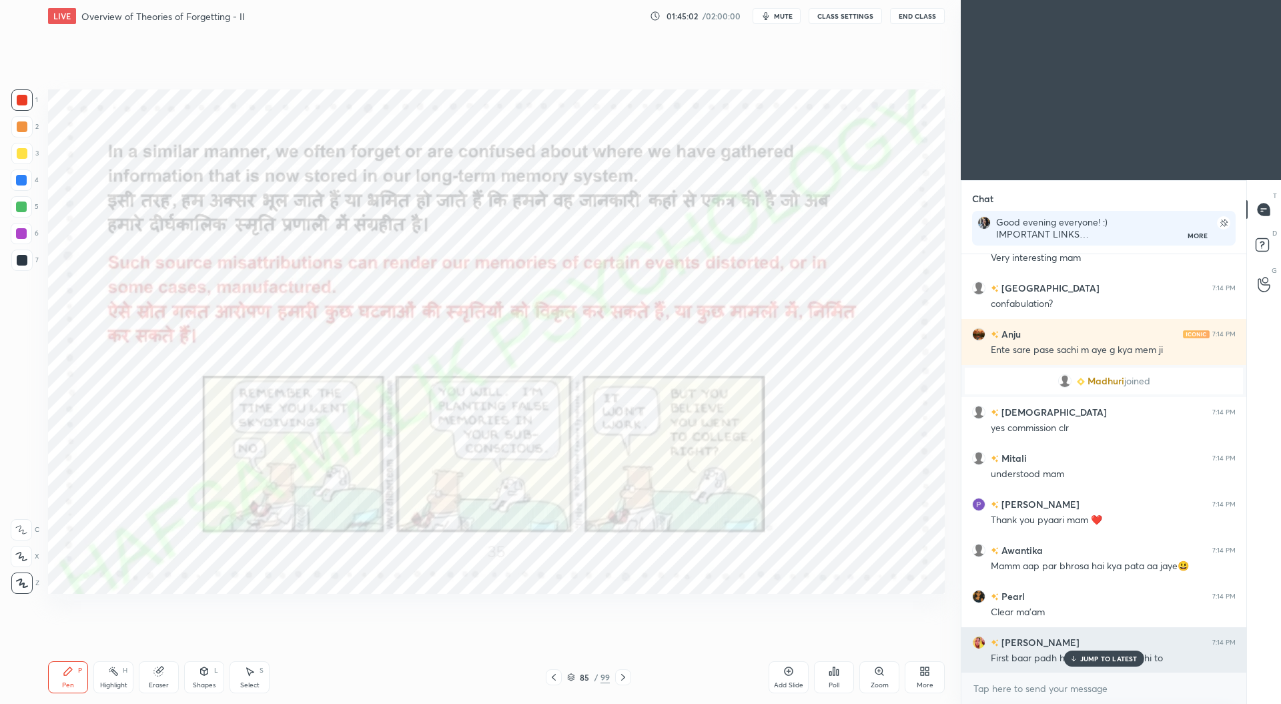
click at [1103, 655] on p "JUMP TO LATEST" at bounding box center [1108, 659] width 57 height 8
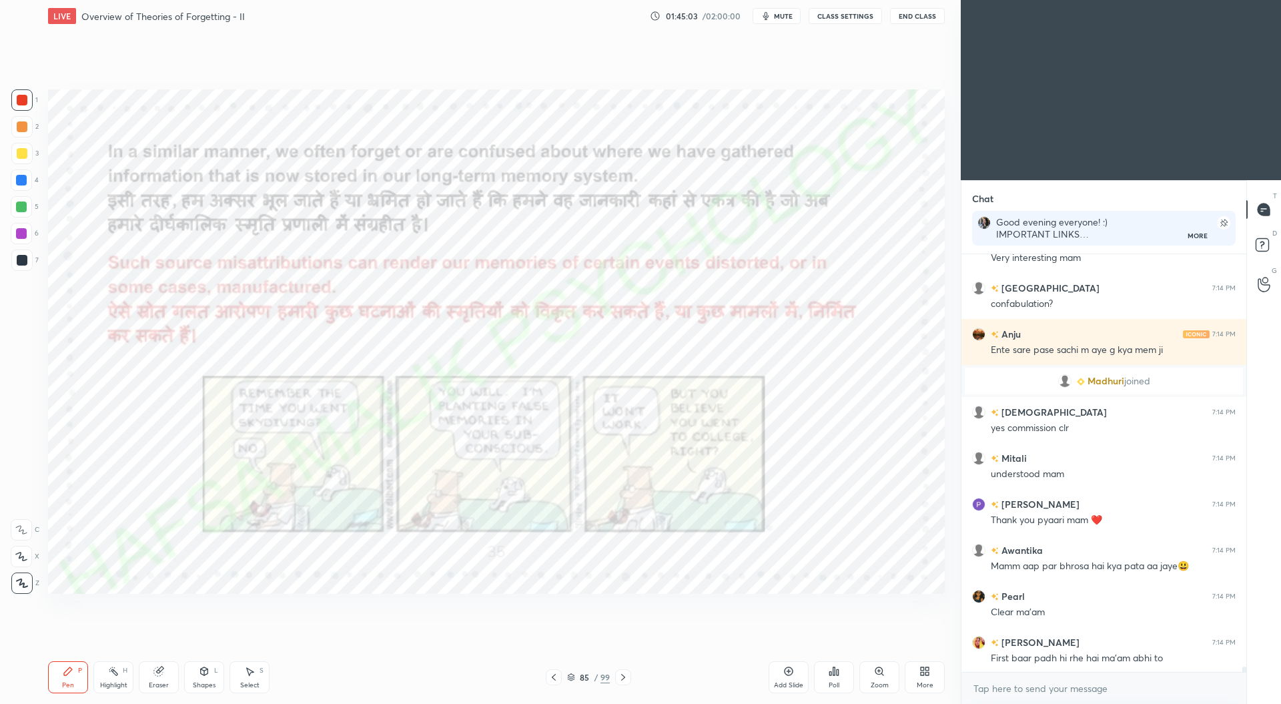
scroll to position [33497, 0]
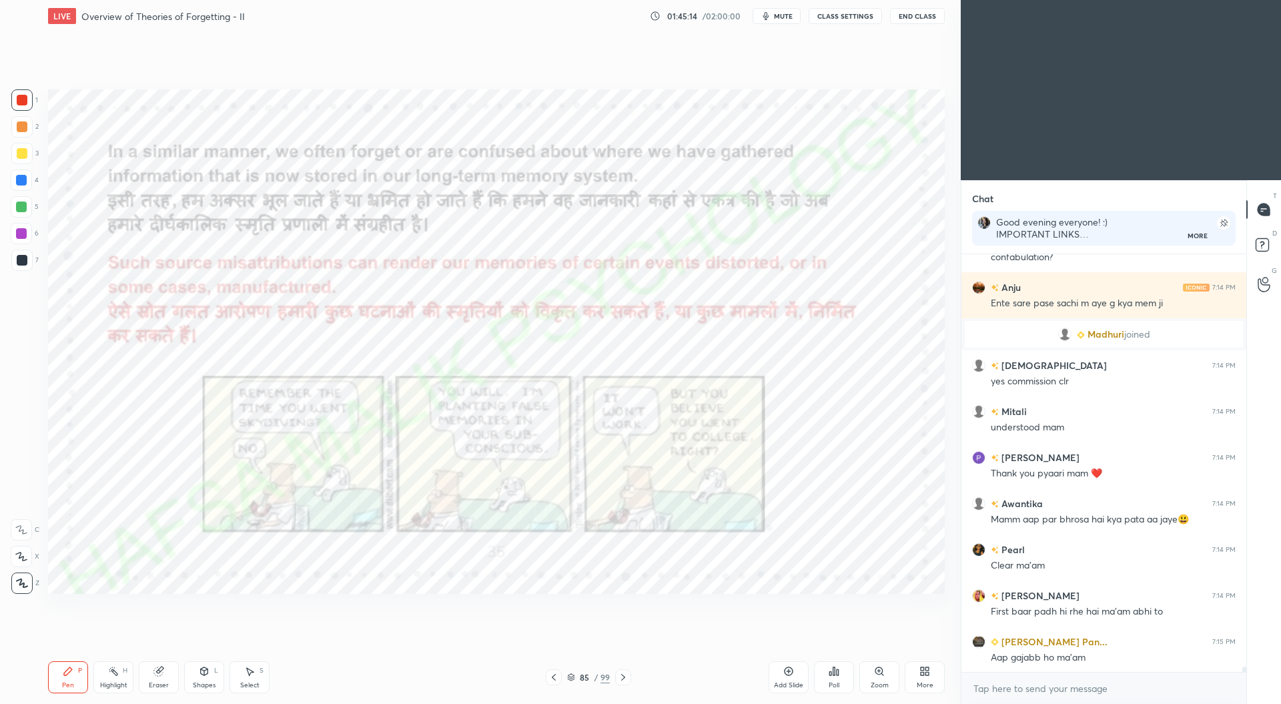
click at [626, 678] on icon at bounding box center [623, 677] width 11 height 11
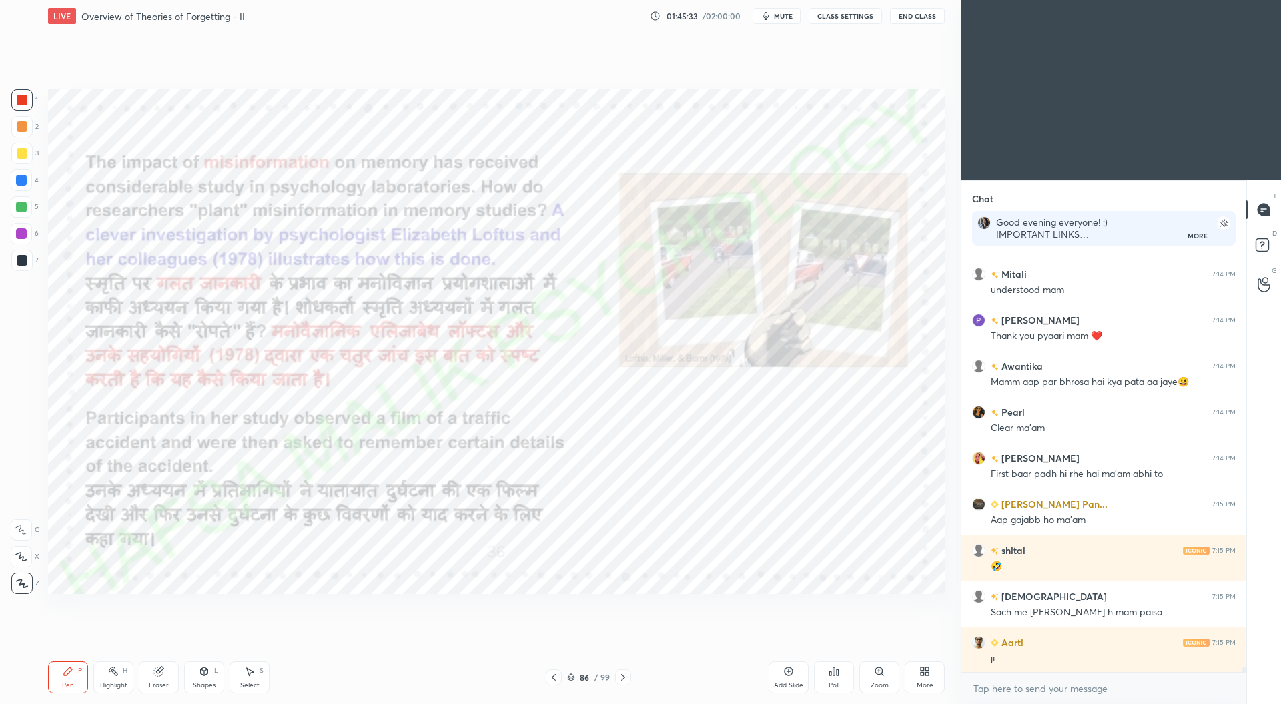
scroll to position [33681, 0]
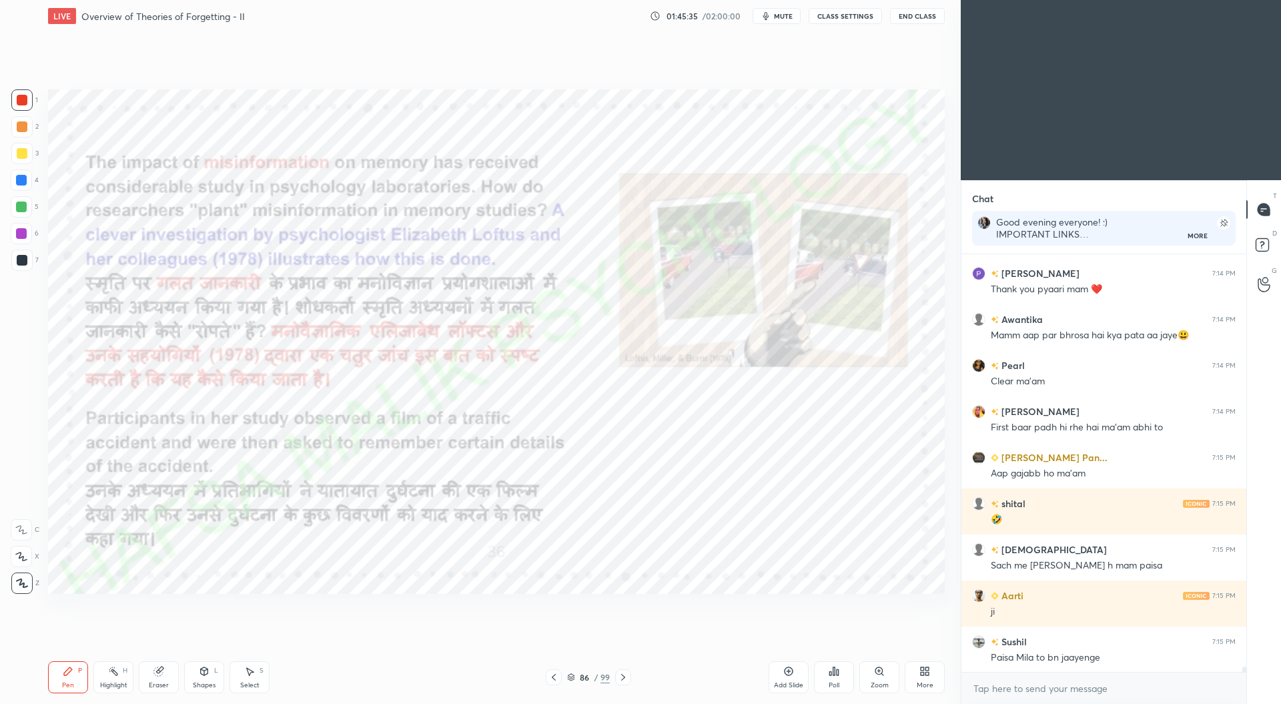
click at [792, 679] on div "Add Slide" at bounding box center [789, 677] width 40 height 32
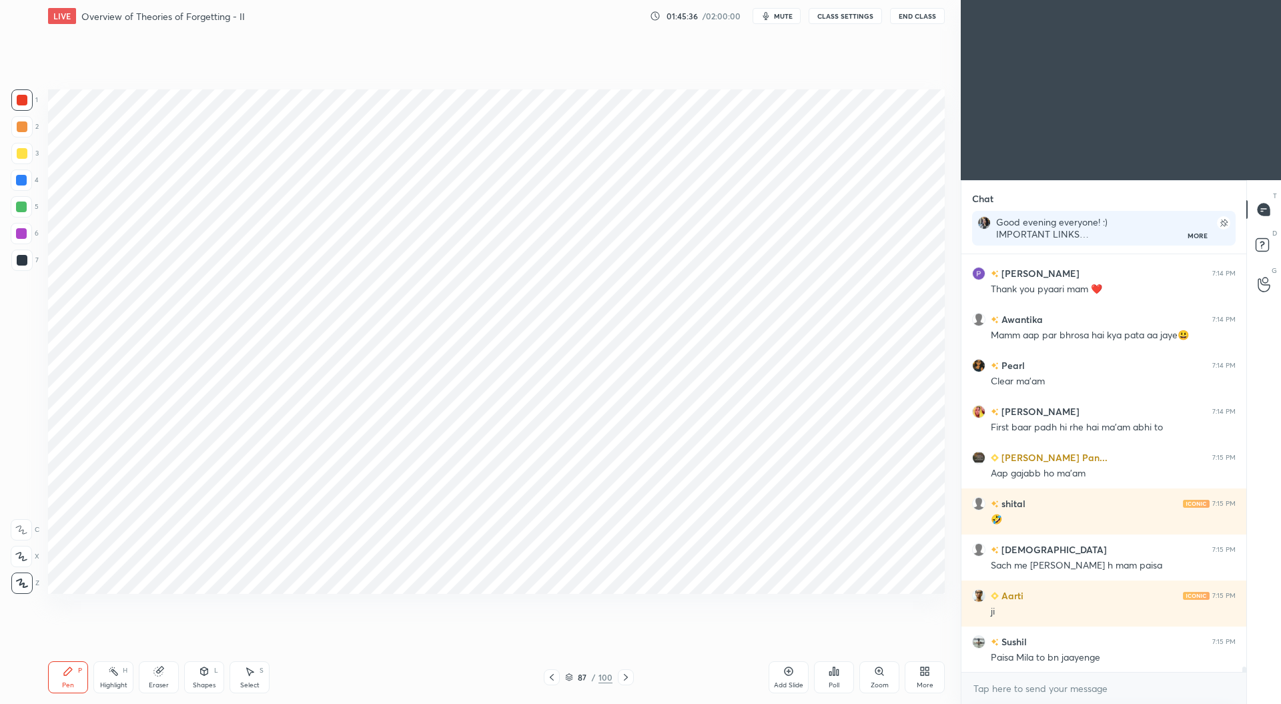
scroll to position [33726, 0]
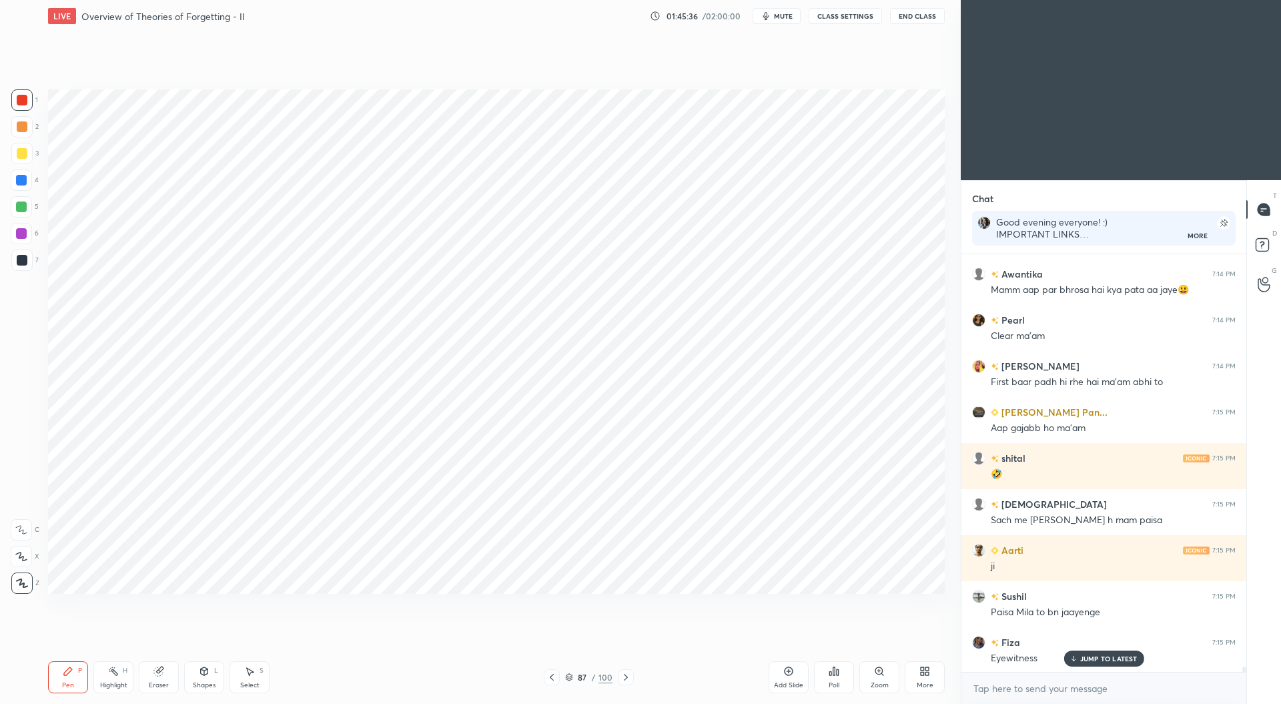
click at [23, 262] on div at bounding box center [22, 260] width 11 height 11
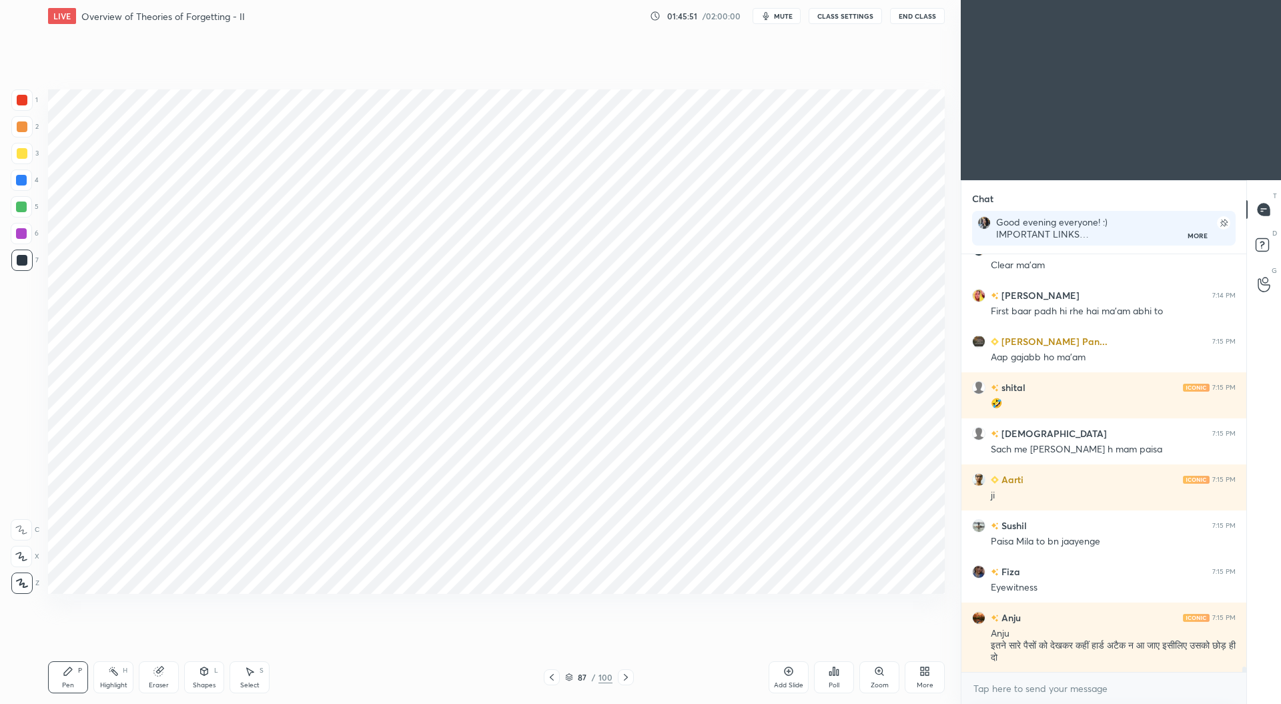
click at [159, 679] on div "Eraser" at bounding box center [159, 677] width 40 height 32
click at [117, 682] on div "Highlight" at bounding box center [113, 685] width 27 height 7
click at [23, 576] on div at bounding box center [21, 583] width 21 height 21
click at [24, 232] on div at bounding box center [21, 233] width 11 height 11
click at [67, 674] on icon at bounding box center [68, 671] width 8 height 8
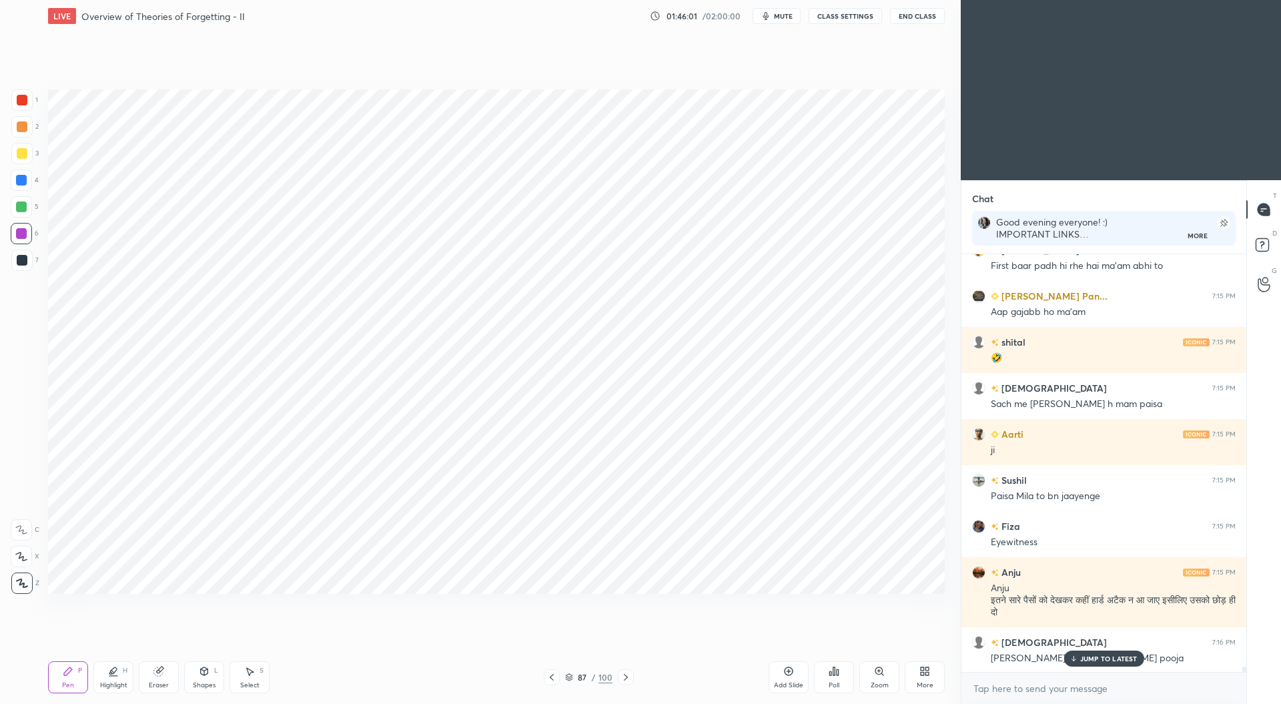
click at [20, 102] on div at bounding box center [22, 100] width 11 height 11
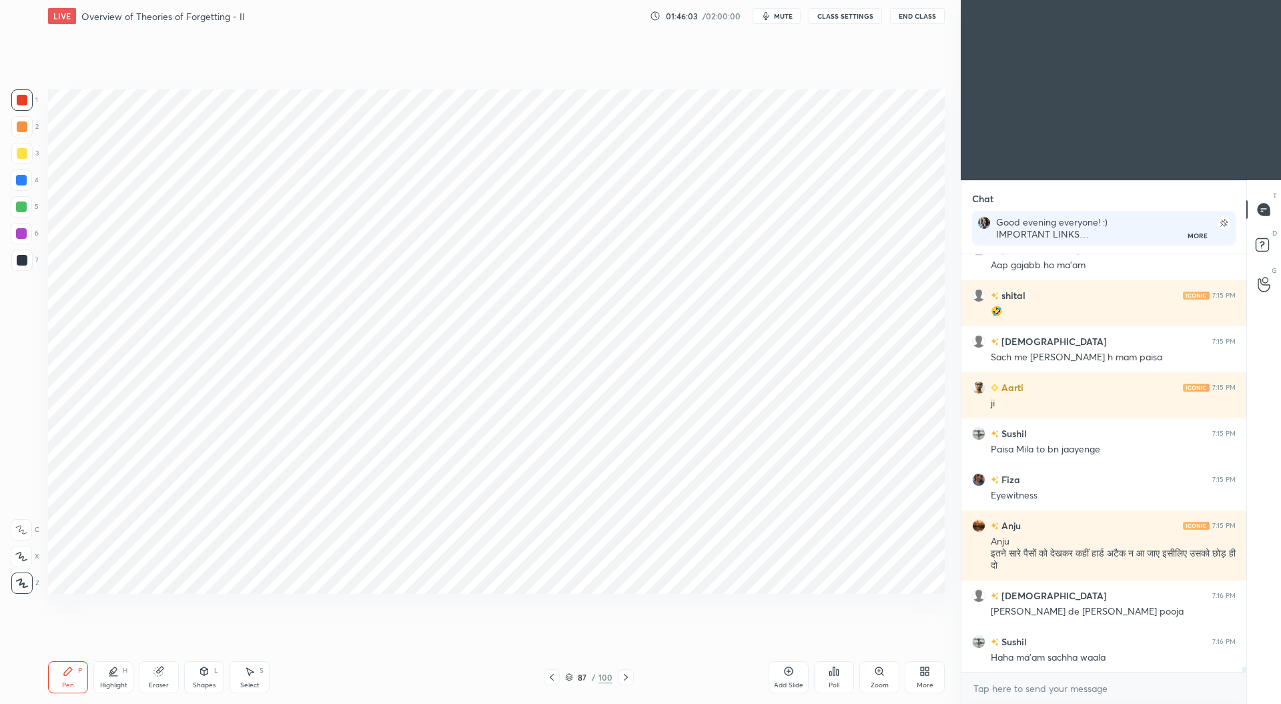
click at [557, 684] on div at bounding box center [552, 677] width 16 height 16
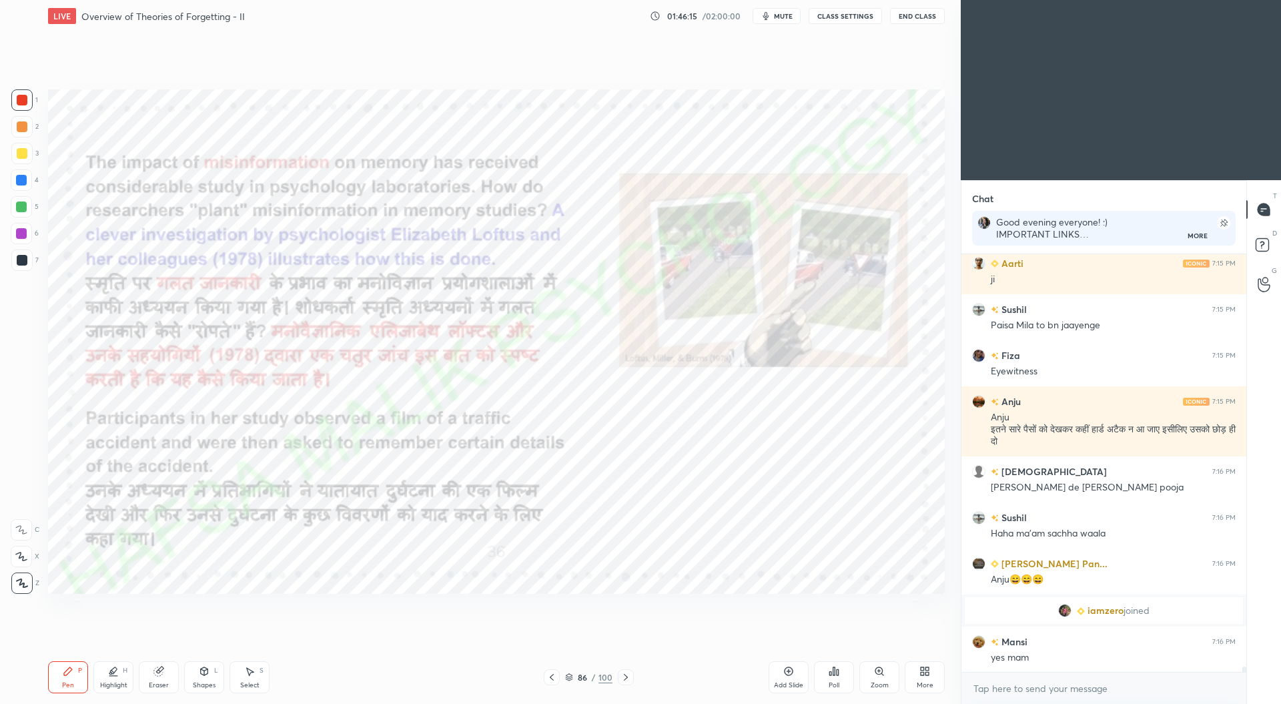
scroll to position [34106, 0]
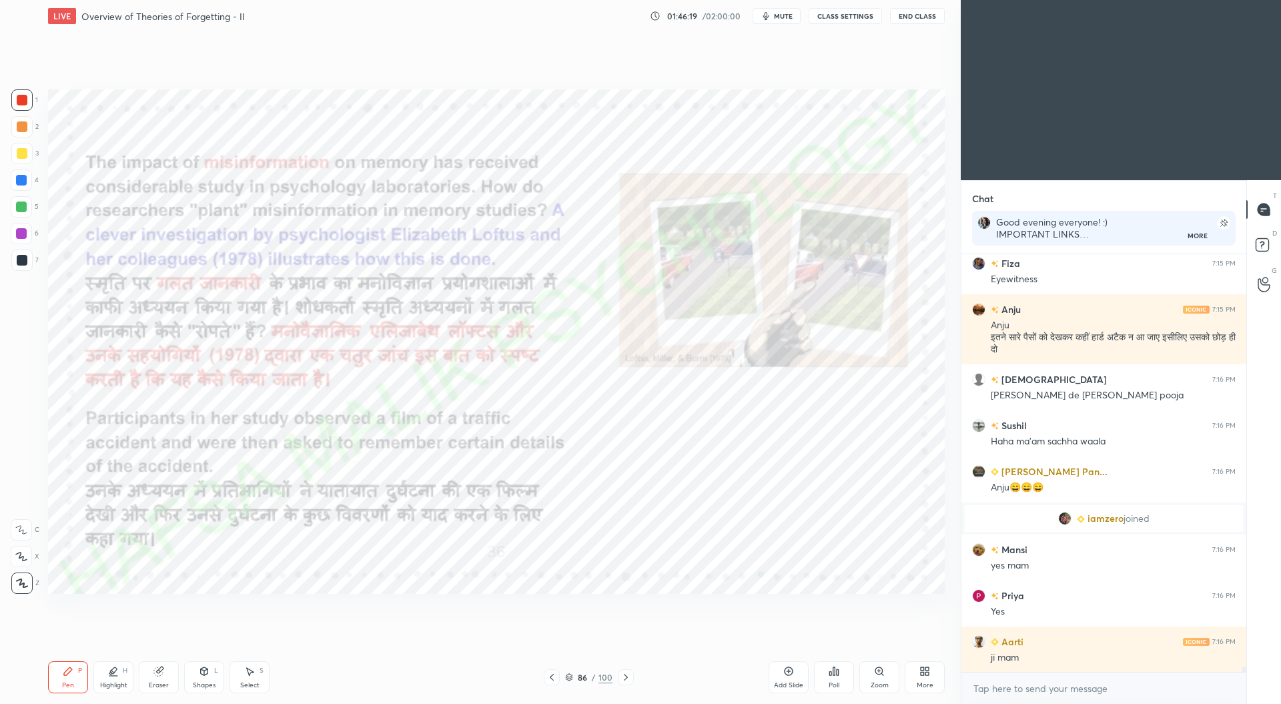
click at [159, 679] on div "Eraser" at bounding box center [159, 677] width 40 height 32
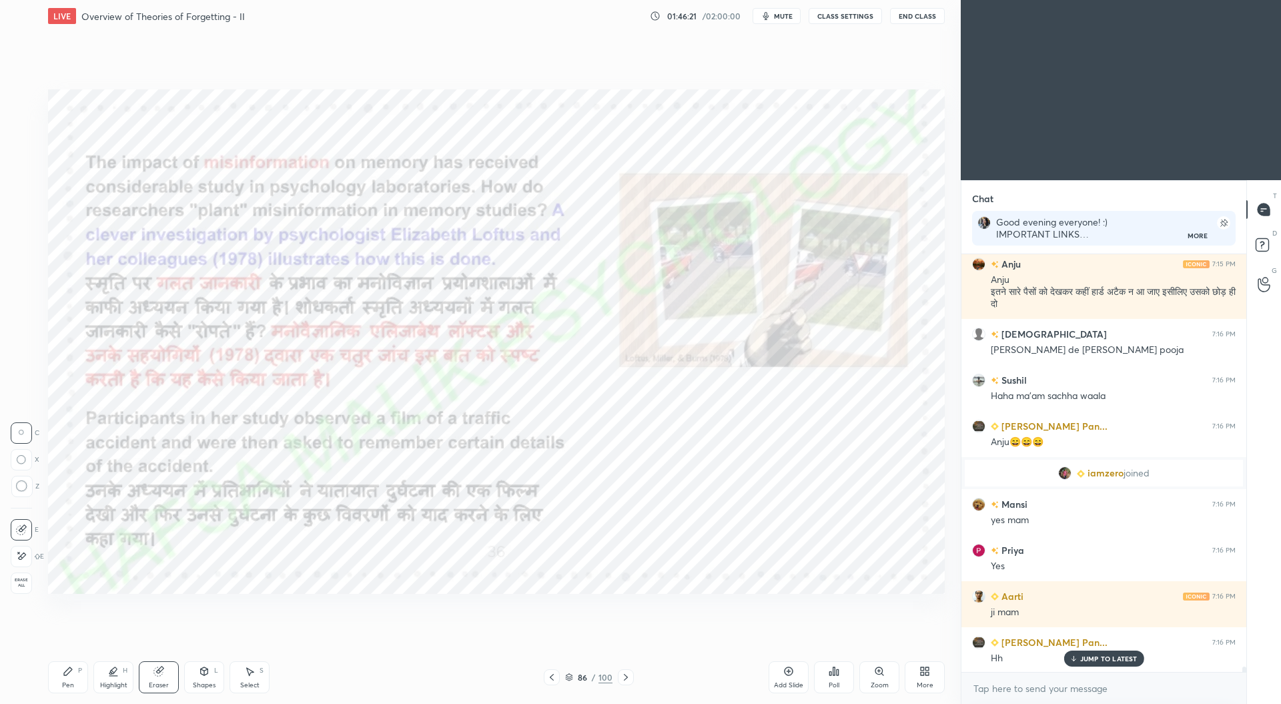
click at [71, 679] on div "Pen P" at bounding box center [68, 677] width 40 height 32
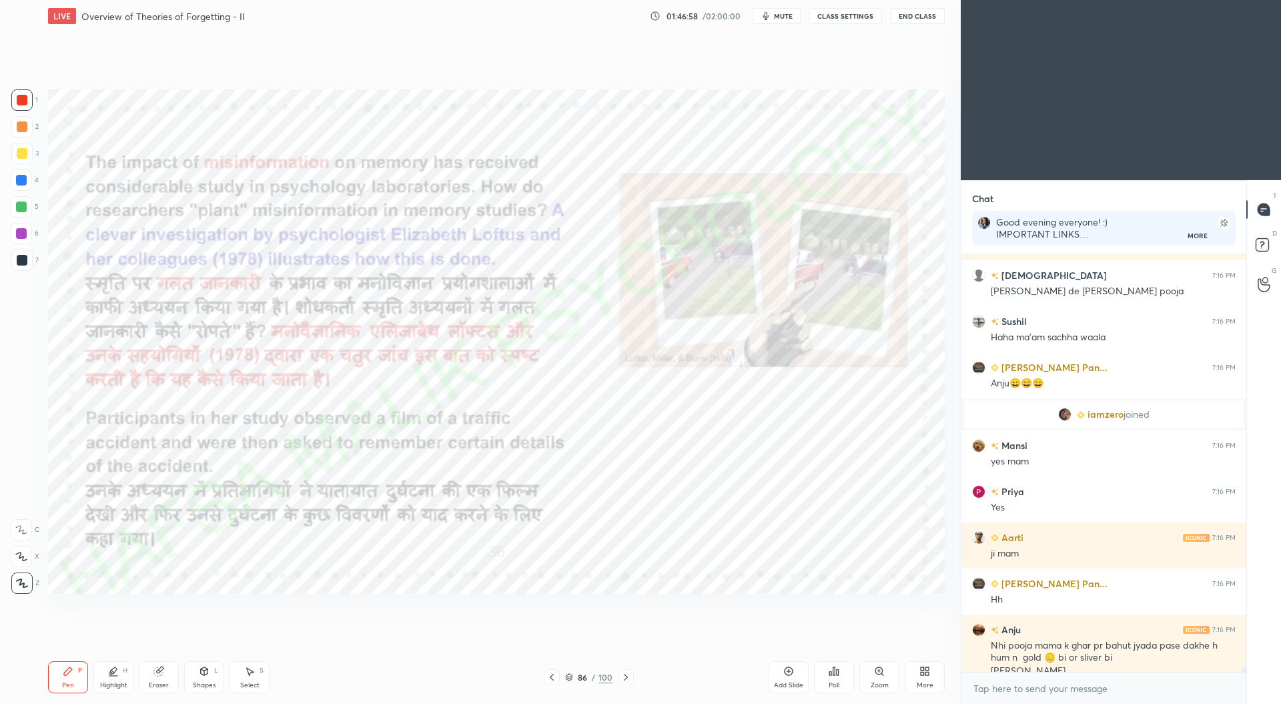
scroll to position [34235, 0]
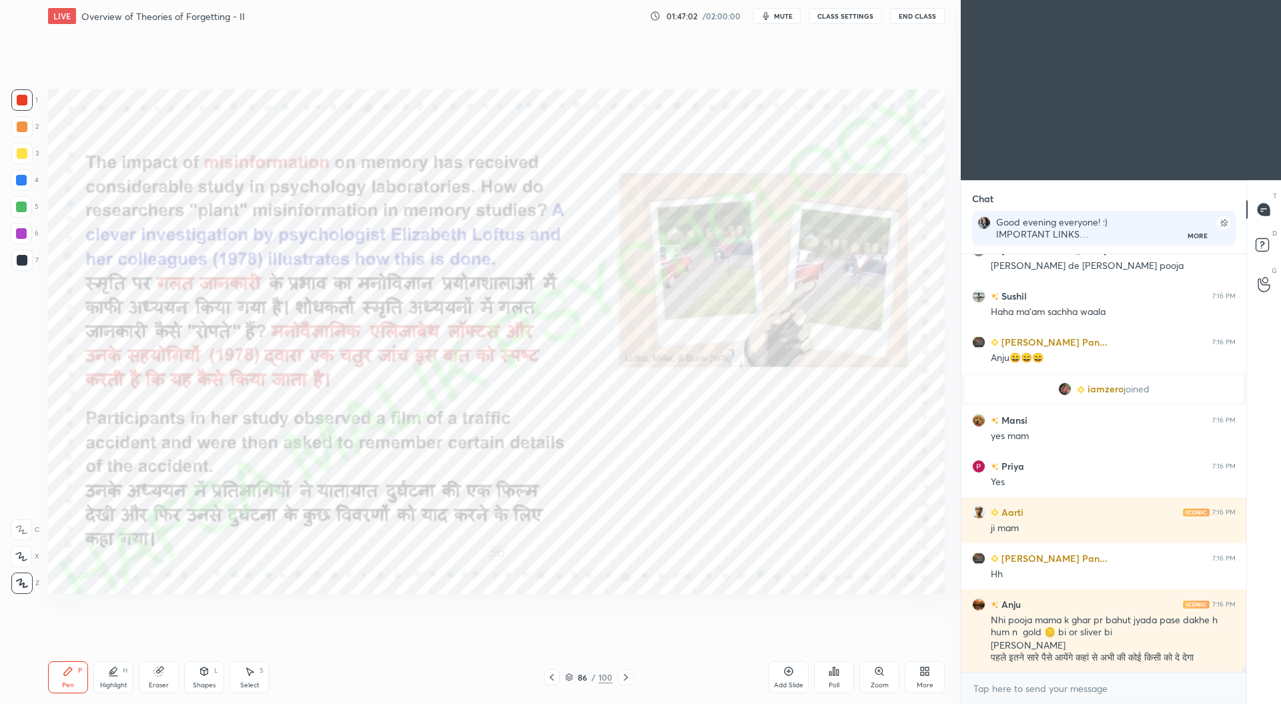
click at [631, 679] on div at bounding box center [626, 677] width 16 height 16
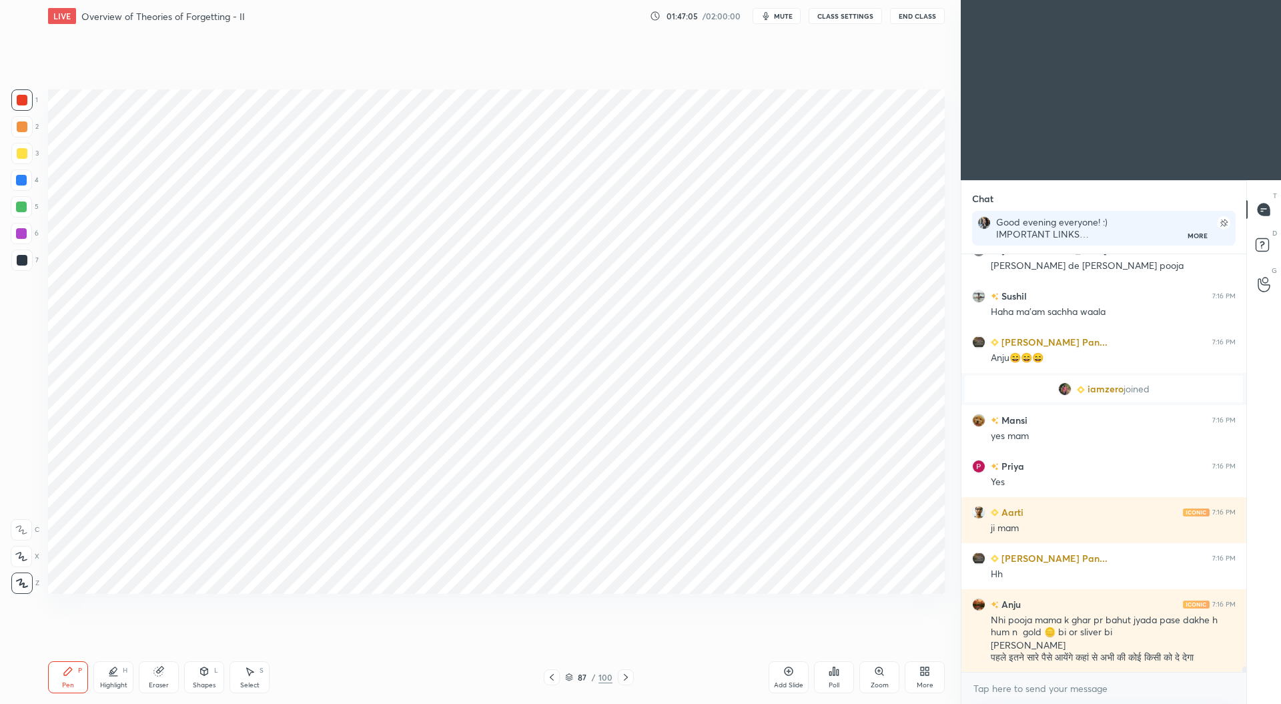
click at [20, 263] on div at bounding box center [22, 260] width 11 height 11
click at [27, 103] on div at bounding box center [22, 100] width 11 height 11
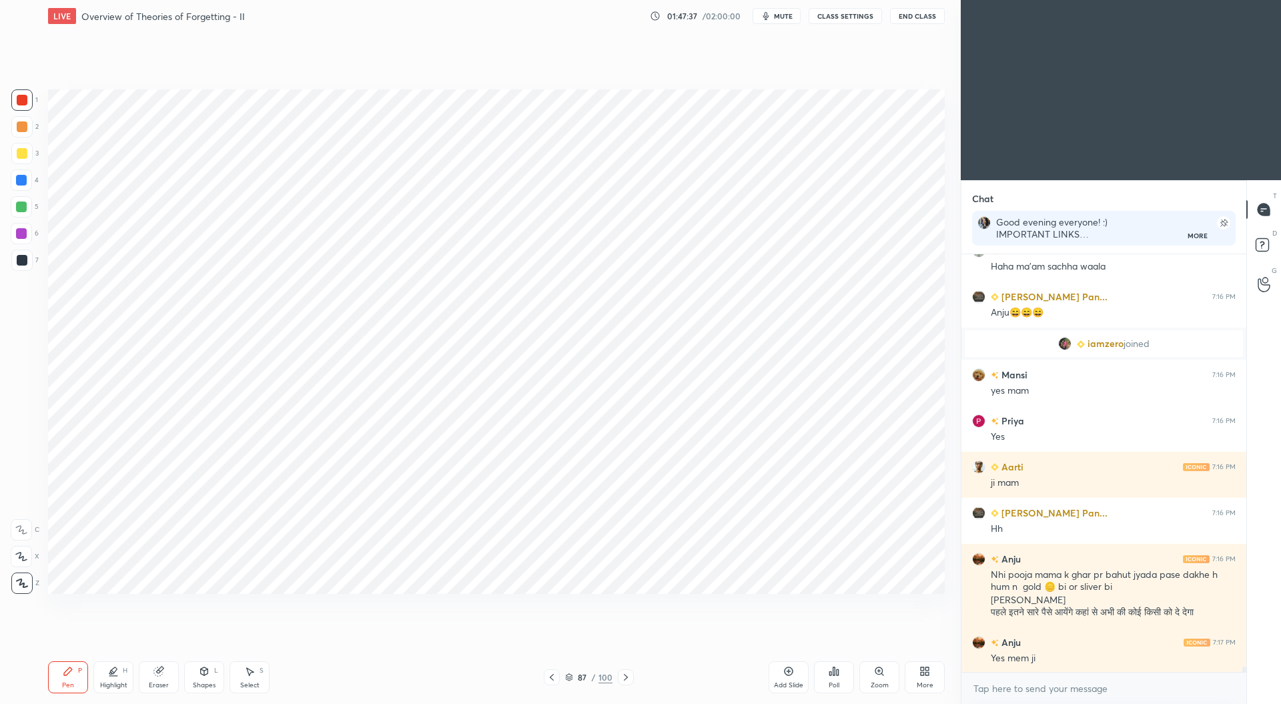
click at [20, 182] on div at bounding box center [21, 180] width 11 height 11
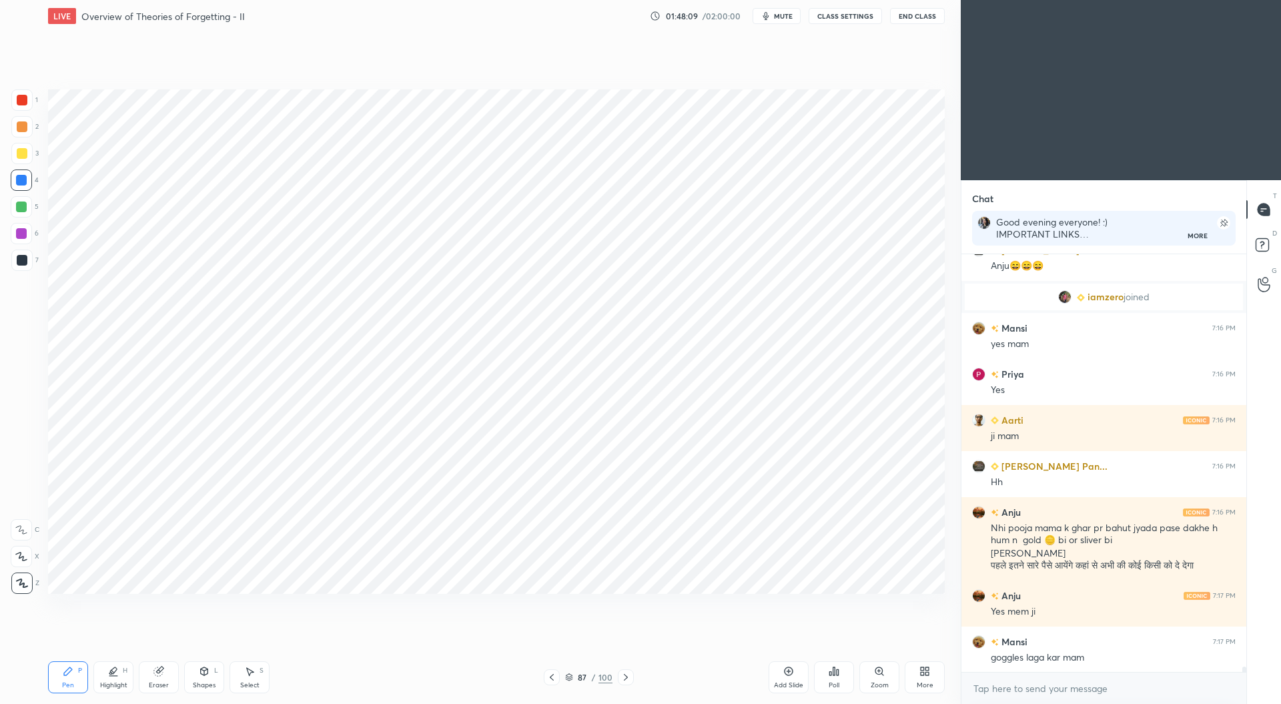
scroll to position [34359, 0]
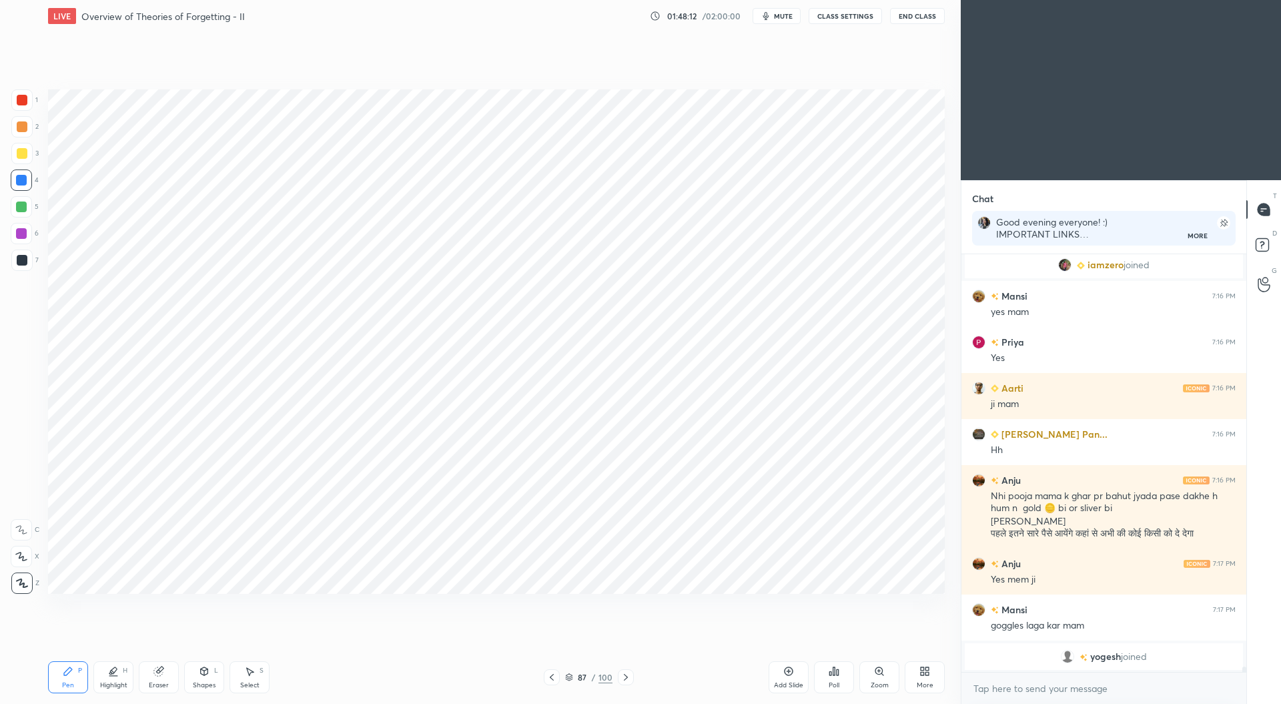
click at [19, 253] on div at bounding box center [21, 260] width 21 height 21
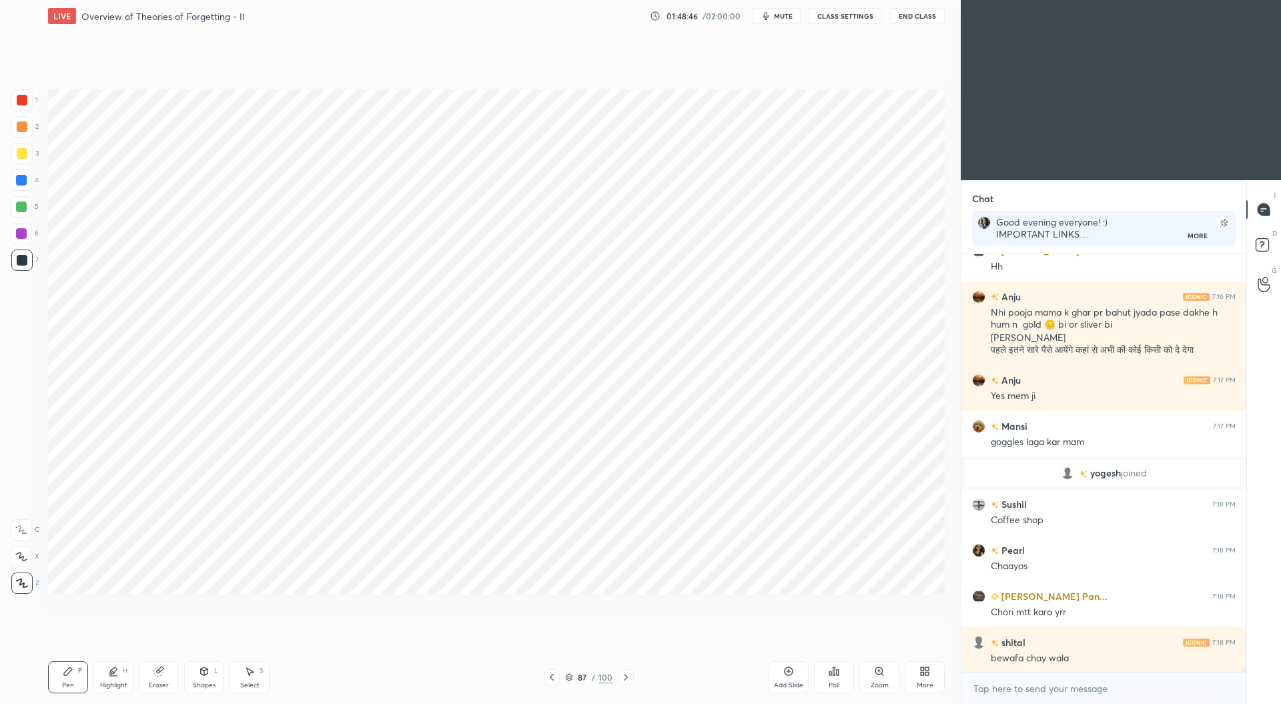
scroll to position [34288, 0]
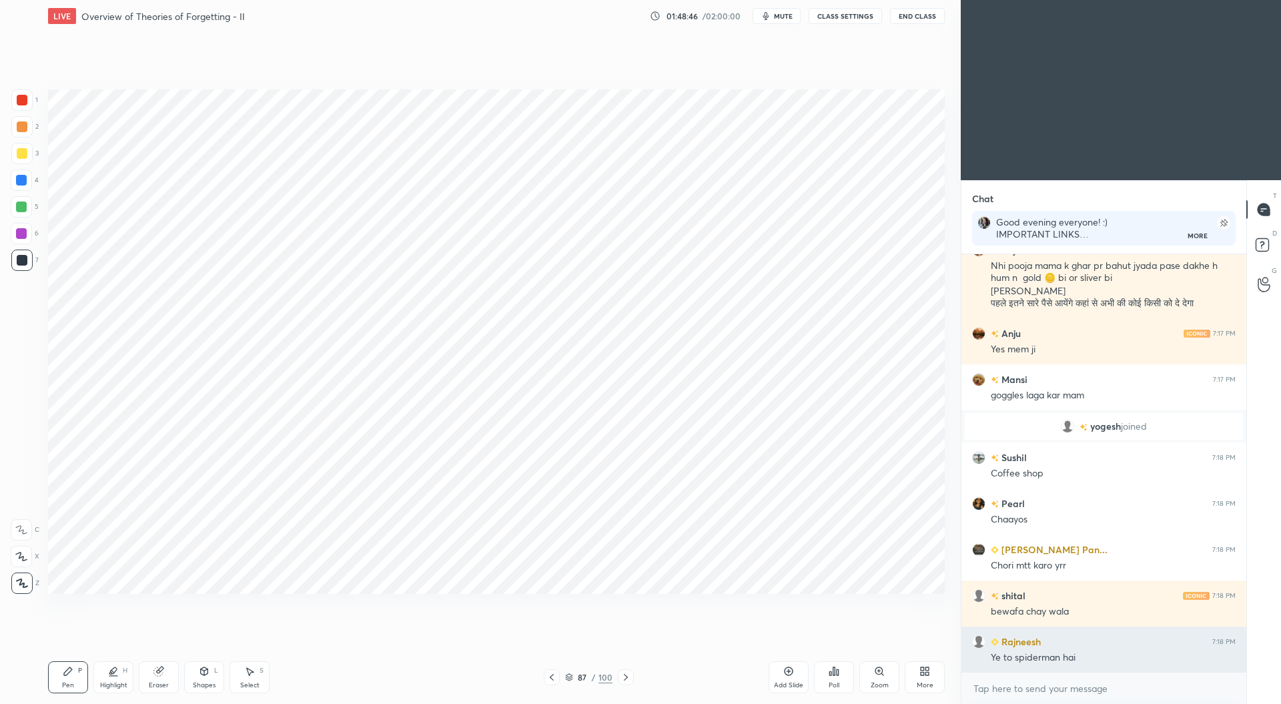
click at [1100, 661] on div "Ye to spiderman hai" at bounding box center [1113, 657] width 245 height 13
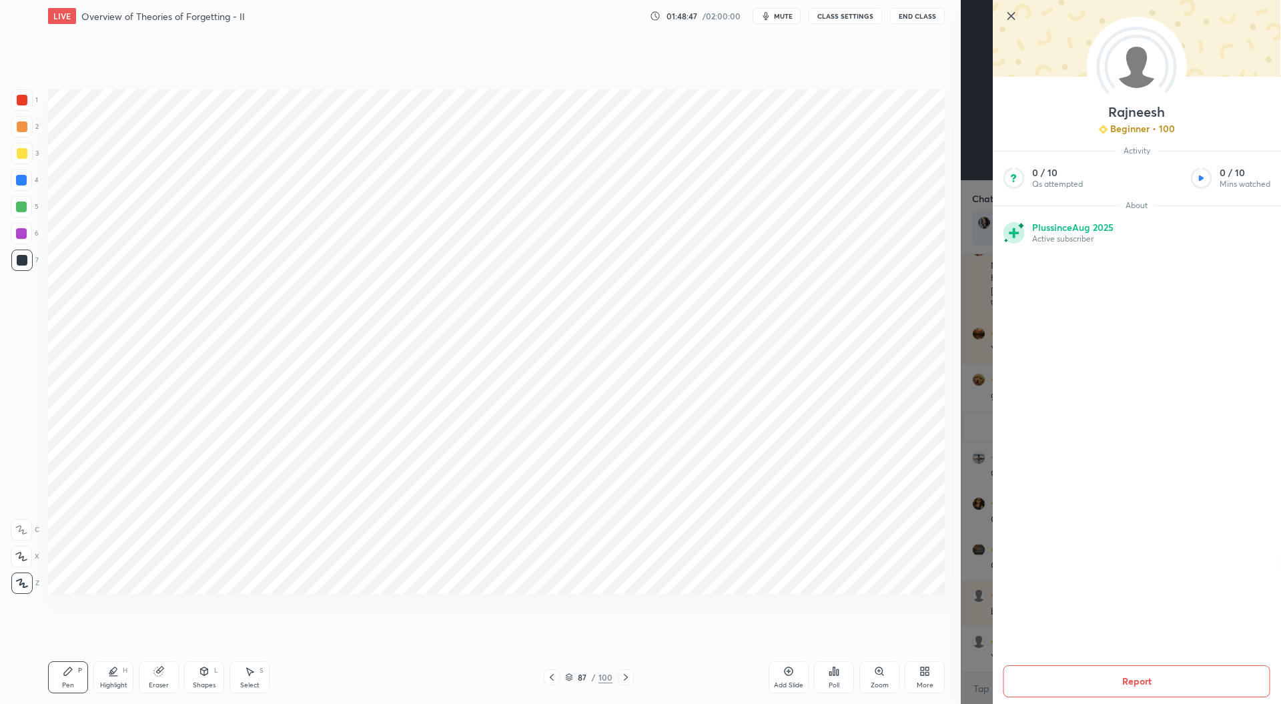
click at [940, 623] on div "Setting up your live class Poll for secs No correct answer Start poll" at bounding box center [496, 341] width 907 height 619
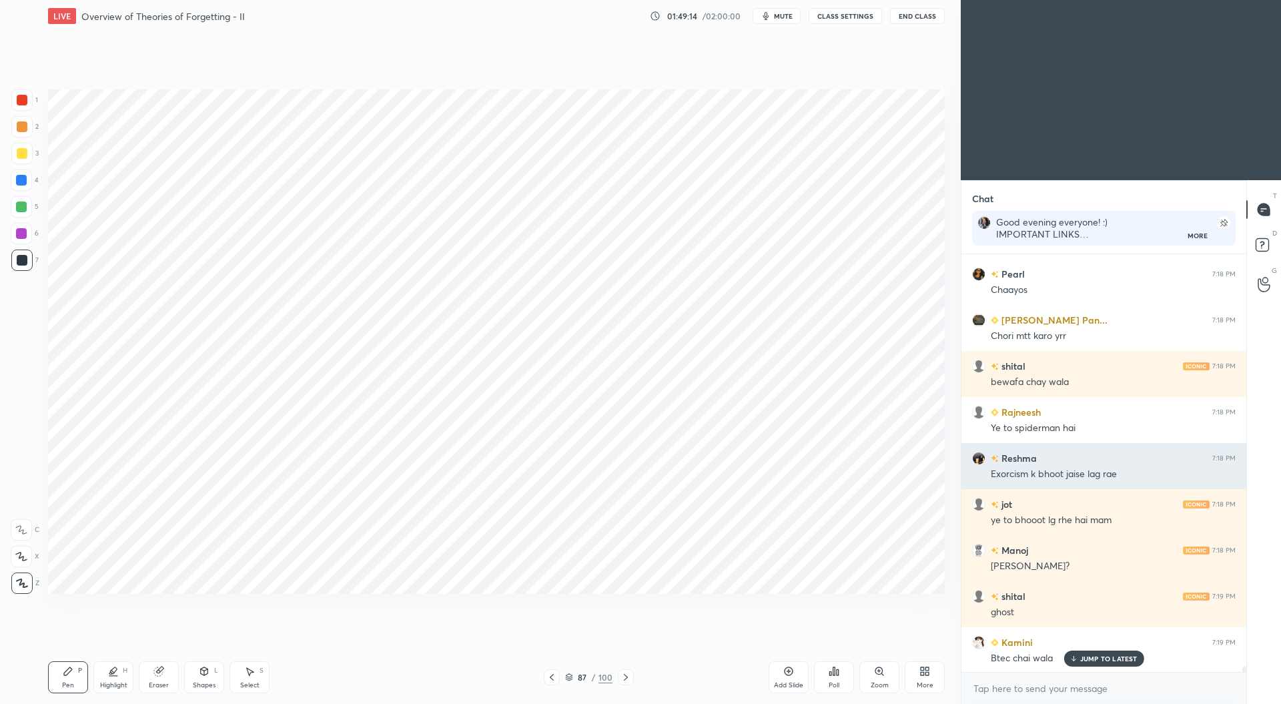
scroll to position [34565, 0]
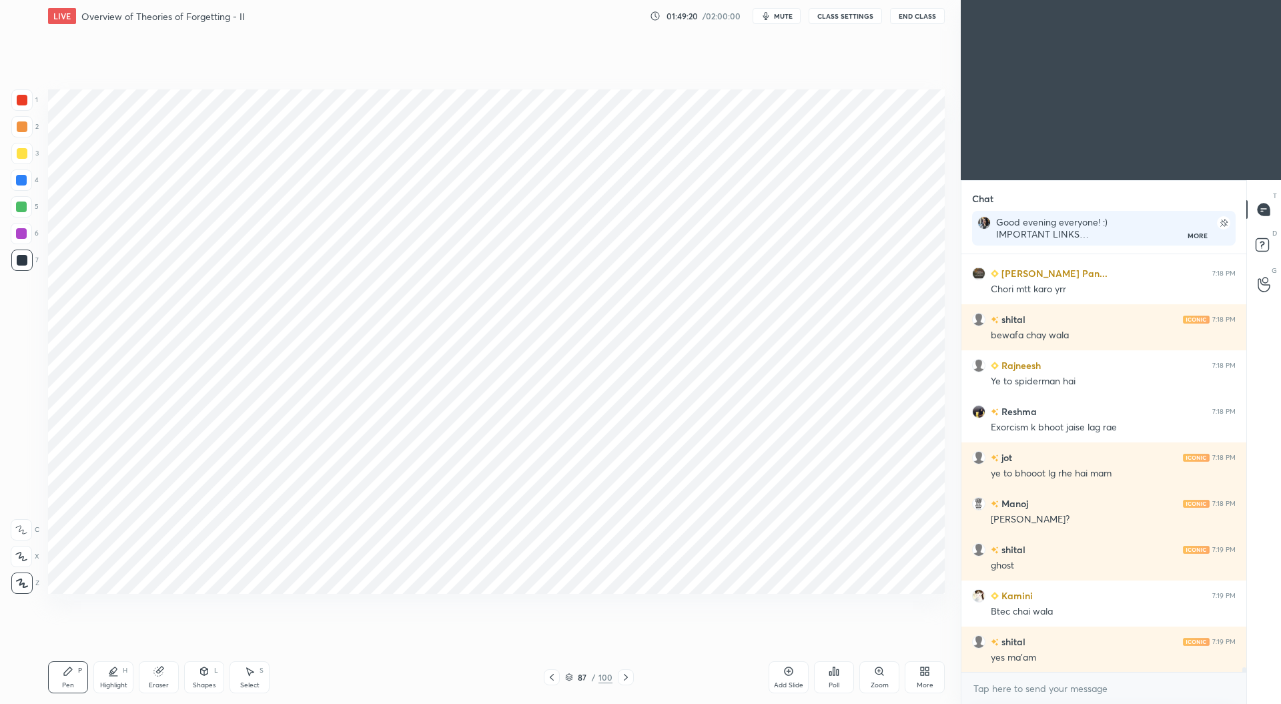
click at [23, 232] on div at bounding box center [21, 233] width 11 height 11
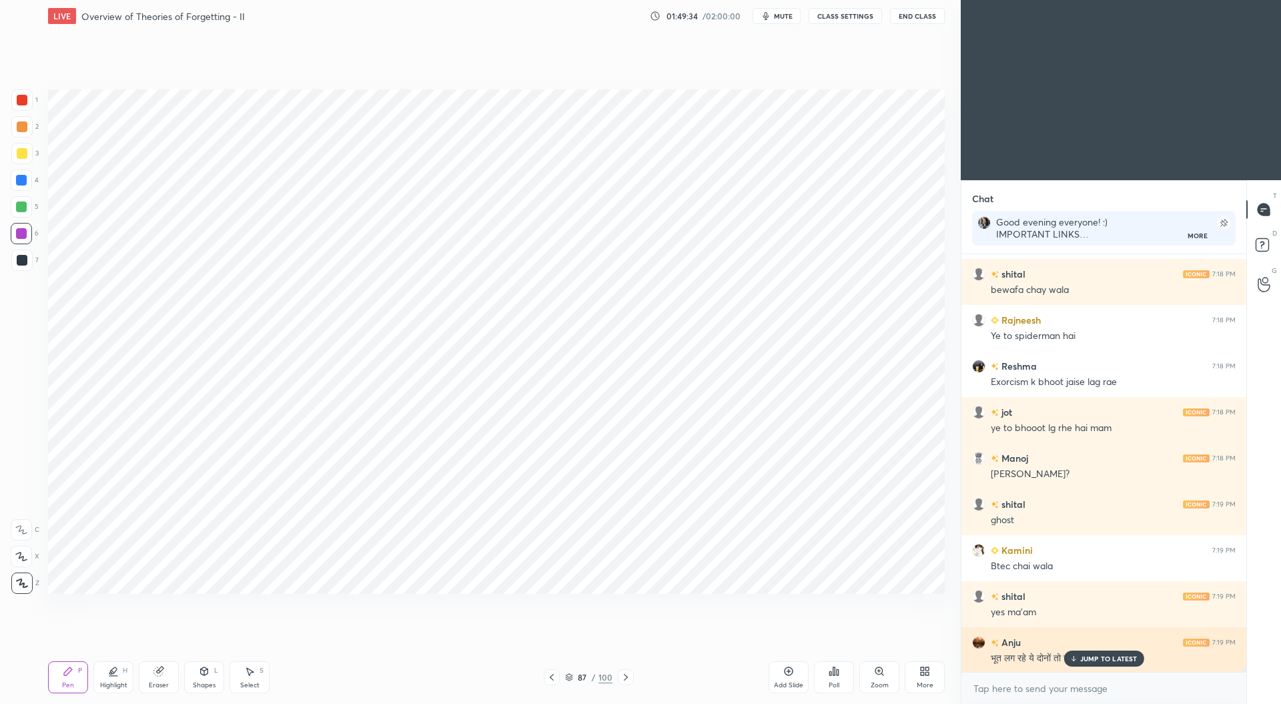
click at [1107, 656] on p "JUMP TO LATEST" at bounding box center [1108, 659] width 57 height 8
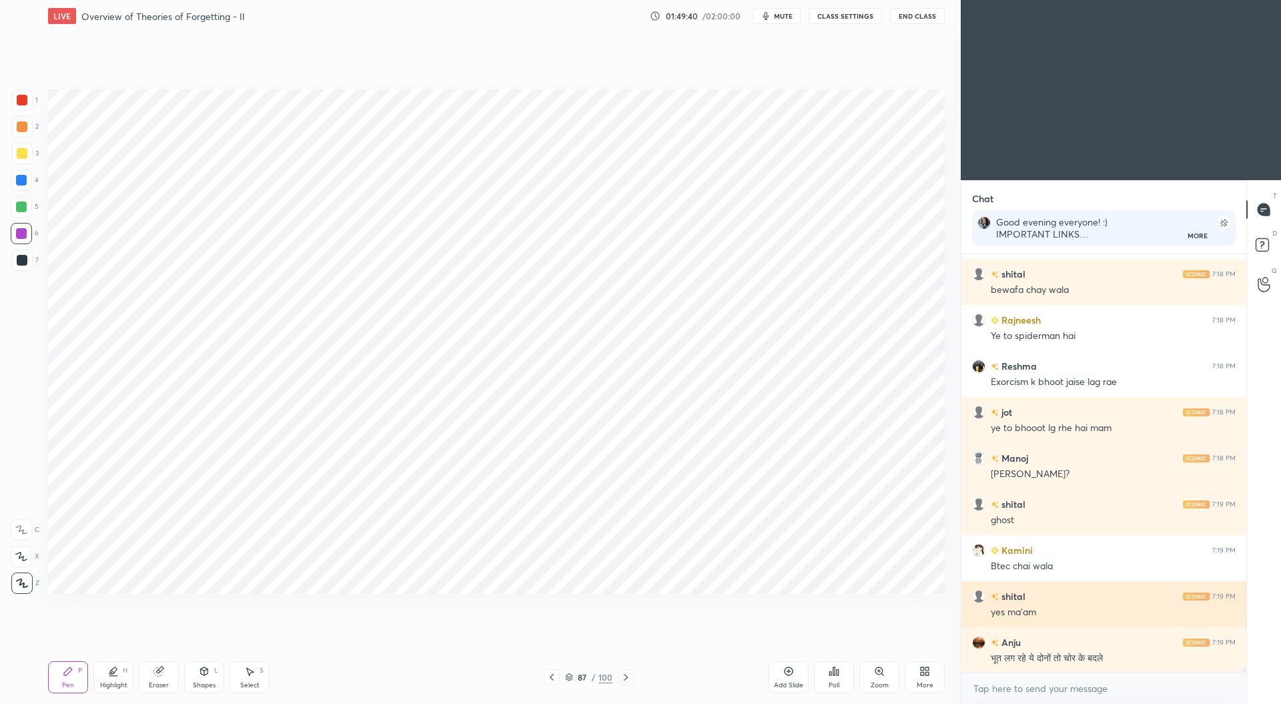
scroll to position [34657, 0]
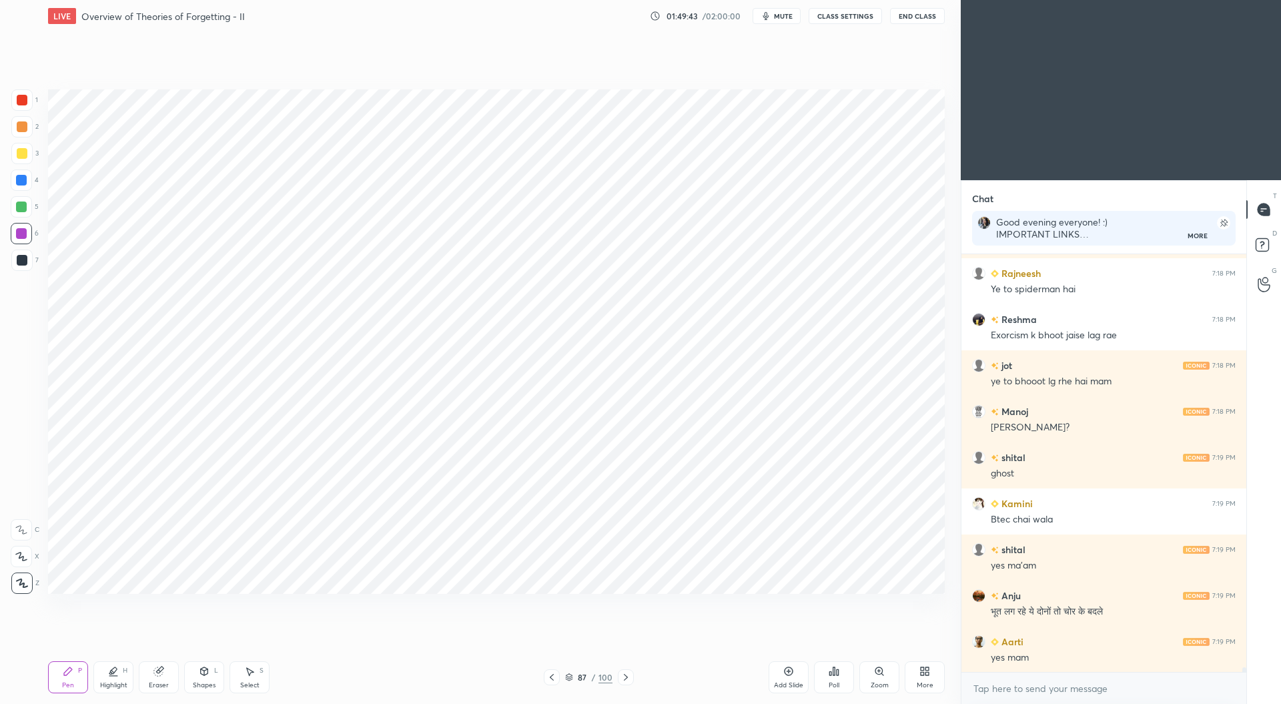
click at [24, 101] on div at bounding box center [22, 100] width 11 height 11
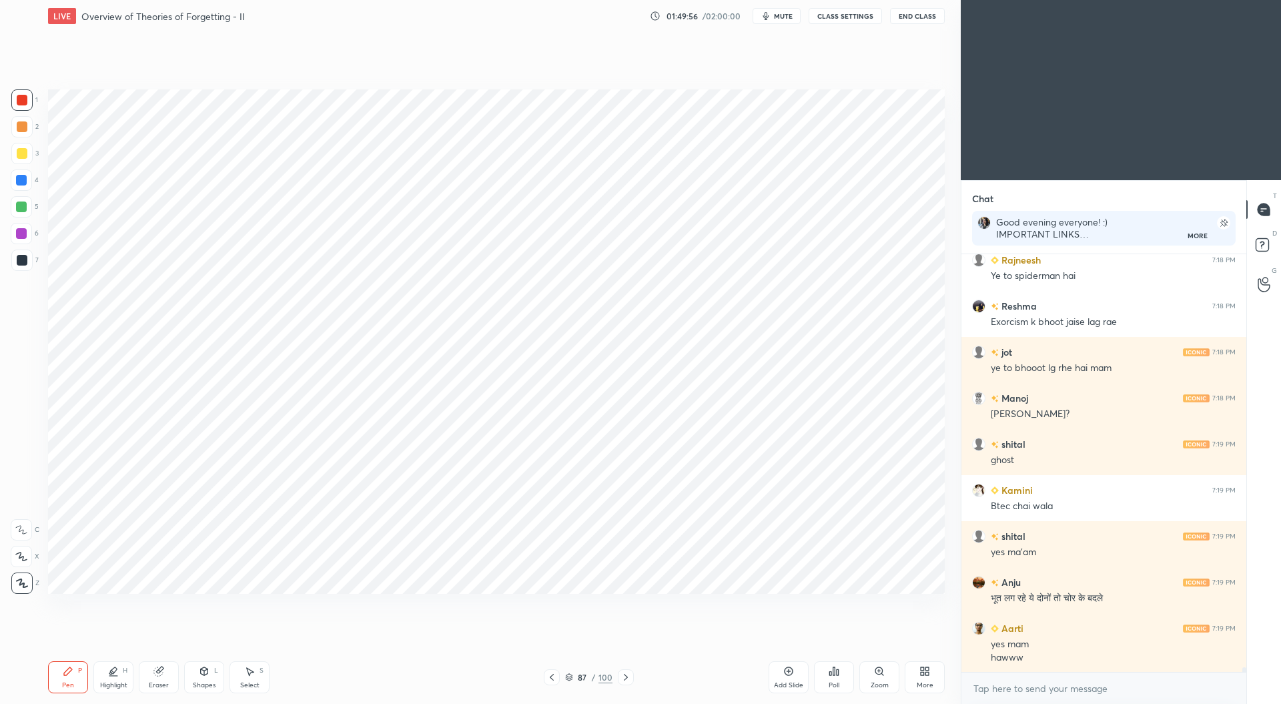
click at [21, 202] on div at bounding box center [21, 207] width 11 height 11
click at [20, 232] on div at bounding box center [21, 233] width 11 height 11
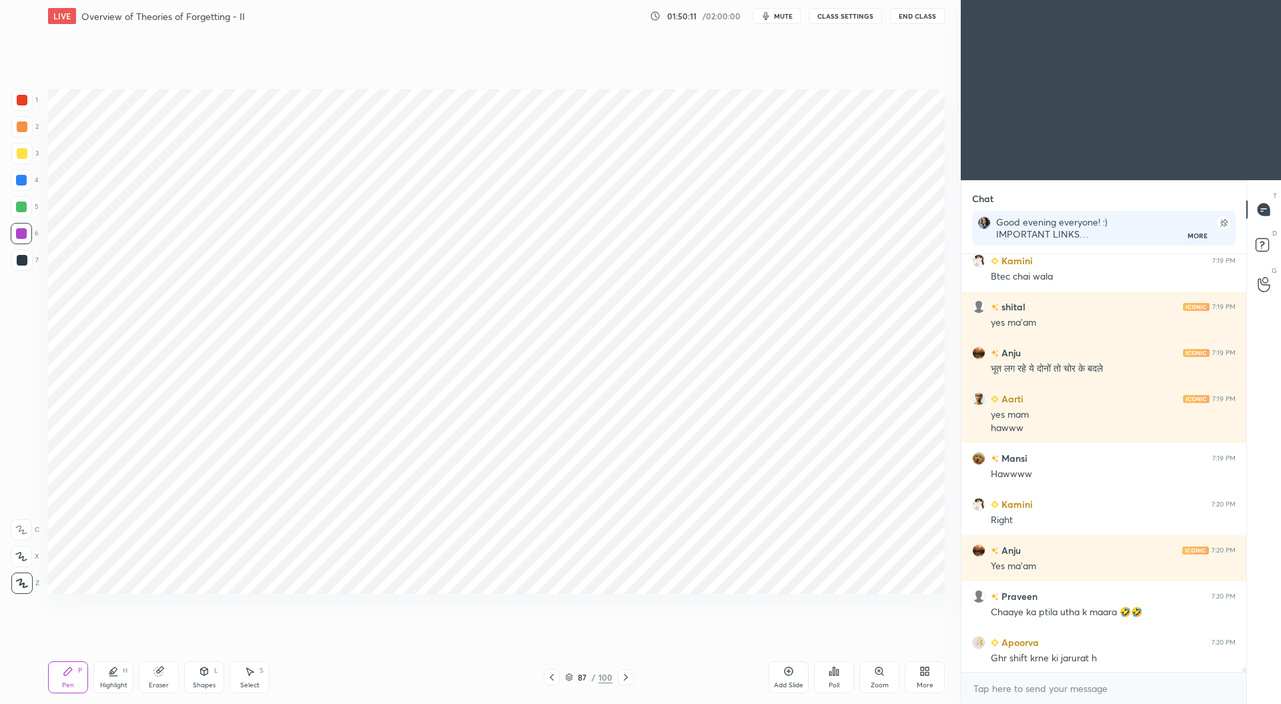
scroll to position [34946, 0]
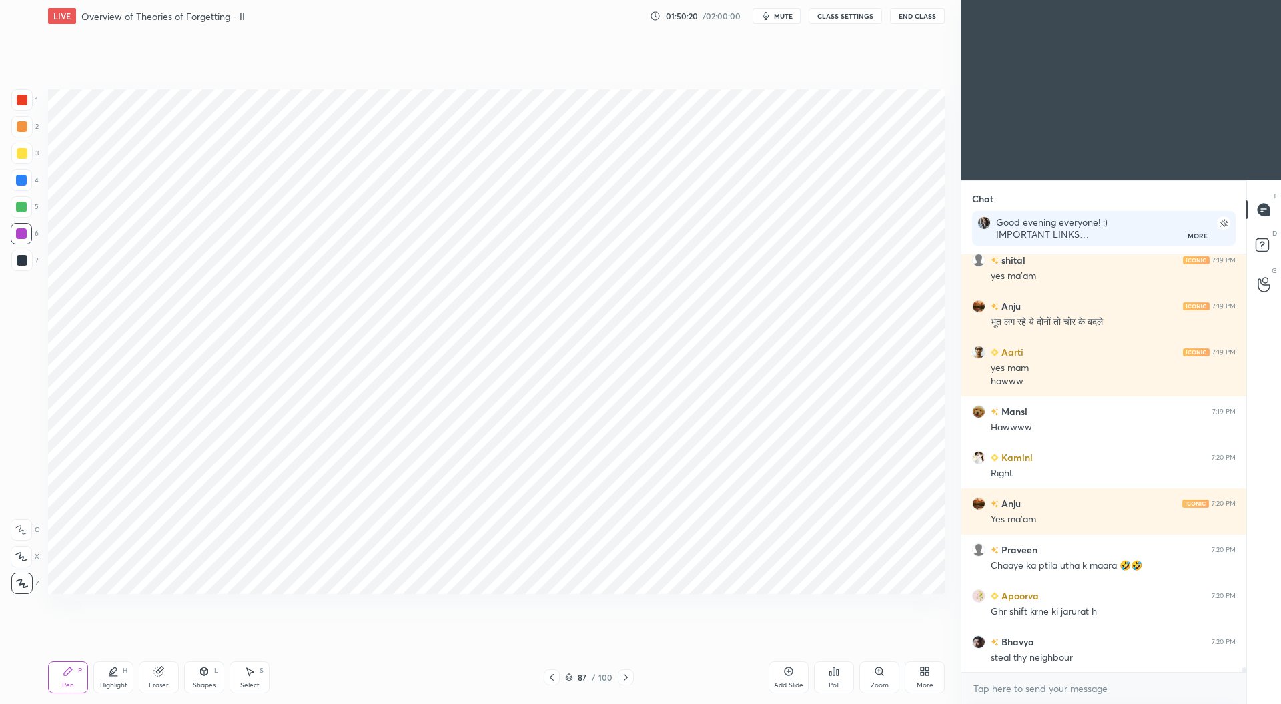
click at [24, 99] on div at bounding box center [22, 100] width 11 height 11
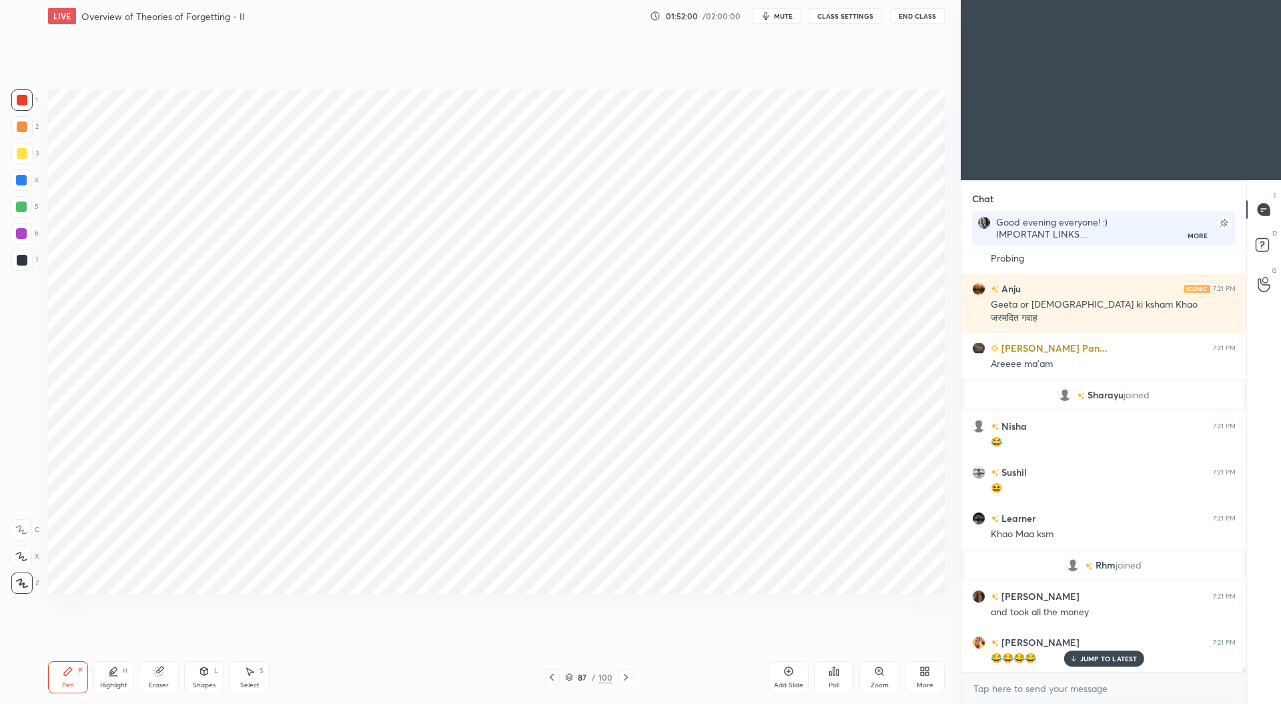
scroll to position [35280, 0]
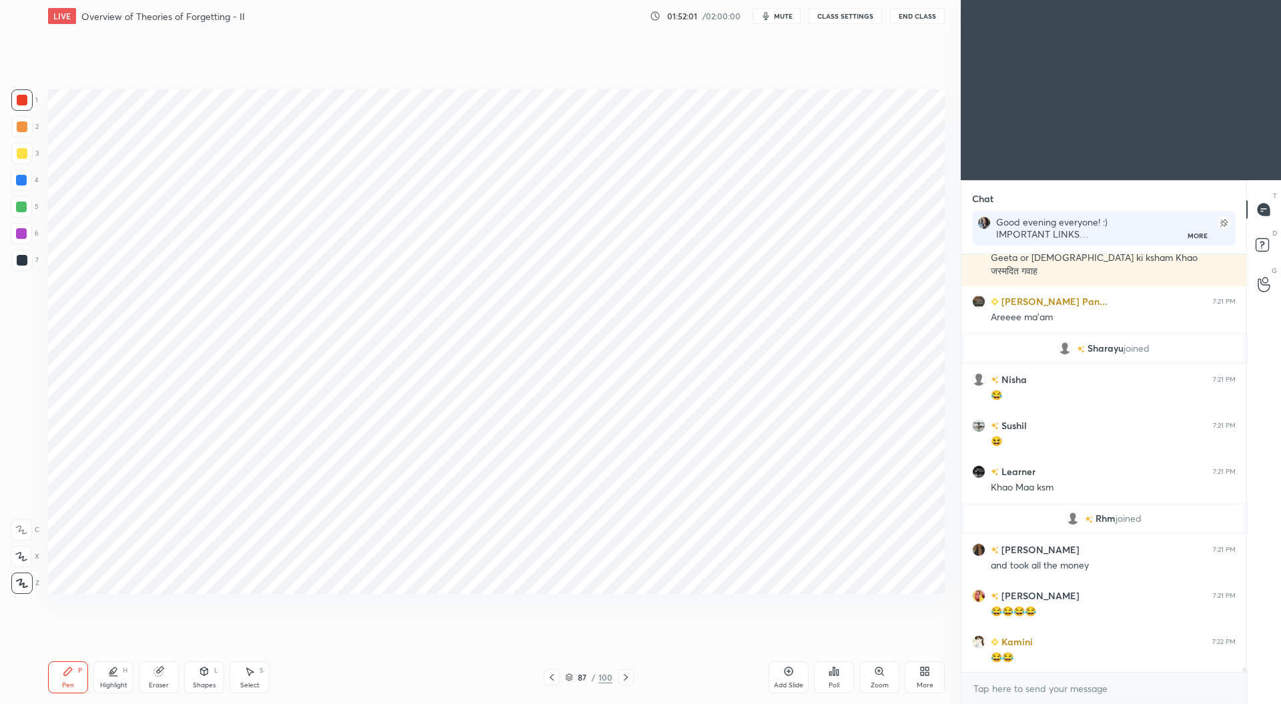
click at [19, 262] on div at bounding box center [22, 260] width 11 height 11
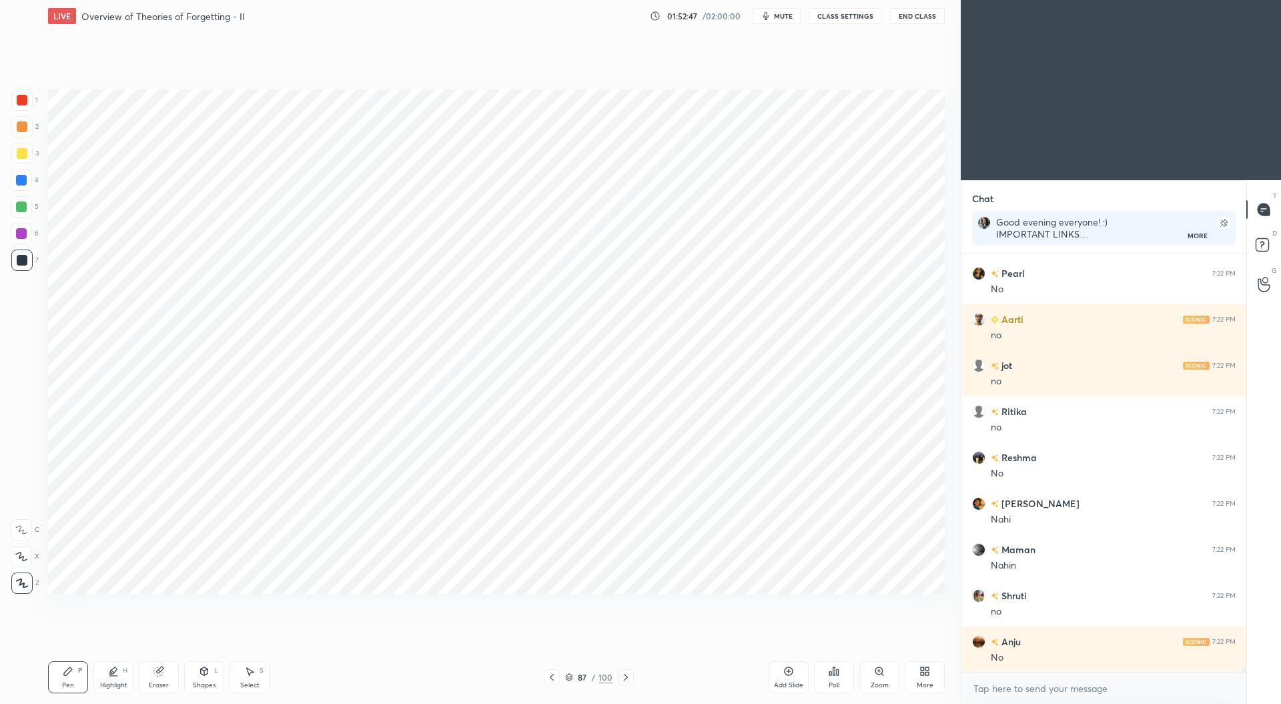
scroll to position [36859, 0]
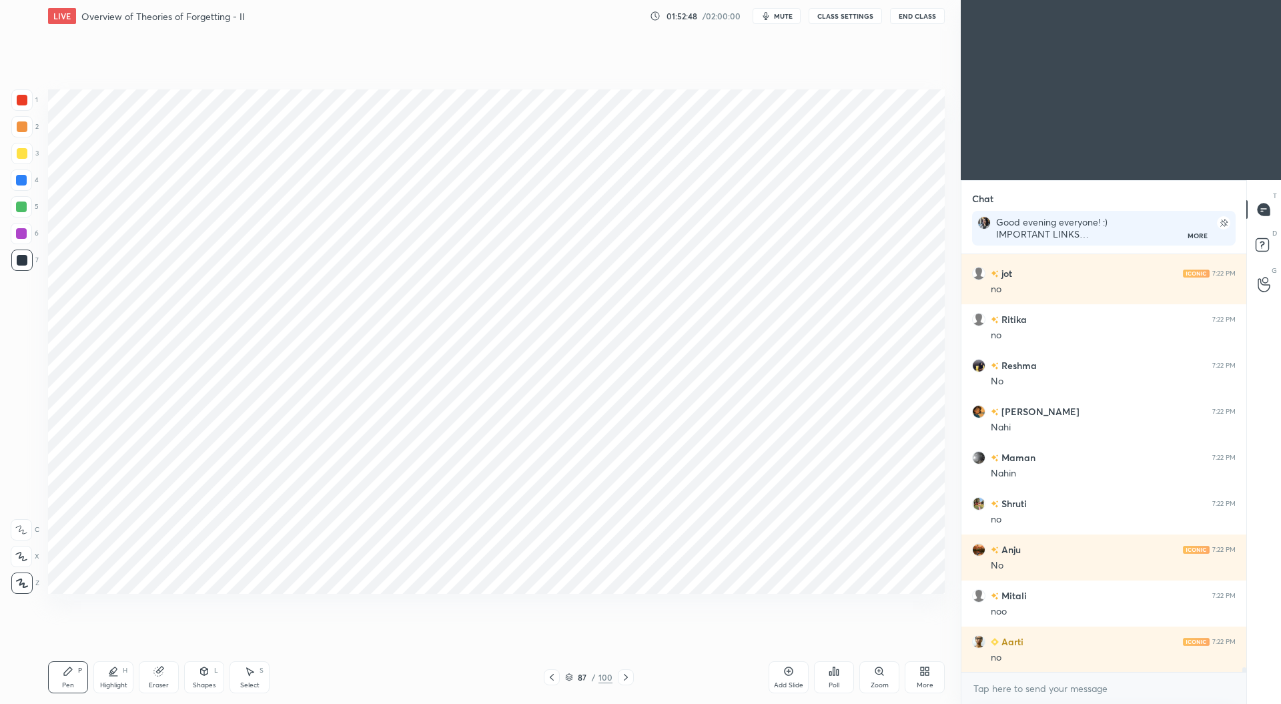
click at [11, 180] on div at bounding box center [21, 179] width 21 height 21
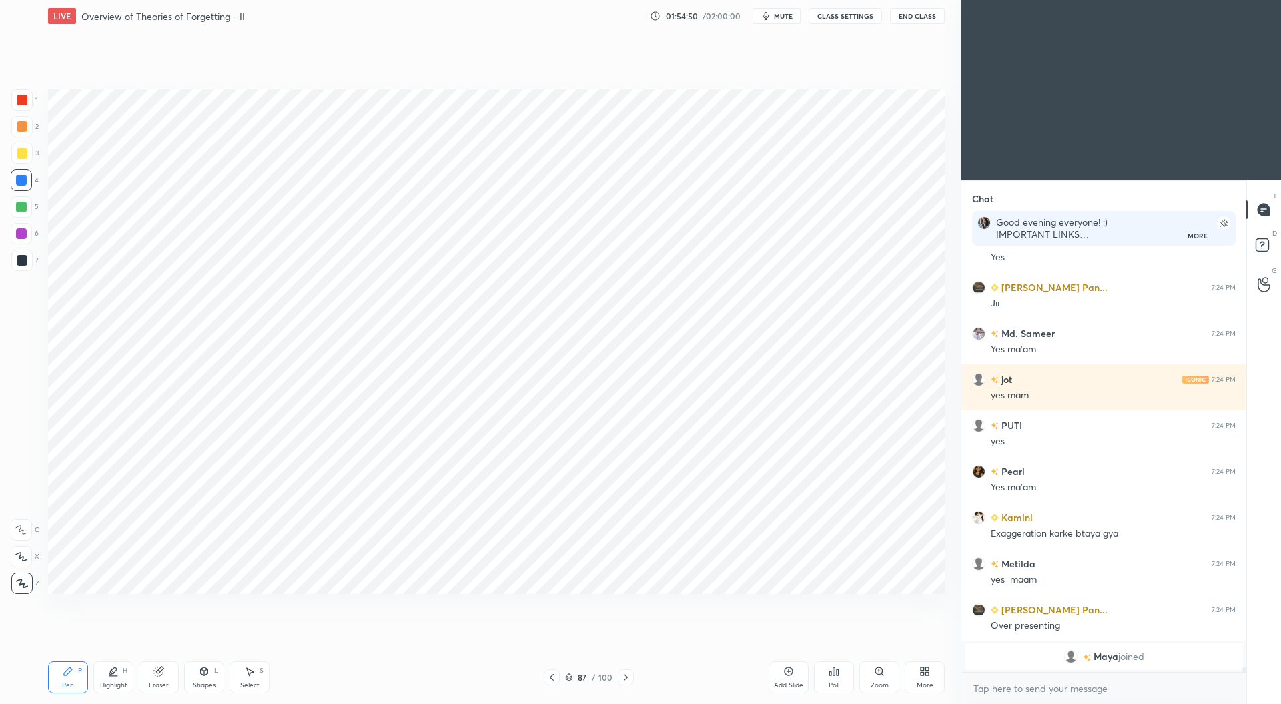
scroll to position [37633, 0]
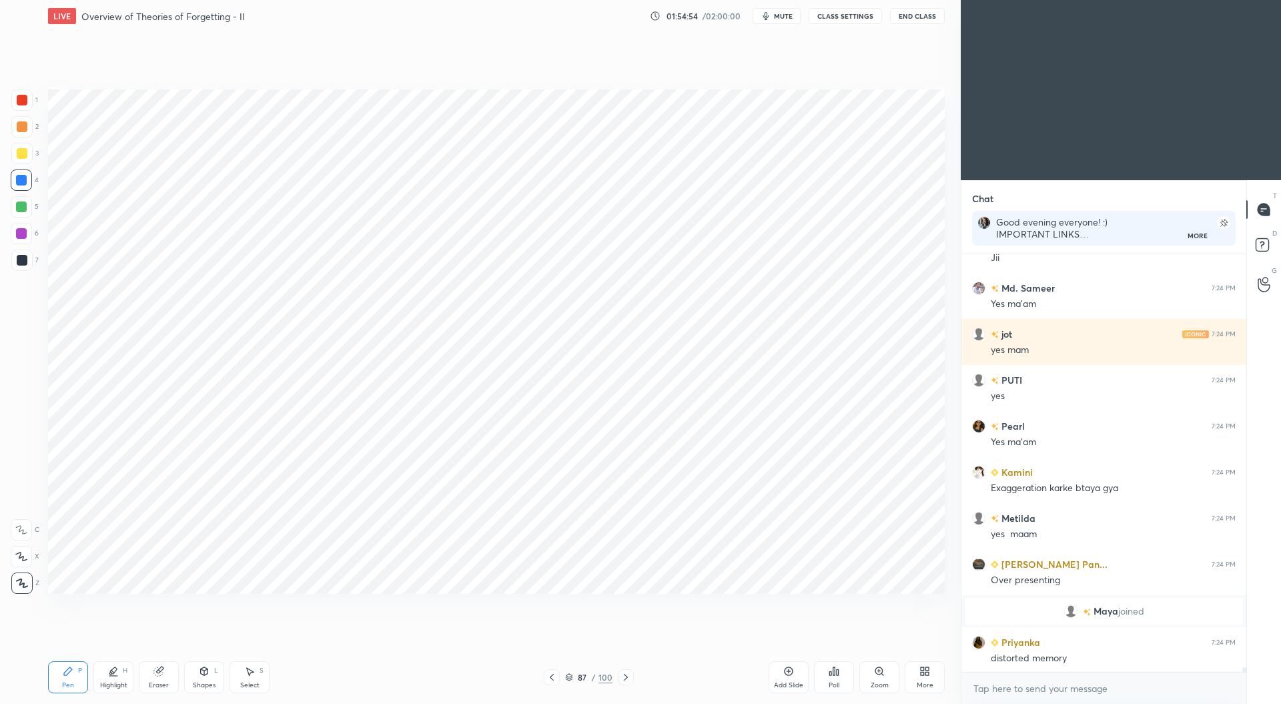
click at [25, 101] on div at bounding box center [22, 100] width 11 height 11
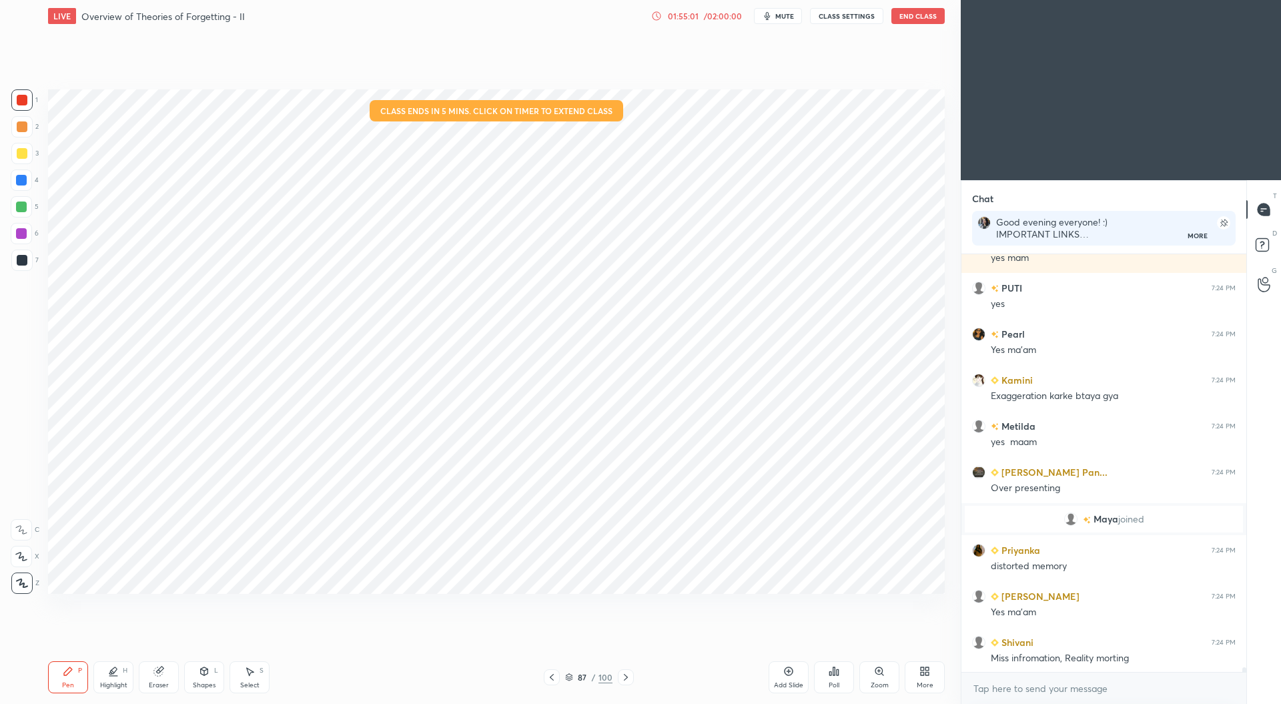
scroll to position [37771, 0]
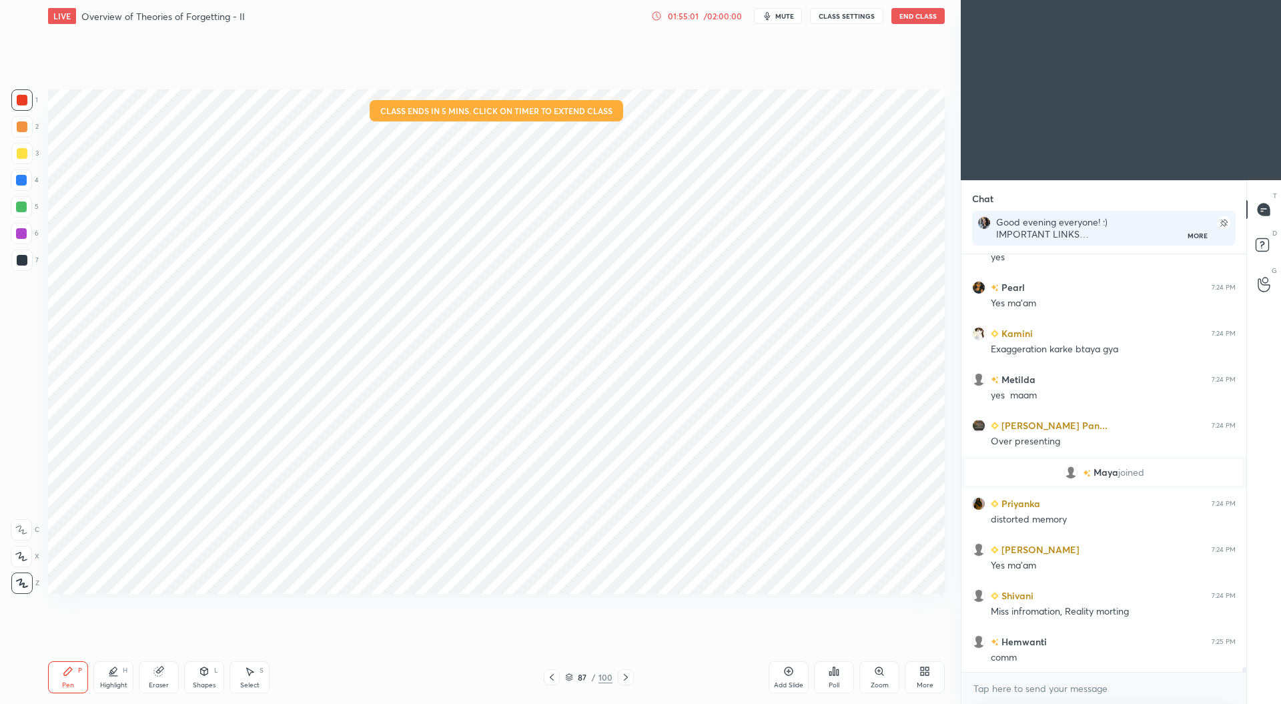
click at [711, 15] on div "/ 02:00:00" at bounding box center [722, 16] width 41 height 8
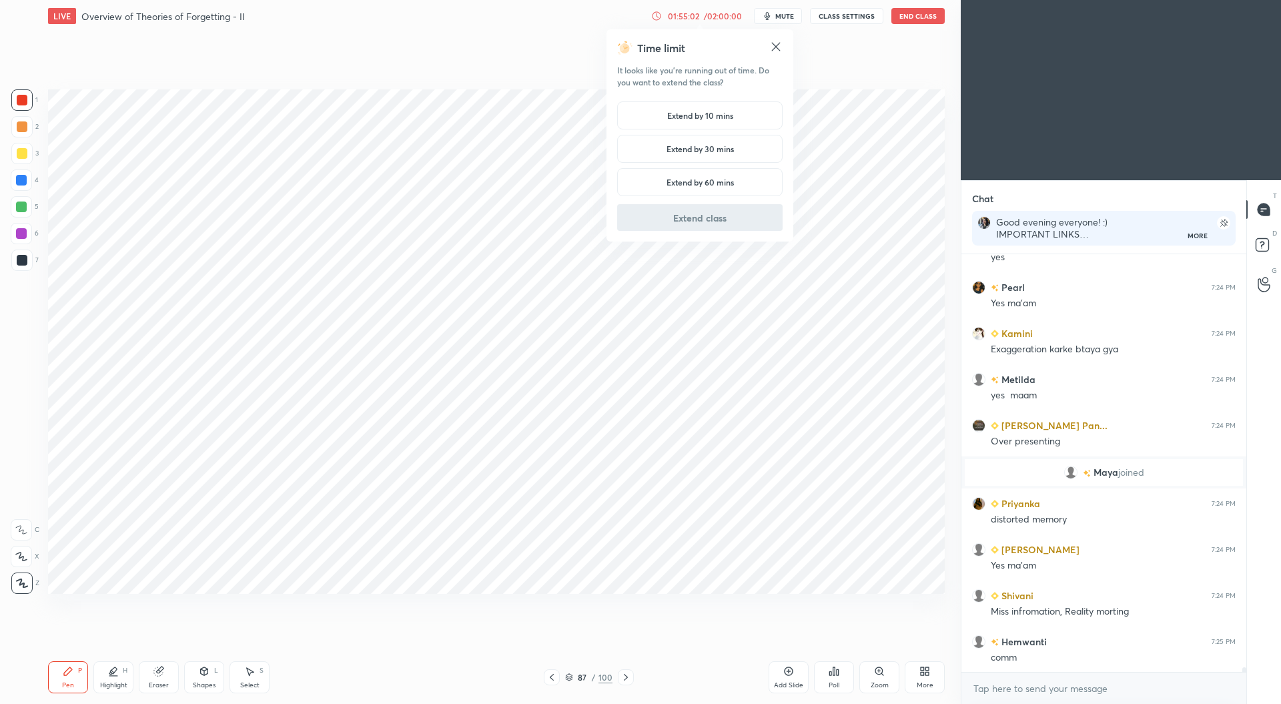
click at [729, 143] on h5 "Extend by 30 mins" at bounding box center [700, 149] width 67 height 12
click at [731, 217] on button "Extend class" at bounding box center [699, 217] width 165 height 27
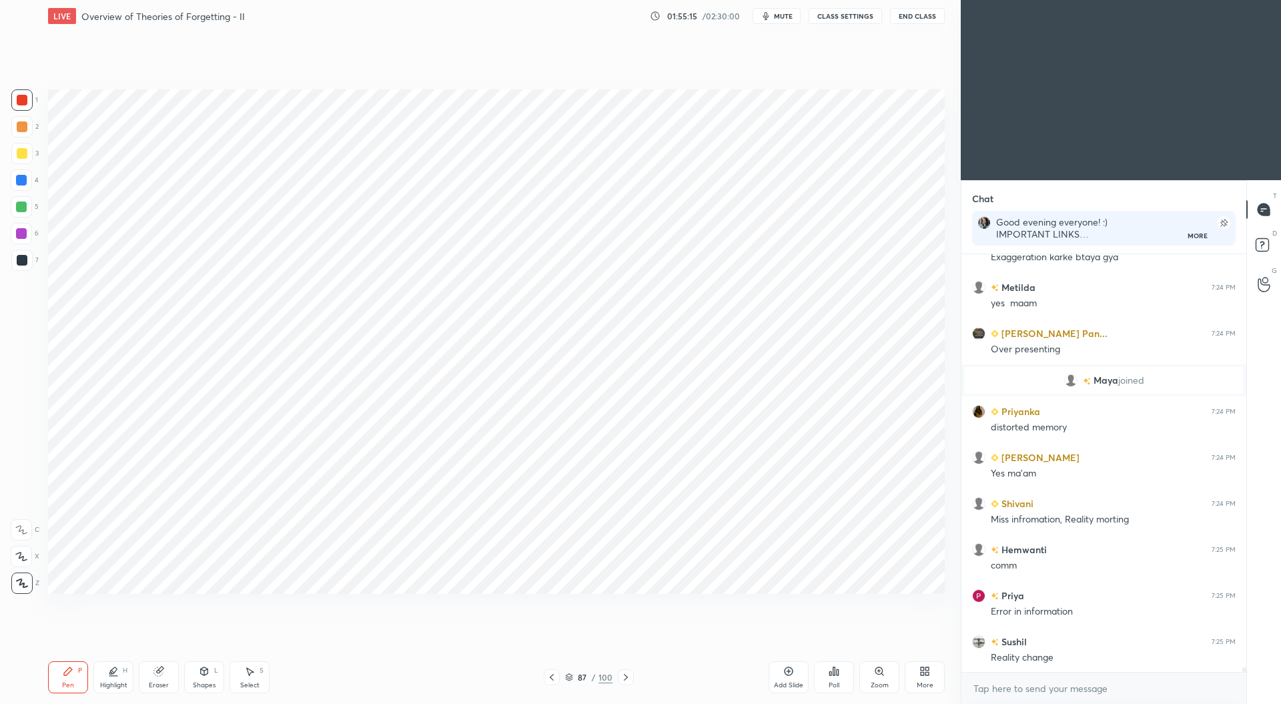
scroll to position [37909, 0]
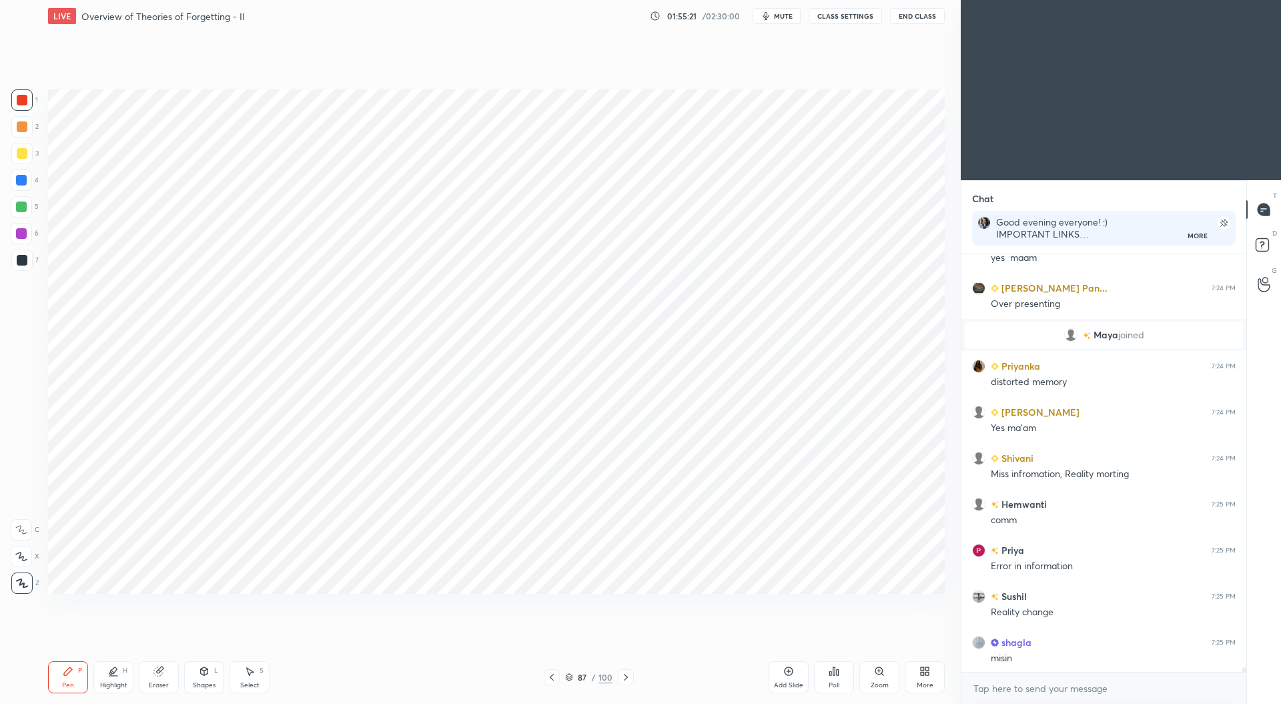
click at [24, 179] on div at bounding box center [21, 180] width 11 height 11
click at [23, 258] on div at bounding box center [22, 260] width 11 height 11
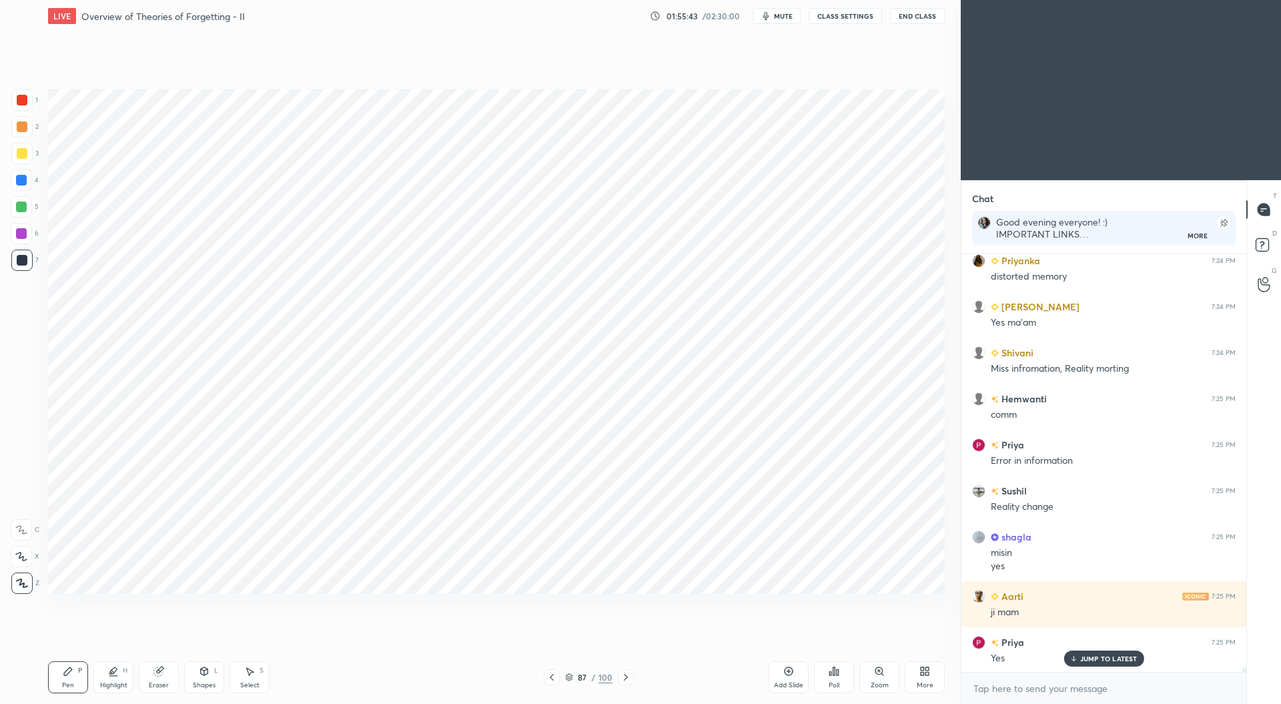
scroll to position [38061, 0]
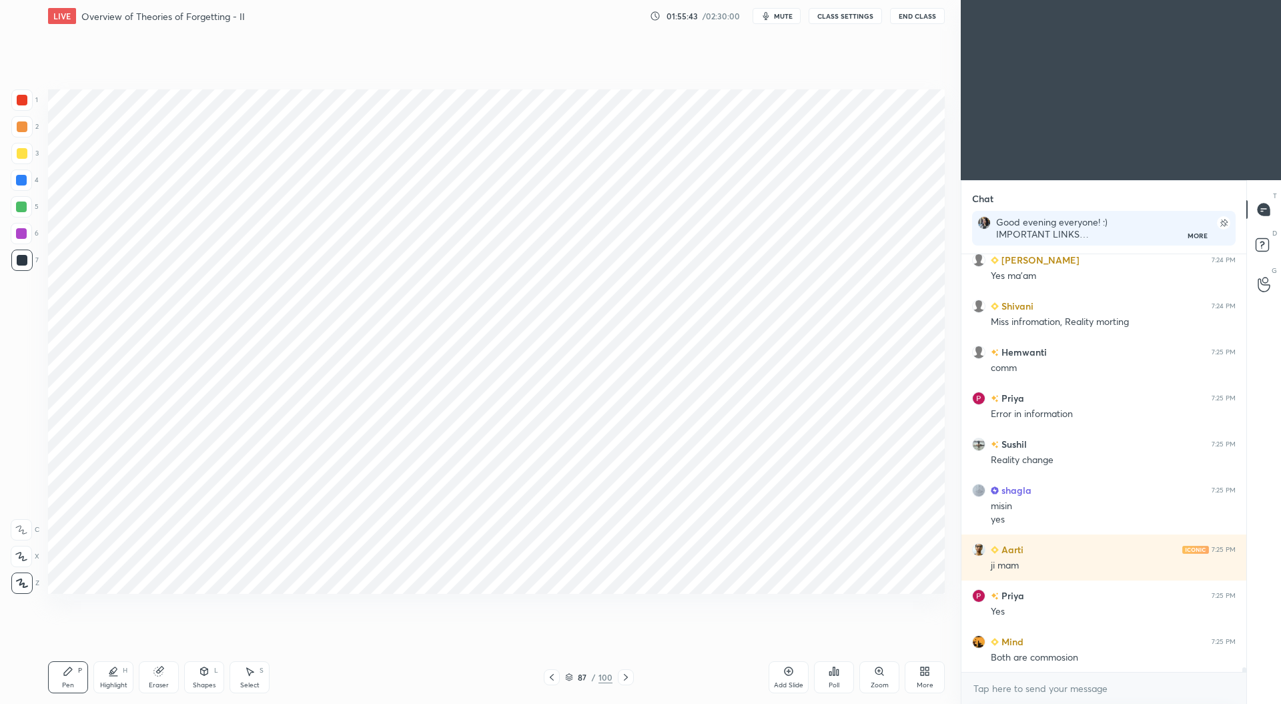
click at [23, 234] on div at bounding box center [21, 233] width 11 height 11
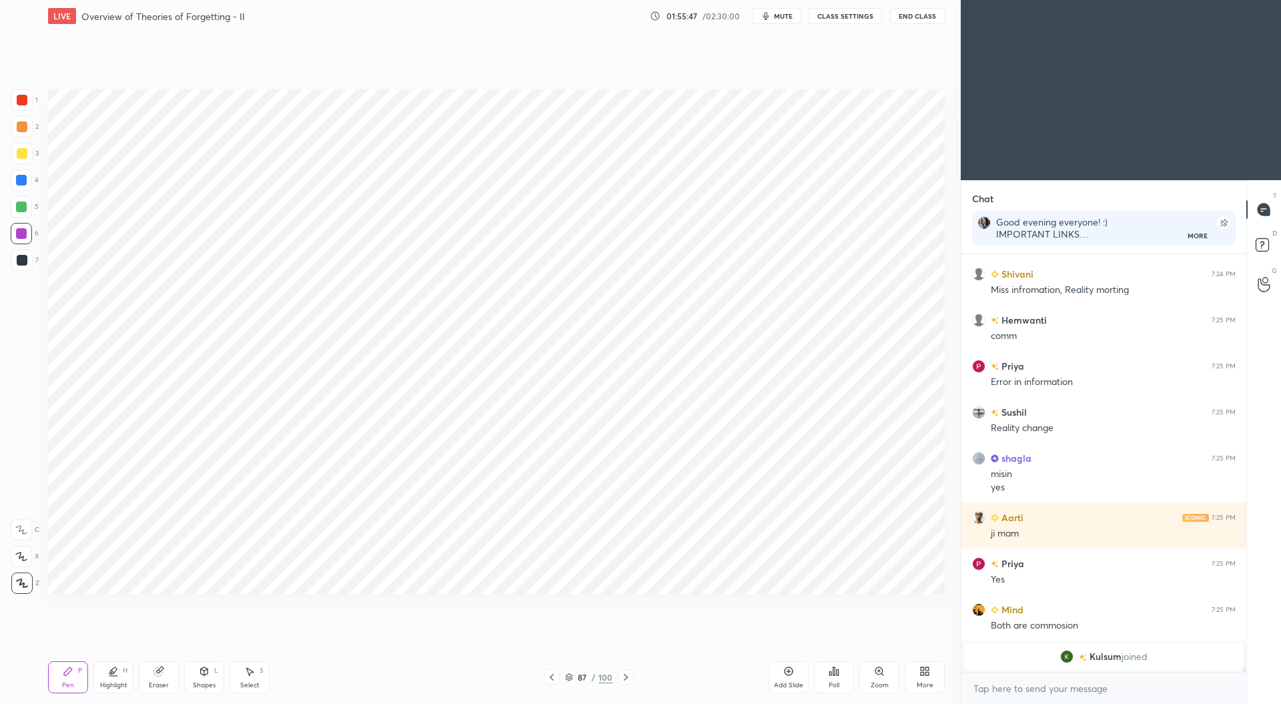
scroll to position [38013, 0]
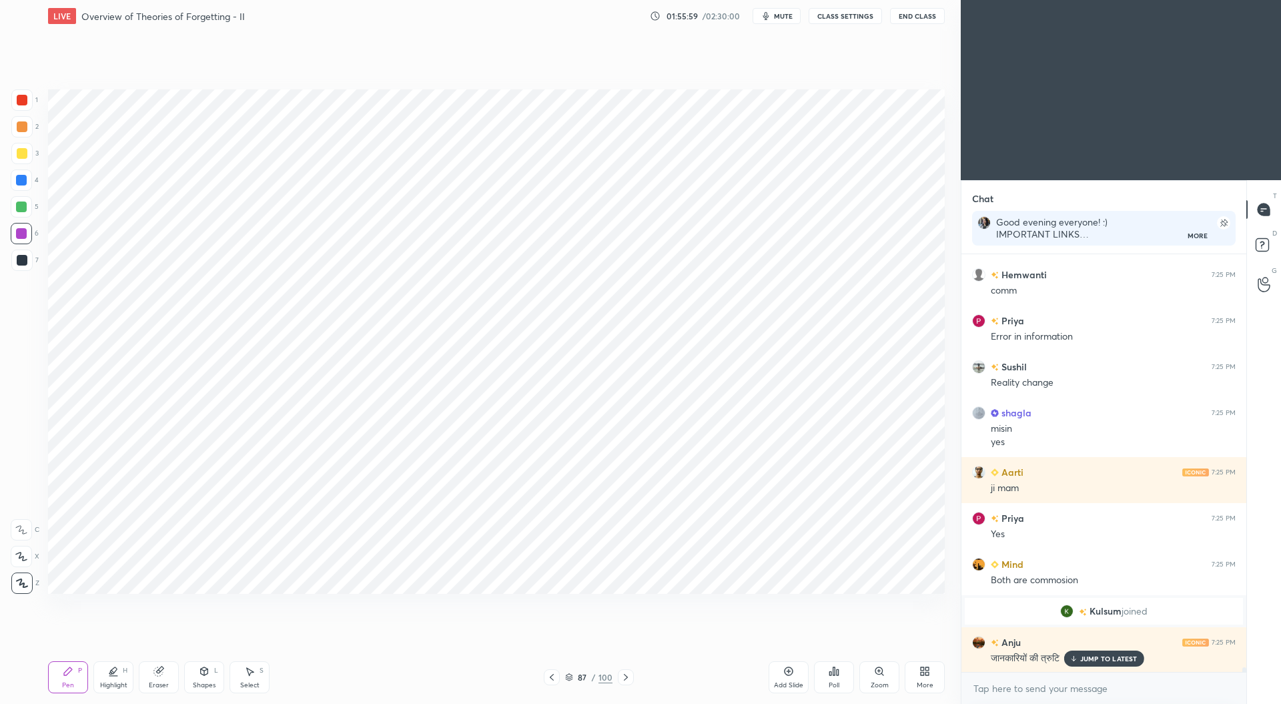
click at [23, 103] on div at bounding box center [22, 100] width 11 height 11
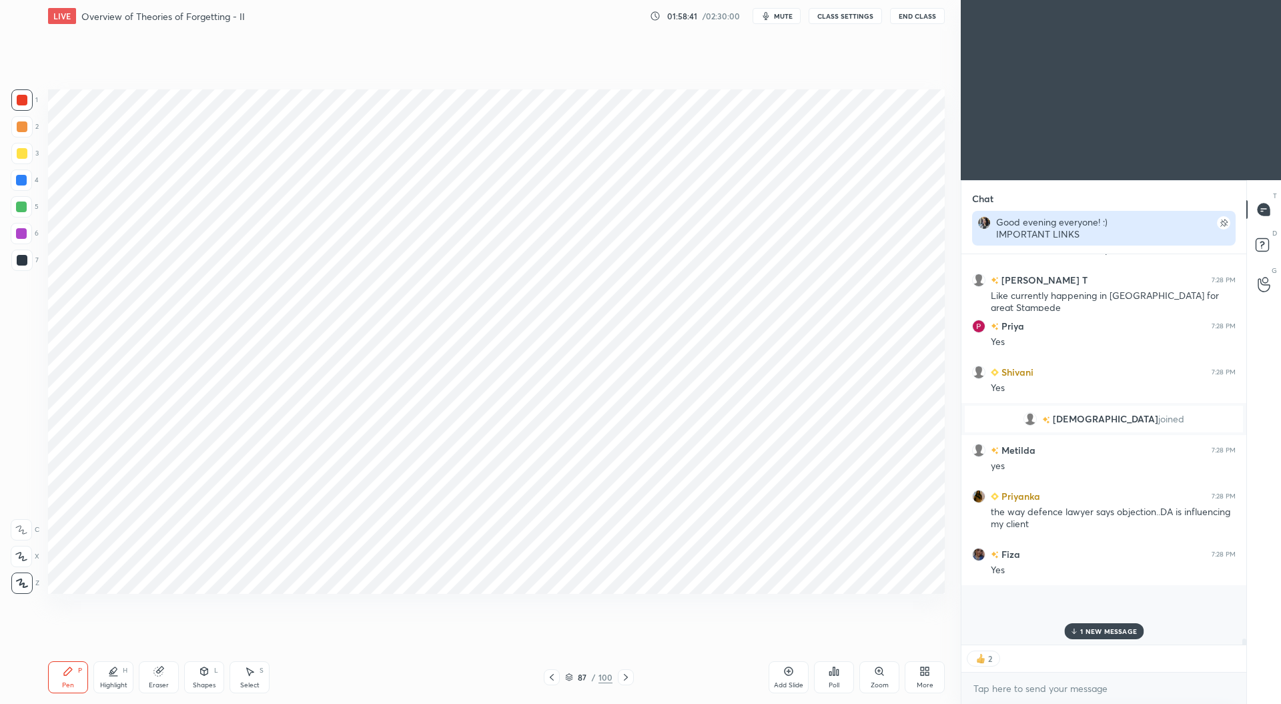
scroll to position [39005, 0]
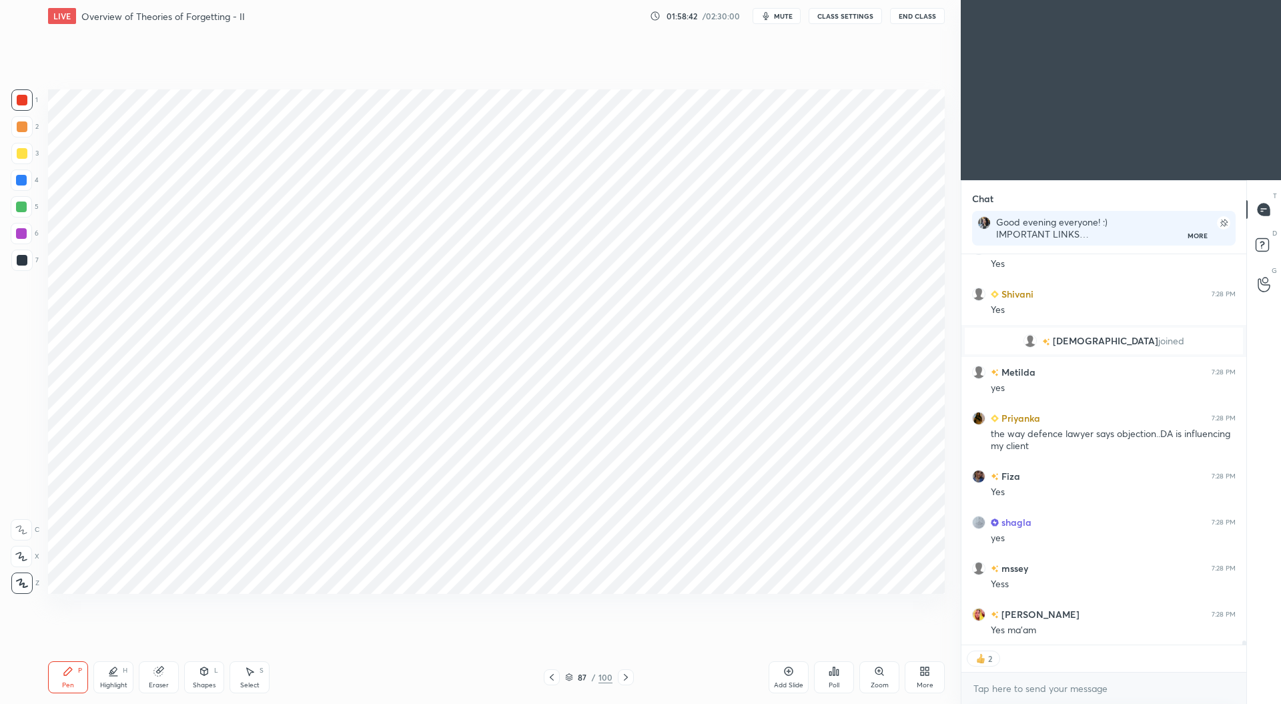
click at [789, 685] on div "Add Slide" at bounding box center [788, 685] width 29 height 7
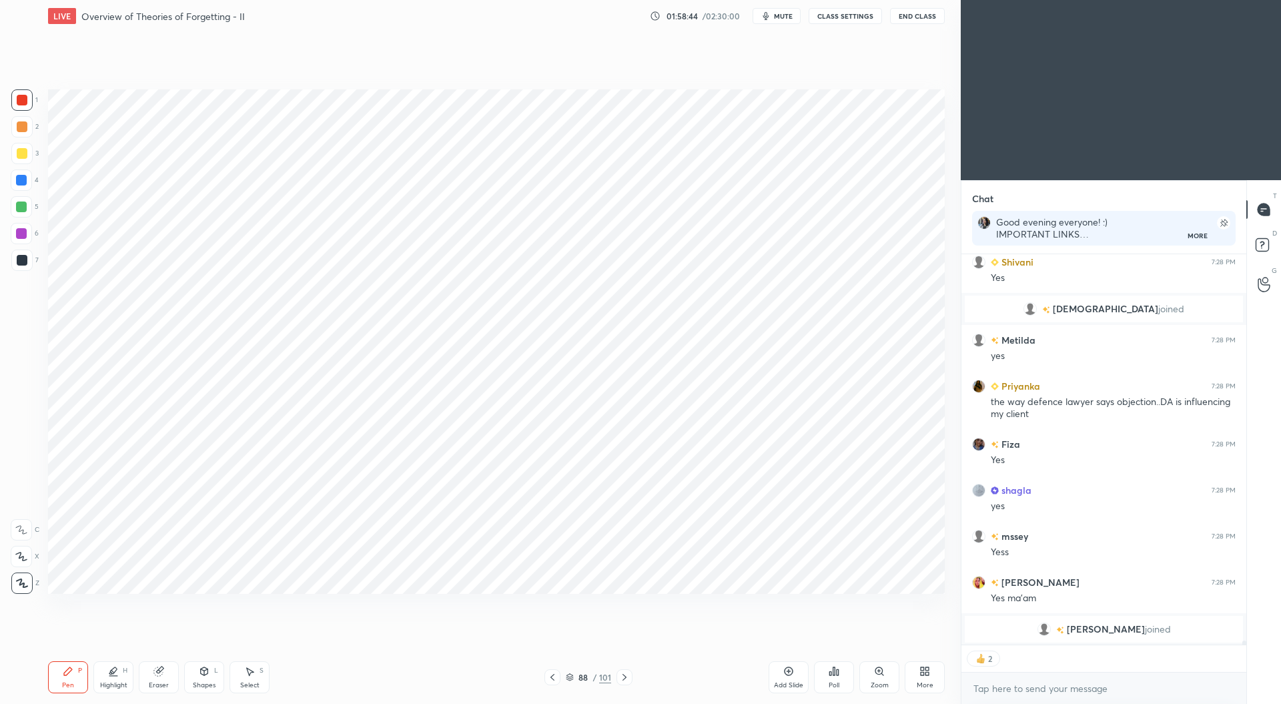
click at [24, 257] on div at bounding box center [22, 260] width 11 height 11
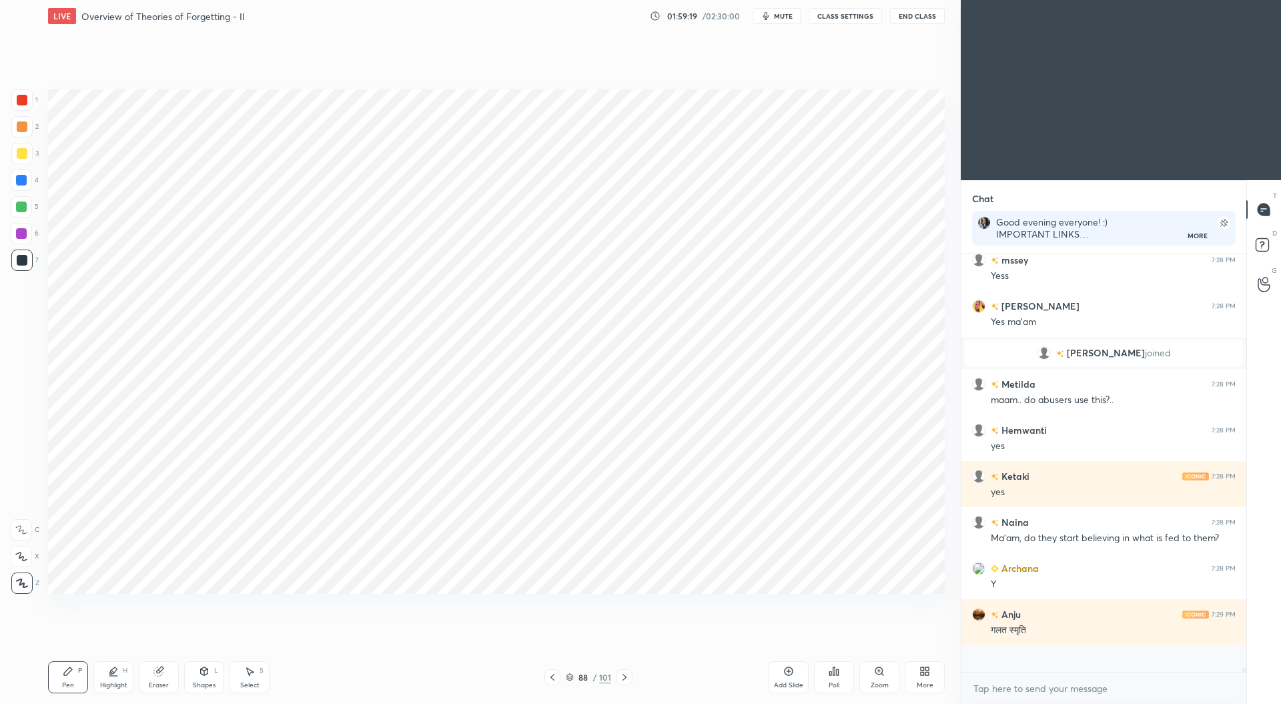
scroll to position [39121, 0]
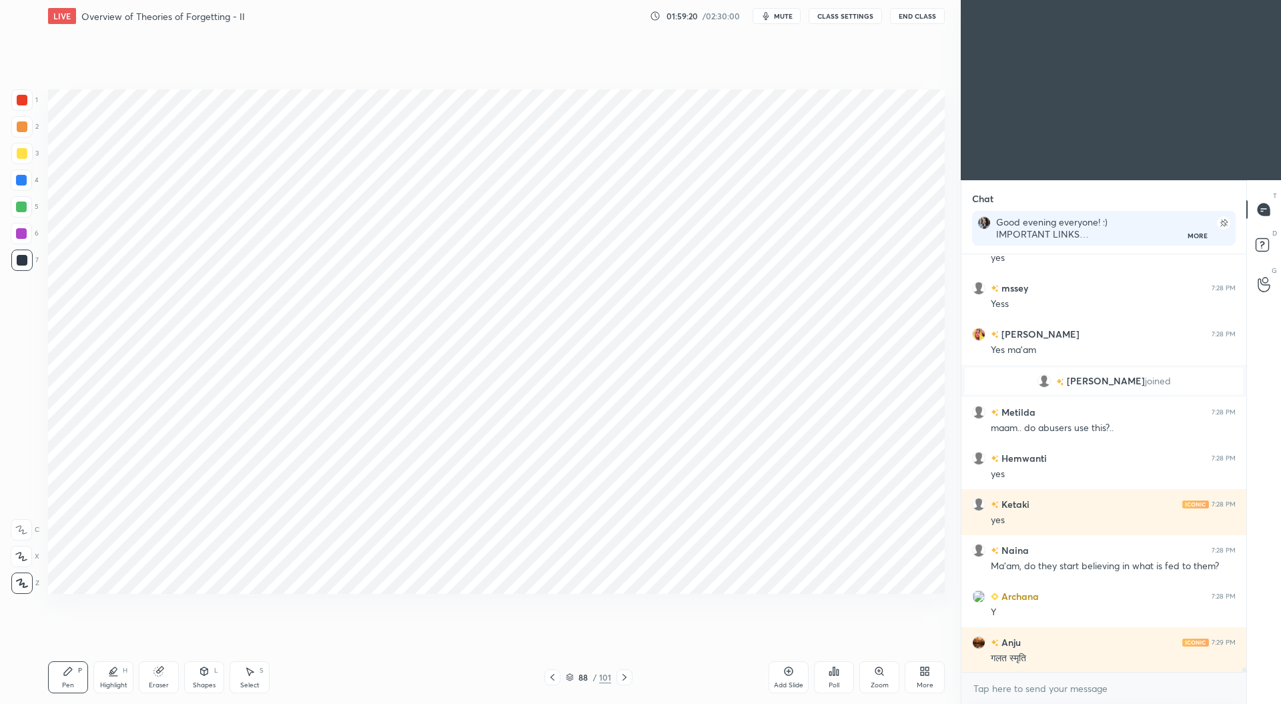
click at [23, 232] on div at bounding box center [21, 233] width 11 height 11
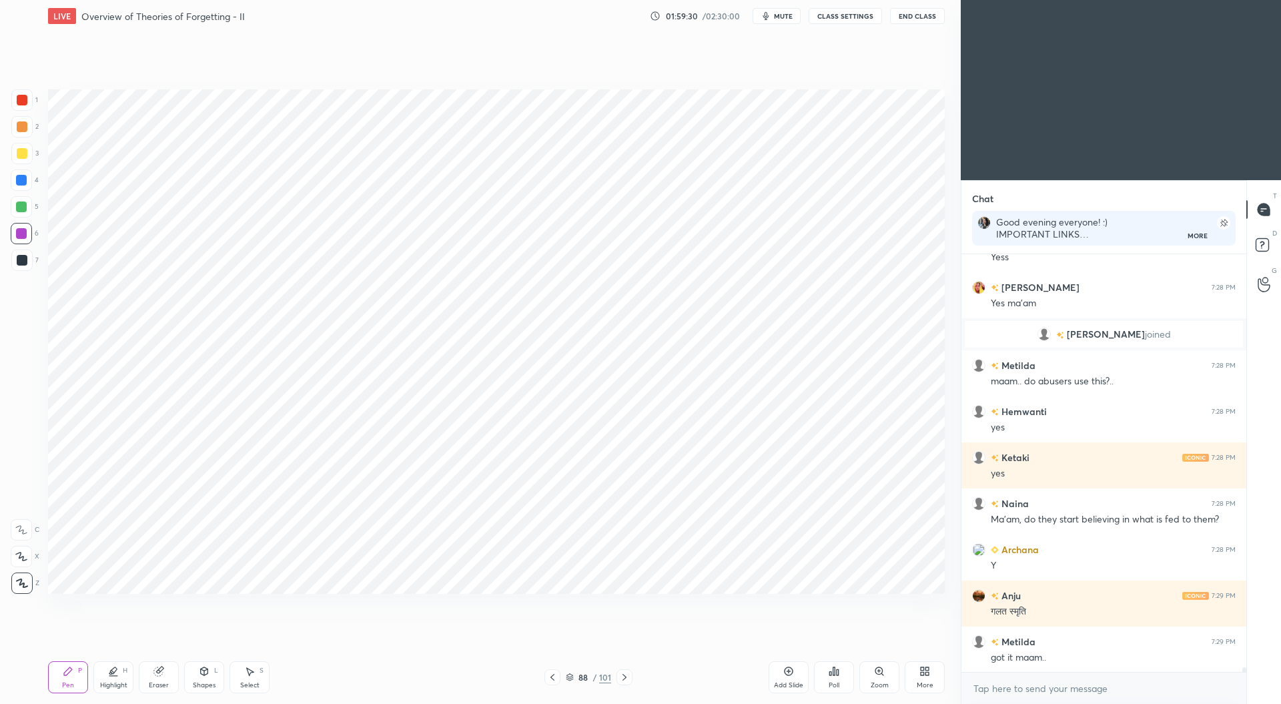
click at [165, 679] on div "Eraser" at bounding box center [159, 677] width 40 height 32
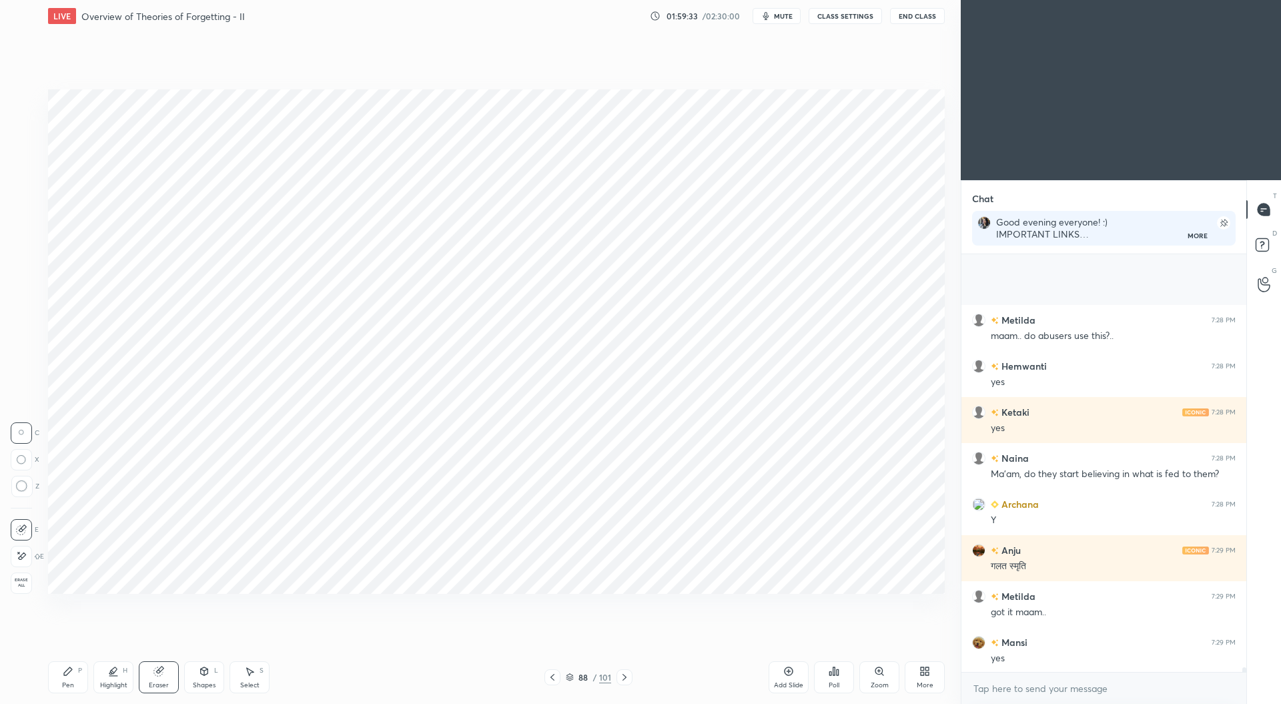
scroll to position [39352, 0]
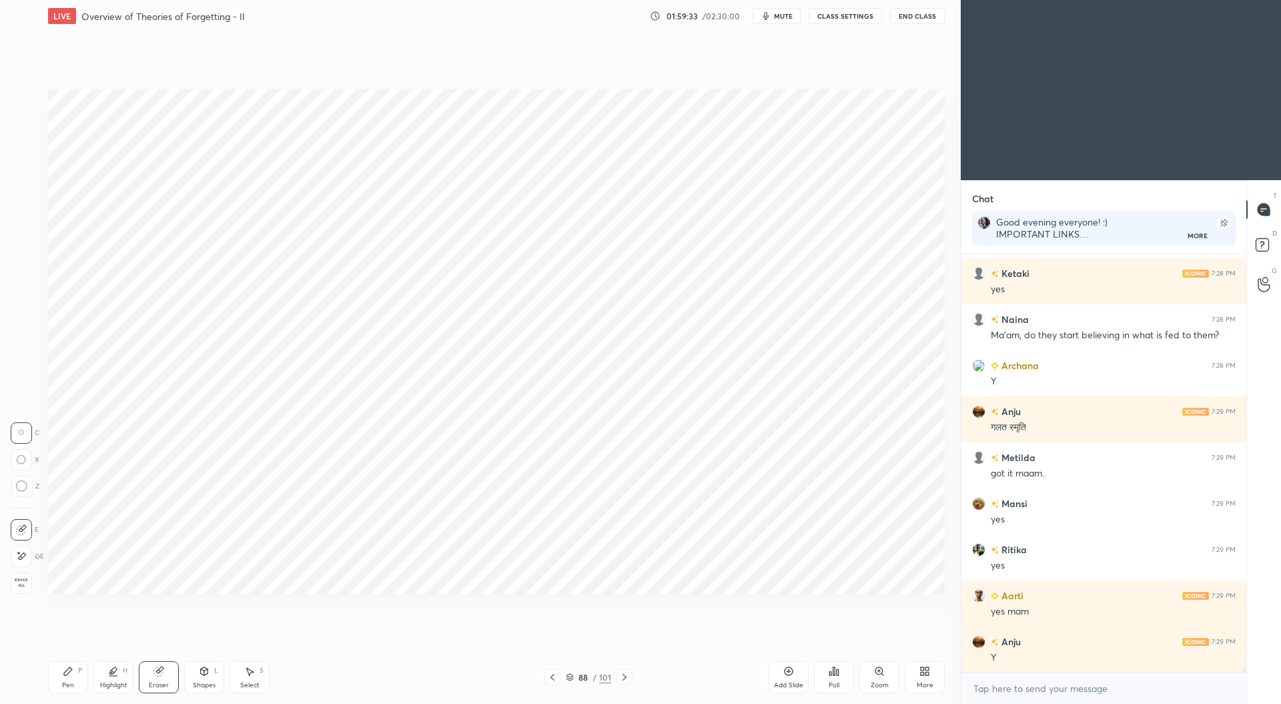
click at [71, 679] on div "Pen P" at bounding box center [68, 677] width 40 height 32
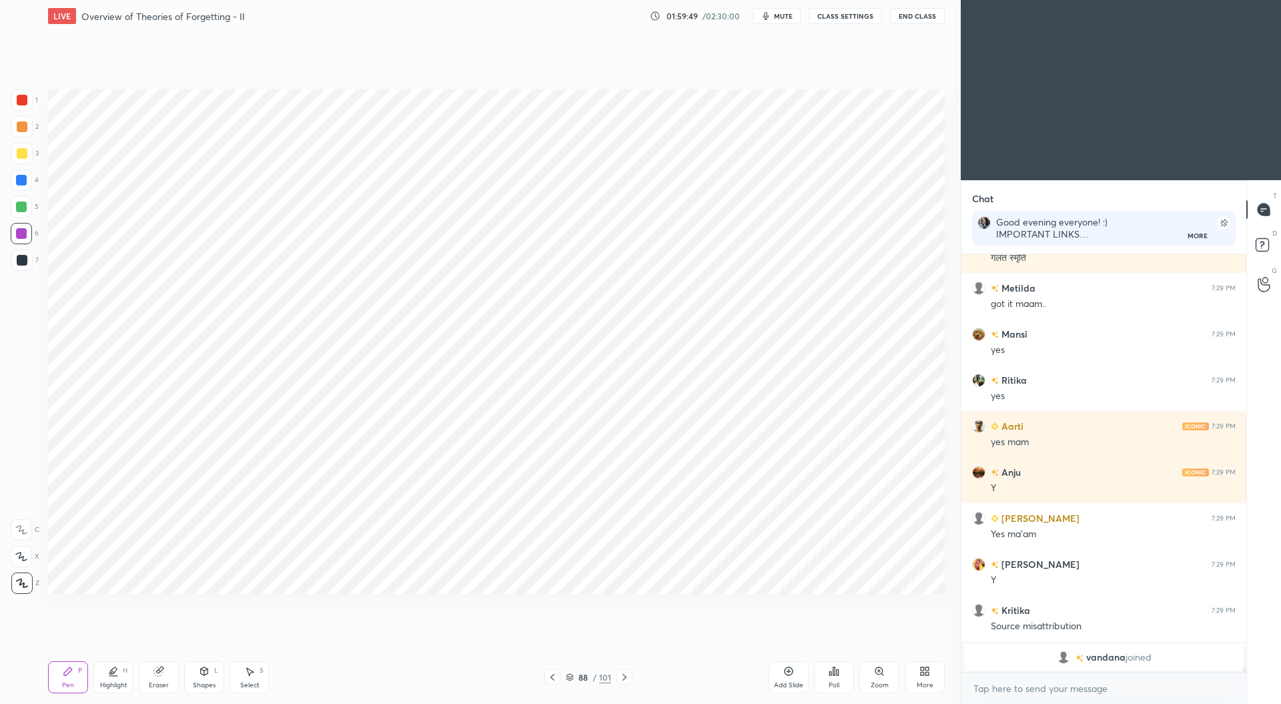
scroll to position [39568, 0]
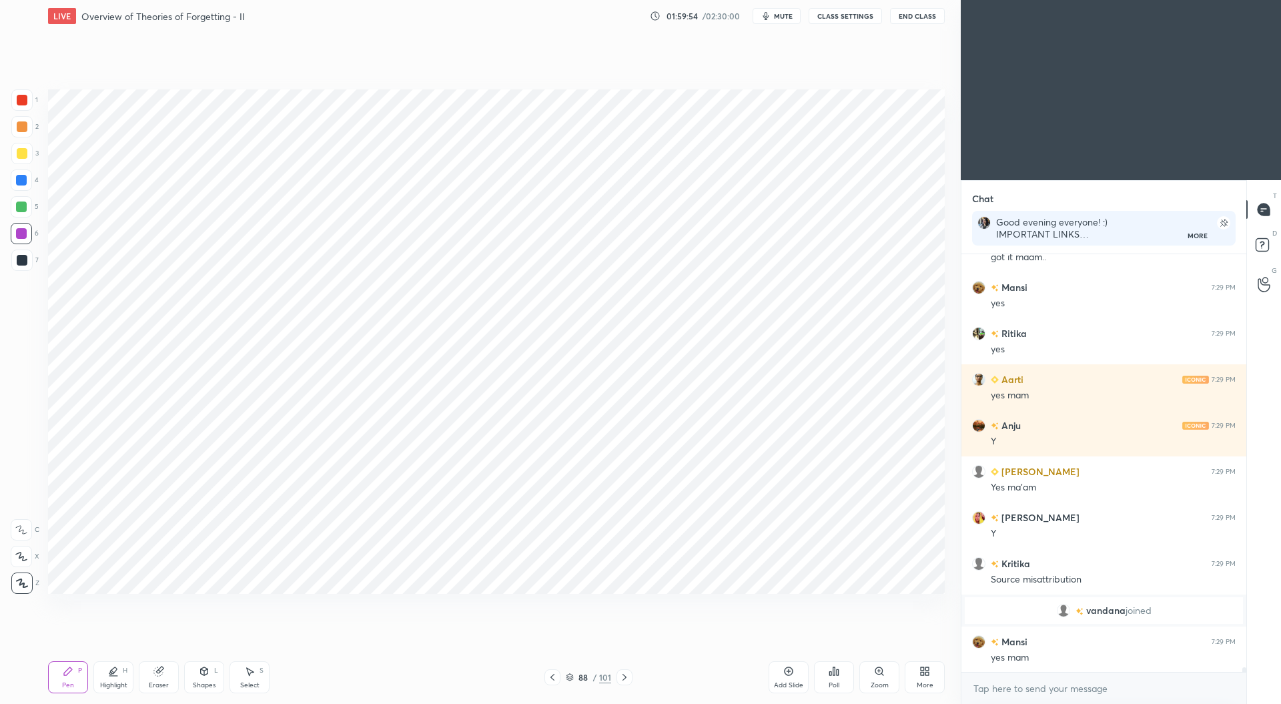
click at [21, 258] on div at bounding box center [22, 260] width 11 height 11
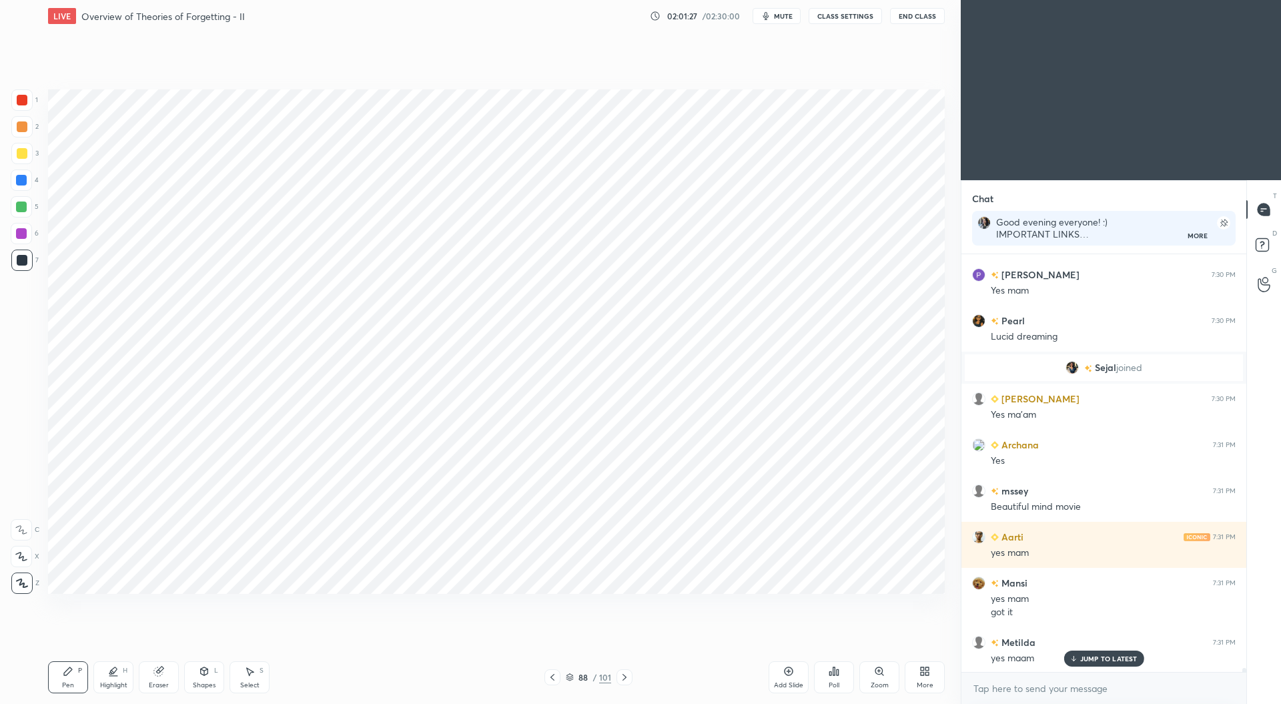
scroll to position [40395, 0]
click at [570, 677] on icon at bounding box center [570, 677] width 8 height 8
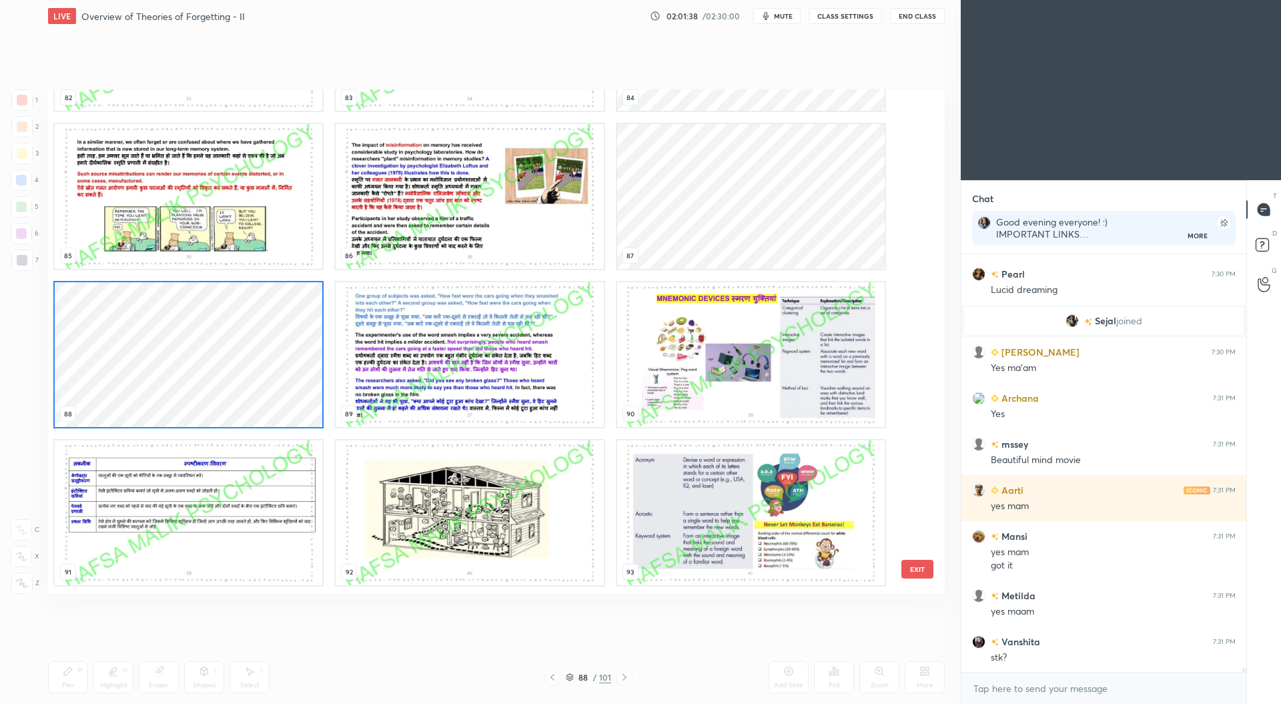
scroll to position [4401, 0]
click at [468, 381] on img "grid" at bounding box center [470, 353] width 268 height 145
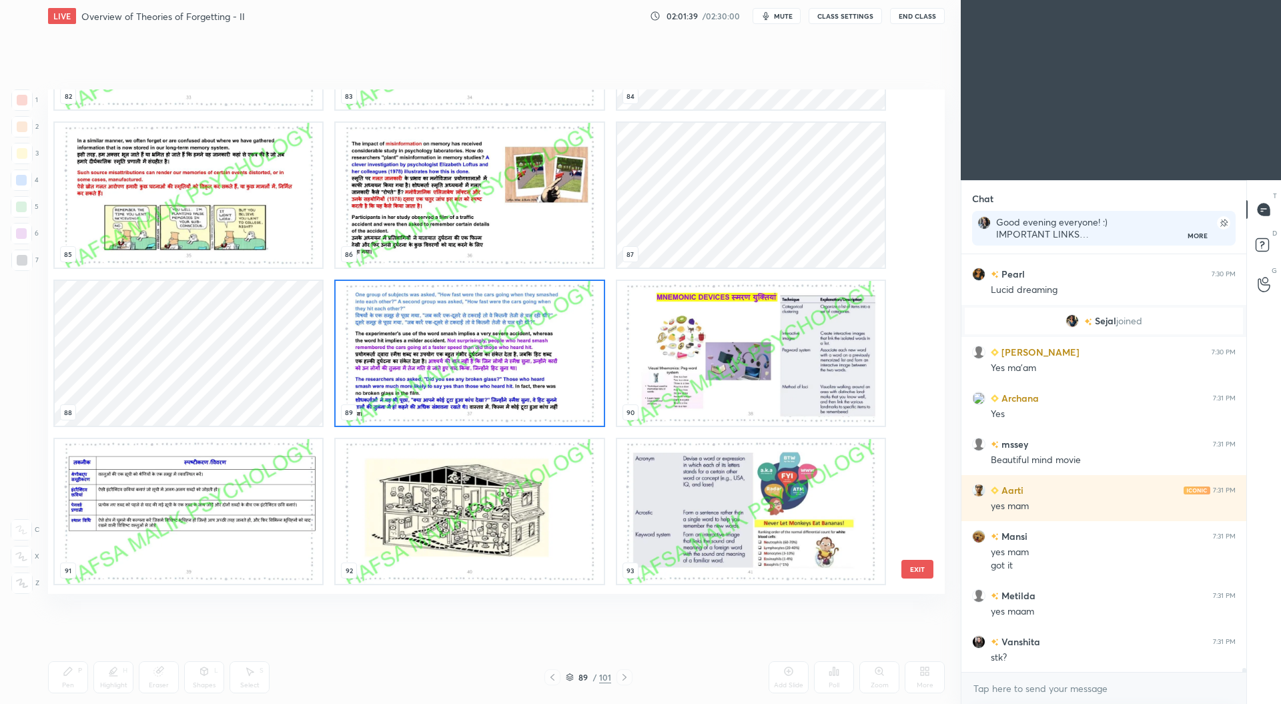
click at [470, 380] on img "grid" at bounding box center [470, 353] width 268 height 145
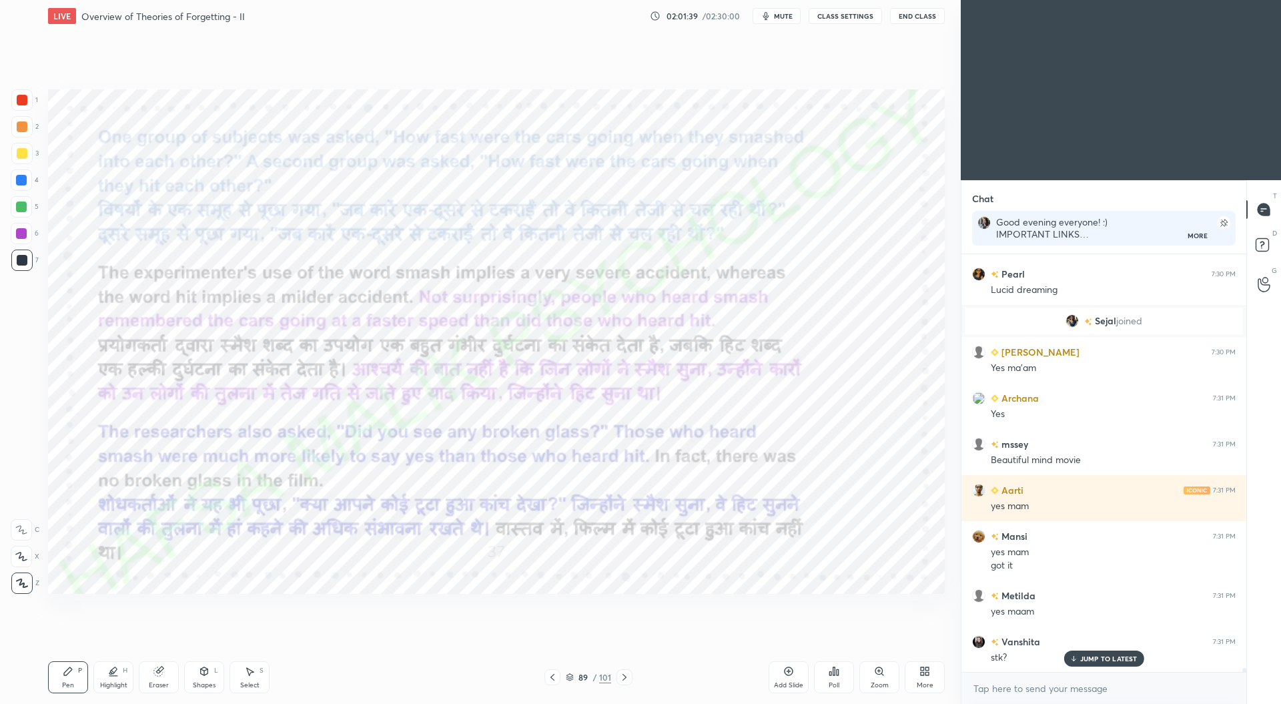
scroll to position [40487, 0]
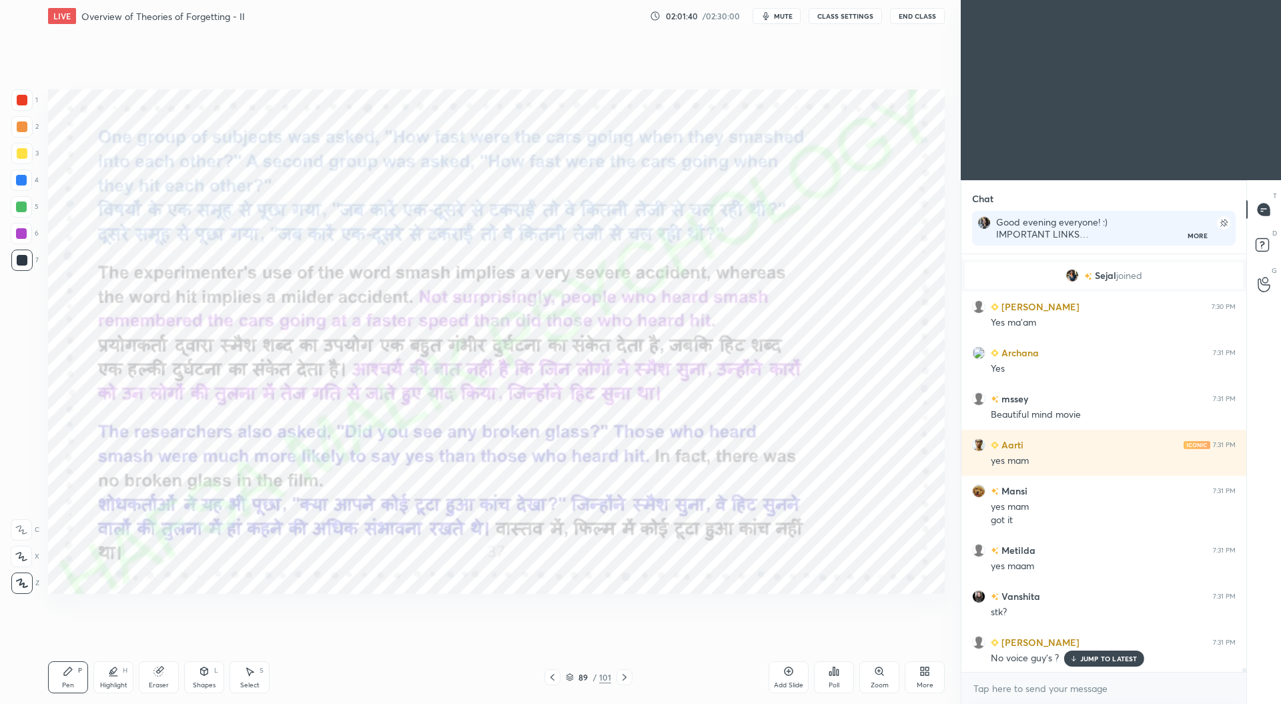
click at [789, 677] on icon at bounding box center [788, 671] width 11 height 11
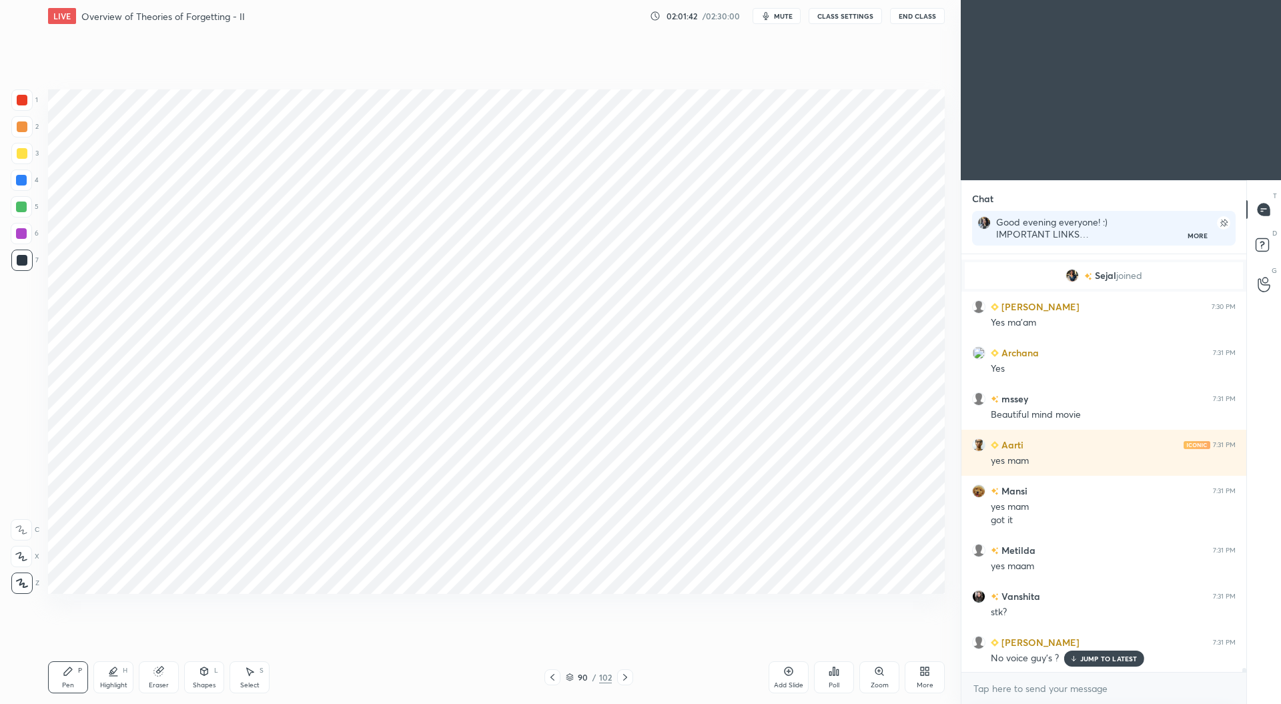
click at [27, 105] on div at bounding box center [21, 99] width 21 height 21
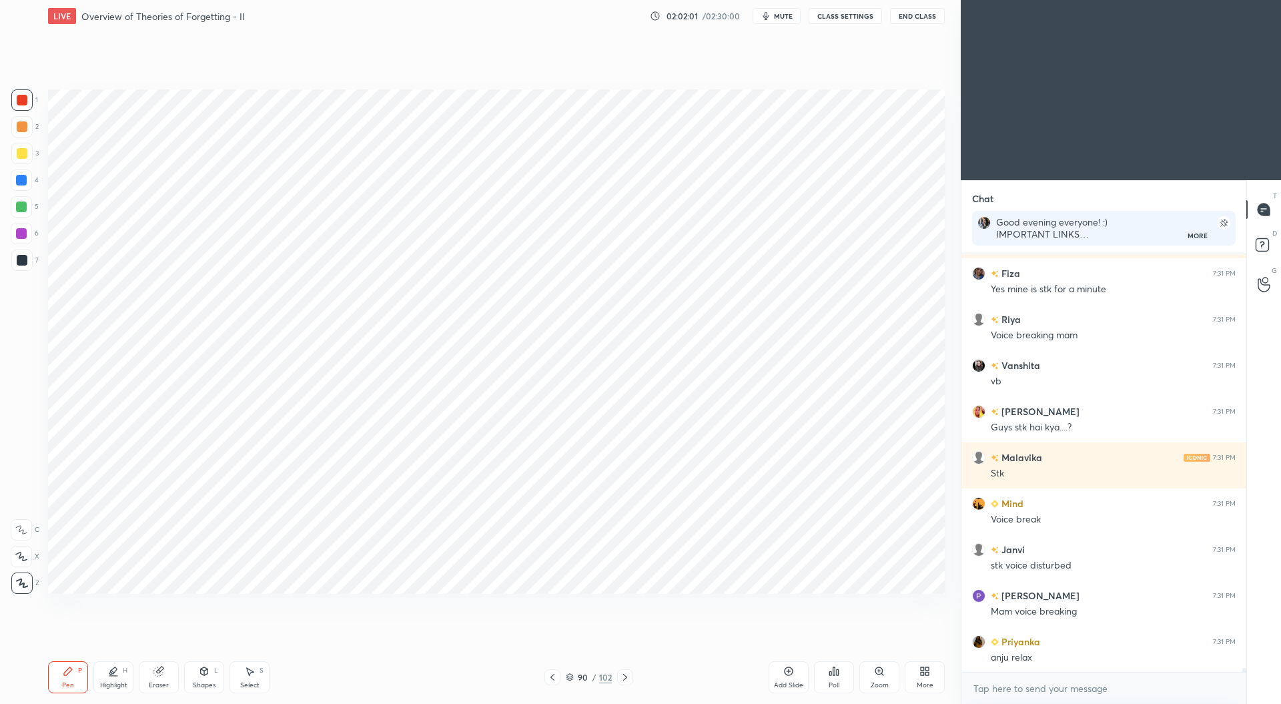
scroll to position [42157, 0]
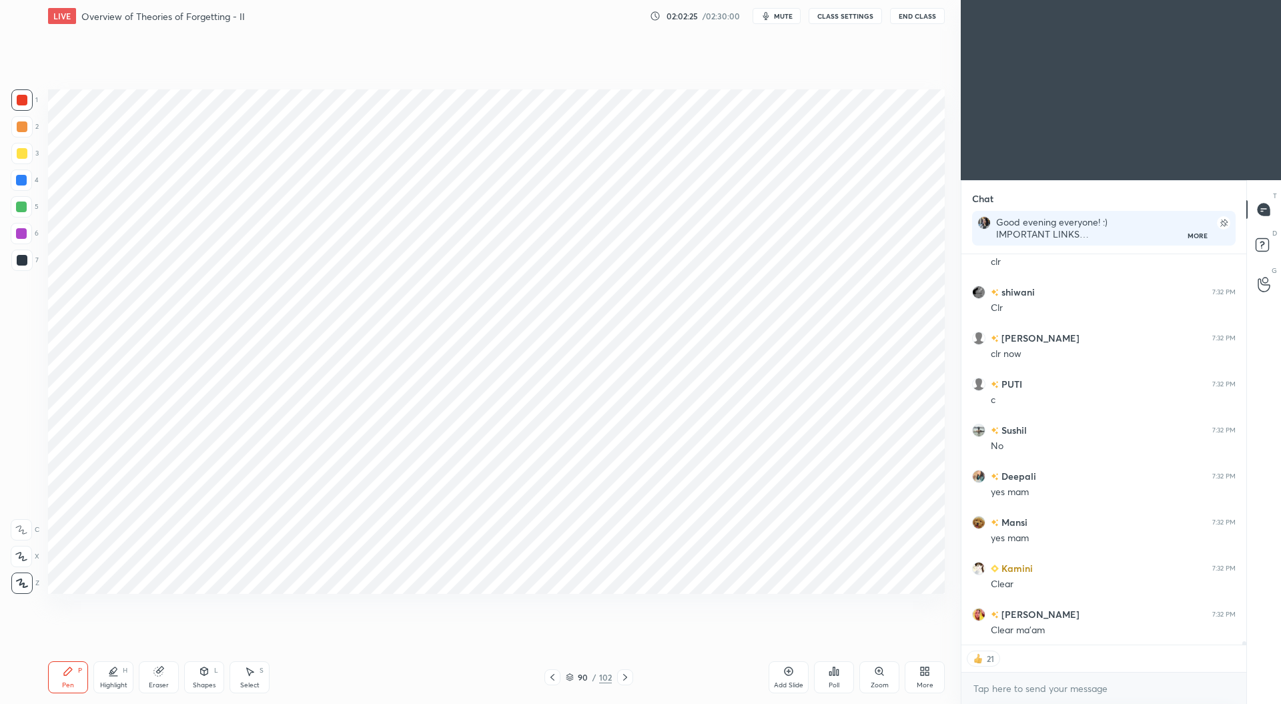
click at [22, 261] on div at bounding box center [22, 260] width 11 height 11
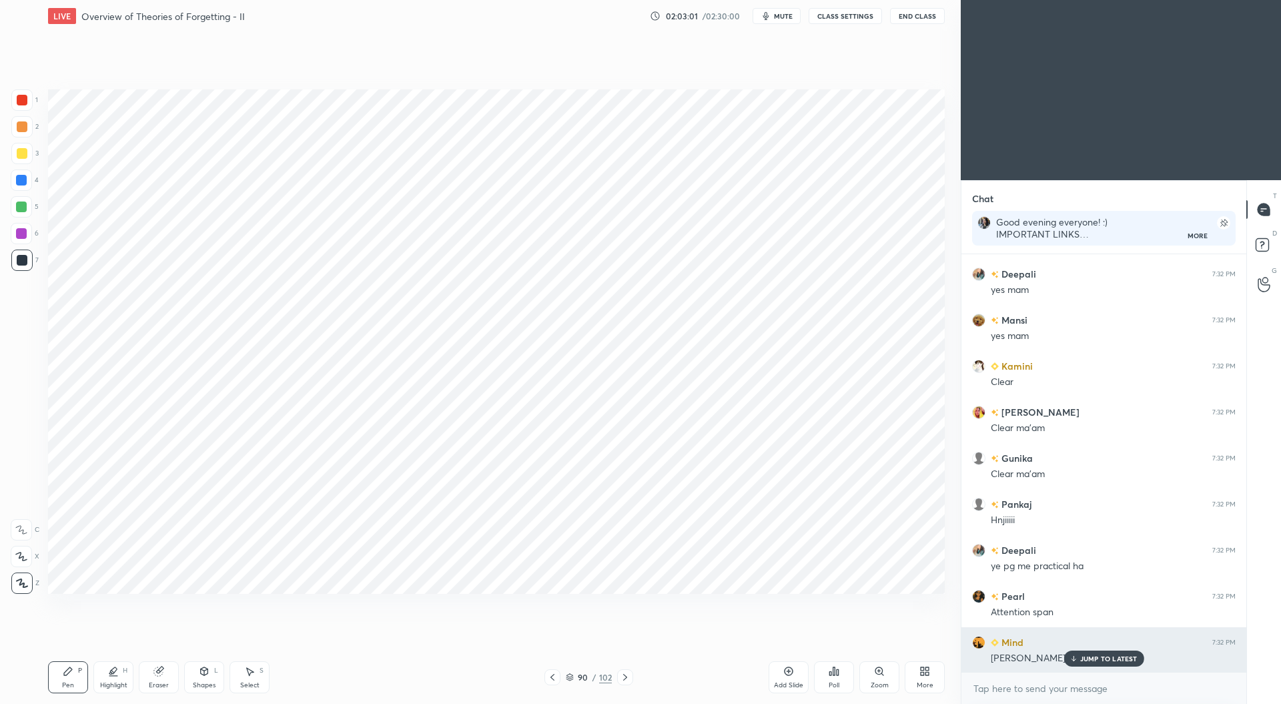
click at [1105, 658] on p "JUMP TO LATEST" at bounding box center [1108, 659] width 57 height 8
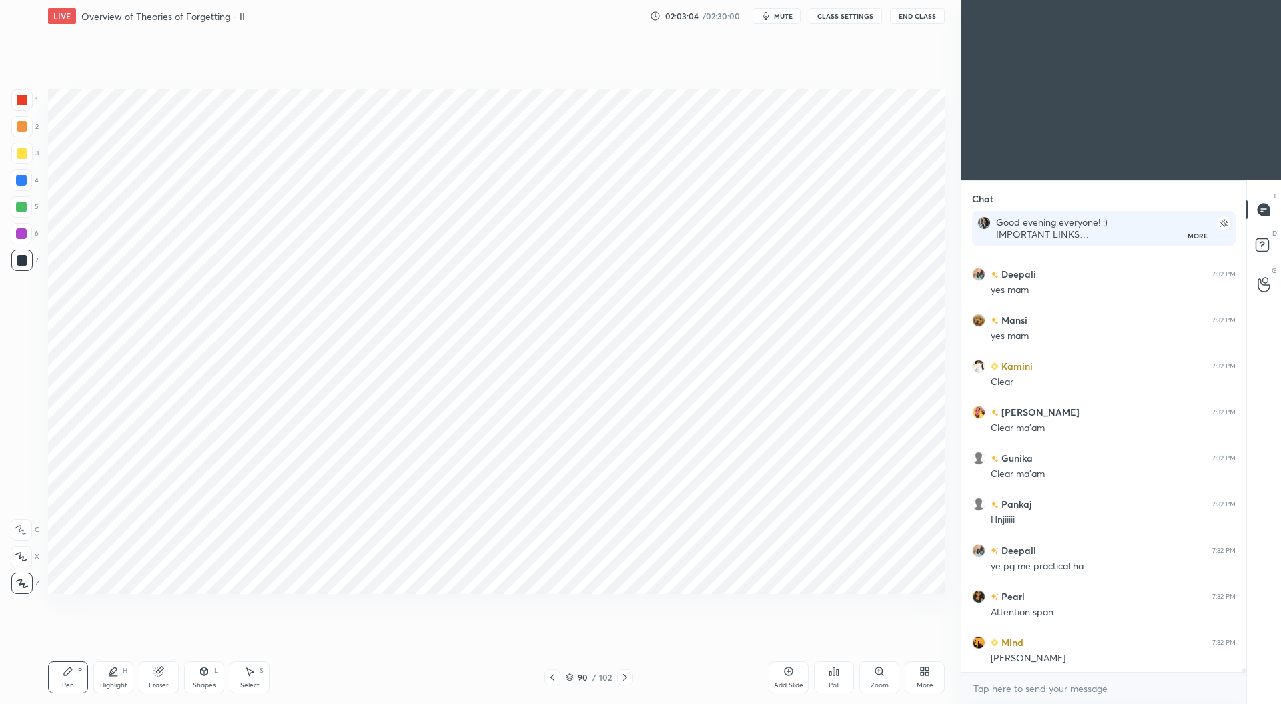
click at [21, 101] on div at bounding box center [22, 100] width 11 height 11
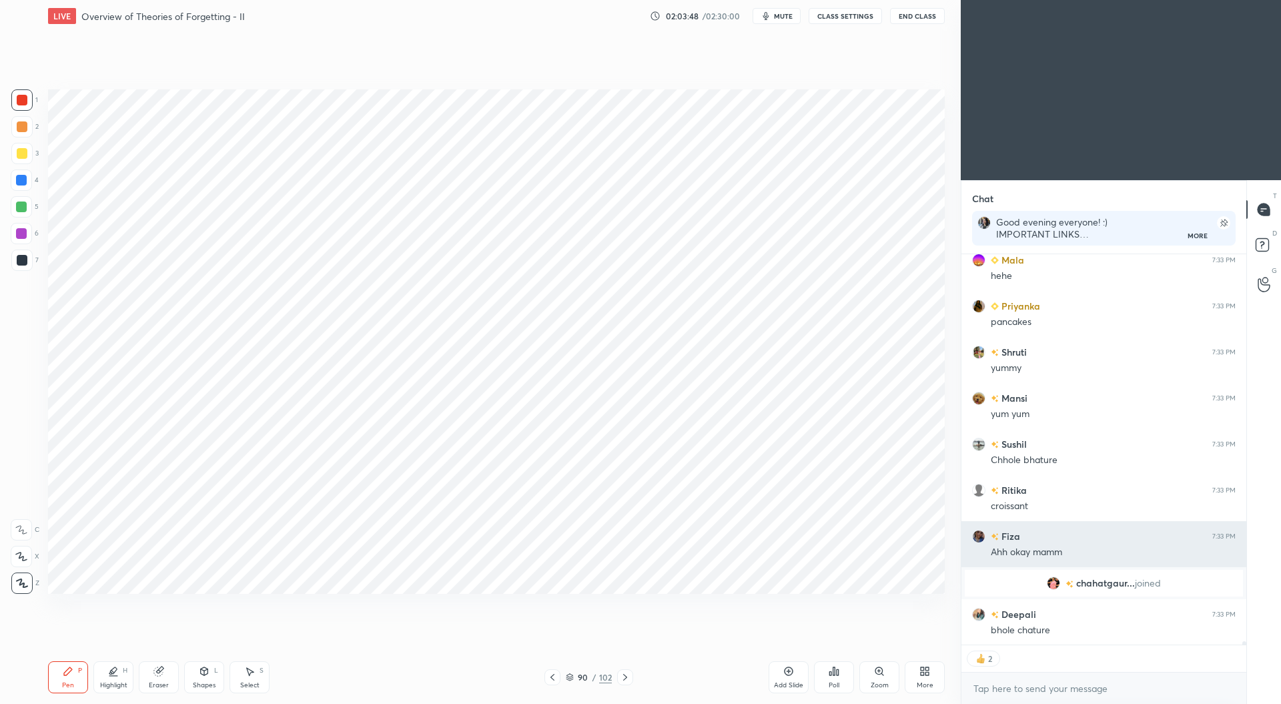
scroll to position [44335, 0]
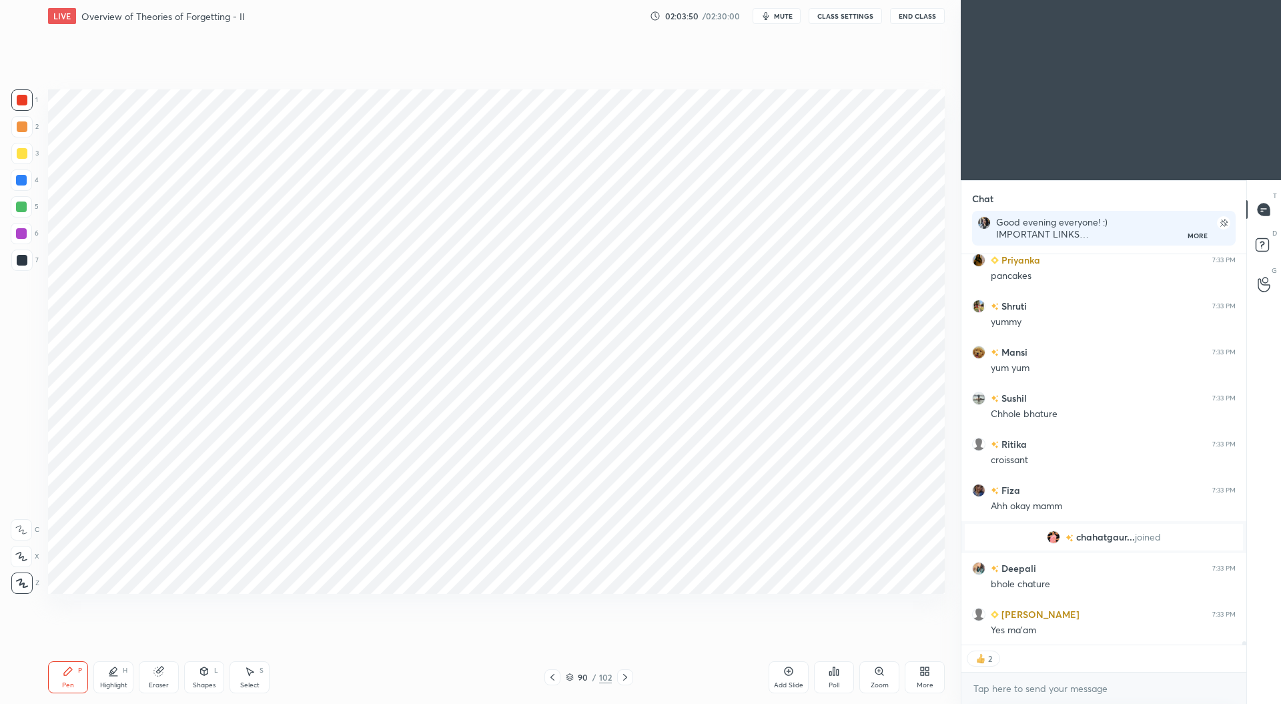
click at [23, 188] on div at bounding box center [21, 179] width 21 height 21
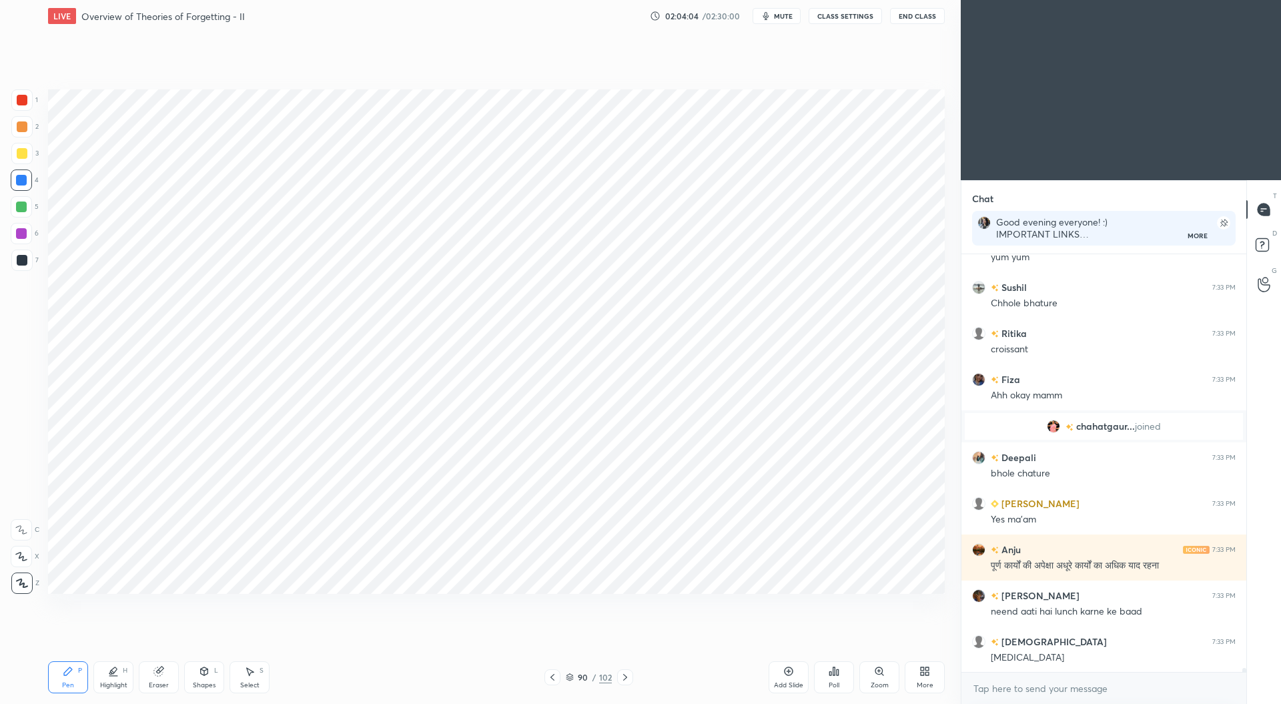
scroll to position [44491, 0]
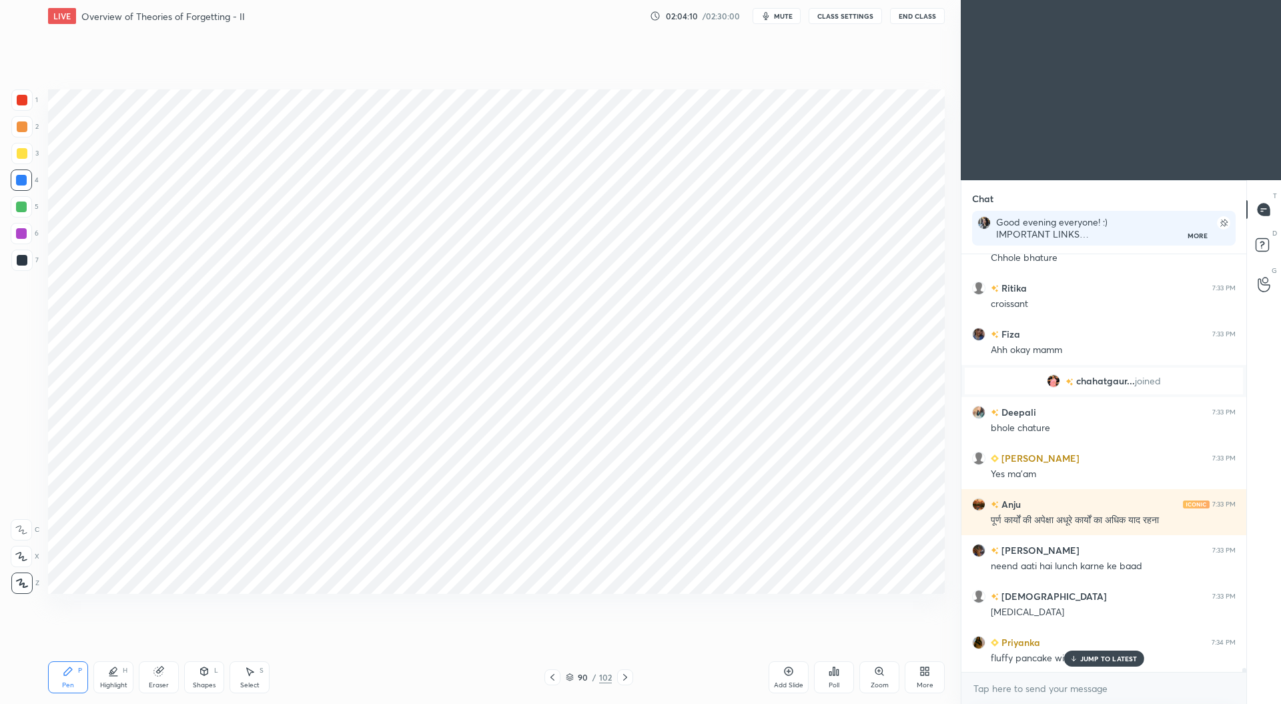
click at [24, 234] on div at bounding box center [21, 233] width 11 height 11
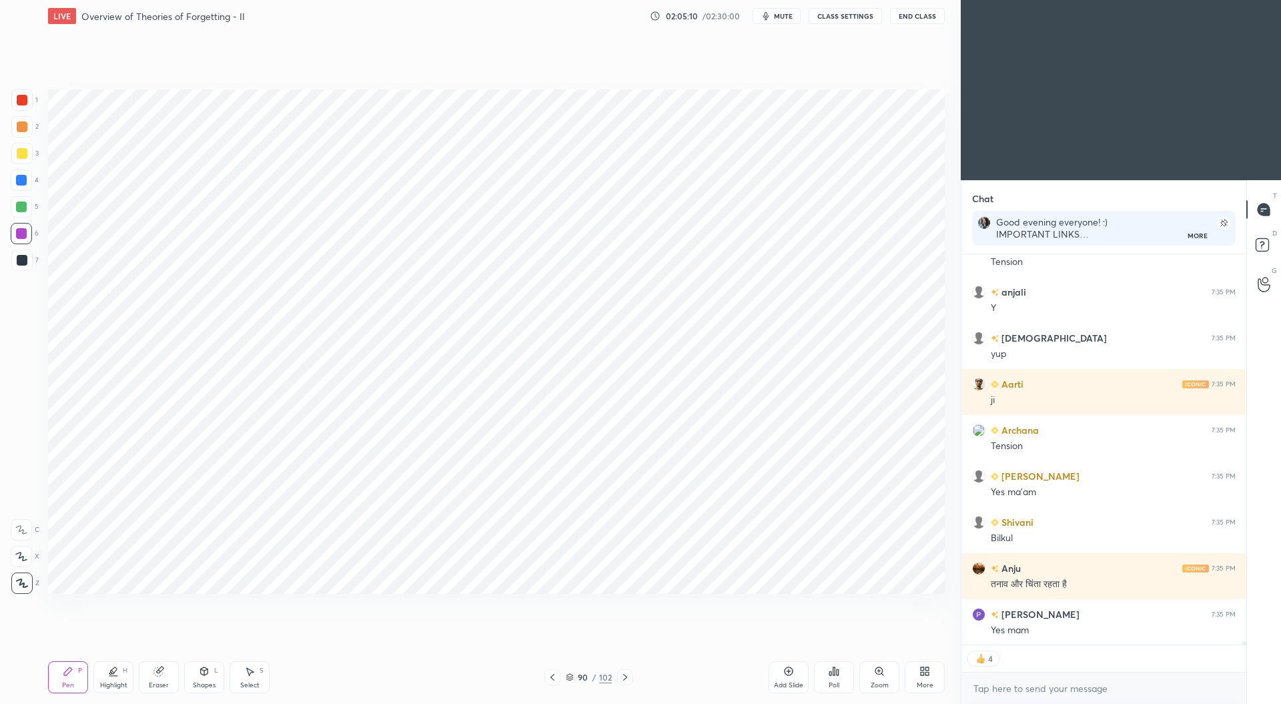
scroll to position [44336, 0]
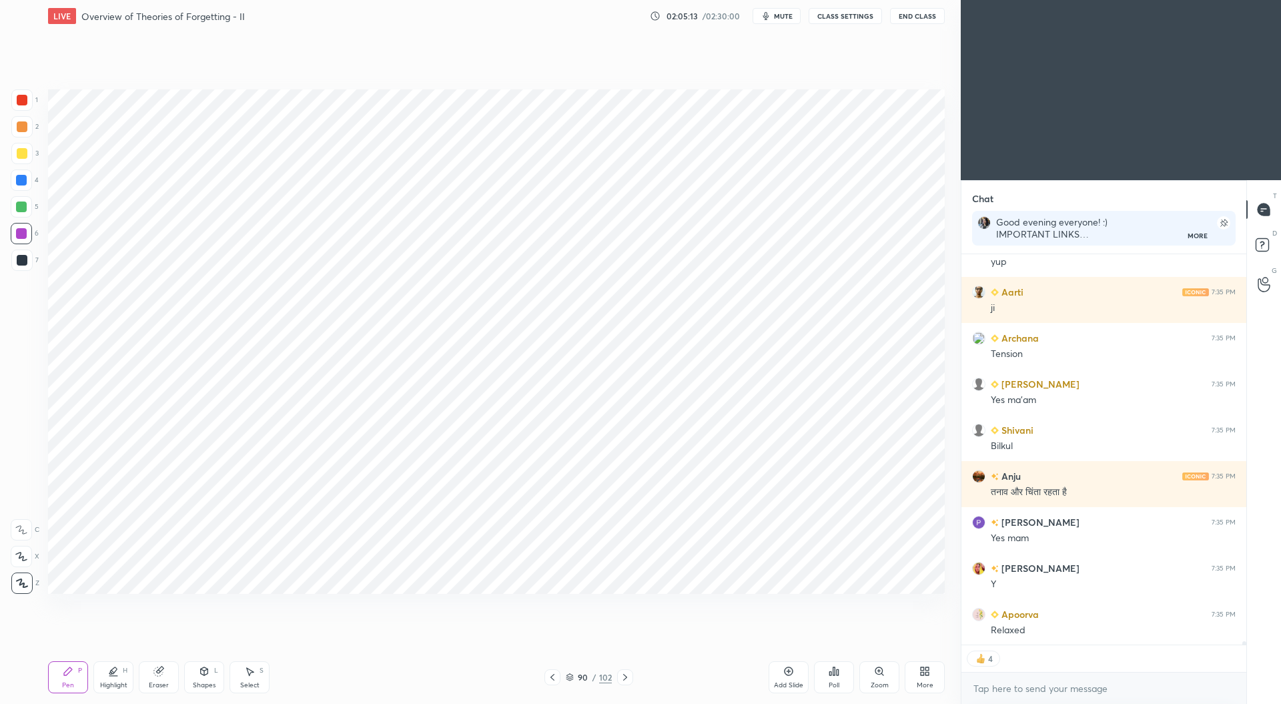
click at [163, 671] on icon at bounding box center [158, 671] width 11 height 11
click at [78, 679] on div "Pen P" at bounding box center [68, 677] width 40 height 32
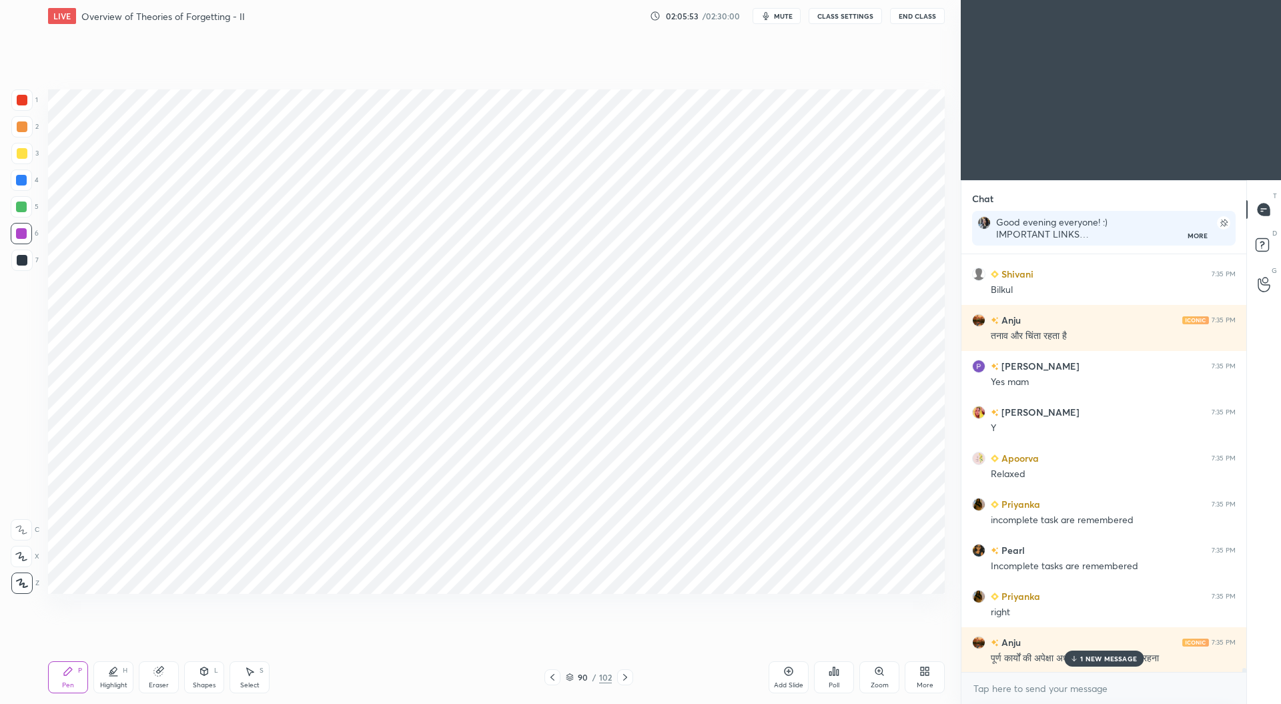
scroll to position [44539, 0]
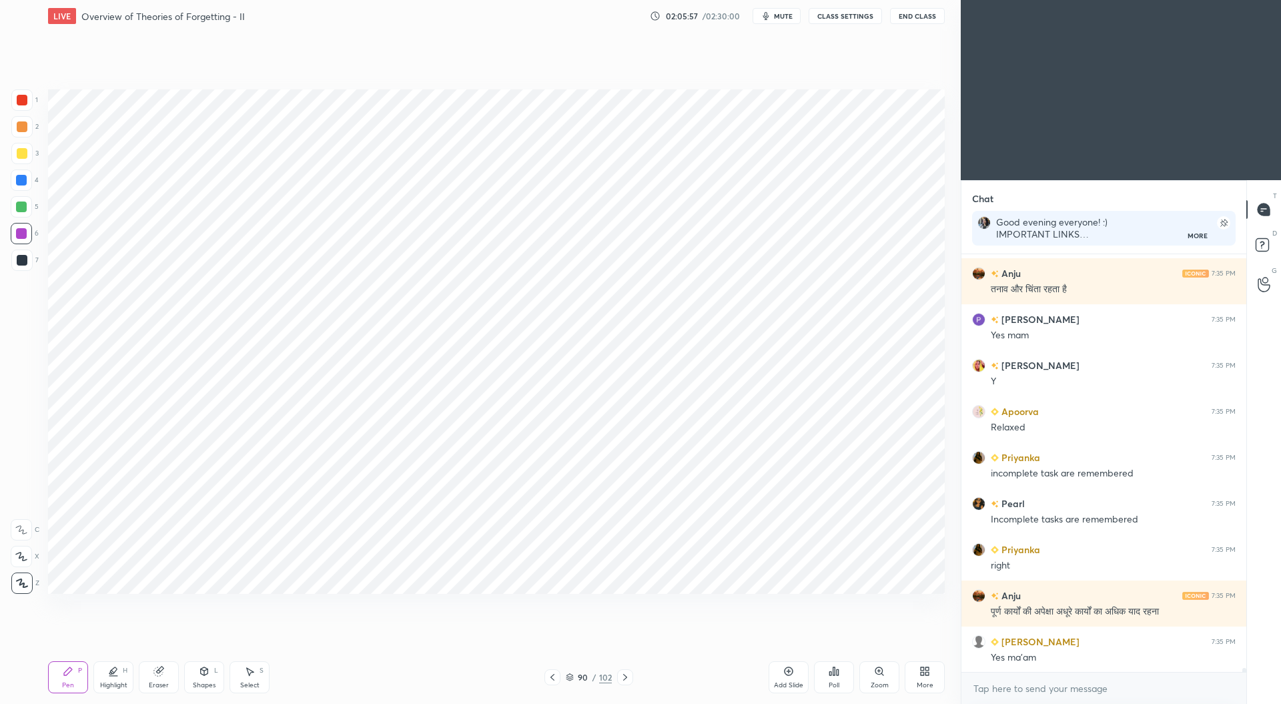
click at [24, 204] on div at bounding box center [21, 207] width 11 height 11
click at [21, 260] on div at bounding box center [22, 260] width 11 height 11
click at [21, 102] on div at bounding box center [22, 100] width 11 height 11
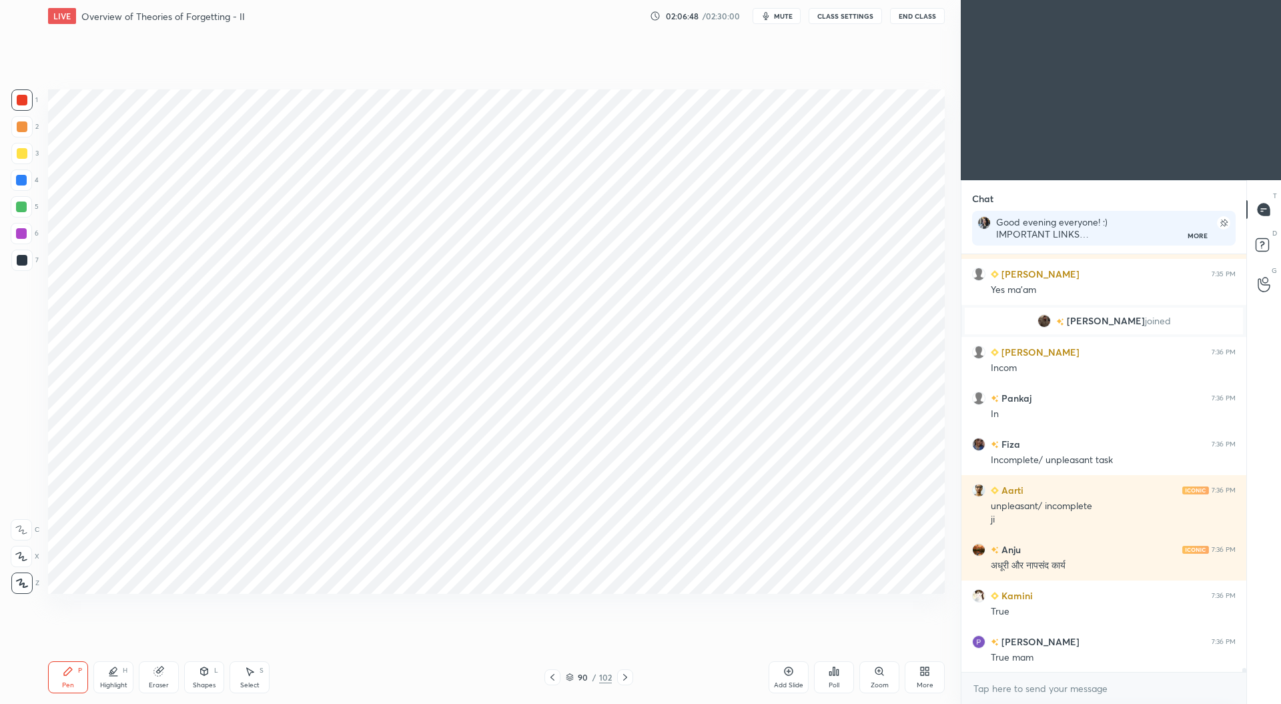
scroll to position [44635, 0]
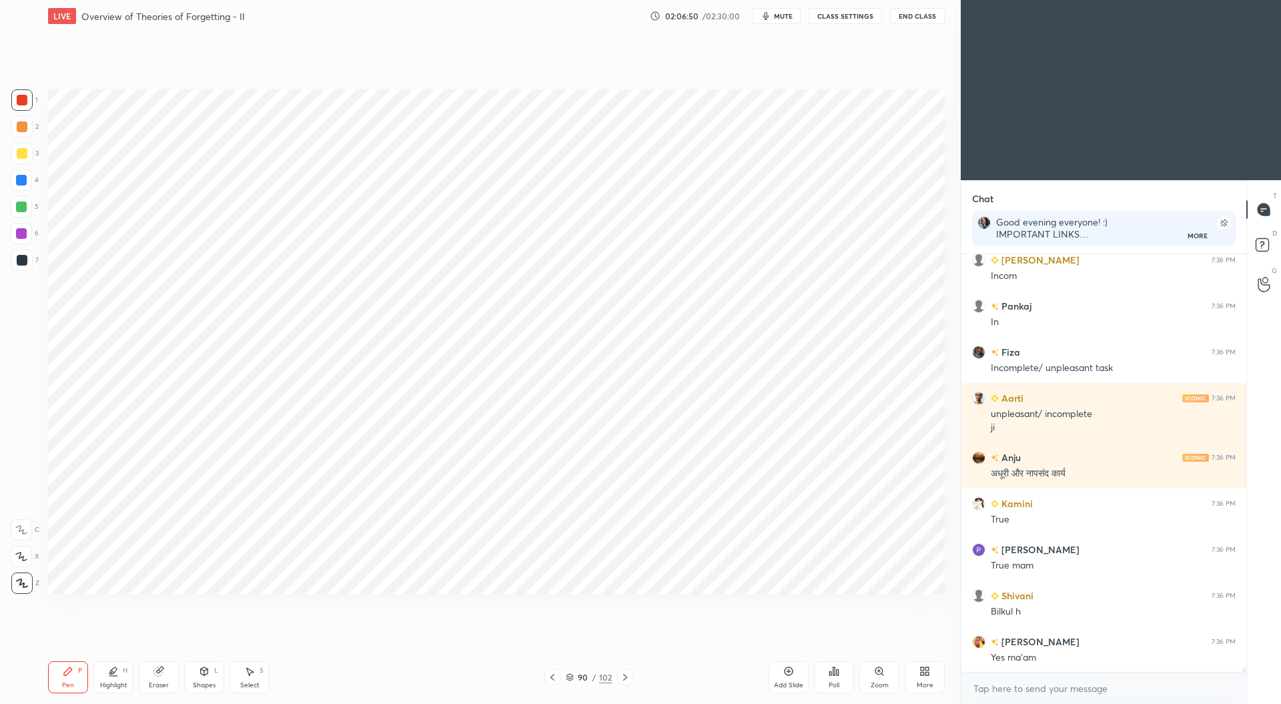
click at [567, 679] on icon at bounding box center [570, 678] width 7 height 2
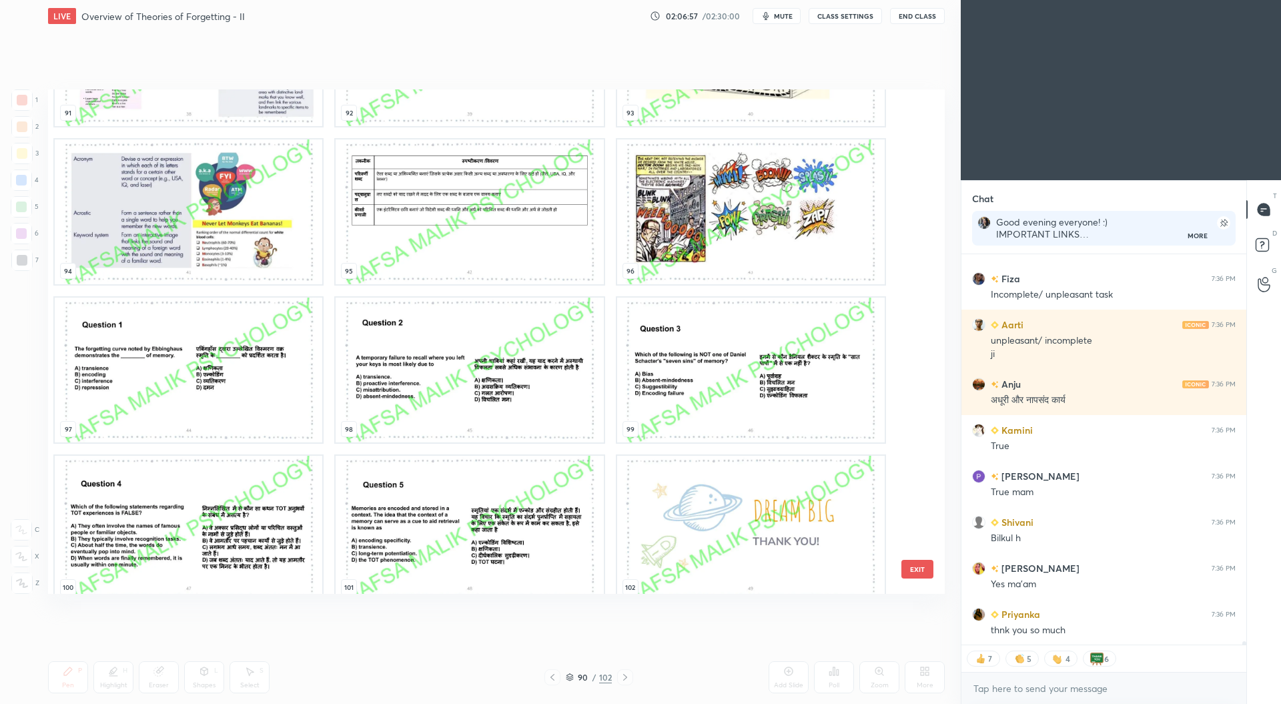
scroll to position [4872, 0]
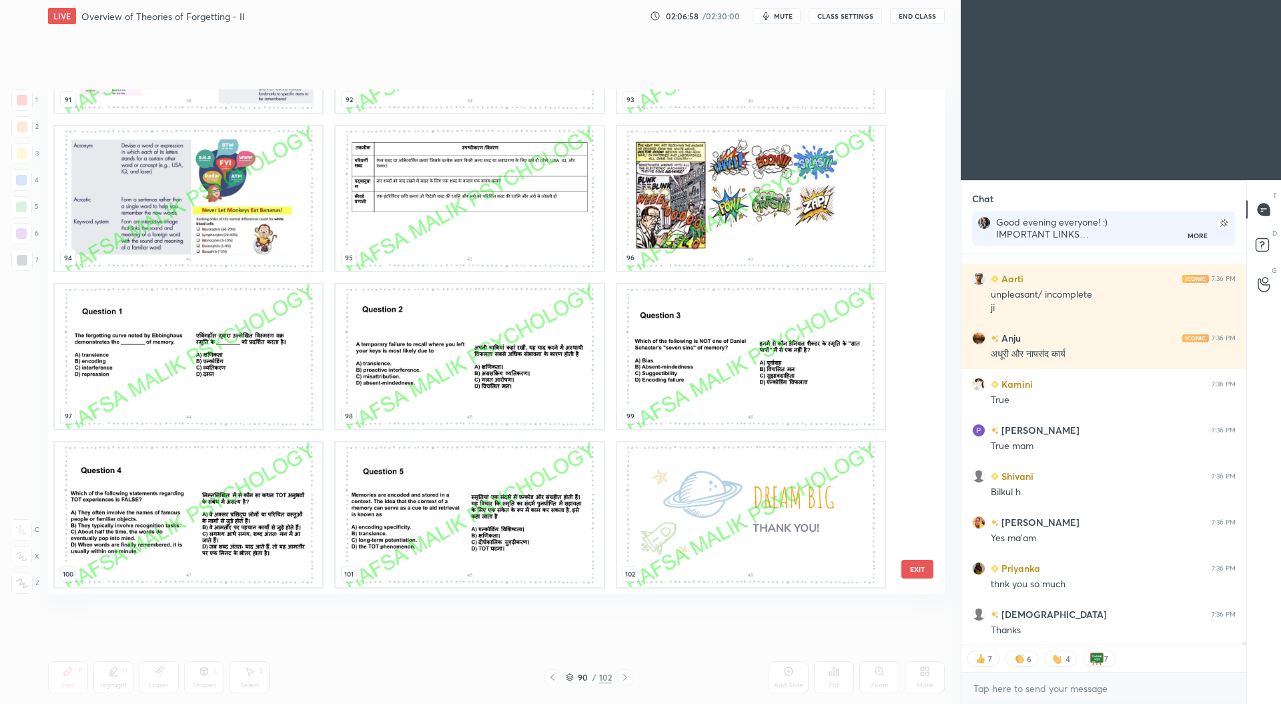
click at [207, 372] on img "grid" at bounding box center [189, 356] width 268 height 145
click at [208, 374] on img "grid" at bounding box center [189, 356] width 268 height 145
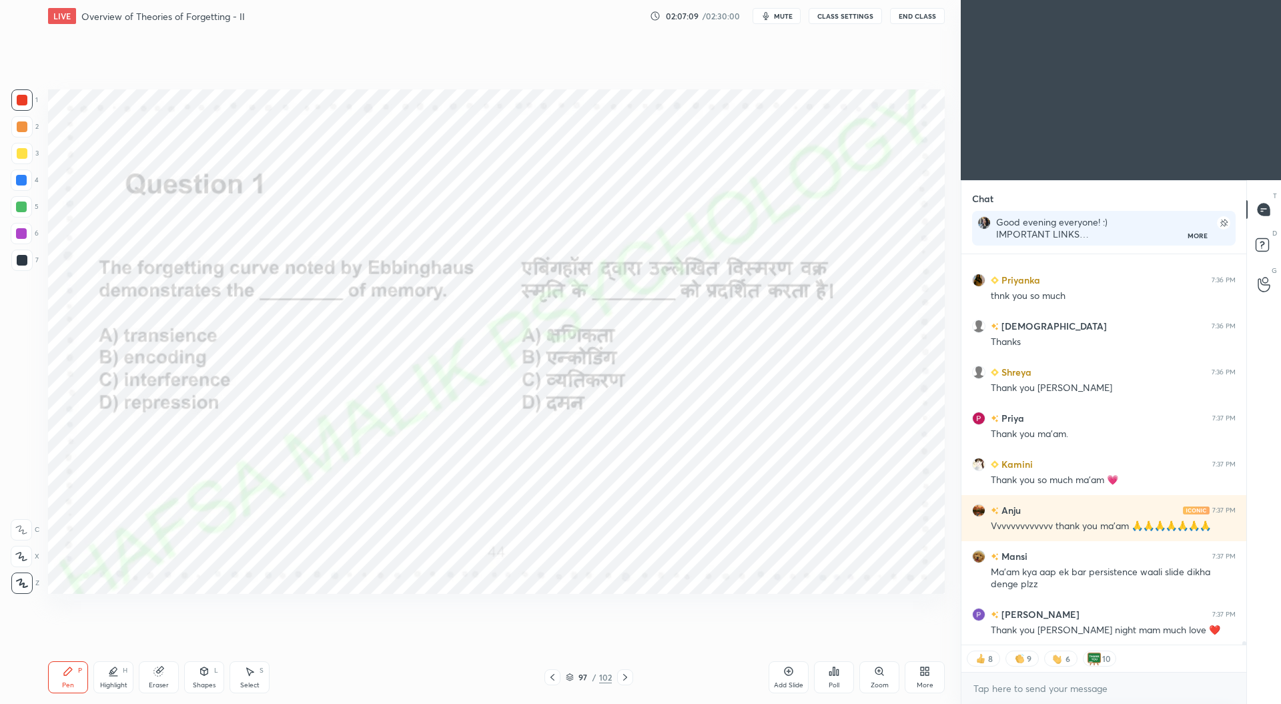
scroll to position [45089, 0]
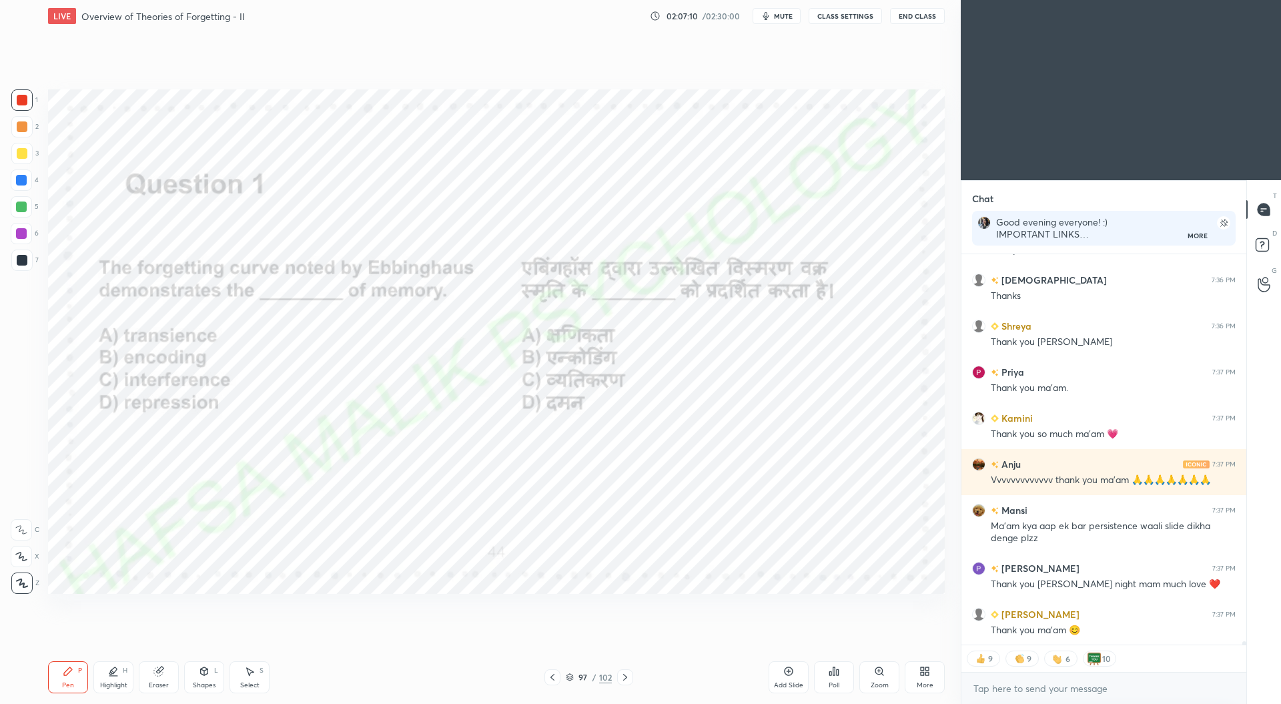
click at [835, 678] on div "Poll" at bounding box center [834, 677] width 40 height 32
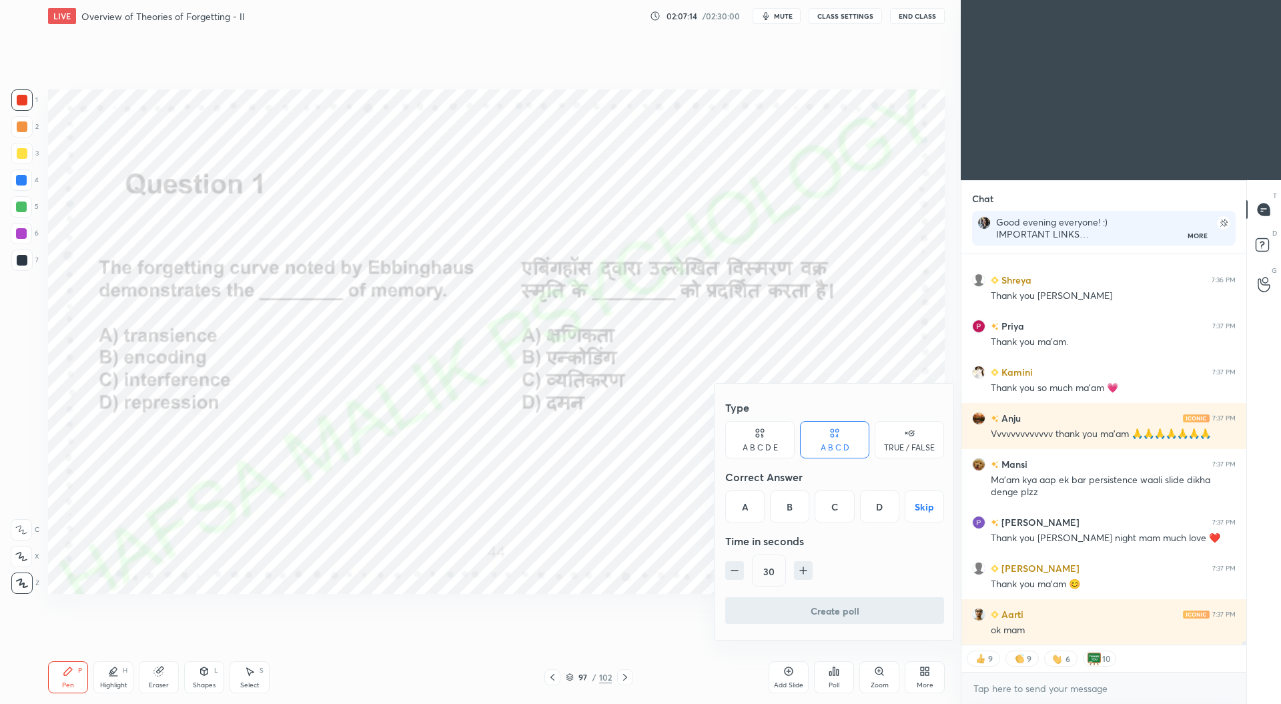
click at [745, 504] on div "A" at bounding box center [744, 506] width 39 height 32
click at [811, 609] on button "Create poll" at bounding box center [834, 610] width 219 height 27
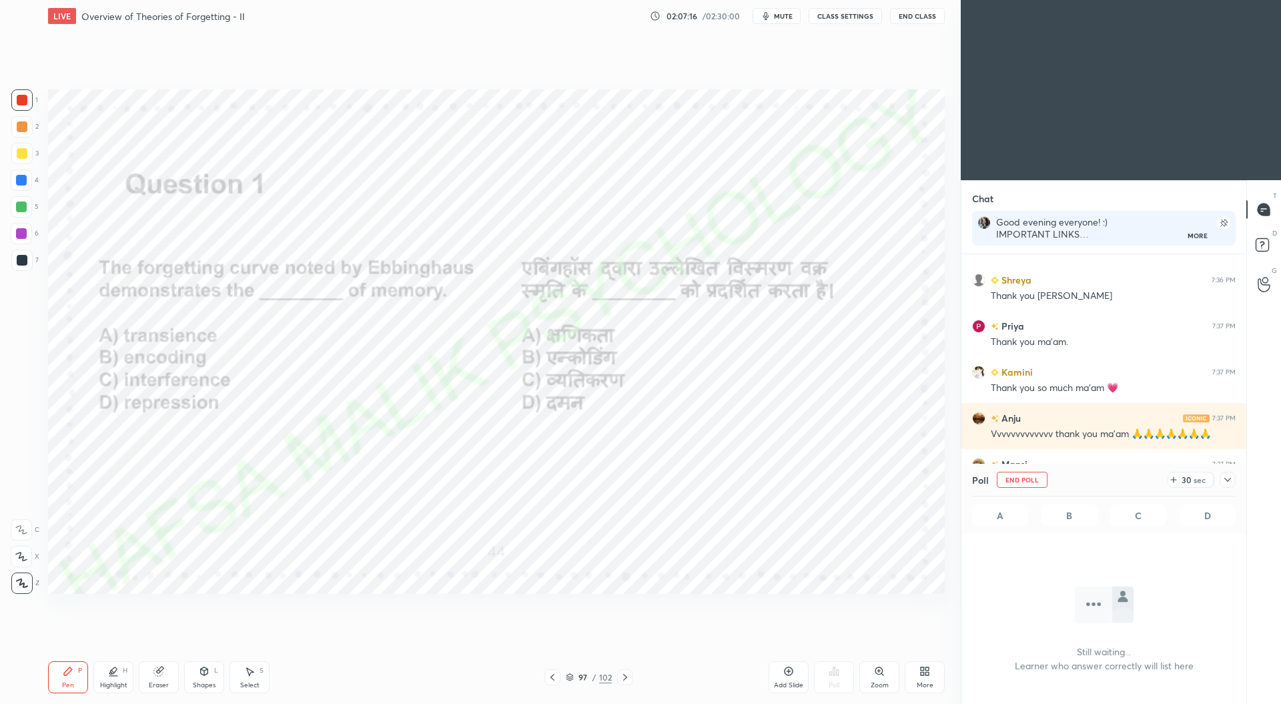
scroll to position [5, 4]
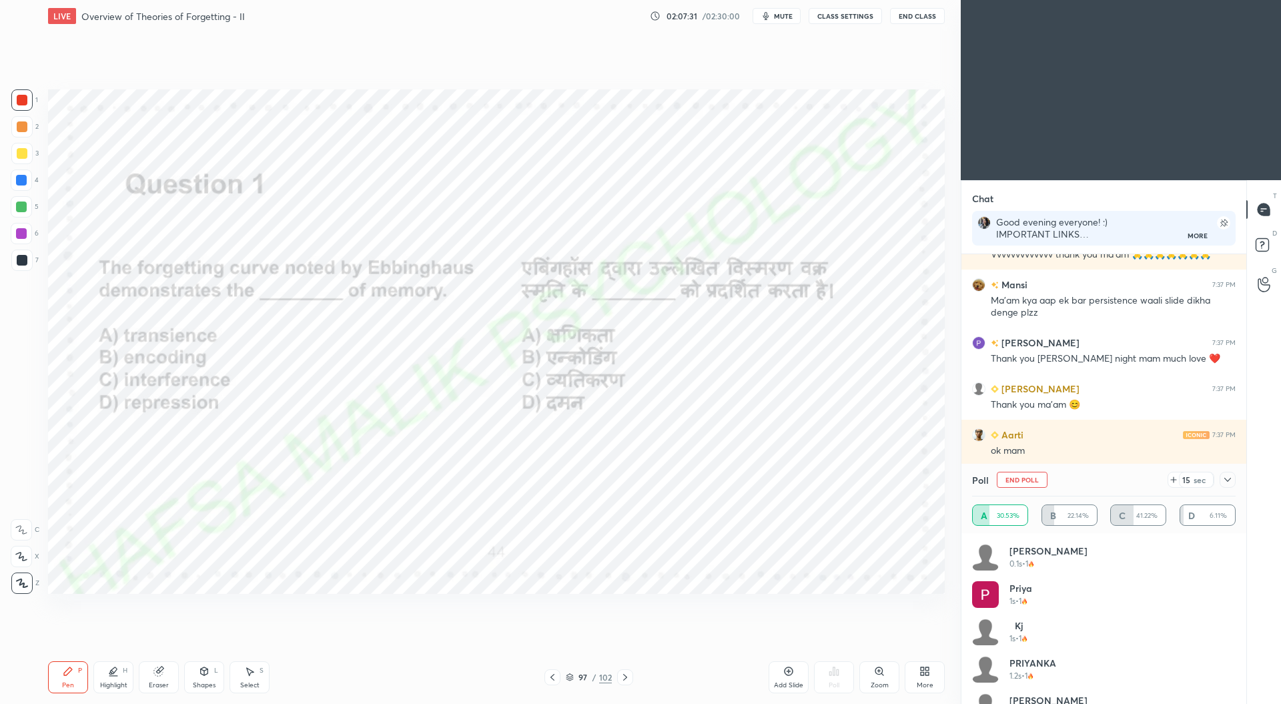
click at [1232, 479] on icon at bounding box center [1227, 479] width 11 height 11
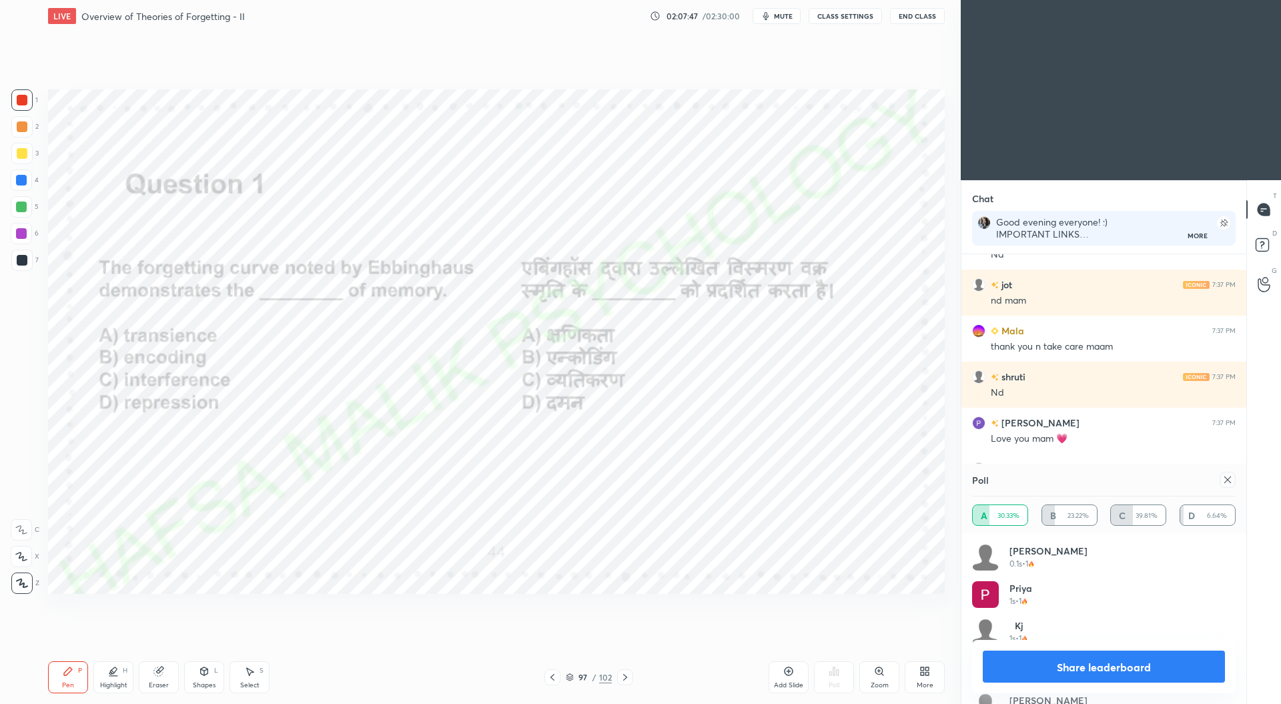
click at [1229, 484] on icon at bounding box center [1227, 479] width 11 height 11
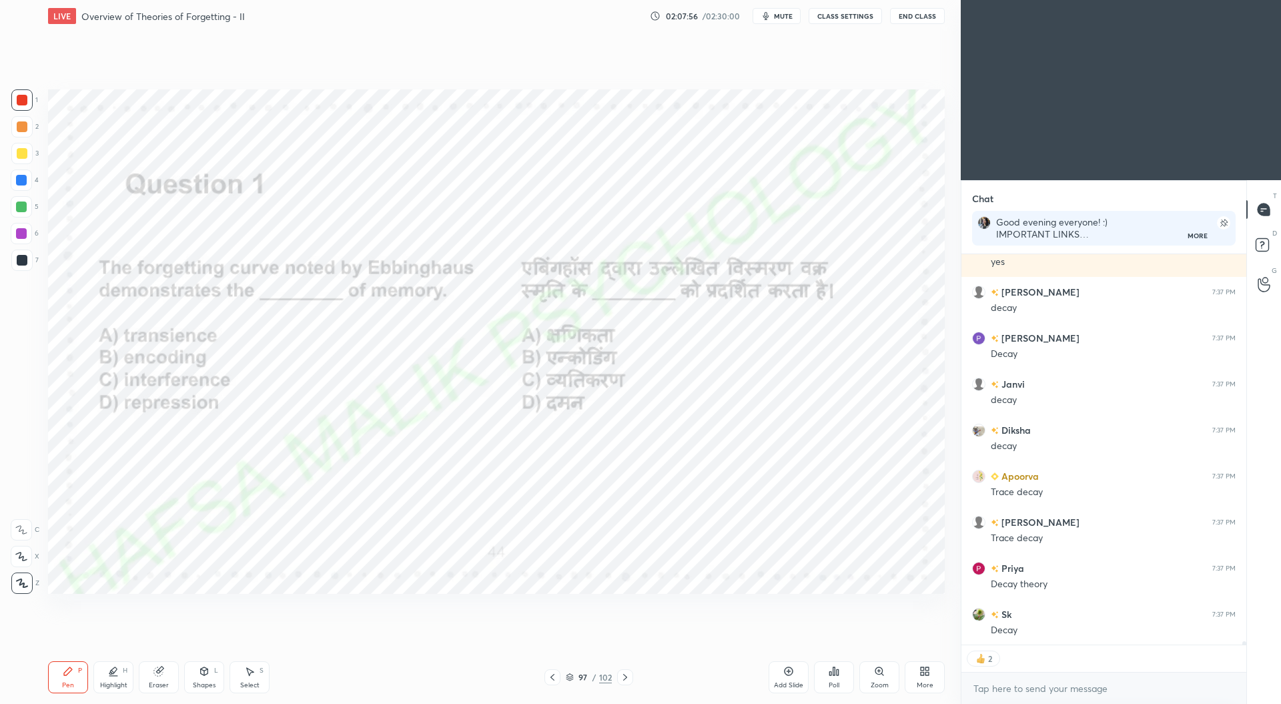
click at [628, 679] on icon at bounding box center [625, 677] width 11 height 11
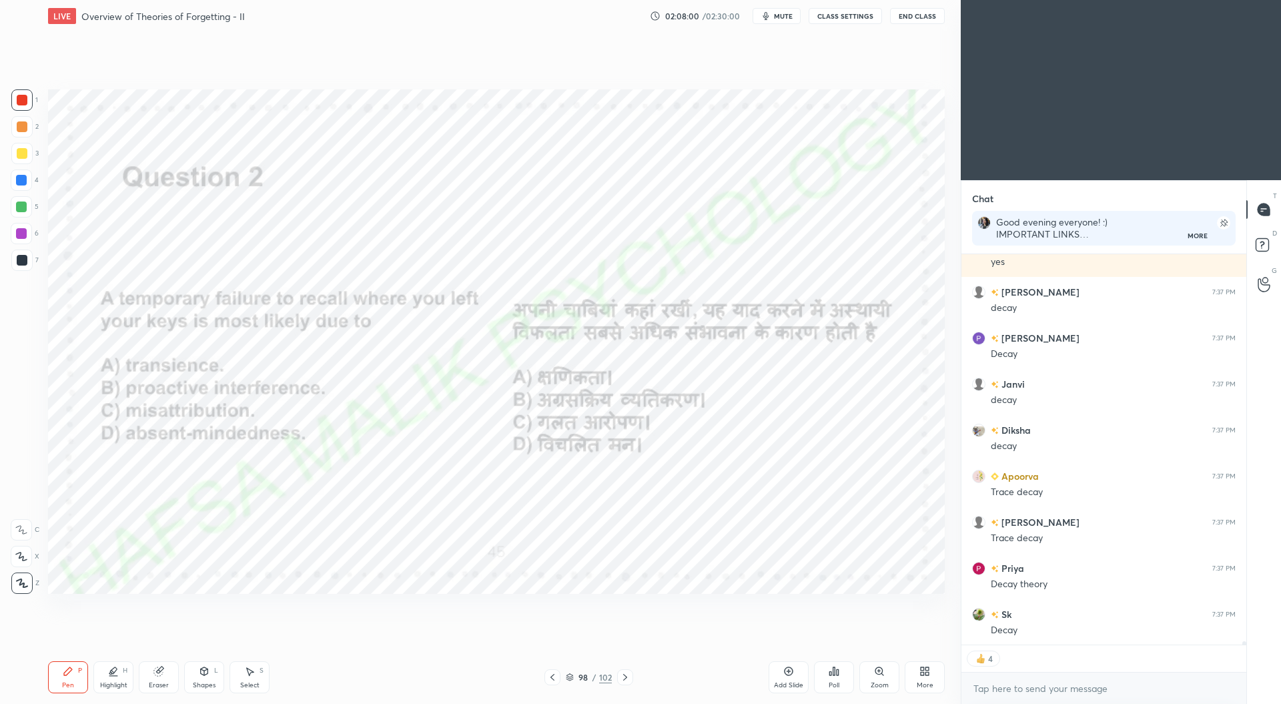
click at [846, 687] on div "Poll" at bounding box center [834, 677] width 40 height 32
click at [877, 472] on div "D" at bounding box center [879, 472] width 39 height 32
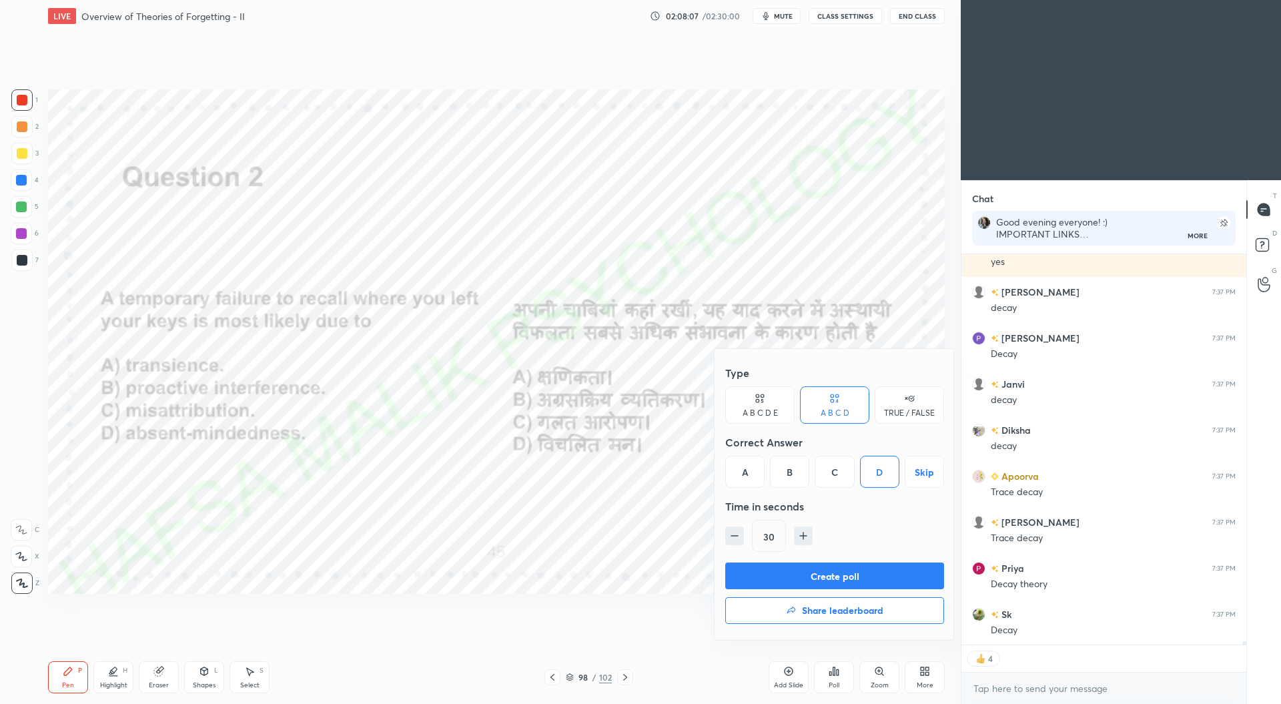
click at [883, 573] on button "Create poll" at bounding box center [834, 576] width 219 height 27
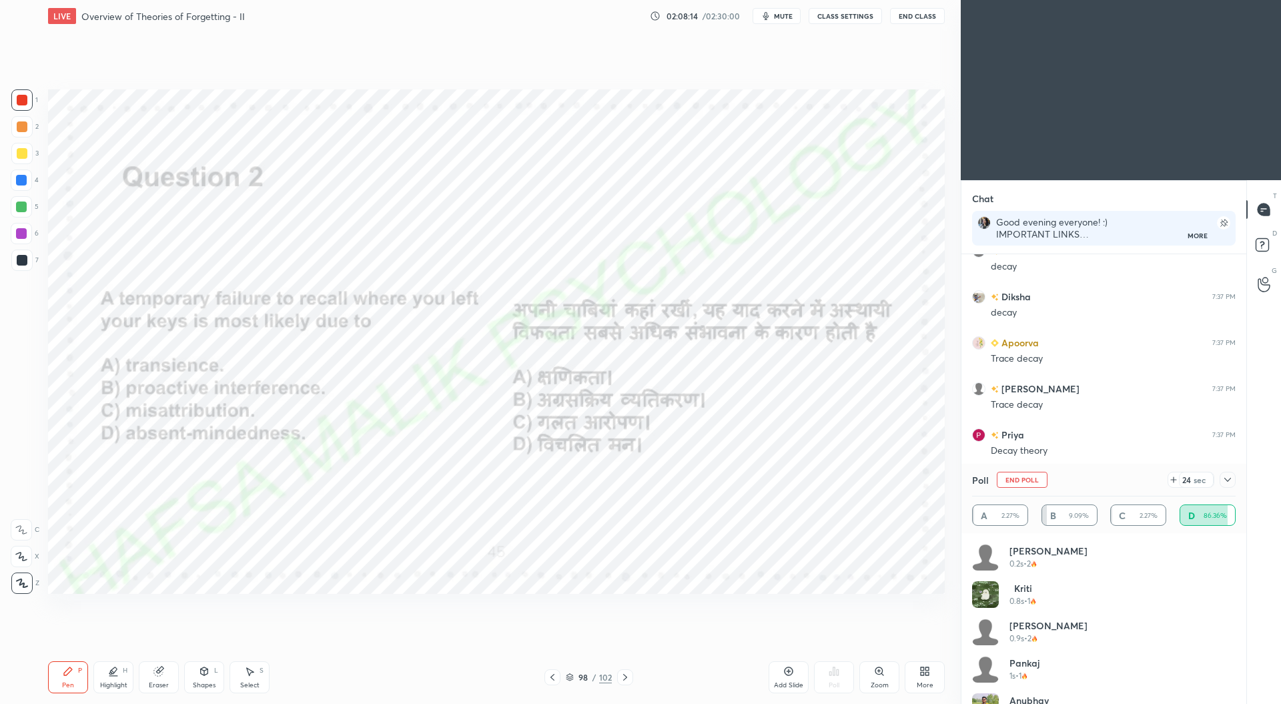
click at [1228, 476] on icon at bounding box center [1227, 479] width 11 height 11
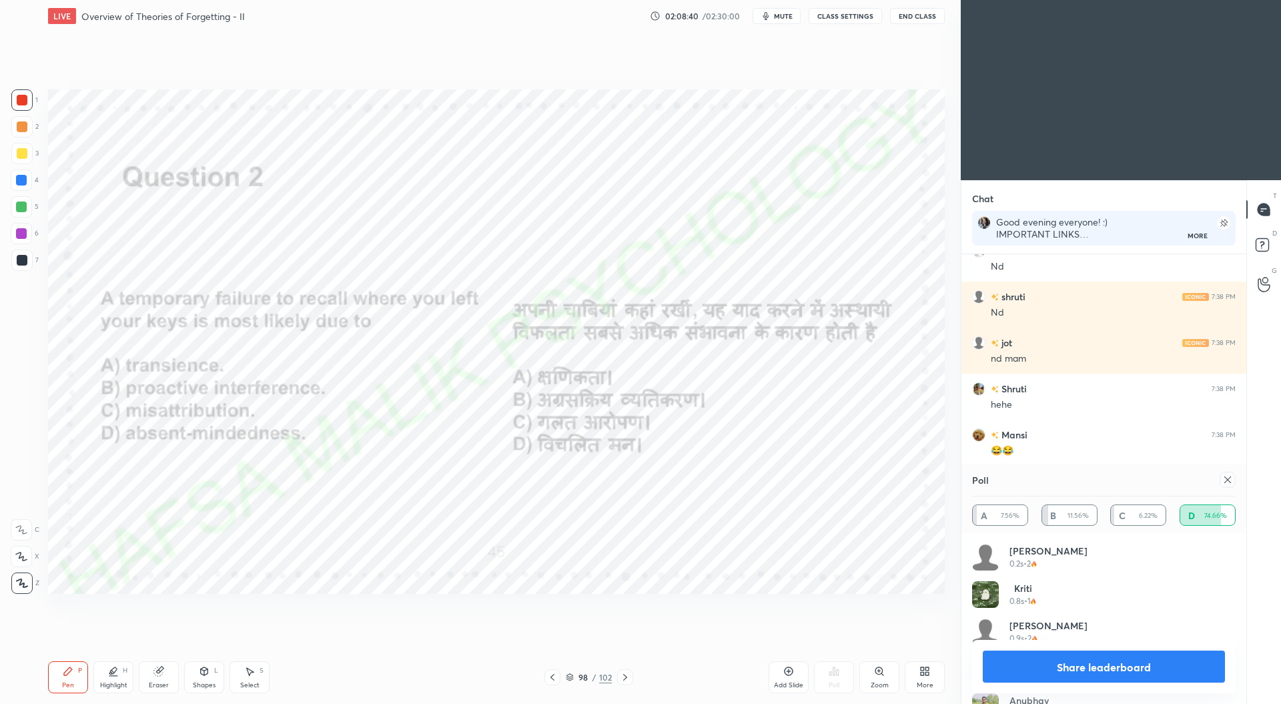
click at [1230, 476] on icon at bounding box center [1227, 479] width 11 height 11
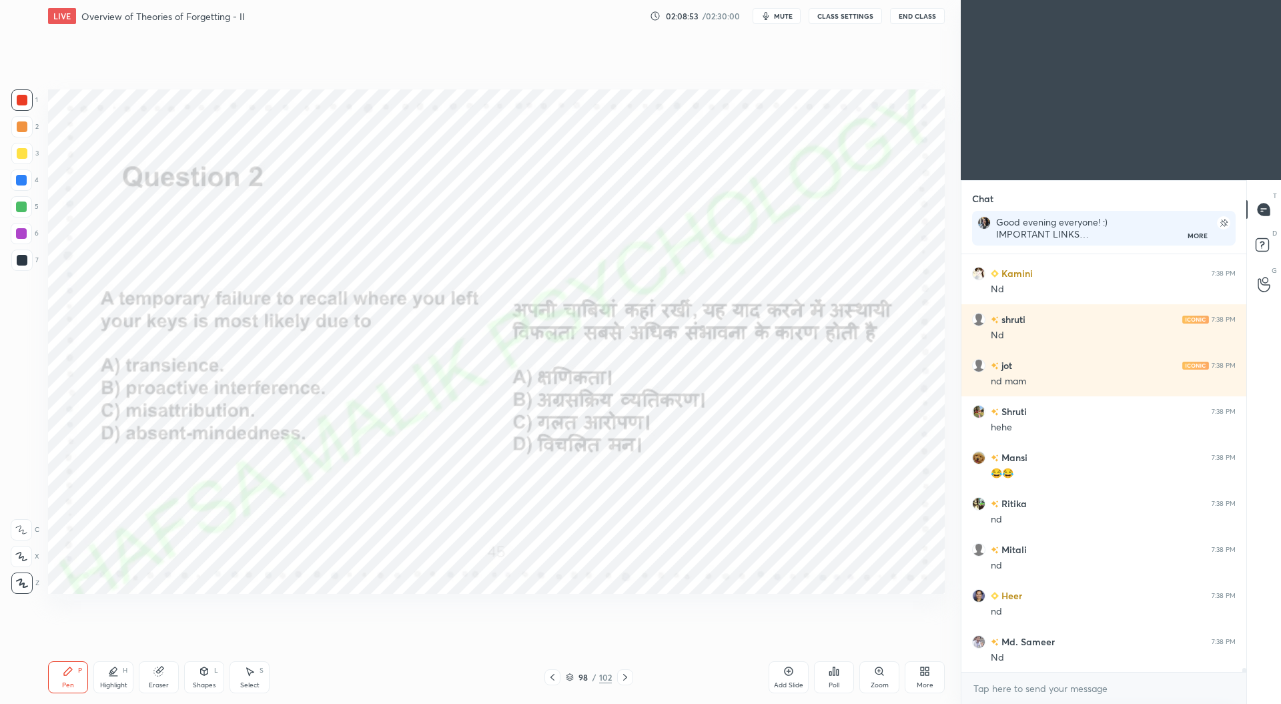
click at [628, 675] on icon at bounding box center [625, 677] width 11 height 11
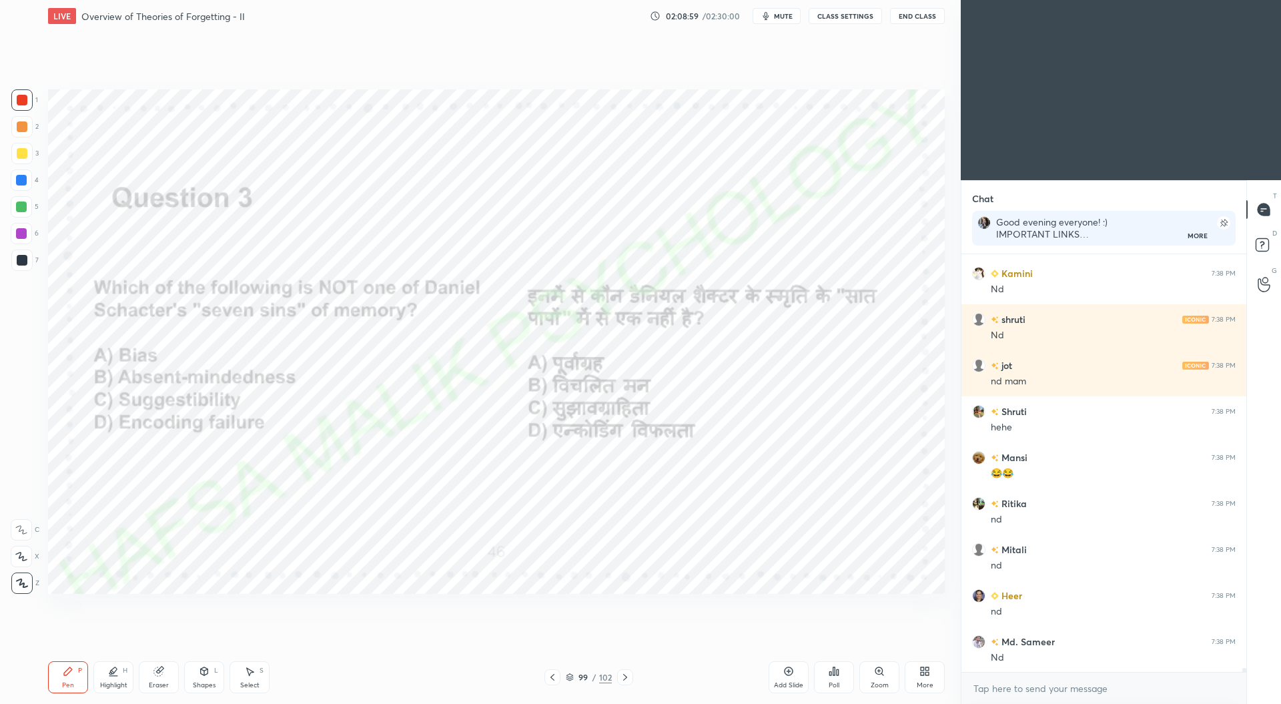
click at [847, 682] on div "Poll" at bounding box center [834, 677] width 40 height 32
click at [877, 474] on div "D" at bounding box center [879, 472] width 39 height 32
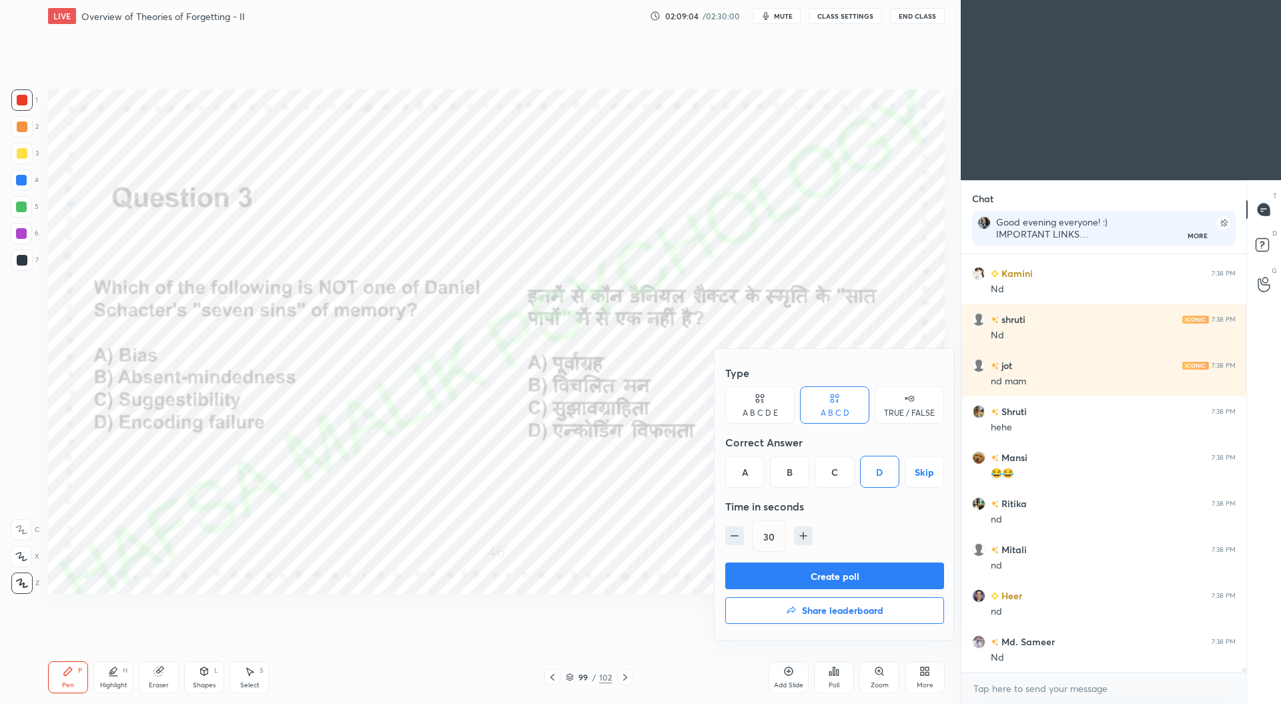
click at [865, 569] on button "Create poll" at bounding box center [834, 576] width 219 height 27
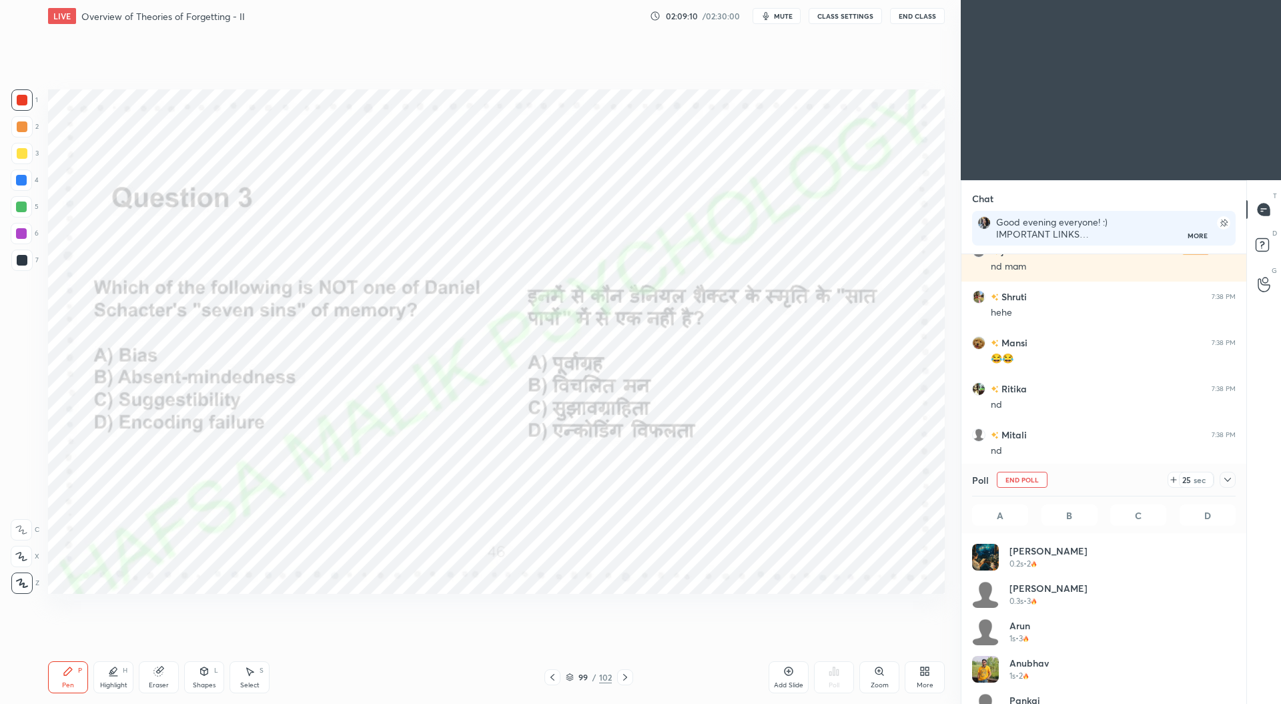
click at [1235, 480] on div at bounding box center [1228, 480] width 16 height 16
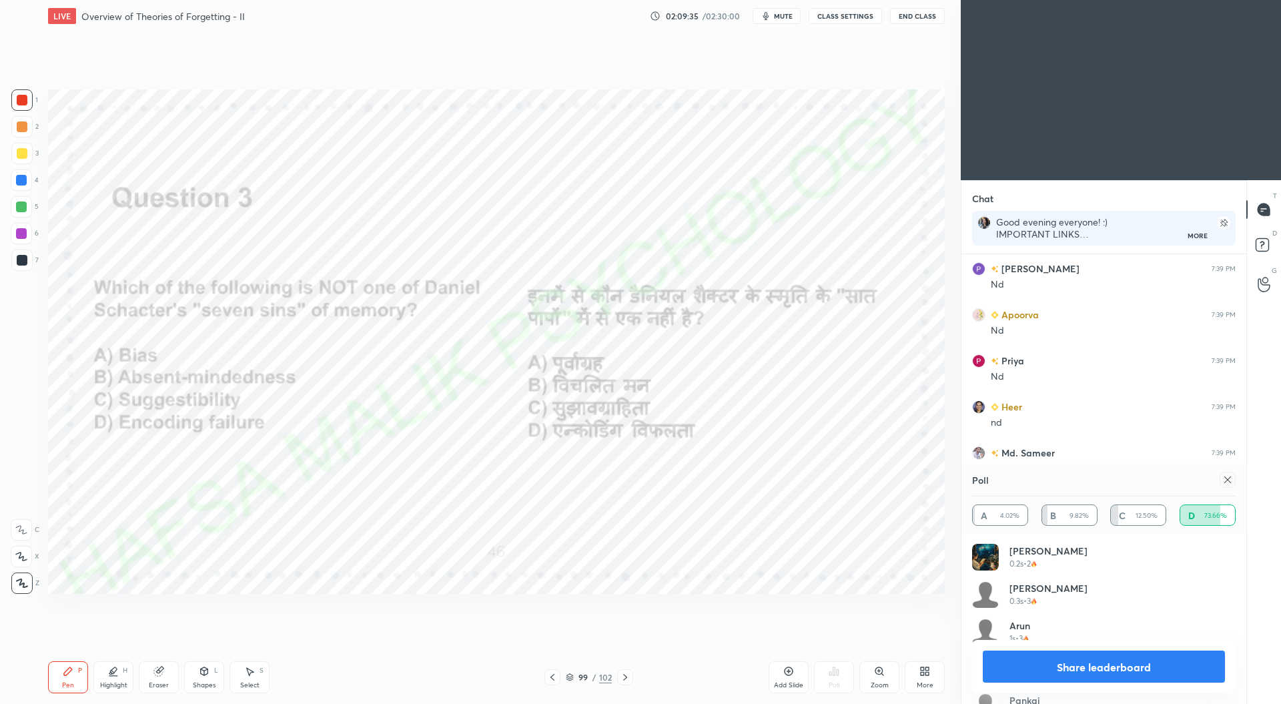
click at [1232, 482] on icon at bounding box center [1227, 479] width 11 height 11
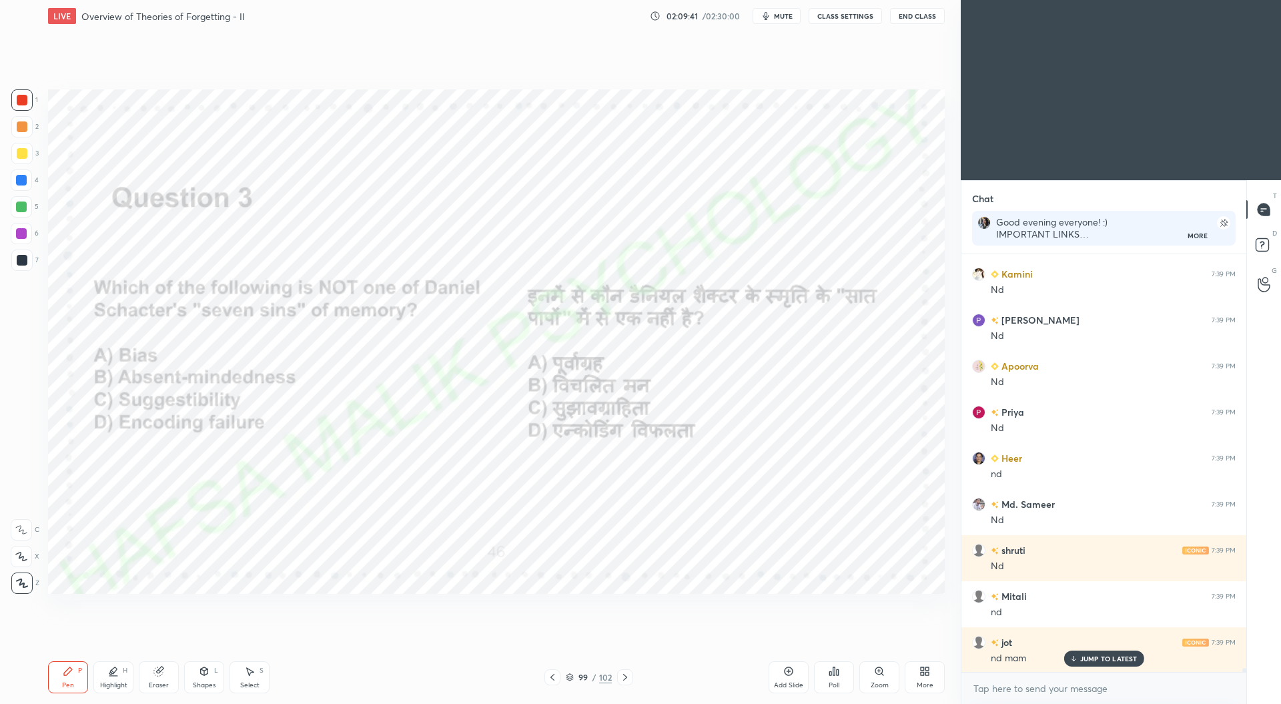
click at [631, 676] on div at bounding box center [625, 677] width 16 height 16
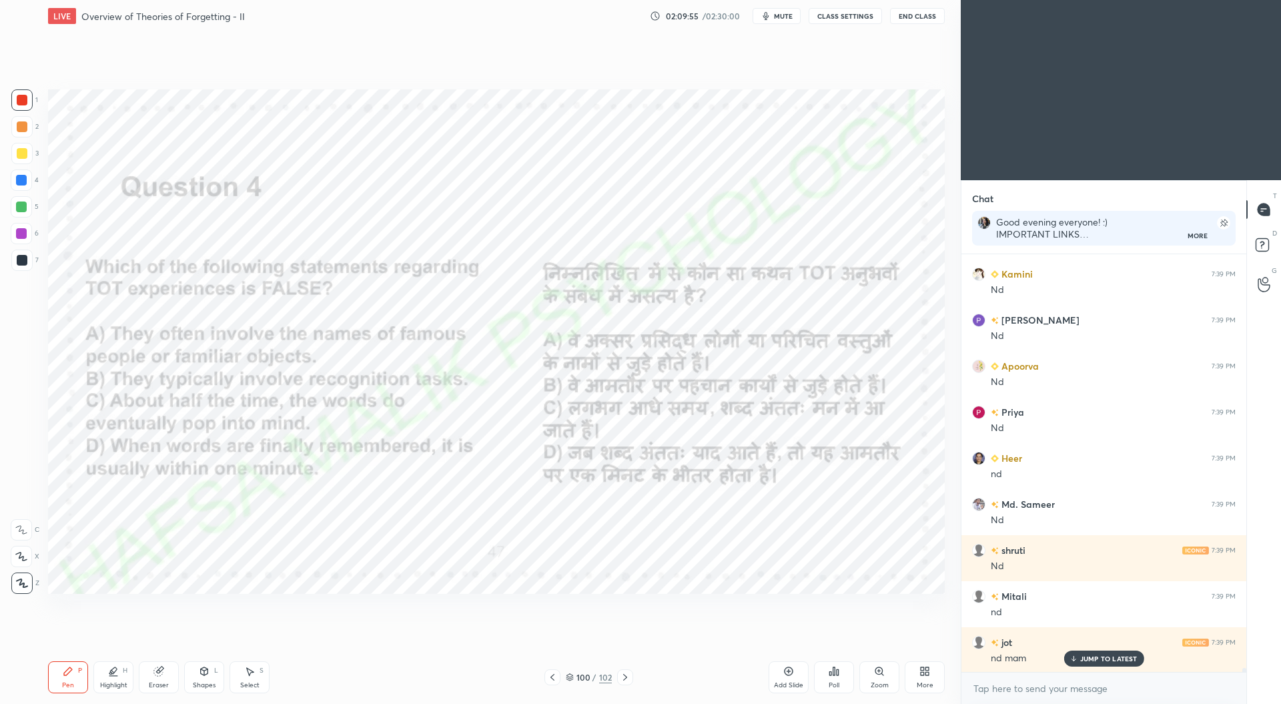
click at [625, 679] on icon at bounding box center [625, 677] width 4 height 7
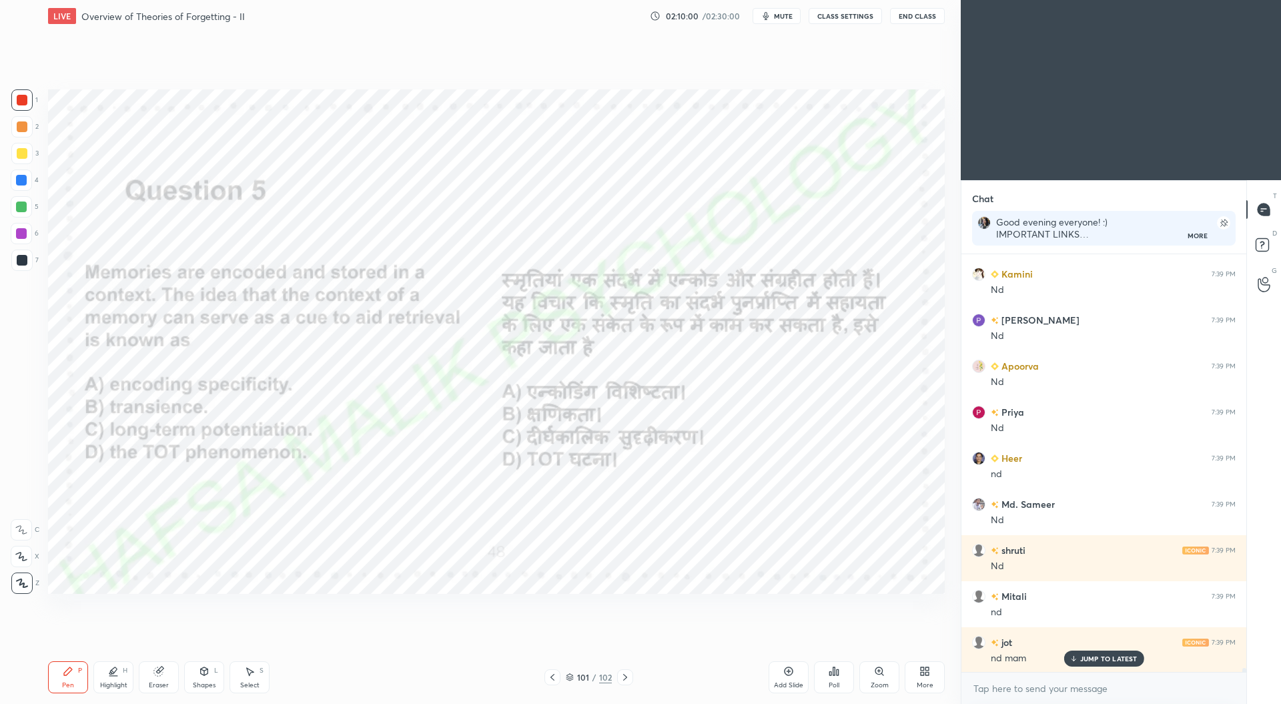
click at [835, 676] on icon at bounding box center [834, 671] width 11 height 11
click at [744, 468] on div "A" at bounding box center [744, 472] width 39 height 32
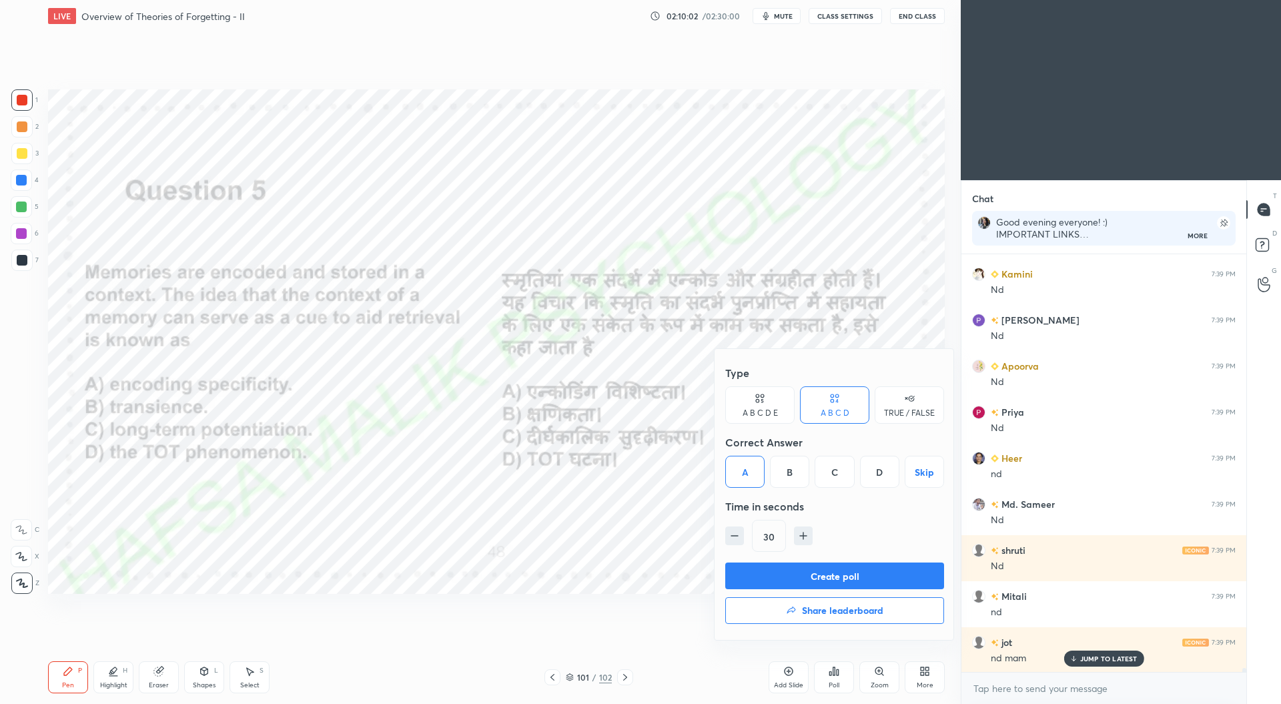
click at [828, 571] on button "Create poll" at bounding box center [834, 576] width 219 height 27
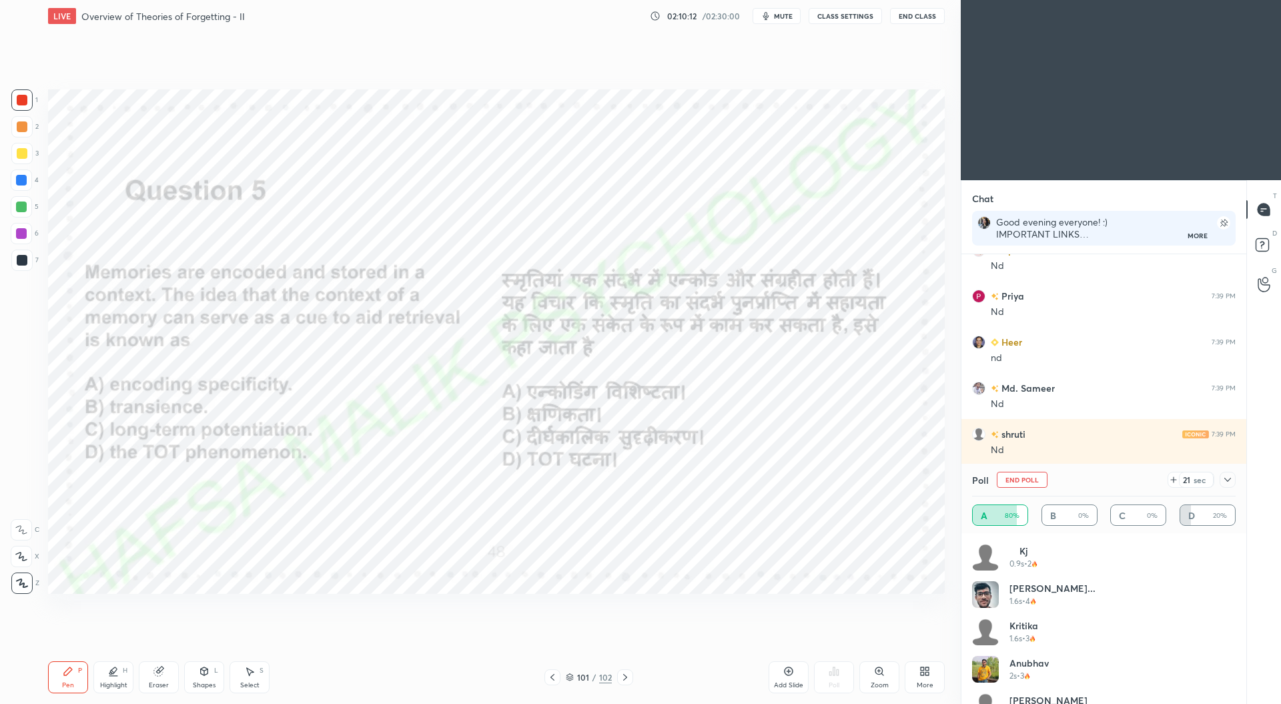
click at [1172, 480] on icon at bounding box center [1173, 479] width 11 height 11
click at [1230, 474] on div at bounding box center [1228, 480] width 16 height 16
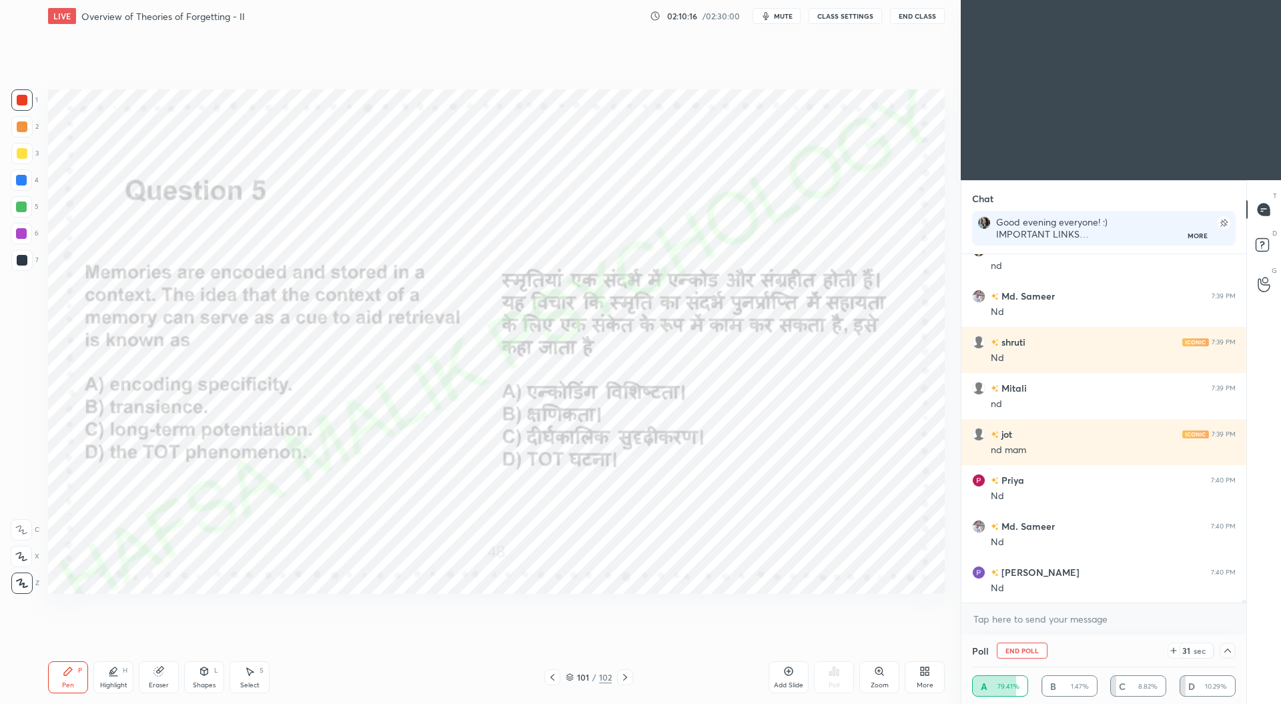
click at [570, 674] on icon at bounding box center [570, 677] width 8 height 8
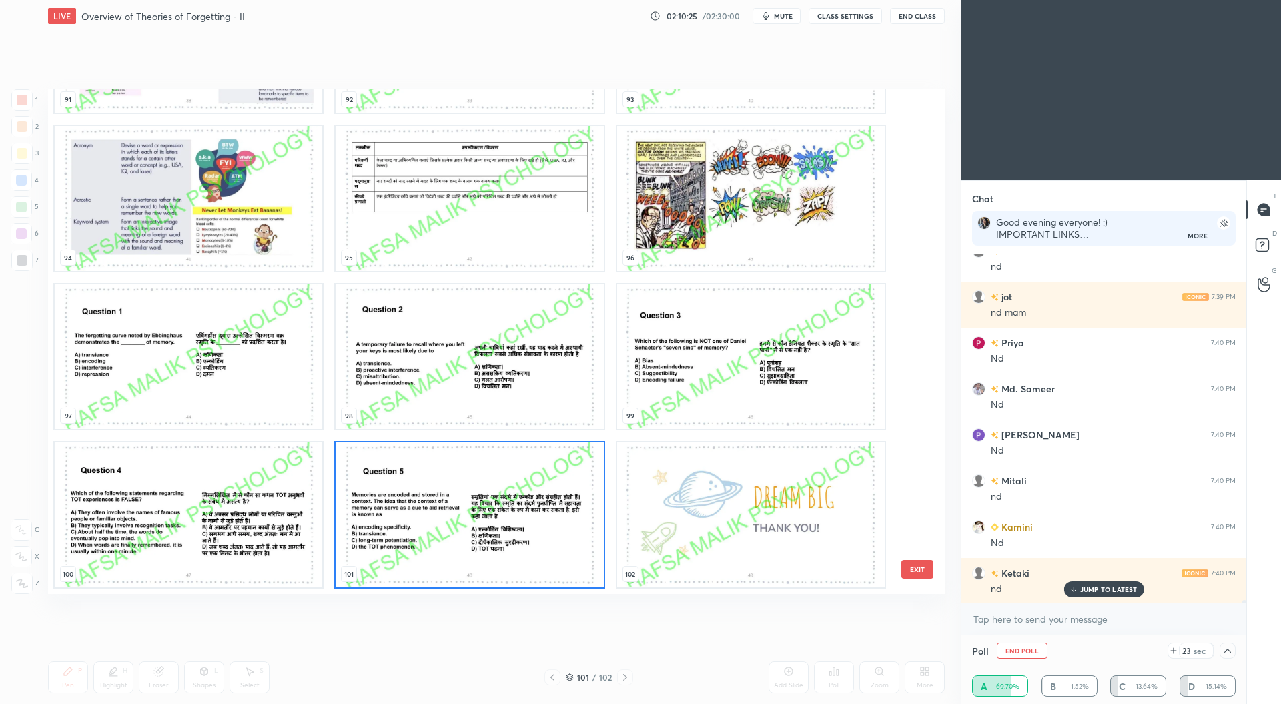
click at [550, 512] on img "grid" at bounding box center [470, 514] width 268 height 145
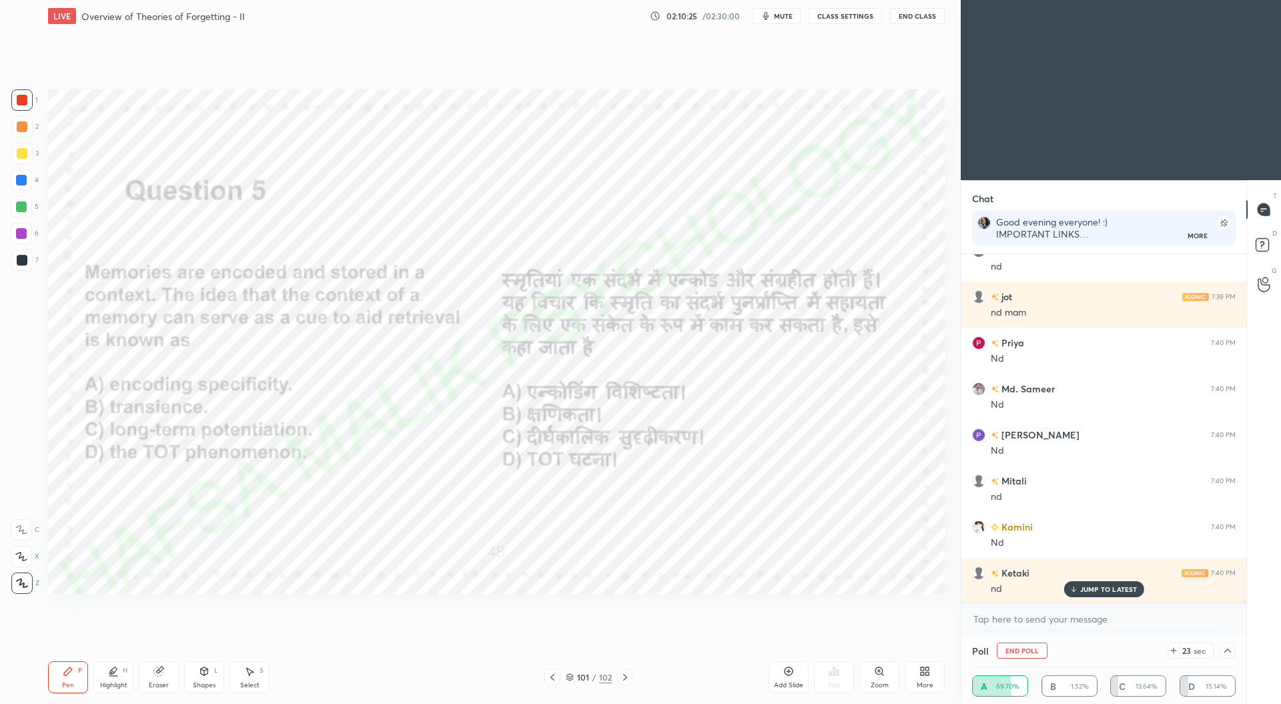
click at [552, 506] on img "grid" at bounding box center [470, 514] width 268 height 145
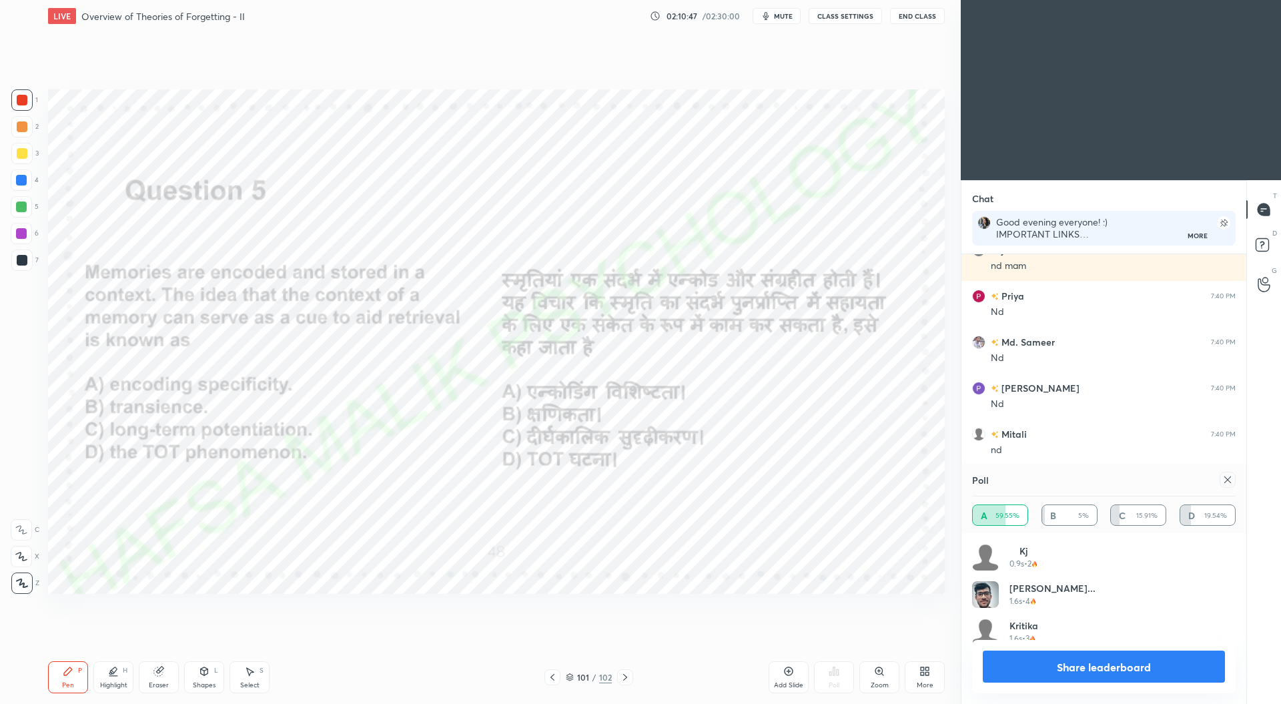
scroll to position [0, 0]
click at [1234, 477] on div at bounding box center [1228, 480] width 16 height 16
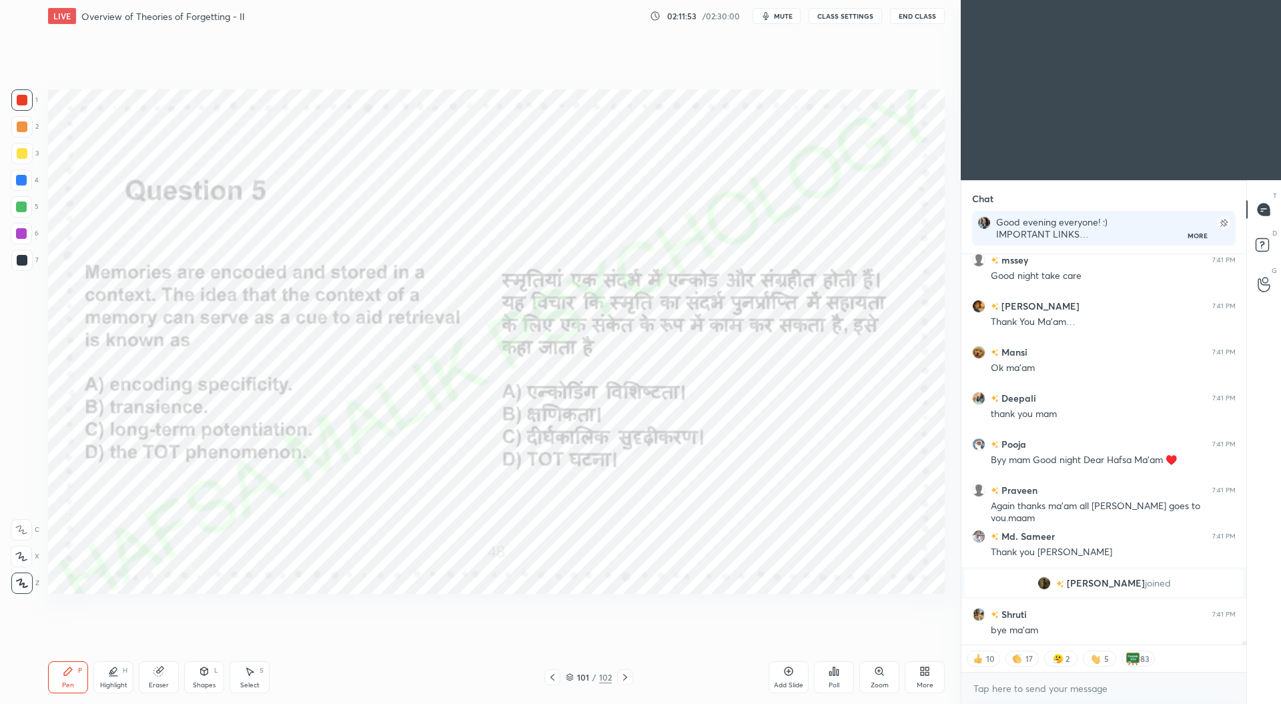
scroll to position [48103, 0]
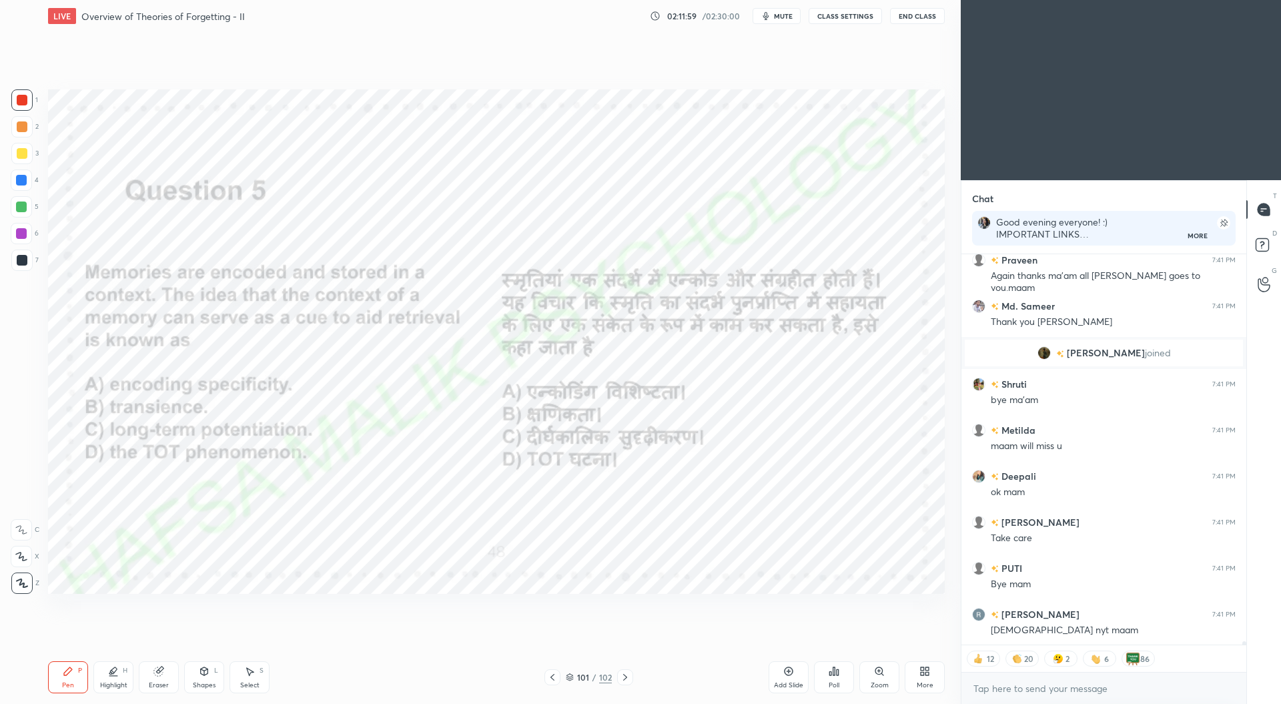
click at [919, 17] on button "End Class" at bounding box center [917, 16] width 55 height 16
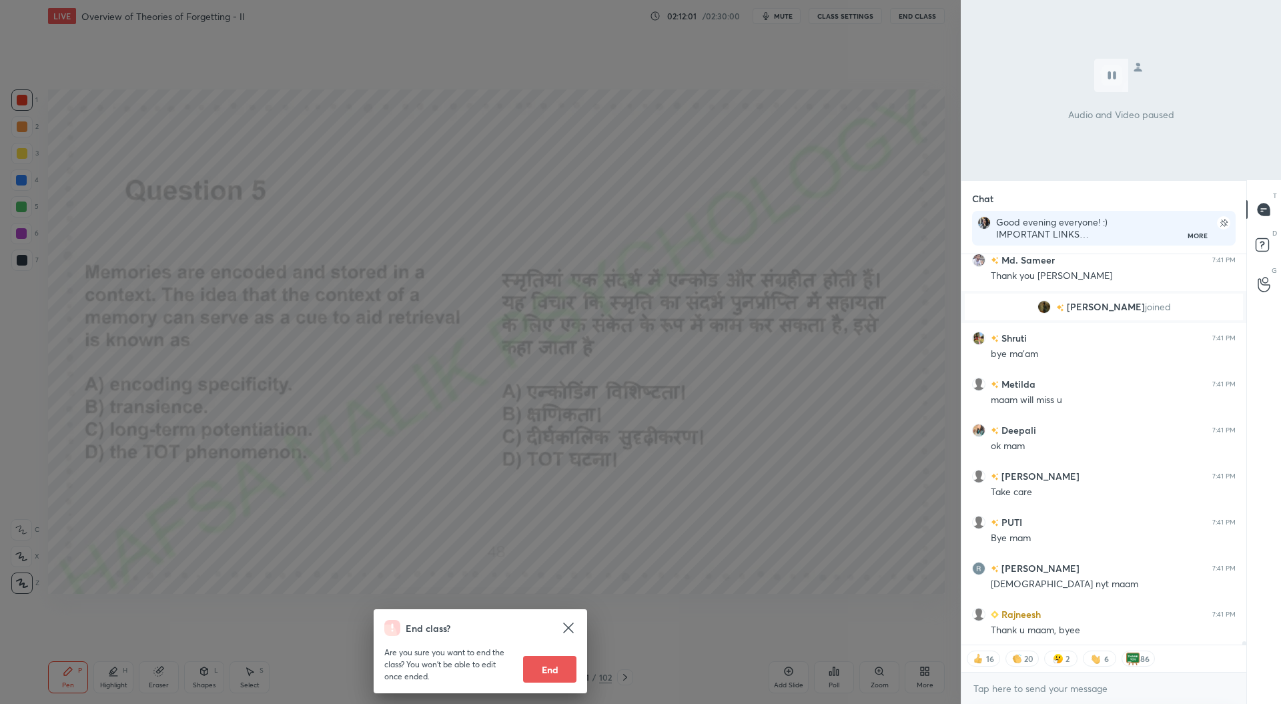
click at [561, 667] on button "End" at bounding box center [549, 669] width 53 height 27
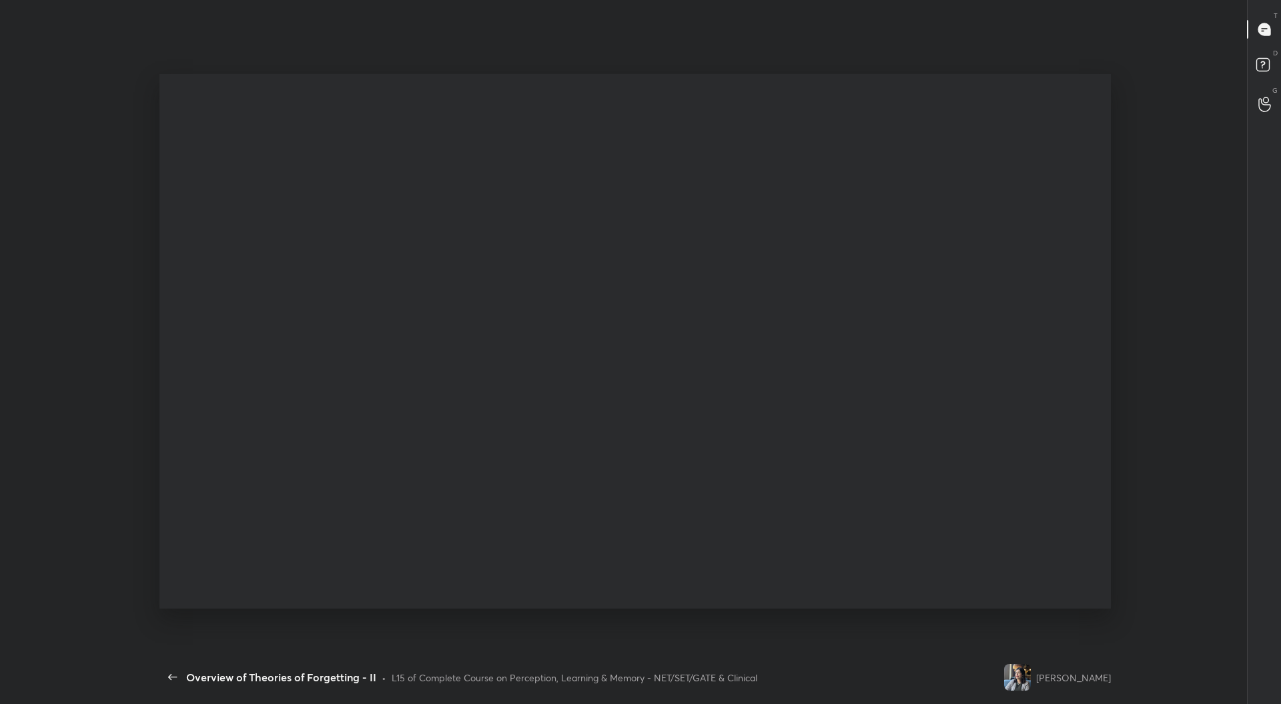
type textarea "x"
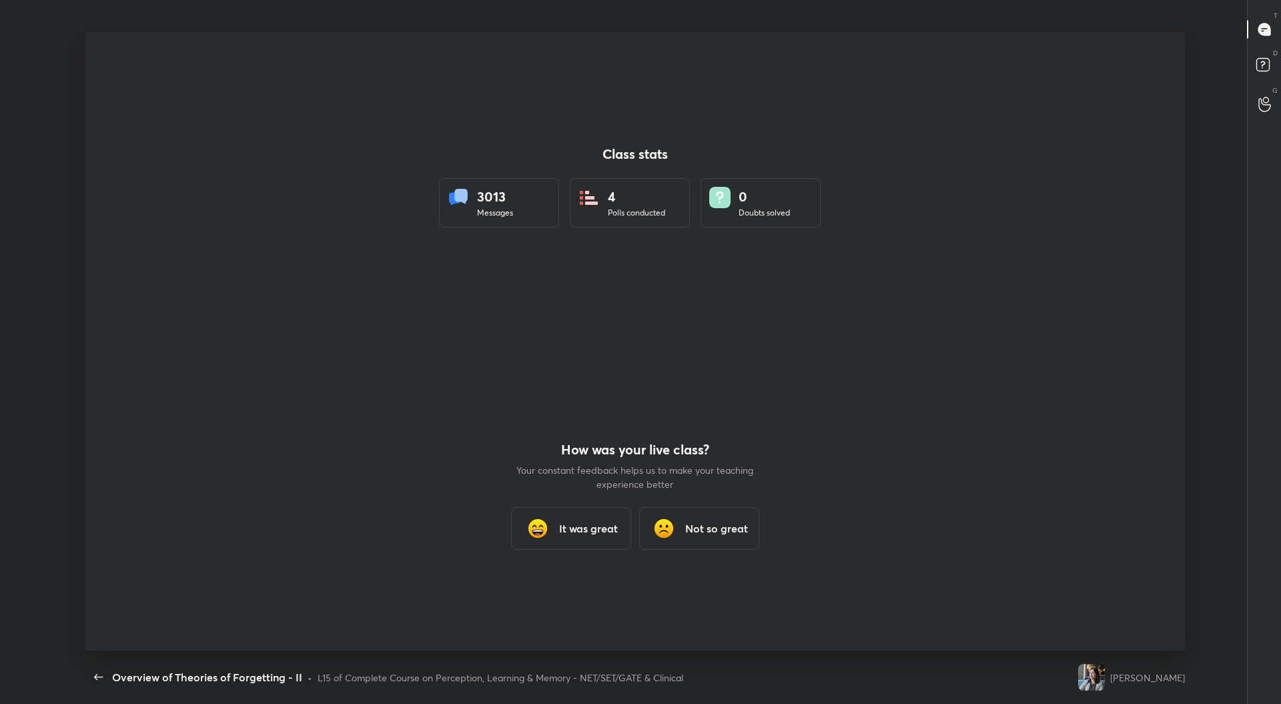
click at [608, 536] on h3 "It was great" at bounding box center [588, 528] width 59 height 16
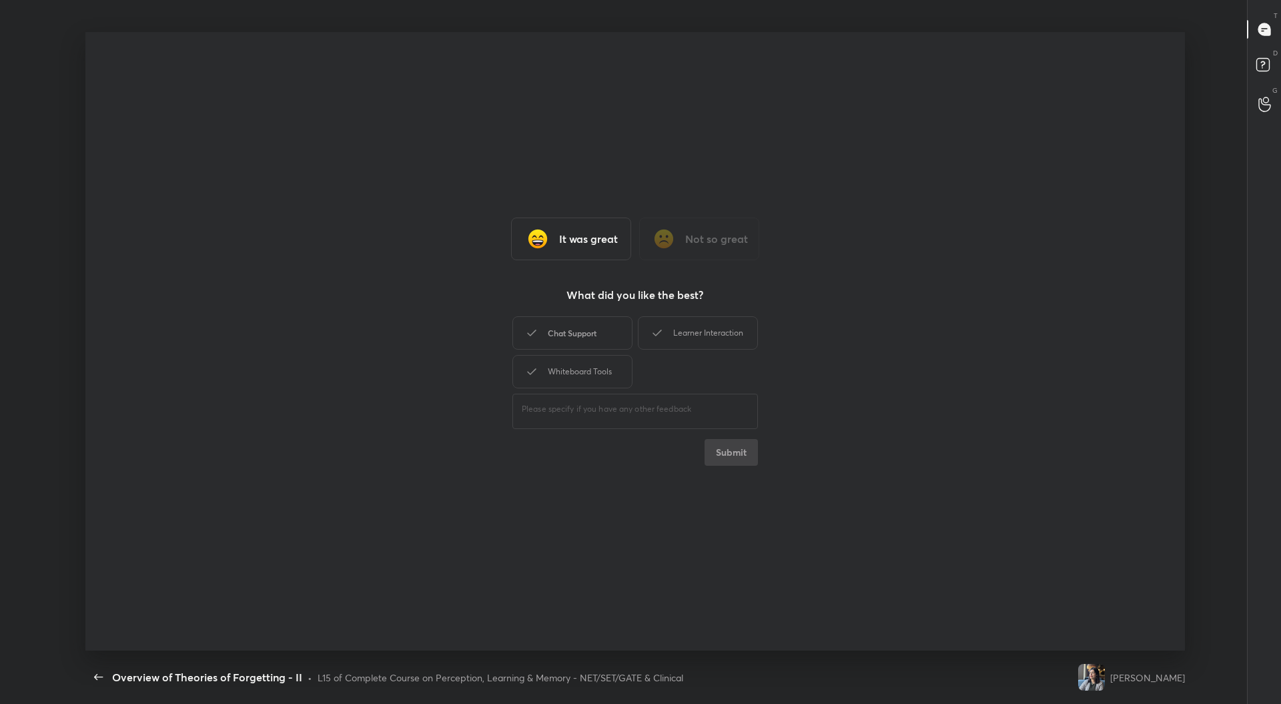
click at [577, 328] on div "Chat Support" at bounding box center [572, 332] width 120 height 33
click at [583, 366] on div "Whiteboard Tools" at bounding box center [572, 371] width 120 height 33
click at [691, 332] on div "Learner Interaction" at bounding box center [698, 332] width 120 height 33
